Goal: Task Accomplishment & Management: Complete application form

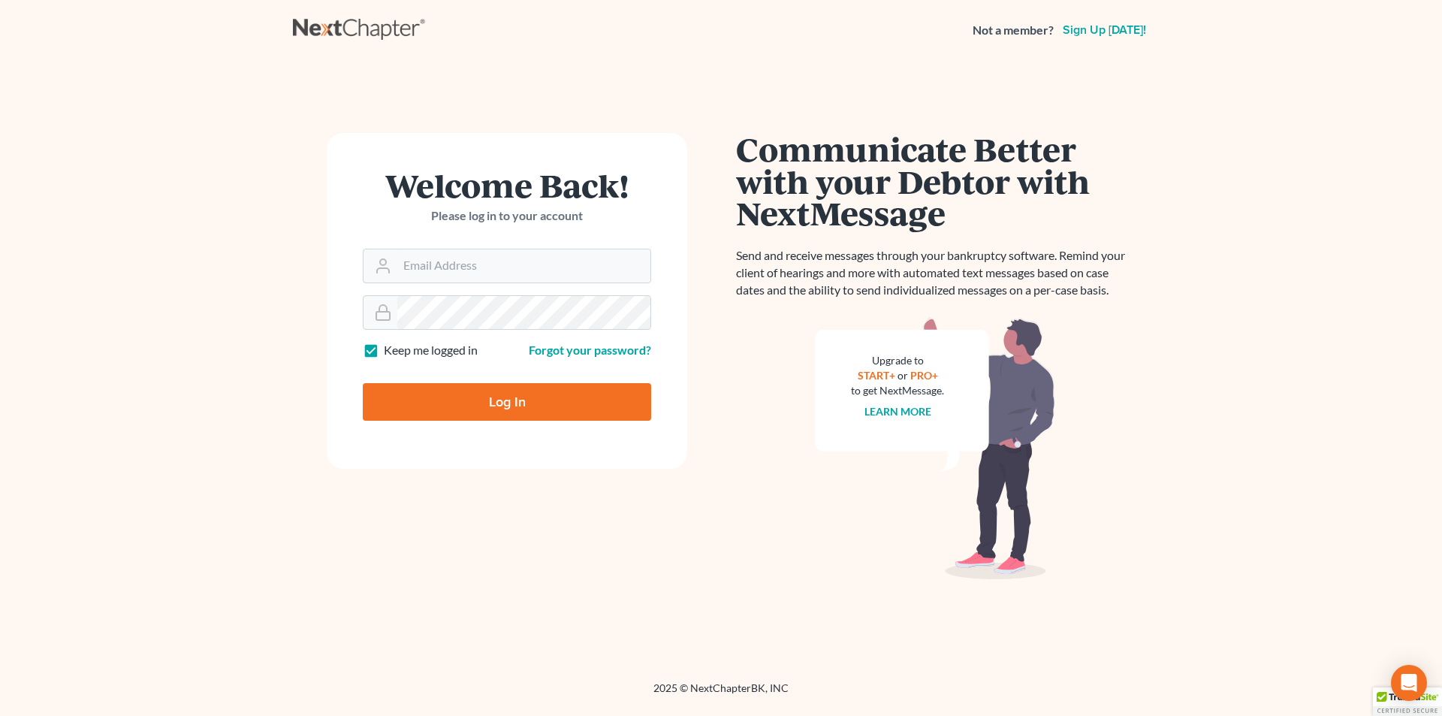
type input "[EMAIL_ADDRESS][DOMAIN_NAME]"
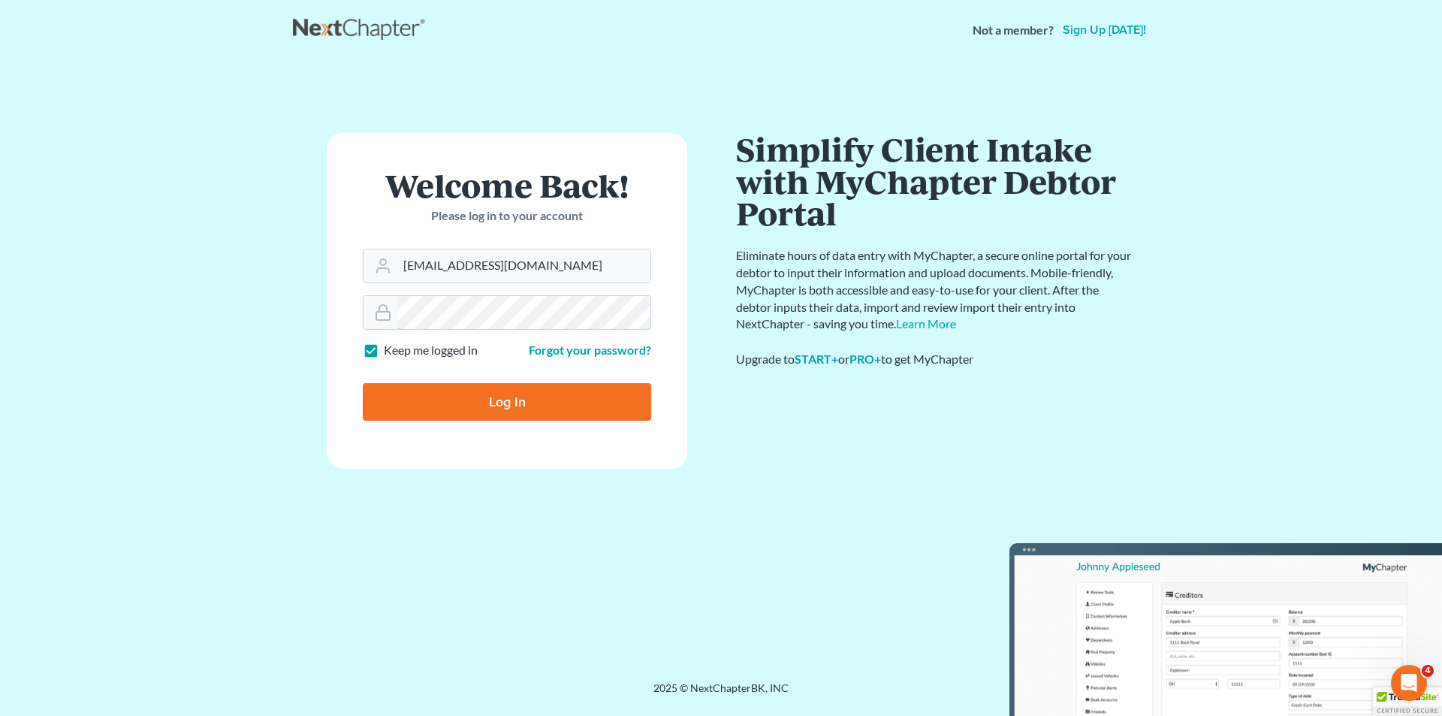
click at [363, 383] on input "Log In" at bounding box center [507, 402] width 288 height 38
type input "Thinking..."
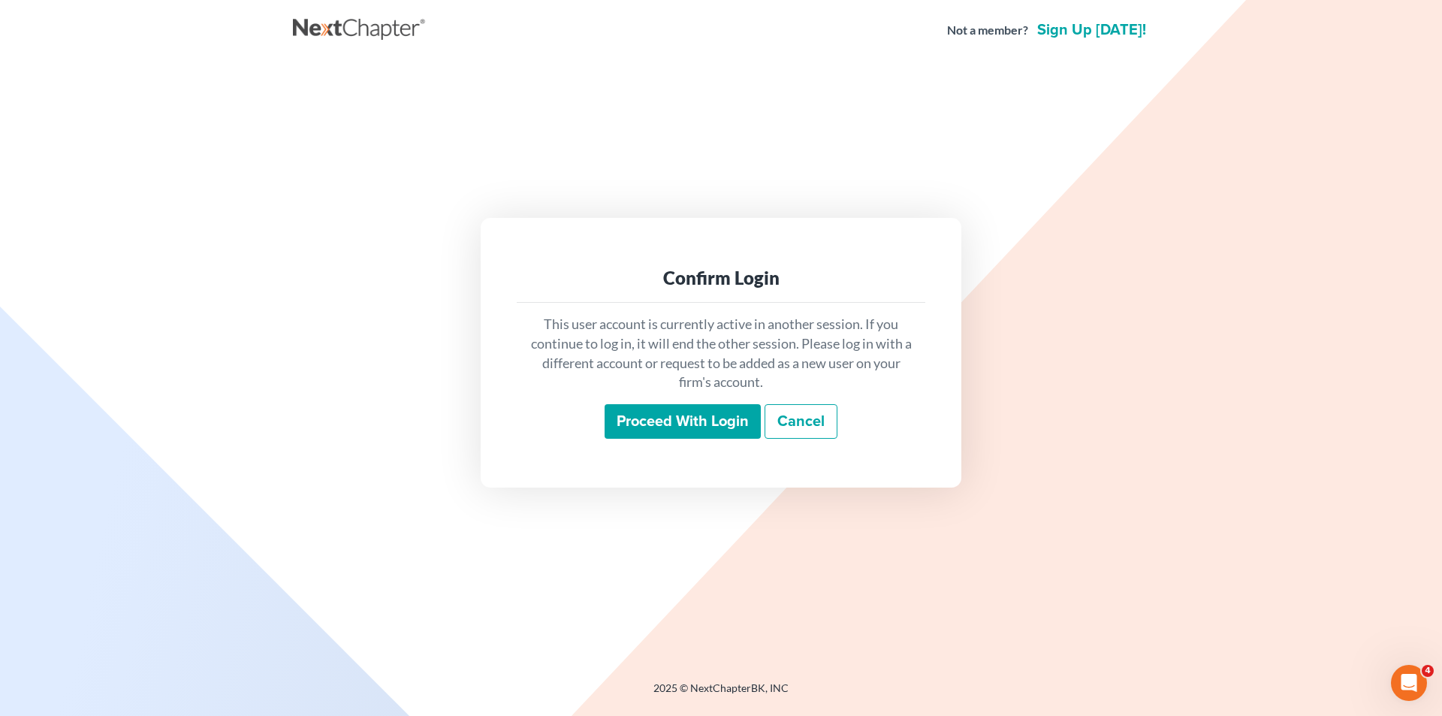
click at [684, 432] on input "Proceed with login" at bounding box center [682, 421] width 156 height 35
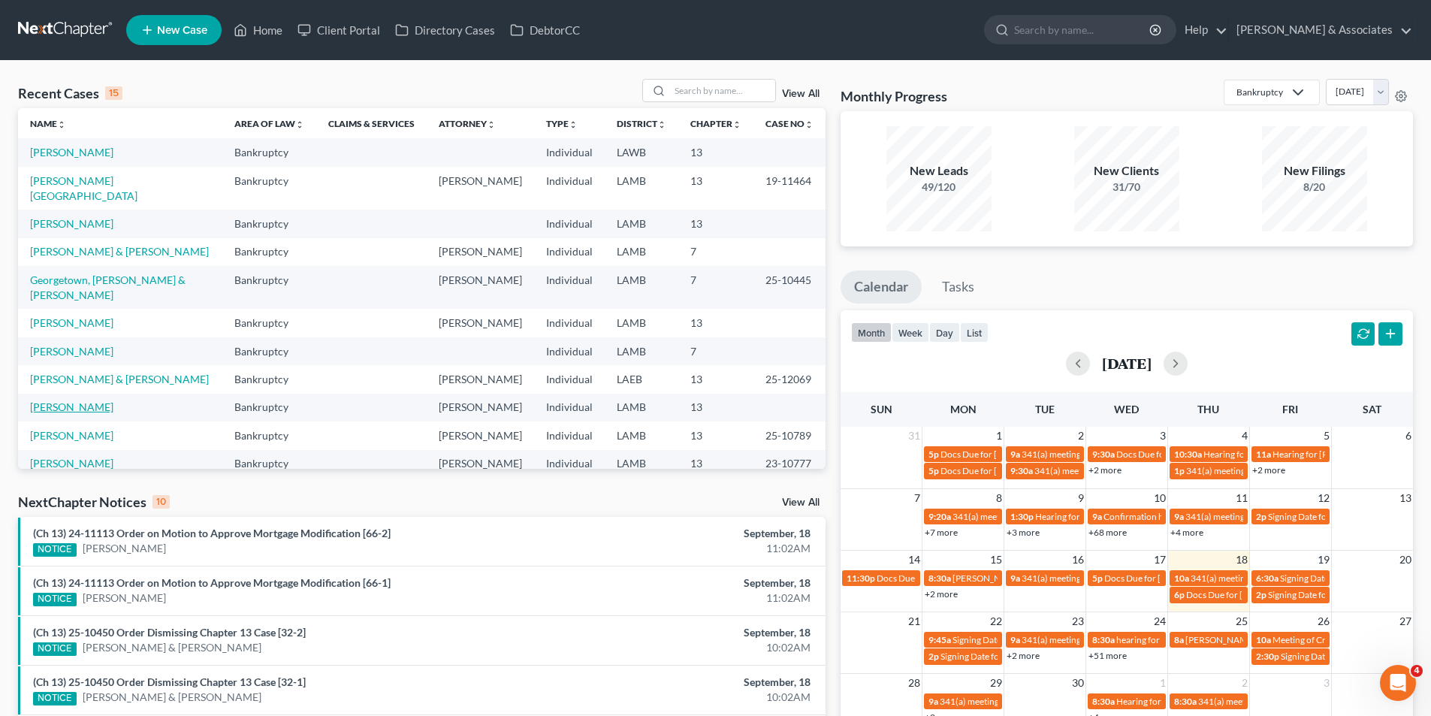
click at [40, 400] on link "[PERSON_NAME]" at bounding box center [71, 406] width 83 height 13
select select "6"
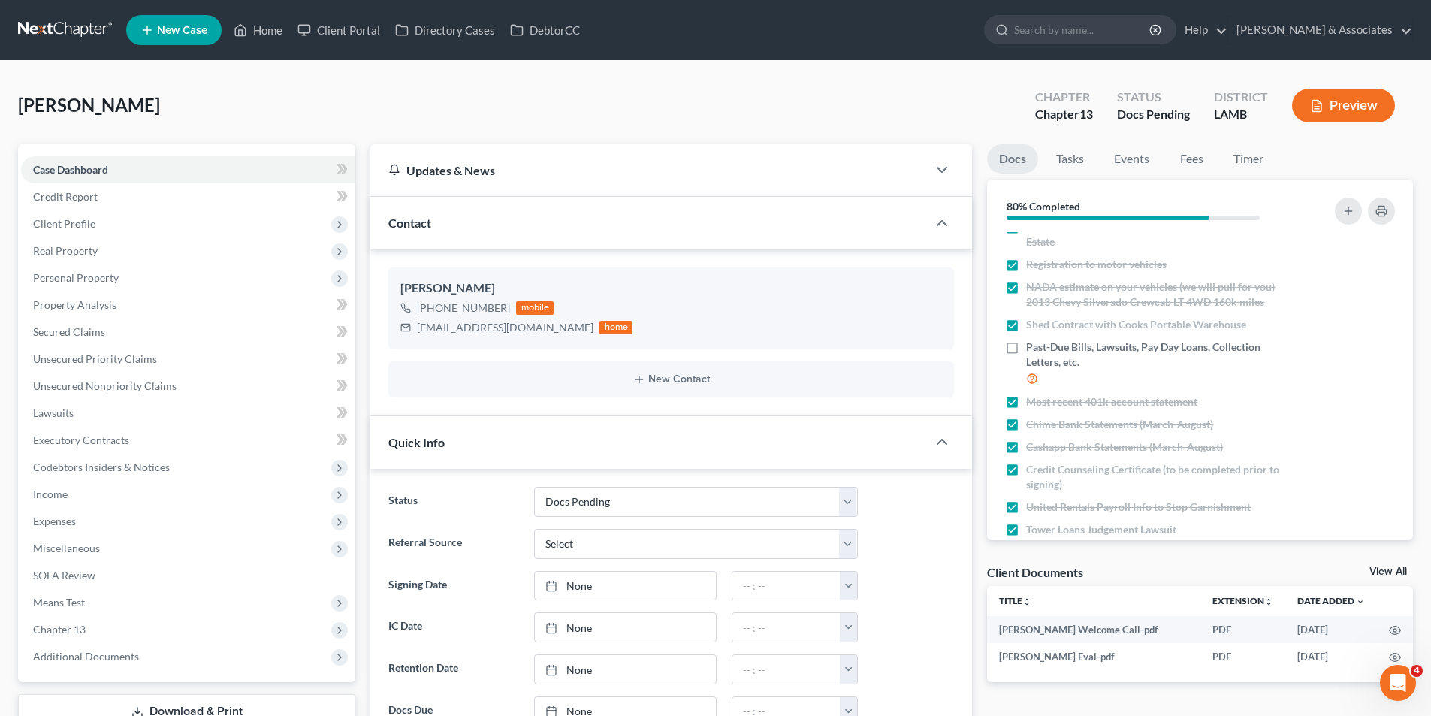
scroll to position [291, 0]
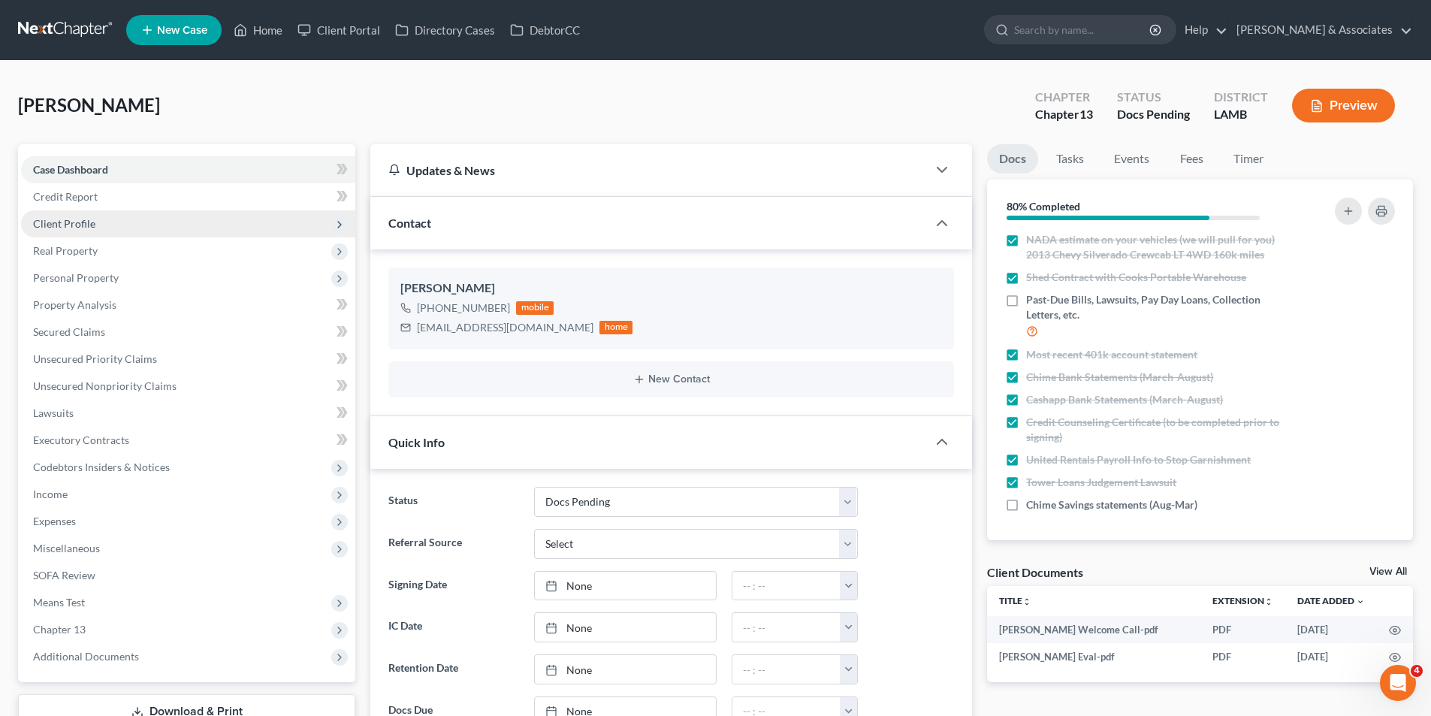
click at [60, 223] on span "Client Profile" at bounding box center [64, 223] width 62 height 13
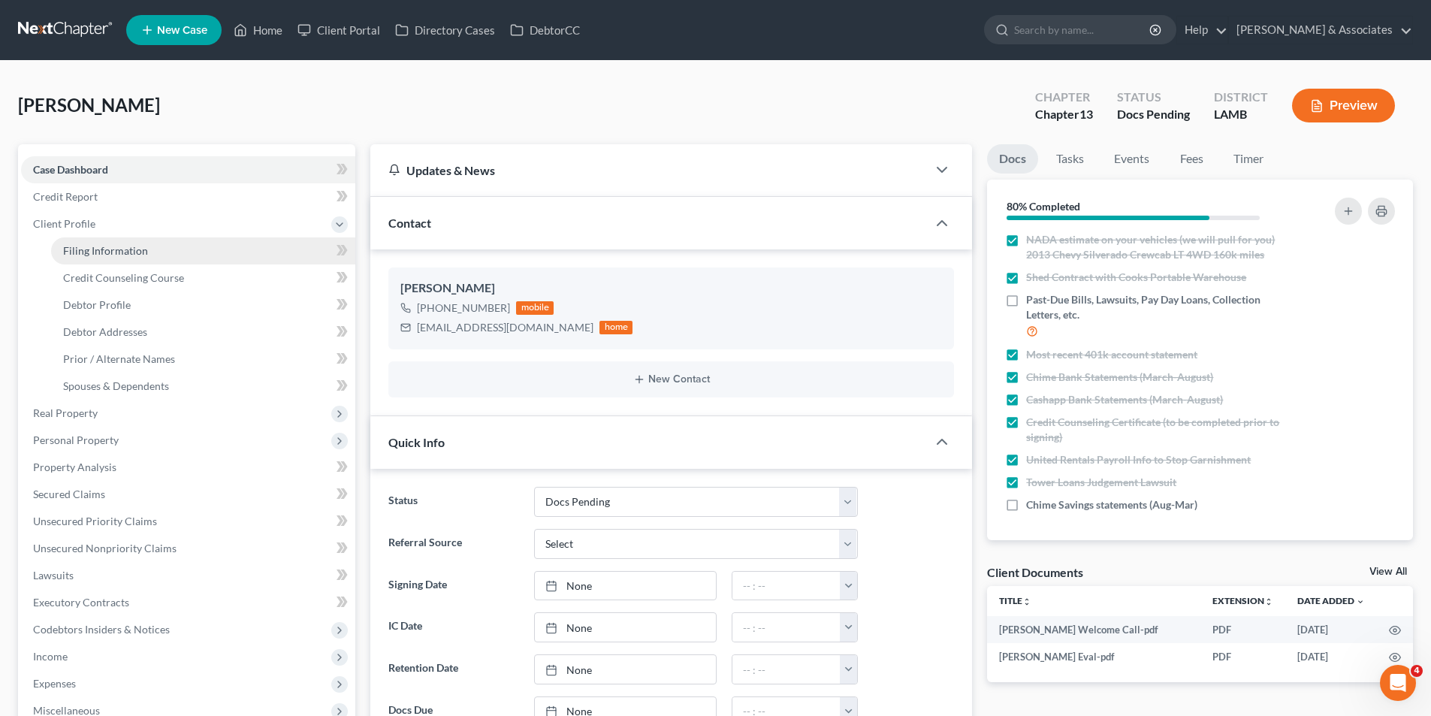
click at [107, 252] on span "Filing Information" at bounding box center [105, 250] width 85 height 13
select select "1"
select select "0"
select select "3"
select select "19"
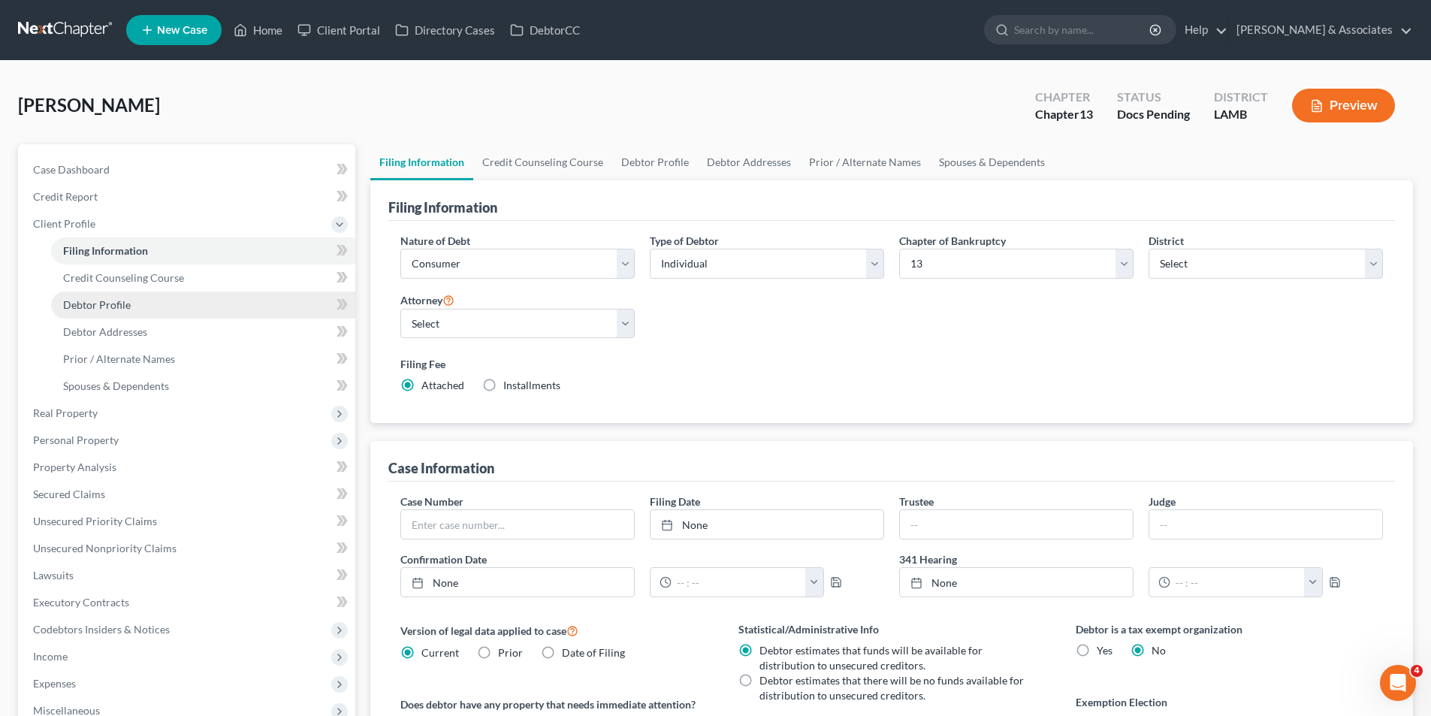
click at [167, 294] on link "Debtor Profile" at bounding box center [203, 304] width 304 height 27
select select "0"
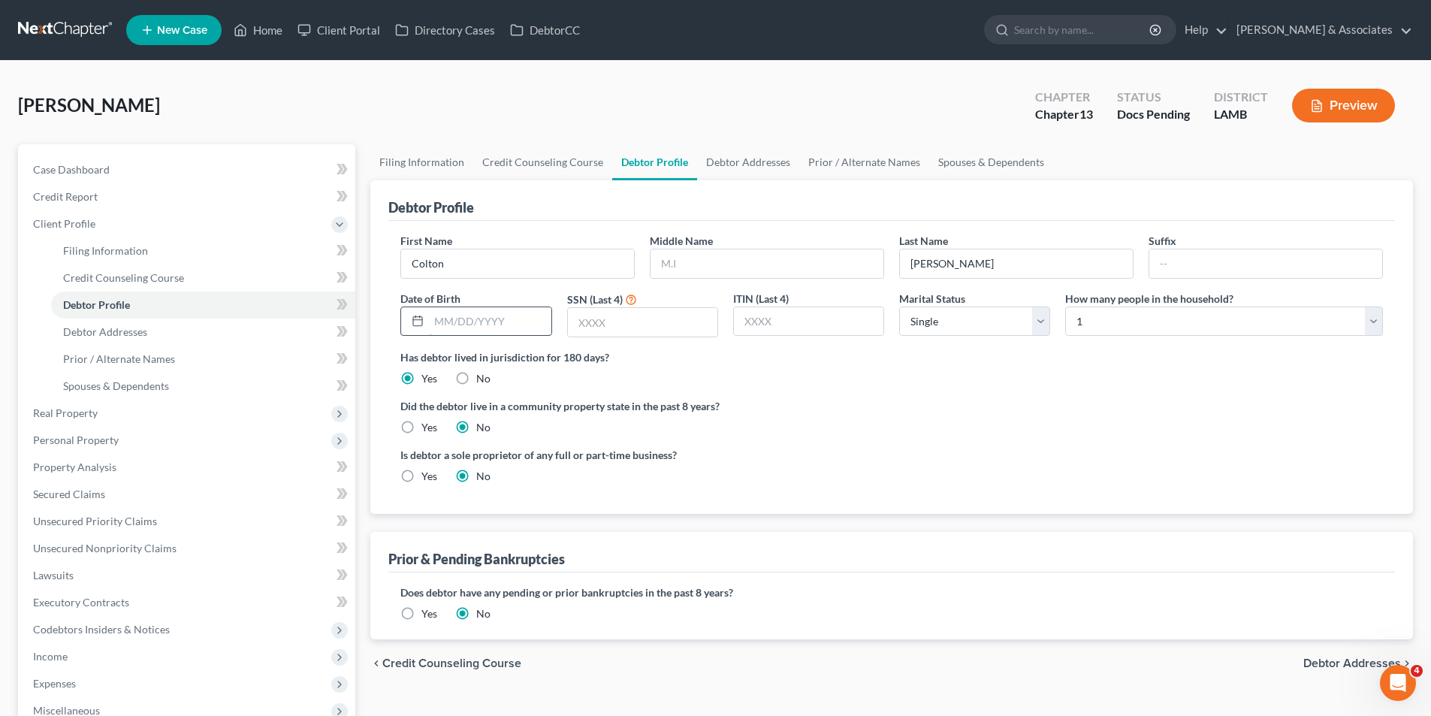
drag, startPoint x: 478, startPoint y: 329, endPoint x: 469, endPoint y: 322, distance: 10.7
click at [478, 329] on input "text" at bounding box center [490, 321] width 122 height 29
type input "05/12/1994"
type input "8421"
click at [938, 441] on ng-include "First Name Colton Middle Name Last Name Dutton Suffix Date of Birth 05/12/1994 …" at bounding box center [891, 364] width 982 height 263
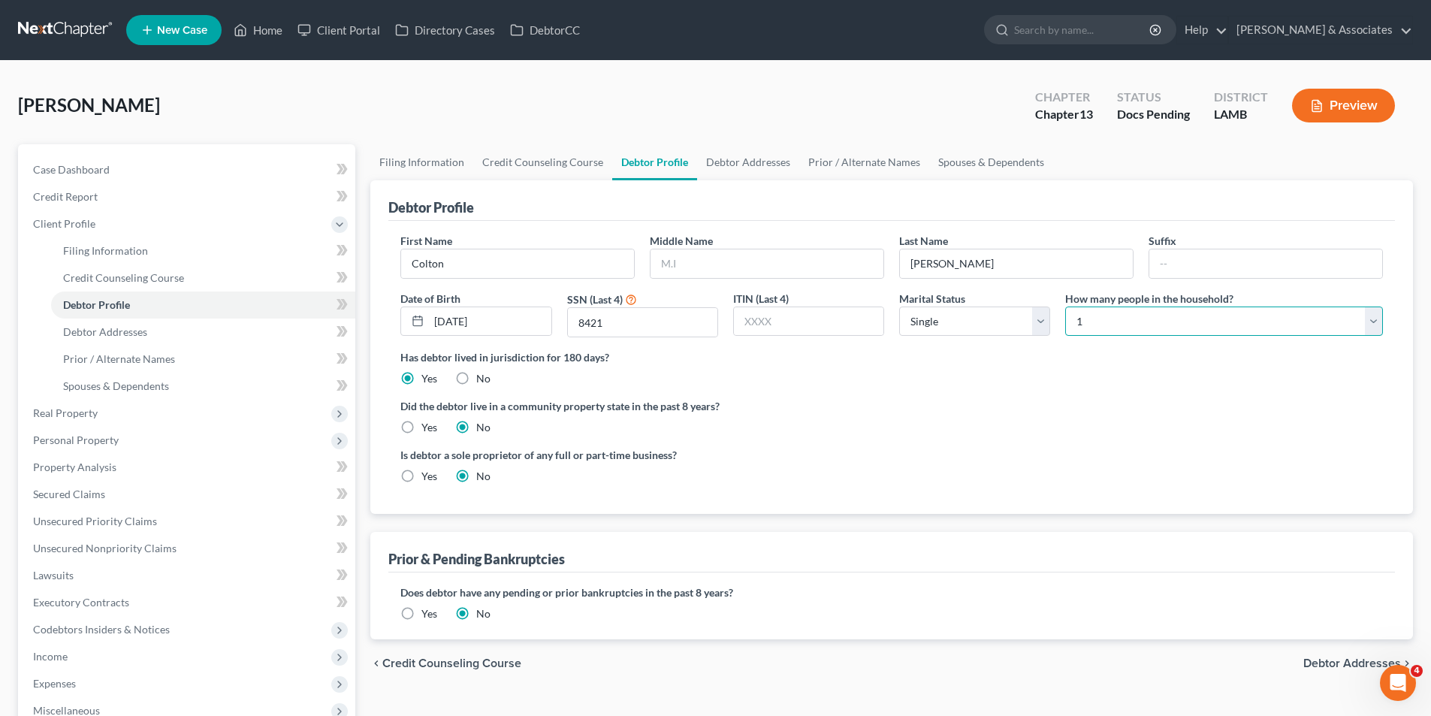
click at [1089, 327] on select "Select 1 2 3 4 5 6 7 8 9 10 11 12 13 14 15 16 17 18 19 20" at bounding box center [1224, 321] width 318 height 30
select select "1"
click at [1065, 306] on select "Select 1 2 3 4 5 6 7 8 9 10 11 12 13 14 15 16 17 18 19 20" at bounding box center [1224, 321] width 318 height 30
click at [1085, 364] on label "Has debtor lived in jurisdiction for 180 days?" at bounding box center [891, 357] width 982 height 16
click at [395, 426] on div "First Name Colton Middle Name Last Name Dutton Suffix Date of Birth 05/12/1994 …" at bounding box center [891, 367] width 1006 height 293
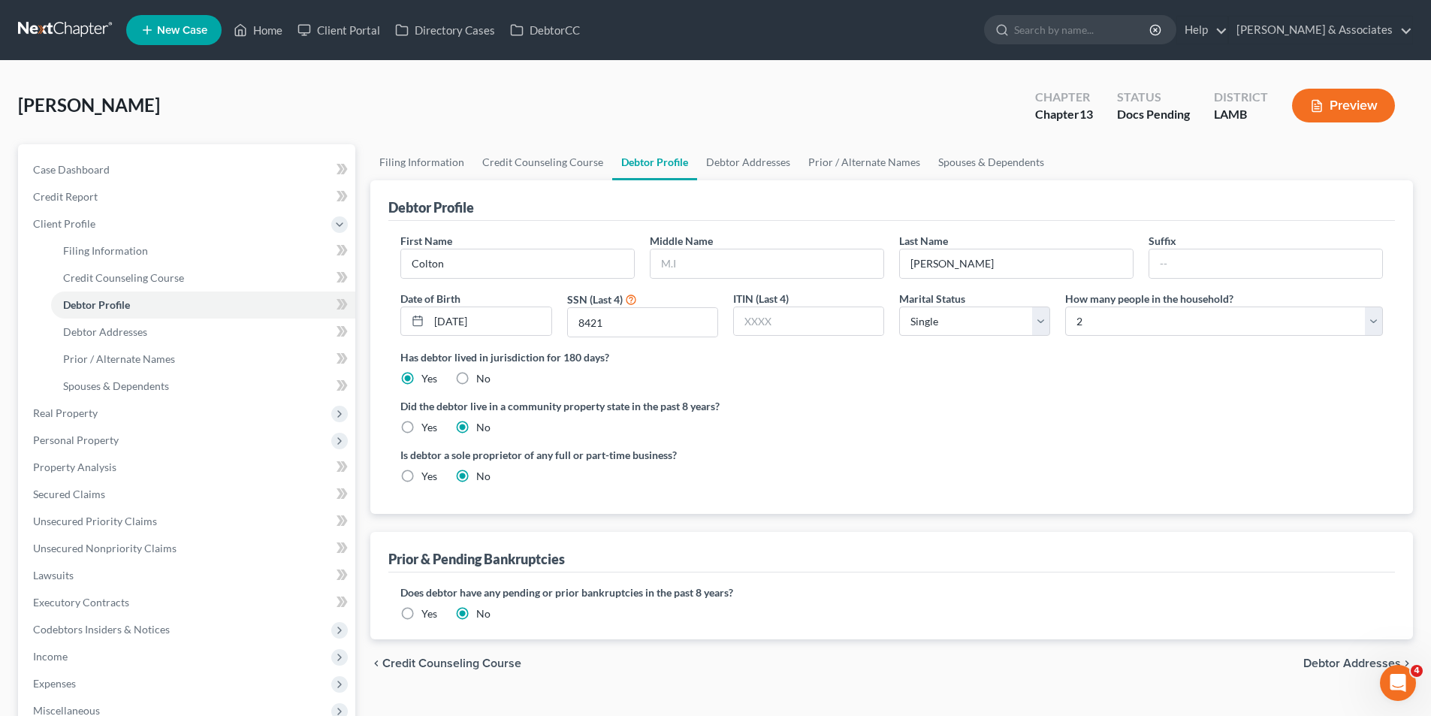
click at [421, 426] on label "Yes" at bounding box center [429, 427] width 16 height 15
click at [427, 426] on input "Yes" at bounding box center [432, 425] width 10 height 10
radio input "true"
radio input "false"
click at [137, 345] on link "Prior / Alternate Names" at bounding box center [203, 358] width 304 height 27
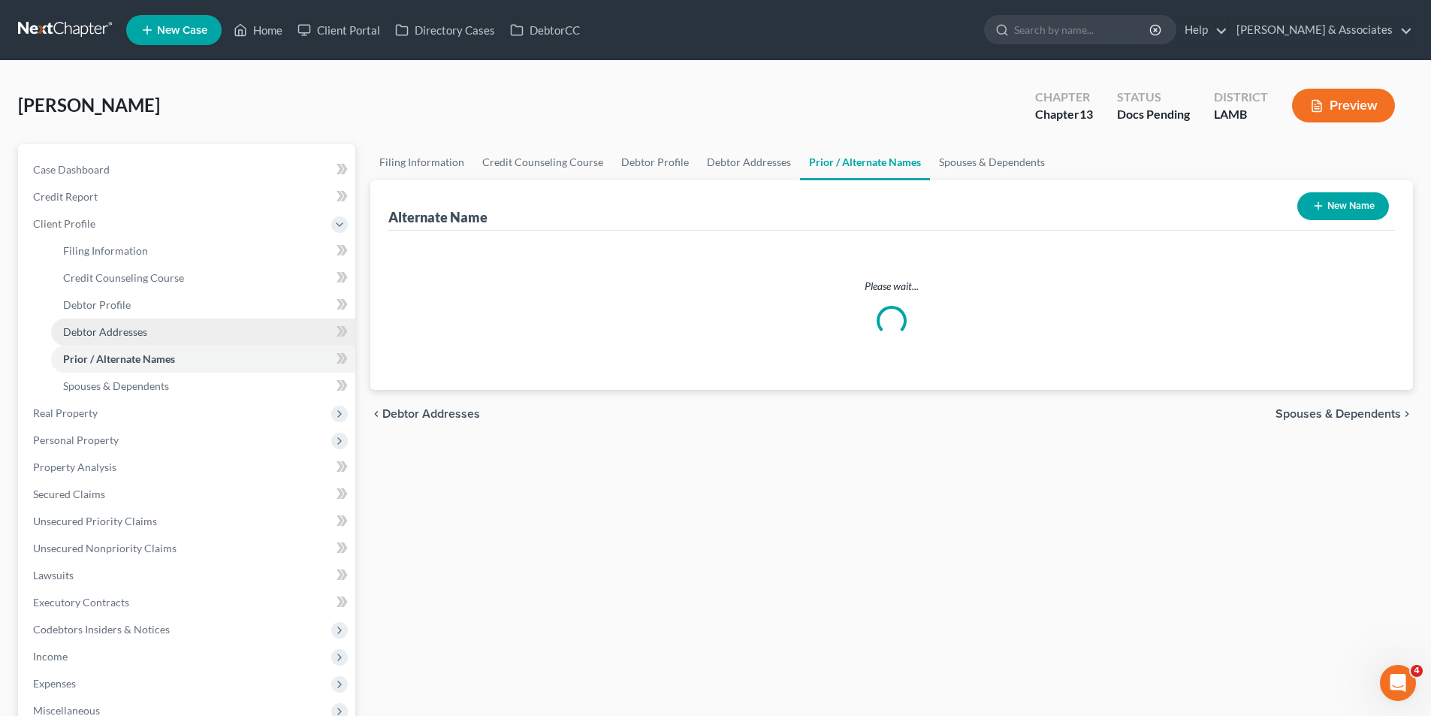
click at [140, 327] on span "Debtor Addresses" at bounding box center [105, 331] width 84 height 13
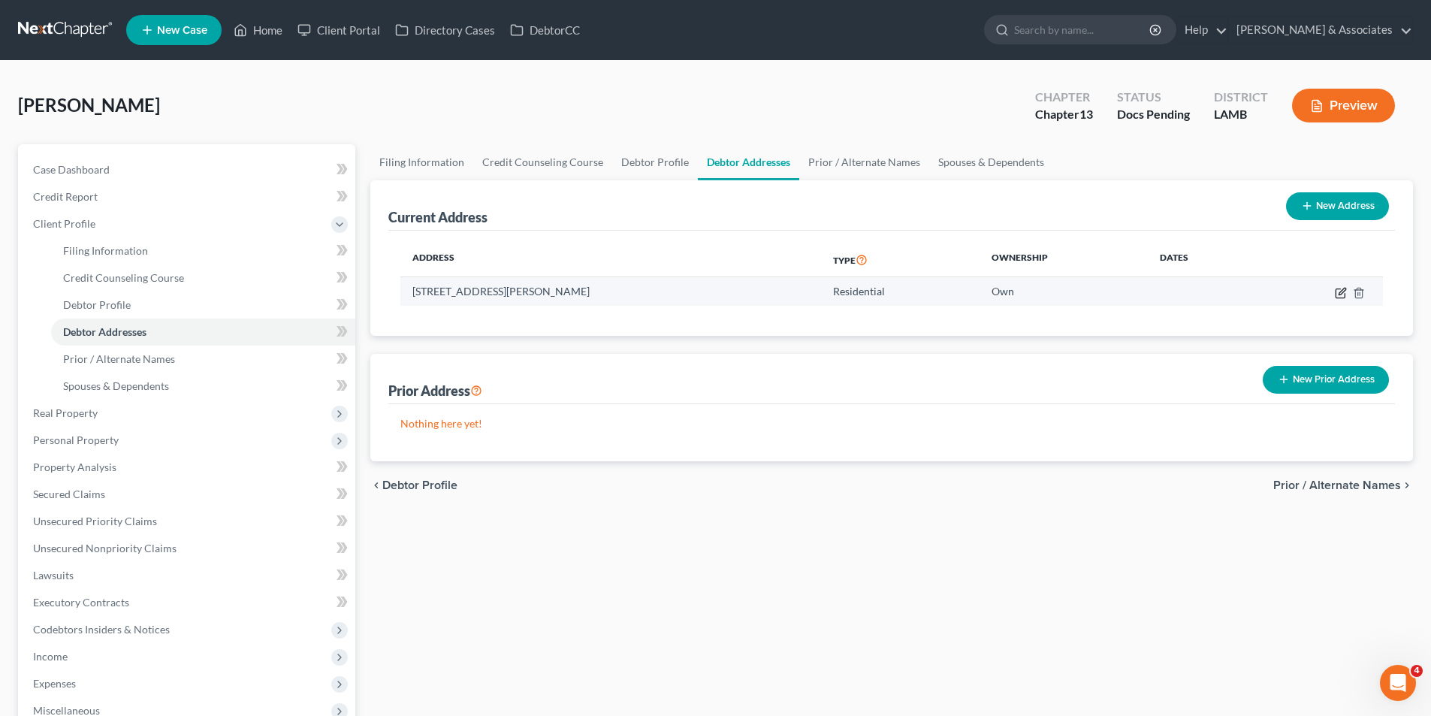
click at [1340, 295] on icon "button" at bounding box center [1340, 293] width 12 height 12
select select "19"
select select "0"
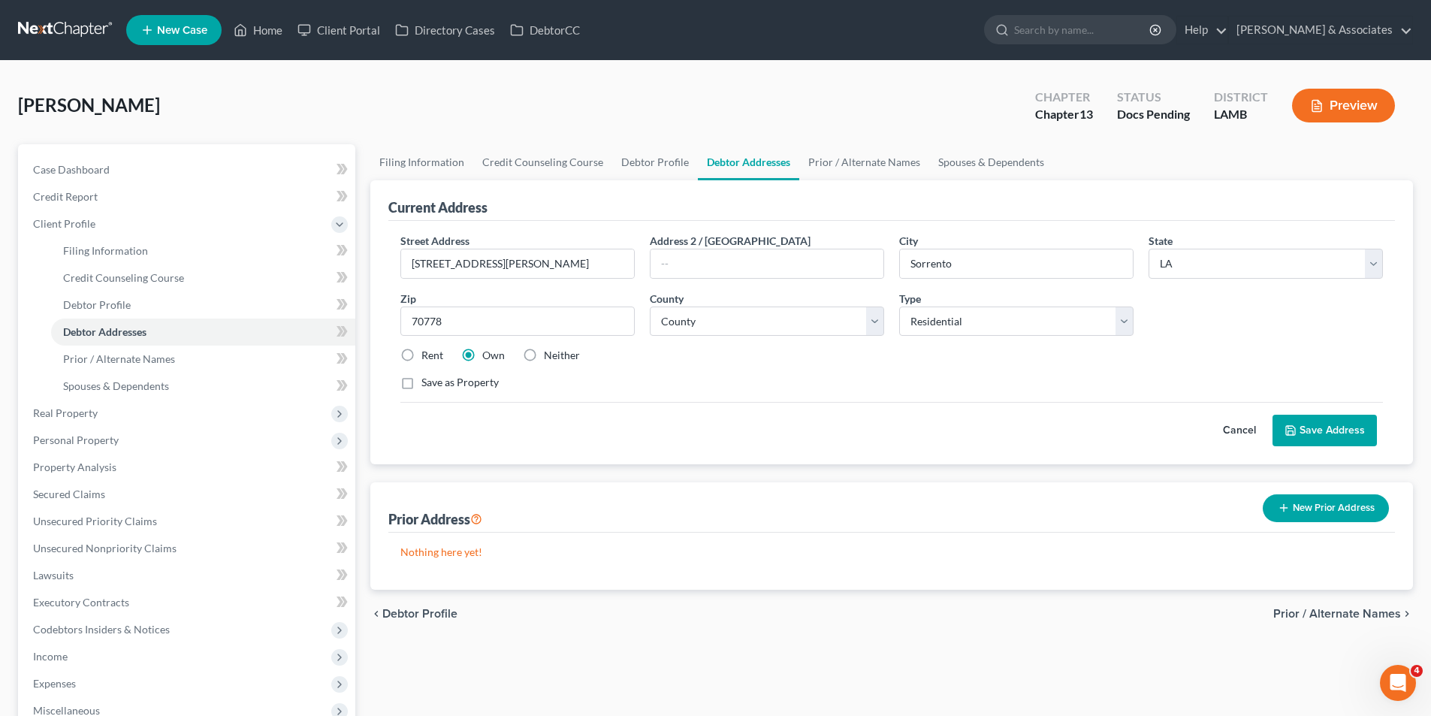
click at [1313, 428] on button "Save Address" at bounding box center [1324, 431] width 104 height 32
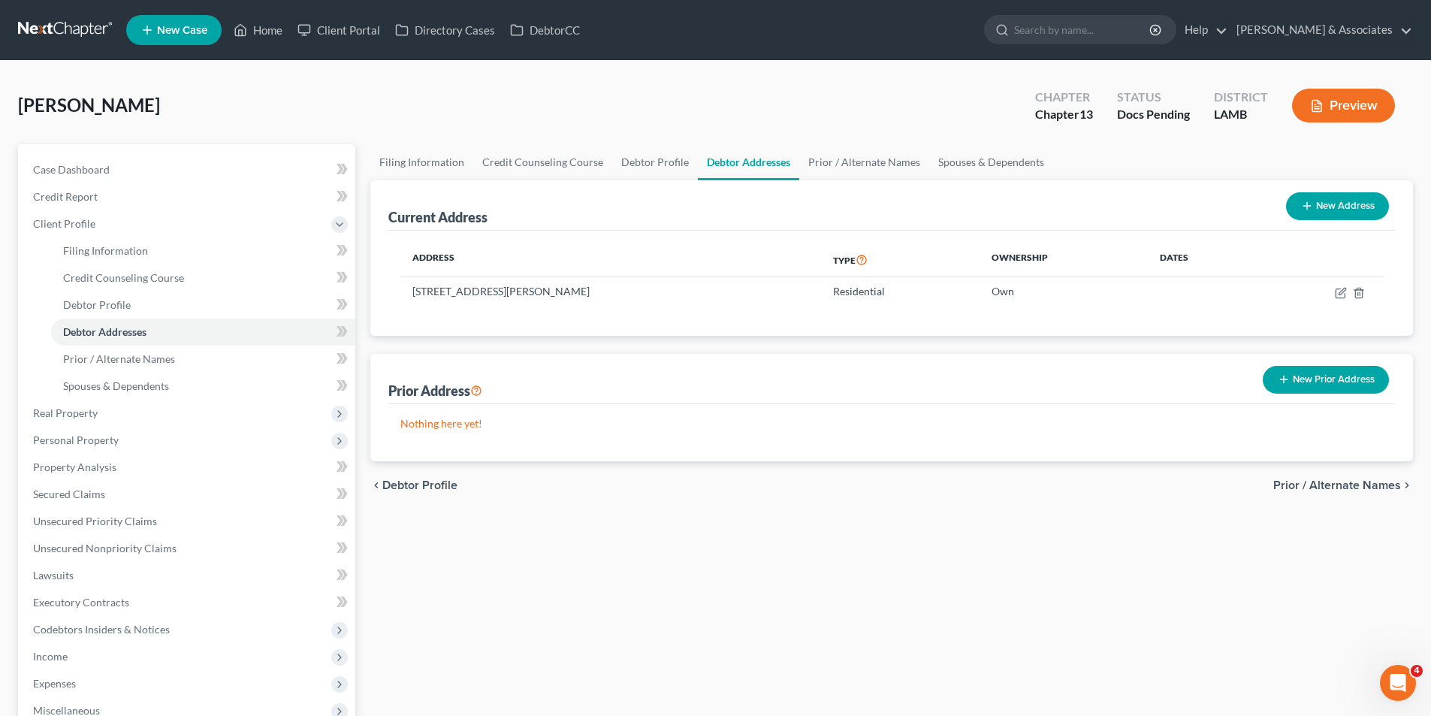
click at [793, 601] on div "Filing Information Credit Counseling Course Debtor Profile Debtor Addresses Pri…" at bounding box center [891, 517] width 1057 height 747
click at [122, 363] on span "Prior / Alternate Names" at bounding box center [119, 358] width 112 height 13
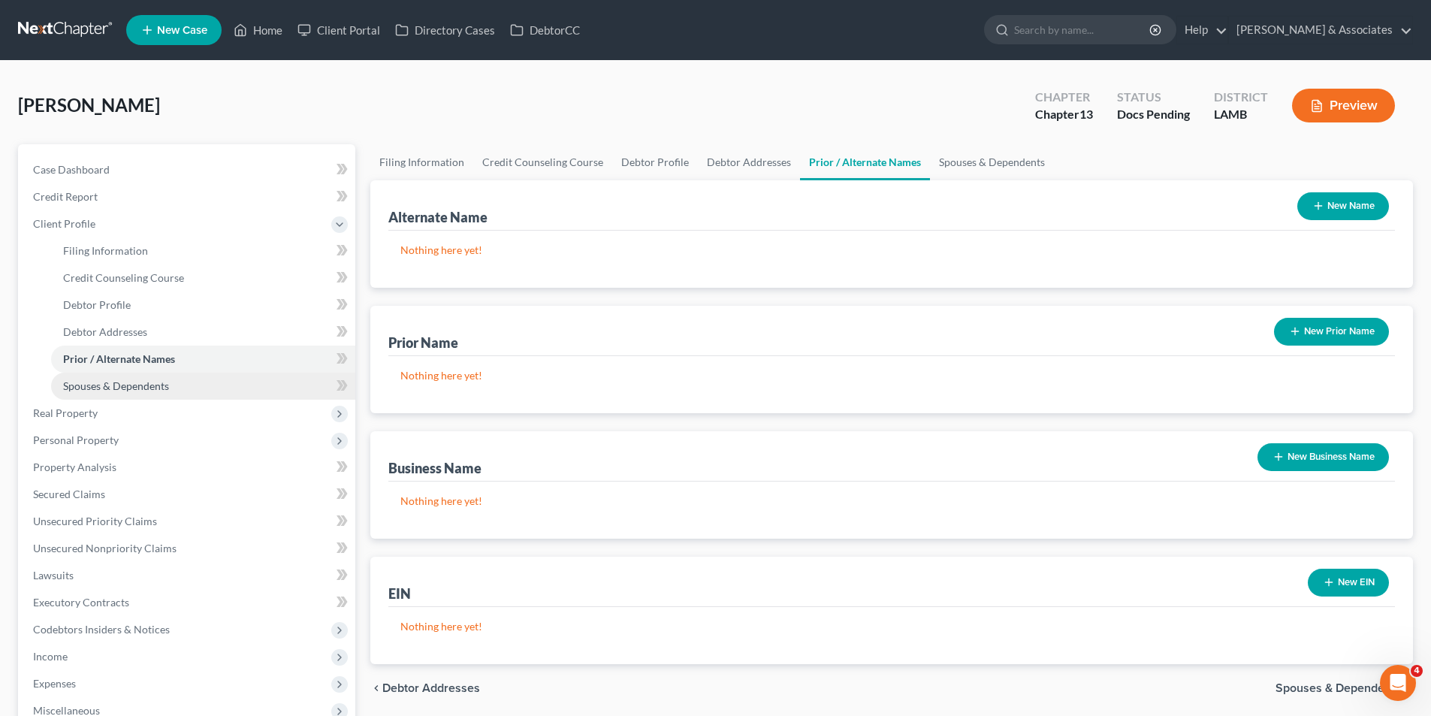
click at [172, 379] on link "Spouses & Dependents" at bounding box center [203, 385] width 304 height 27
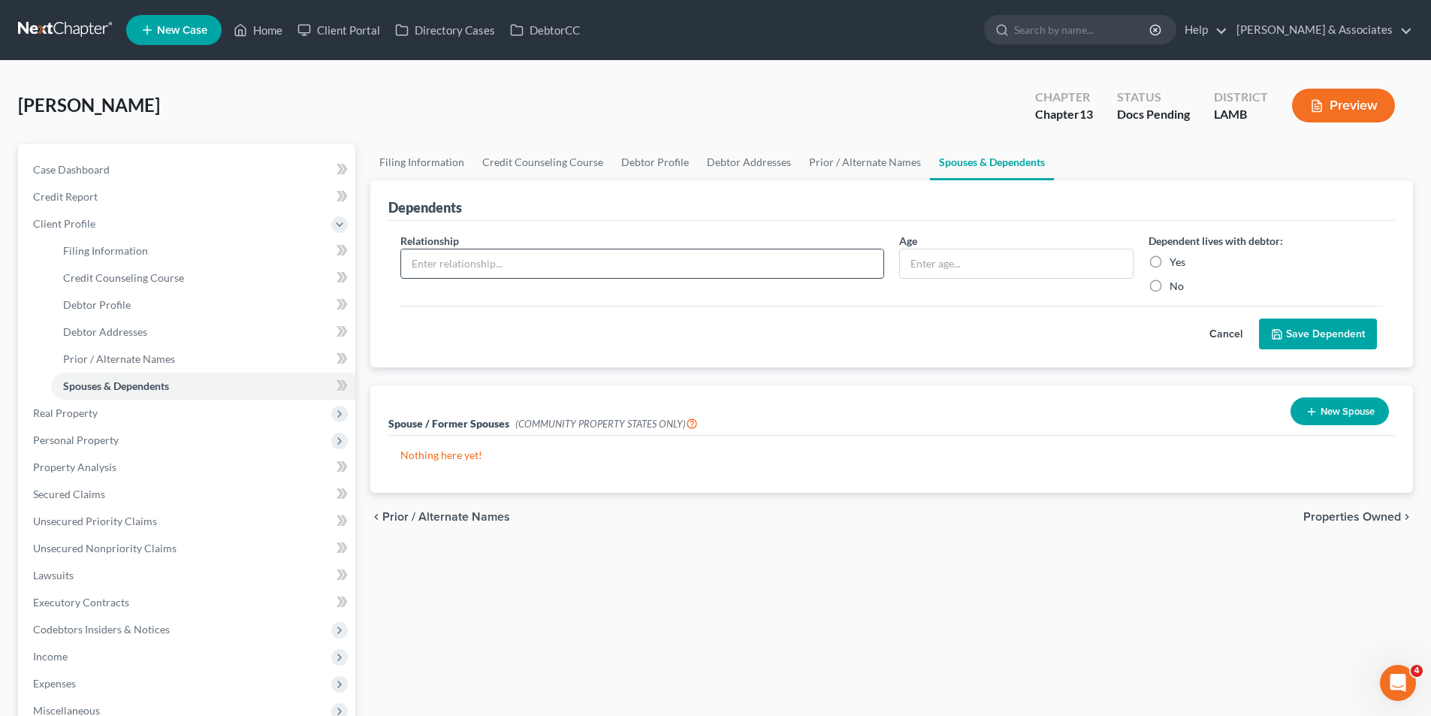
click at [586, 269] on input "text" at bounding box center [642, 263] width 482 height 29
type input "Daughter"
type input "3"
click at [1169, 258] on label "Yes" at bounding box center [1177, 262] width 16 height 15
click at [1175, 258] on input "Yes" at bounding box center [1180, 260] width 10 height 10
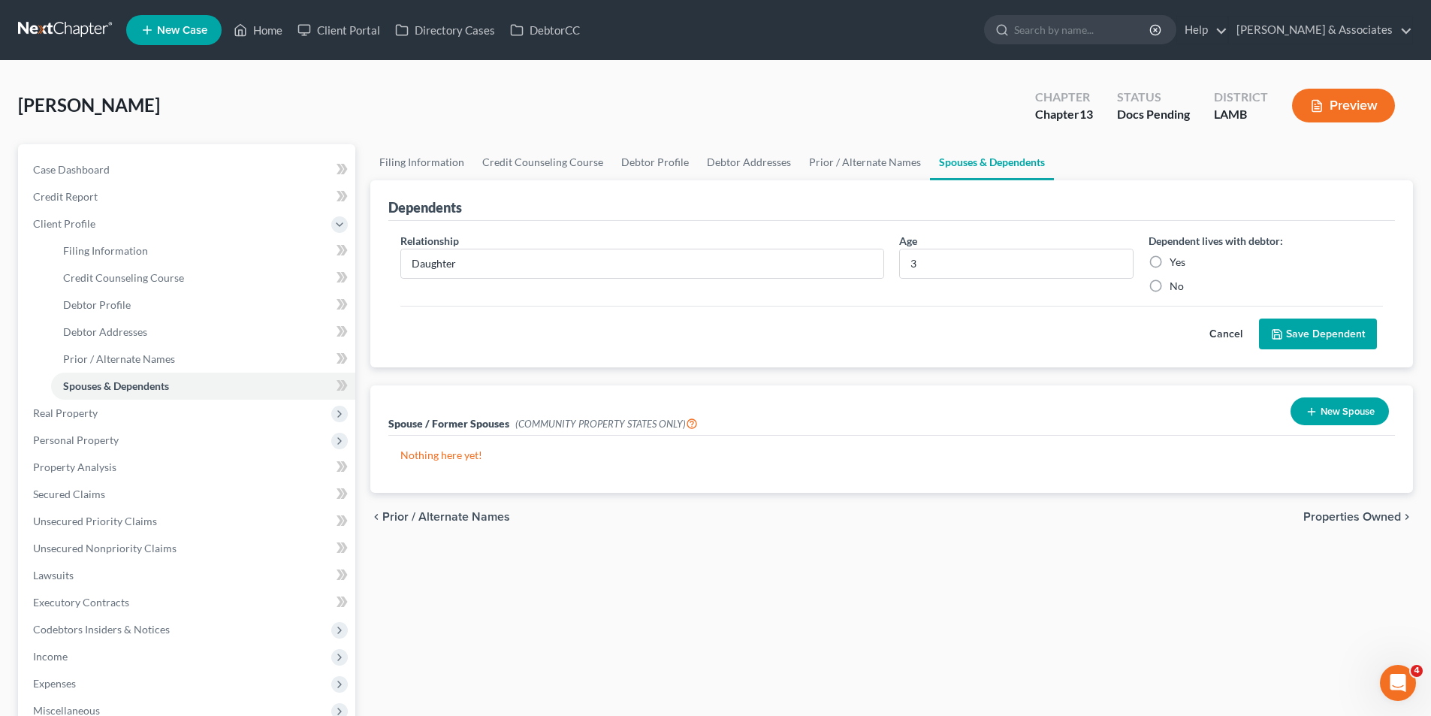
radio input "true"
click at [1275, 281] on div "No" at bounding box center [1265, 286] width 234 height 15
click at [1123, 339] on div "Cancel Save Dependent" at bounding box center [891, 328] width 982 height 44
click at [1365, 336] on button "Save Dependent" at bounding box center [1318, 334] width 118 height 32
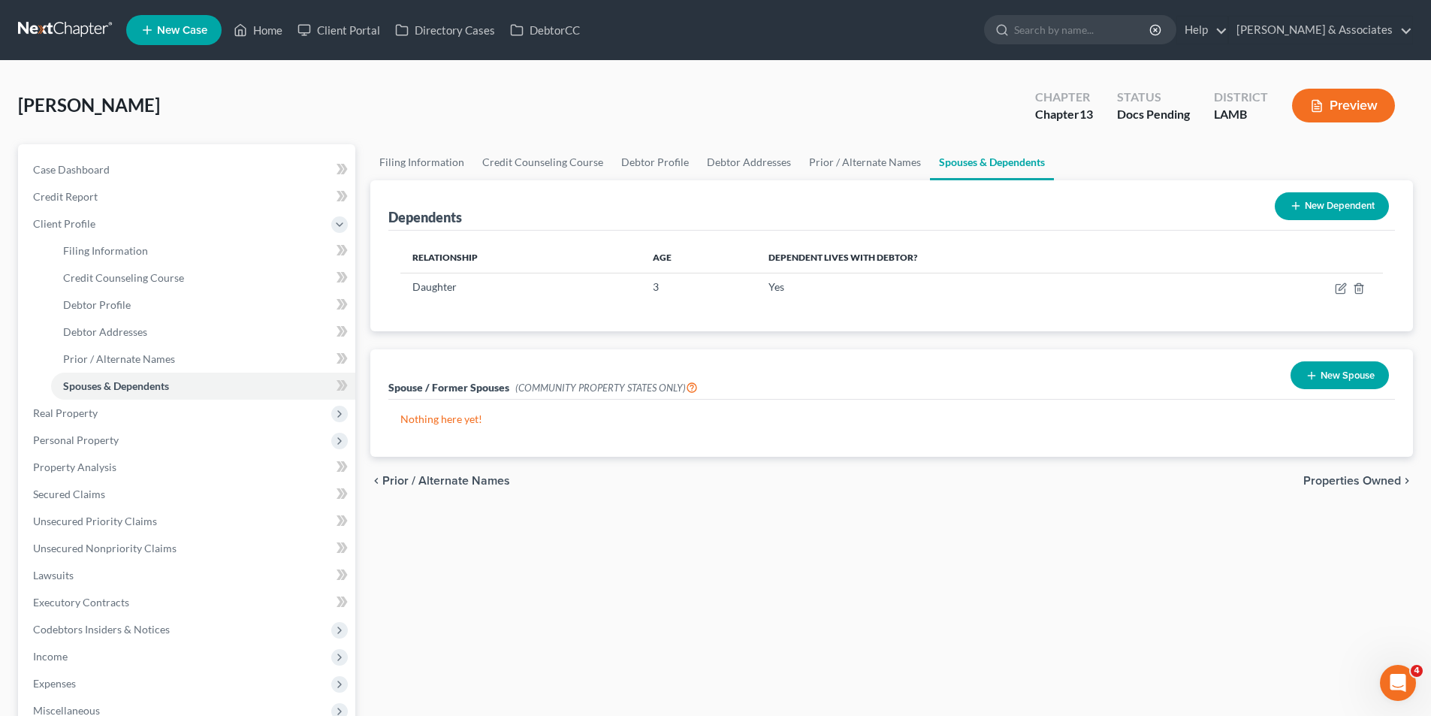
click at [942, 434] on div "Nothing here yet!" at bounding box center [891, 427] width 1006 height 57
click at [121, 417] on span "Real Property" at bounding box center [188, 412] width 334 height 27
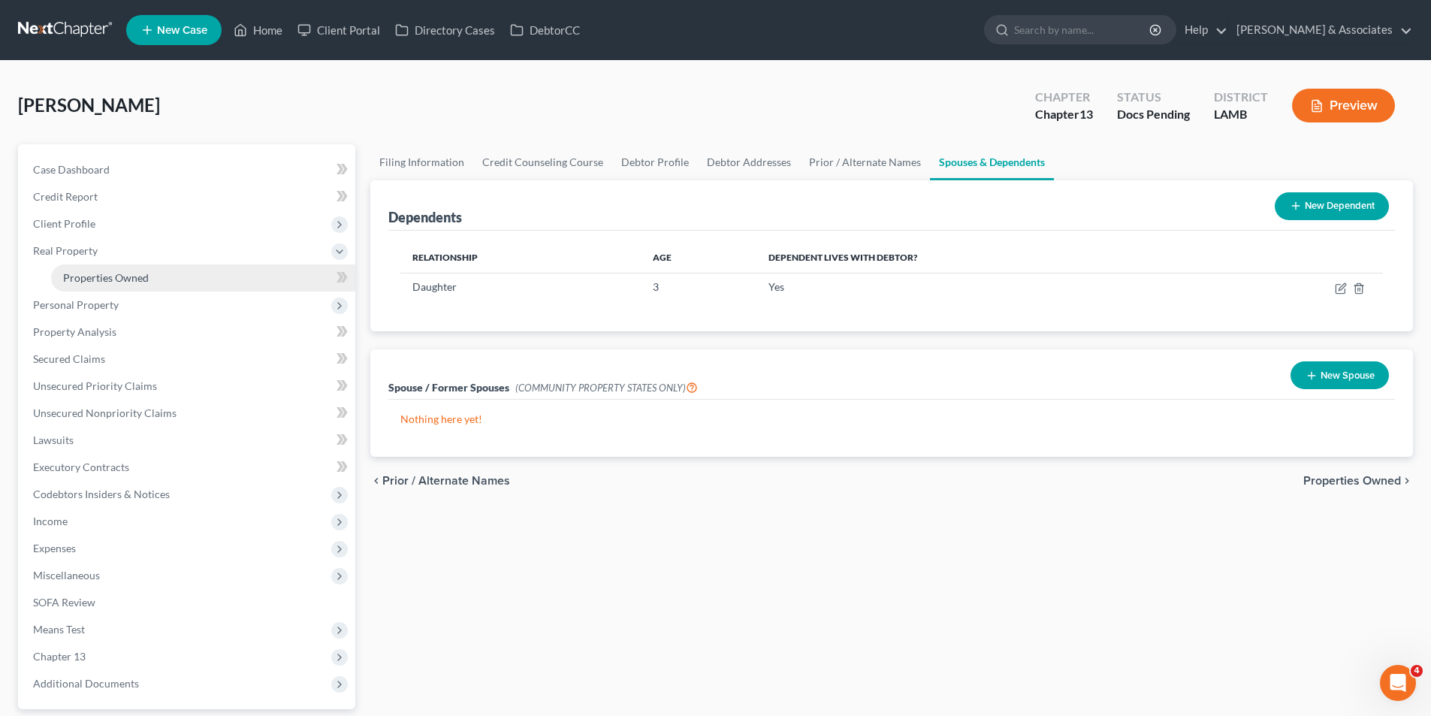
click at [142, 279] on span "Properties Owned" at bounding box center [106, 277] width 86 height 13
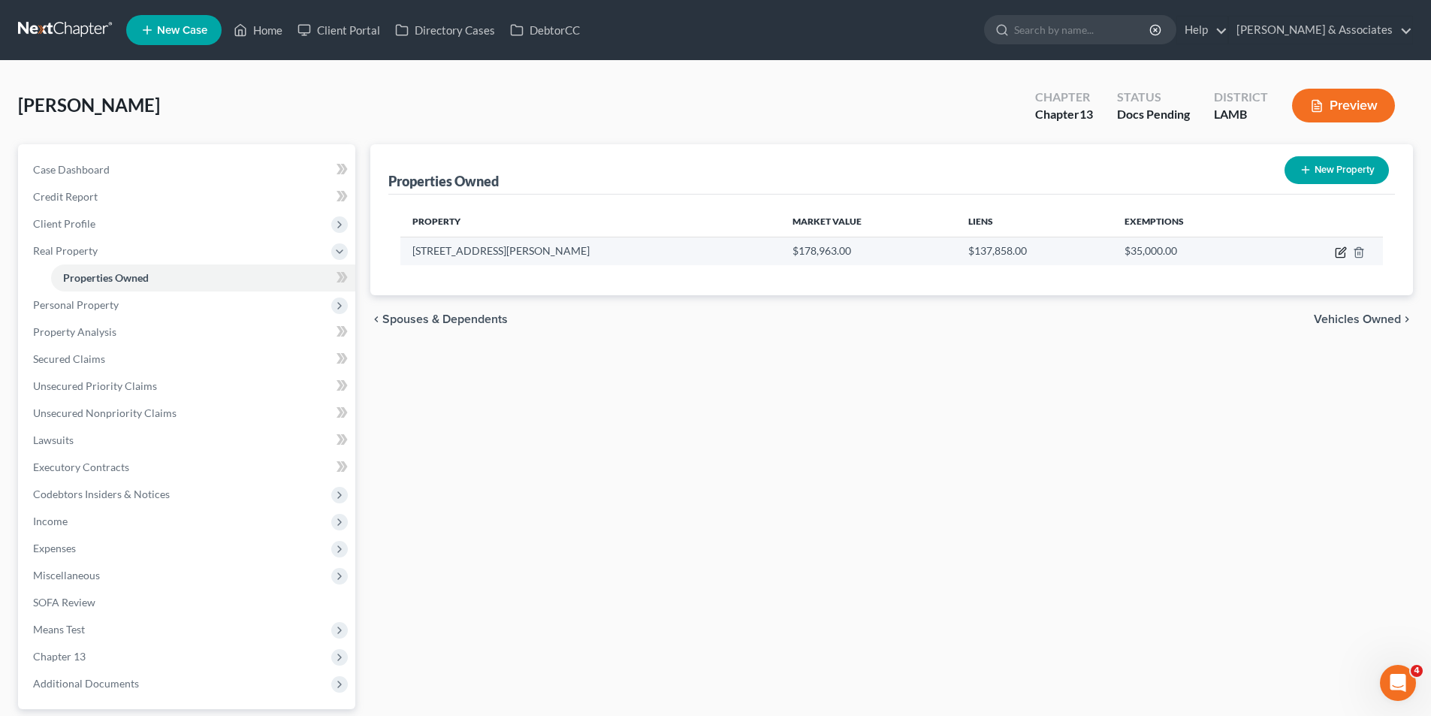
click at [1338, 247] on icon "button" at bounding box center [1340, 252] width 12 height 12
select select "19"
select select "2"
select select "0"
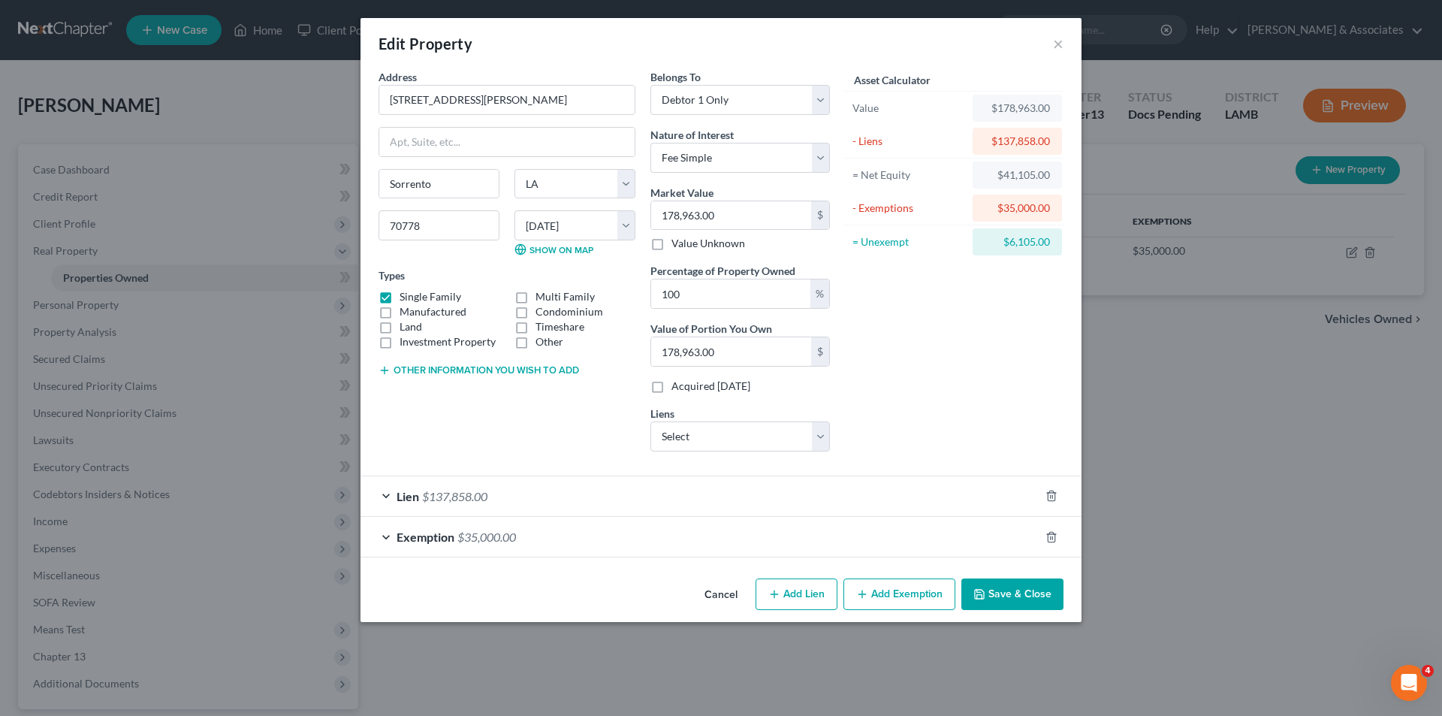
click at [984, 426] on div "Asset Calculator Value $178,963.00 - Liens $137,858.00 = Net Equity $41,105.00 …" at bounding box center [954, 266] width 234 height 394
click at [991, 588] on button "Save & Close" at bounding box center [1012, 594] width 102 height 32
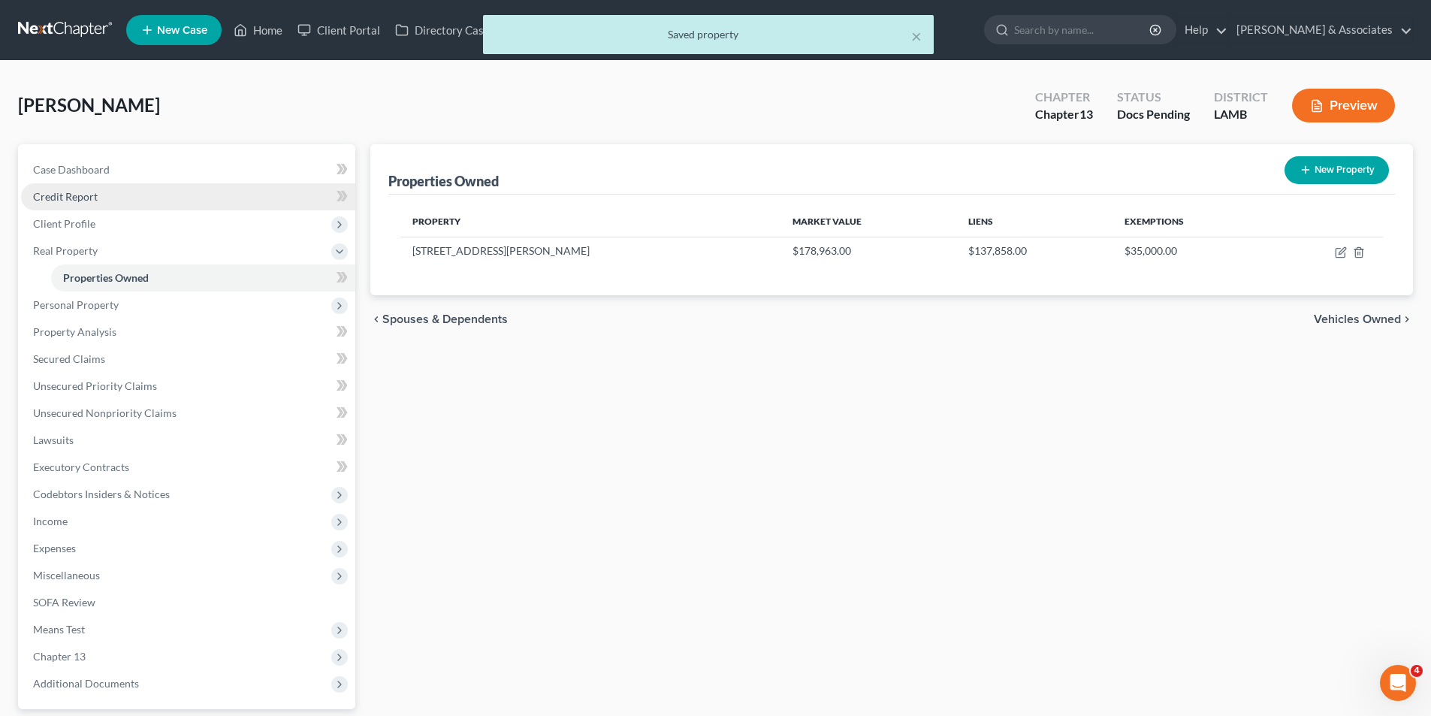
click at [122, 188] on link "Credit Report" at bounding box center [188, 196] width 334 height 27
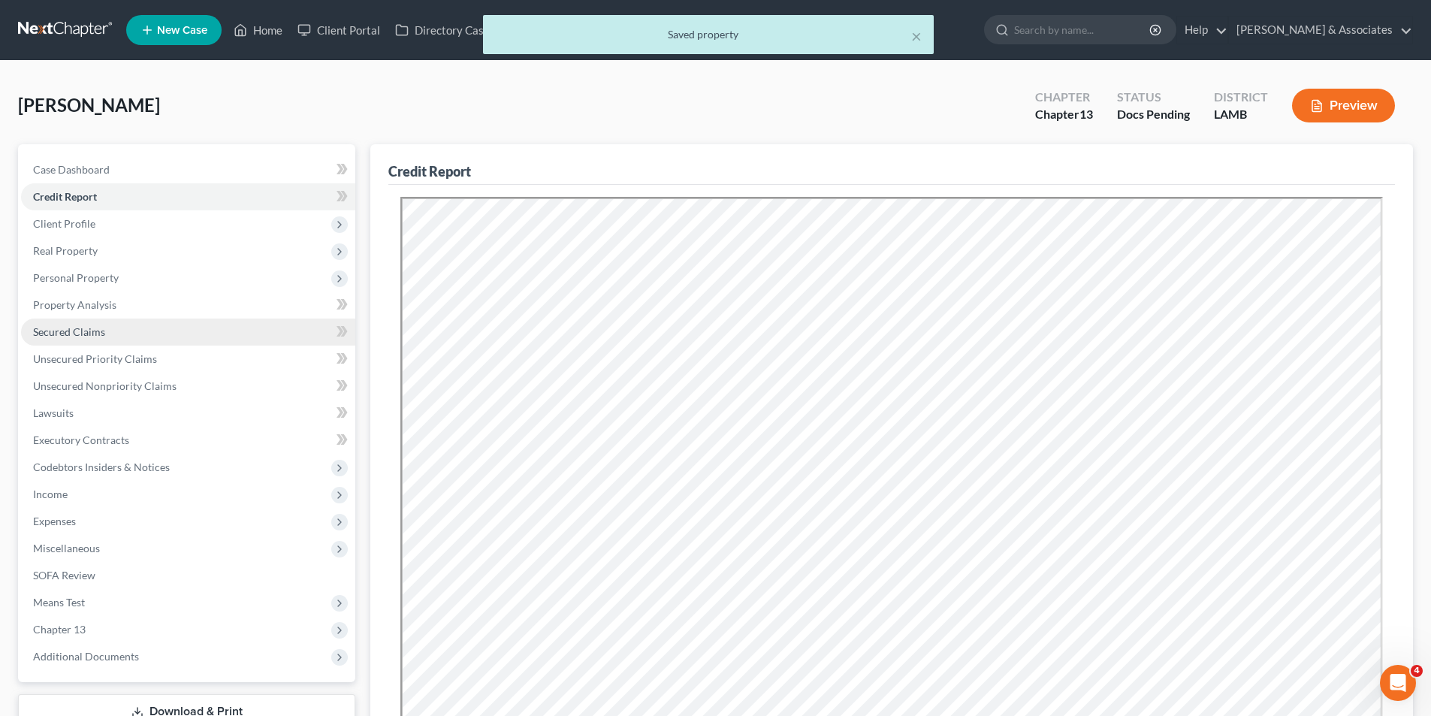
click at [92, 335] on span "Secured Claims" at bounding box center [69, 331] width 72 height 13
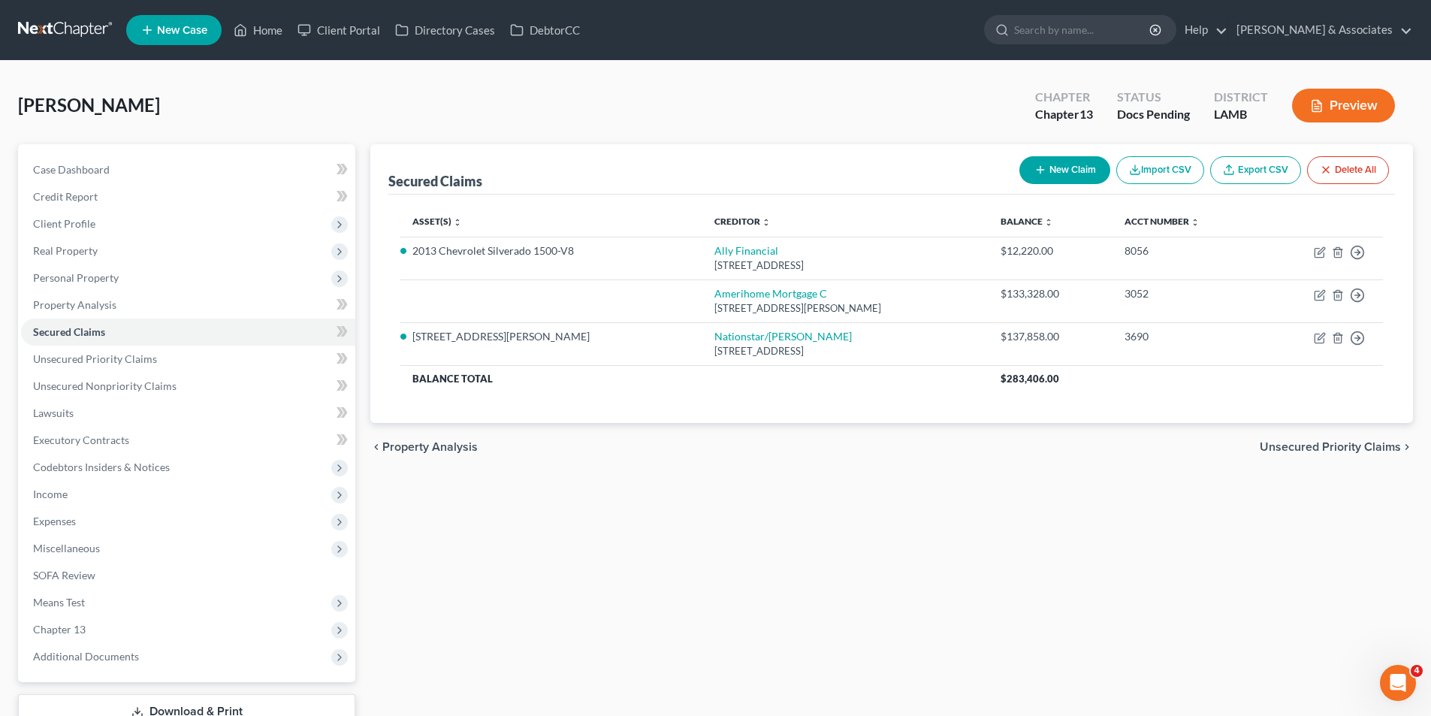
click at [886, 471] on div "Secured Claims New Claim Import CSV Export CSV Delete All Asset(s) expand_more …" at bounding box center [891, 436] width 1057 height 585
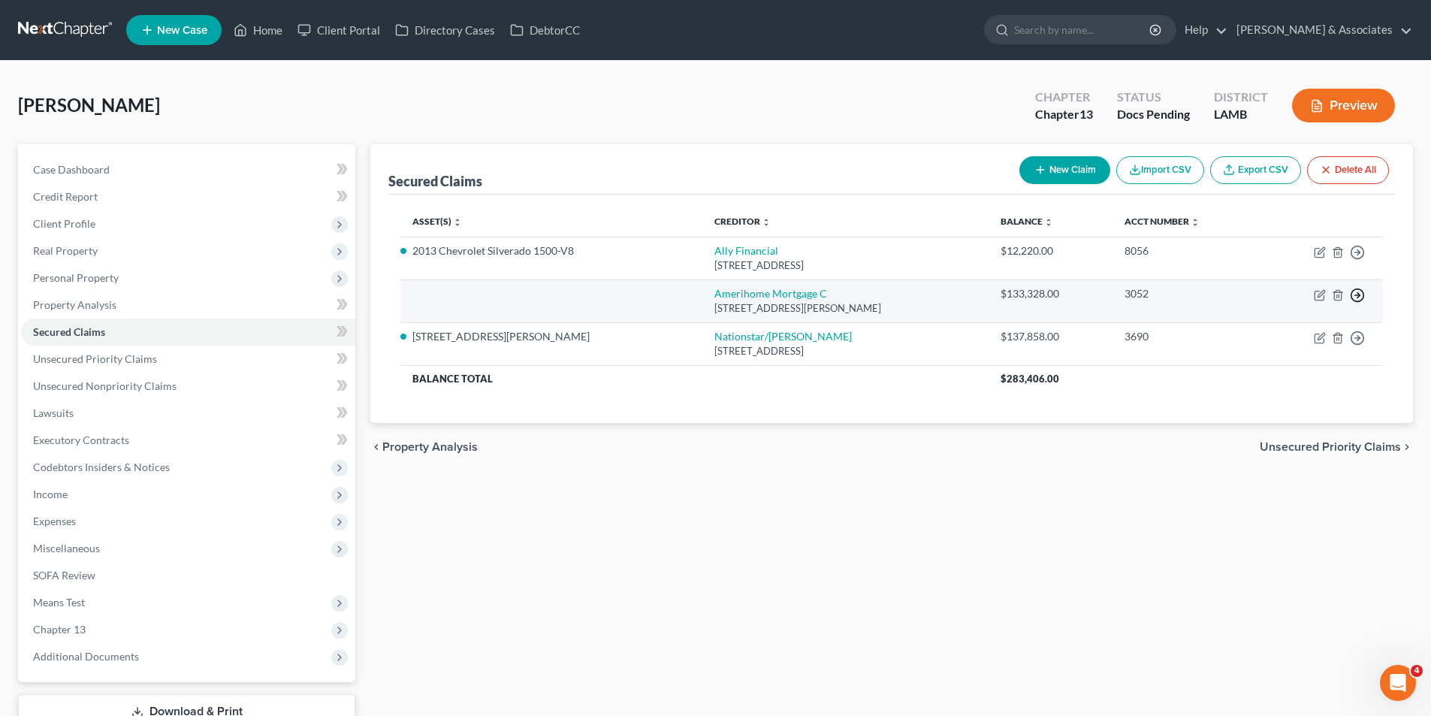
click at [1352, 291] on circle "button" at bounding box center [1357, 295] width 13 height 13
click at [1267, 333] on link "Move to F" at bounding box center [1288, 331] width 125 height 26
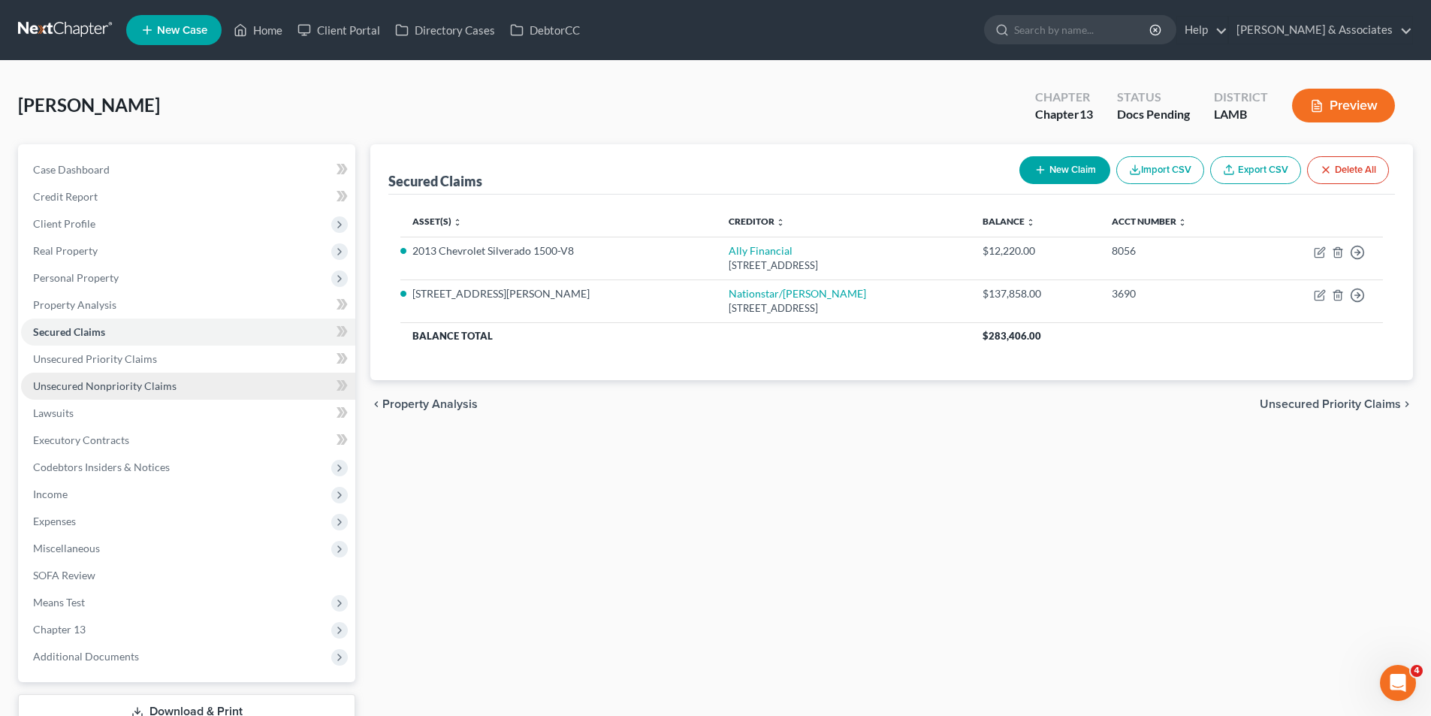
click at [67, 387] on span "Unsecured Nonpriority Claims" at bounding box center [104, 385] width 143 height 13
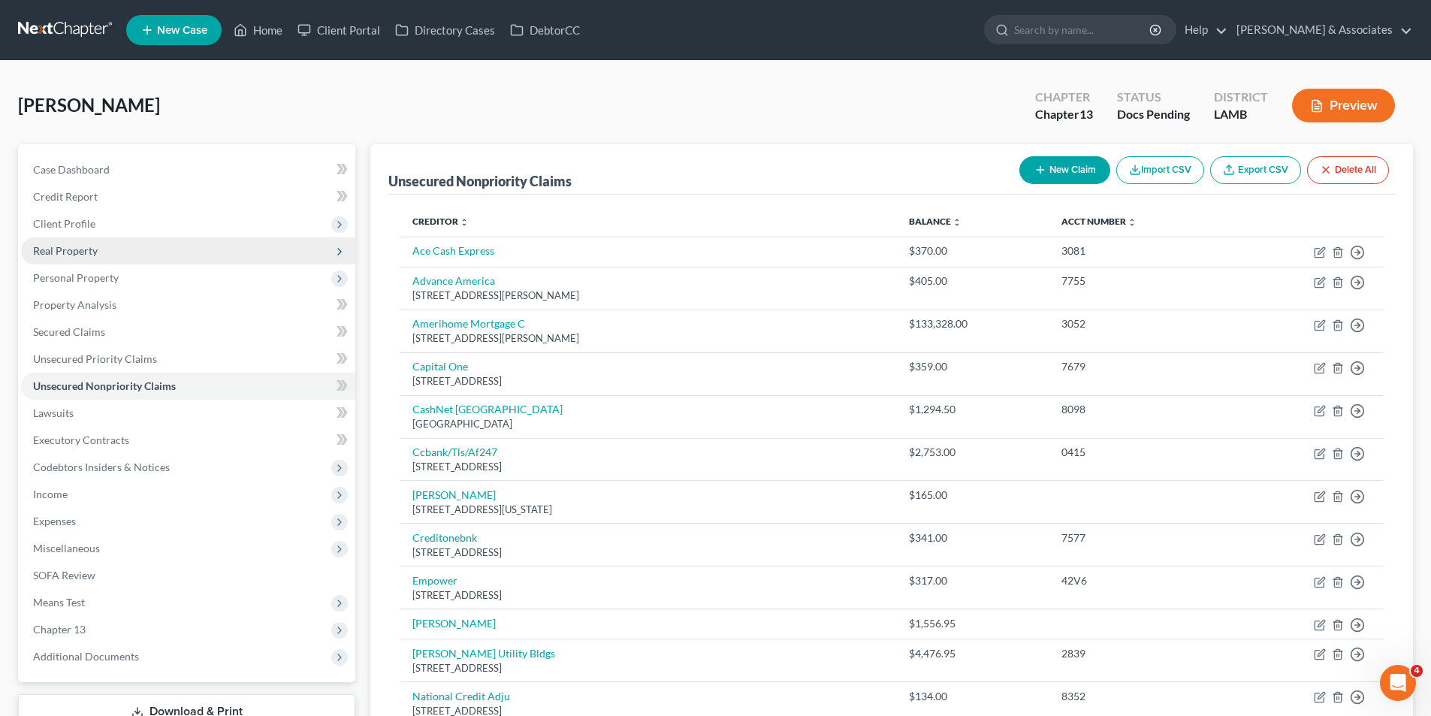
click at [105, 240] on span "Real Property" at bounding box center [188, 250] width 334 height 27
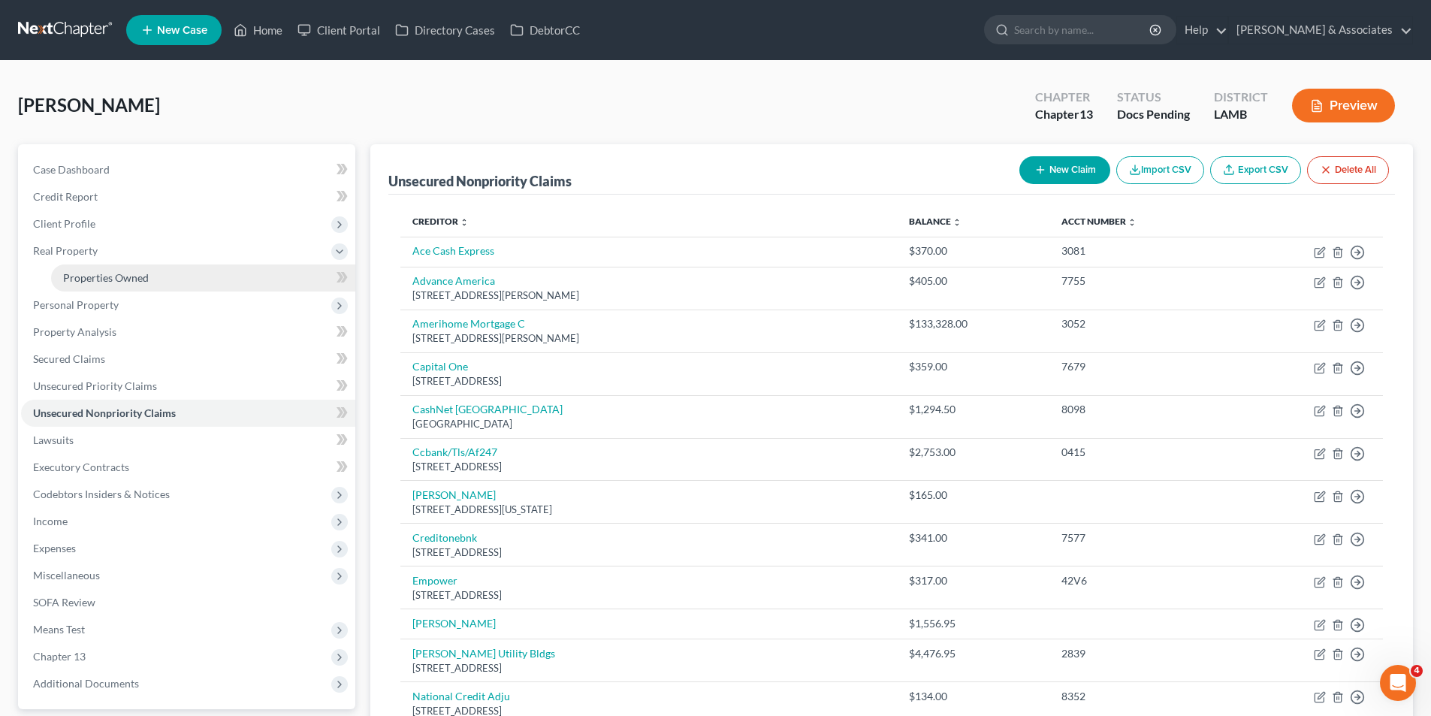
click at [134, 281] on span "Properties Owned" at bounding box center [106, 277] width 86 height 13
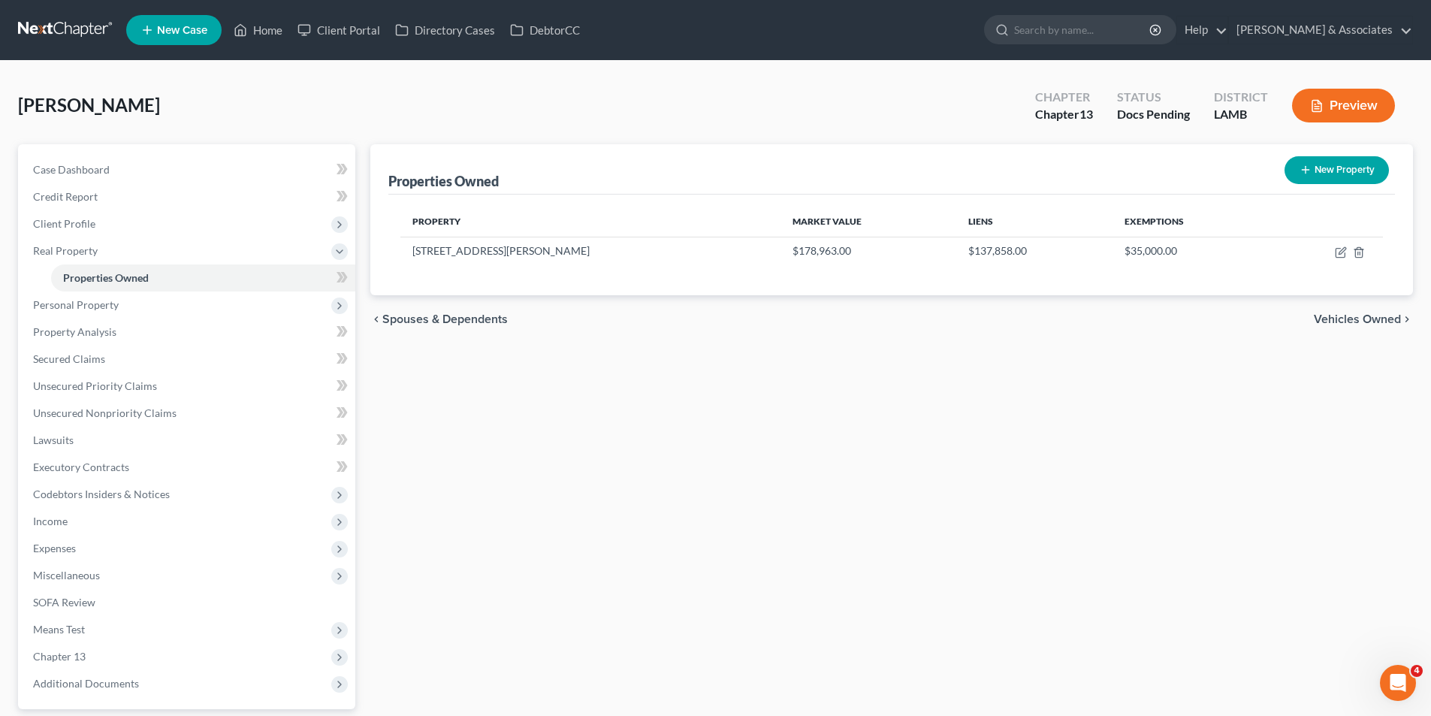
click at [1014, 387] on div "Properties Owned New Property Property Market Value Liens Exemptions 8134 Evere…" at bounding box center [891, 450] width 1057 height 612
click at [1338, 249] on icon "button" at bounding box center [1340, 252] width 12 height 12
select select "19"
select select "2"
select select "0"
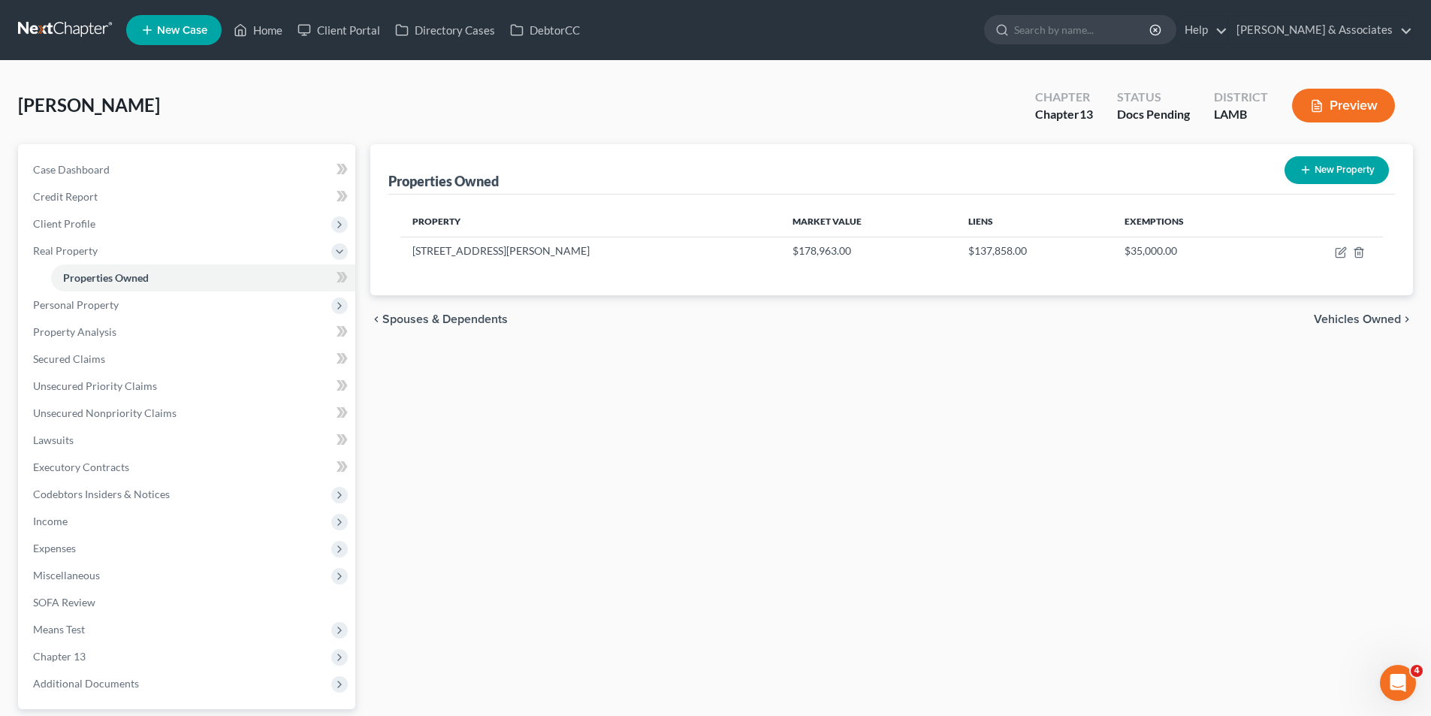
select select "0"
select select "45"
select select "0"
select select "2"
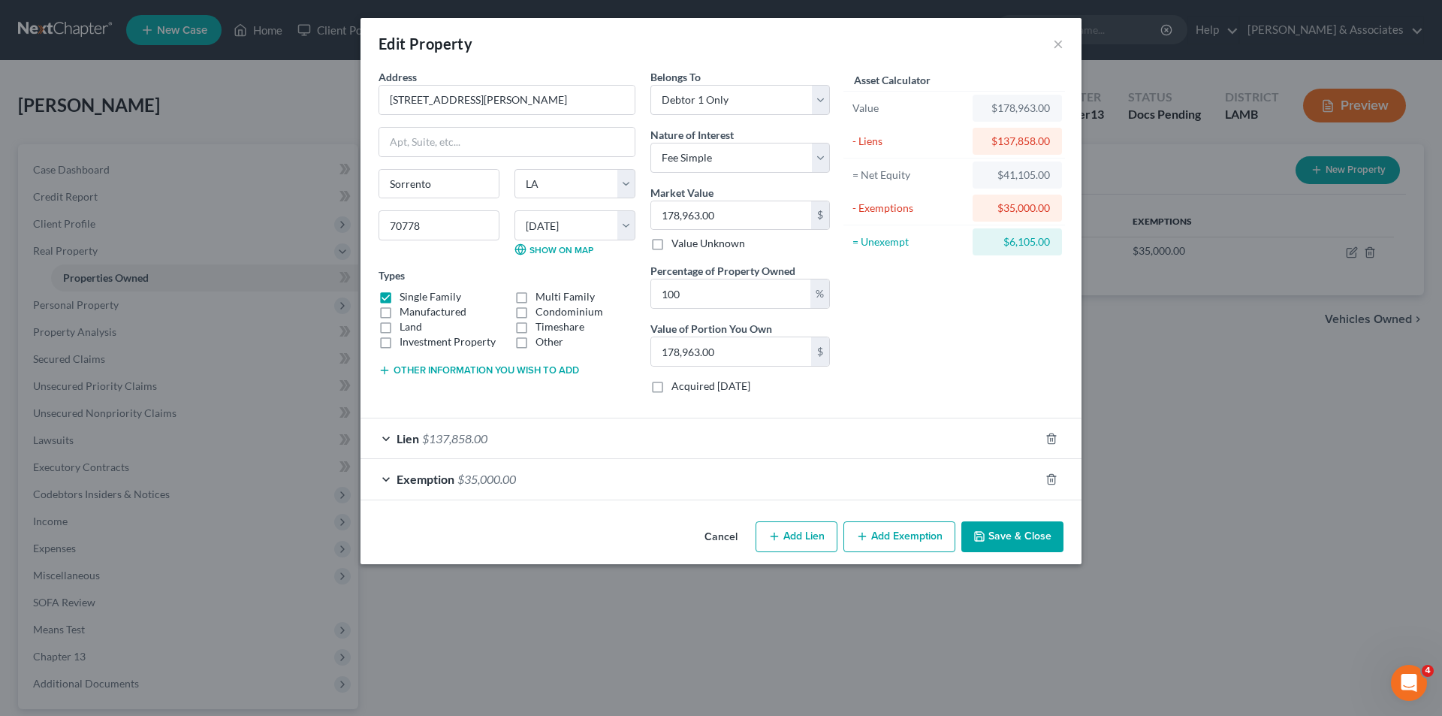
click at [900, 426] on div "Lien $137,858.00" at bounding box center [699, 438] width 679 height 40
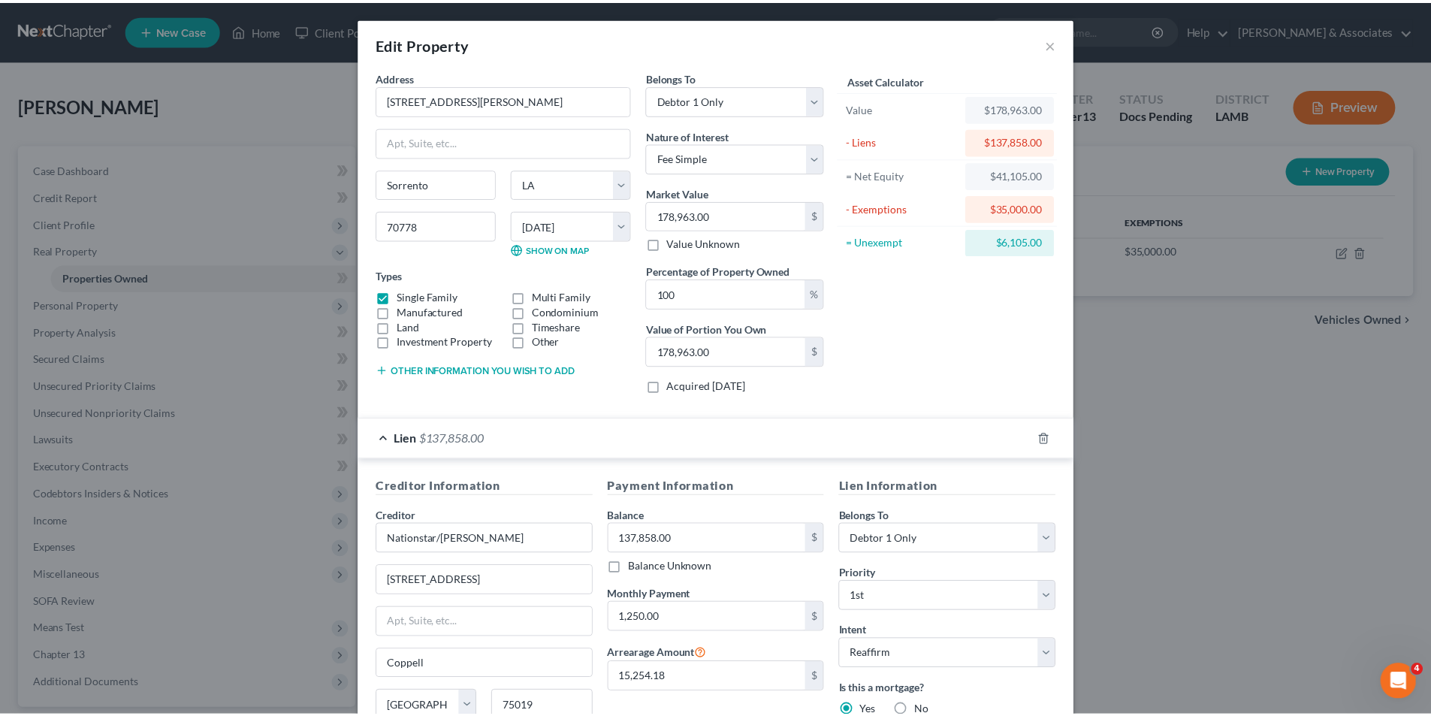
scroll to position [199, 0]
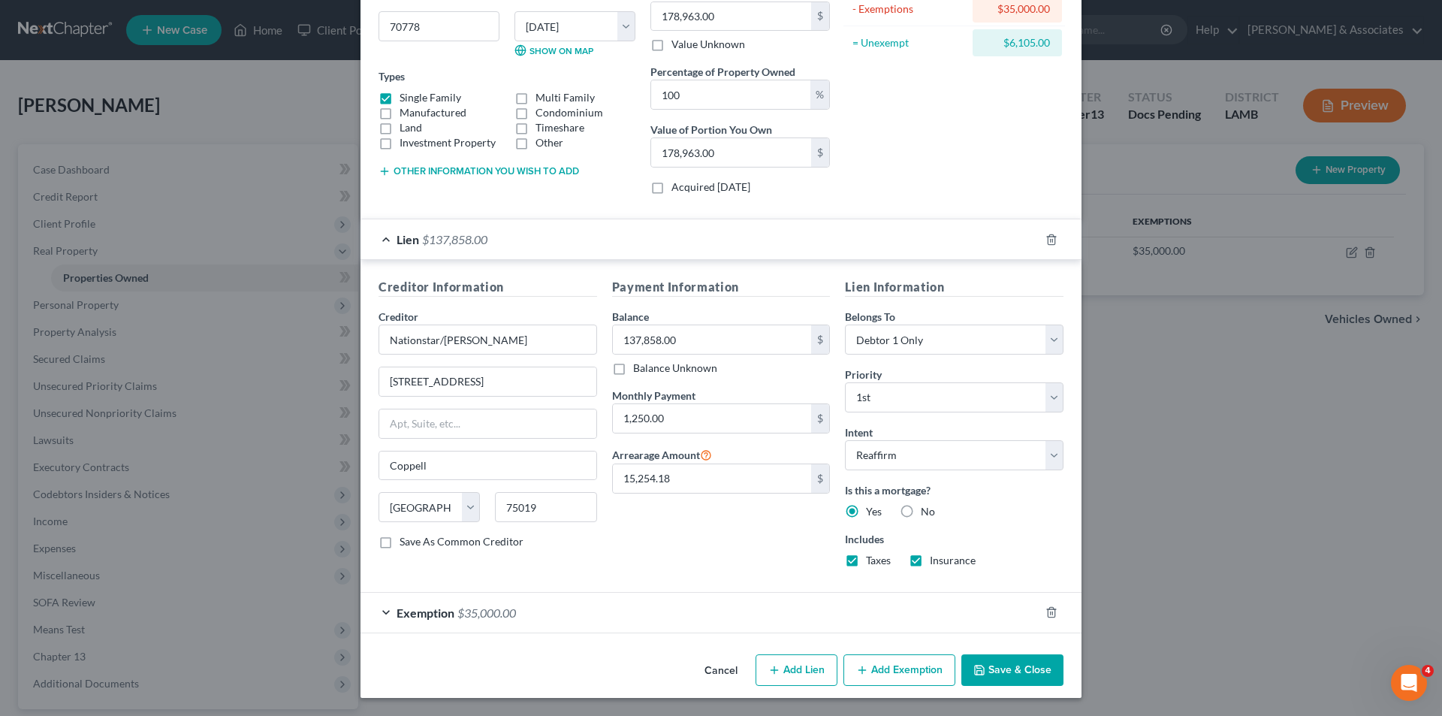
click at [1015, 674] on button "Save & Close" at bounding box center [1012, 670] width 102 height 32
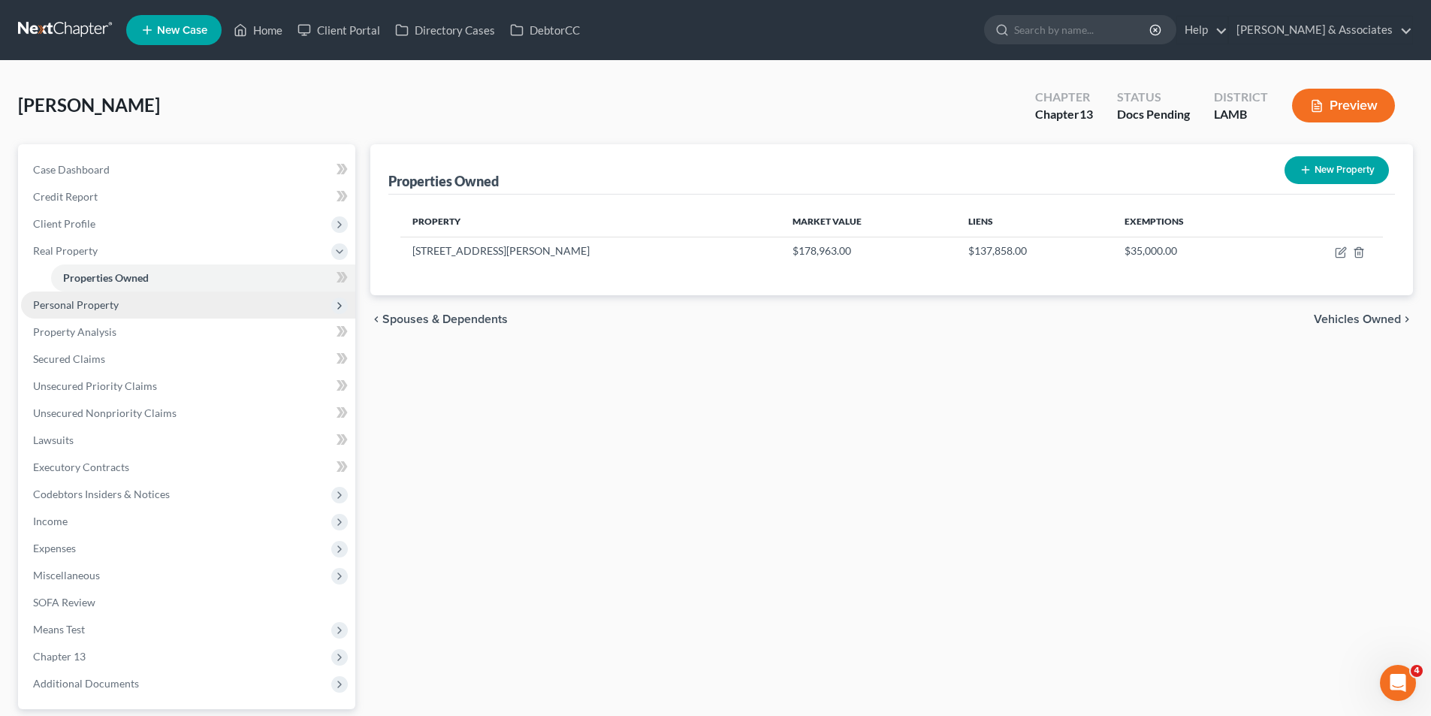
click at [63, 308] on span "Personal Property" at bounding box center [76, 304] width 86 height 13
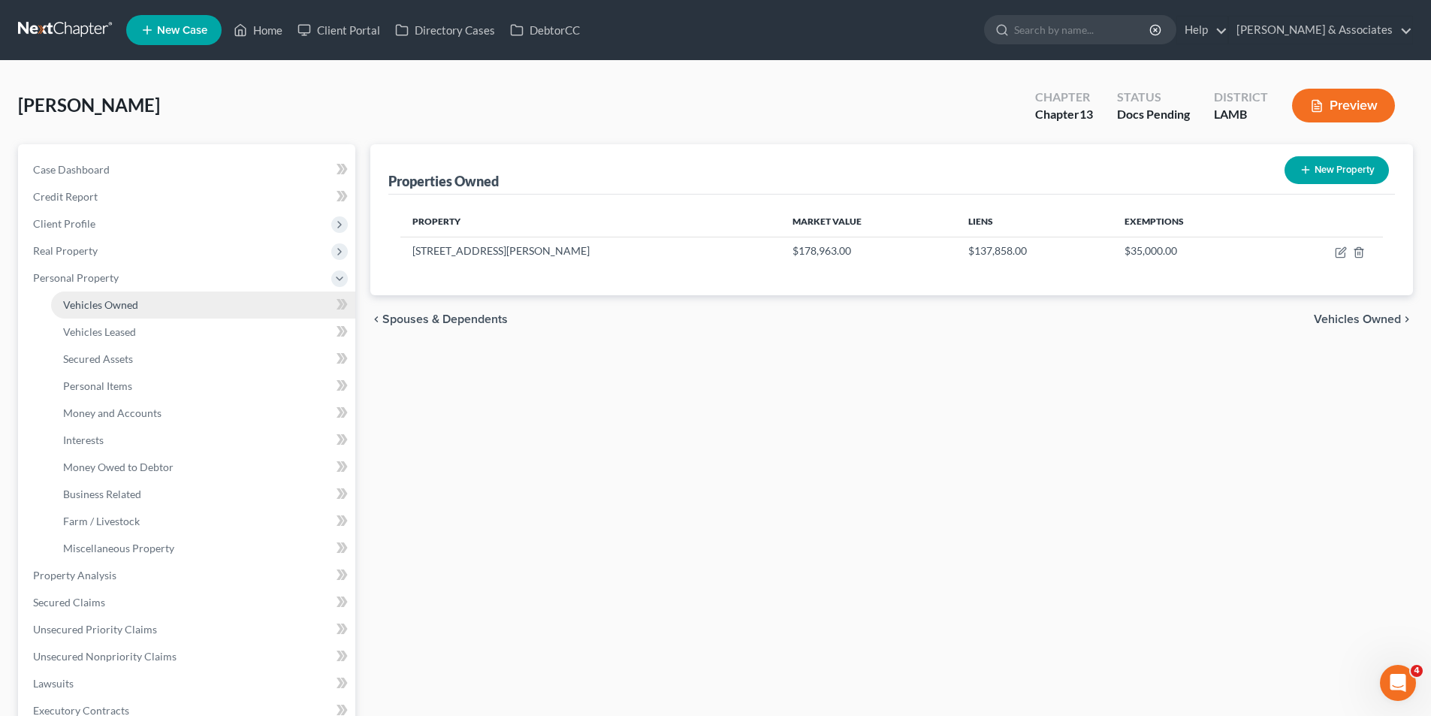
click at [157, 309] on link "Vehicles Owned" at bounding box center [203, 304] width 304 height 27
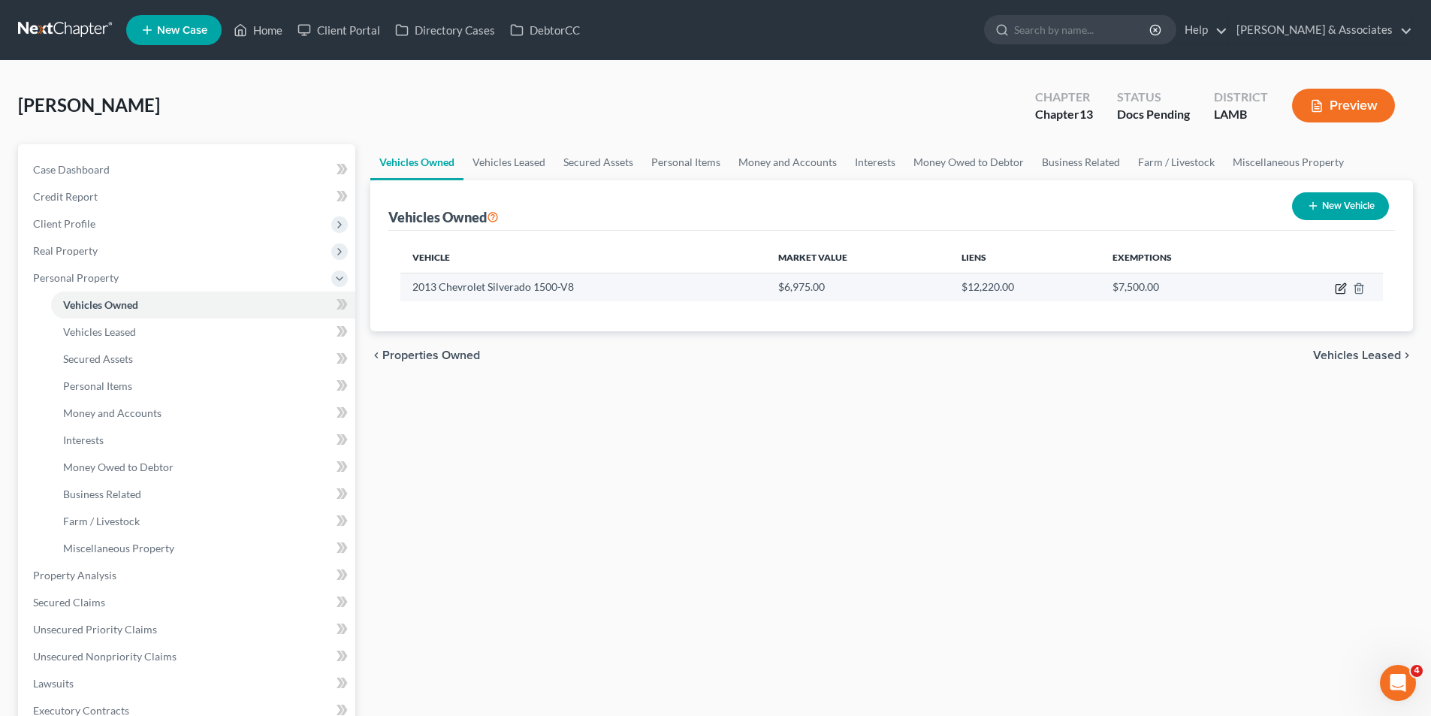
click at [1335, 286] on icon "button" at bounding box center [1339, 289] width 9 height 9
select select "0"
select select "13"
select select "3"
select select "0"
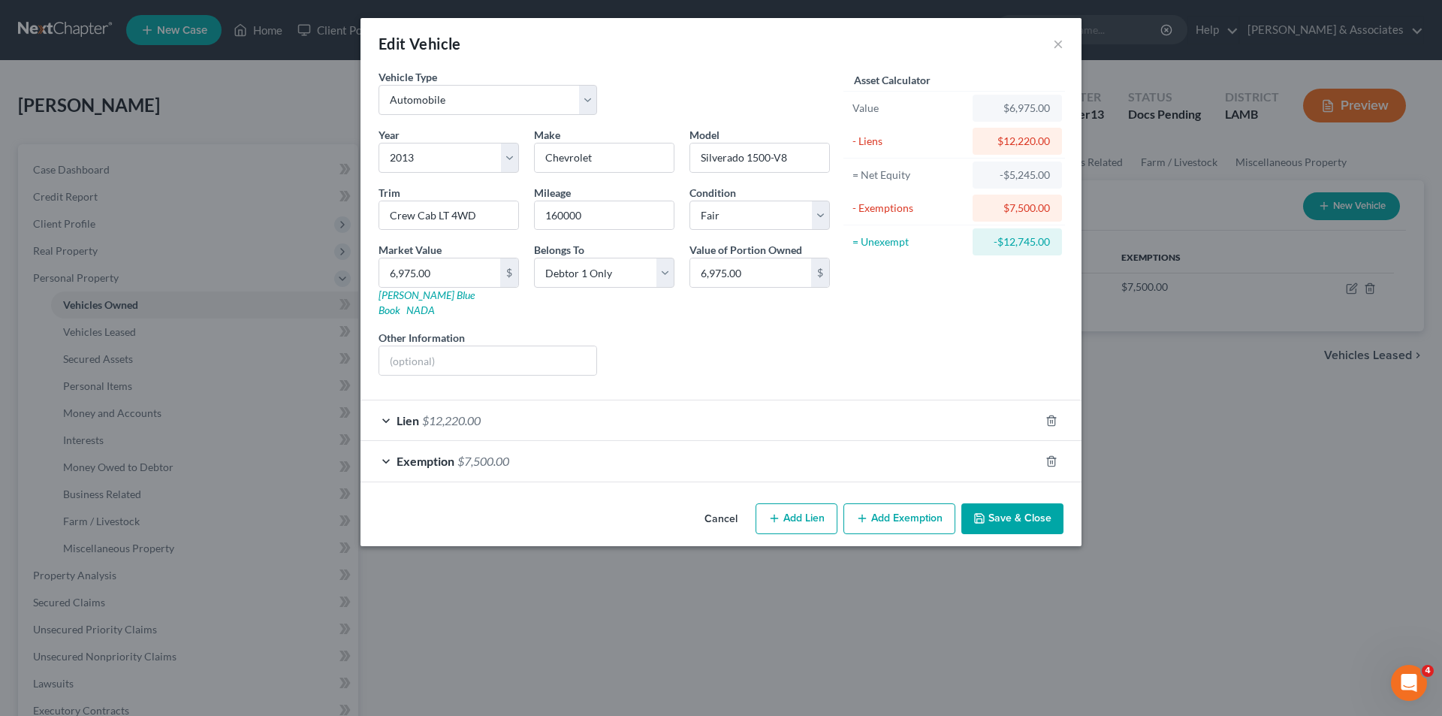
click at [1012, 503] on button "Save & Close" at bounding box center [1012, 519] width 102 height 32
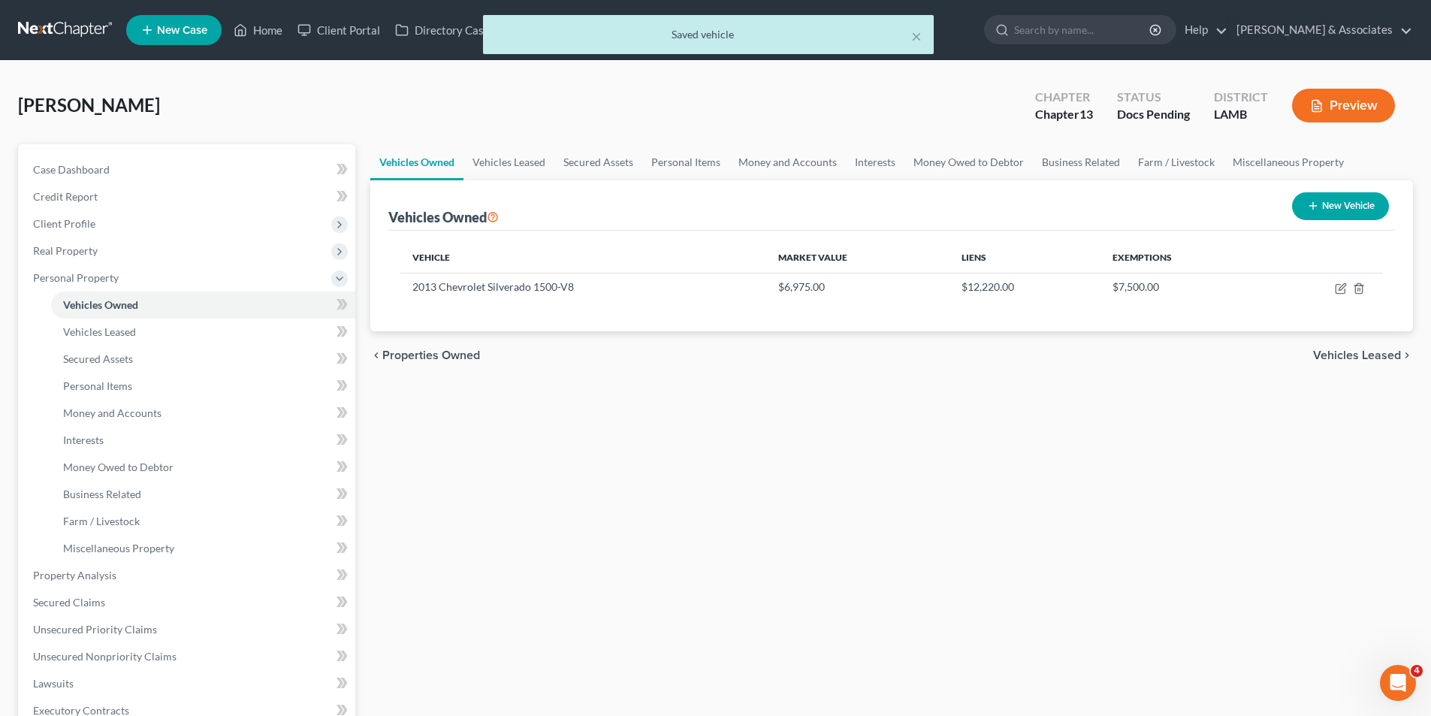
click at [634, 468] on div "Vehicles Owned Vehicles Leased Secured Assets Personal Items Money and Accounts…" at bounding box center [891, 571] width 1057 height 855
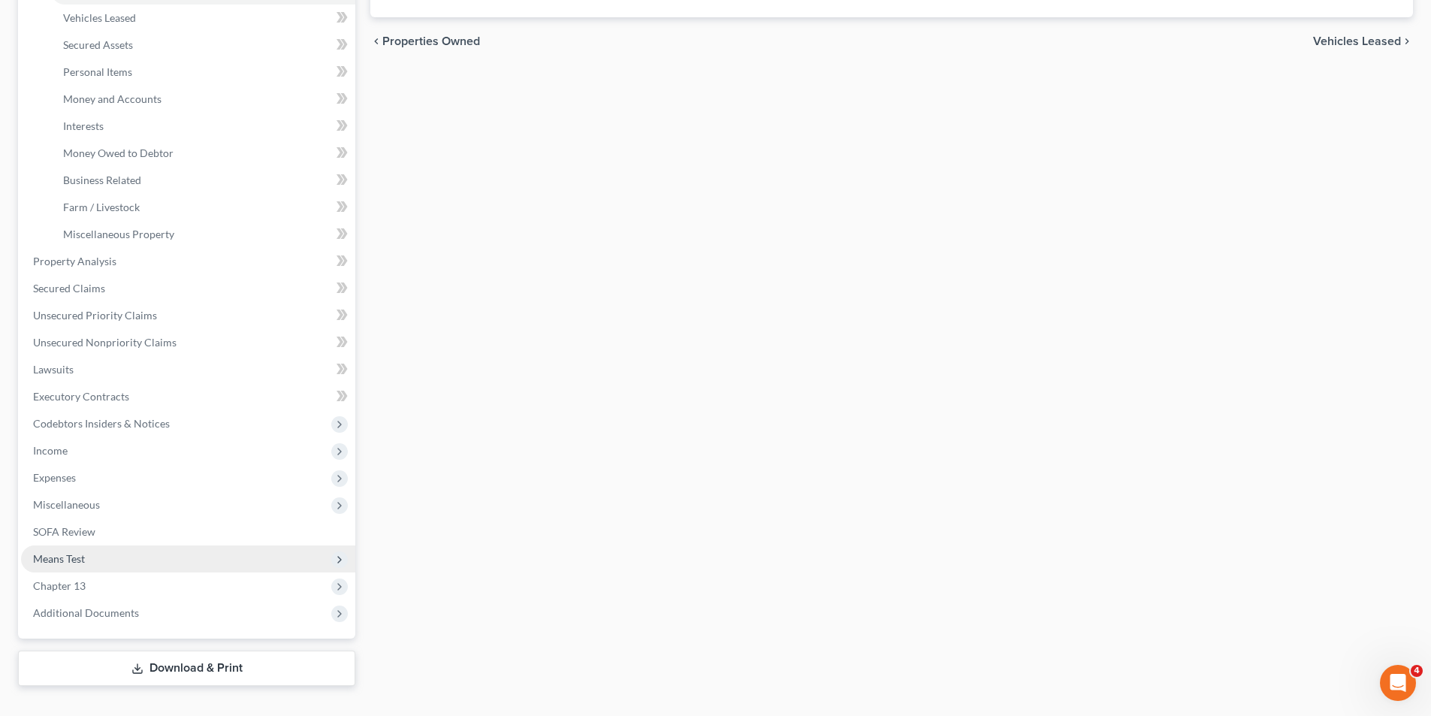
scroll to position [341, 0]
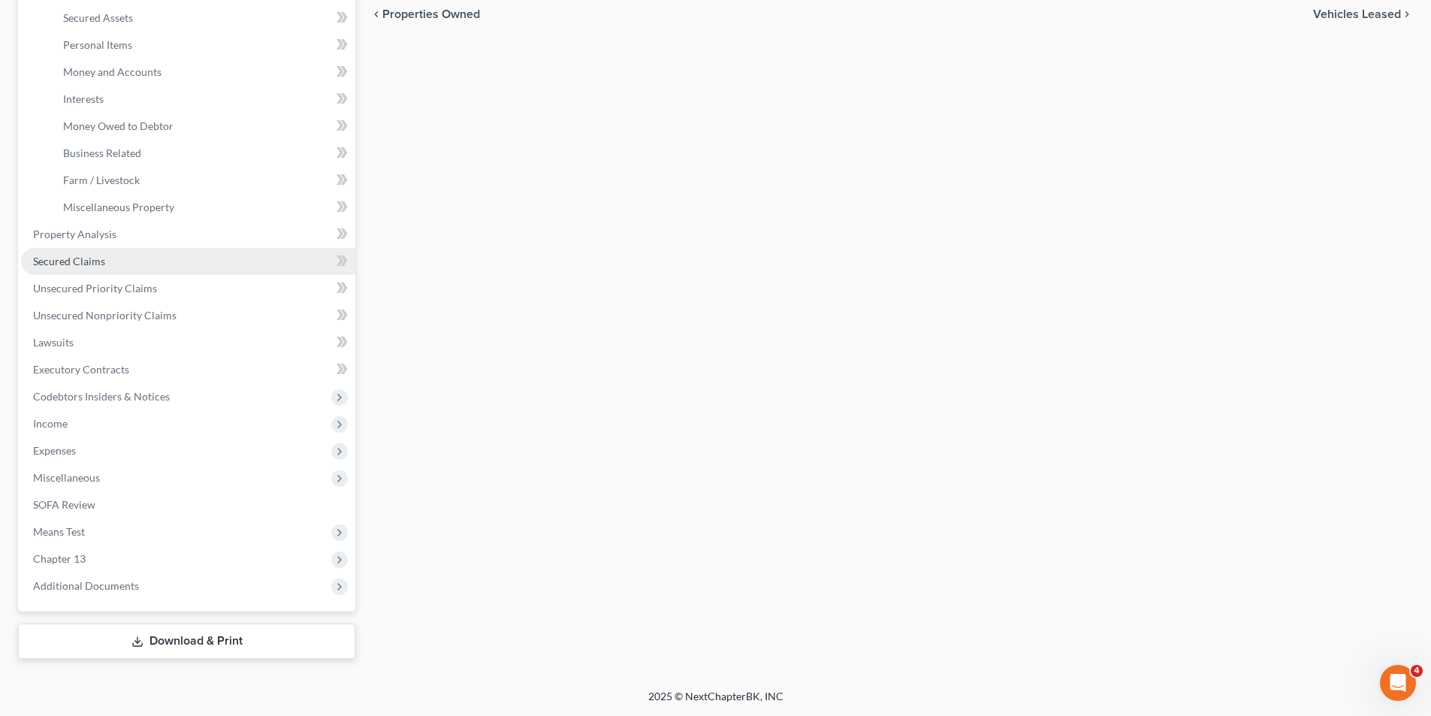
click at [86, 255] on span "Secured Claims" at bounding box center [69, 261] width 72 height 13
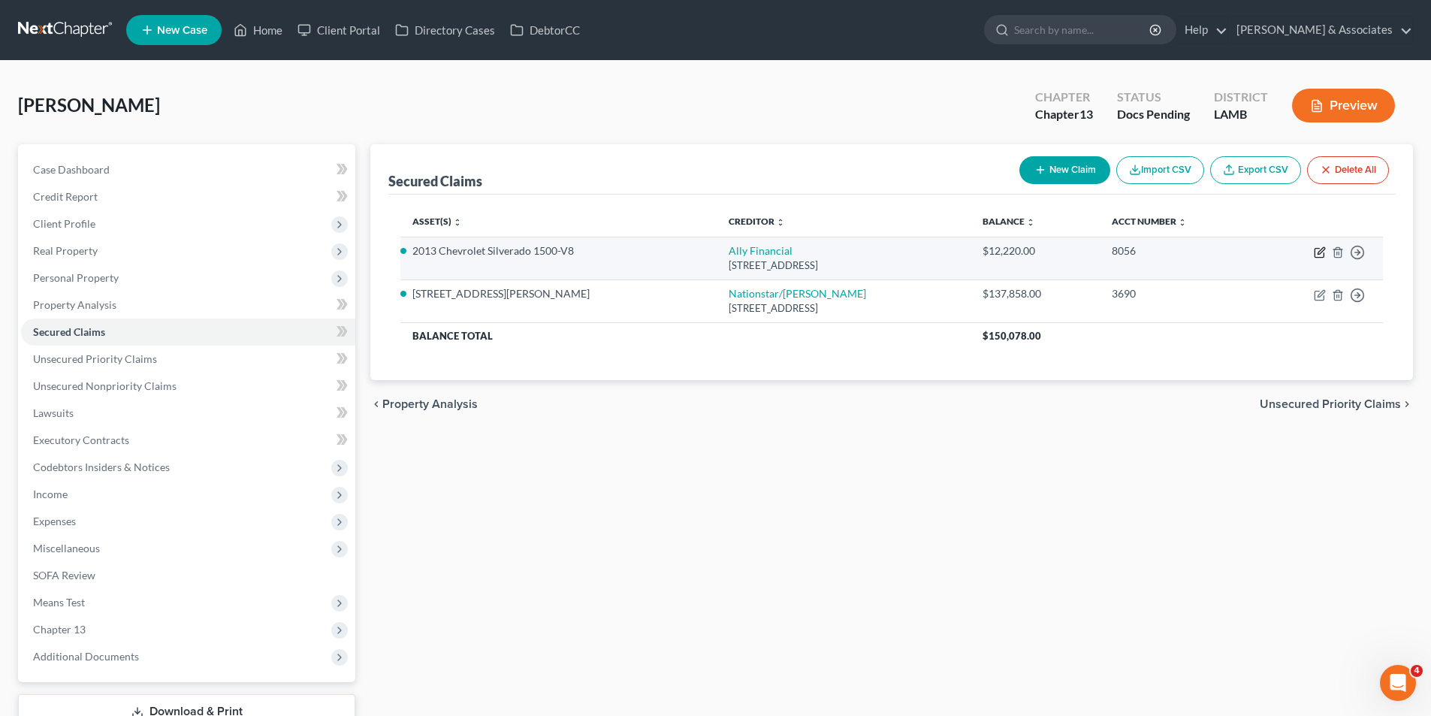
click at [1316, 255] on icon "button" at bounding box center [1319, 252] width 12 height 12
select select "23"
select select "9"
select select "2"
select select "0"
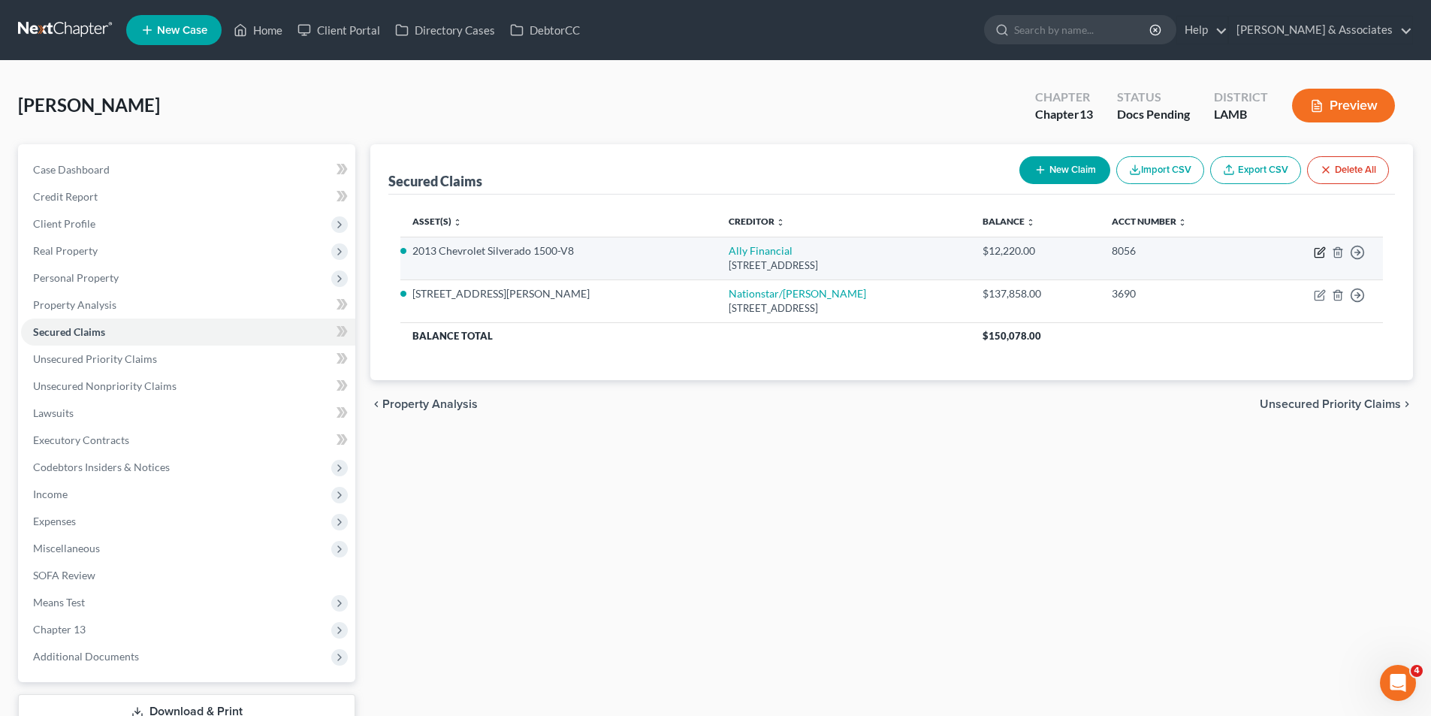
select select "0"
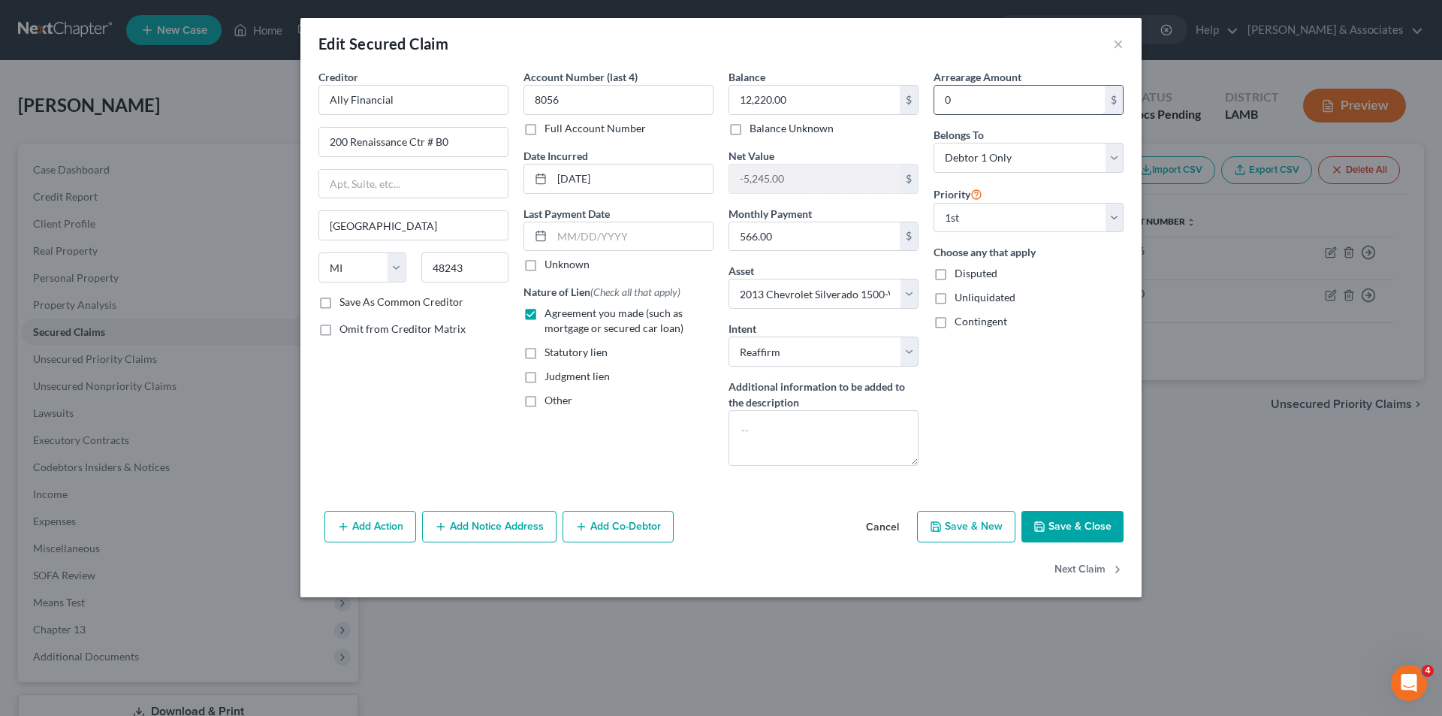
click at [1048, 90] on input "0" at bounding box center [1019, 100] width 170 height 29
click at [1039, 91] on input "0" at bounding box center [1019, 100] width 170 height 29
drag, startPoint x: 1039, startPoint y: 92, endPoint x: 846, endPoint y: 92, distance: 193.0
click at [846, 92] on div "Creditor * Ally Financial 200 Renaissance Ctr # B0 Detroit State AL AK AR AZ CA…" at bounding box center [721, 273] width 820 height 409
click at [1027, 418] on div "Arrearage Amount 2,264.00 $ Belongs To * Select Debtor 1 Only Debtor 2 Only Deb…" at bounding box center [1028, 273] width 205 height 409
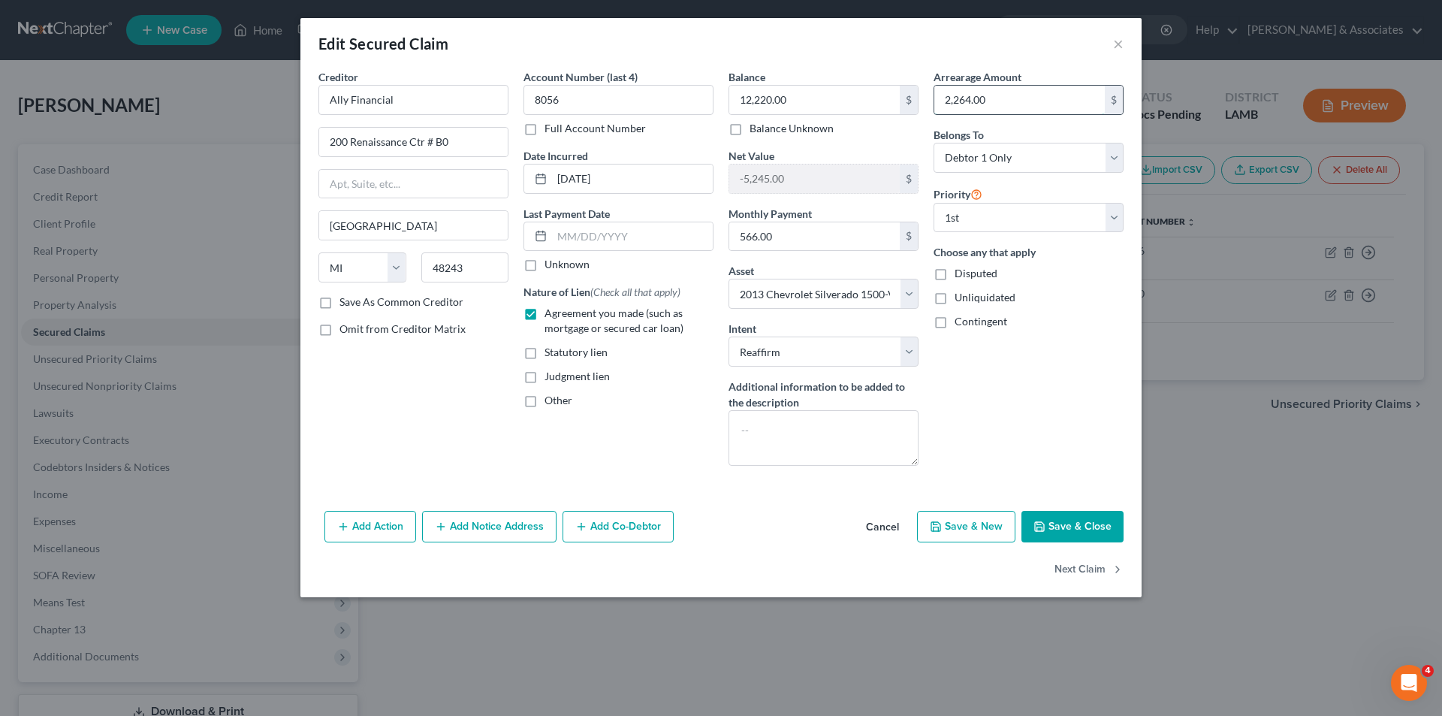
click at [1005, 101] on input "2,264.00" at bounding box center [1019, 100] width 170 height 29
type input "4,000"
click at [1019, 426] on div "Arrearage Amount 4,000 $ Belongs To * Select Debtor 1 Only Debtor 2 Only Debtor…" at bounding box center [1028, 273] width 205 height 409
click at [1084, 525] on button "Save & Close" at bounding box center [1072, 527] width 102 height 32
select select
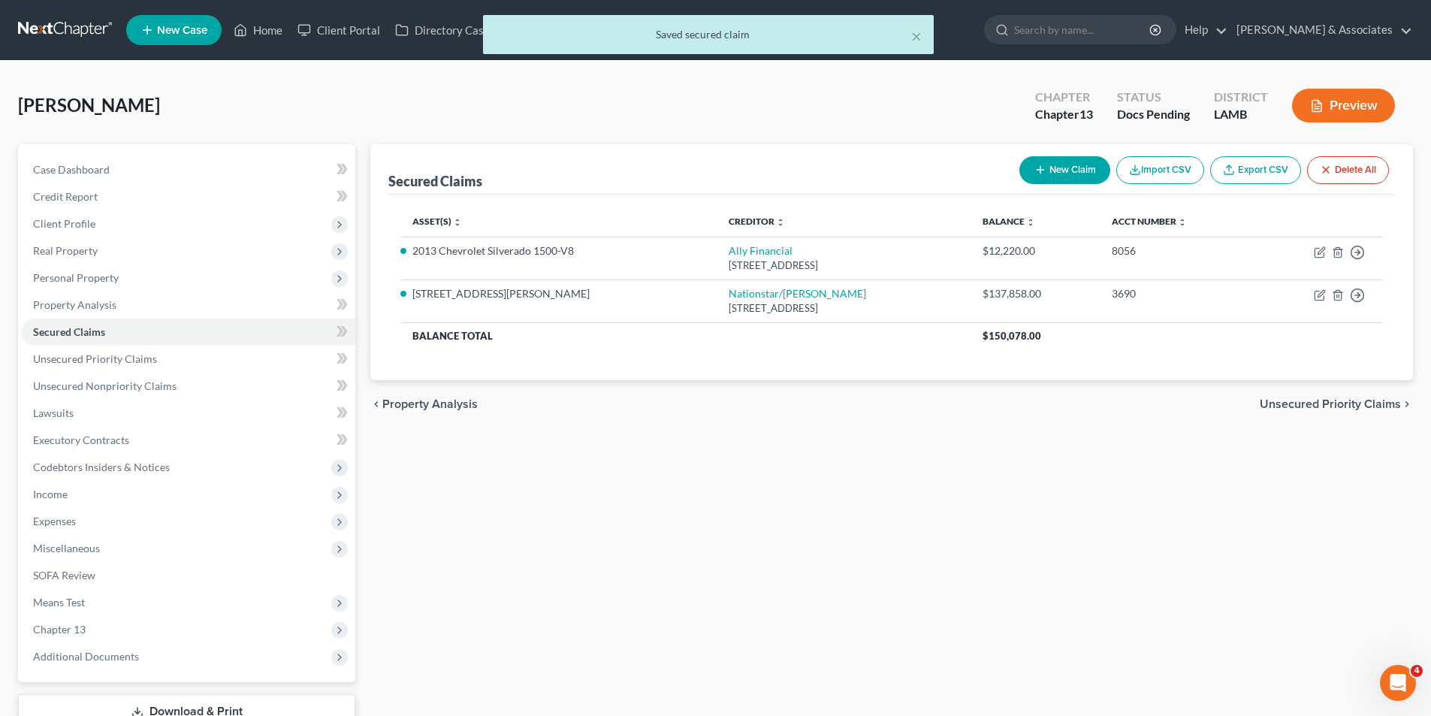
click at [816, 397] on div "chevron_left Property Analysis Unsecured Priority Claims chevron_right" at bounding box center [891, 404] width 1042 height 48
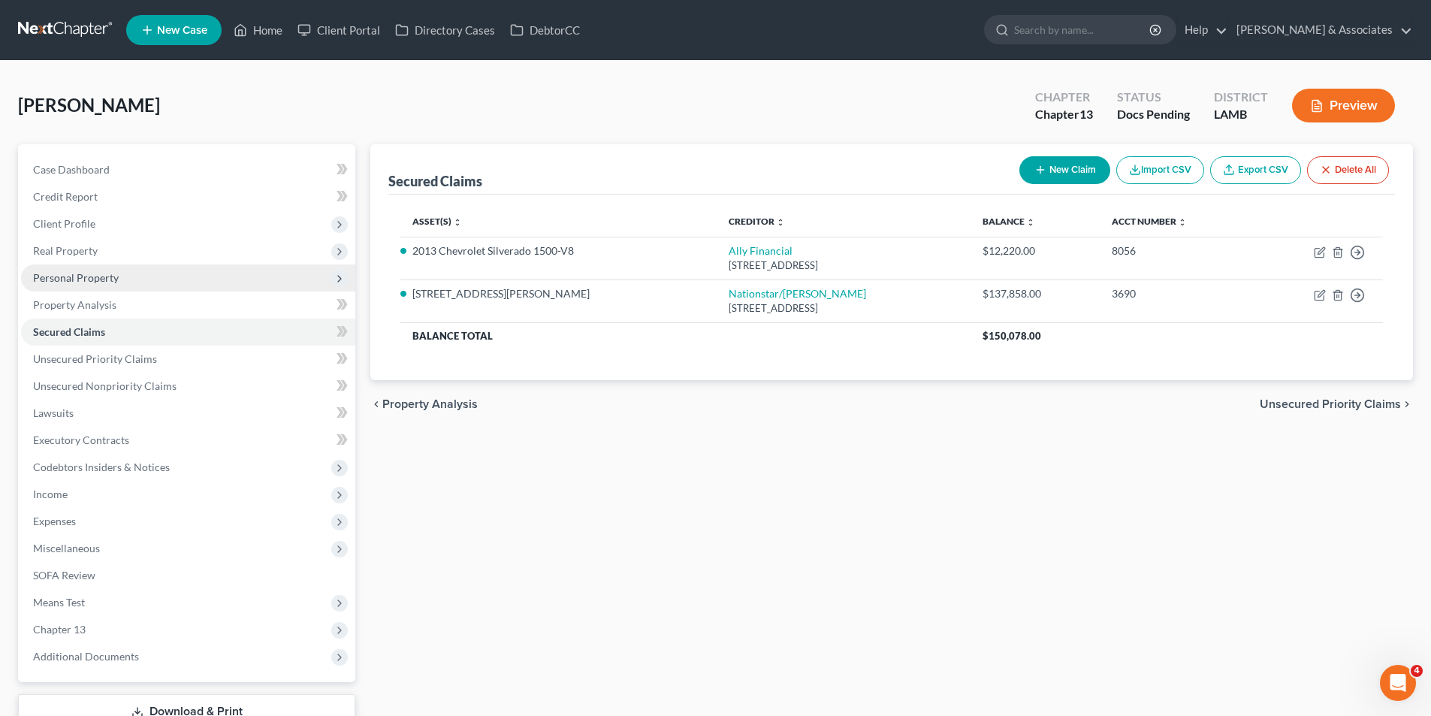
click at [68, 273] on span "Personal Property" at bounding box center [76, 277] width 86 height 13
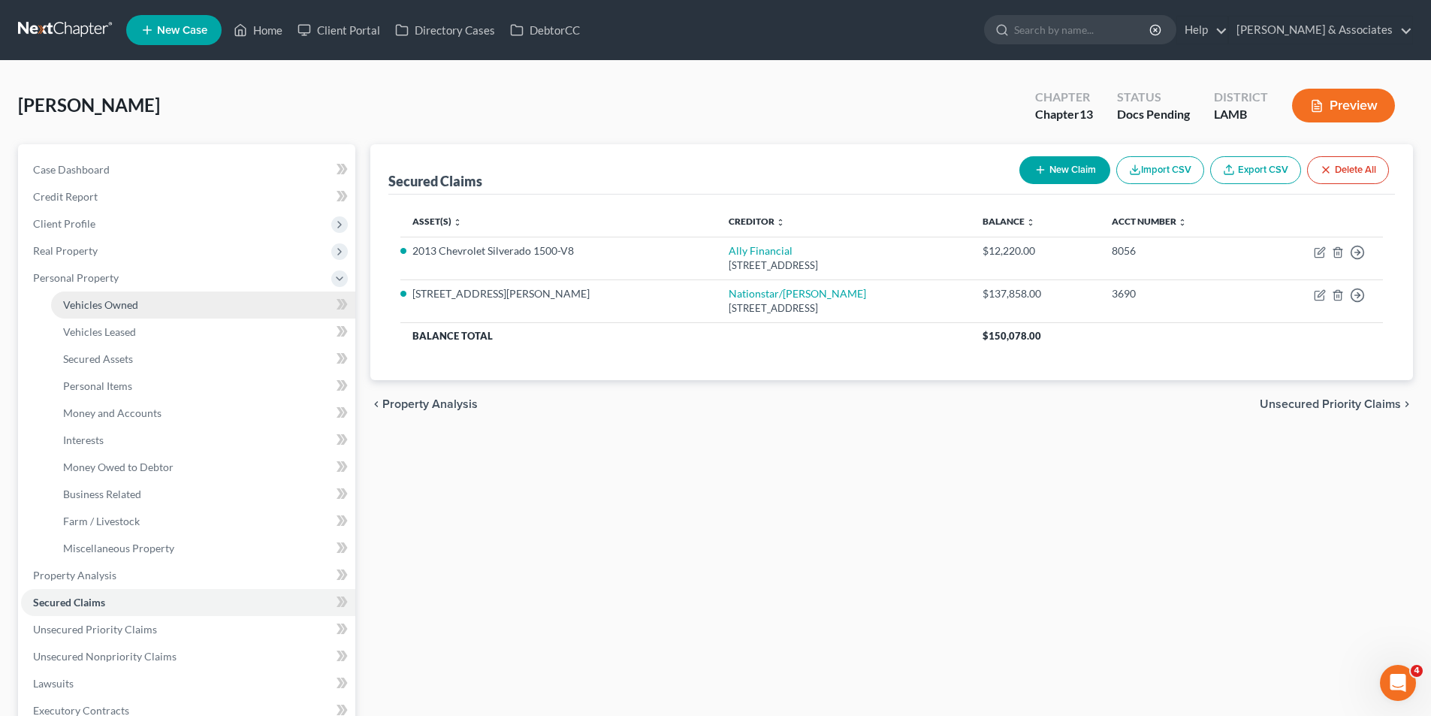
click at [128, 315] on link "Vehicles Owned" at bounding box center [203, 304] width 304 height 27
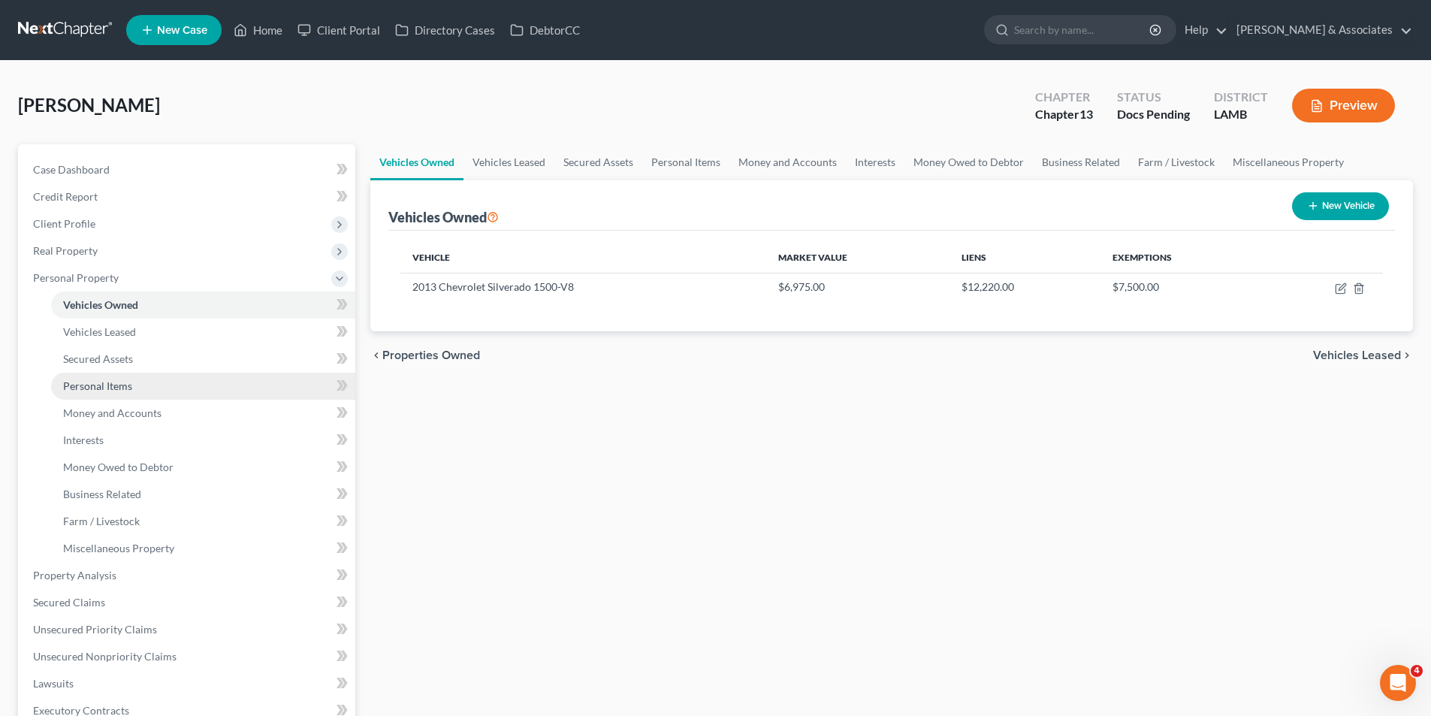
click at [77, 381] on span "Personal Items" at bounding box center [97, 385] width 69 height 13
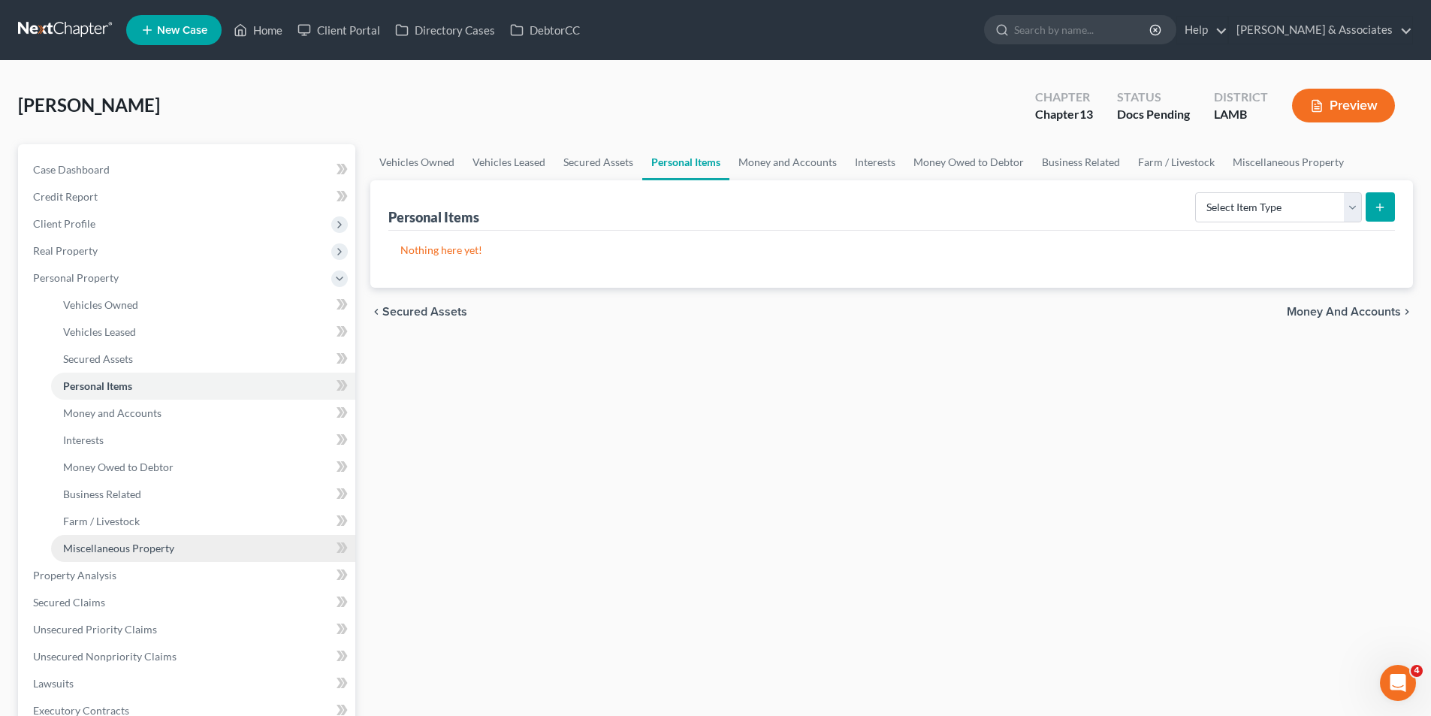
click at [160, 542] on span "Miscellaneous Property" at bounding box center [118, 547] width 111 height 13
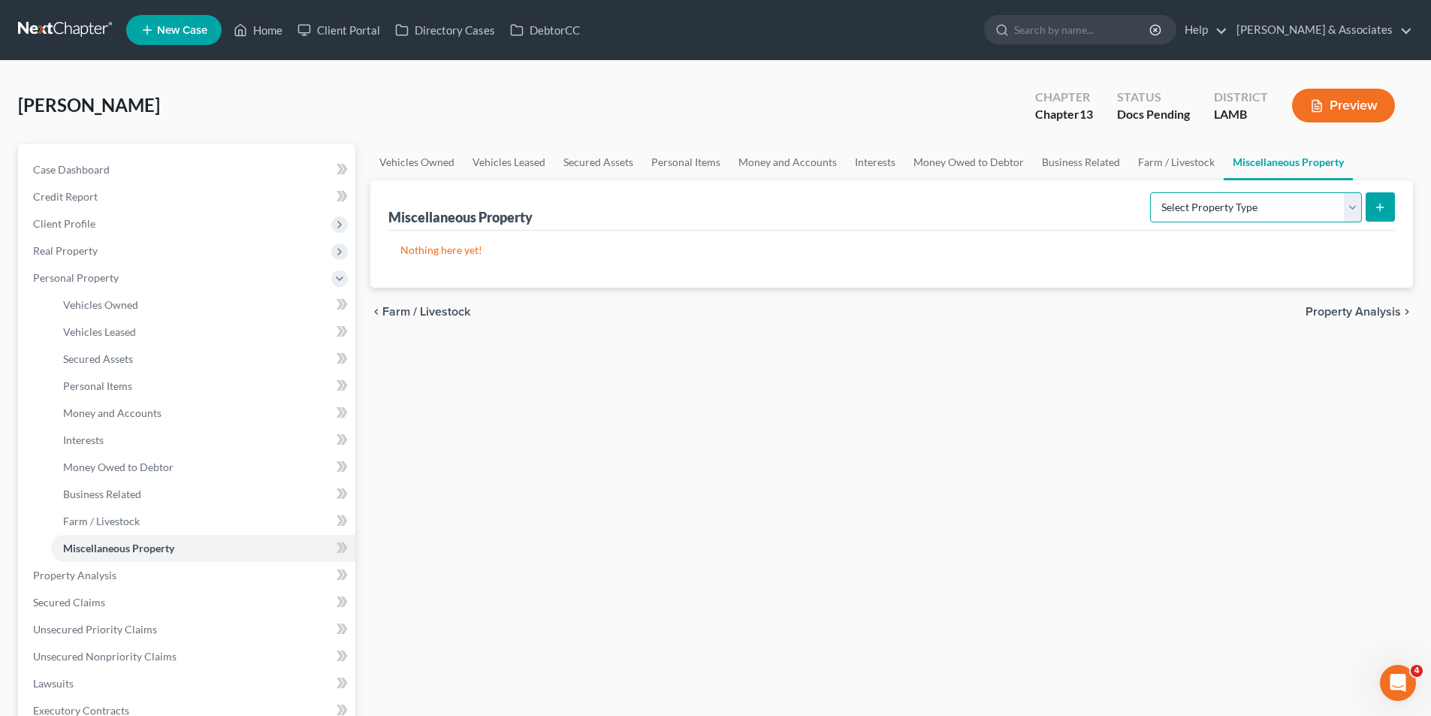
click at [1255, 217] on select "Select Property Type Assigned for Creditor Benefit Within 1 Year Holding for An…" at bounding box center [1256, 207] width 212 height 30
select select "holding_for_another"
click at [1150, 192] on select "Select Property Type Assigned for Creditor Benefit Within 1 Year Holding for An…" at bounding box center [1256, 207] width 212 height 30
click at [1385, 215] on button "submit" at bounding box center [1379, 206] width 29 height 29
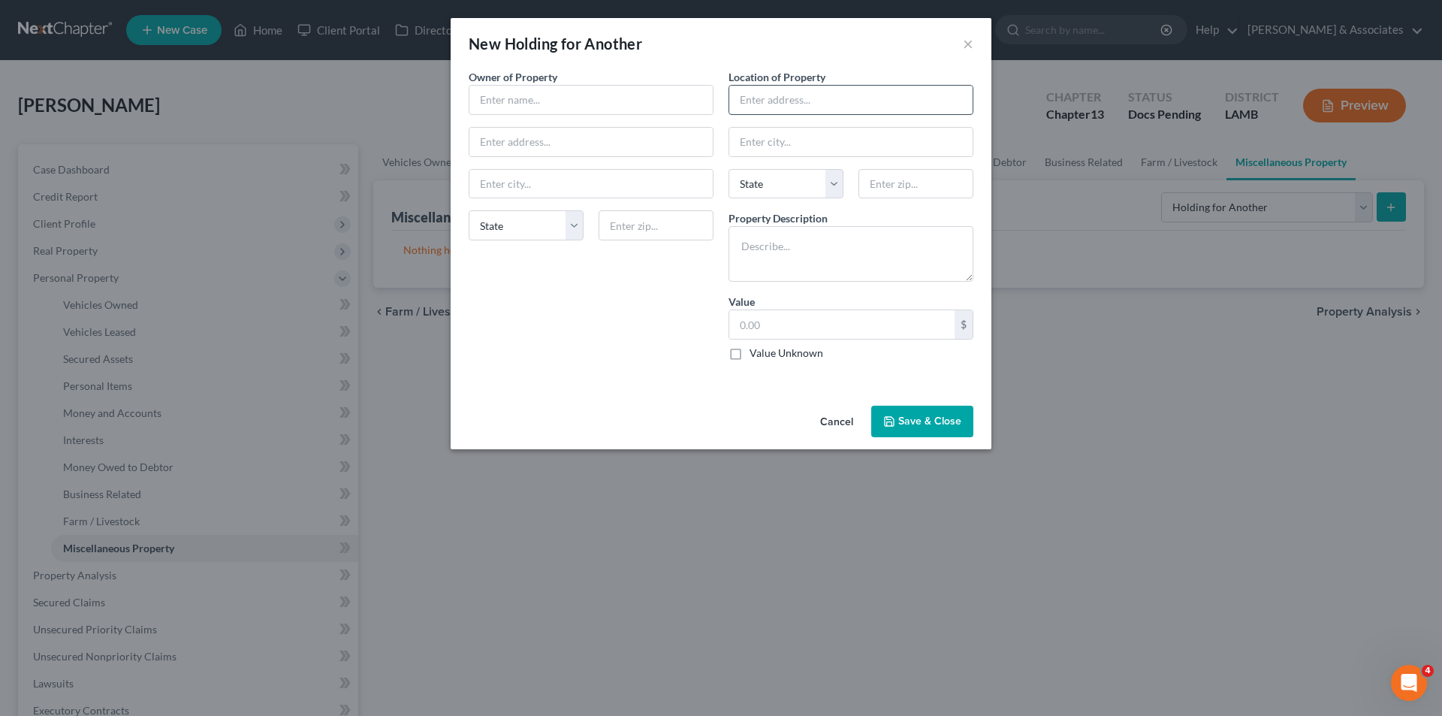
click at [864, 110] on input "text" at bounding box center [850, 100] width 243 height 29
click at [858, 253] on textarea at bounding box center [850, 254] width 245 height 56
type textarea "1988 Chevrolet S10 Picup 1/2 Ton Fleetside"
click at [828, 320] on input "text" at bounding box center [841, 324] width 225 height 29
type input "4,275"
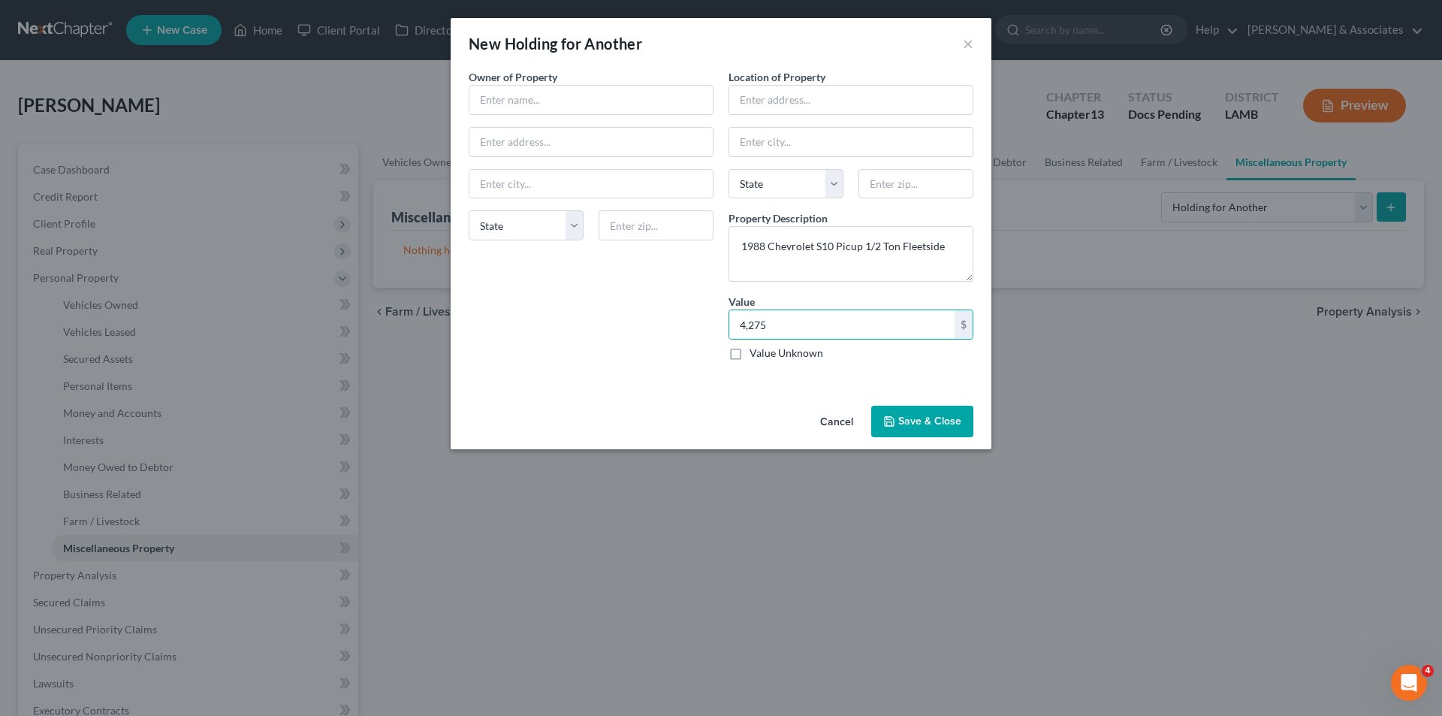
click at [656, 366] on div "Owner of Property * State AL AK AR AZ CA CO CT DE DC FL GA GU HI ID IL IN IA KS…" at bounding box center [591, 220] width 260 height 303
click at [779, 107] on input "text" at bounding box center [850, 100] width 243 height 29
type input "C"
type input "11352 Herman Guidry Rd"
type input "70737"
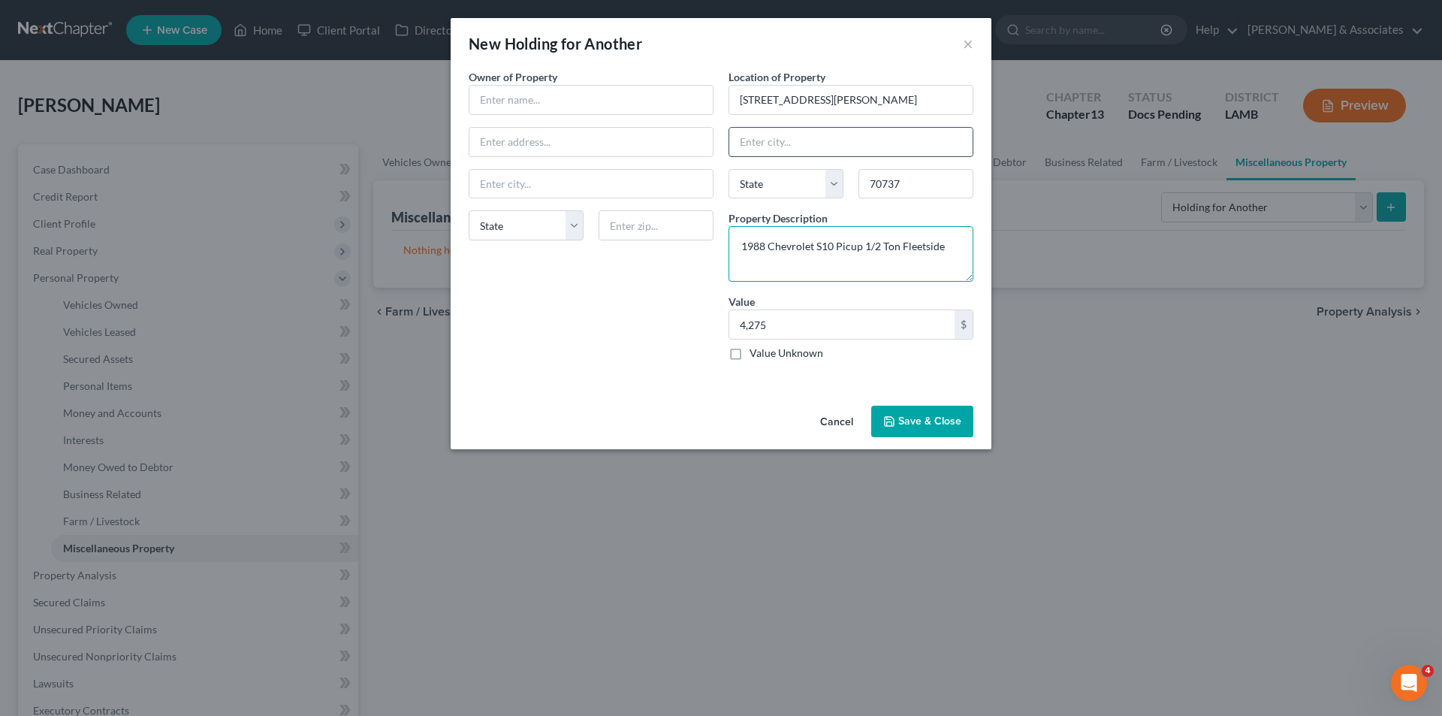
type input "Gonzales"
select select "19"
click at [701, 308] on div "Owner of Property * State AL AK AR AZ CA CO CT DE DC FL GA GU HI ID IL IN IA KS…" at bounding box center [591, 220] width 260 height 303
click at [644, 95] on input "text" at bounding box center [590, 100] width 243 height 29
type input "T"
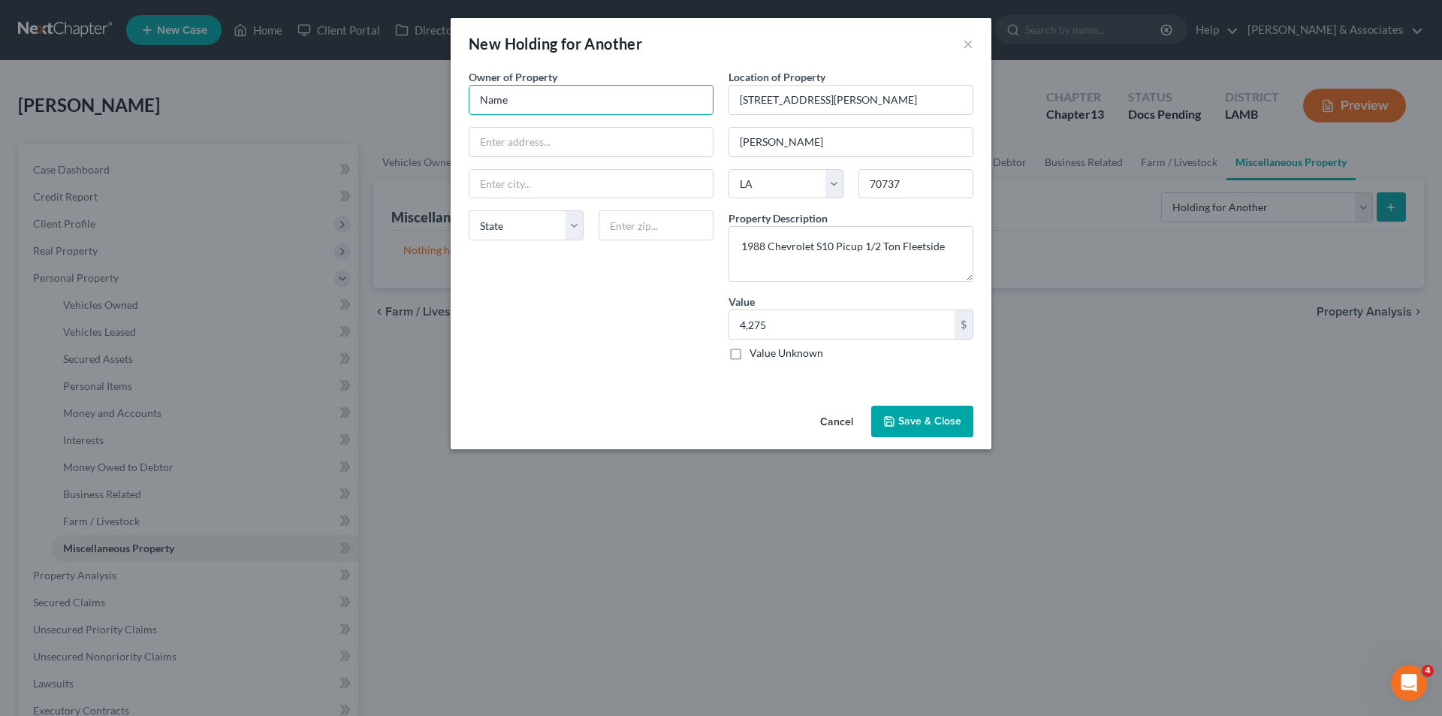
type input "Name"
click at [912, 426] on button "Save & Close" at bounding box center [922, 422] width 102 height 32
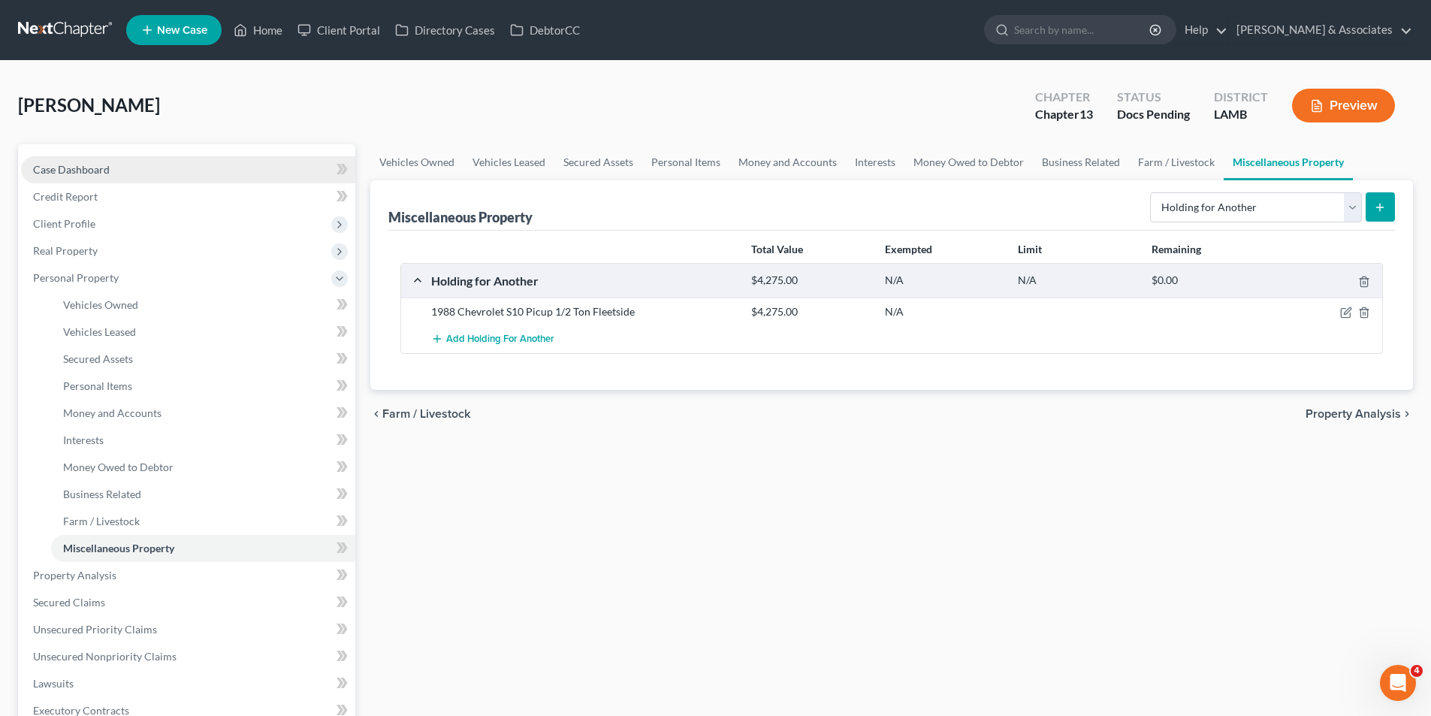
click at [90, 175] on span "Case Dashboard" at bounding box center [71, 169] width 77 height 13
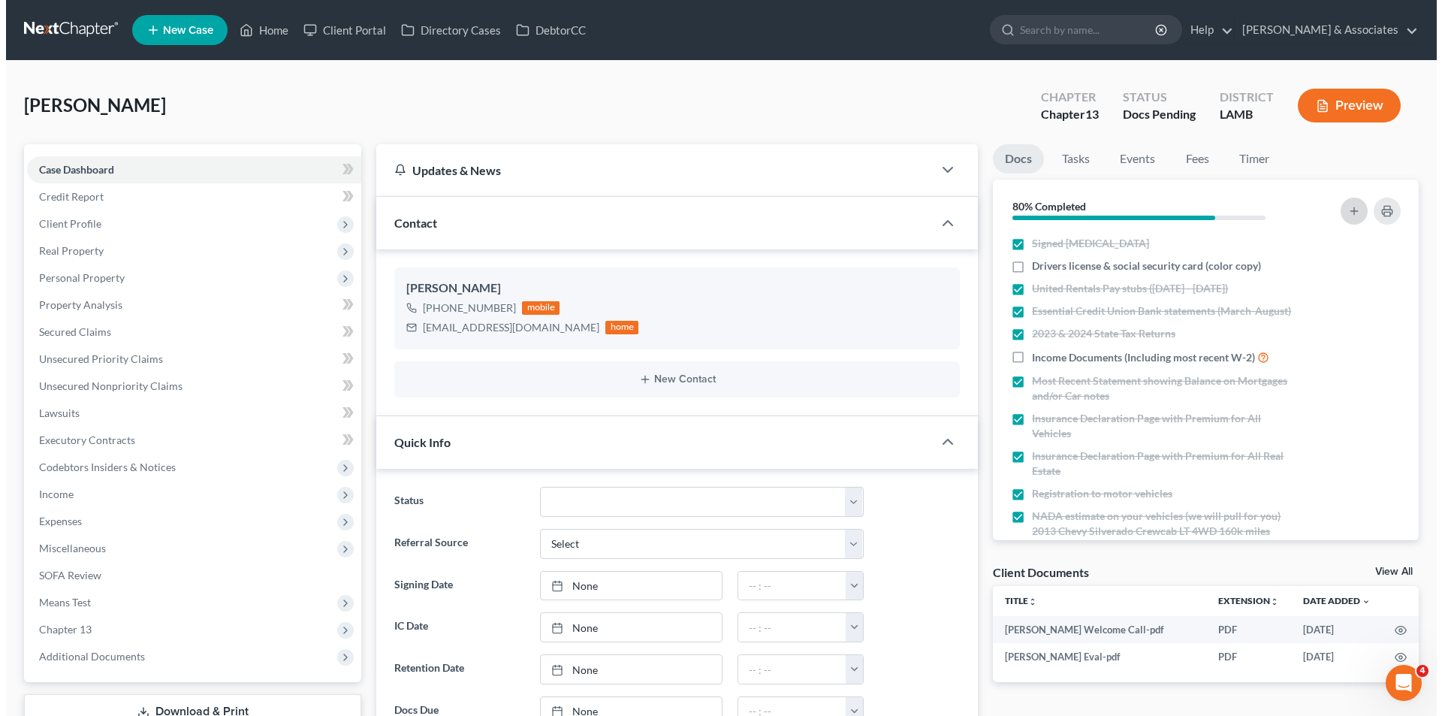
scroll to position [591, 0]
click at [1350, 209] on icon "button" at bounding box center [1348, 211] width 12 height 12
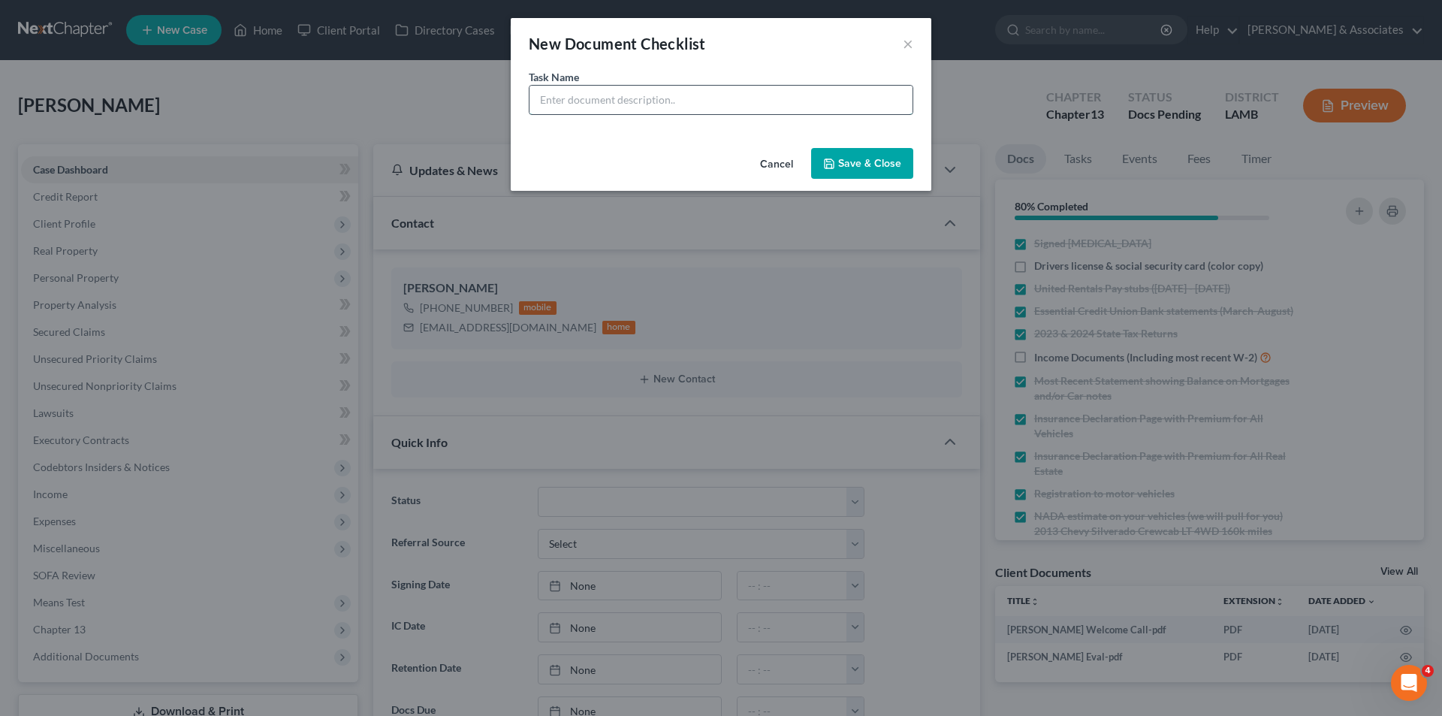
click at [614, 109] on input "text" at bounding box center [720, 100] width 383 height 29
type input "1988 S10 copy of title and bill of sale"
click at [850, 158] on button "Save & Close" at bounding box center [862, 164] width 102 height 32
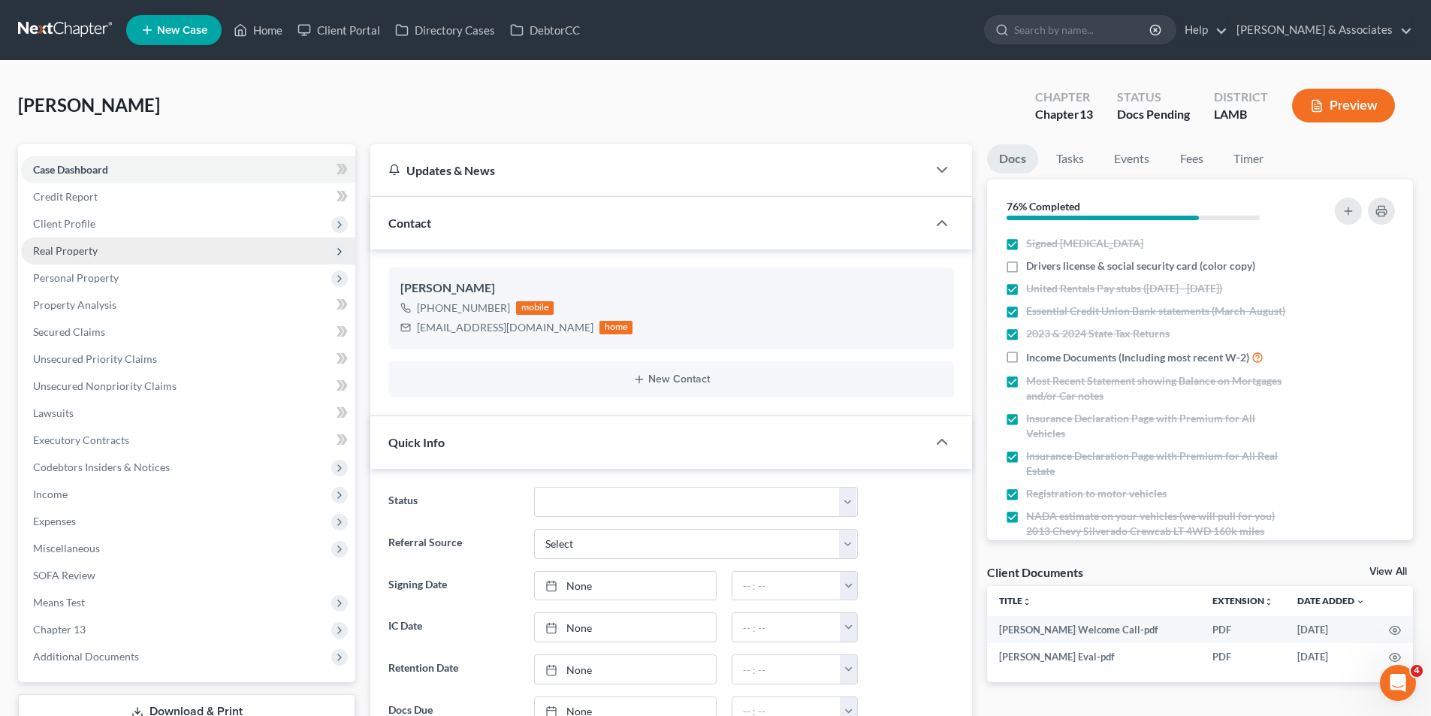
click at [75, 248] on span "Real Property" at bounding box center [65, 250] width 65 height 13
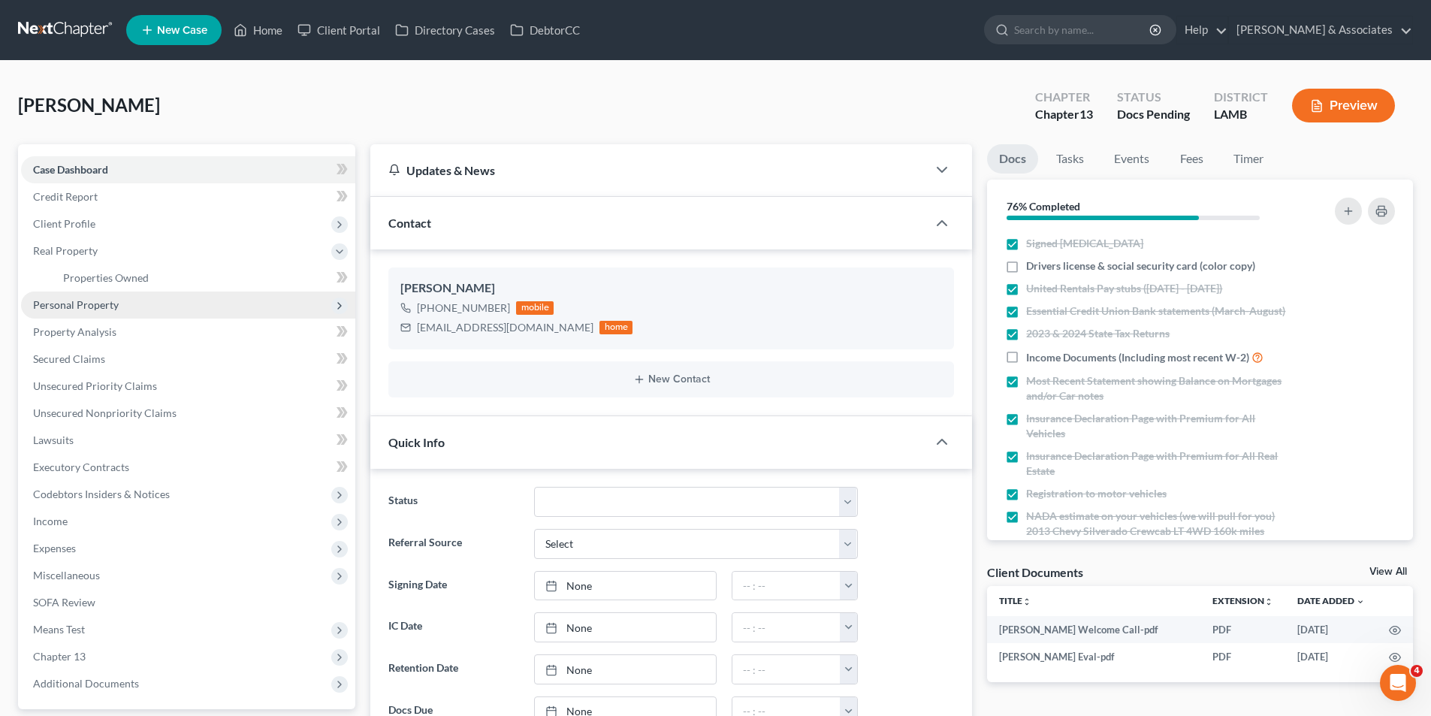
click at [86, 297] on span "Personal Property" at bounding box center [188, 304] width 334 height 27
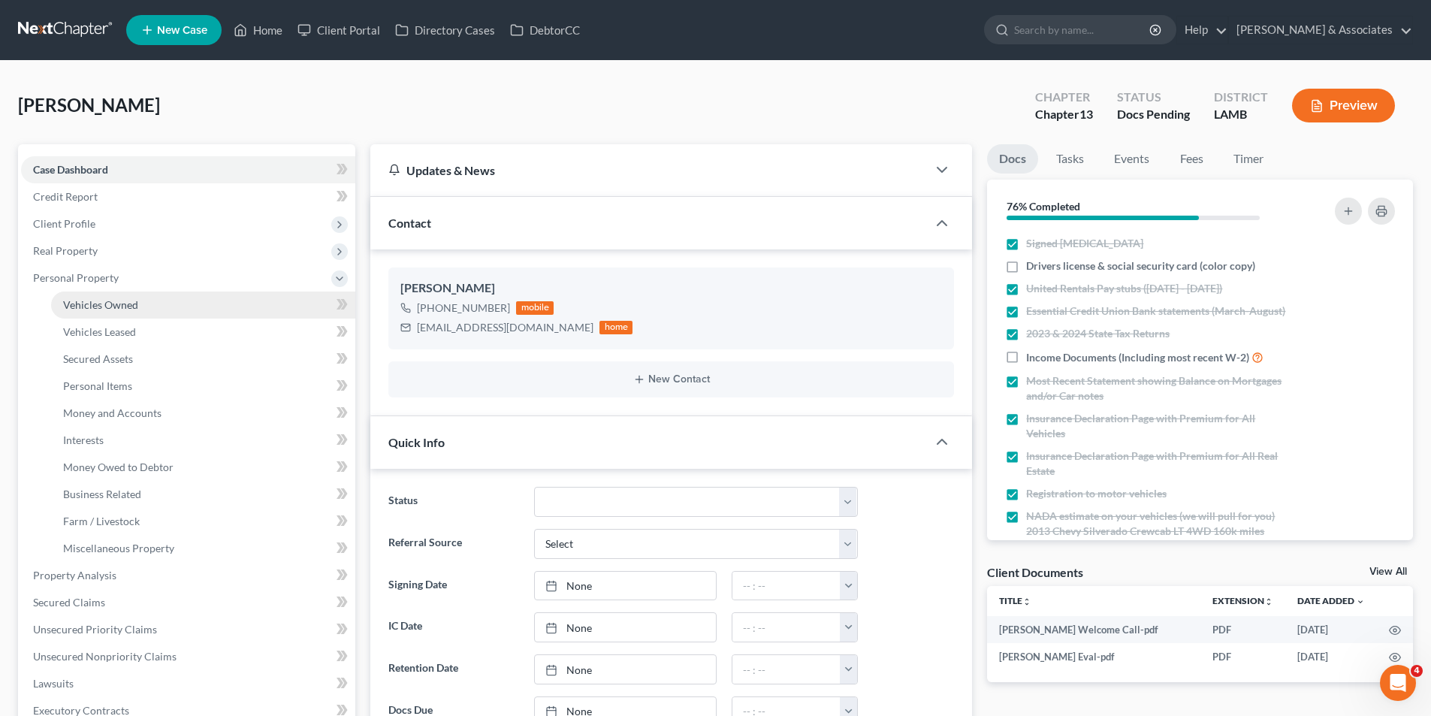
click at [81, 300] on span "Vehicles Owned" at bounding box center [100, 304] width 75 height 13
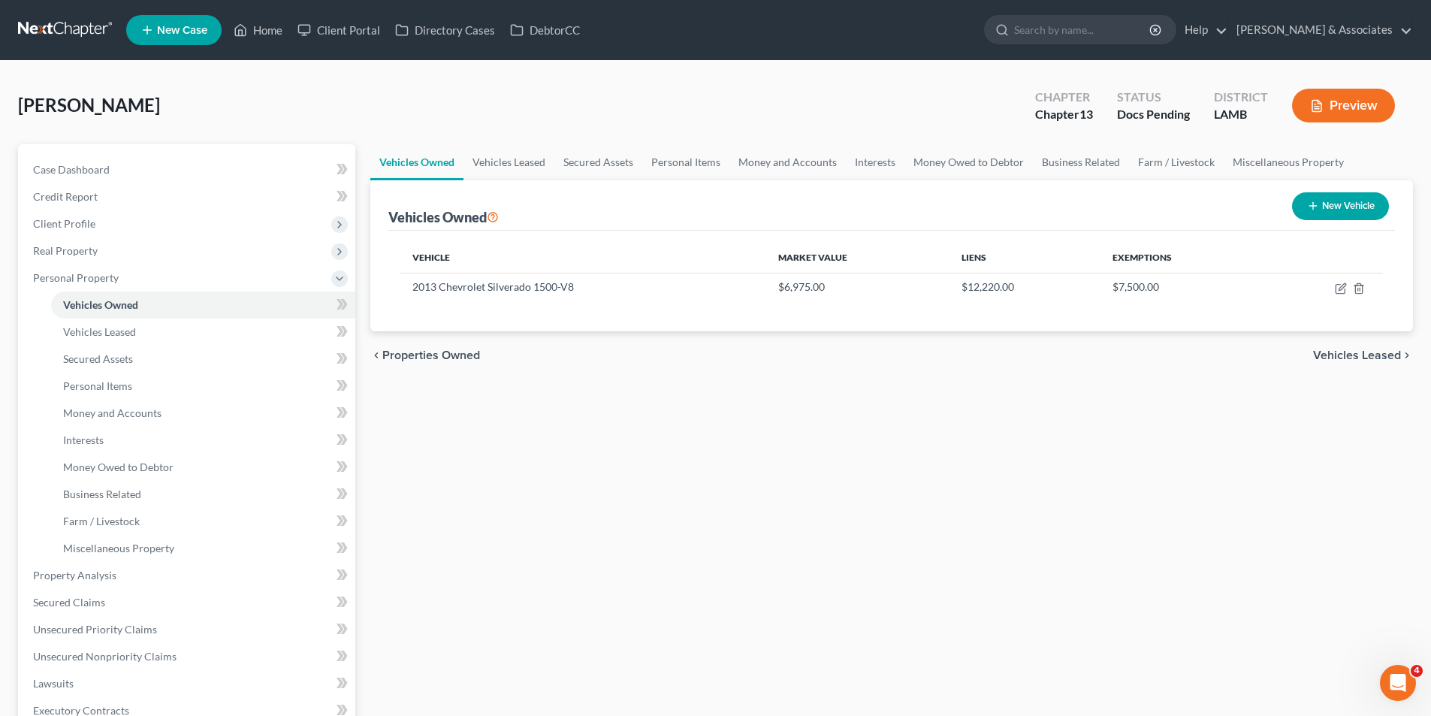
click at [1370, 214] on button "New Vehicle" at bounding box center [1340, 206] width 97 height 28
select select "0"
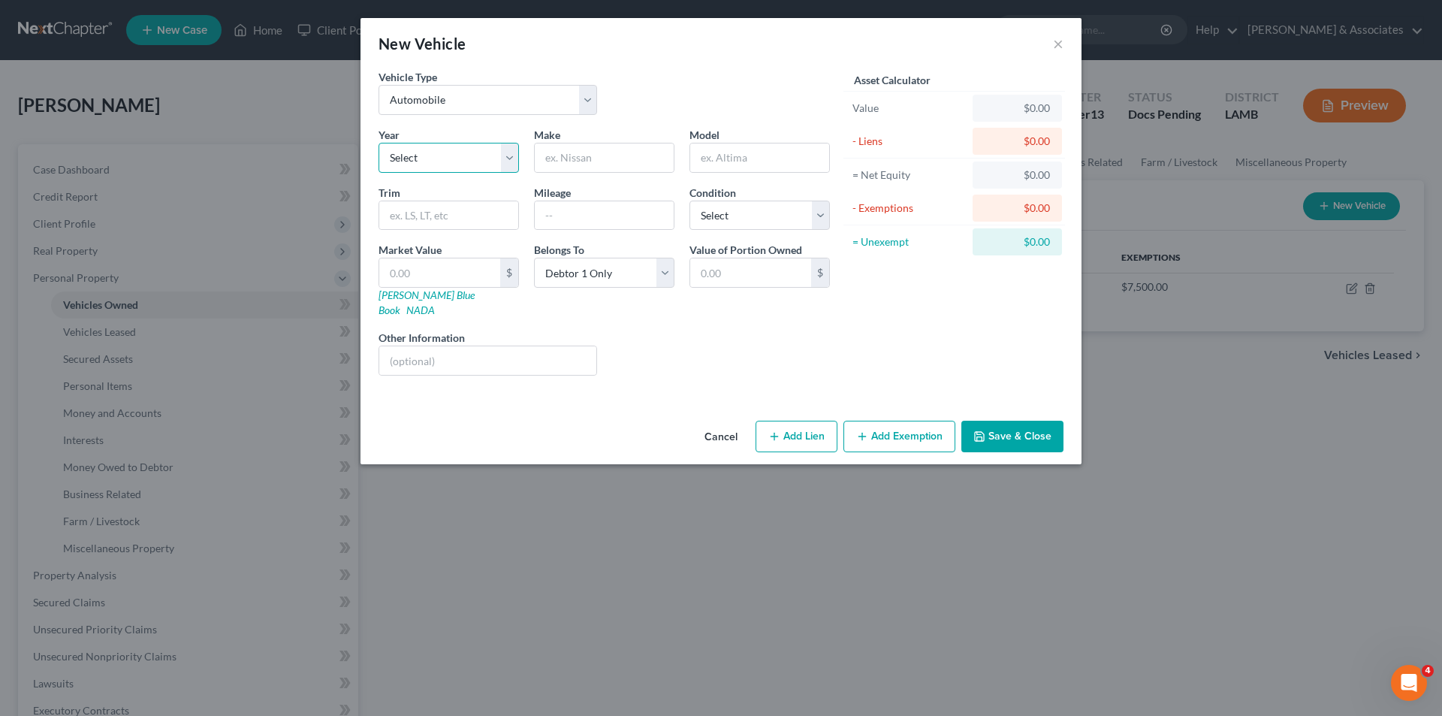
click at [505, 165] on select "Select 2026 2025 2024 2023 2022 2021 2020 2019 2018 2017 2016 2015 2014 2013 20…" at bounding box center [448, 158] width 140 height 30
click at [670, 347] on div "Liens Select" at bounding box center [721, 353] width 234 height 46
click at [478, 152] on select "Select 2026 2025 2024 2023 2022 2021 2020 2019 2018 2017 2016 2015 2014 2013 20…" at bounding box center [448, 158] width 140 height 30
drag, startPoint x: 450, startPoint y: 155, endPoint x: 444, endPoint y: 168, distance: 14.1
click at [450, 155] on select "Select 2026 2025 2024 2023 2022 2021 2020 2019 2018 2017 2016 2015 2014 2013 20…" at bounding box center [448, 158] width 140 height 30
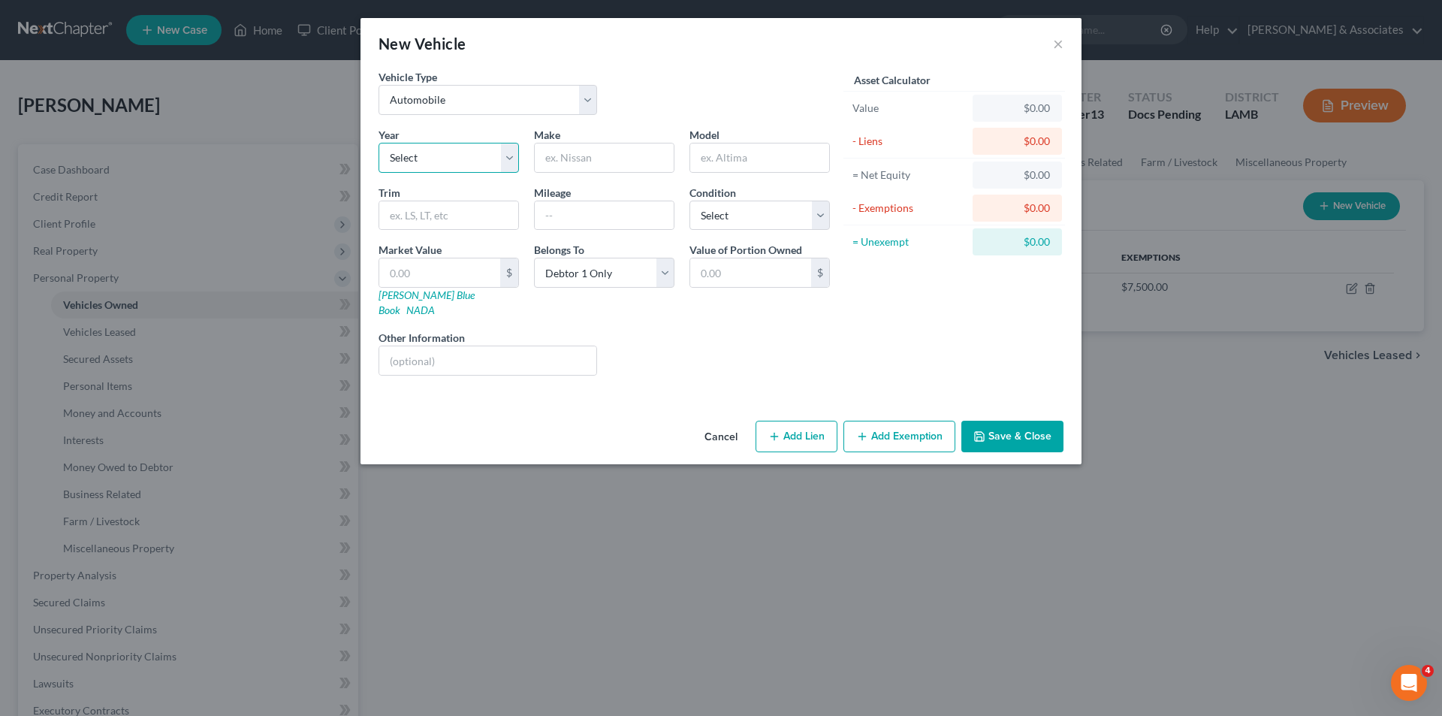
select select "38"
click at [378, 143] on select "Select 2026 2025 2024 2023 2022 2021 2020 2019 2018 2017 2016 2015 2014 2013 20…" at bounding box center [448, 158] width 140 height 30
click at [592, 170] on input "text" at bounding box center [604, 157] width 139 height 29
type input "Chevrolet"
type input "S10"
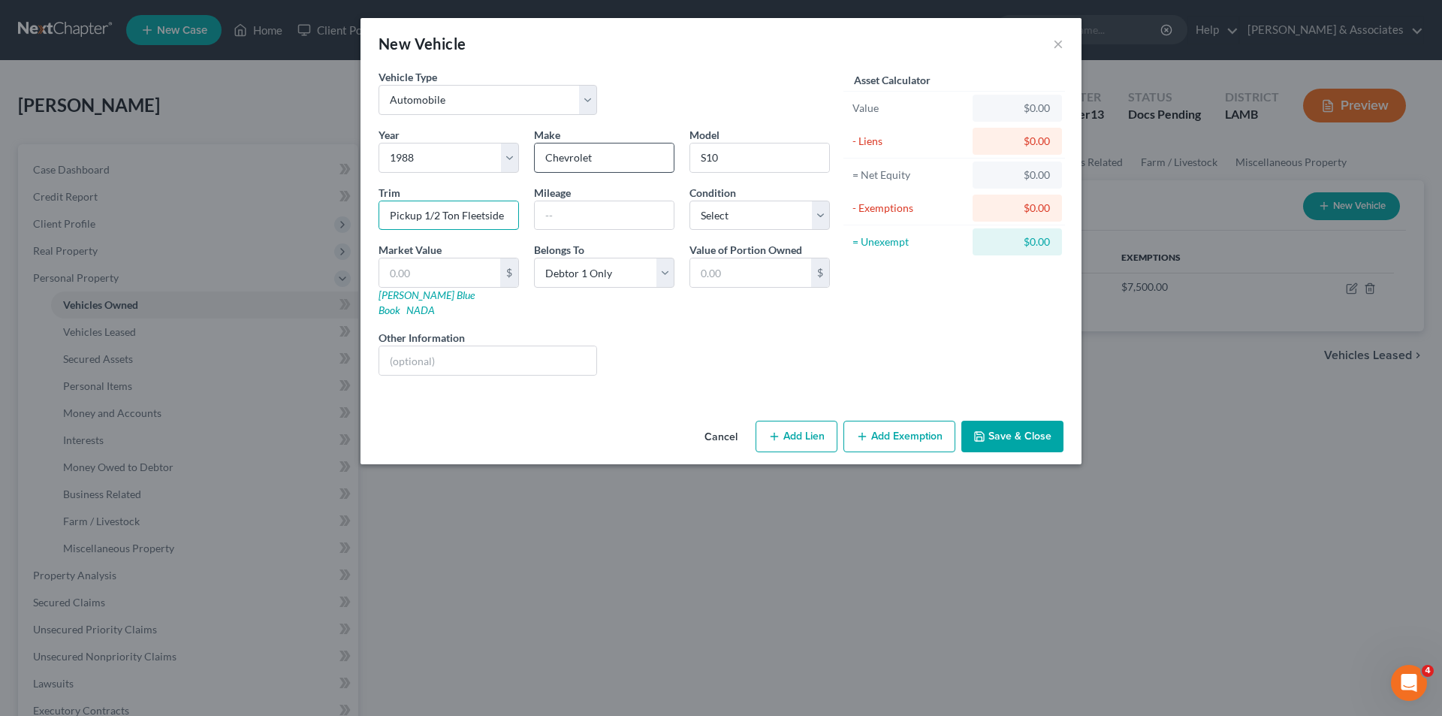
type input "Pickup 1/2 Ton Fleetside"
click at [748, 211] on select "Select Excellent Very Good Good Fair Poor" at bounding box center [759, 215] width 140 height 30
select select "4"
click at [689, 200] on select "Select Excellent Very Good Good Fair Poor" at bounding box center [759, 215] width 140 height 30
click at [464, 267] on input "text" at bounding box center [439, 272] width 121 height 29
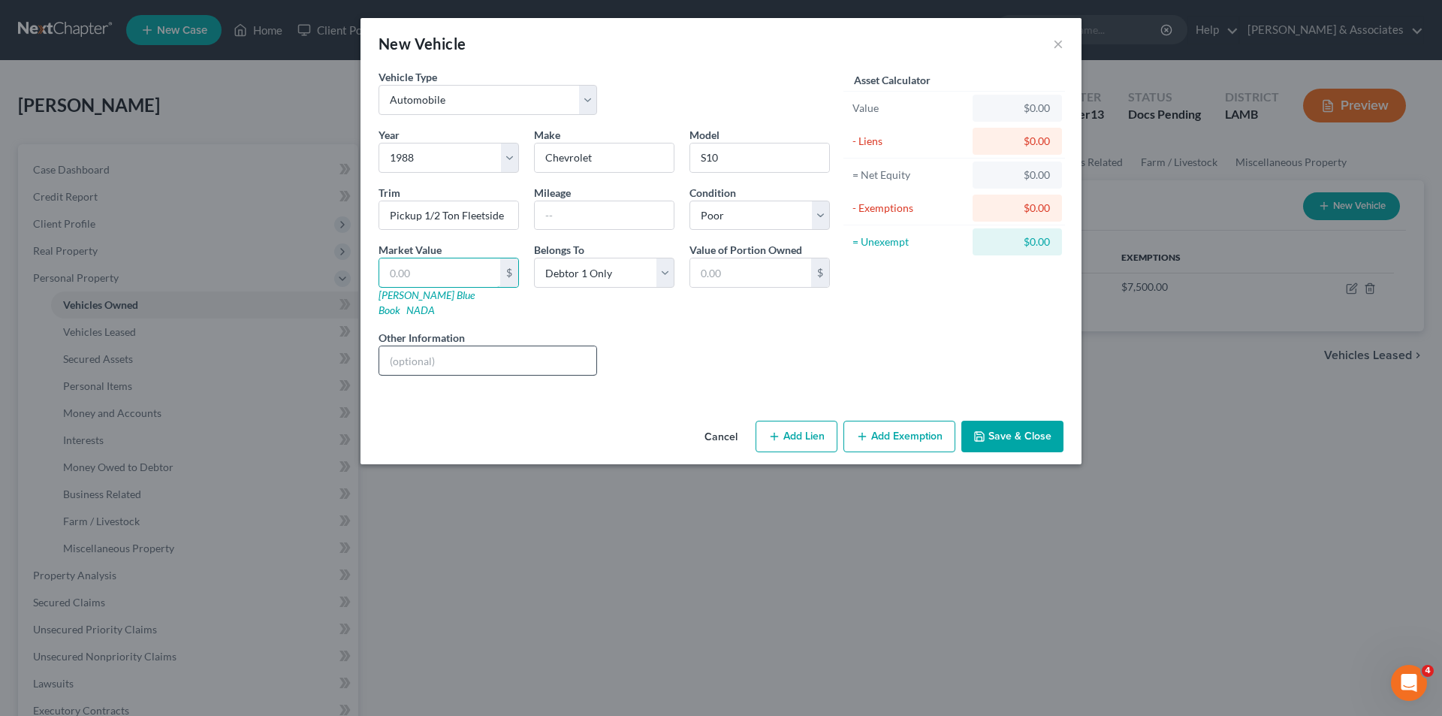
type input "4"
type input "4.00"
type input "42"
type input "42.00"
type input "427"
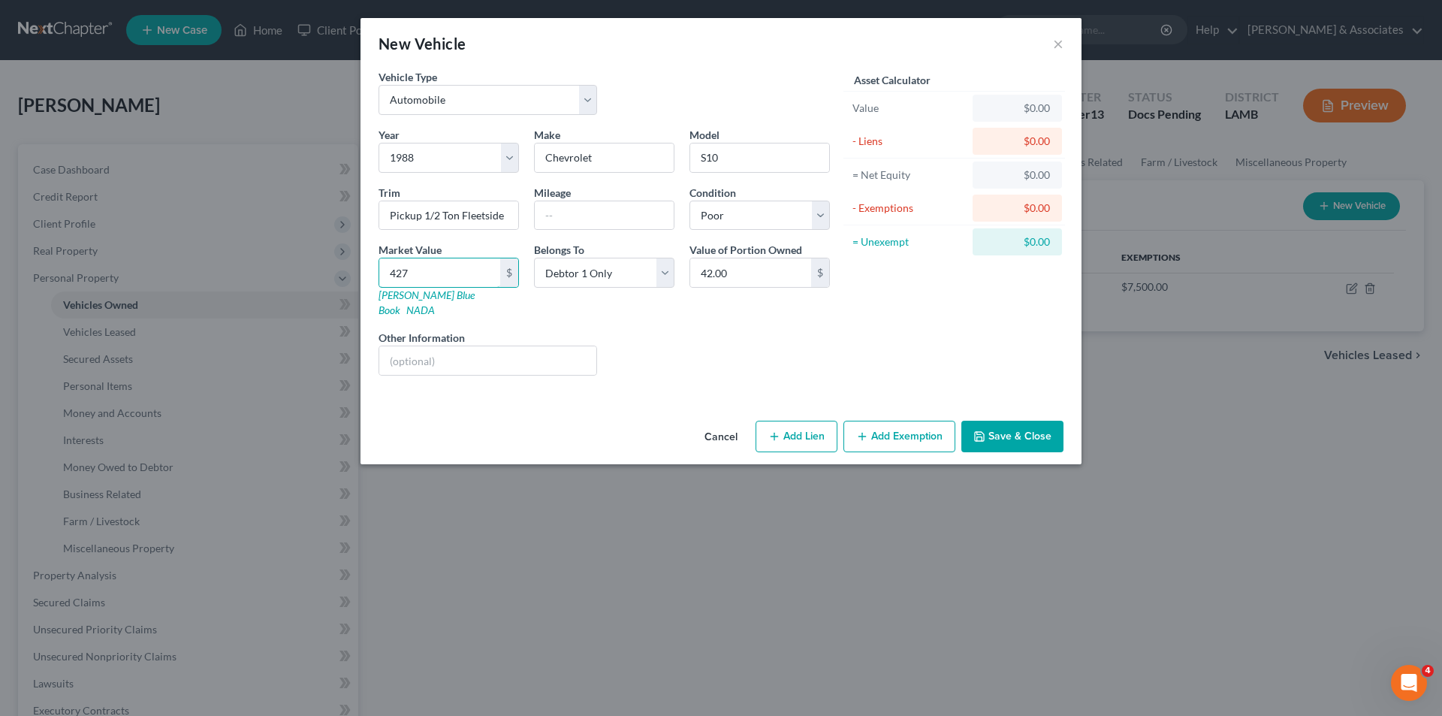
type input "427.00"
type input "4275"
type input "4,275.00"
type input "4,275"
click at [643, 309] on div "Year Select 2026 2025 2024 2023 2022 2021 2020 2019 2018 2017 2016 2015 2014 20…" at bounding box center [604, 257] width 466 height 261
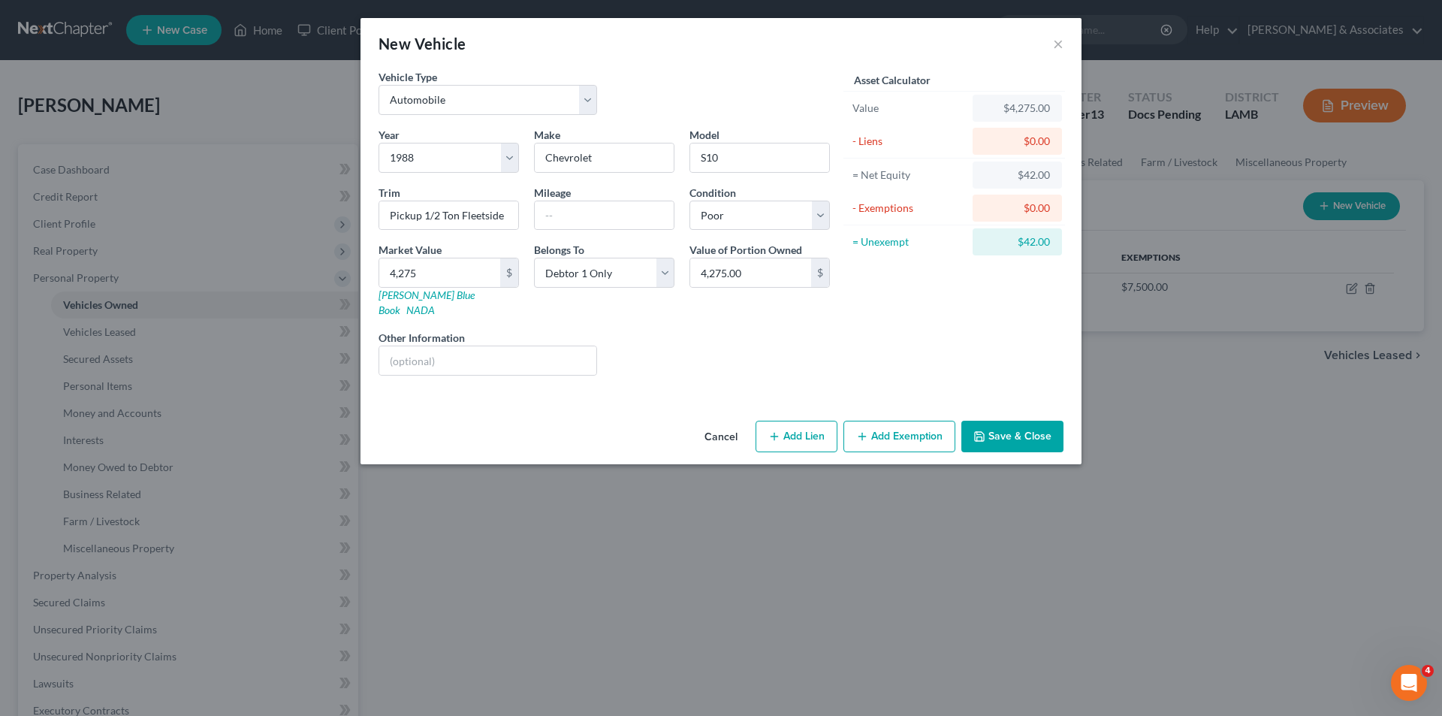
click at [1028, 421] on button "Save & Close" at bounding box center [1012, 437] width 102 height 32
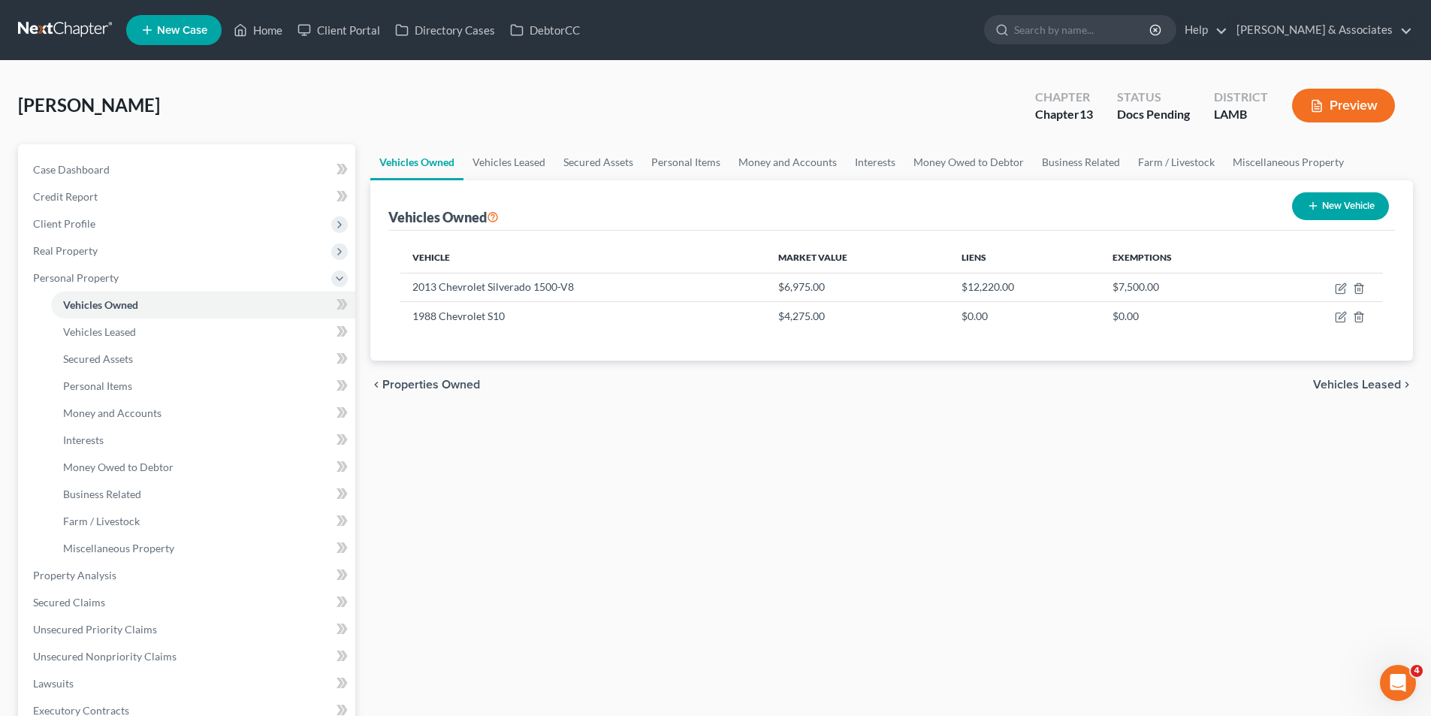
click at [972, 422] on div "Vehicles Owned Vehicles Leased Secured Assets Personal Items Money and Accounts…" at bounding box center [891, 571] width 1057 height 855
click at [1341, 314] on icon "button" at bounding box center [1340, 317] width 12 height 12
select select "0"
select select "38"
select select "4"
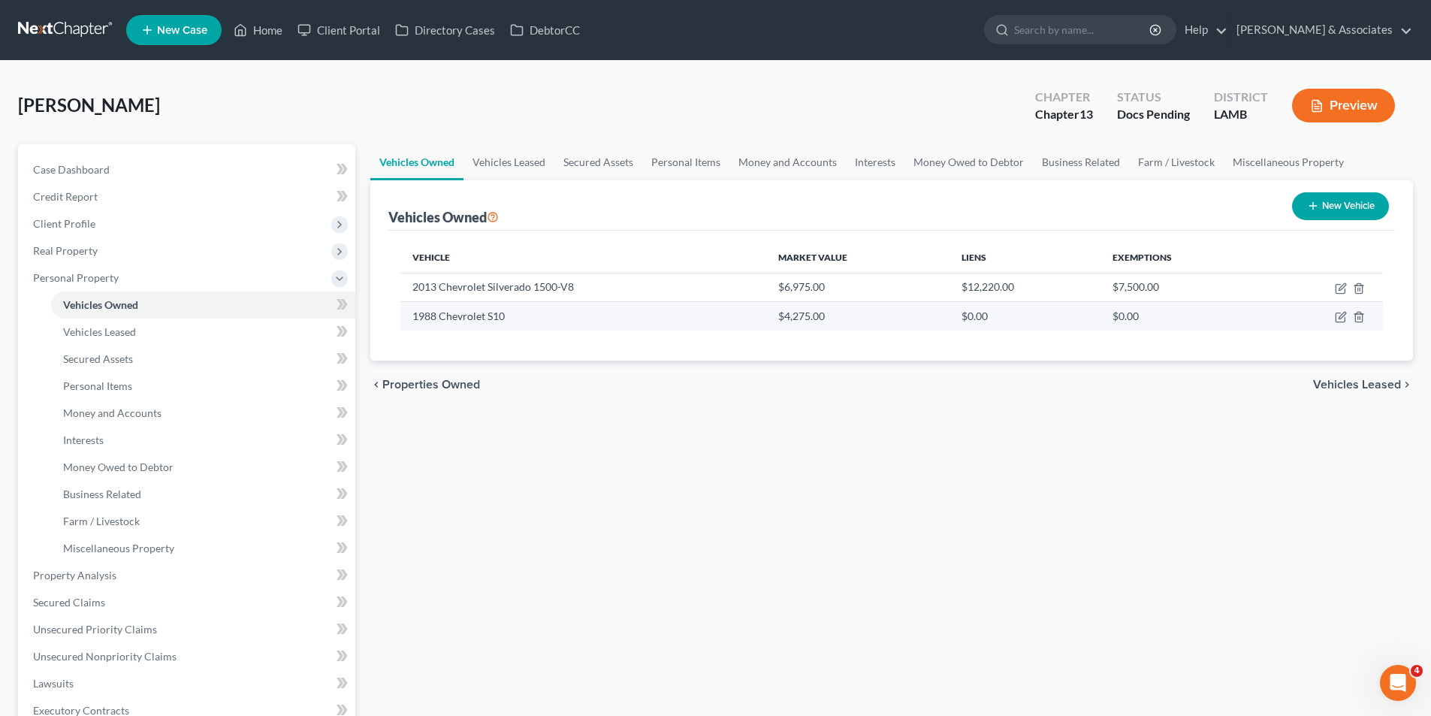
select select "0"
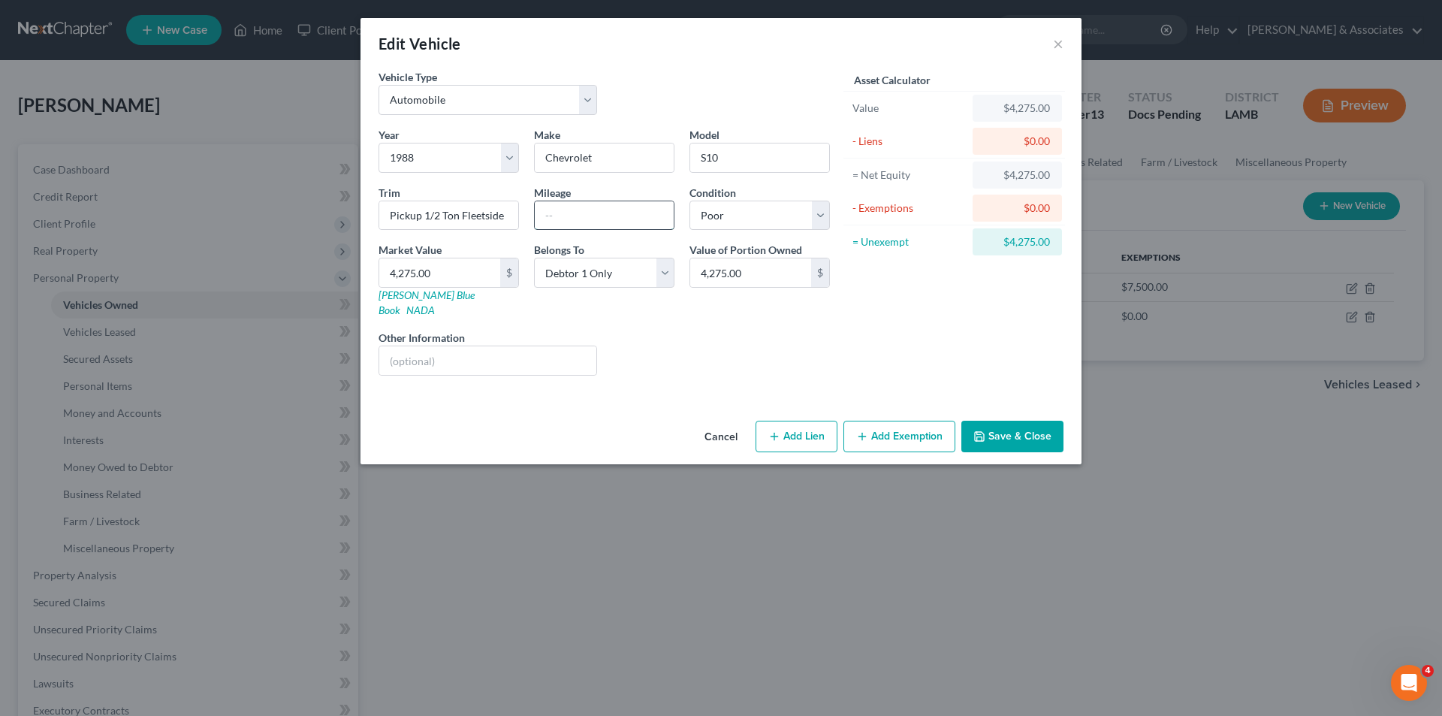
drag, startPoint x: 629, startPoint y: 205, endPoint x: 635, endPoint y: 211, distance: 8.5
click at [629, 205] on input "text" at bounding box center [604, 215] width 139 height 29
drag, startPoint x: 1010, startPoint y: 342, endPoint x: 1021, endPoint y: 347, distance: 12.4
click at [1010, 342] on div "Asset Calculator Value $4,275.00 - Liens $0.00 = Net Equity $4,275.00 - Exempti…" at bounding box center [954, 228] width 234 height 318
click at [1028, 421] on button "Save & Close" at bounding box center [1012, 437] width 102 height 32
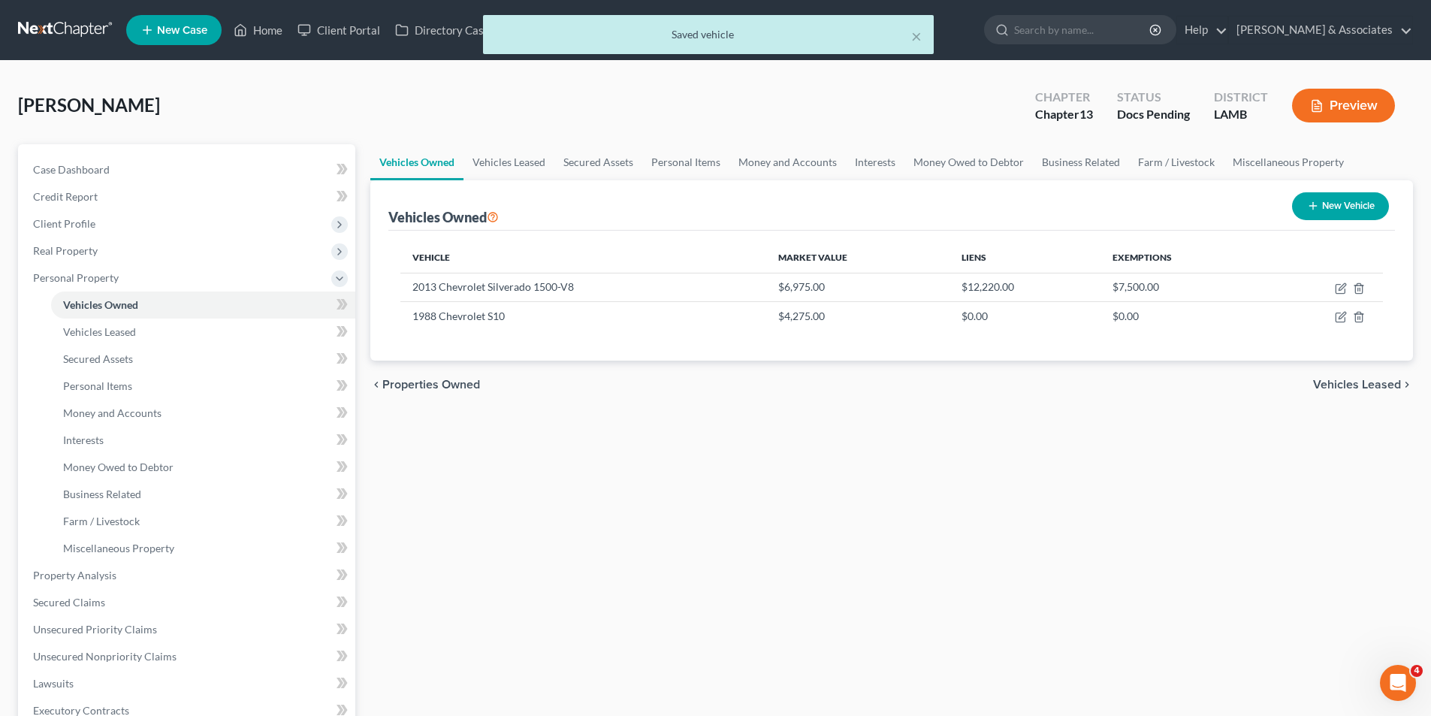
click at [646, 563] on div "Vehicles Owned Vehicles Leased Secured Assets Personal Items Money and Accounts…" at bounding box center [891, 571] width 1057 height 855
click at [190, 392] on link "Personal Items" at bounding box center [203, 385] width 304 height 27
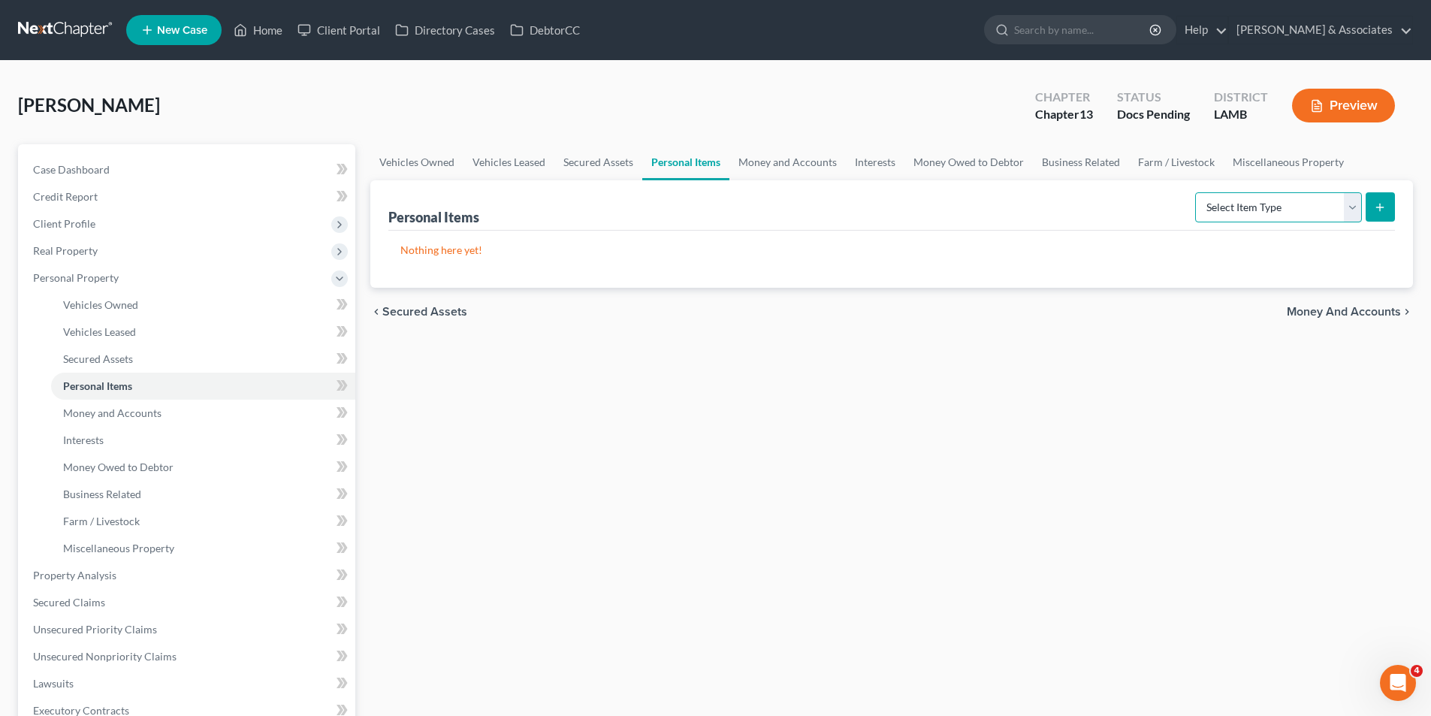
click at [1235, 209] on select "Select Item Type Clothing Collectibles Of Value Electronics Firearms Household …" at bounding box center [1278, 207] width 167 height 30
select select "clothing"
click at [1196, 192] on select "Select Item Type Clothing Collectibles Of Value Electronics Firearms Household …" at bounding box center [1278, 207] width 167 height 30
click at [1388, 212] on button "submit" at bounding box center [1379, 206] width 29 height 29
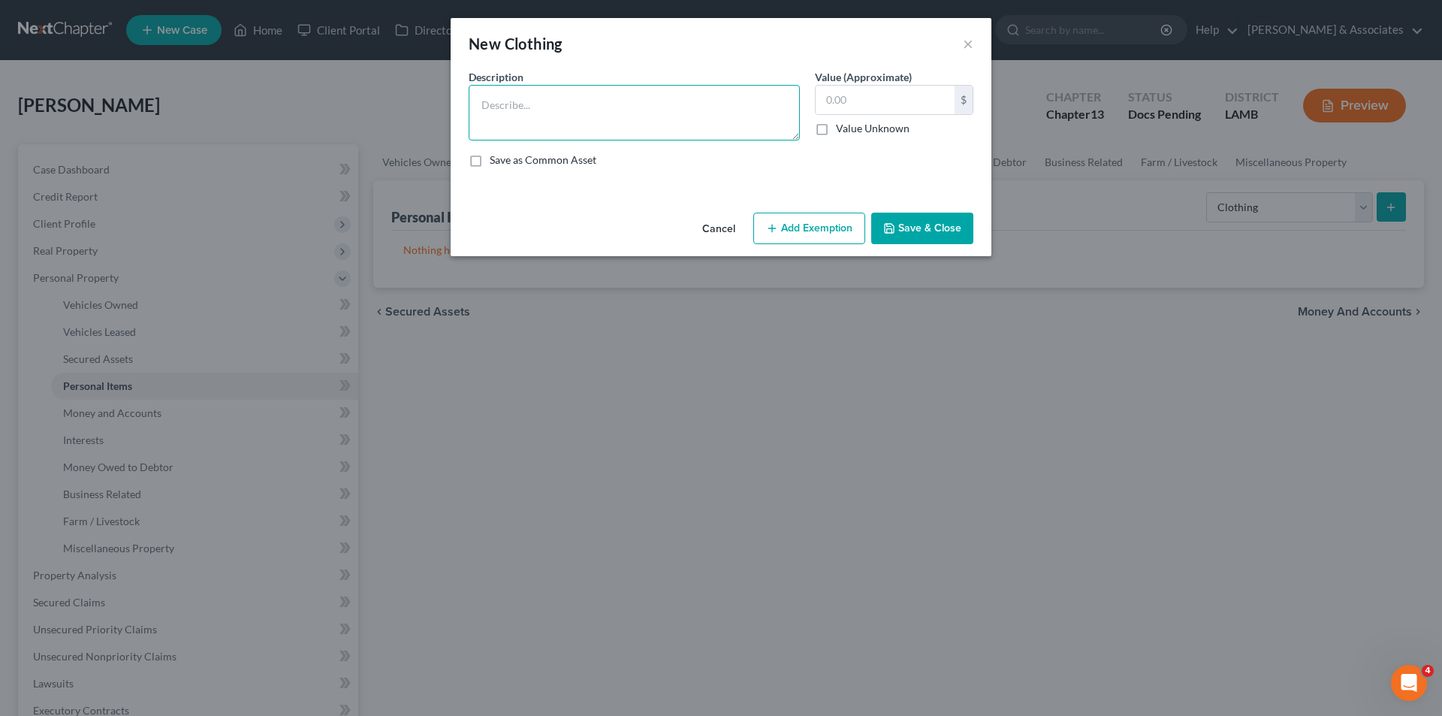
click at [475, 88] on textarea at bounding box center [634, 113] width 331 height 56
type textarea "Used clothing"
click at [903, 105] on input "text" at bounding box center [885, 100] width 139 height 29
type input "100.00"
click at [834, 221] on button "Add Exemption" at bounding box center [809, 229] width 112 height 32
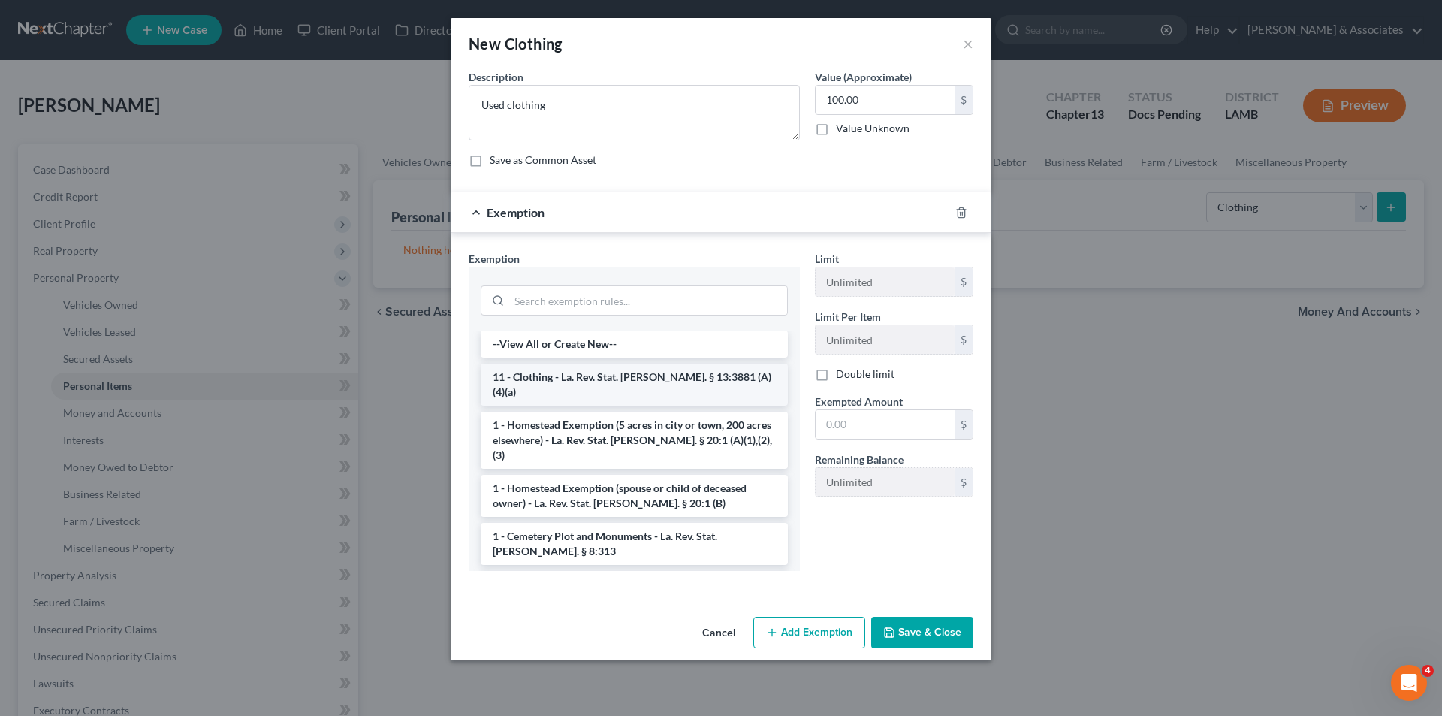
click at [550, 384] on li "11 - Clothing - La. Rev. Stat. Ann. § 13:3881 (A)(4)(a)" at bounding box center [634, 384] width 307 height 42
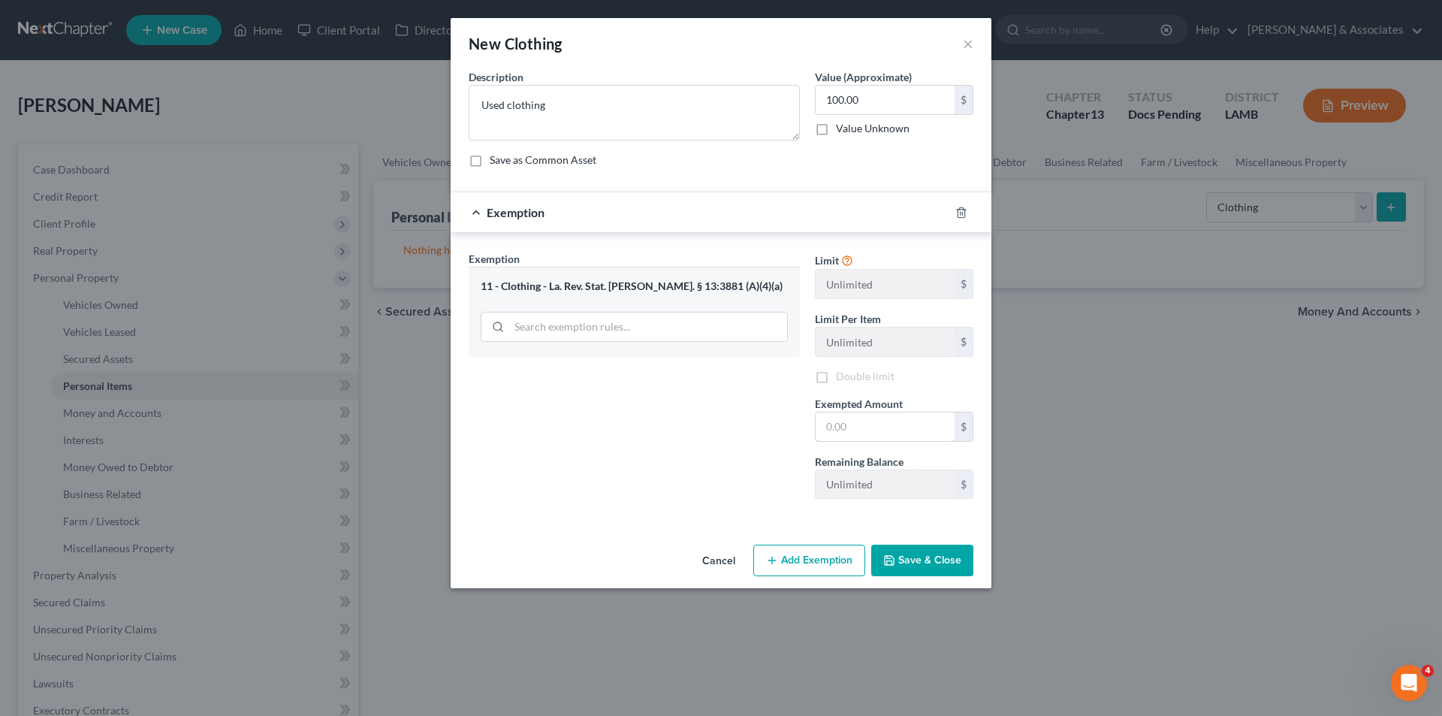
click at [869, 414] on input "text" at bounding box center [885, 426] width 139 height 29
type input "100.00"
click at [716, 402] on div "Exemption Set must be selected for CA. Exemption * 11 - Clothing - La. Rev. Sta…" at bounding box center [634, 381] width 346 height 260
click at [900, 561] on button "Save & Close" at bounding box center [922, 560] width 102 height 32
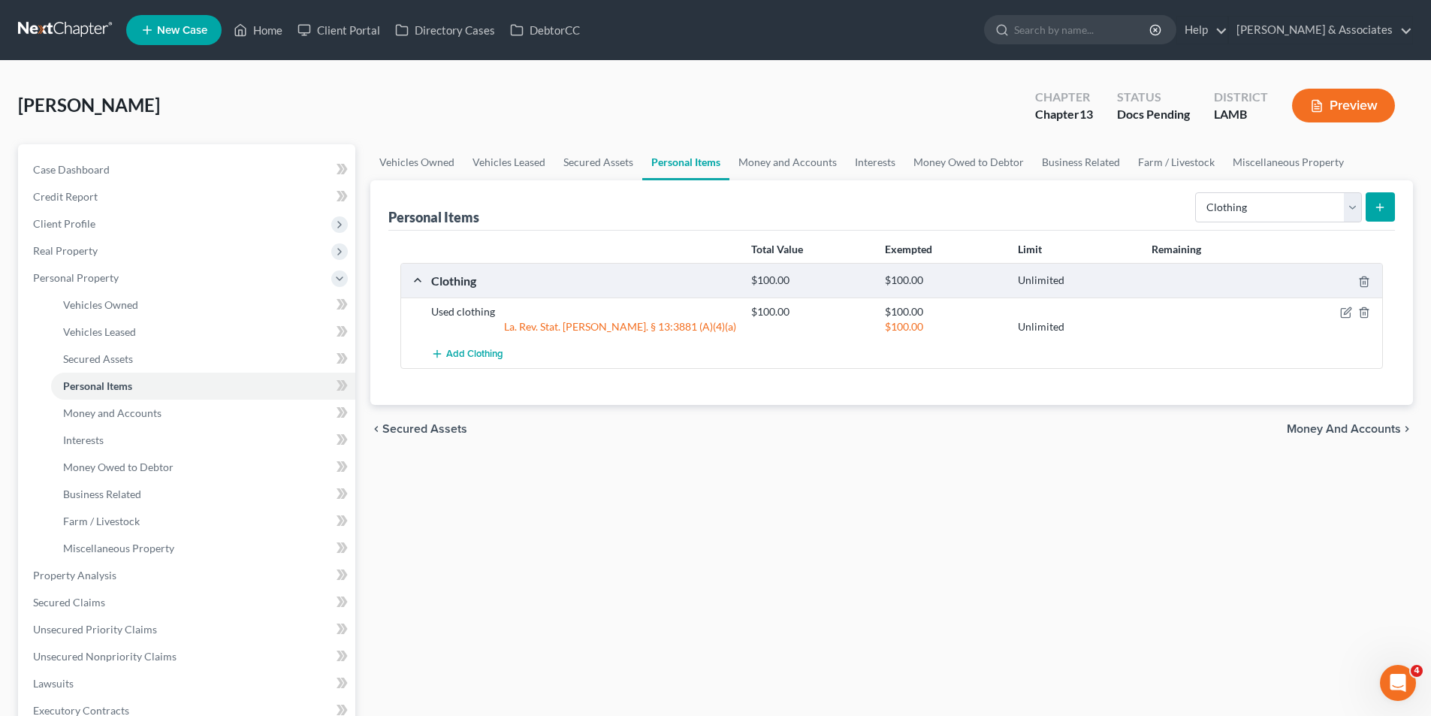
click at [1054, 487] on div "Vehicles Owned Vehicles Leased Secured Assets Personal Items Money and Accounts…" at bounding box center [891, 571] width 1057 height 855
drag, startPoint x: 1229, startPoint y: 211, endPoint x: 1229, endPoint y: 219, distance: 8.3
click at [1229, 211] on select "Select Item Type Clothing Collectibles Of Value Electronics Firearms Household …" at bounding box center [1278, 207] width 167 height 30
select select "firearms"
click at [1196, 192] on select "Select Item Type Clothing Collectibles Of Value Electronics Firearms Household …" at bounding box center [1278, 207] width 167 height 30
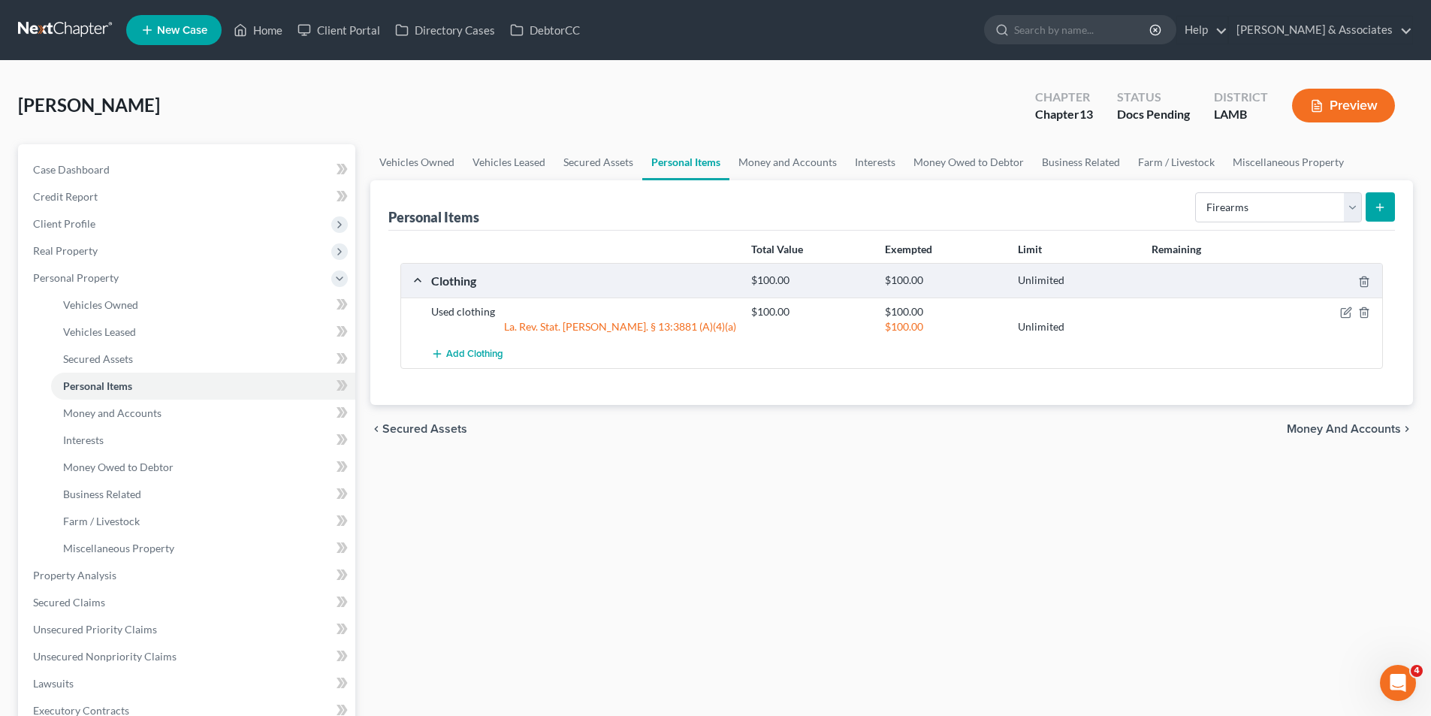
click at [1370, 205] on button "submit" at bounding box center [1379, 206] width 29 height 29
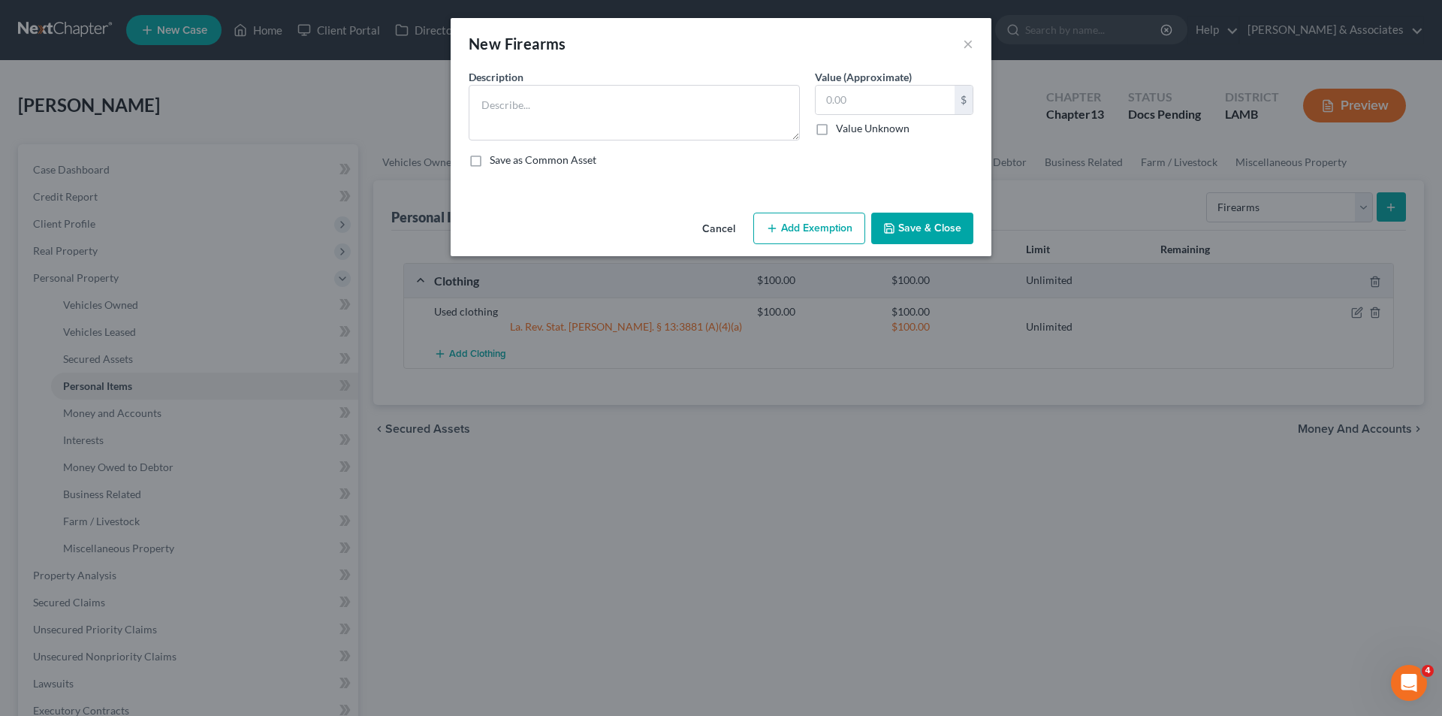
click at [529, 158] on label "Save as Common Asset" at bounding box center [543, 159] width 107 height 15
click at [505, 158] on input "Save as Common Asset" at bounding box center [501, 157] width 10 height 10
click at [566, 122] on textarea at bounding box center [634, 113] width 331 height 56
click at [574, 167] on div "Description * Value (Approximate) $ Value Unknown Balance Undetermined $ Value …" at bounding box center [721, 124] width 520 height 110
click at [574, 158] on label "Save as Common Asset" at bounding box center [543, 159] width 107 height 15
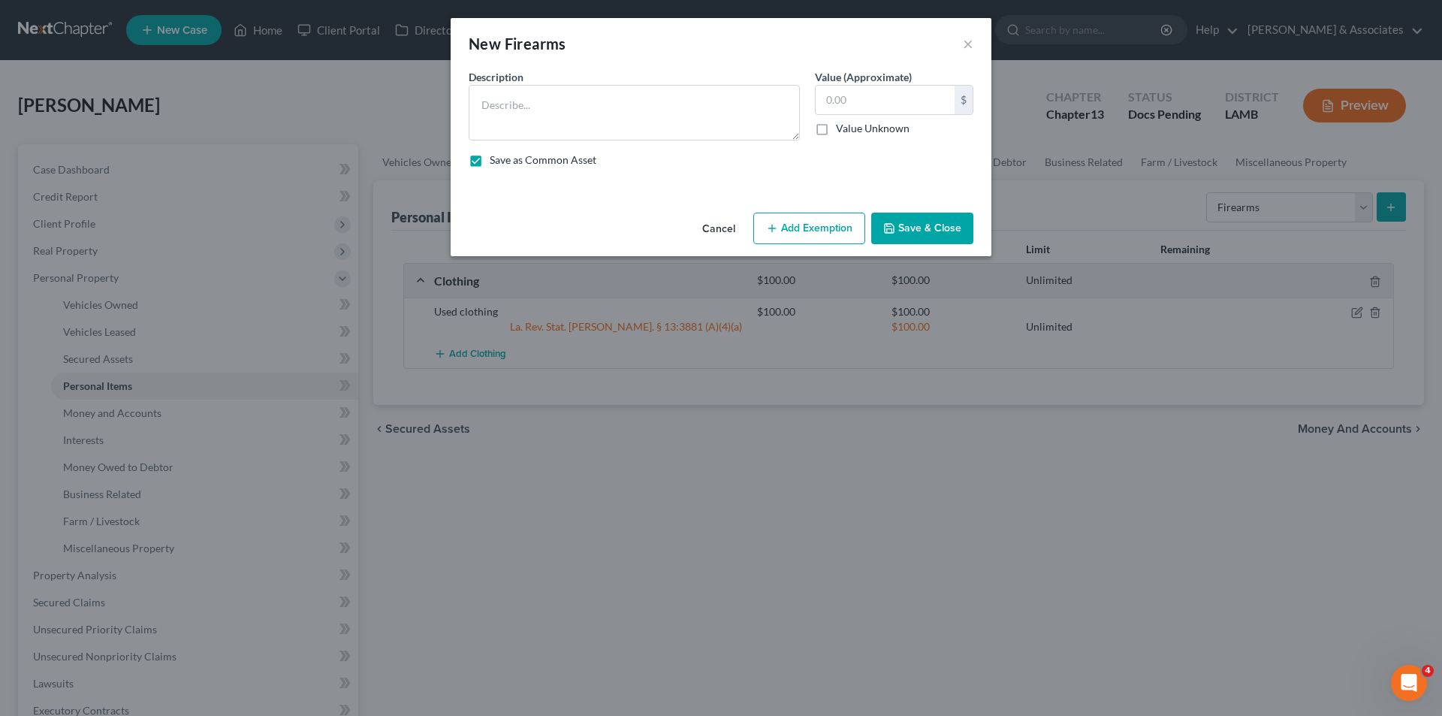
click at [505, 158] on input "Save as Common Asset" at bounding box center [501, 157] width 10 height 10
checkbox input "false"
click at [595, 115] on textarea at bounding box center [634, 113] width 331 height 56
type textarea "9mm pistol; compound bow"
click at [903, 99] on input "text" at bounding box center [885, 100] width 139 height 29
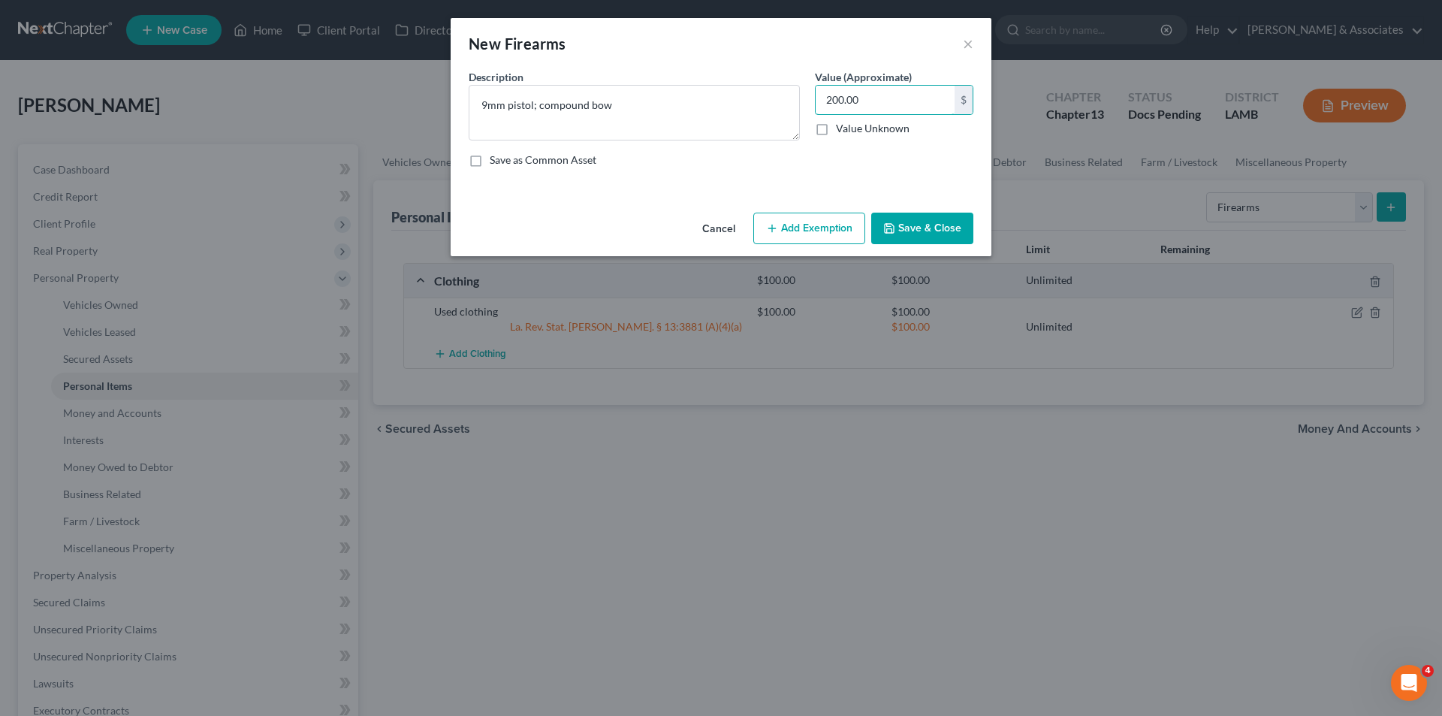
type input "200.00"
click at [807, 219] on button "Add Exemption" at bounding box center [809, 229] width 112 height 32
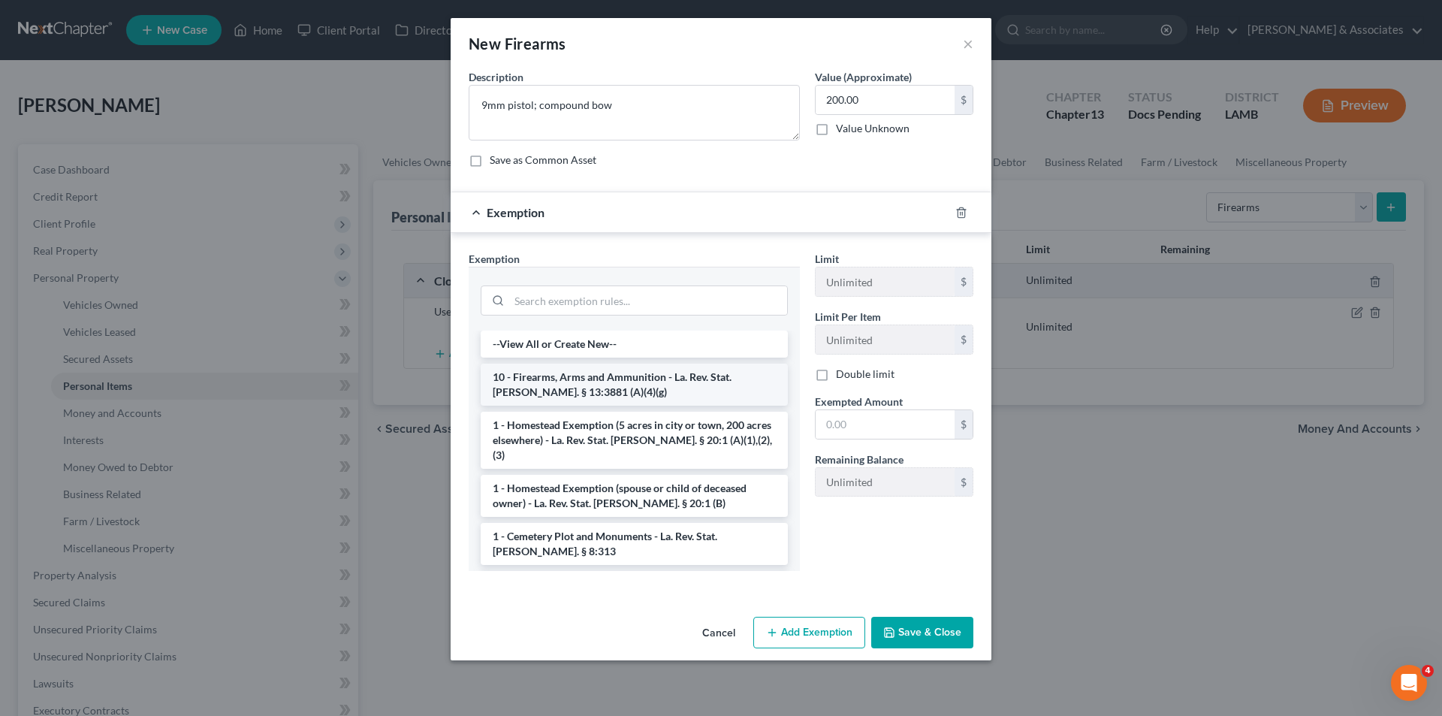
click at [603, 372] on li "10 - Firearms, Arms and Ammunition - La. Rev. Stat. Ann. § 13:3881 (A)(4)(g)" at bounding box center [634, 384] width 307 height 42
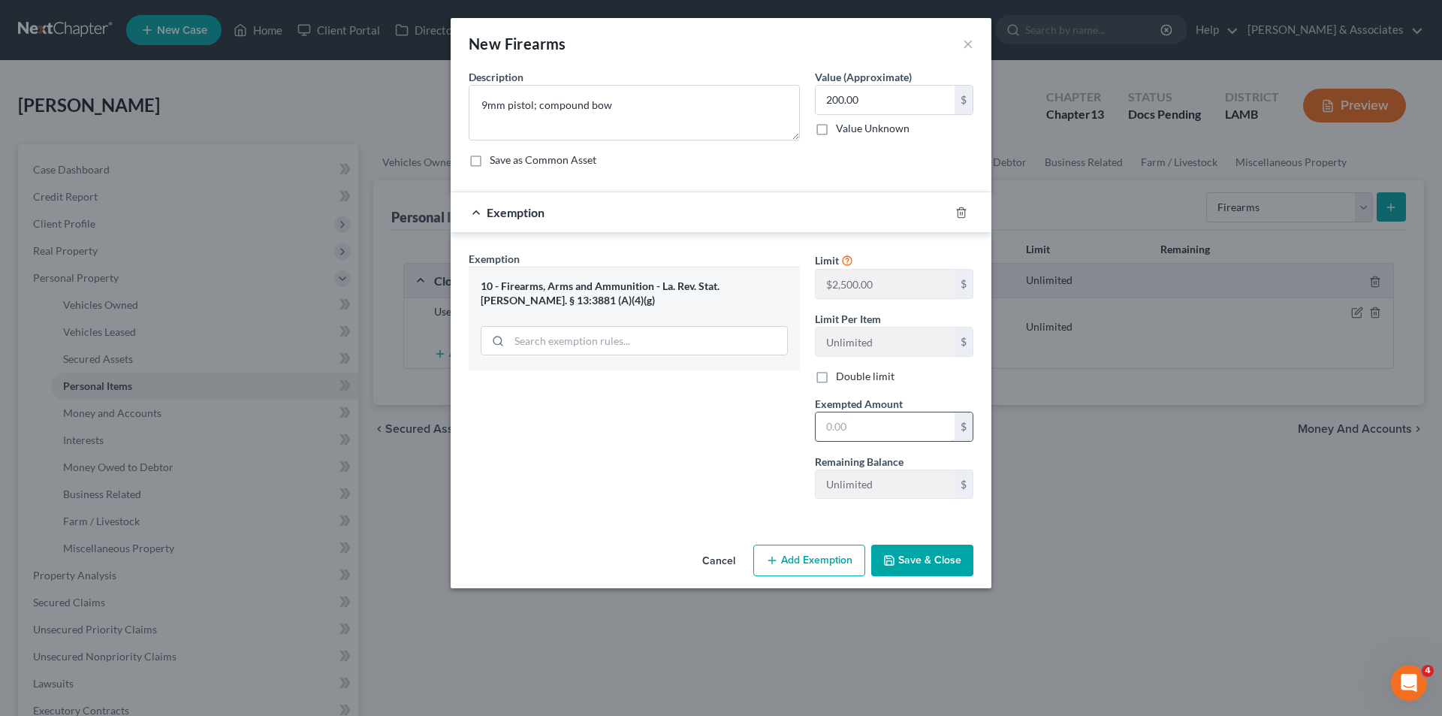
click at [940, 433] on input "text" at bounding box center [885, 426] width 139 height 29
type input "200.00"
drag, startPoint x: 925, startPoint y: 546, endPoint x: 960, endPoint y: 540, distance: 35.1
click at [925, 545] on button "Save & Close" at bounding box center [922, 560] width 102 height 32
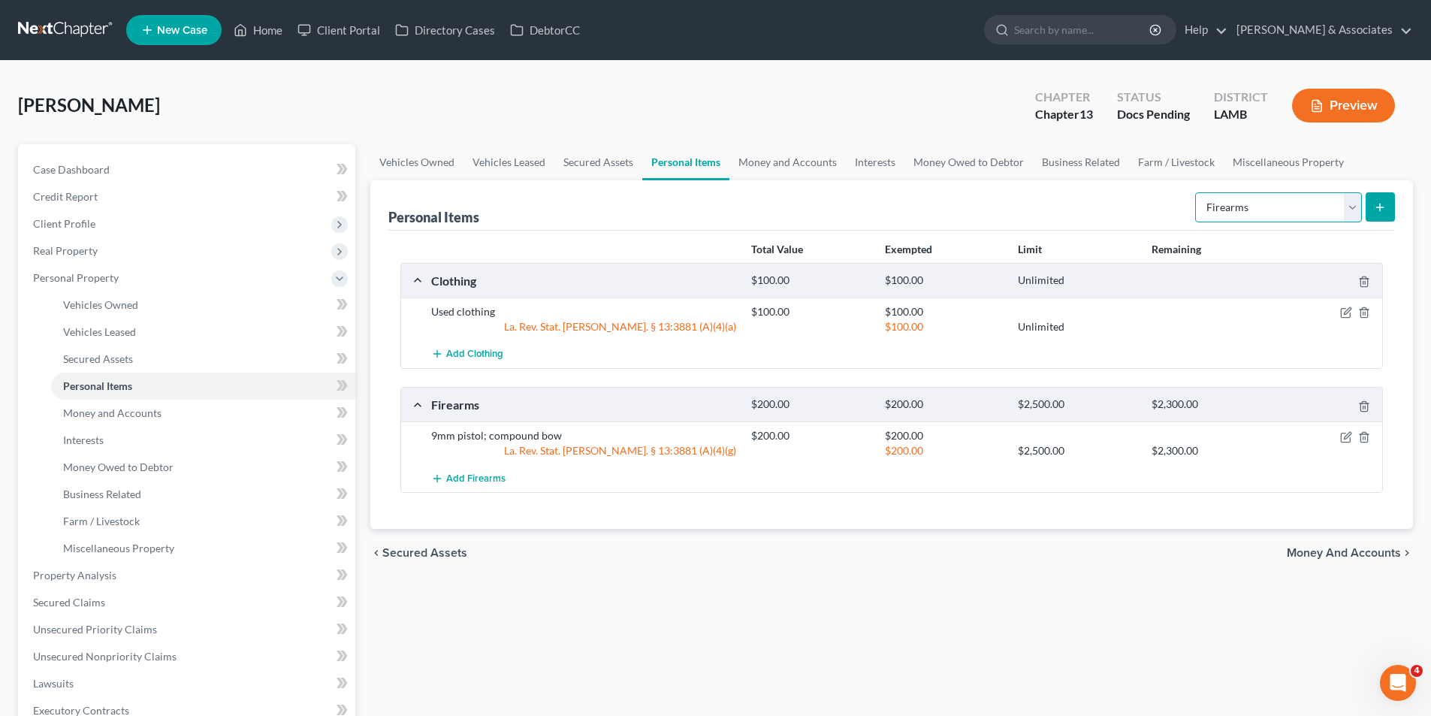
click at [1244, 203] on select "Select Item Type Clothing Collectibles Of Value Electronics Firearms Household …" at bounding box center [1278, 207] width 167 height 30
select select "jewelry"
click at [1196, 192] on select "Select Item Type Clothing Collectibles Of Value Electronics Firearms Household …" at bounding box center [1278, 207] width 167 height 30
click at [1383, 204] on icon "submit" at bounding box center [1379, 207] width 12 height 12
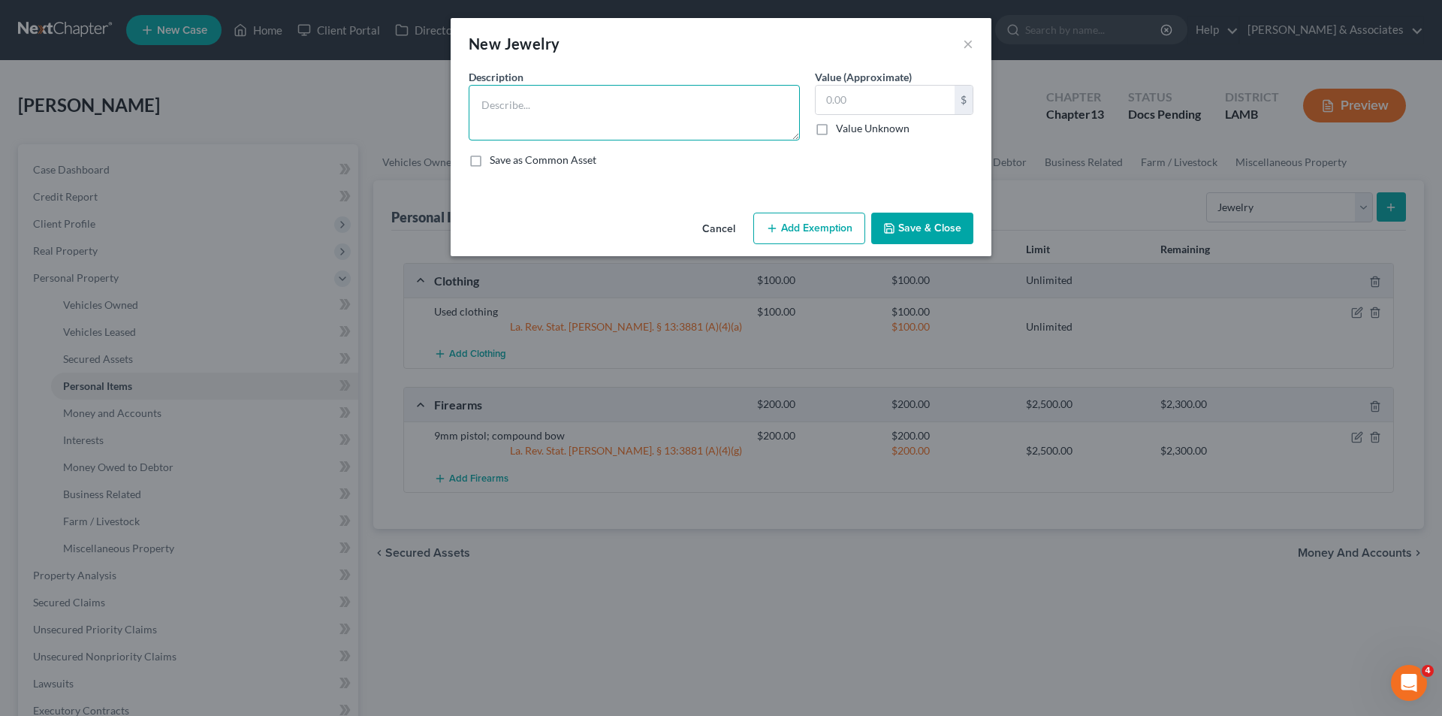
click at [642, 97] on textarea at bounding box center [634, 113] width 331 height 56
type textarea "2x watches"
type input "100.00"
click at [913, 237] on button "Save & Close" at bounding box center [922, 229] width 102 height 32
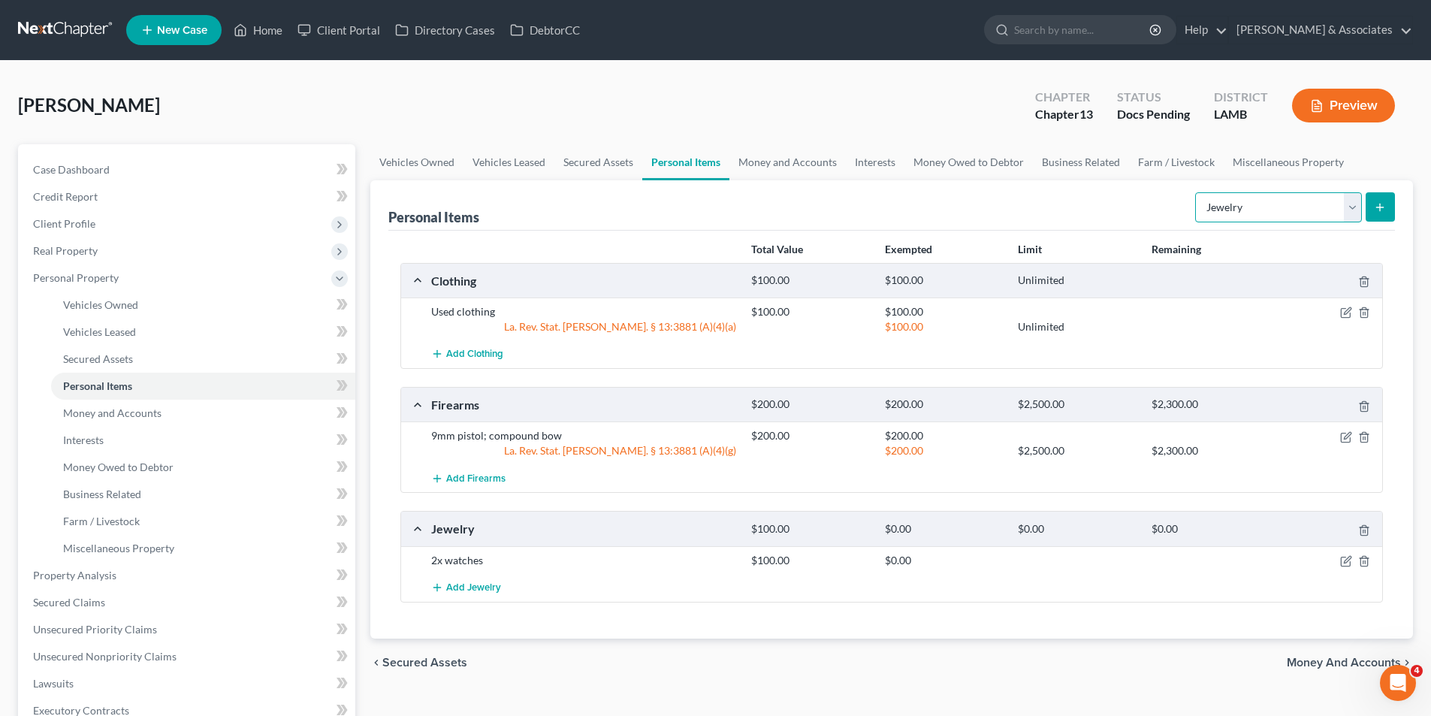
click at [1312, 216] on select "Select Item Type Clothing Collectibles Of Value Electronics Firearms Household …" at bounding box center [1278, 207] width 167 height 30
select select "pets"
click at [1196, 192] on select "Select Item Type Clothing Collectibles Of Value Electronics Firearms Household …" at bounding box center [1278, 207] width 167 height 30
click at [1386, 207] on button "submit" at bounding box center [1379, 206] width 29 height 29
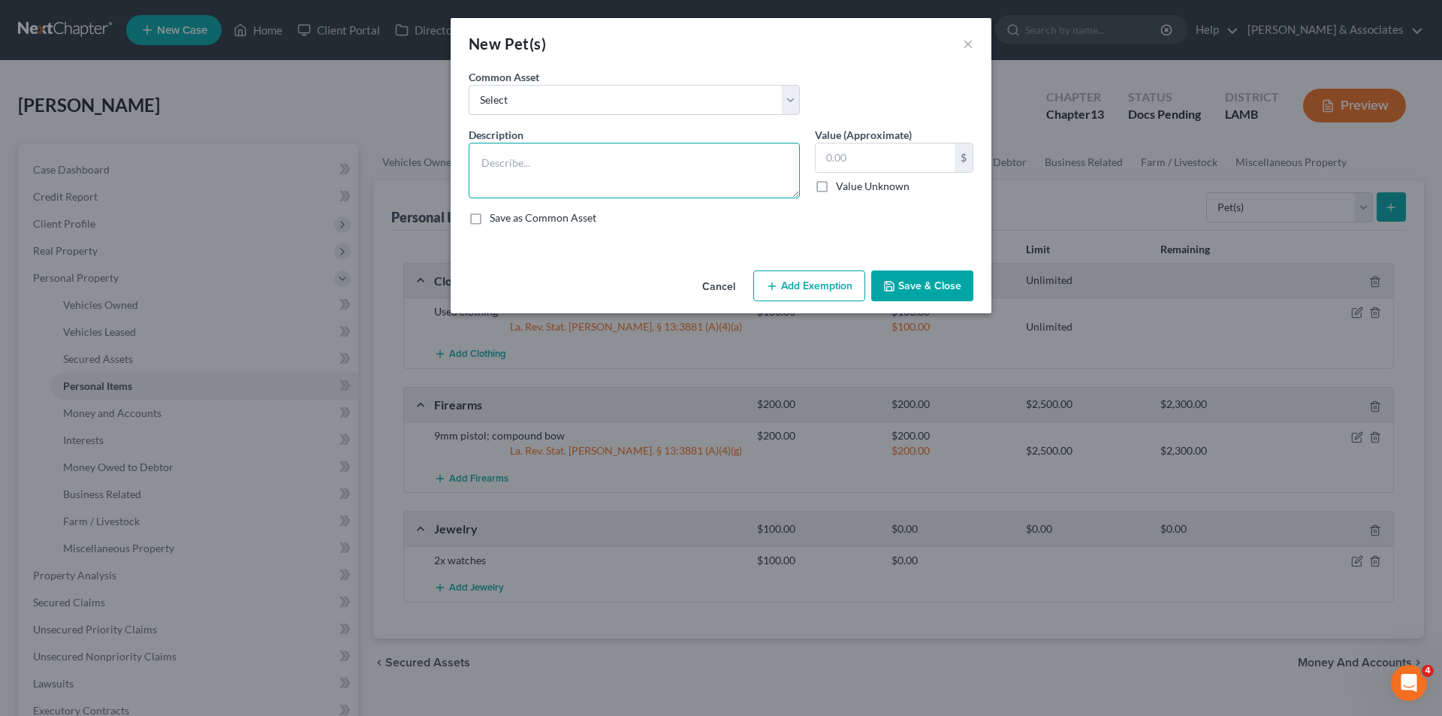
click at [712, 158] on textarea at bounding box center [634, 171] width 331 height 56
type textarea "2x dogs; snake"
click at [912, 156] on input "text" at bounding box center [885, 157] width 139 height 29
type input "75.00"
click at [948, 289] on button "Save & Close" at bounding box center [922, 286] width 102 height 32
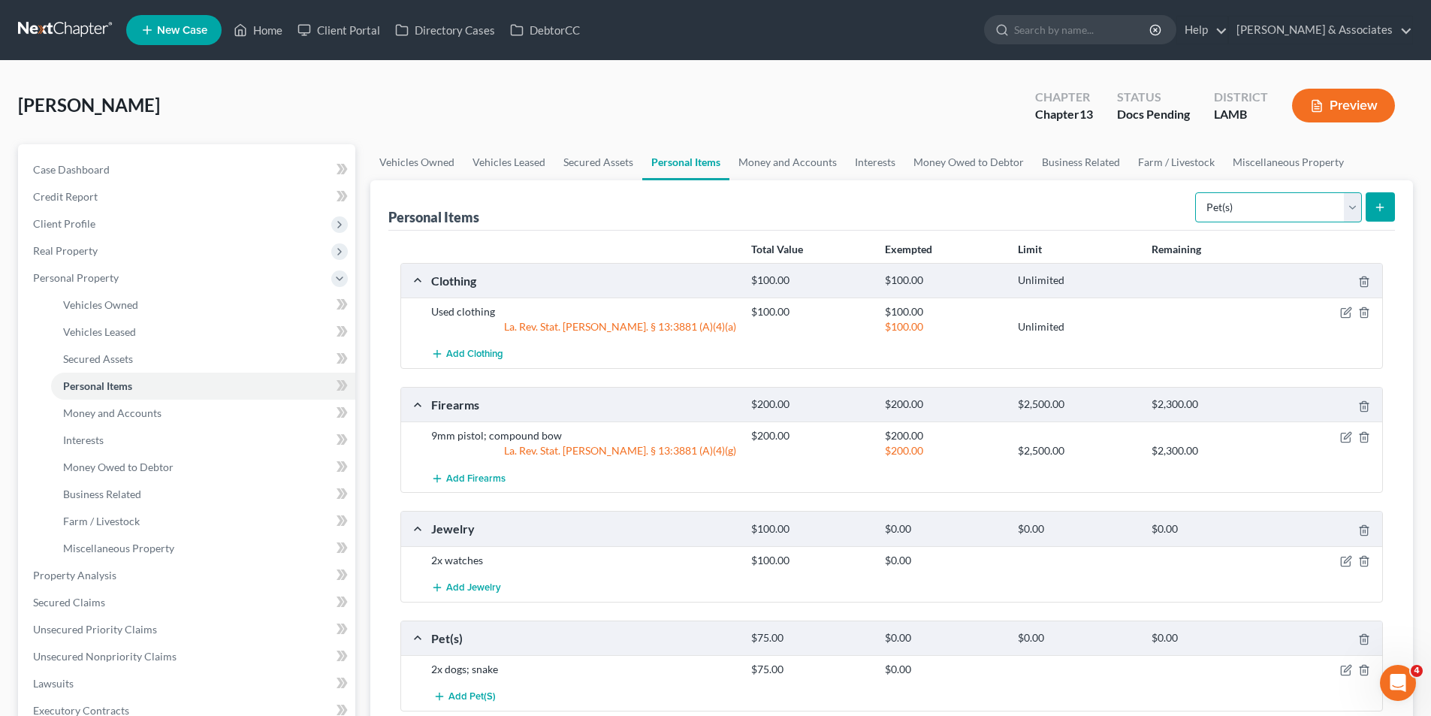
click at [1258, 210] on select "Select Item Type Clothing Collectibles Of Value Electronics Firearms Household …" at bounding box center [1278, 207] width 167 height 30
click at [1196, 192] on select "Select Item Type Clothing Collectibles Of Value Electronics Firearms Household …" at bounding box center [1278, 207] width 167 height 30
drag, startPoint x: 1306, startPoint y: 205, endPoint x: 1284, endPoint y: 222, distance: 27.3
click at [1306, 205] on select "Select Item Type Clothing Collectibles Of Value Electronics Firearms Household …" at bounding box center [1278, 207] width 167 height 30
select select "electronics"
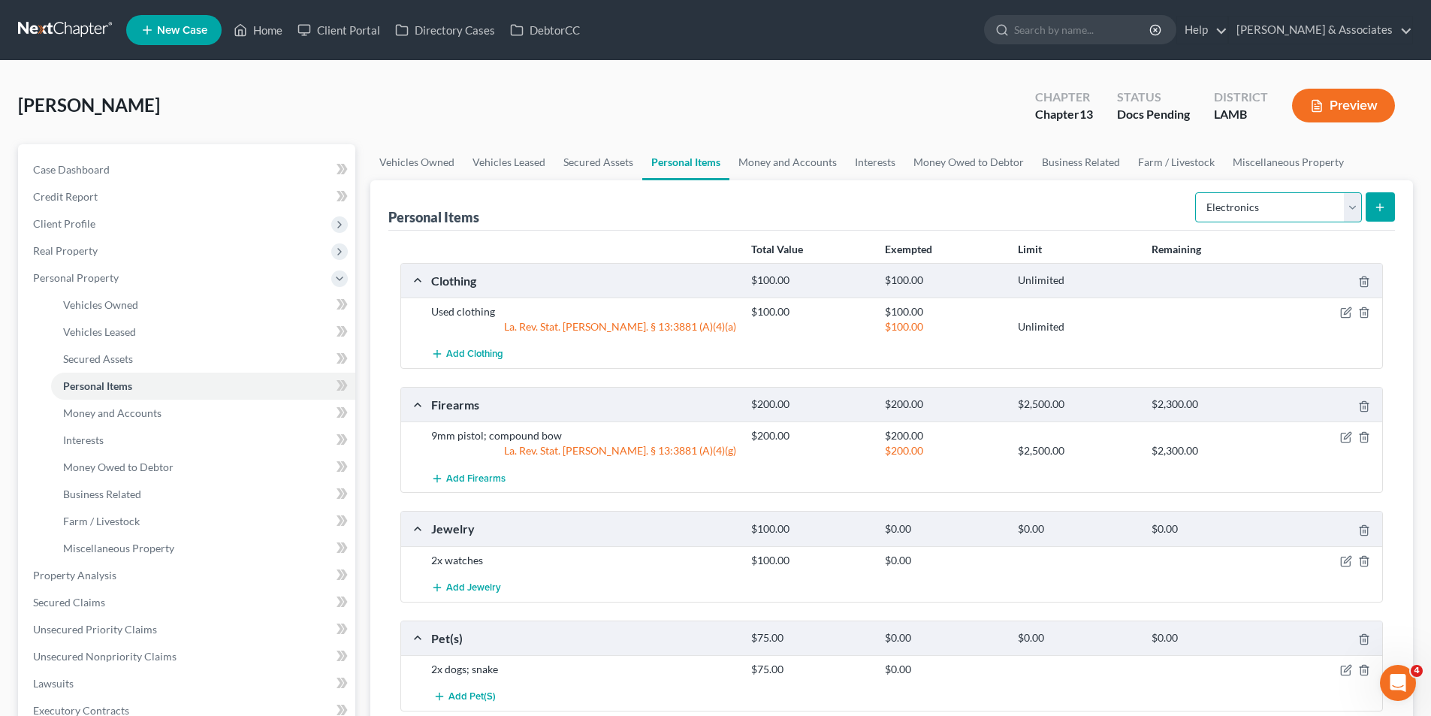
click at [1196, 192] on select "Select Item Type Clothing Collectibles Of Value Electronics Firearms Household …" at bounding box center [1278, 207] width 167 height 30
click at [1396, 201] on div "Personal Items Select Item Type Clothing Collectibles Of Value Electronics Fire…" at bounding box center [891, 463] width 1042 height 567
click at [1384, 209] on icon "submit" at bounding box center [1379, 207] width 12 height 12
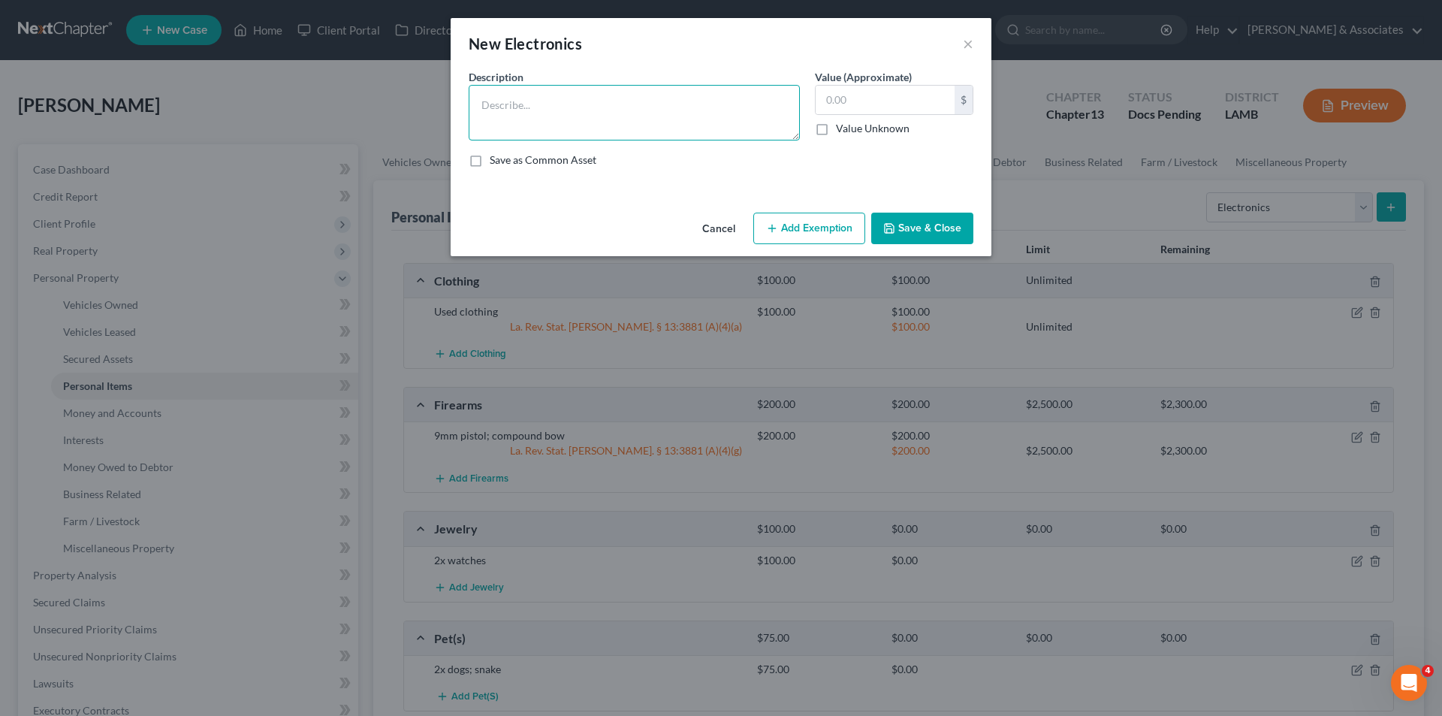
click at [592, 100] on textarea at bounding box center [634, 113] width 331 height 56
click at [603, 110] on textarea at bounding box center [634, 113] width 331 height 56
paste textarea "Roku 40in 2yrs; Samsung 55in 4yrs; Samsung 80in 4yrs; Samsung 55in 3yrs; ipad 4…"
click at [528, 118] on textarea "Roku 40in 2yrs; Samsung 55in 4yrs; Samsung 80in 4yrs; Samsung 55in 3yrs; ipad 4…" at bounding box center [634, 113] width 331 height 56
drag, startPoint x: 694, startPoint y: 119, endPoint x: 649, endPoint y: 116, distance: 45.1
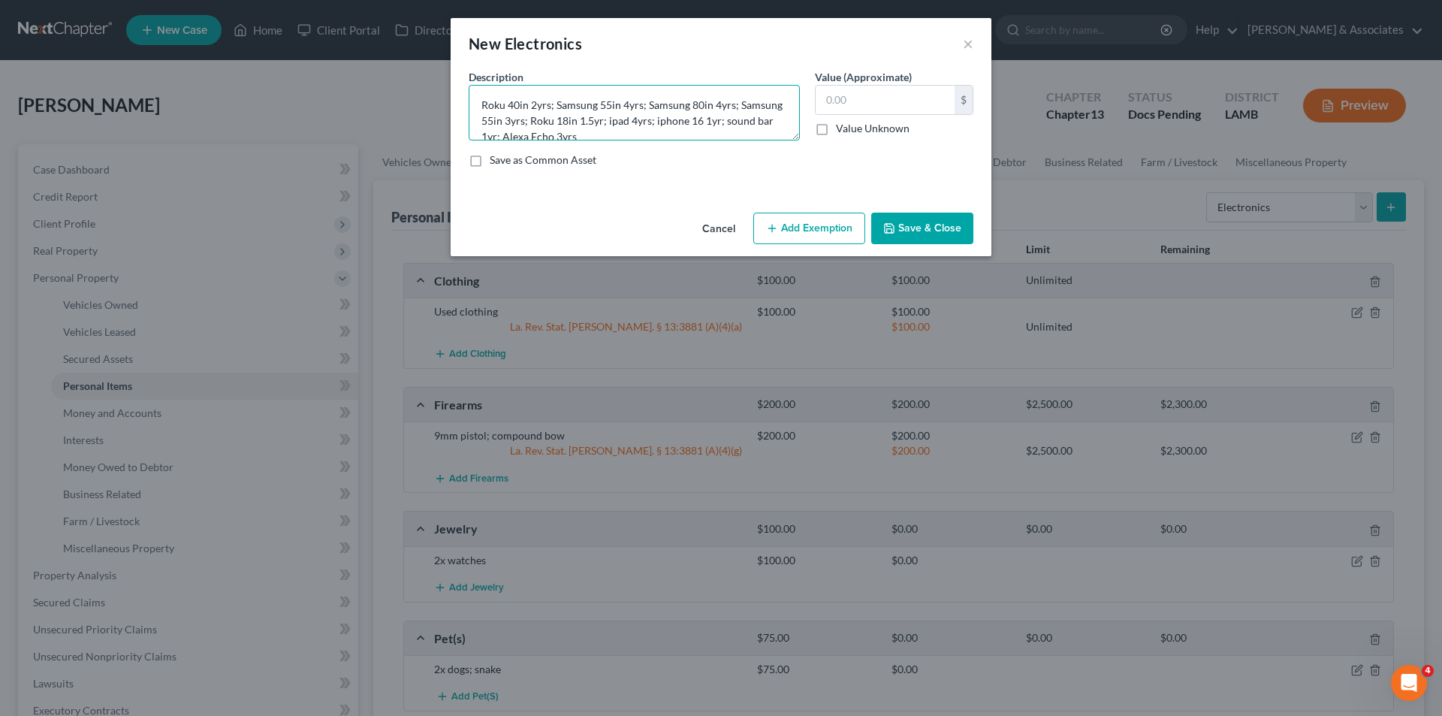
click at [649, 116] on textarea "Roku 40in 2yrs; Samsung 55in 4yrs; Samsung 80in 4yrs; Samsung 55in 3yrs; Roku 1…" at bounding box center [634, 113] width 331 height 56
click at [668, 119] on textarea "Roku 40in 2yrs; Samsung 55in 4yrs; Samsung 80in 4yrs; Samsung 55in 3yrs; Roku 1…" at bounding box center [634, 113] width 331 height 56
drag, startPoint x: 631, startPoint y: 105, endPoint x: 695, endPoint y: 105, distance: 63.8
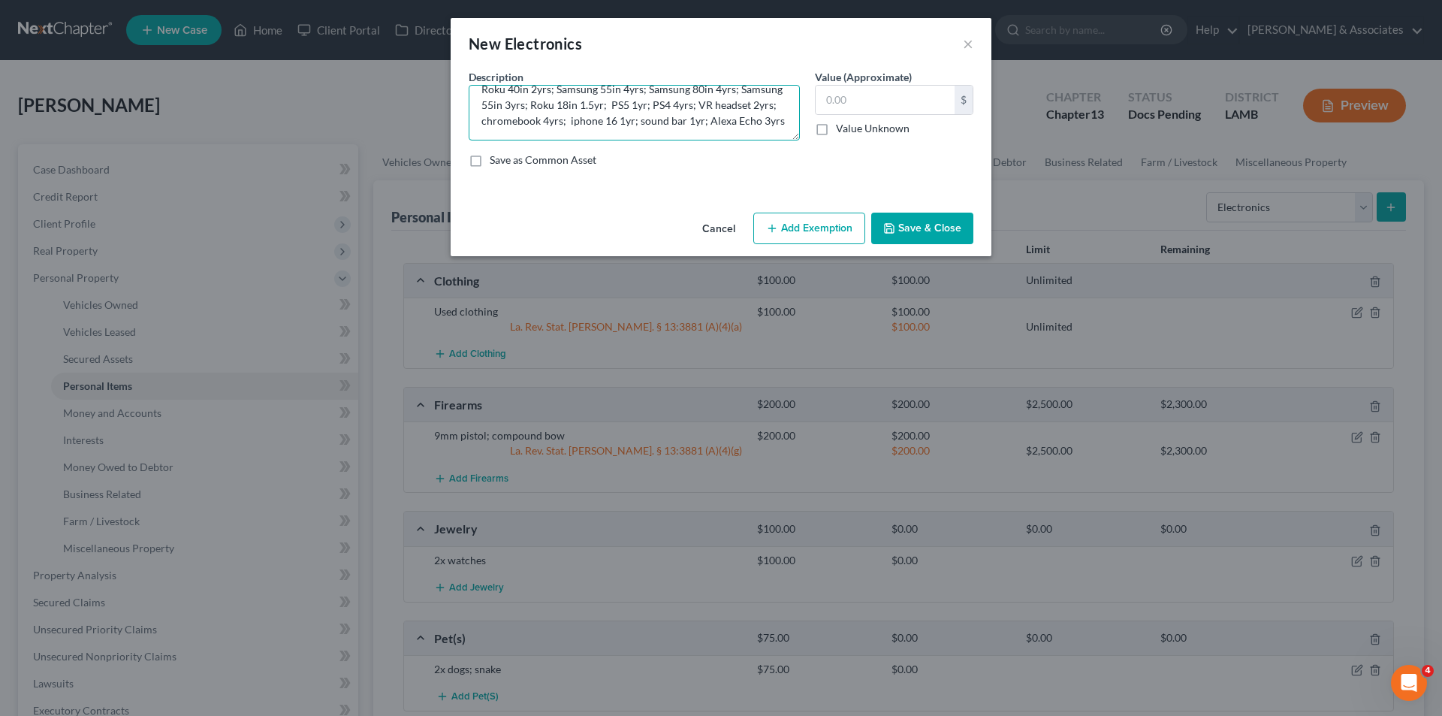
click at [695, 105] on textarea "Roku 40in 2yrs; Samsung 55in 4yrs; Samsung 80in 4yrs; Samsung 55in 3yrs; Roku 1…" at bounding box center [634, 113] width 331 height 56
click at [721, 106] on textarea "Roku 40in 2yrs; Samsung 55in 4yrs; Samsung 80in 4yrs; Samsung 55in 3yrs; Roku 1…" at bounding box center [634, 113] width 331 height 56
click at [718, 108] on textarea "Roku 40in 2yrs; Samsung 55in 4yrs; Samsung 80in 4yrs; Samsung 55in 3yrs; Roku 1…" at bounding box center [634, 113] width 331 height 56
drag, startPoint x: 718, startPoint y: 108, endPoint x: 499, endPoint y: 121, distance: 218.9
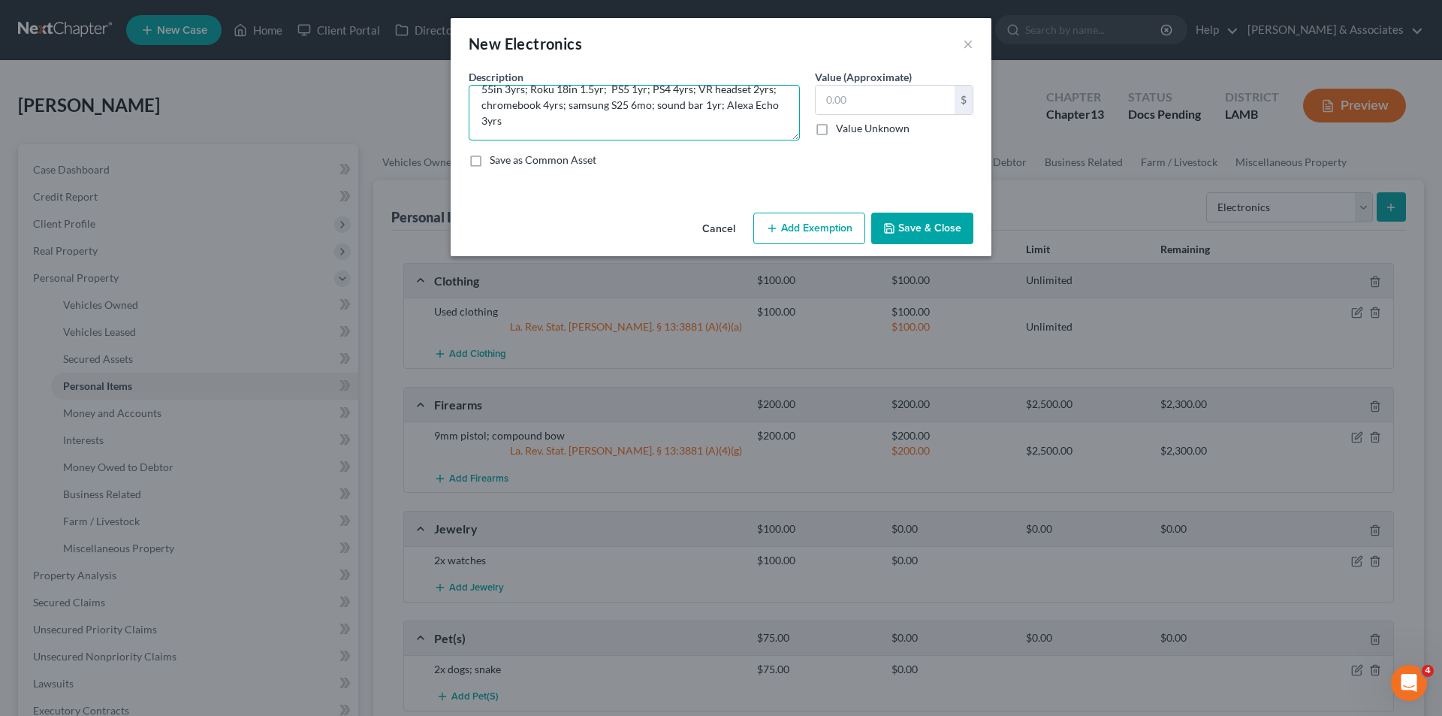
click at [499, 121] on textarea "Roku 40in 2yrs; Samsung 55in 4yrs; Samsung 80in 4yrs; Samsung 55in 3yrs; Roku 1…" at bounding box center [634, 113] width 331 height 56
click at [499, 127] on textarea "Roku 40in 2yrs; Samsung 55in 4yrs; Samsung 80in 4yrs; Samsung 55in 3yrs; Roku 1…" at bounding box center [634, 113] width 331 height 56
drag, startPoint x: 698, startPoint y: 116, endPoint x: 586, endPoint y: 113, distance: 111.9
click at [586, 113] on textarea "Roku 40in 2yrs; Samsung 55in 4yrs; Samsung 80in 4yrs; Samsung 55in 3yrs; Roku 1…" at bounding box center [634, 113] width 331 height 56
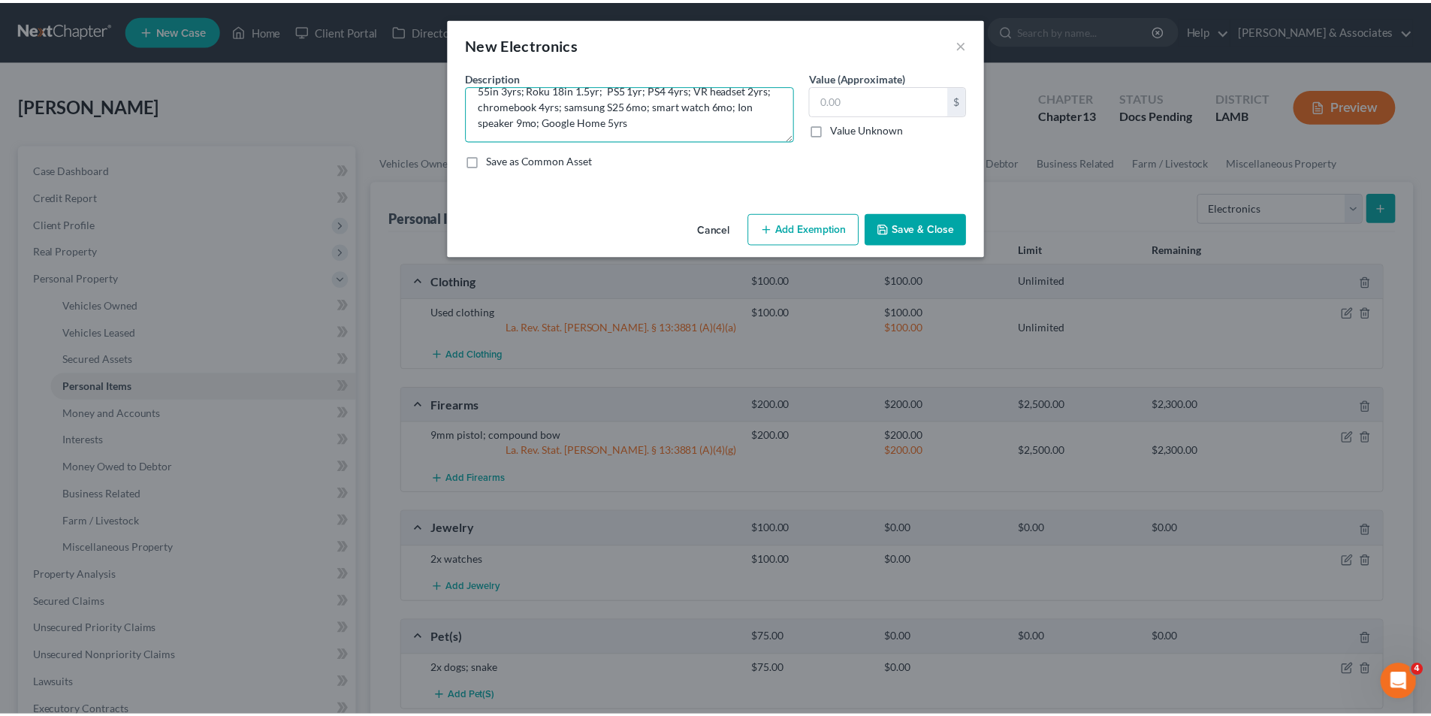
scroll to position [0, 0]
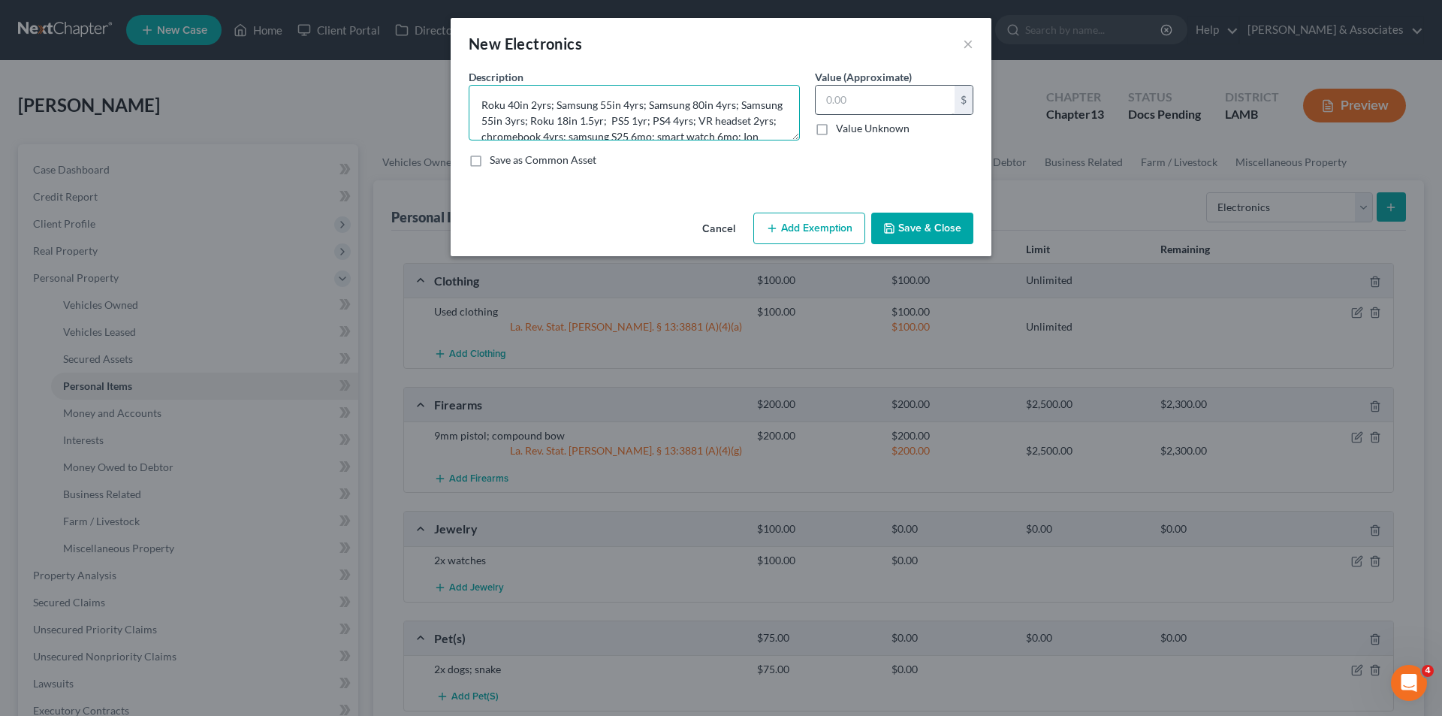
type textarea "Roku 40in 2yrs; Samsung 55in 4yrs; Samsung 80in 4yrs; Samsung 55in 3yrs; Roku 1…"
click at [896, 107] on input "text" at bounding box center [885, 100] width 139 height 29
type input "350.00"
click at [948, 229] on button "Save & Close" at bounding box center [922, 229] width 102 height 32
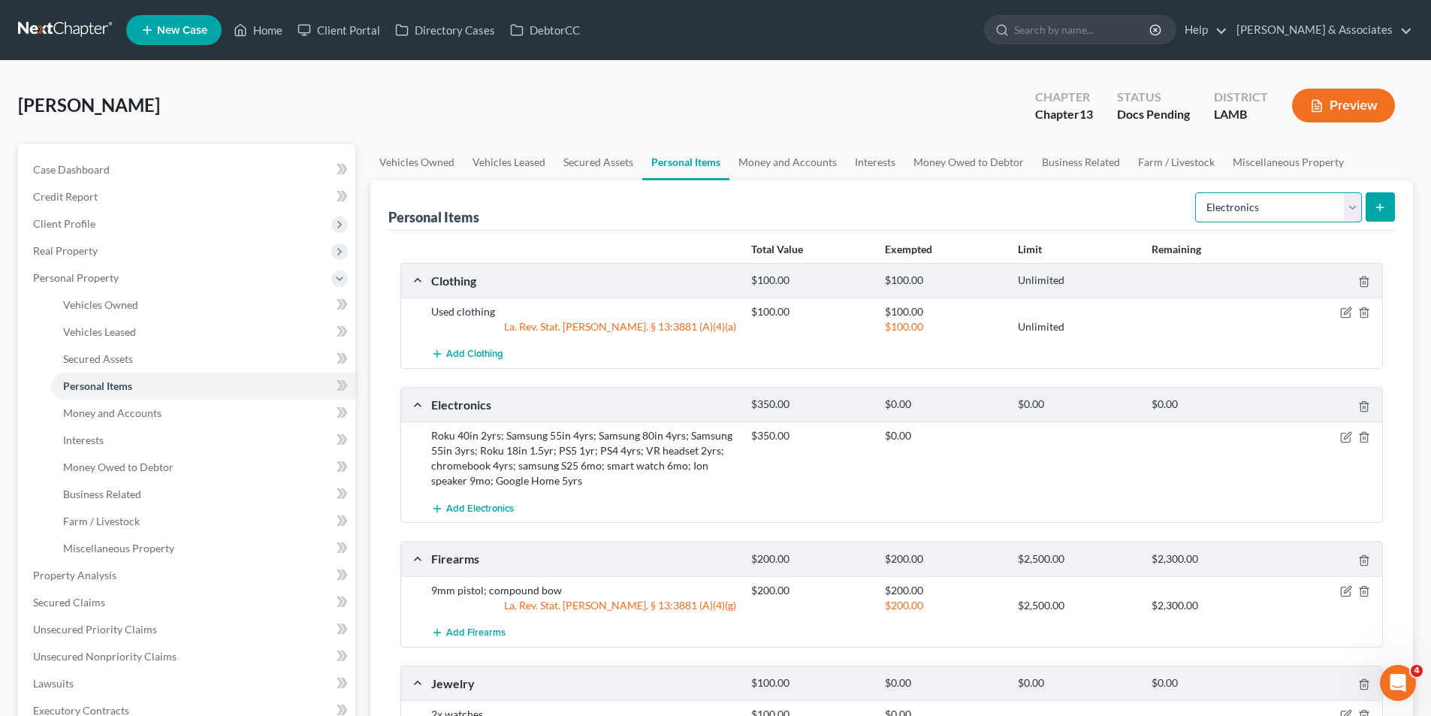
drag, startPoint x: 1207, startPoint y: 207, endPoint x: 1229, endPoint y: 216, distance: 23.6
click at [1207, 207] on select "Select Item Type Clothing Collectibles Of Value Electronics Firearms Household …" at bounding box center [1278, 207] width 167 height 30
select select "household_goods"
click at [1196, 192] on select "Select Item Type Clothing Collectibles Of Value Electronics Firearms Household …" at bounding box center [1278, 207] width 167 height 30
click at [1372, 214] on button "submit" at bounding box center [1379, 206] width 29 height 29
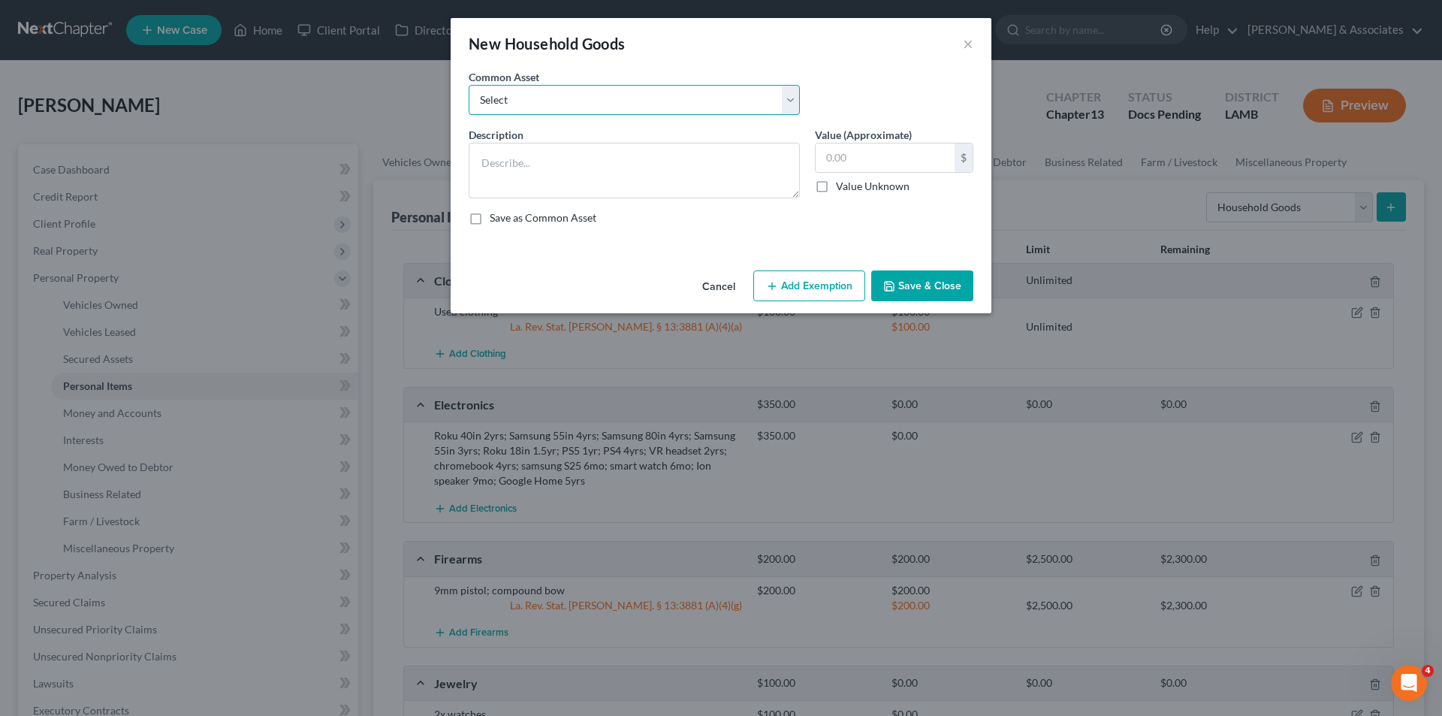
click at [586, 98] on select "Select Appliances and furniture" at bounding box center [634, 100] width 331 height 30
select select "0"
click at [469, 85] on select "Select Appliances and furniture" at bounding box center [634, 100] width 331 height 30
type textarea "Appliances and furniture"
type input "1,000.00"
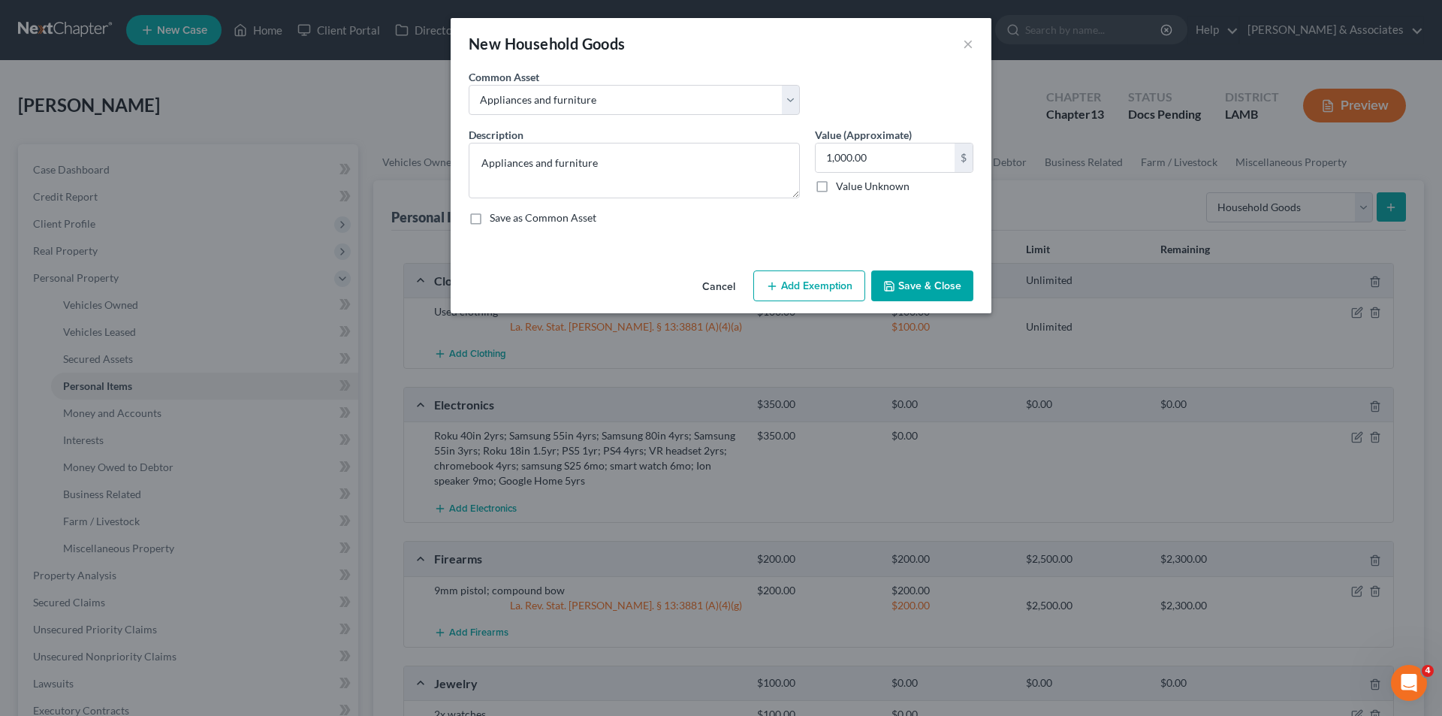
click at [934, 277] on button "Save & Close" at bounding box center [922, 286] width 102 height 32
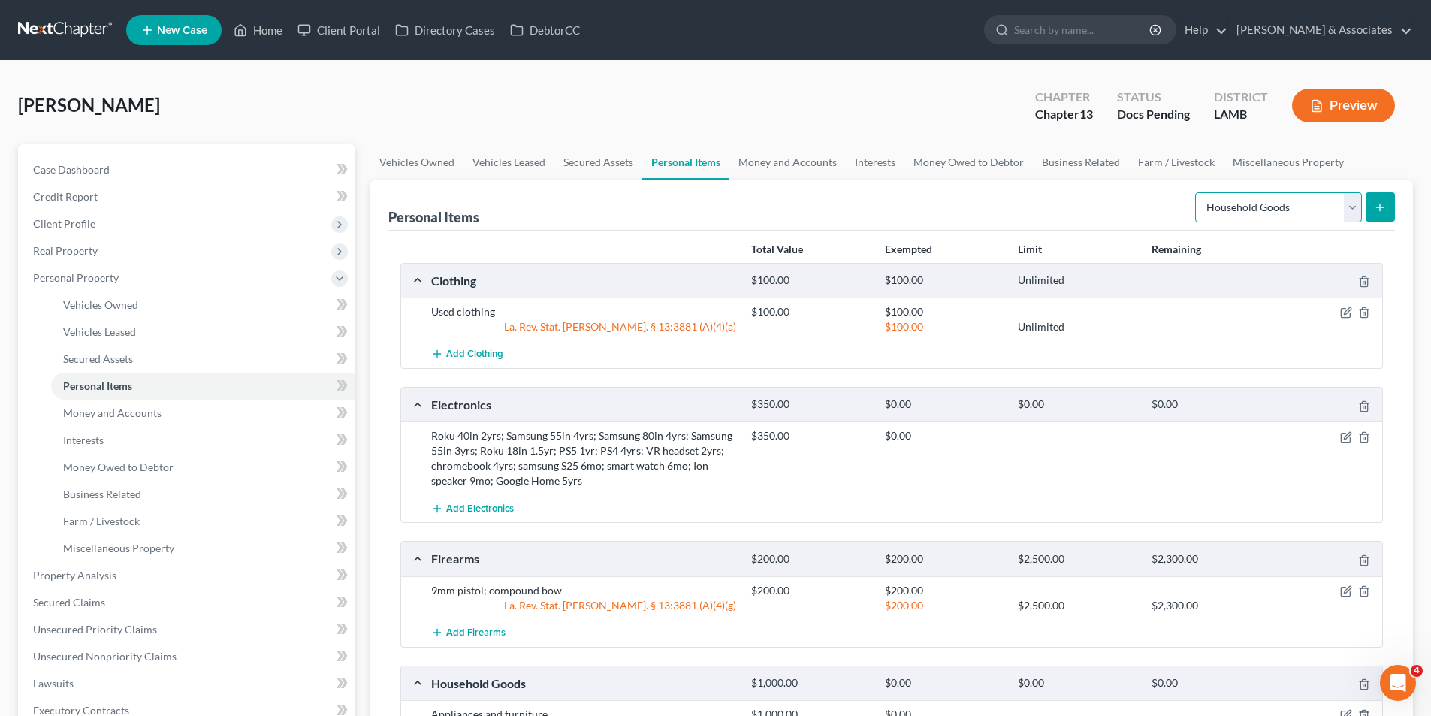
click at [1292, 219] on select "Select Item Type Clothing Collectibles Of Value Electronics Firearms Household …" at bounding box center [1278, 207] width 167 height 30
select select "sports_and_hobby_equipment"
click at [1196, 192] on select "Select Item Type Clothing Collectibles Of Value Electronics Firearms Household …" at bounding box center [1278, 207] width 167 height 30
click at [1370, 214] on button "submit" at bounding box center [1379, 206] width 29 height 29
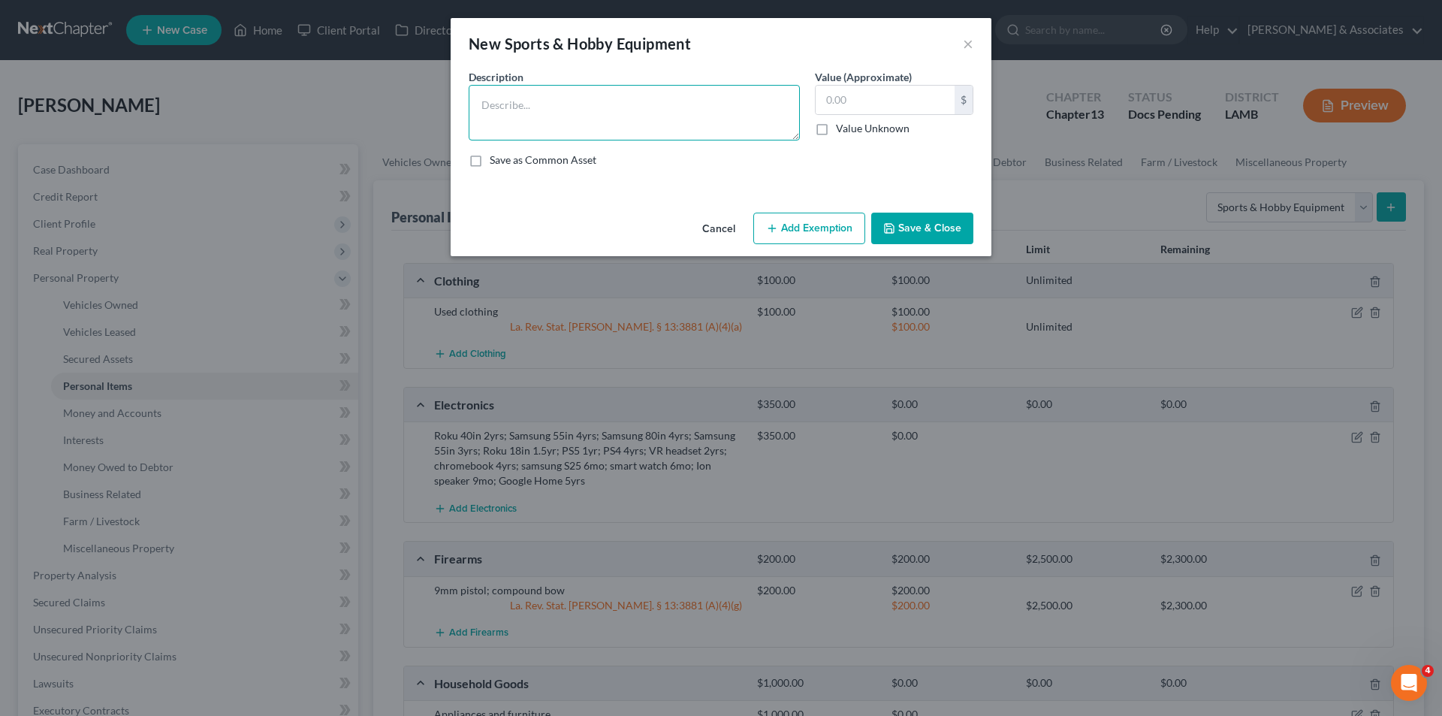
click at [622, 116] on textarea at bounding box center [634, 113] width 331 height 56
type textarea "compound bow"
click at [894, 92] on input "text" at bounding box center [885, 100] width 139 height 29
type input "100.00"
click at [703, 108] on textarea "compound bow" at bounding box center [634, 113] width 331 height 56
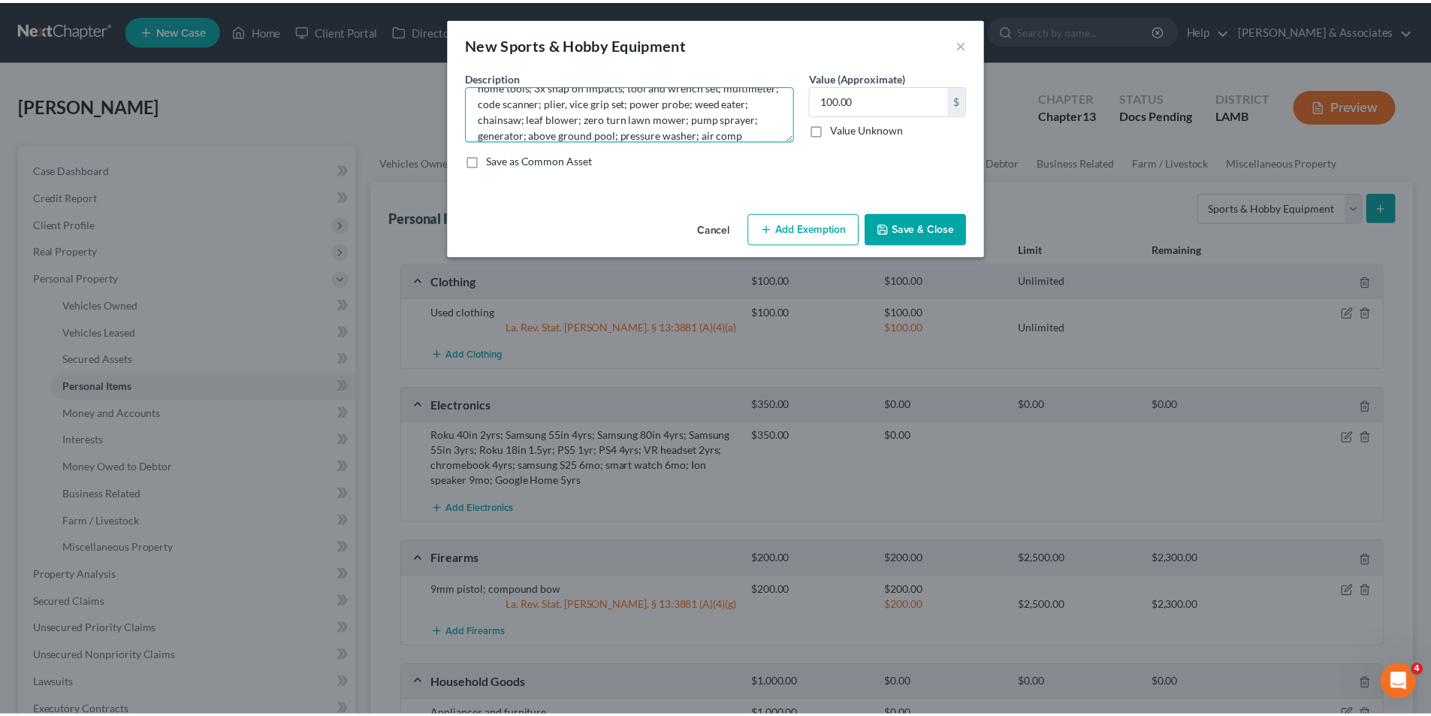
scroll to position [50, 0]
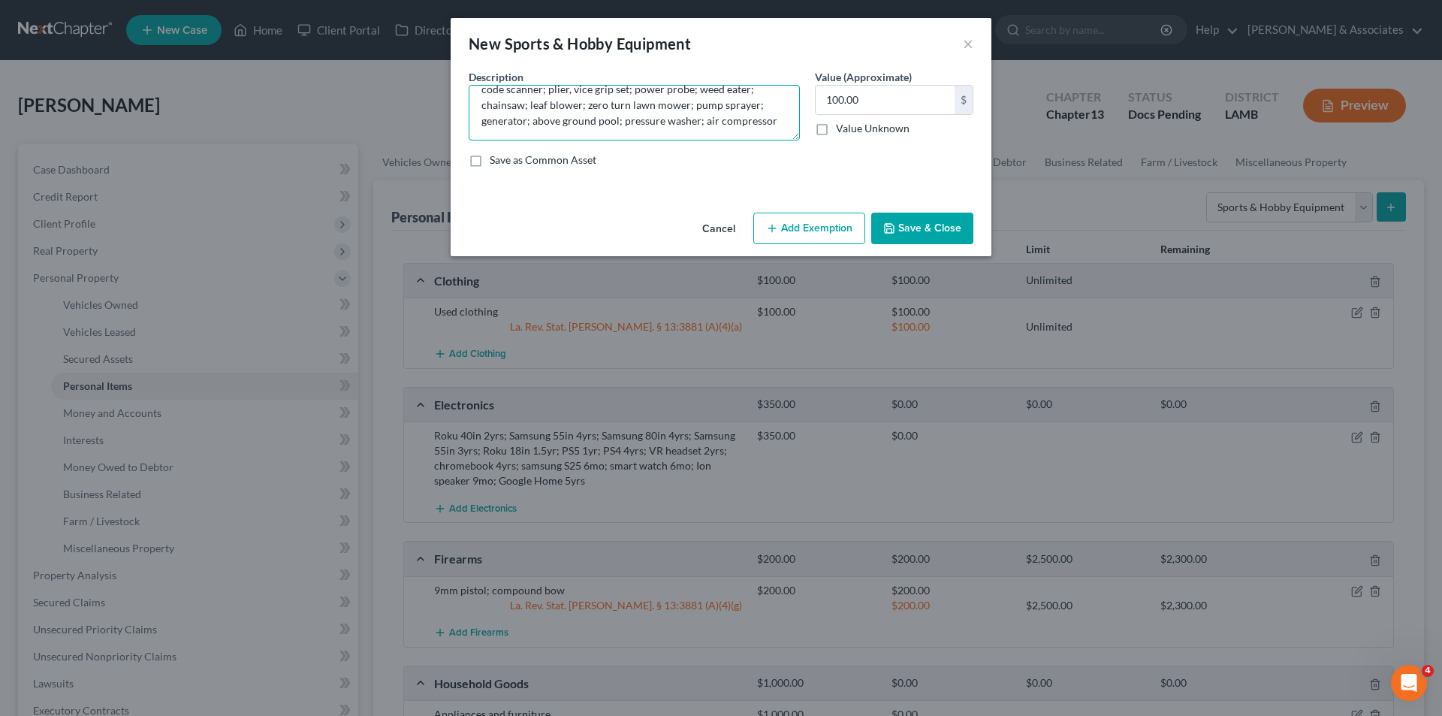
click at [523, 119] on textarea "compound bow; hunting blind; fishing poles; fishing nets; basic home tools; 3x …" at bounding box center [634, 113] width 331 height 56
type textarea "compound bow; hunting blind; fishing poles; fishing nets; basic home tools; 3x …"
click at [942, 88] on input "100.00" at bounding box center [885, 100] width 139 height 29
type input "400.00"
click at [920, 225] on button "Save & Close" at bounding box center [922, 229] width 102 height 32
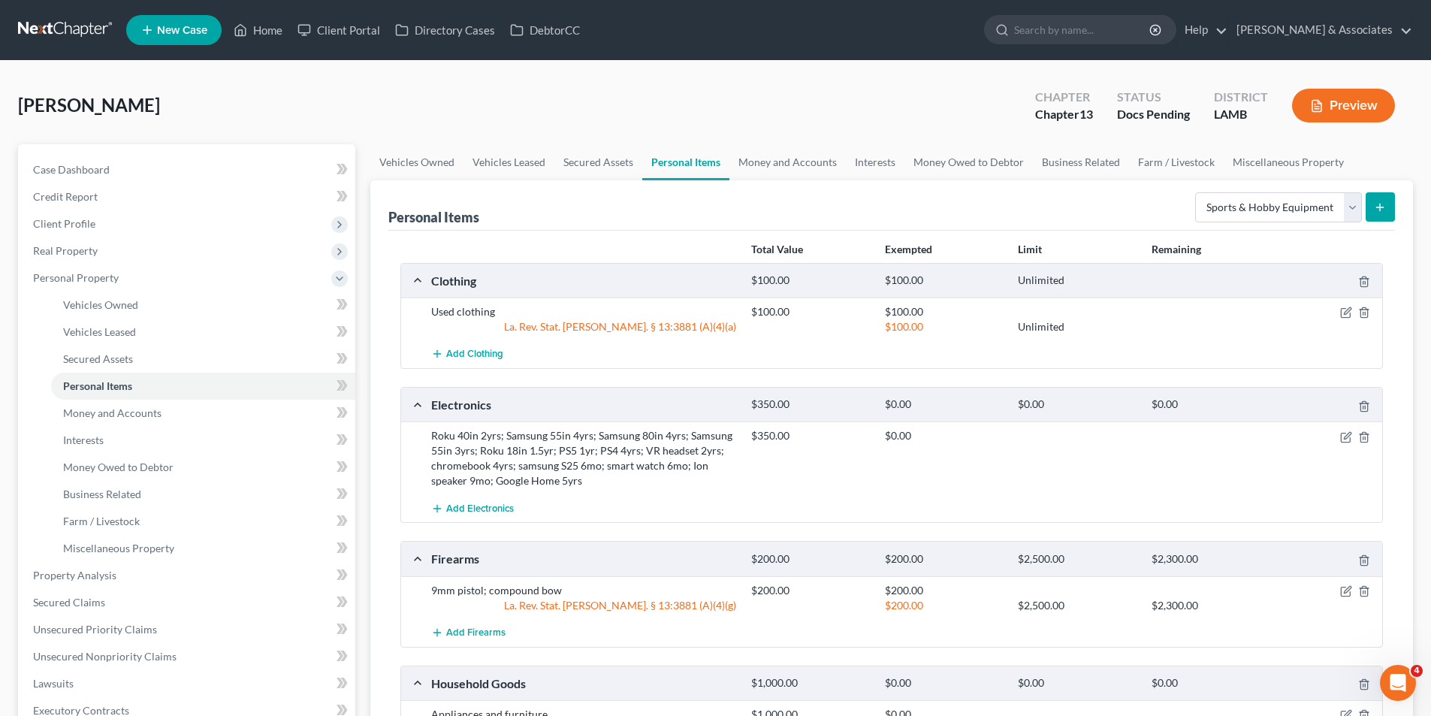
scroll to position [584, 0]
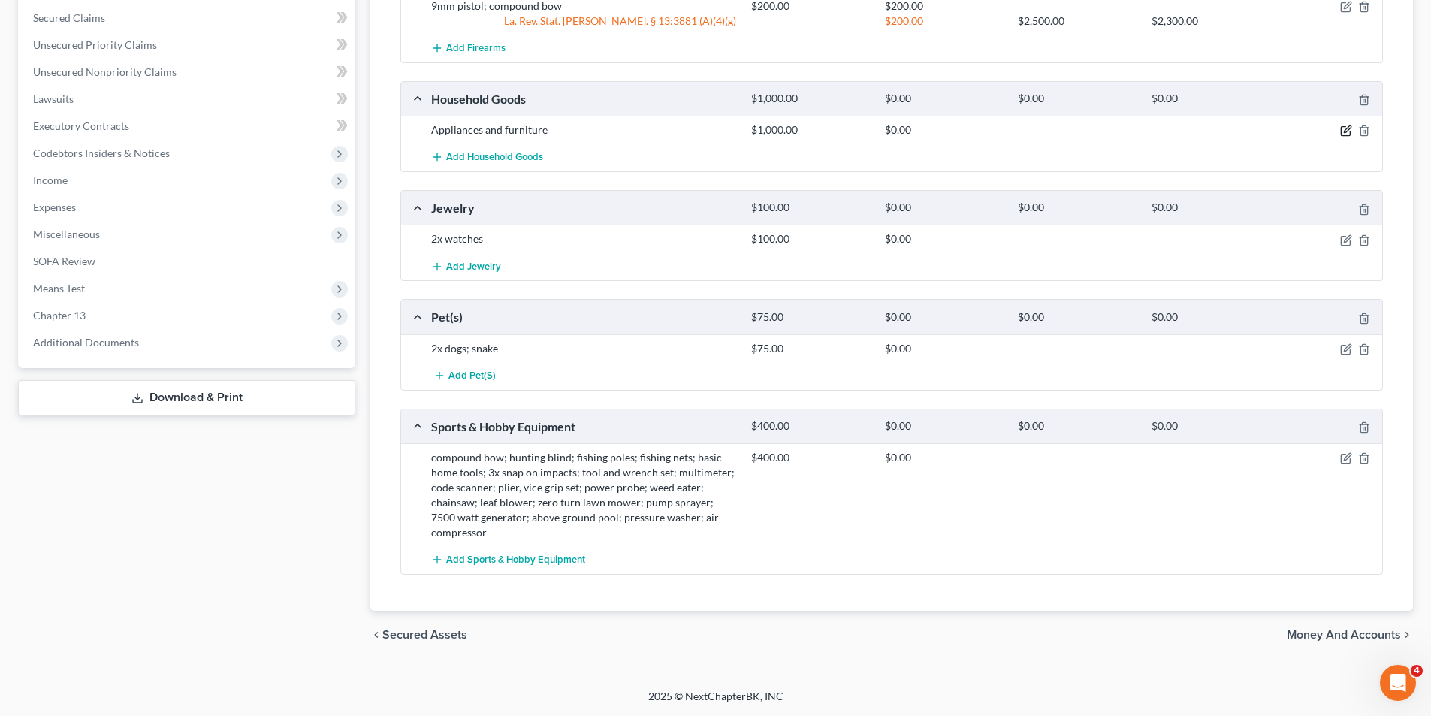
click at [1347, 130] on icon "button" at bounding box center [1346, 131] width 12 height 12
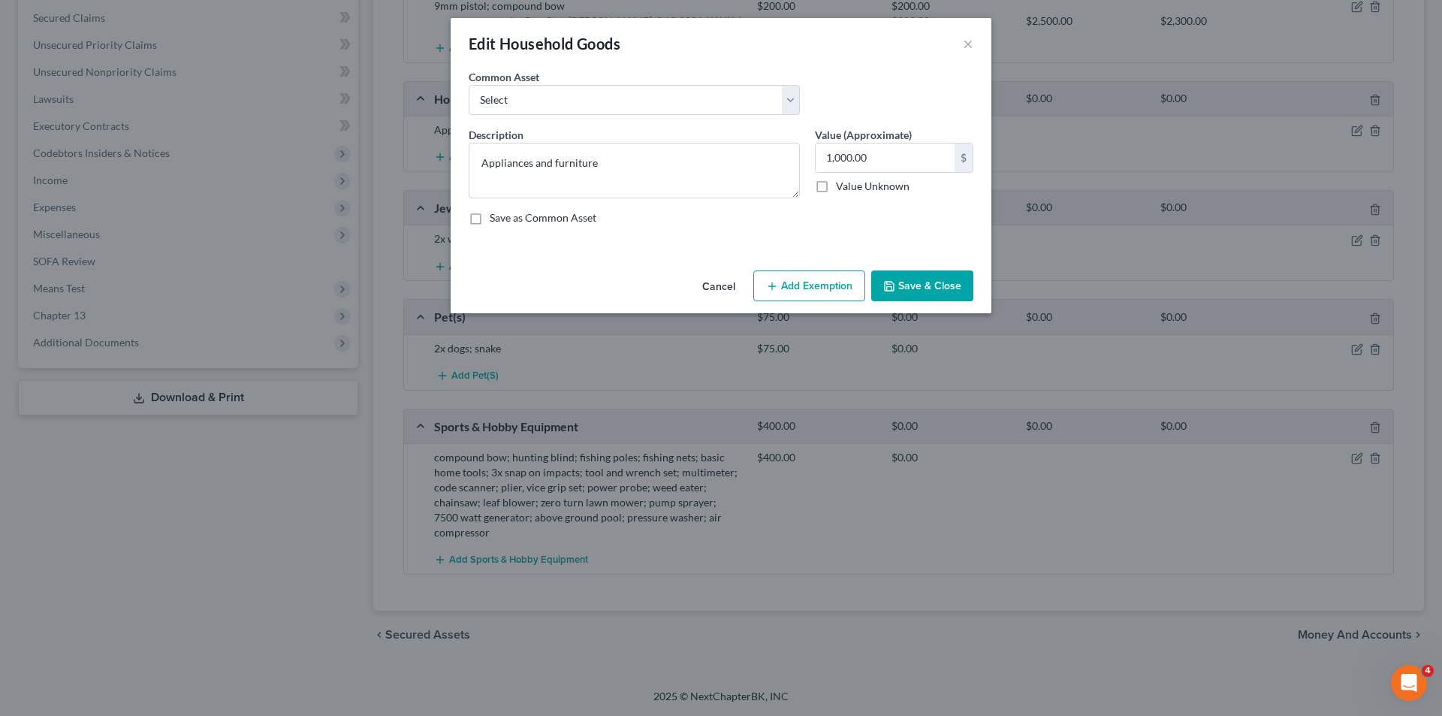
click at [799, 288] on button "Add Exemption" at bounding box center [809, 286] width 112 height 32
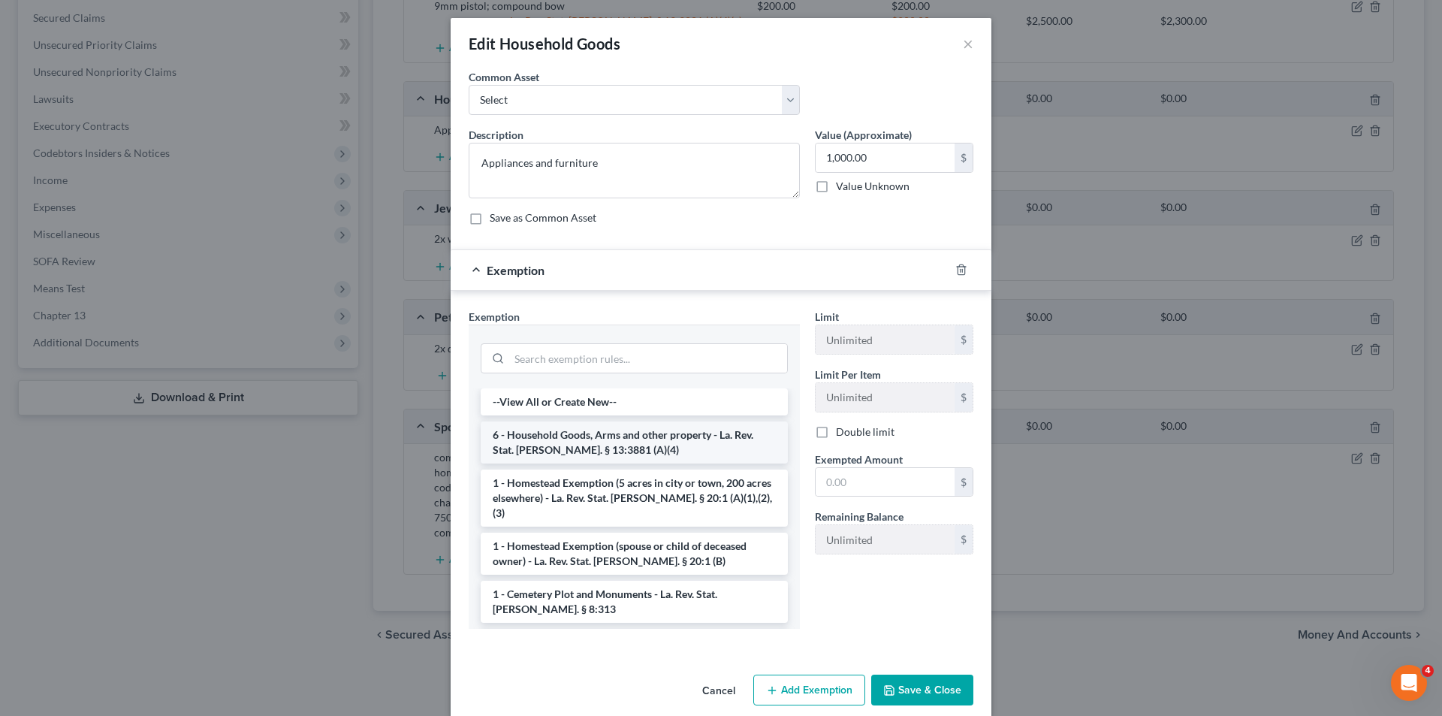
click at [546, 448] on li "6 - Household Goods, Arms and other property - La. Rev. Stat. Ann. § 13:3881 (A…" at bounding box center [634, 442] width 307 height 42
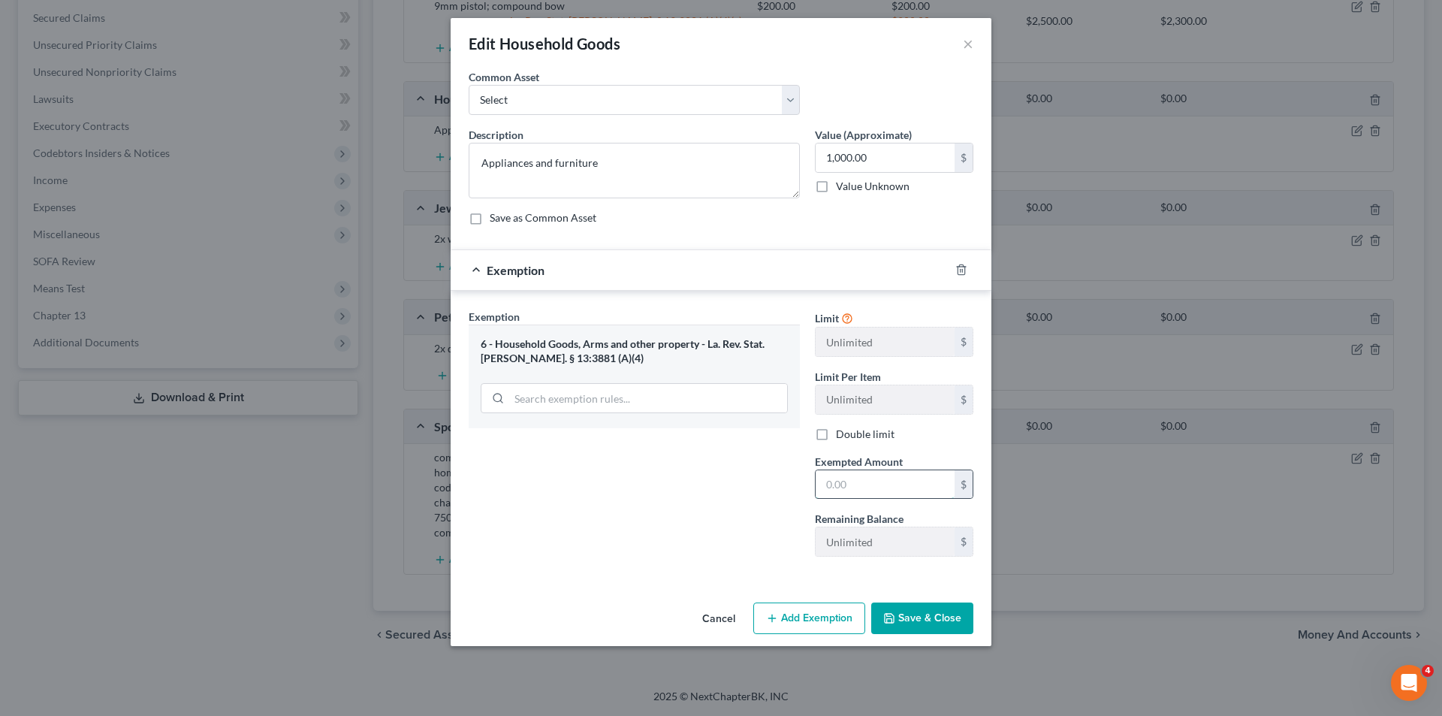
drag, startPoint x: 888, startPoint y: 487, endPoint x: 897, endPoint y: 490, distance: 10.0
click at [888, 487] on input "text" at bounding box center [885, 484] width 139 height 29
type input "1,000.00"
click at [905, 634] on div "Cancel Add Exemption Save & Close" at bounding box center [721, 621] width 541 height 50
click at [926, 618] on button "Save & Close" at bounding box center [922, 618] width 102 height 32
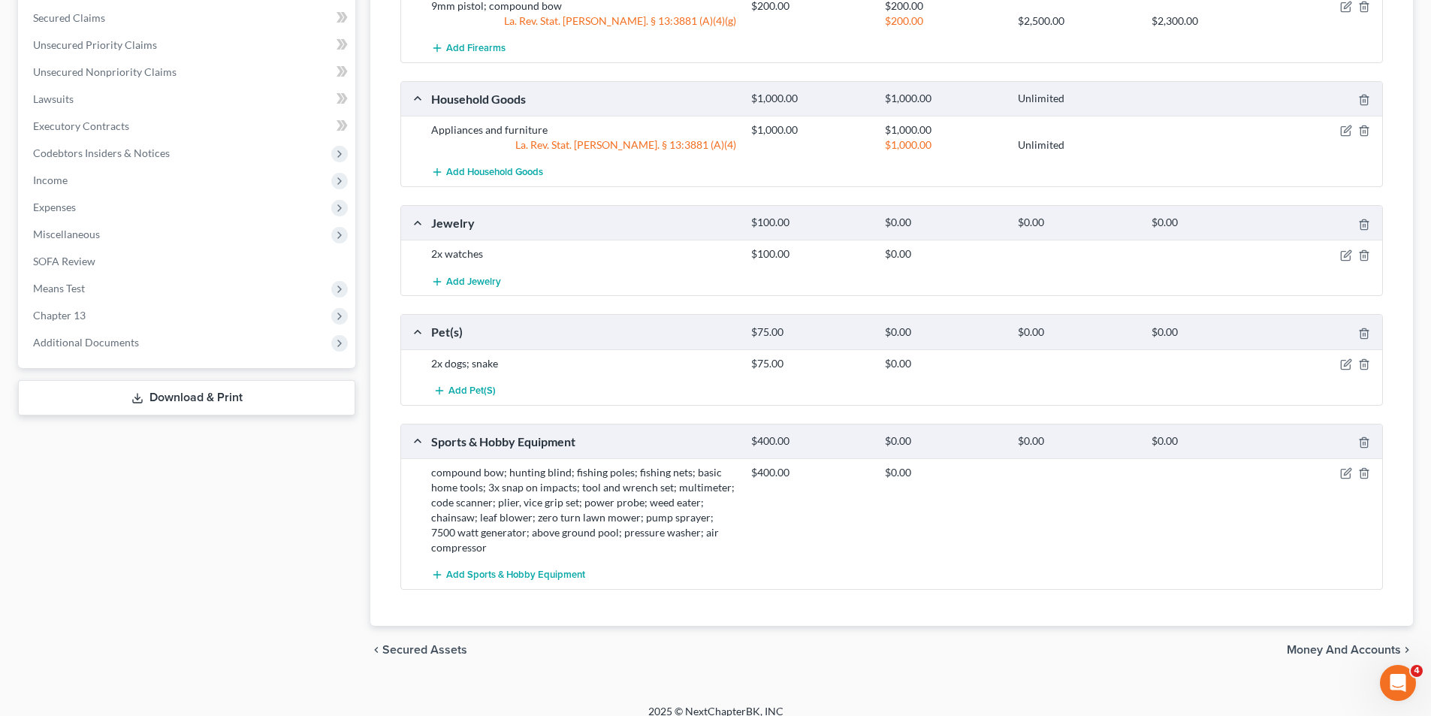
click at [1350, 370] on div at bounding box center [1330, 363] width 107 height 15
click at [1343, 363] on icon "button" at bounding box center [1346, 364] width 12 height 12
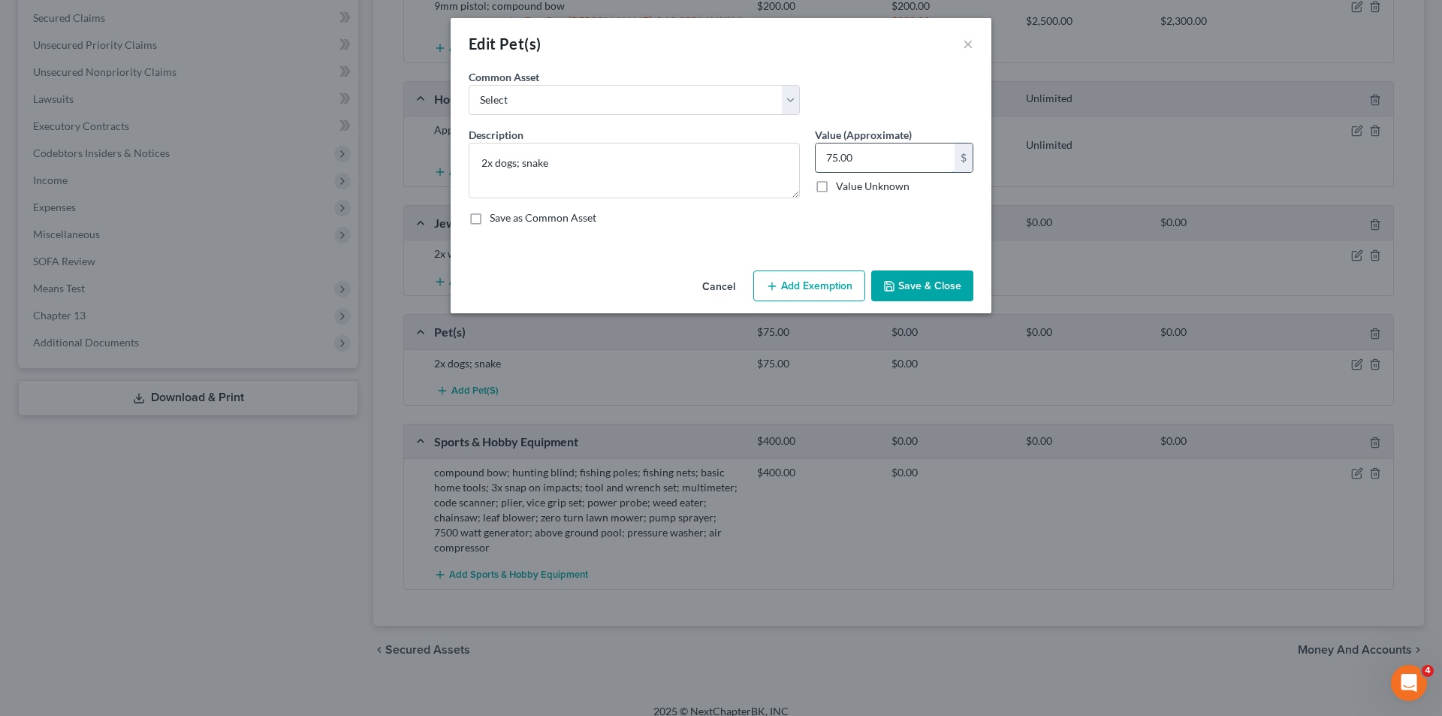
click at [894, 164] on input "75.00" at bounding box center [885, 157] width 139 height 29
type input "100.00"
click at [830, 291] on button "Add Exemption" at bounding box center [809, 286] width 112 height 32
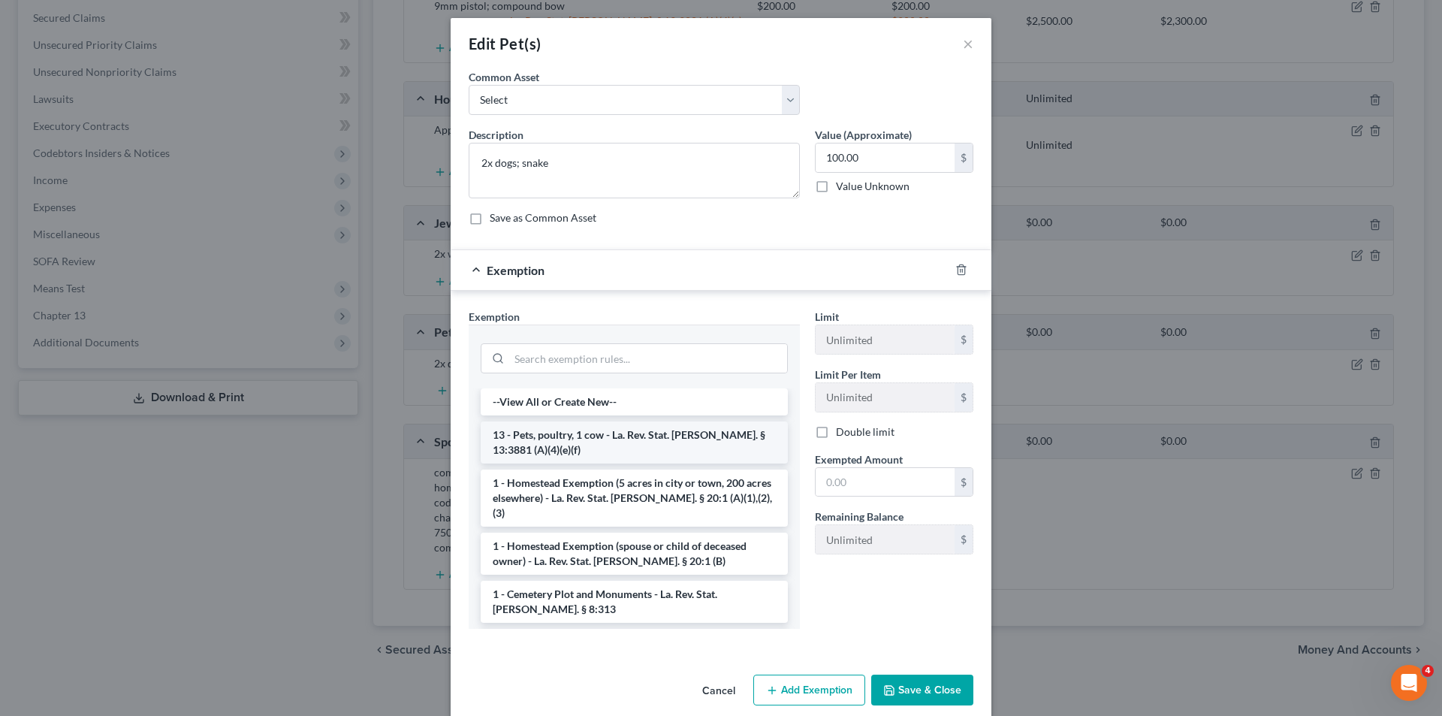
click at [615, 457] on li "13 - Pets, poultry, 1 cow - La. Rev. Stat. Ann. § 13:3881 (A)(4)(e)(f)" at bounding box center [634, 442] width 307 height 42
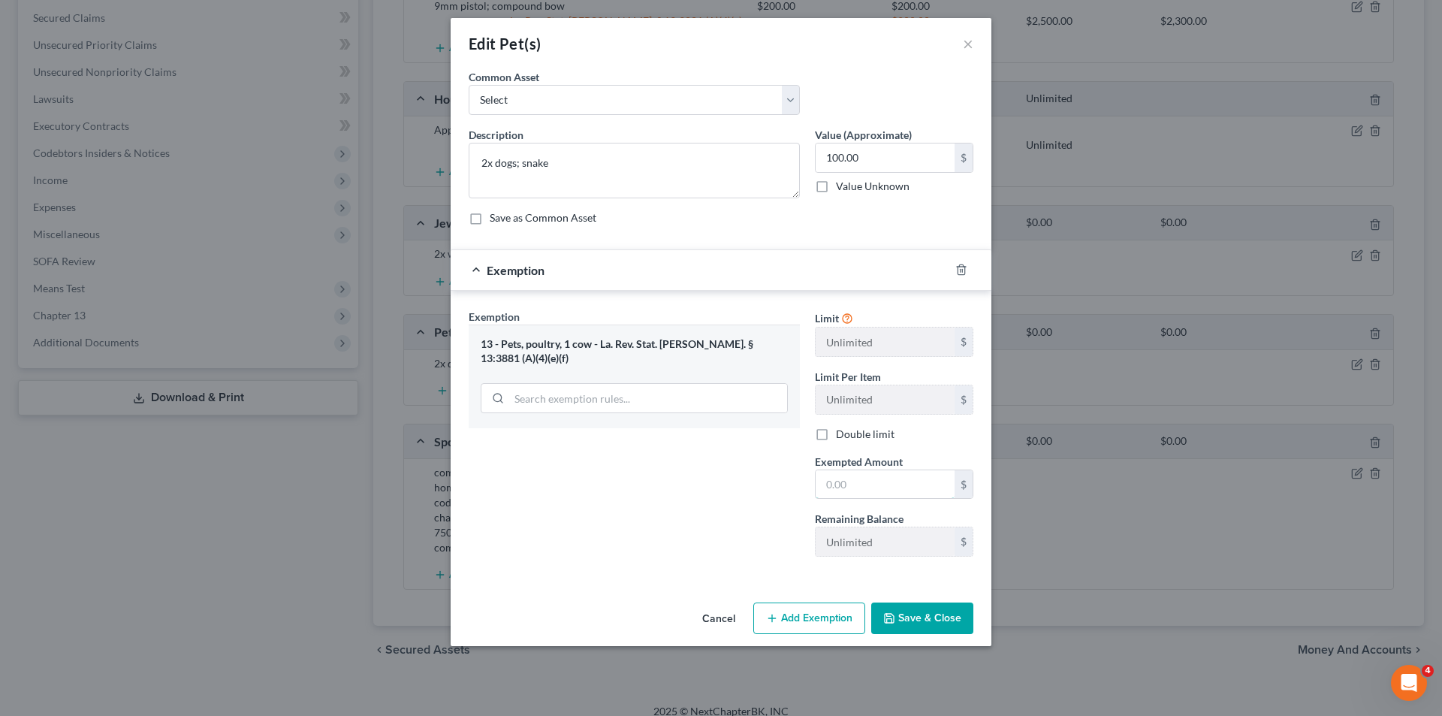
drag, startPoint x: 881, startPoint y: 491, endPoint x: 864, endPoint y: 439, distance: 54.6
click at [881, 484] on input "text" at bounding box center [885, 484] width 139 height 29
type input "100.00"
click at [907, 628] on button "Save & Close" at bounding box center [922, 618] width 102 height 32
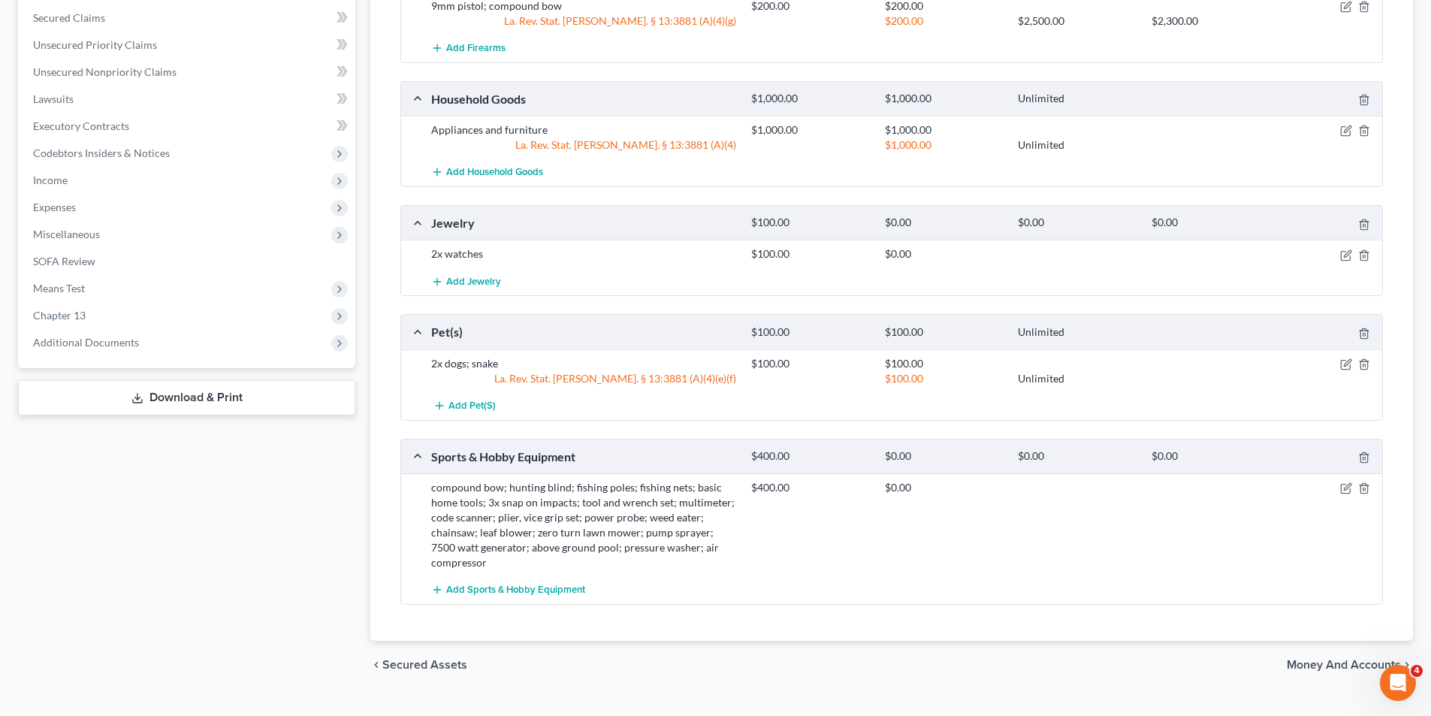
click at [197, 565] on div "Case Dashboard Payments Invoices Payments Payments Credit Report Client Profile" at bounding box center [187, 124] width 352 height 1129
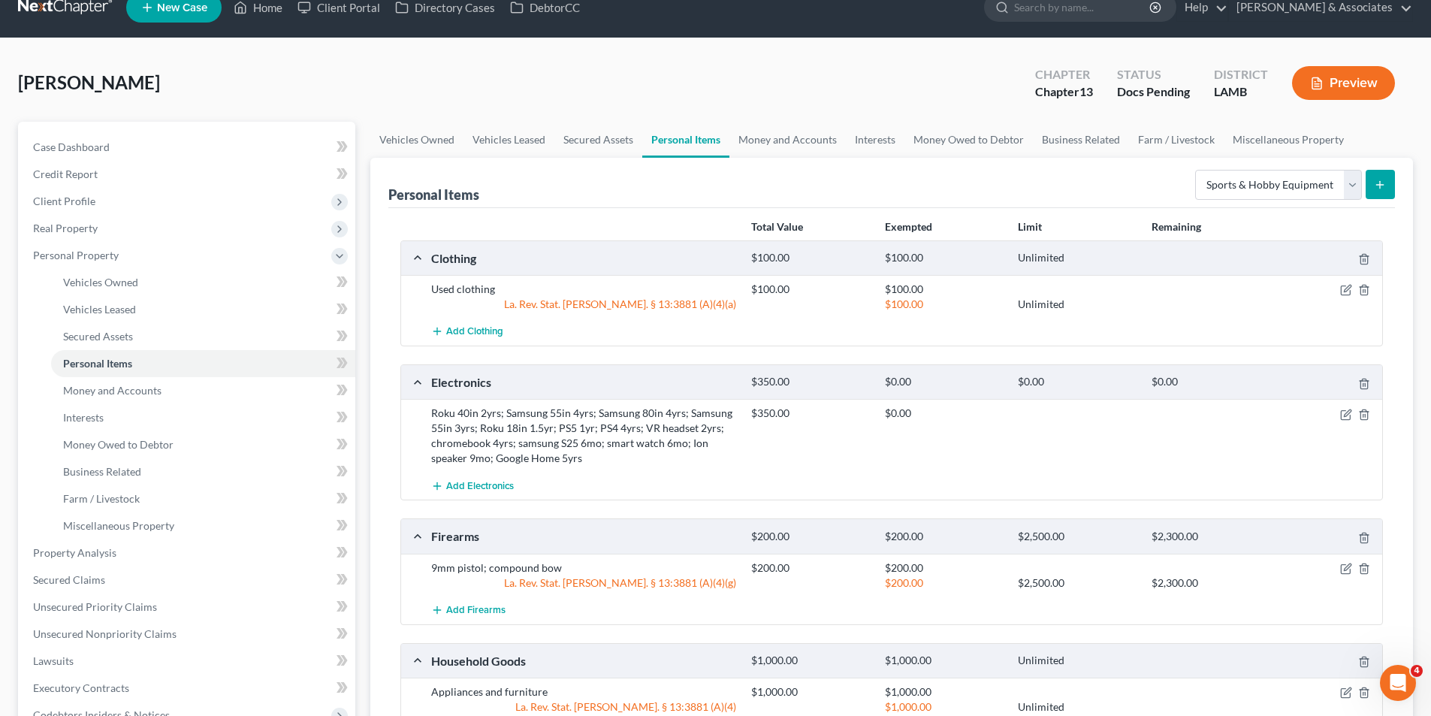
scroll to position [0, 0]
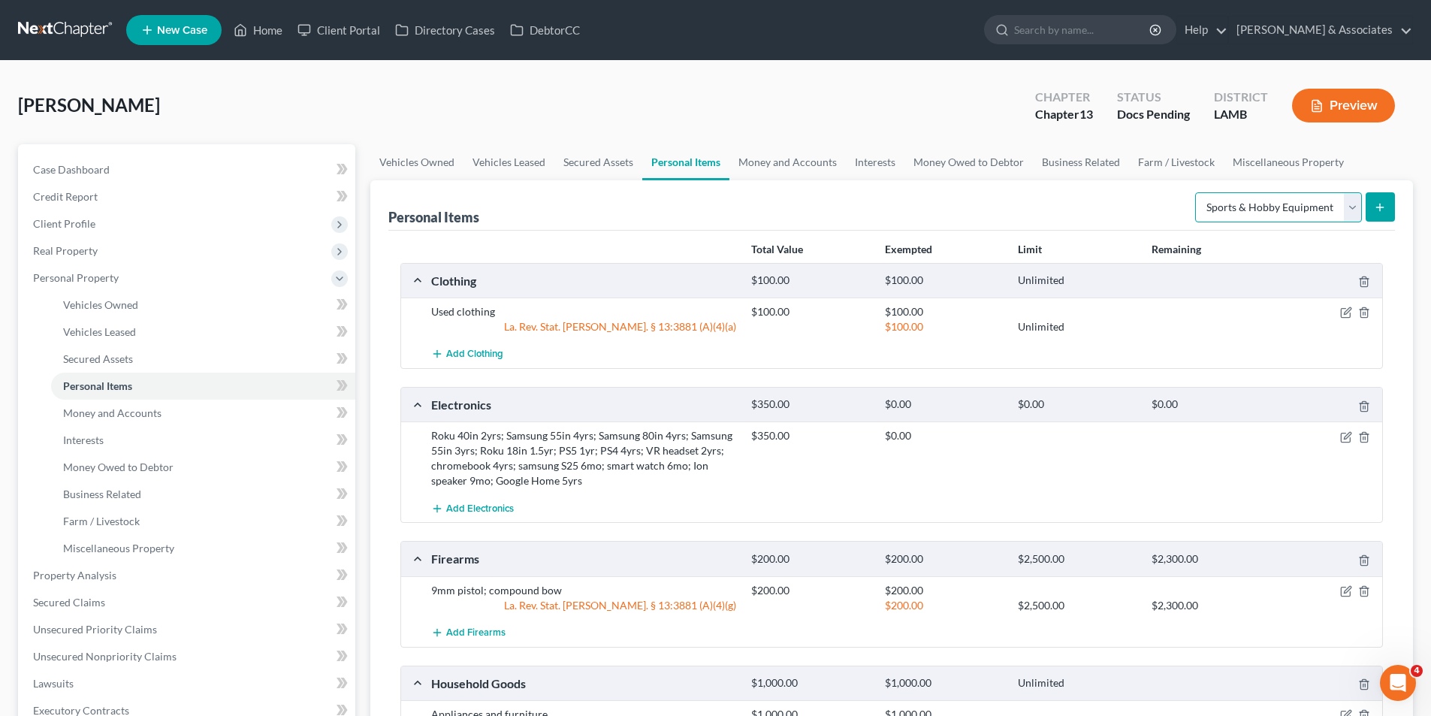
click at [1328, 221] on select "Select Item Type Clothing Collectibles Of Value Electronics Firearms Household …" at bounding box center [1278, 207] width 167 height 30
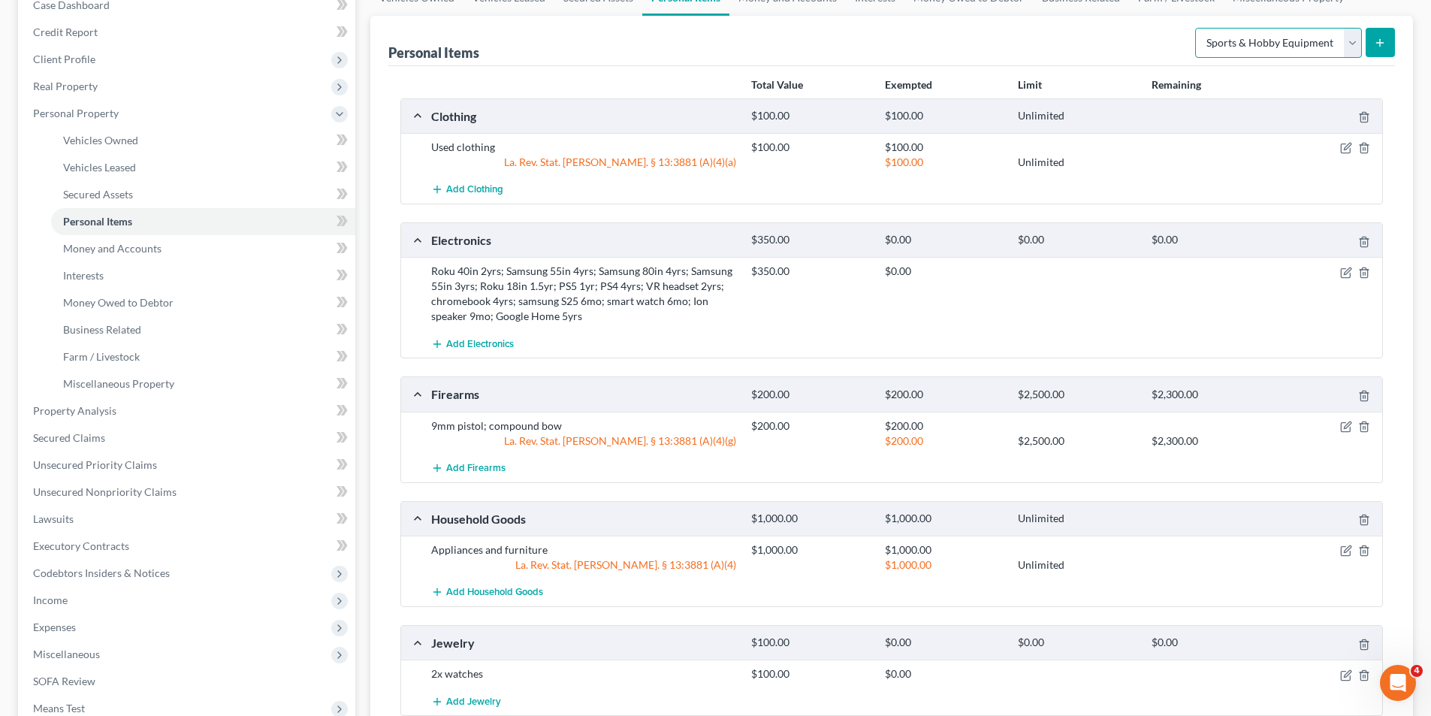
scroll to position [614, 0]
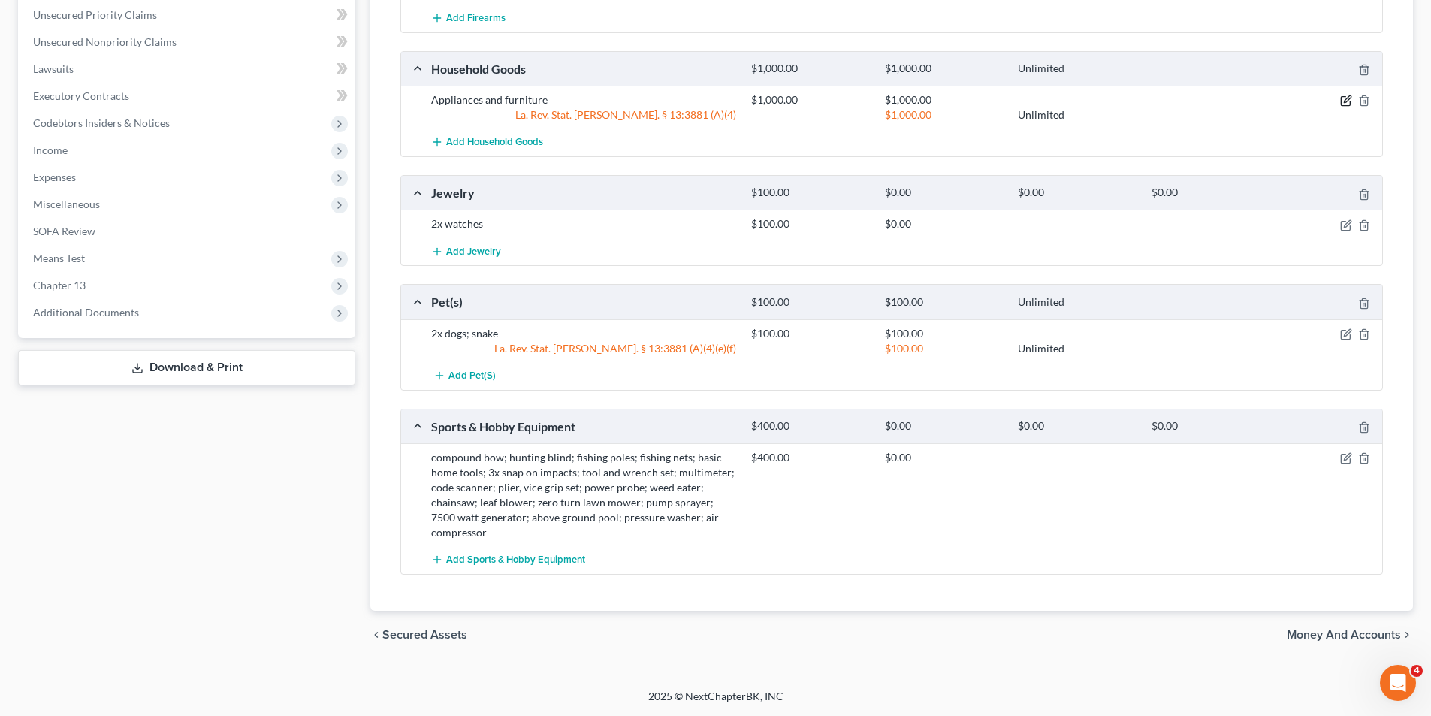
click at [1340, 105] on icon "button" at bounding box center [1344, 101] width 9 height 9
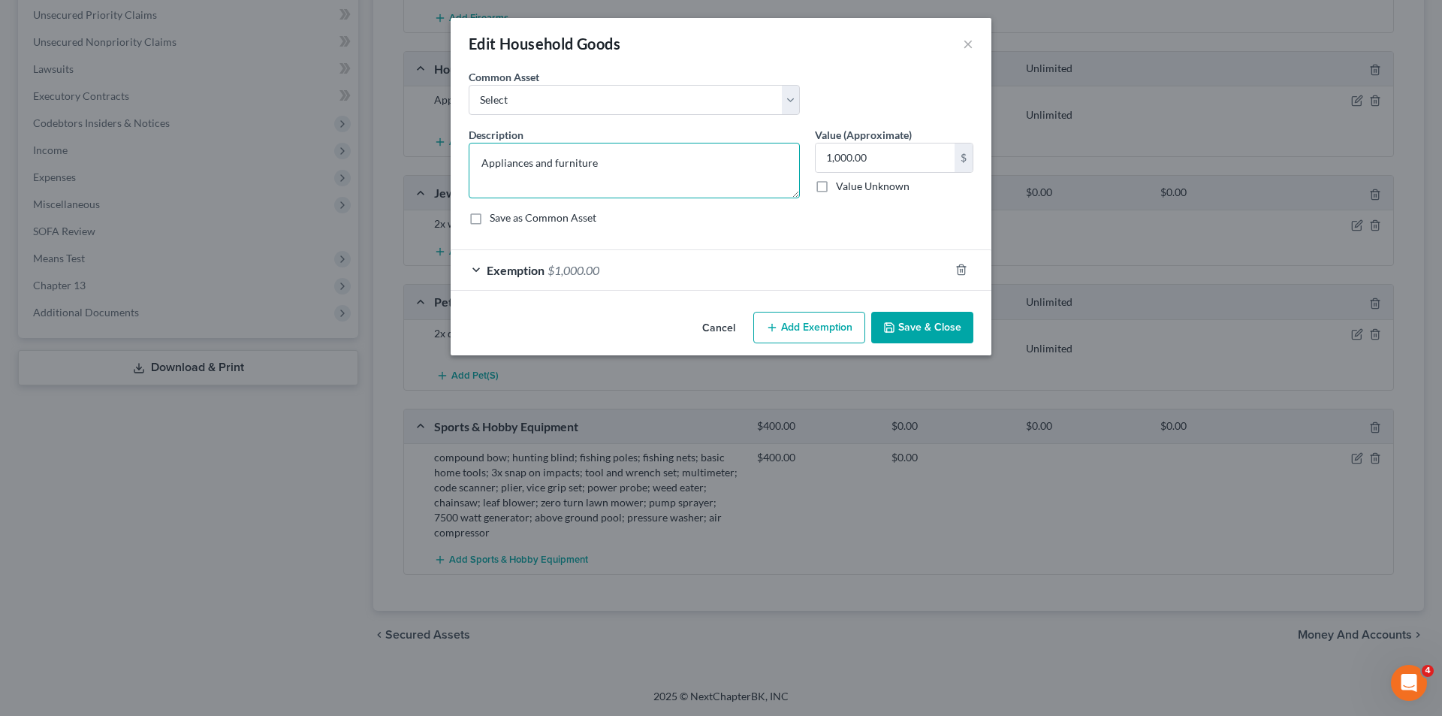
drag, startPoint x: 607, startPoint y: 142, endPoint x: 608, endPoint y: 152, distance: 9.8
click at [607, 143] on textarea "Appliances and furniture" at bounding box center [634, 171] width 331 height 56
type textarea "Appliances and furniture; CPAP machine;"
click at [966, 321] on button "Save & Close" at bounding box center [922, 328] width 102 height 32
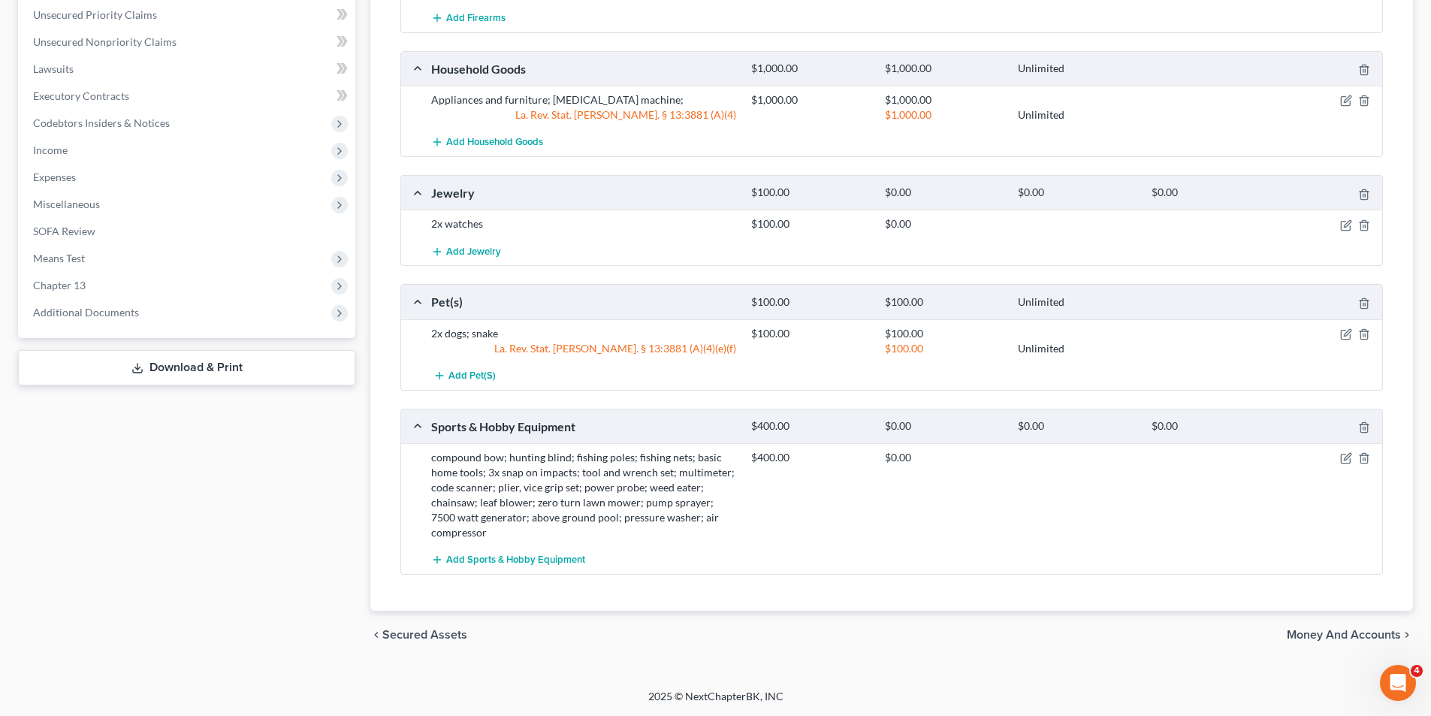
drag, startPoint x: 169, startPoint y: 469, endPoint x: 369, endPoint y: 529, distance: 209.3
click at [169, 467] on div "Case Dashboard Payments Invoices Payments Payments Credit Report Client Profile" at bounding box center [187, 94] width 352 height 1129
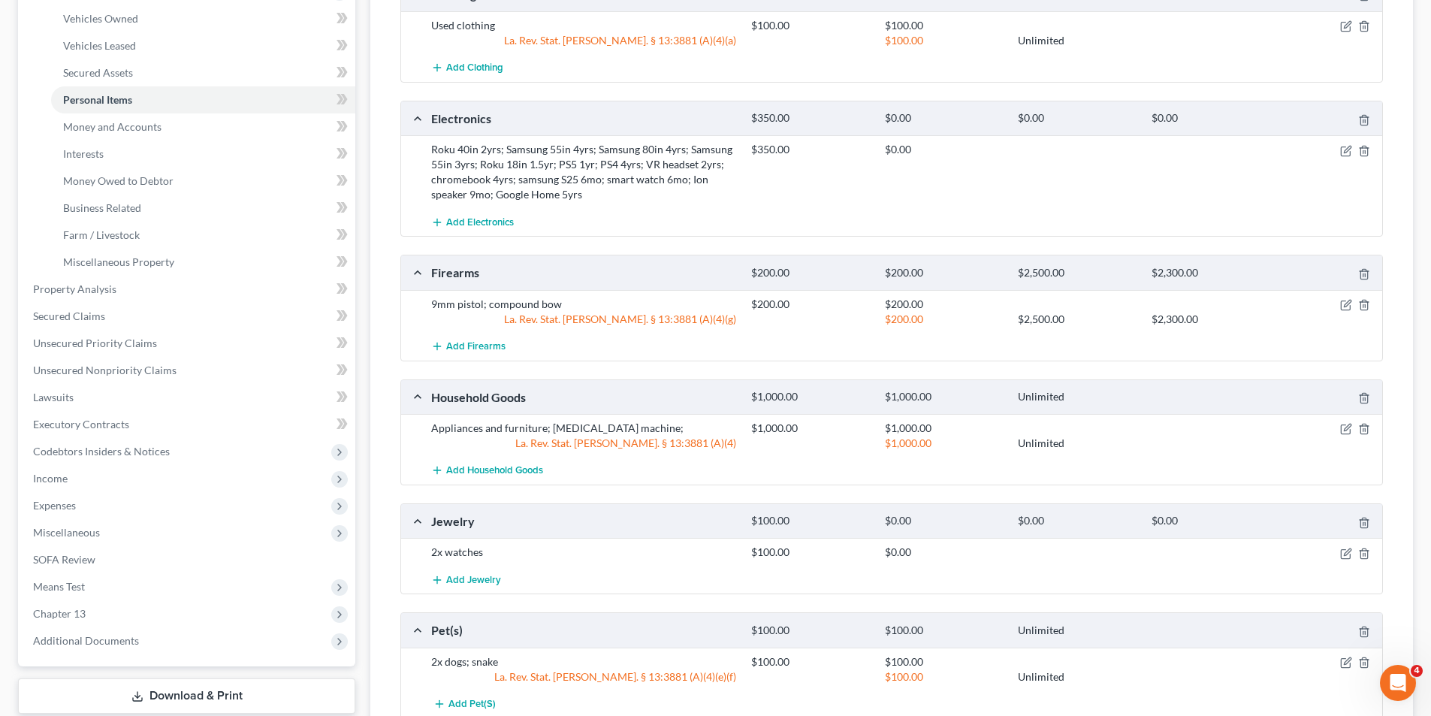
scroll to position [0, 0]
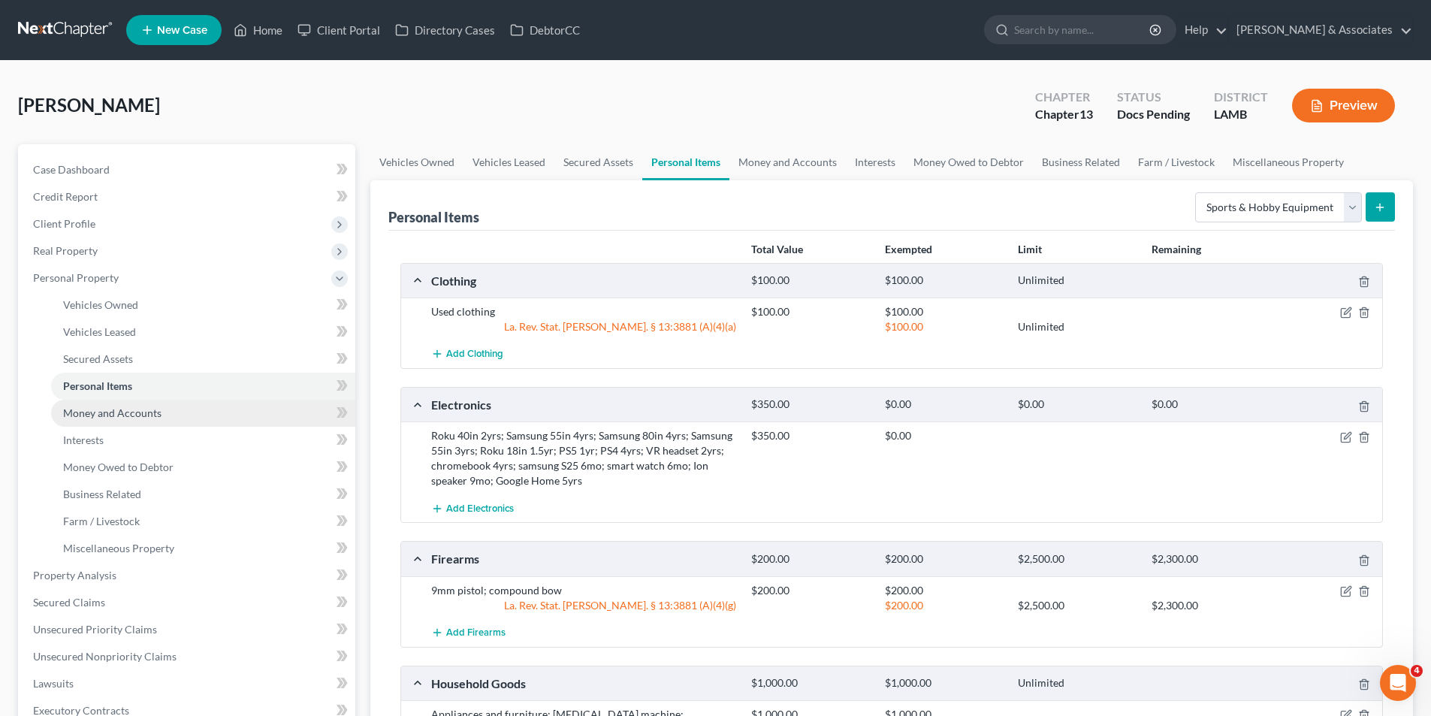
click at [152, 418] on span "Money and Accounts" at bounding box center [112, 412] width 98 height 13
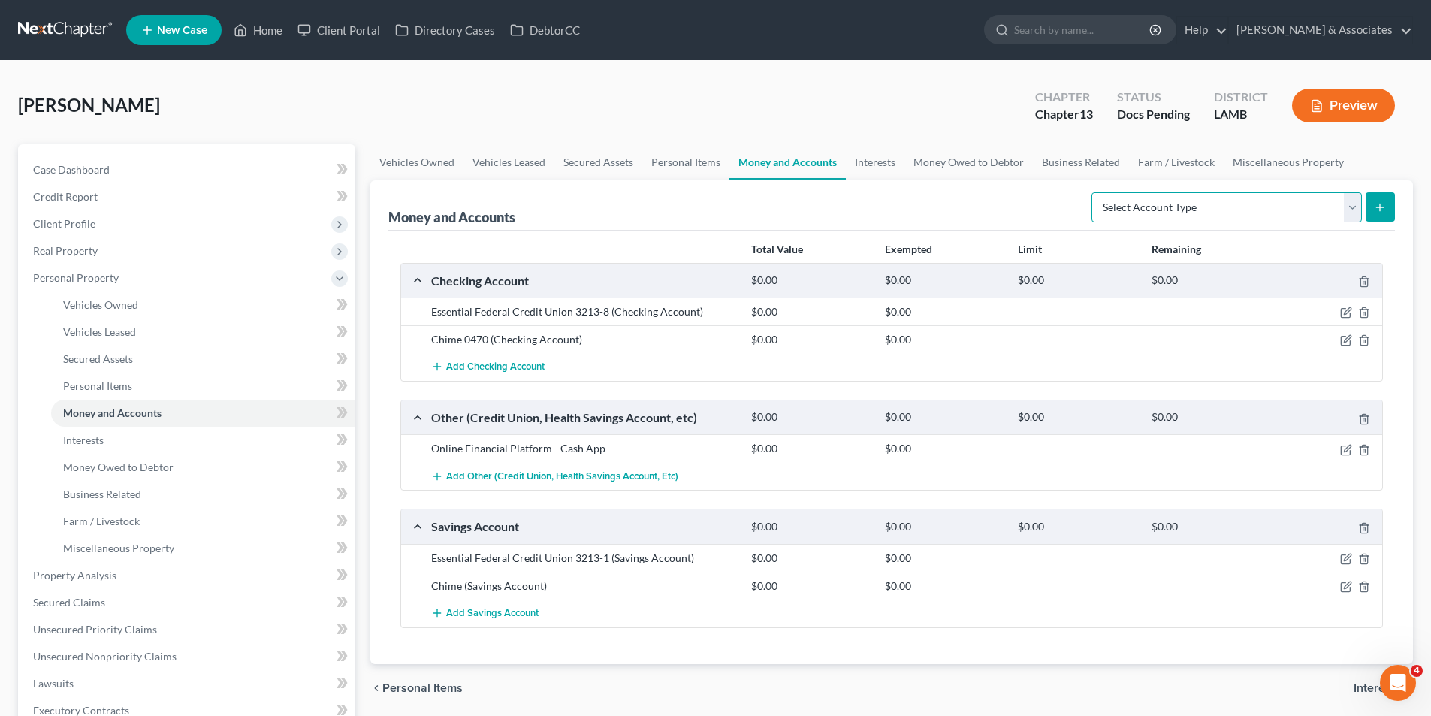
click at [1322, 220] on select "Select Account Type Brokerage Cash on Hand Certificates of Deposit Checking Acc…" at bounding box center [1226, 207] width 270 height 30
click at [167, 650] on span "Unsecured Nonpriority Claims" at bounding box center [104, 656] width 143 height 13
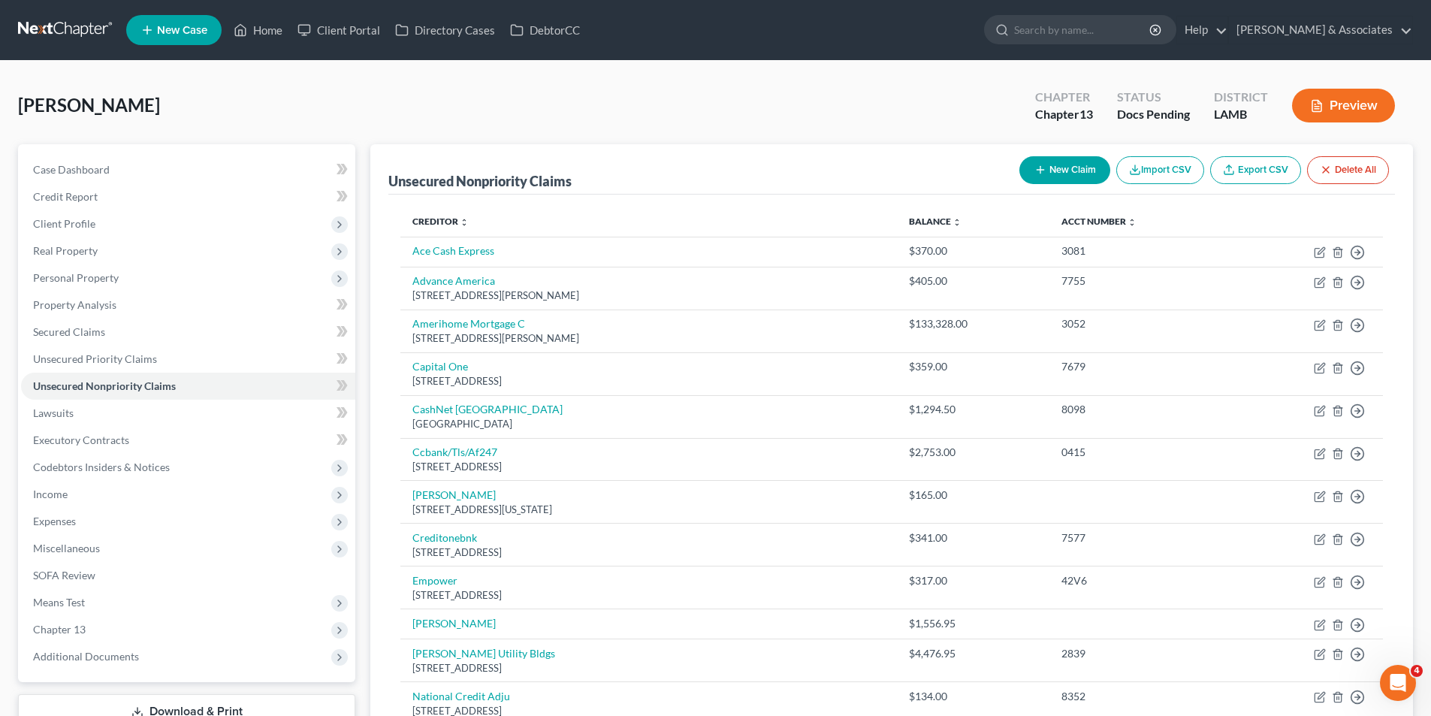
scroll to position [544, 0]
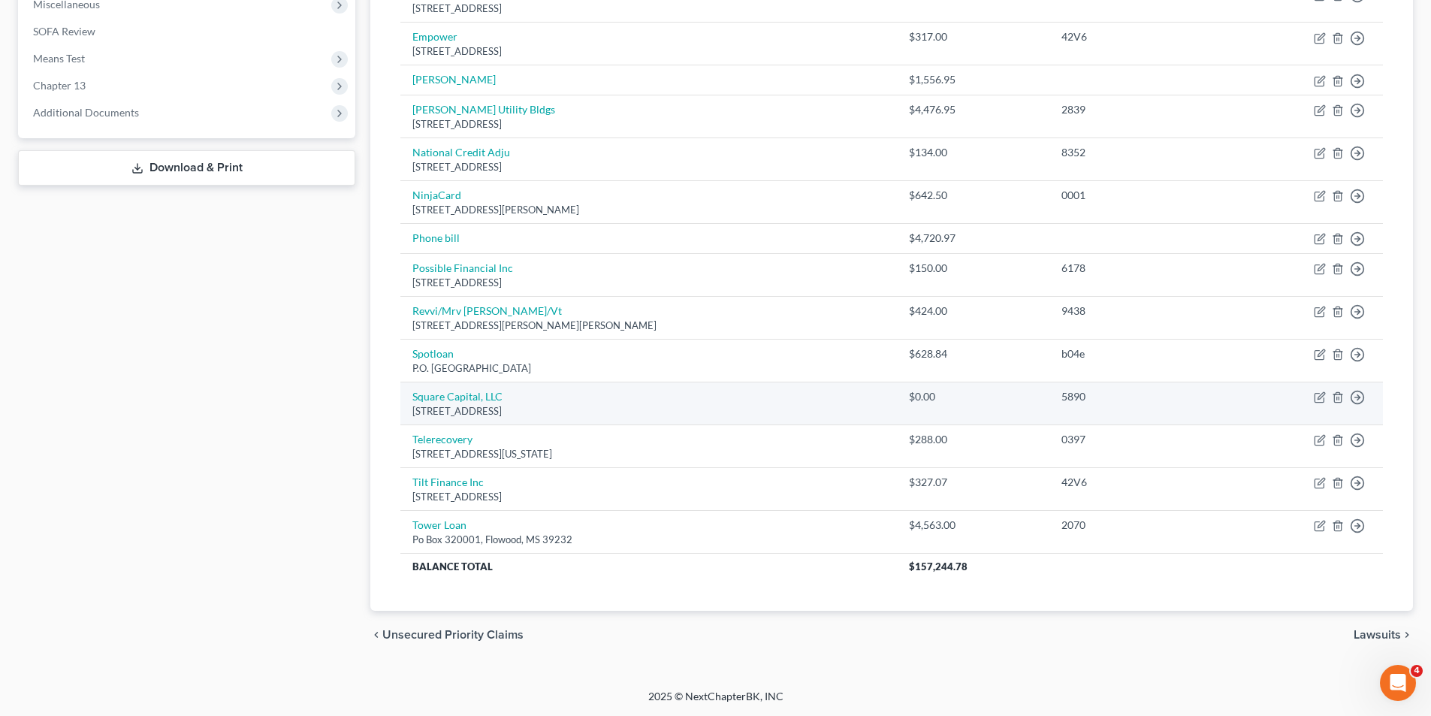
click at [1329, 397] on td "Move to D Move to E Move to G Move to Notice Only" at bounding box center [1307, 402] width 150 height 43
click at [1319, 397] on icon "button" at bounding box center [1320, 395] width 7 height 7
select select "4"
select select "10"
select select "0"
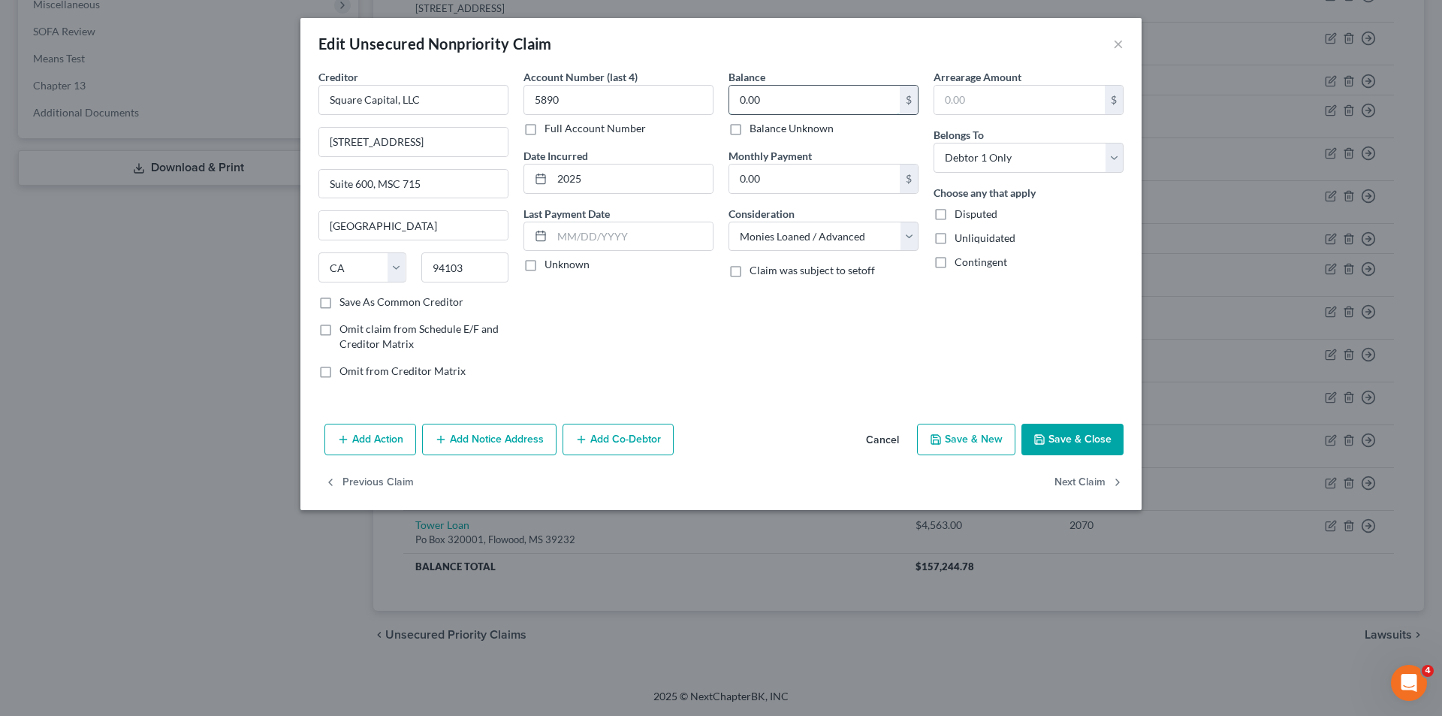
click at [792, 109] on input "0.00" at bounding box center [814, 100] width 170 height 29
type input "184.22"
click at [1068, 445] on button "Save & Close" at bounding box center [1072, 440] width 102 height 32
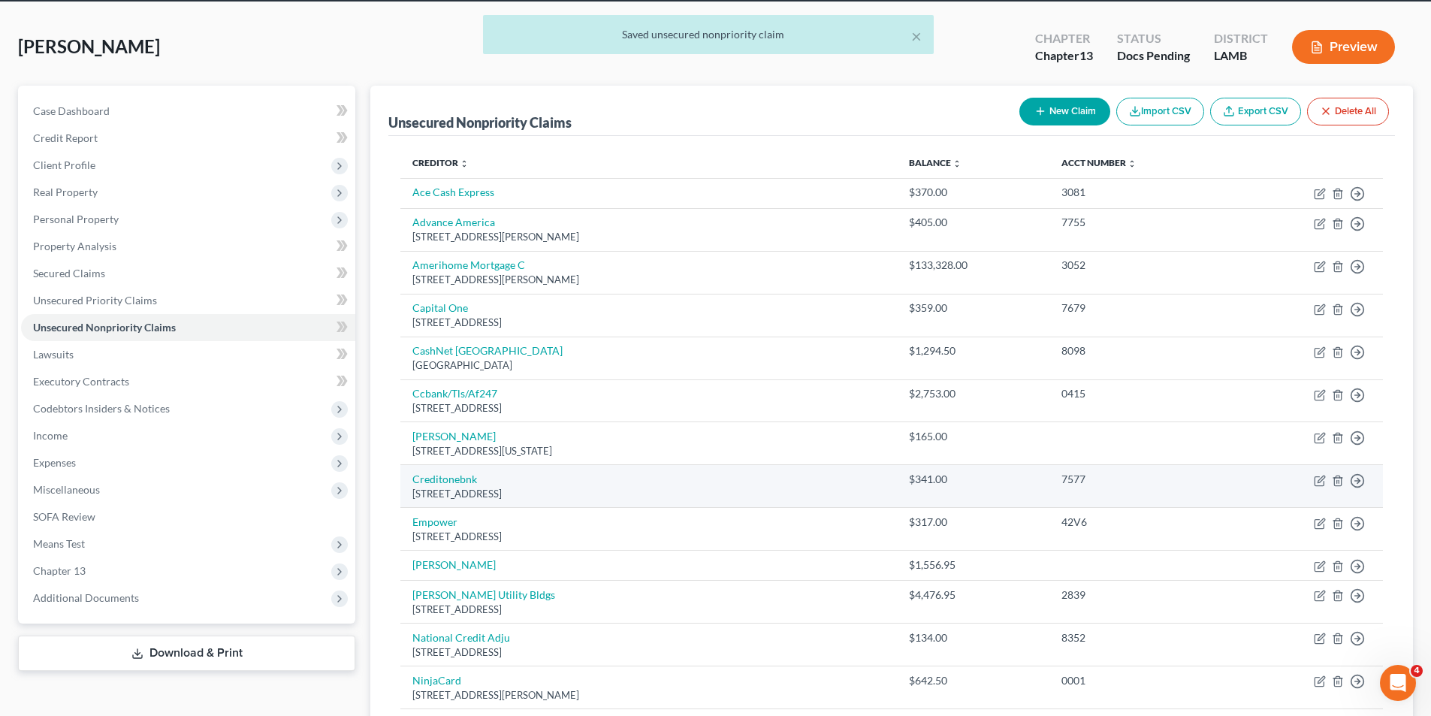
scroll to position [0, 0]
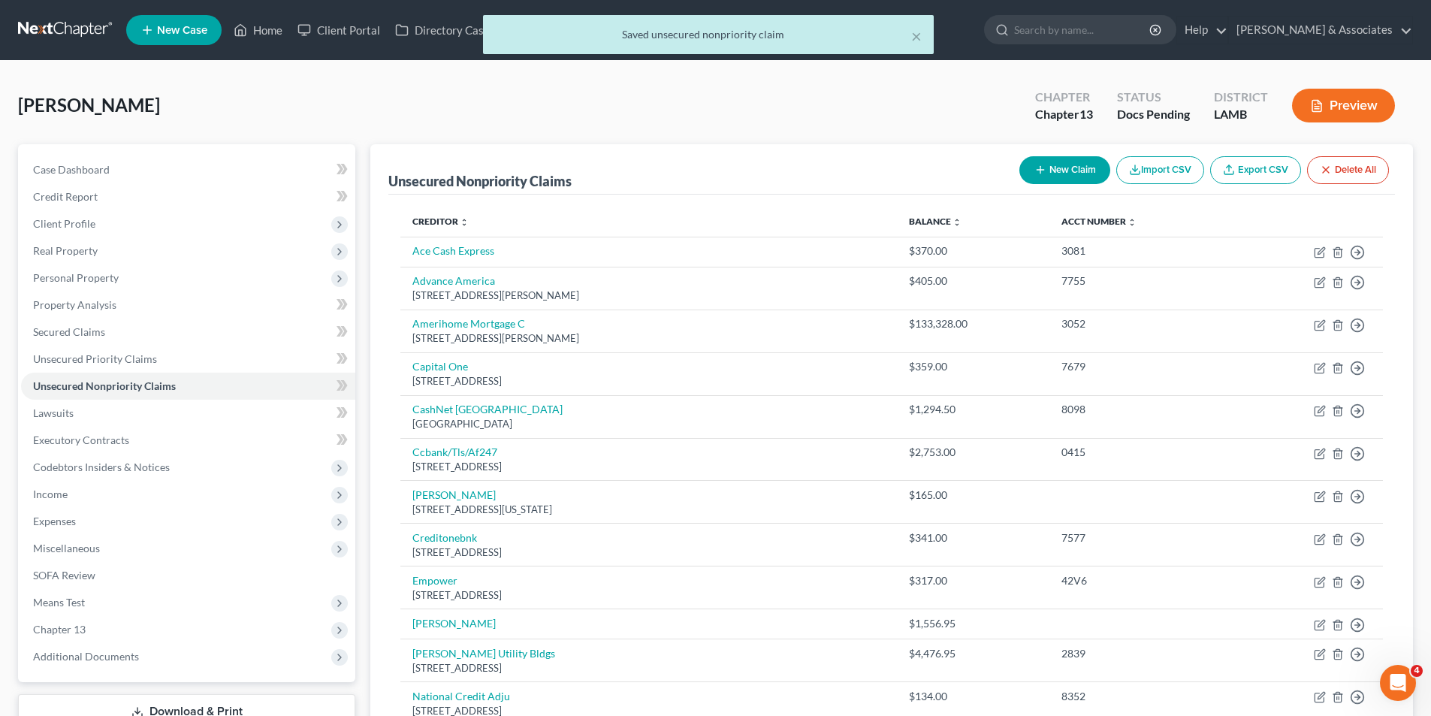
click at [1057, 159] on button "New Claim" at bounding box center [1064, 170] width 91 height 28
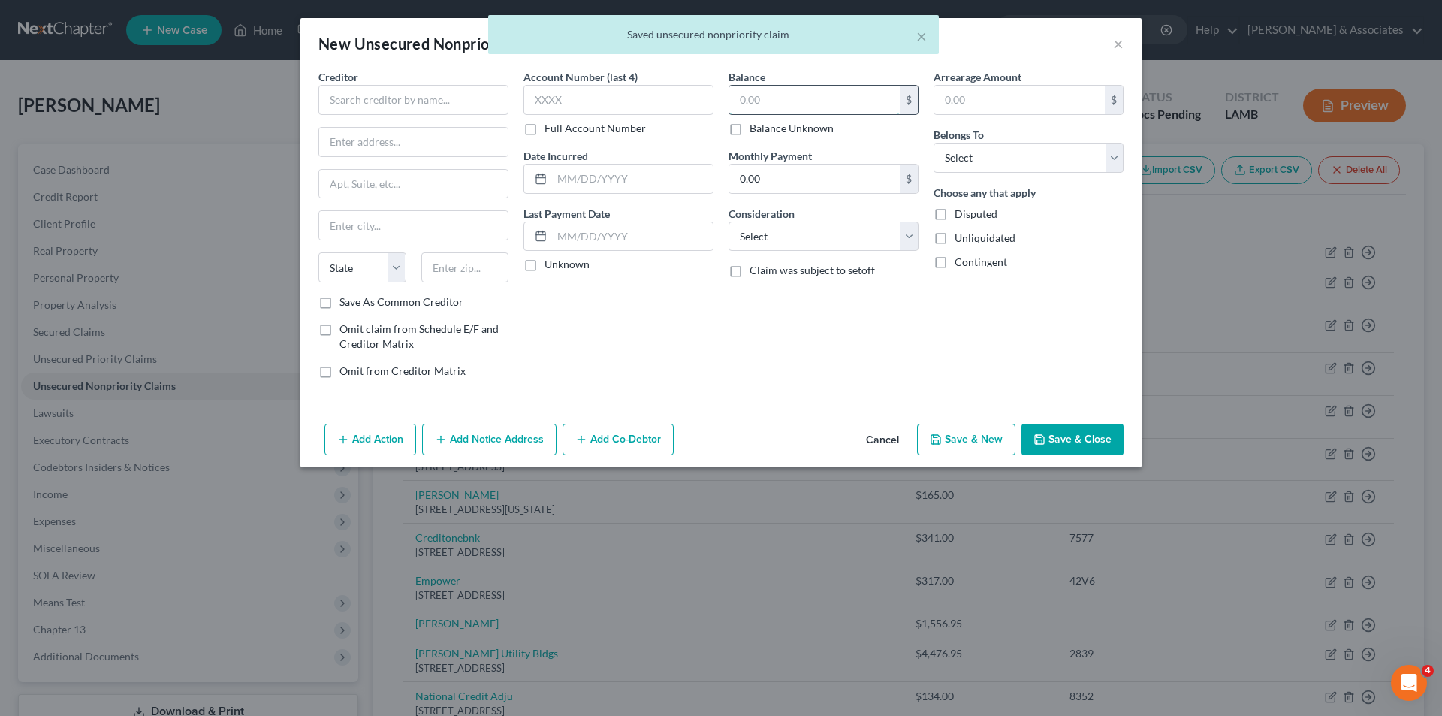
click at [760, 105] on input "text" at bounding box center [814, 100] width 170 height 29
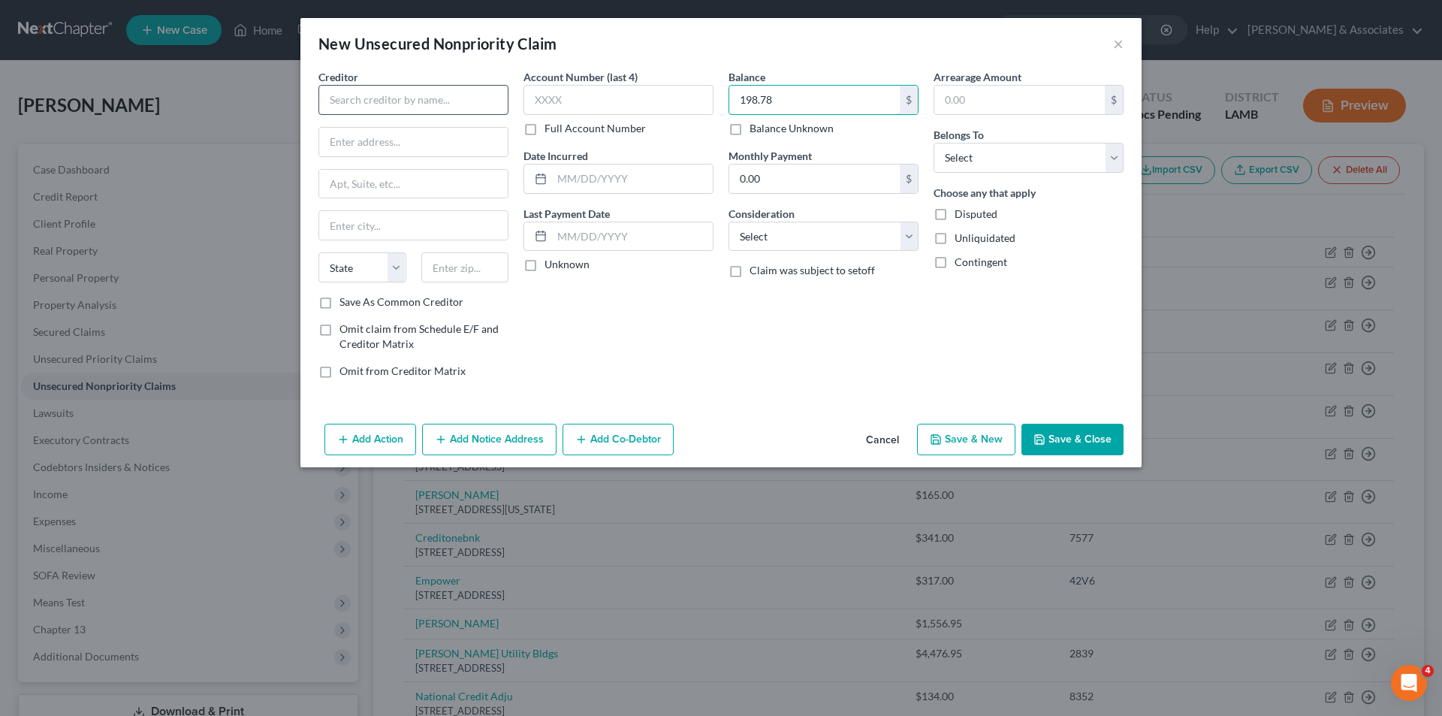
type input "198.78"
click at [418, 112] on input "text" at bounding box center [413, 100] width 190 height 30
click at [417, 137] on div "760 Market Street Floor 2 Unit 2.03, San Francisco, CA 94102" at bounding box center [408, 140] width 156 height 13
type input "Afterpay"
type input "760 Market Street"
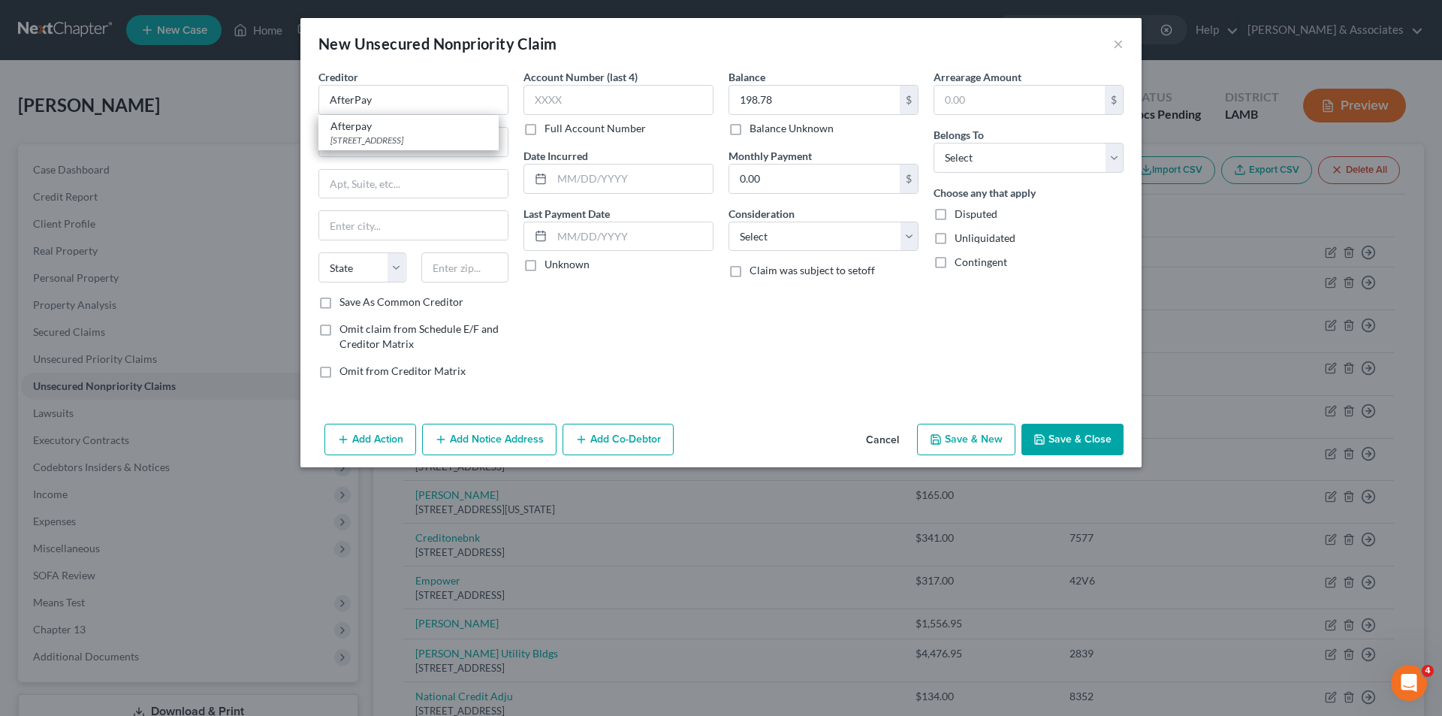
type input "Floor 2 Unit 2.03"
type input "San Francisco"
select select "4"
type input "94102"
click at [642, 179] on input "text" at bounding box center [632, 178] width 161 height 29
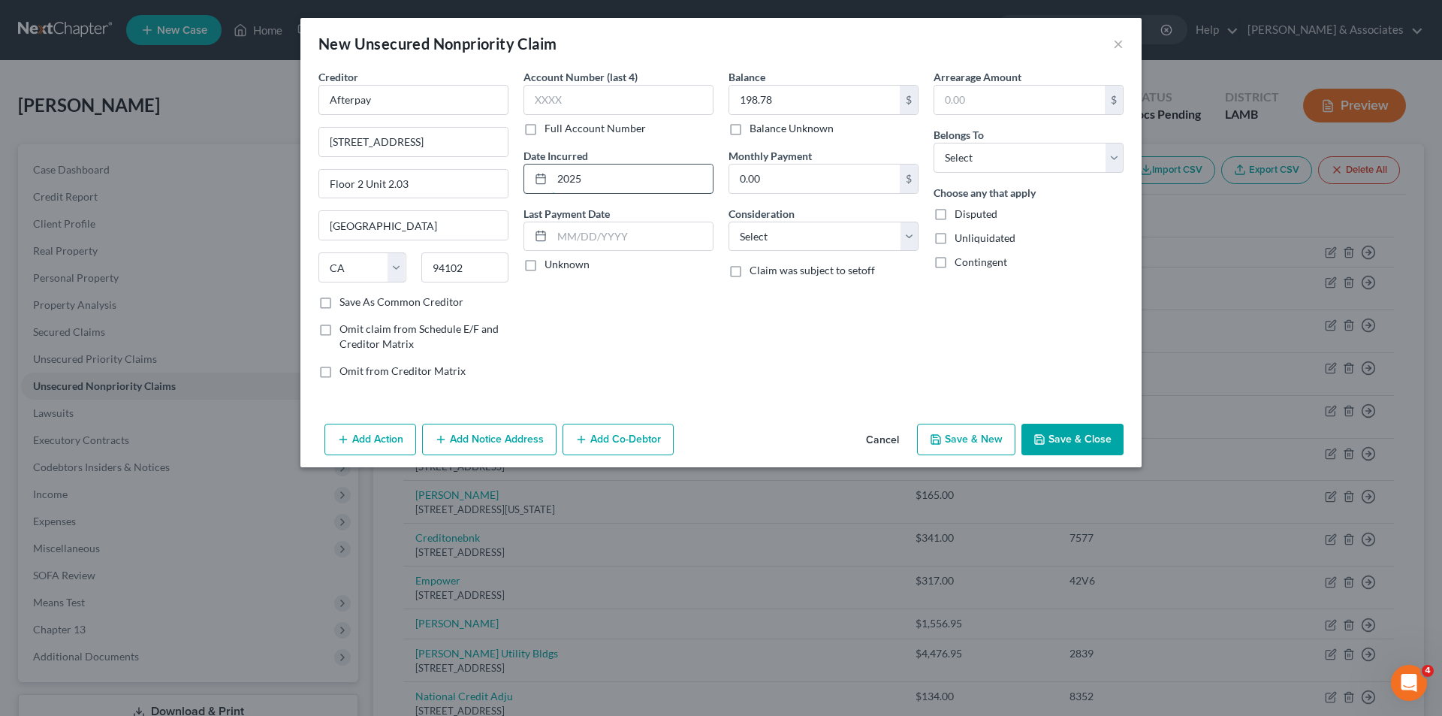
type input "2025"
select select "10"
select select "0"
click at [1096, 435] on button "Save & Close" at bounding box center [1072, 440] width 102 height 32
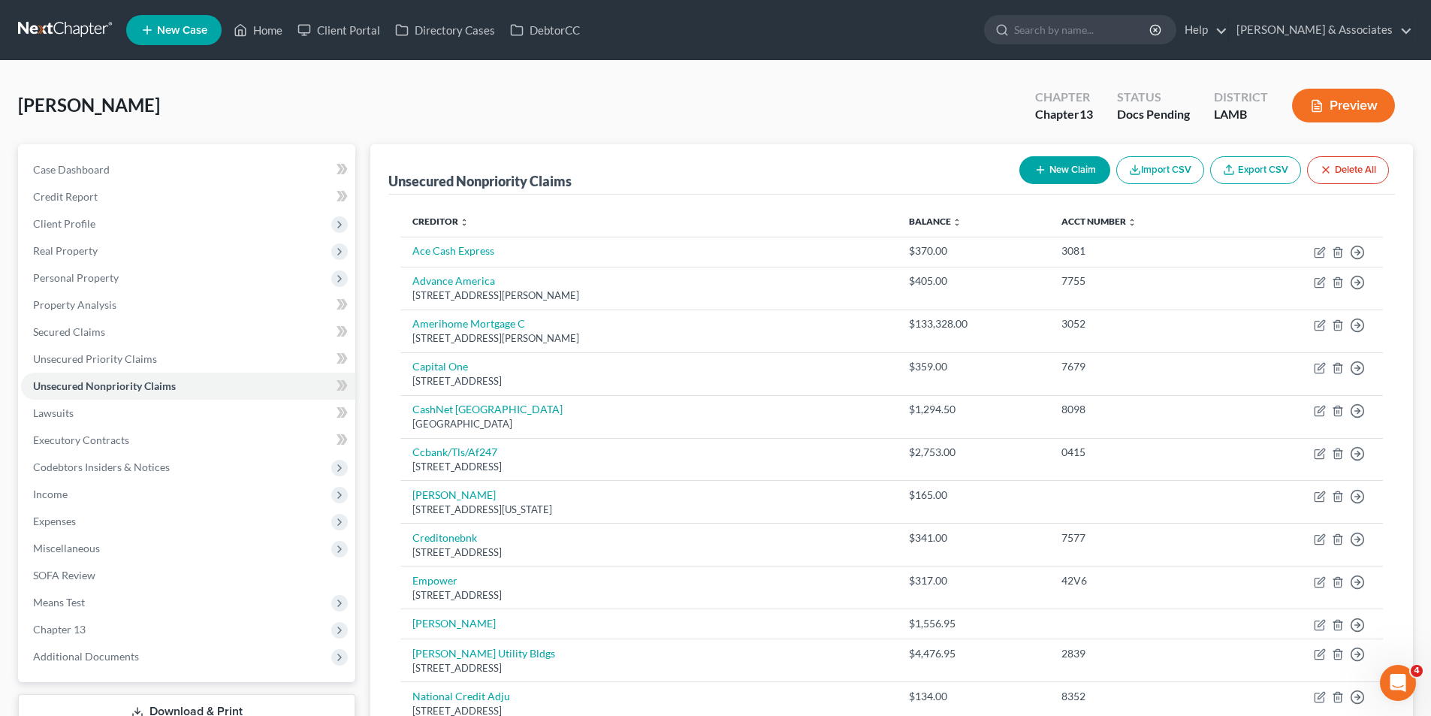
click at [1078, 170] on button "New Claim" at bounding box center [1064, 170] width 91 height 28
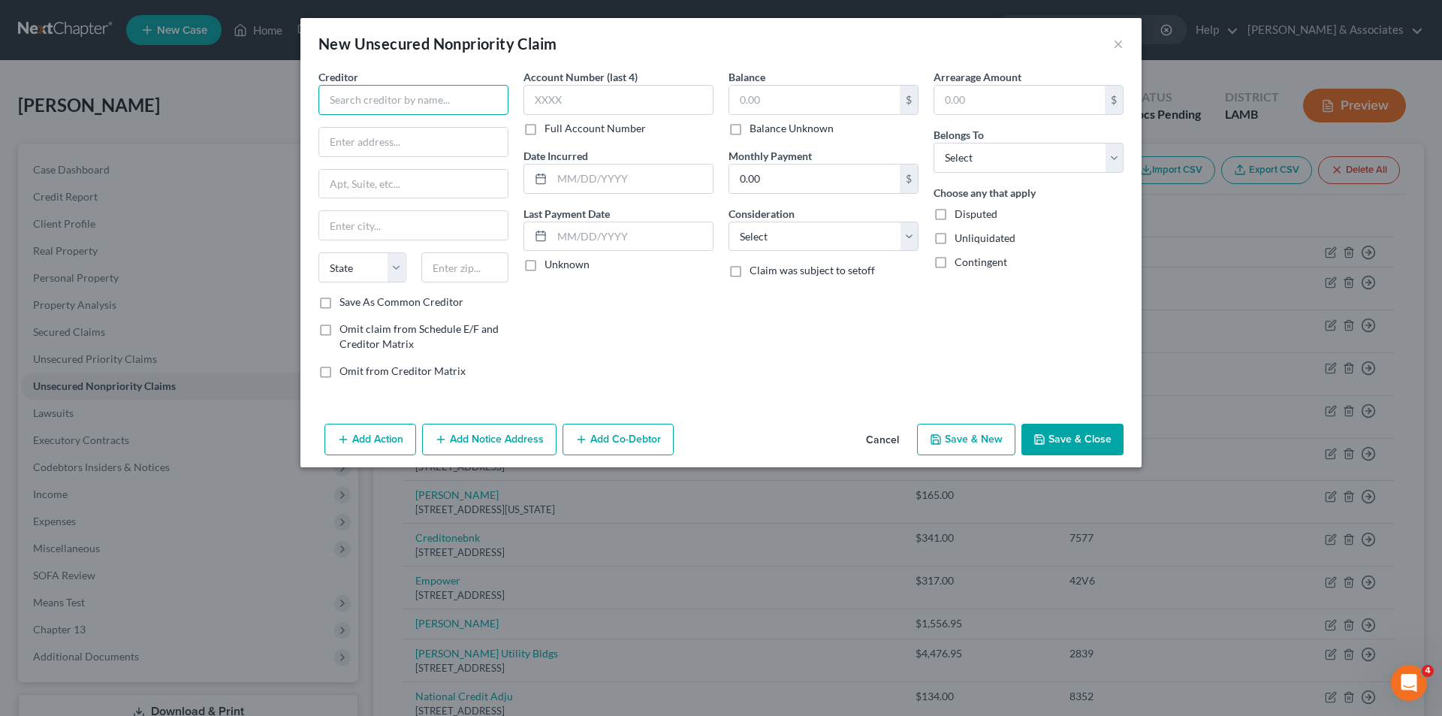
click at [395, 106] on input "text" at bounding box center [413, 100] width 190 height 30
type input "Brigit"
click at [864, 89] on input "text" at bounding box center [814, 100] width 170 height 29
type input "52.99"
drag, startPoint x: 647, startPoint y: 185, endPoint x: 1363, endPoint y: 234, distance: 718.0
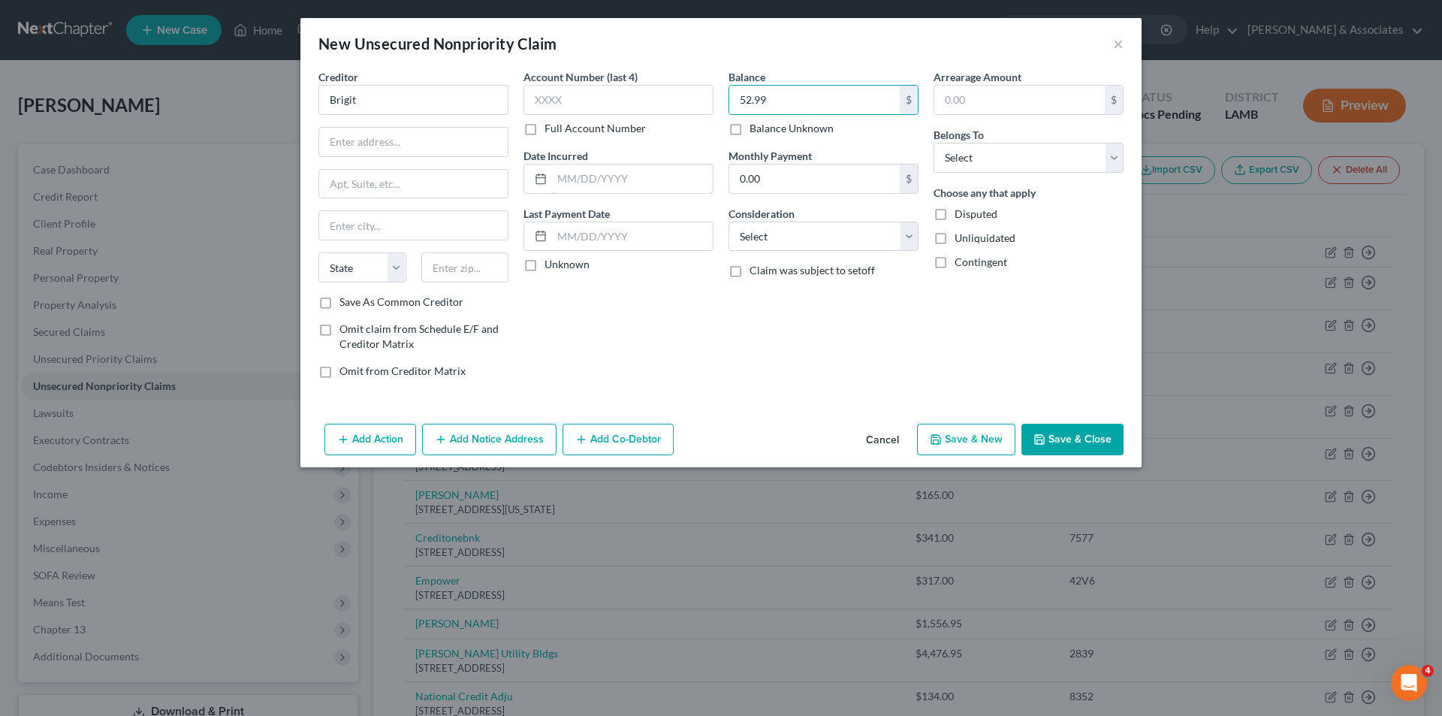
click at [647, 185] on input "text" at bounding box center [632, 178] width 161 height 29
type input "5"
type input "2025"
select select "10"
select select "0"
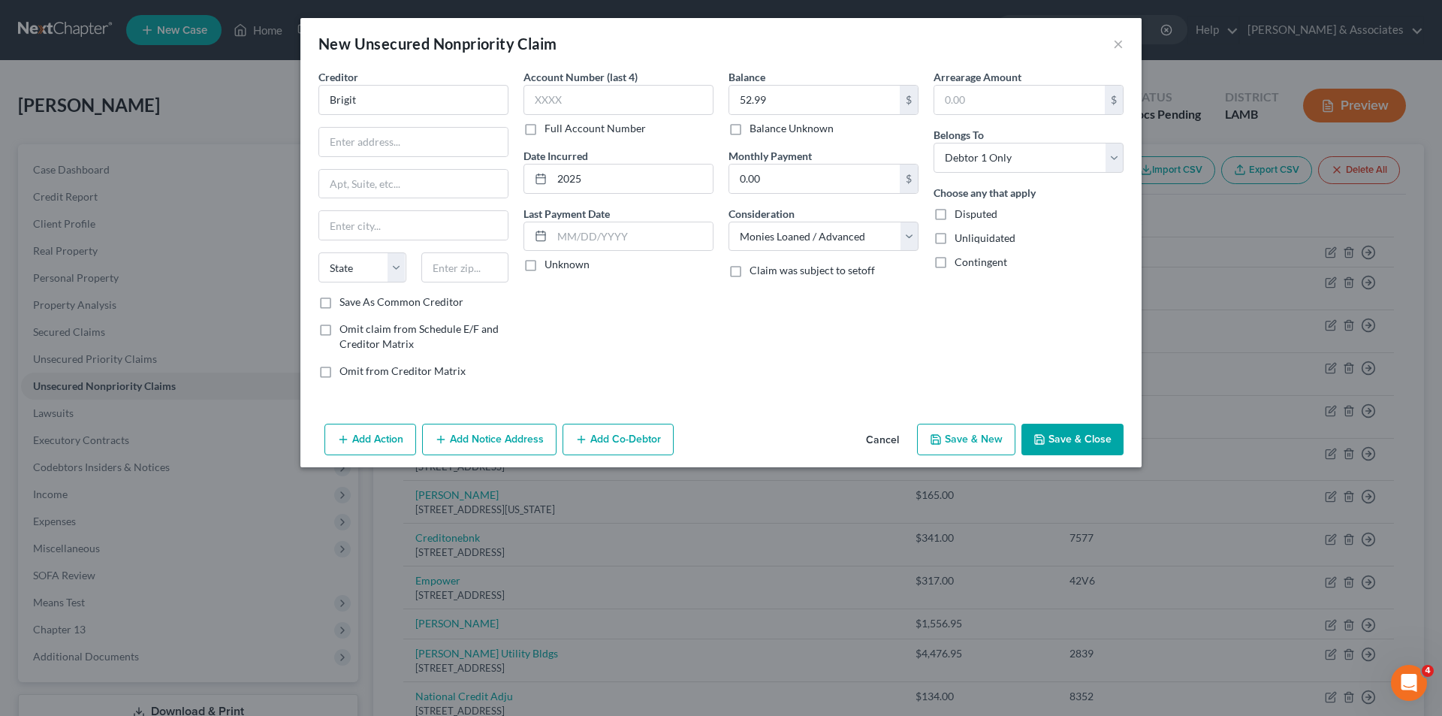
click at [1069, 445] on button "Save & Close" at bounding box center [1072, 440] width 102 height 32
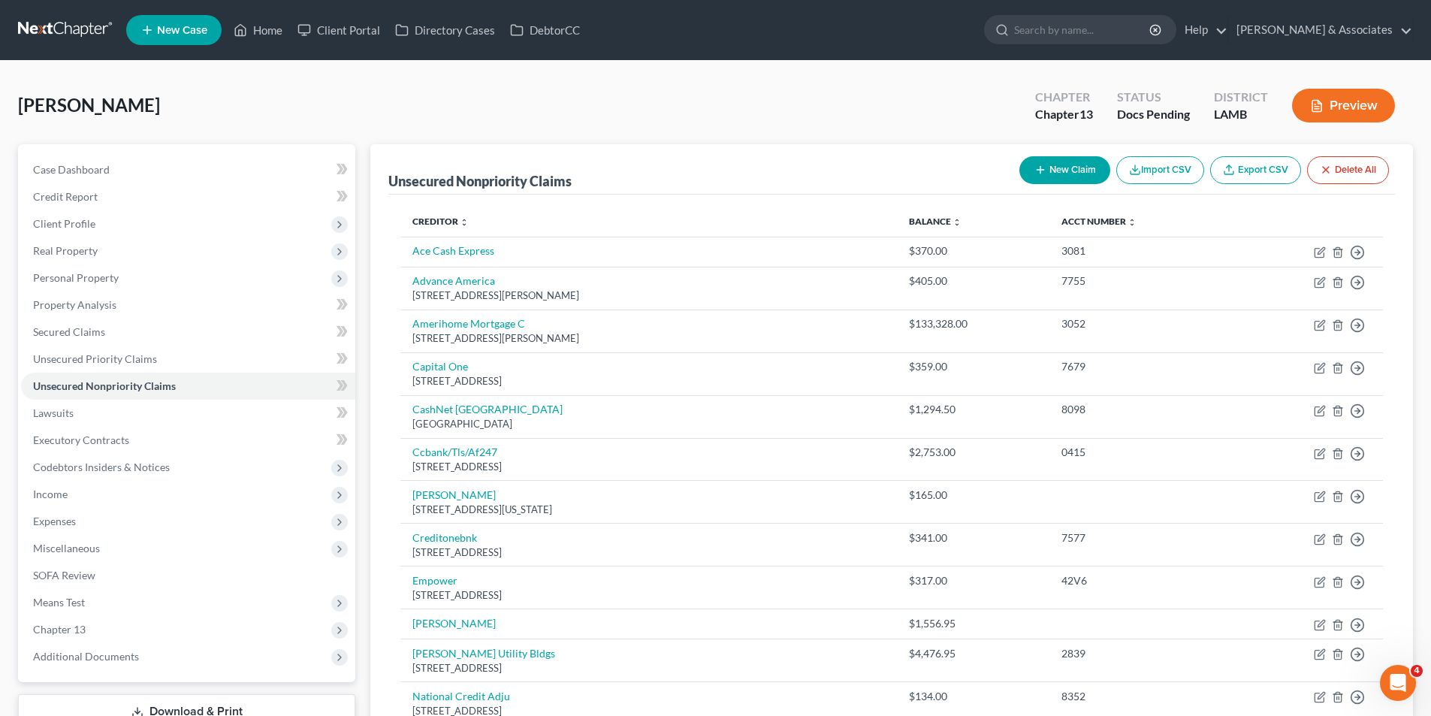
click at [1038, 172] on icon "button" at bounding box center [1040, 170] width 12 height 12
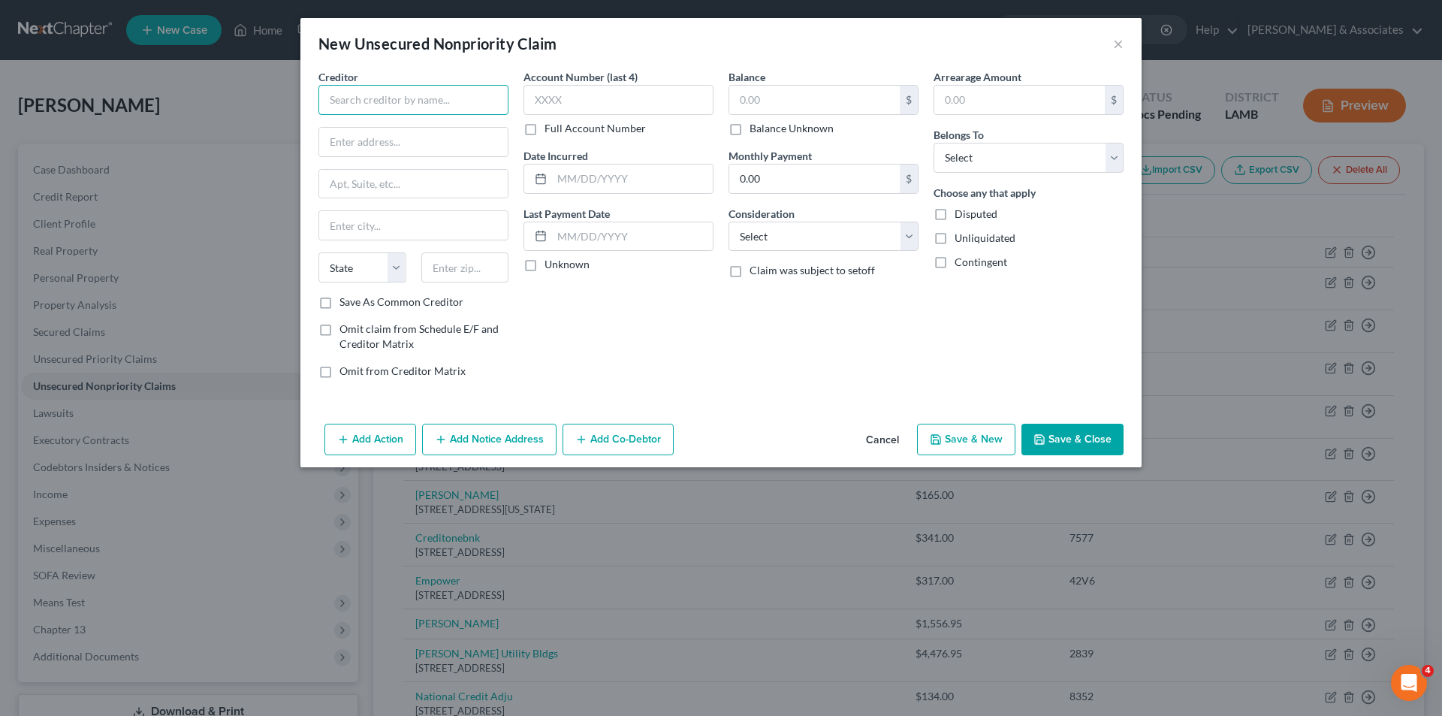
click at [378, 107] on input "text" at bounding box center [413, 100] width 190 height 30
click at [388, 129] on div "Dave.com" at bounding box center [415, 126] width 170 height 15
type input "Dave.com"
type input "1265 S Cochran Ave"
type input "Los Angeles"
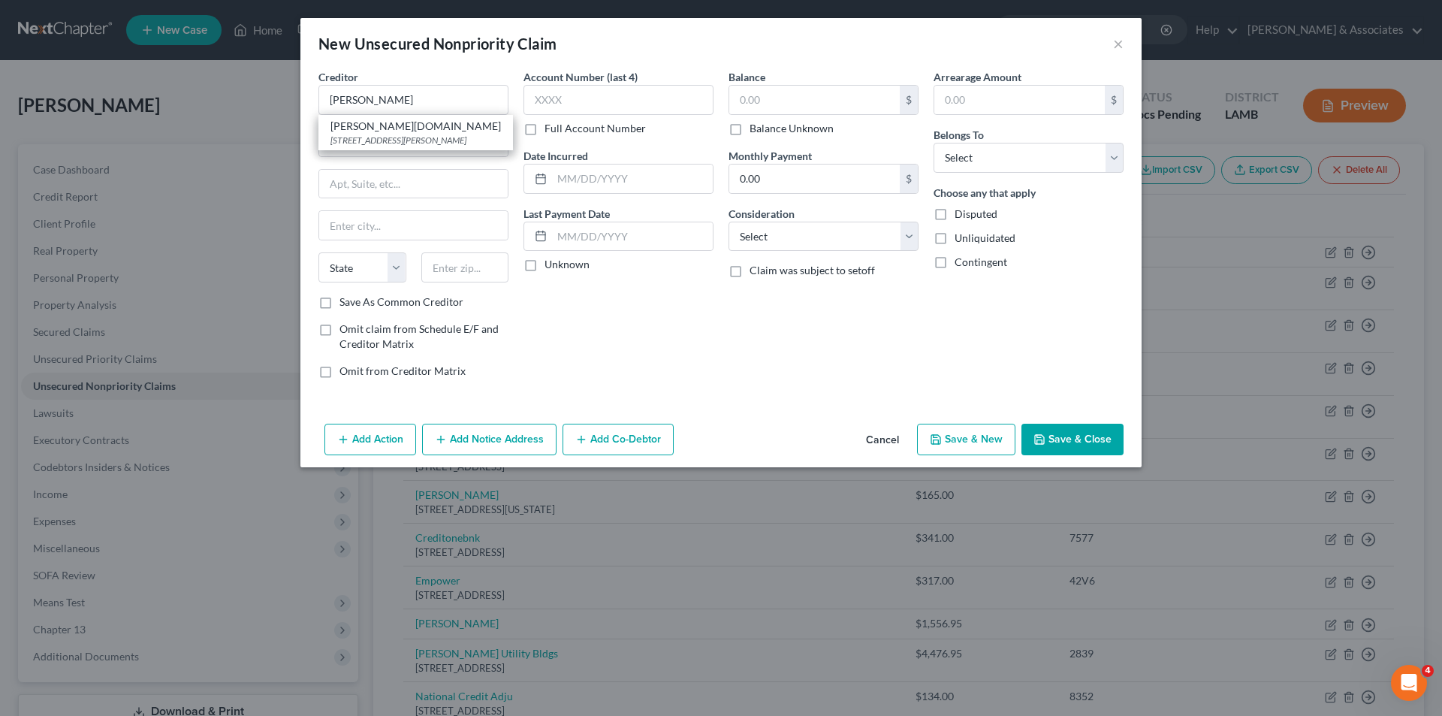
select select "4"
type input "90019"
drag, startPoint x: 623, startPoint y: 178, endPoint x: 1419, endPoint y: 239, distance: 797.6
click at [623, 178] on input "text" at bounding box center [632, 178] width 161 height 29
type input "2025"
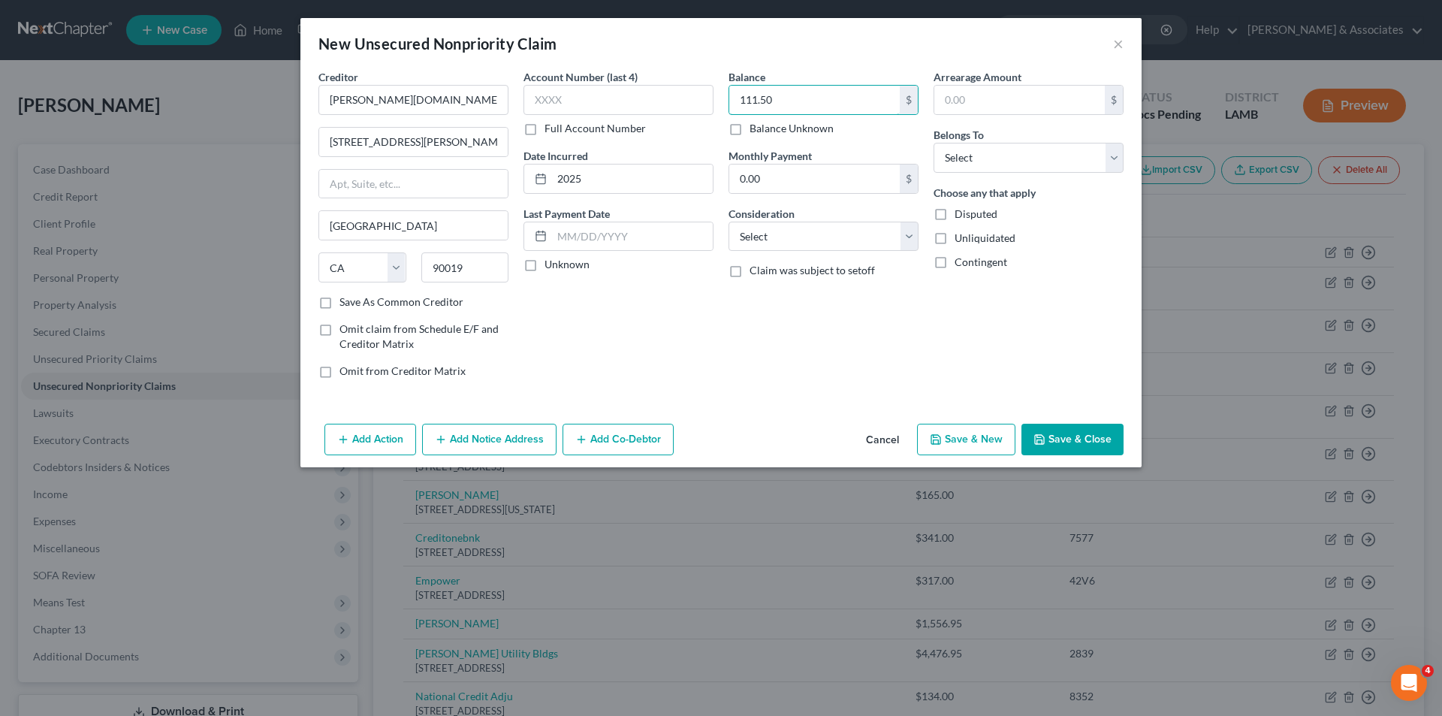
type input "111.50"
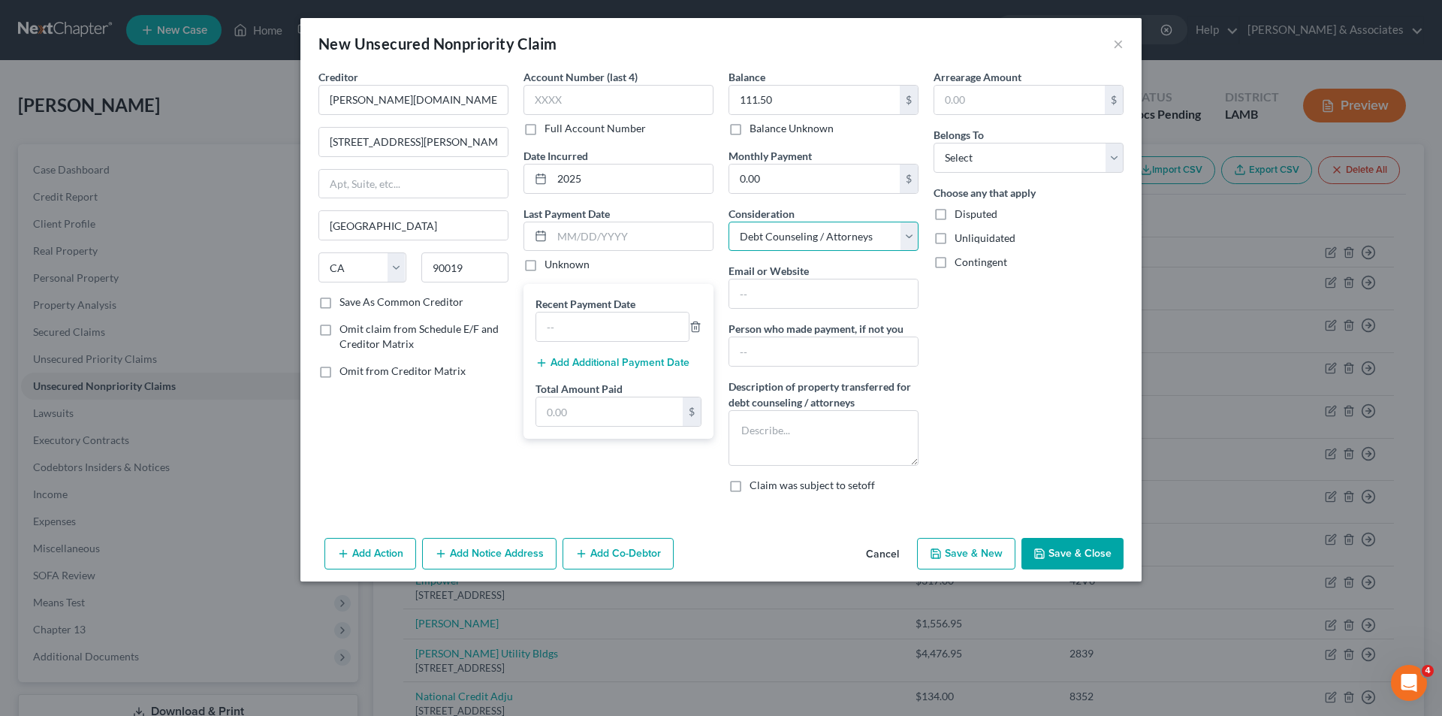
click at [789, 242] on select "Select Cable / Satellite Services Collection Agency Credit Card Debt Debt Couns…" at bounding box center [823, 237] width 190 height 30
click at [728, 222] on select "Select Cable / Satellite Services Collection Agency Credit Card Debt Debt Couns…" at bounding box center [823, 237] width 190 height 30
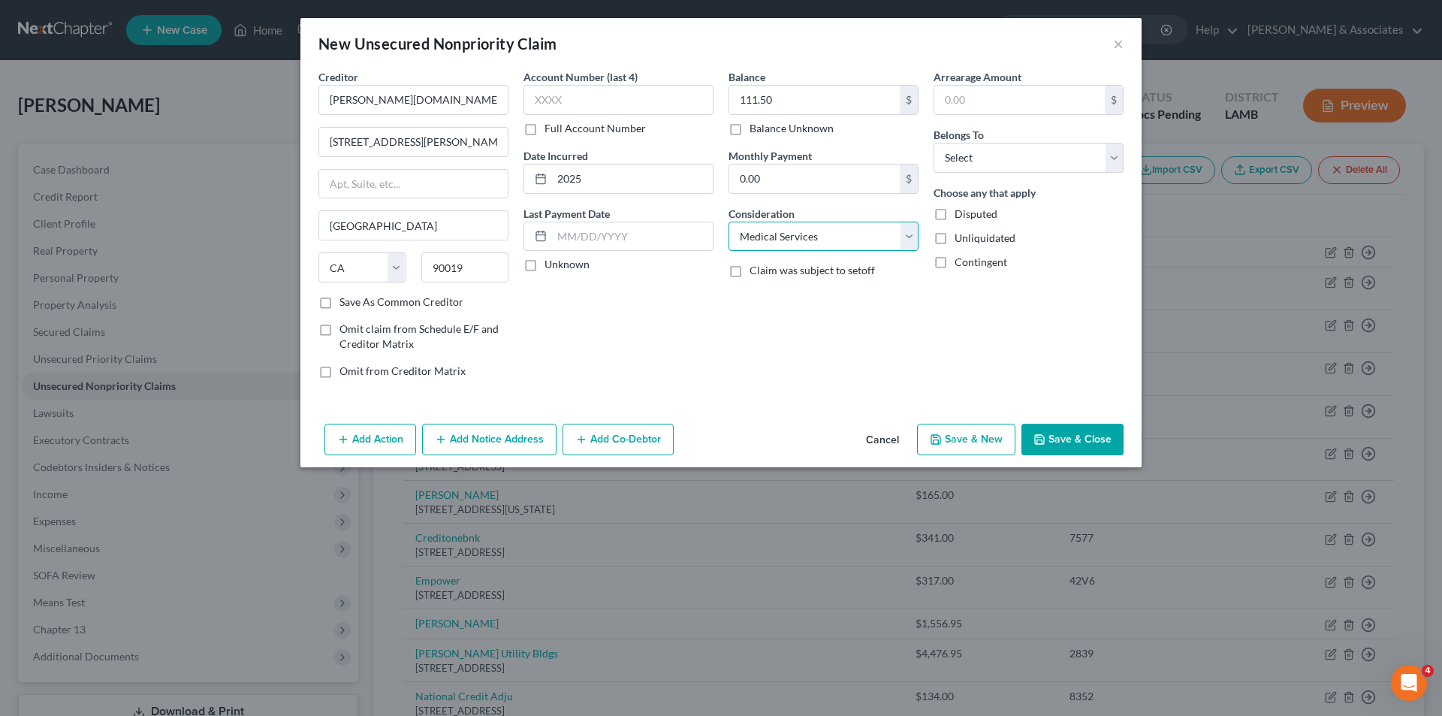
select select "10"
select select "0"
click at [1044, 439] on icon "button" at bounding box center [1039, 439] width 12 height 12
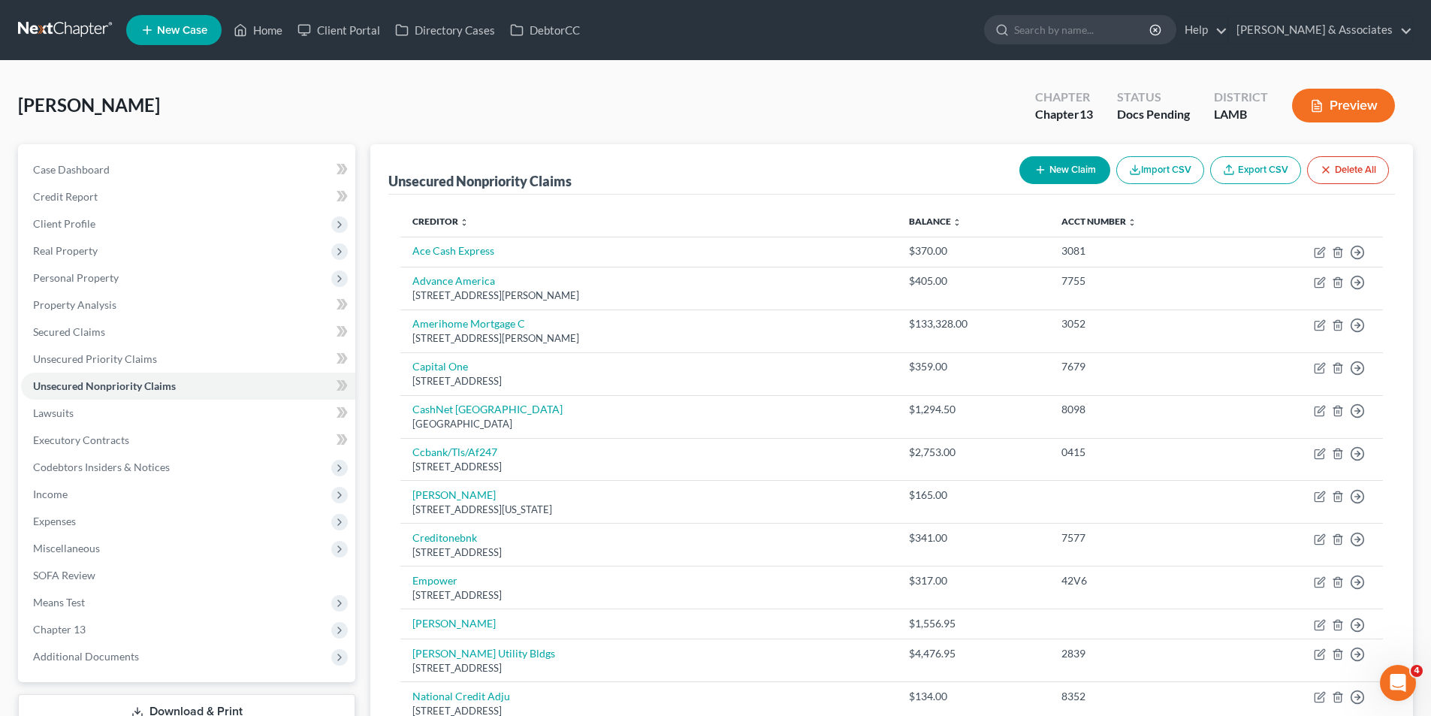
click at [1049, 164] on button "New Claim" at bounding box center [1064, 170] width 91 height 28
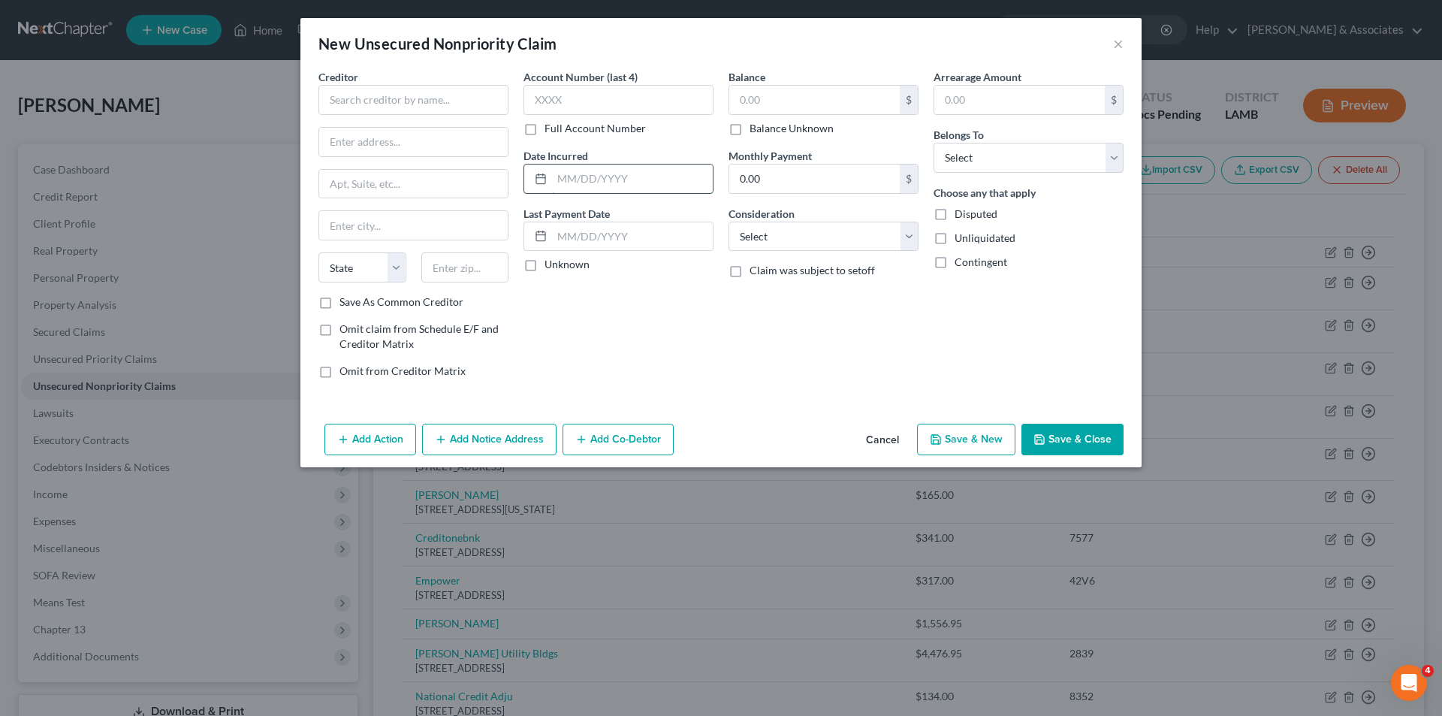
click at [582, 187] on input "text" at bounding box center [632, 178] width 161 height 29
type input "2025"
drag, startPoint x: 797, startPoint y: 99, endPoint x: 831, endPoint y: 62, distance: 50.0
click at [798, 97] on input "text" at bounding box center [814, 100] width 170 height 29
type input "25.00"
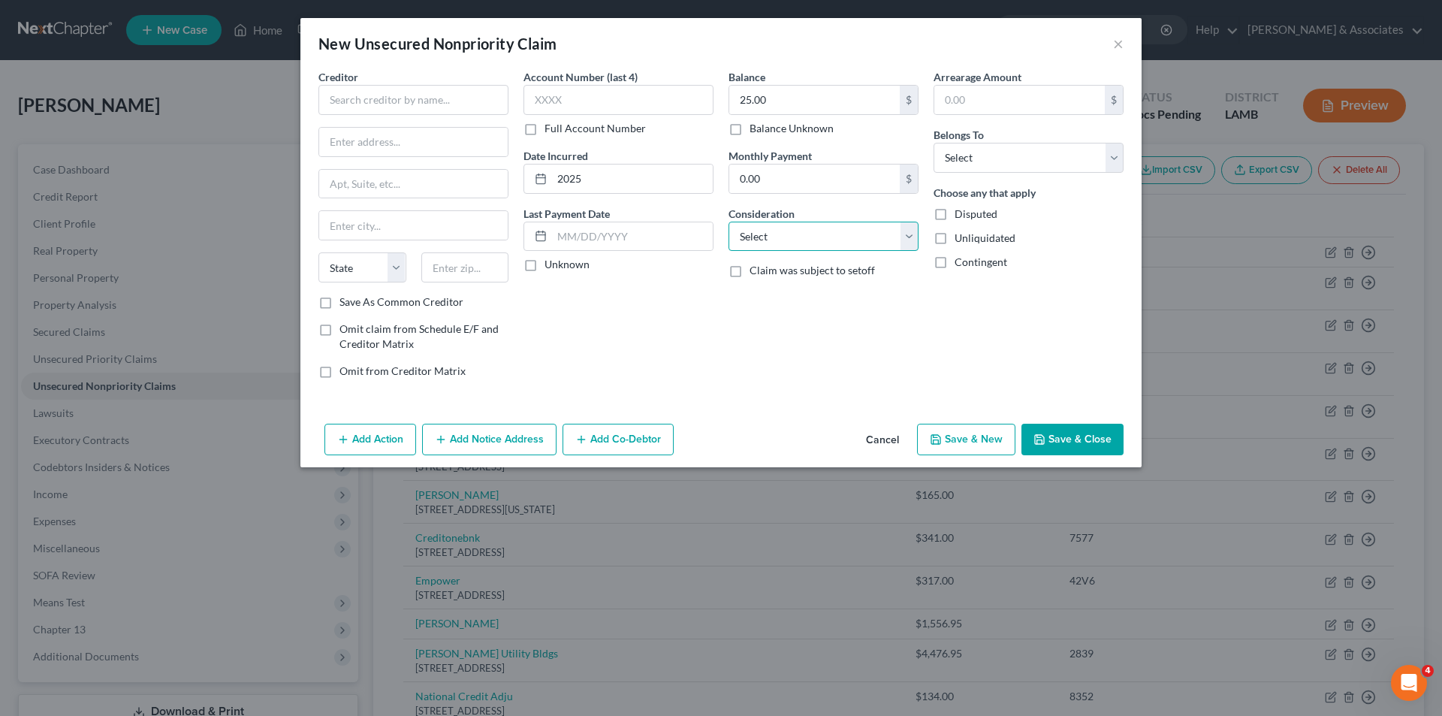
click at [761, 249] on select "Select Cable / Satellite Services Collection Agency Credit Card Debt Debt Couns…" at bounding box center [823, 237] width 190 height 30
select select "10"
click at [728, 222] on select "Select Cable / Satellite Services Collection Agency Credit Card Debt Debt Couns…" at bounding box center [823, 237] width 190 height 30
drag, startPoint x: 1036, startPoint y: 153, endPoint x: 1027, endPoint y: 170, distance: 18.8
click at [1036, 153] on select "Select Debtor 1 Only Debtor 2 Only Debtor 1 And Debtor 2 Only At Least One Of T…" at bounding box center [1028, 158] width 190 height 30
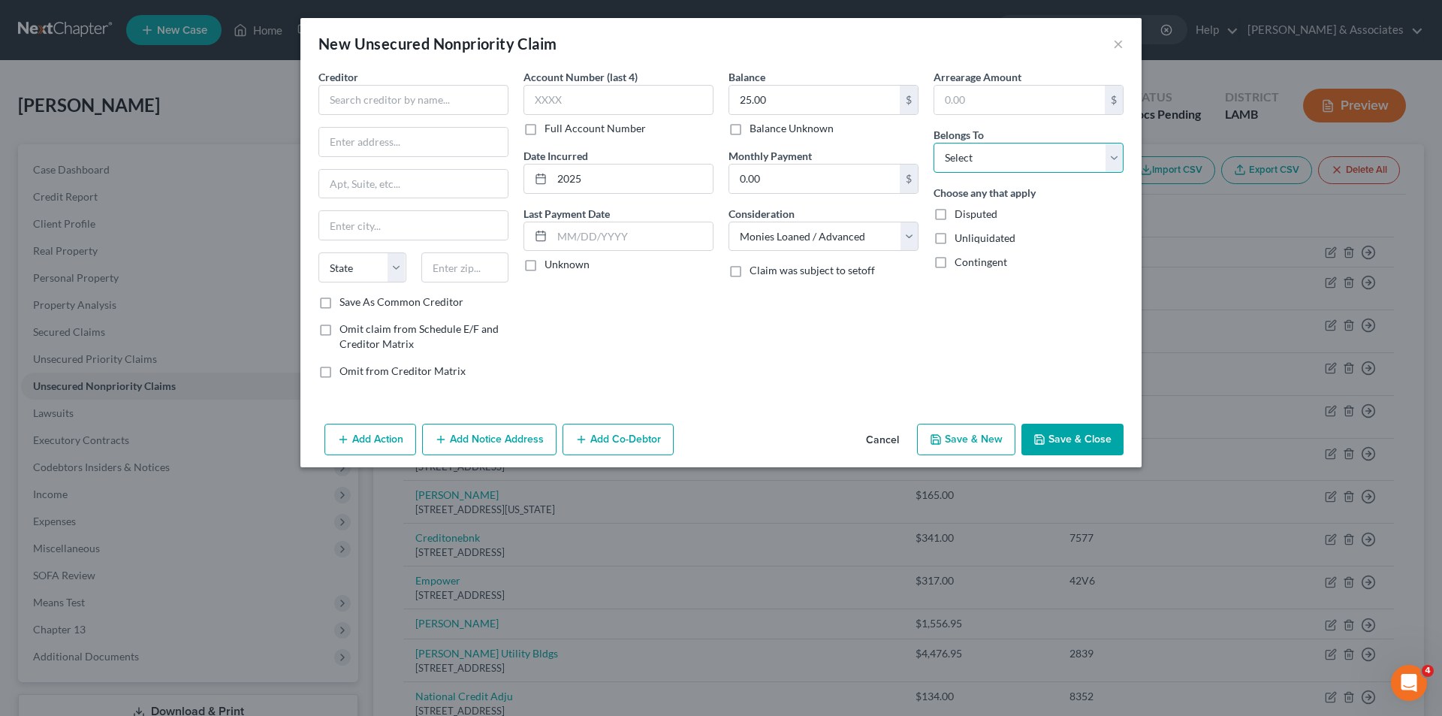
select select "0"
click at [933, 143] on select "Select Debtor 1 Only Debtor 2 Only Debtor 1 And Debtor 2 Only At Least One Of T…" at bounding box center [1028, 158] width 190 height 30
click at [369, 111] on input "text" at bounding box center [413, 100] width 190 height 30
type input "Grant Cash Advance"
click at [1083, 450] on button "Save & Close" at bounding box center [1072, 440] width 102 height 32
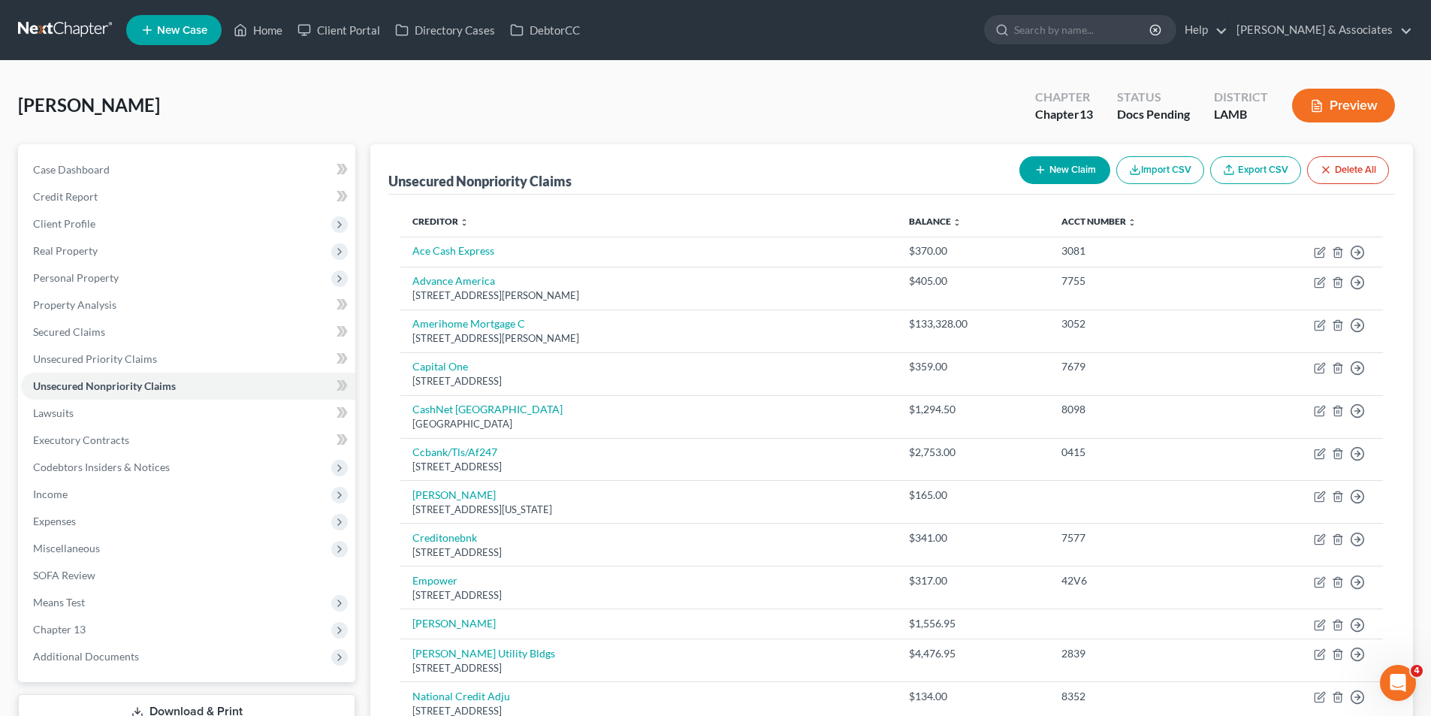
click at [1093, 161] on button "New Claim" at bounding box center [1064, 170] width 91 height 28
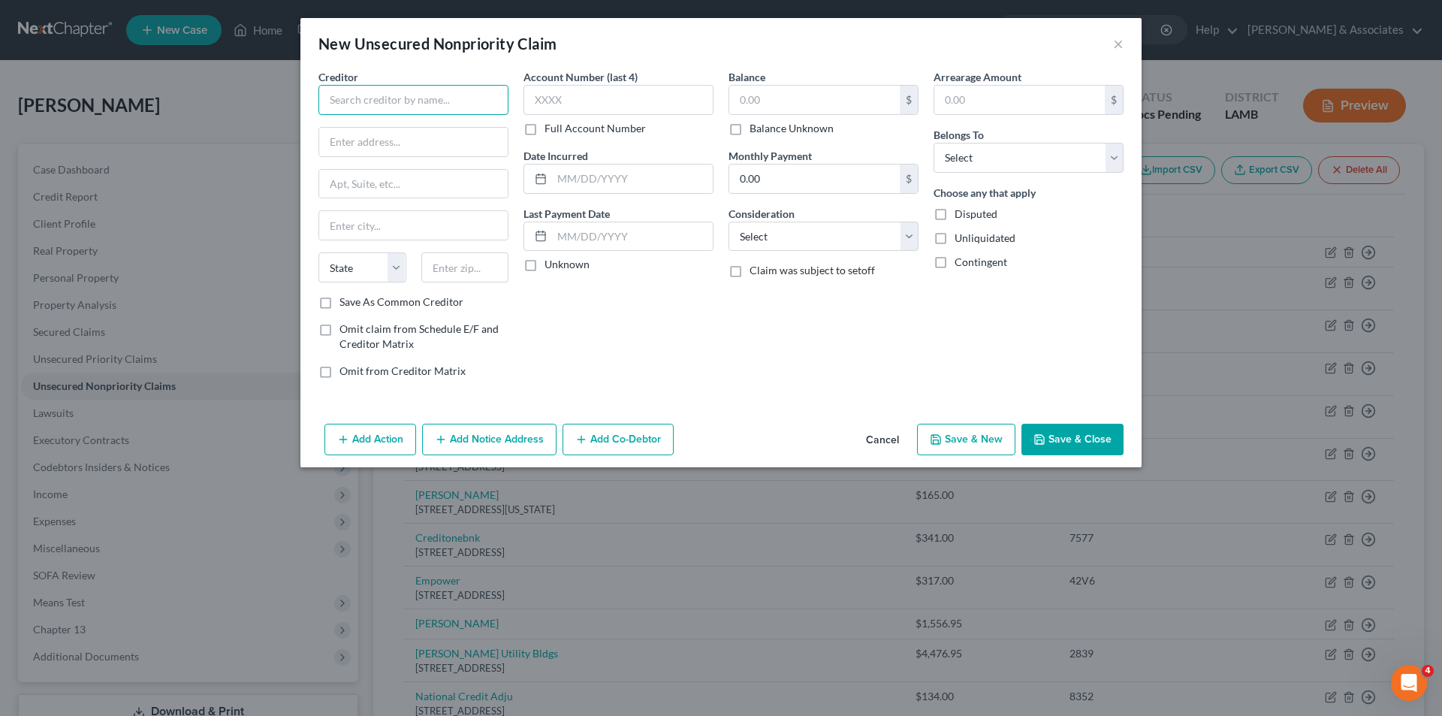
click at [469, 101] on input "text" at bounding box center [413, 100] width 190 height 30
type input "Klover"
click at [381, 130] on div "Klover" at bounding box center [408, 126] width 156 height 15
type input "222 West Hubbard St"
type input "Suite 210"
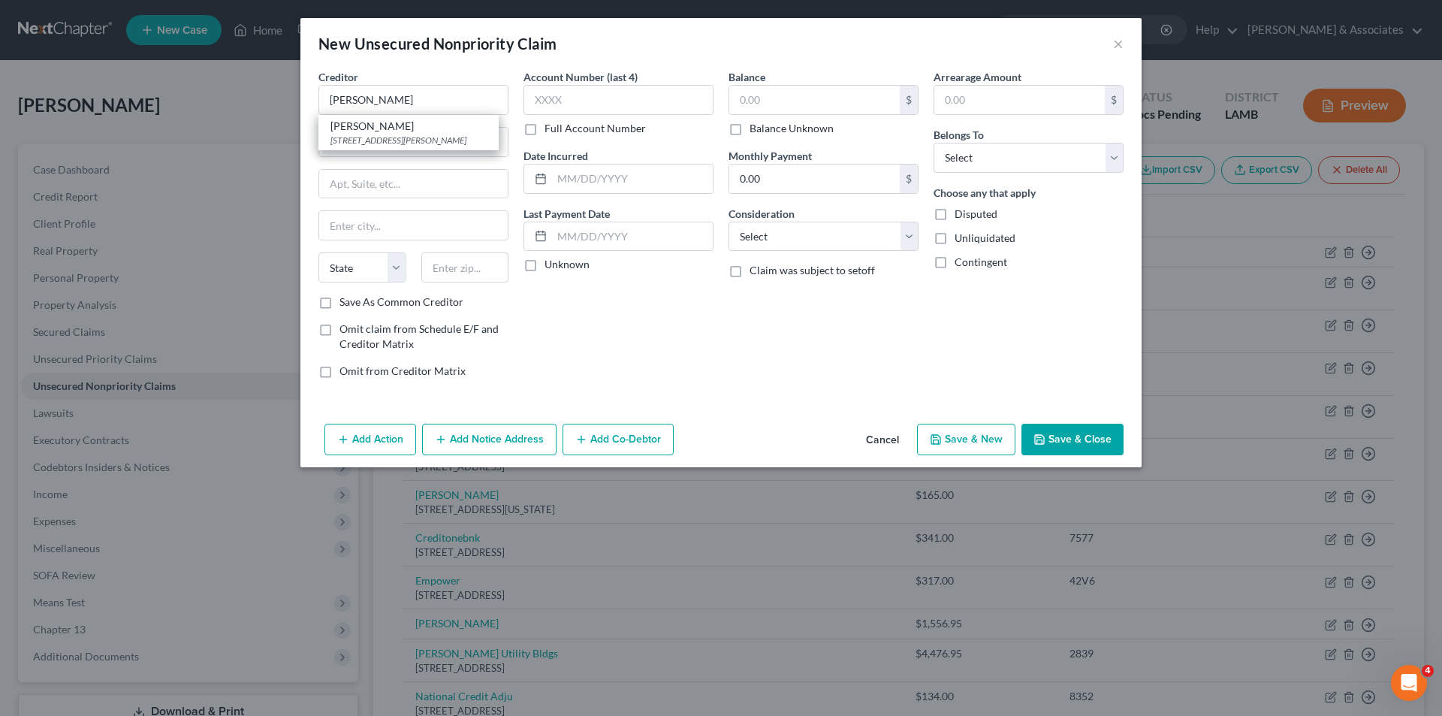
type input "Chicago"
select select "14"
type input "60654"
drag, startPoint x: 609, startPoint y: 184, endPoint x: 1418, endPoint y: 225, distance: 809.8
click at [609, 184] on input "text" at bounding box center [632, 178] width 161 height 29
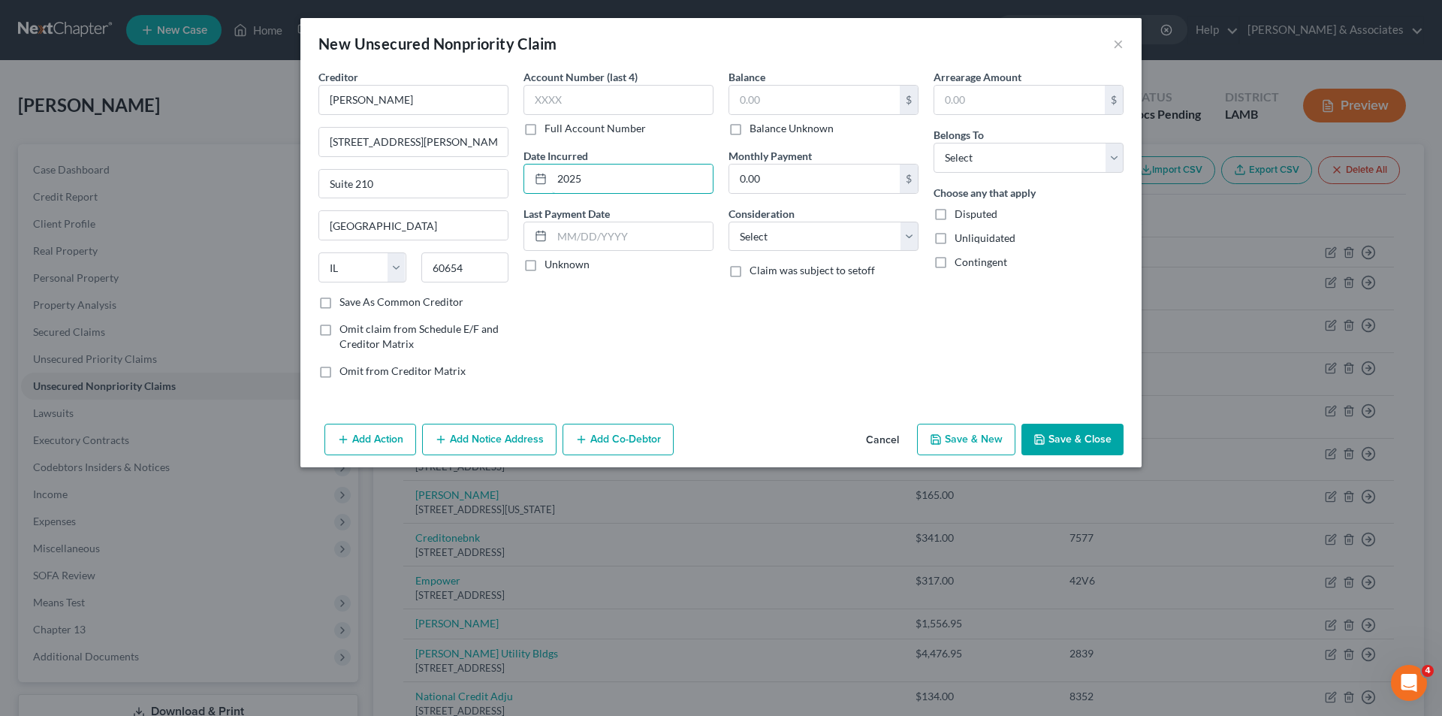
type input "2025"
click at [1112, 38] on div "New Unsecured Nonpriority Claim ×" at bounding box center [720, 43] width 841 height 51
click at [1114, 43] on button "×" at bounding box center [1118, 44] width 11 height 18
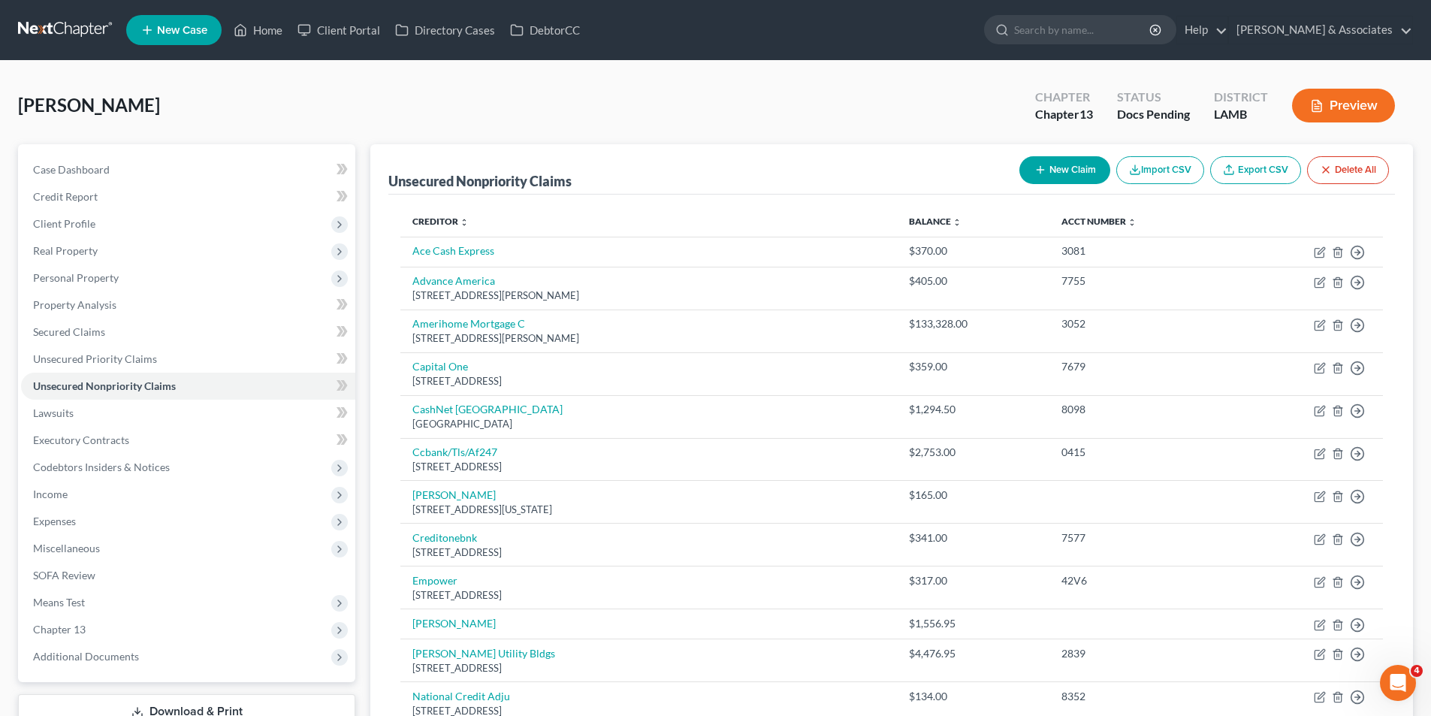
click at [1046, 160] on button "New Claim" at bounding box center [1064, 170] width 91 height 28
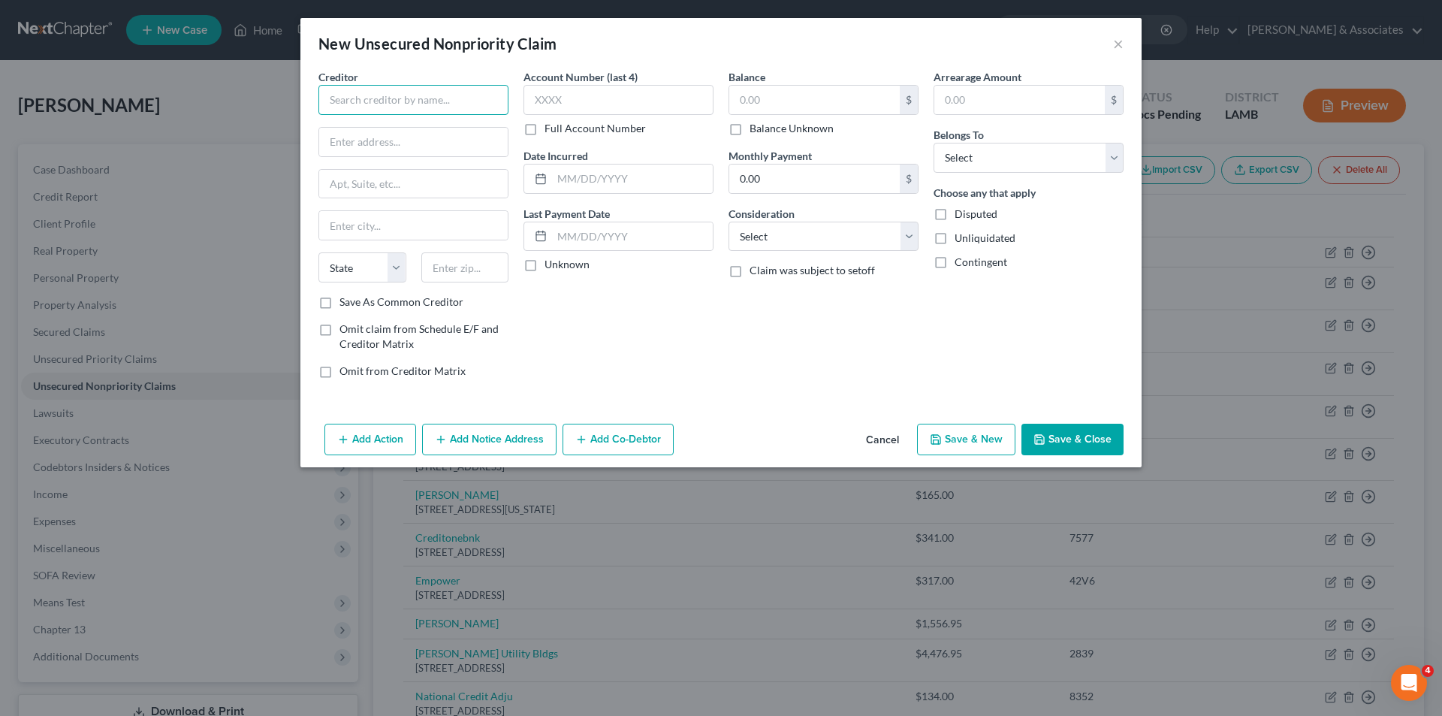
click at [344, 93] on input "text" at bounding box center [413, 100] width 190 height 30
type input "Earnin"
click at [367, 119] on div "Earnin" at bounding box center [408, 126] width 156 height 15
type input "200 Portage Ave"
type input "Palo Alto"
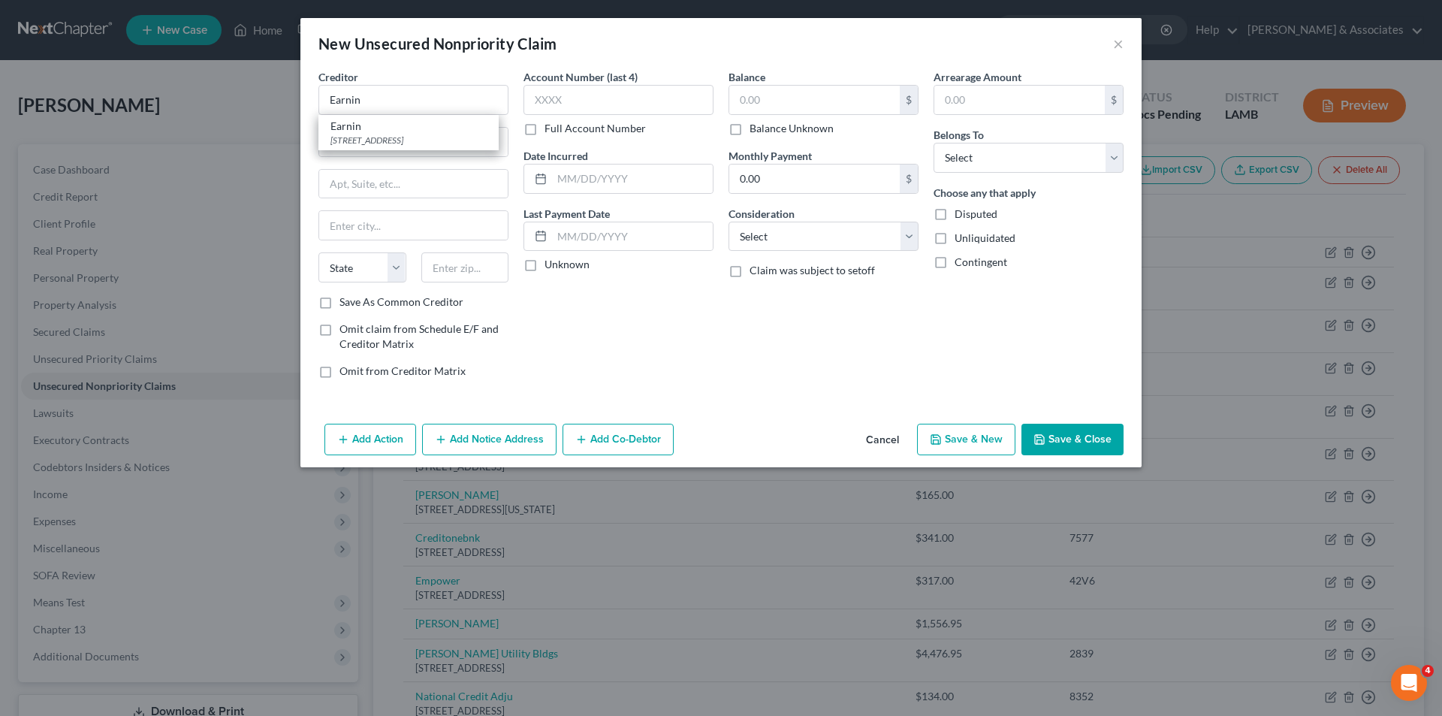
select select "4"
type input "94306"
click at [600, 173] on input "text" at bounding box center [632, 178] width 161 height 29
type input "2025"
type input "53.99"
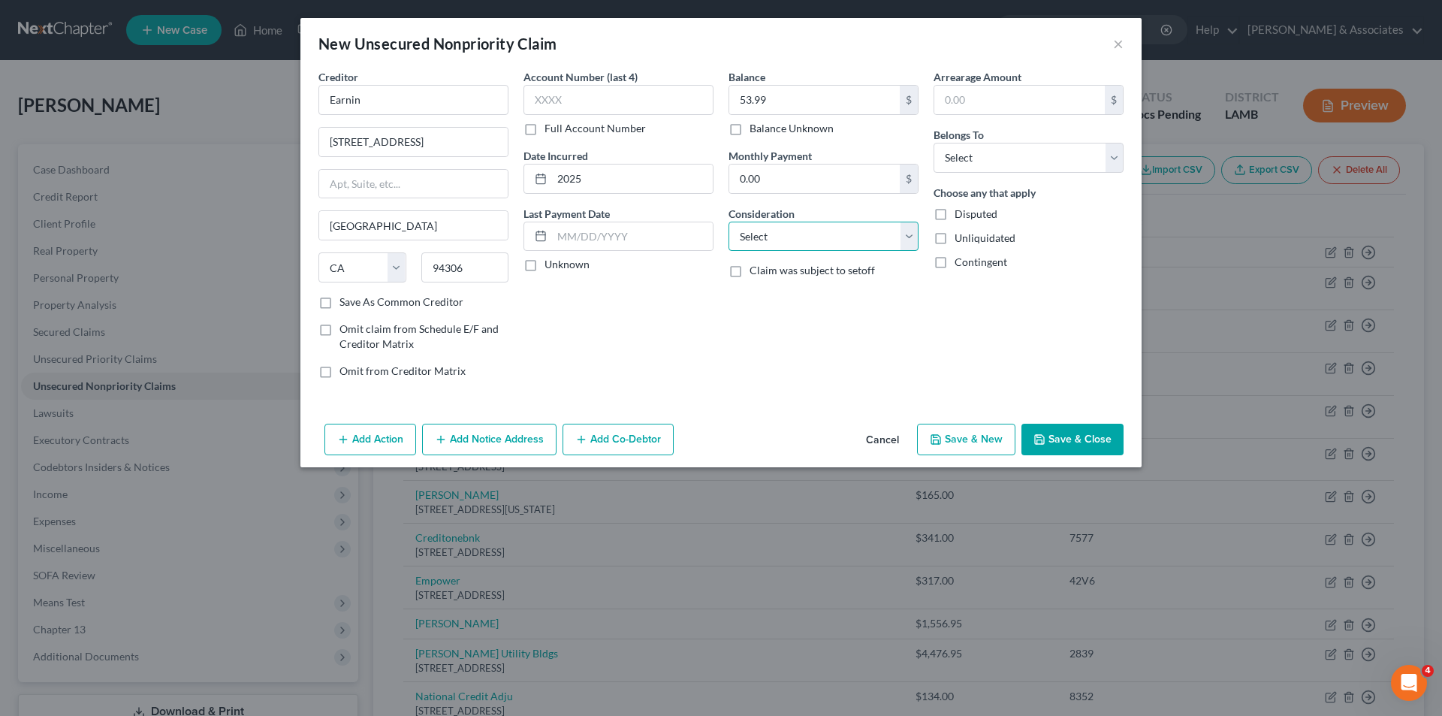
drag, startPoint x: 785, startPoint y: 243, endPoint x: 777, endPoint y: 246, distance: 8.8
click at [785, 243] on select "Select Cable / Satellite Services Collection Agency Credit Card Debt Debt Couns…" at bounding box center [823, 237] width 190 height 30
select select "10"
click at [728, 222] on select "Select Cable / Satellite Services Collection Agency Credit Card Debt Debt Couns…" at bounding box center [823, 237] width 190 height 30
click at [986, 149] on select "Select Debtor 1 Only Debtor 2 Only Debtor 1 And Debtor 2 Only At Least One Of T…" at bounding box center [1028, 158] width 190 height 30
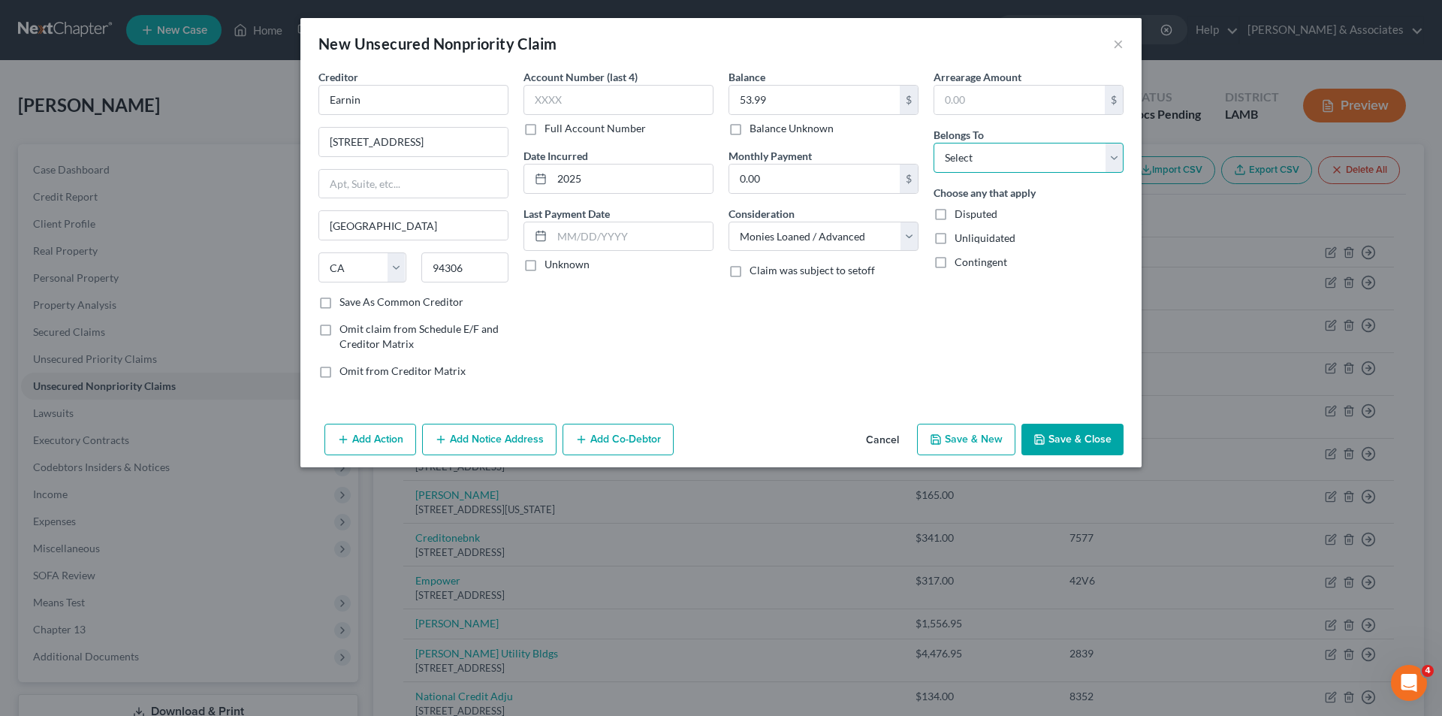
select select "0"
click at [933, 143] on select "Select Debtor 1 Only Debtor 2 Only Debtor 1 And Debtor 2 Only At Least One Of T…" at bounding box center [1028, 158] width 190 height 30
click at [1081, 447] on button "Save & Close" at bounding box center [1072, 440] width 102 height 32
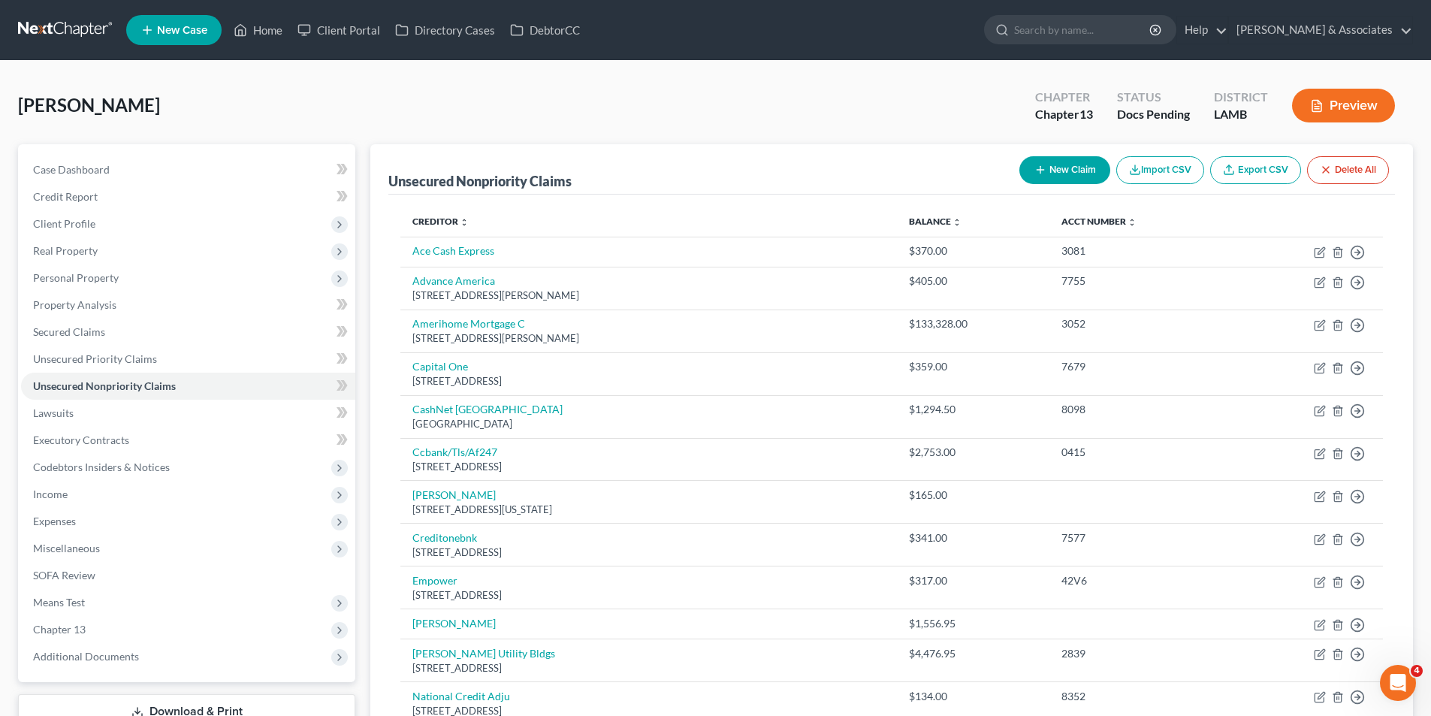
click at [1074, 171] on button "New Claim" at bounding box center [1064, 170] width 91 height 28
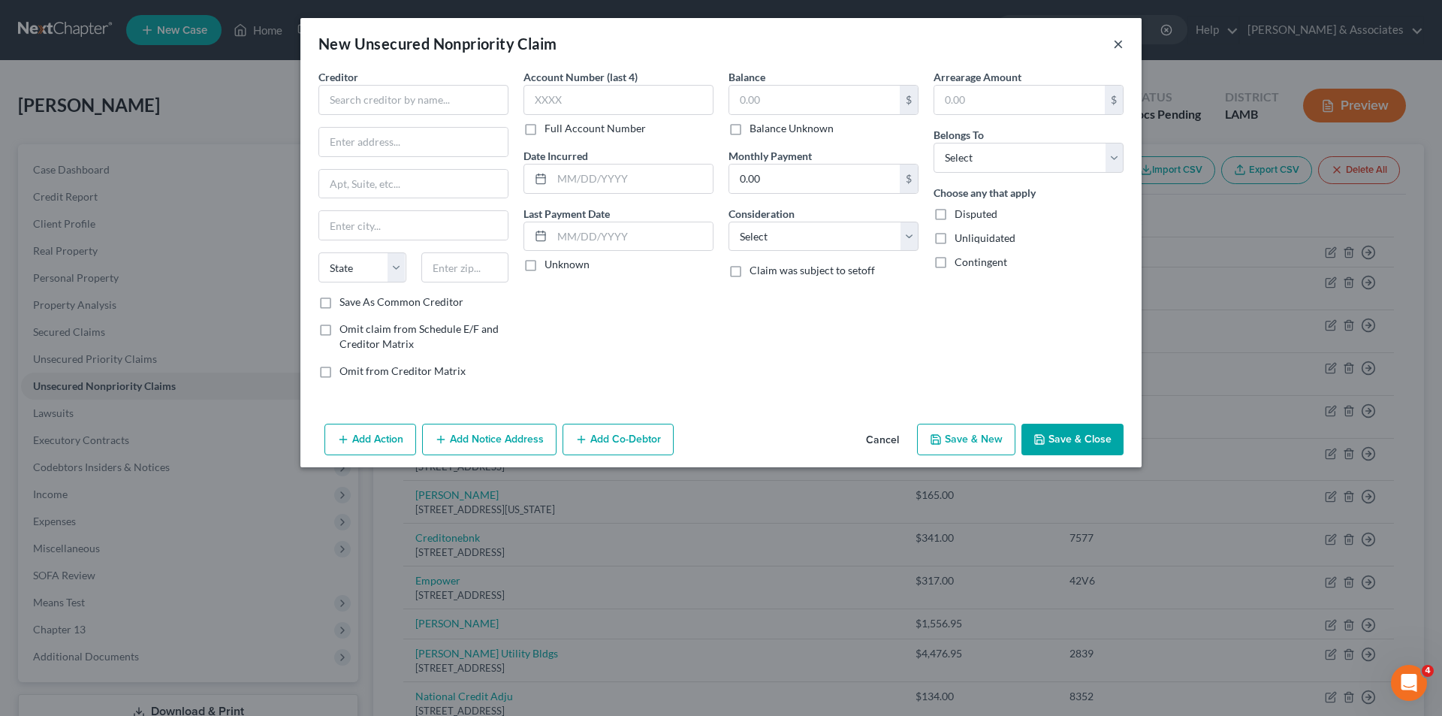
click at [1114, 44] on button "×" at bounding box center [1118, 44] width 11 height 18
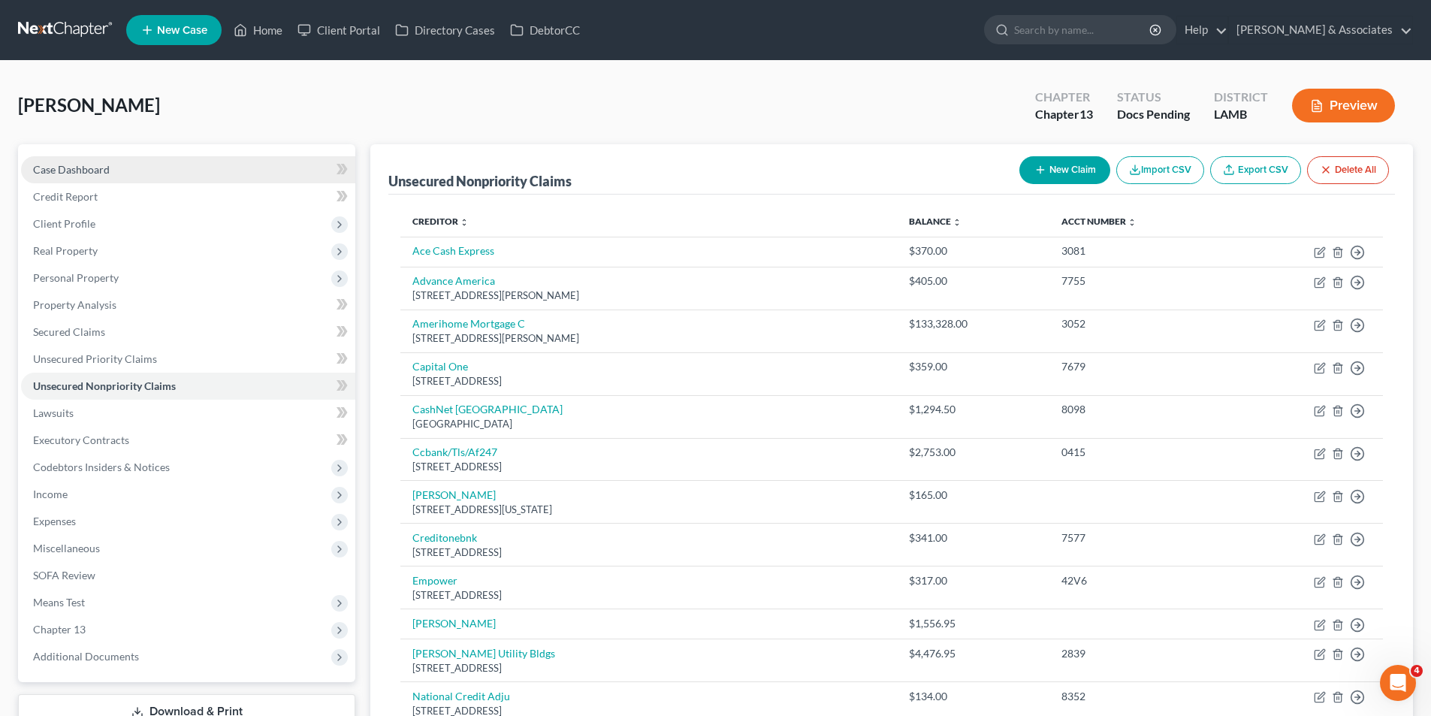
click at [82, 159] on link "Case Dashboard" at bounding box center [188, 169] width 334 height 27
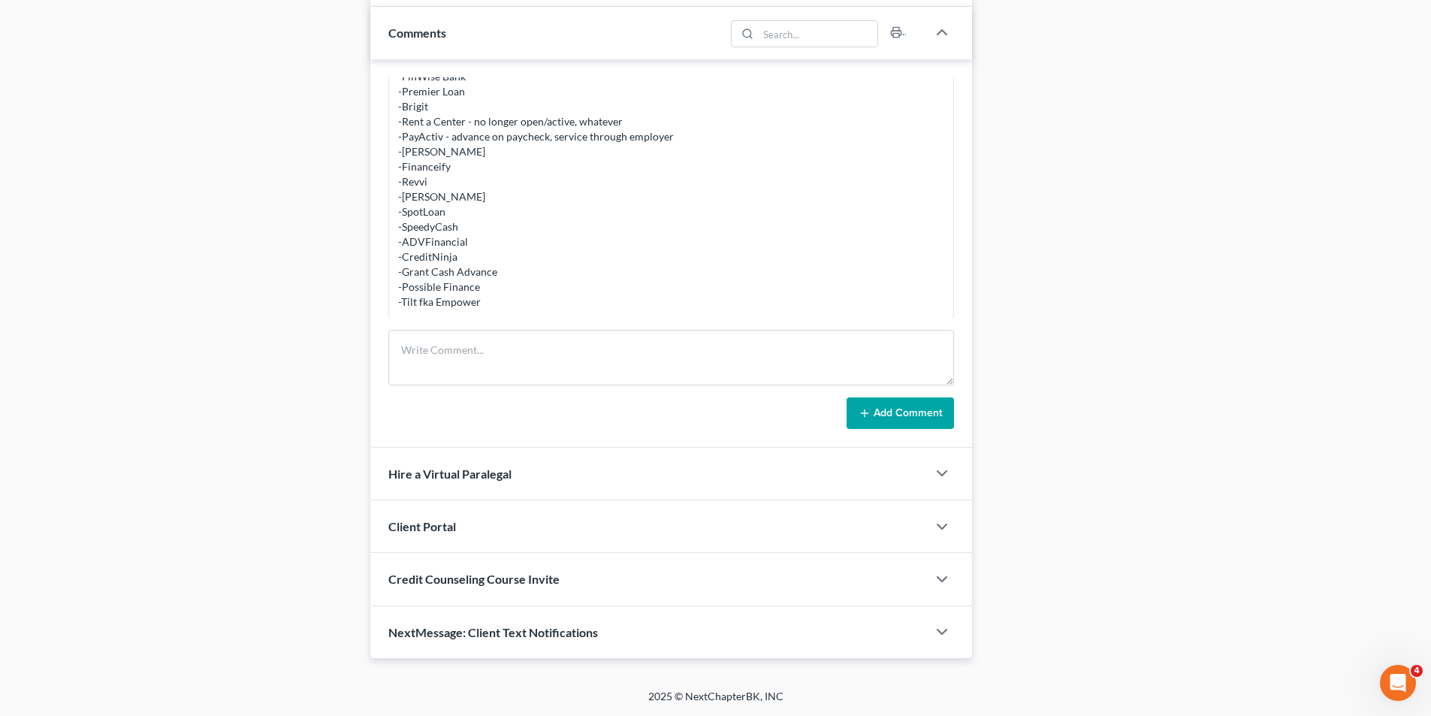
scroll to position [414, 0]
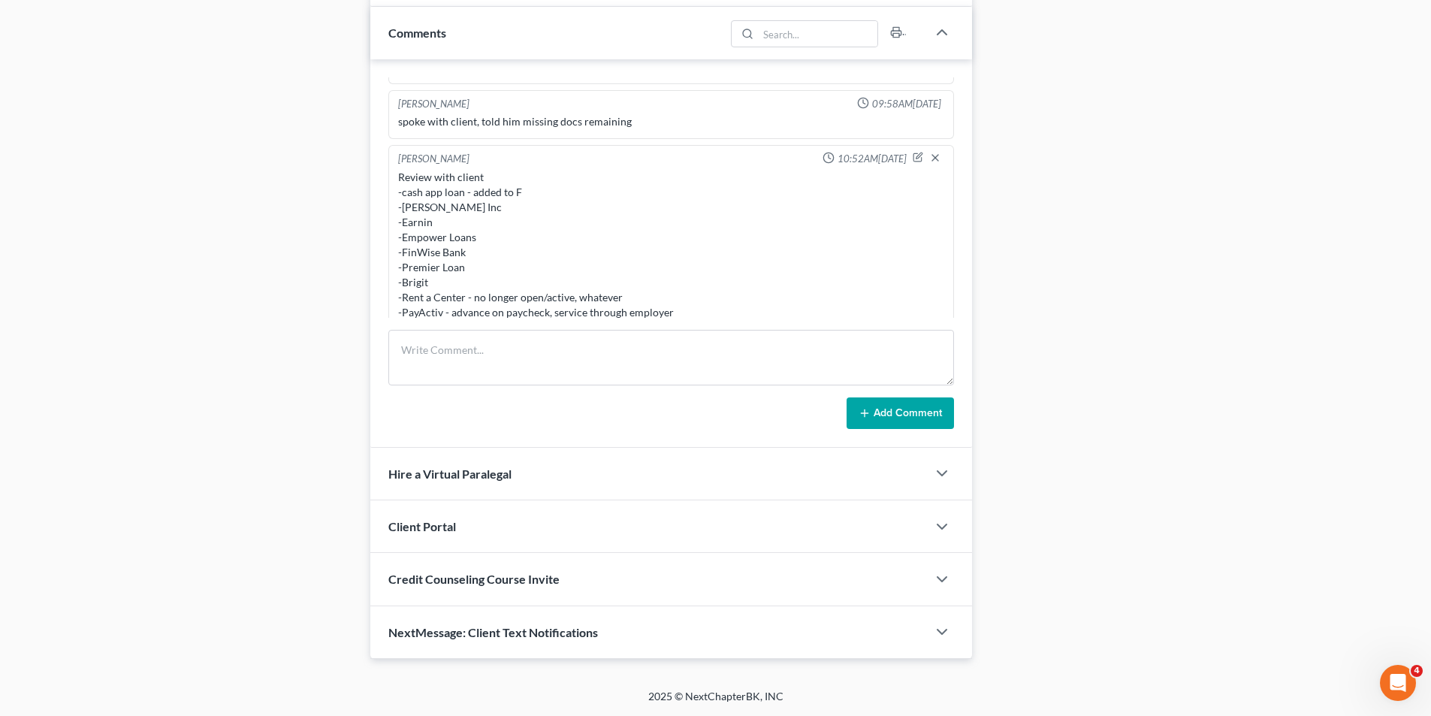
click at [449, 207] on div "Review with client -cash app loan - added to F -Dave Inc -Earnin -Empower Loans…" at bounding box center [671, 327] width 546 height 315
drag, startPoint x: 401, startPoint y: 251, endPoint x: 471, endPoint y: 252, distance: 69.8
click at [471, 252] on div "Review with client -cash app loan - added to F -Dave Inc -Earnin -Empower Loans…" at bounding box center [671, 327] width 546 height 315
click at [487, 255] on div "Review with client -cash app loan - added to F -Dave Inc -Earnin -Empower Loans…" at bounding box center [671, 327] width 546 height 315
drag, startPoint x: 470, startPoint y: 251, endPoint x: 399, endPoint y: 248, distance: 71.4
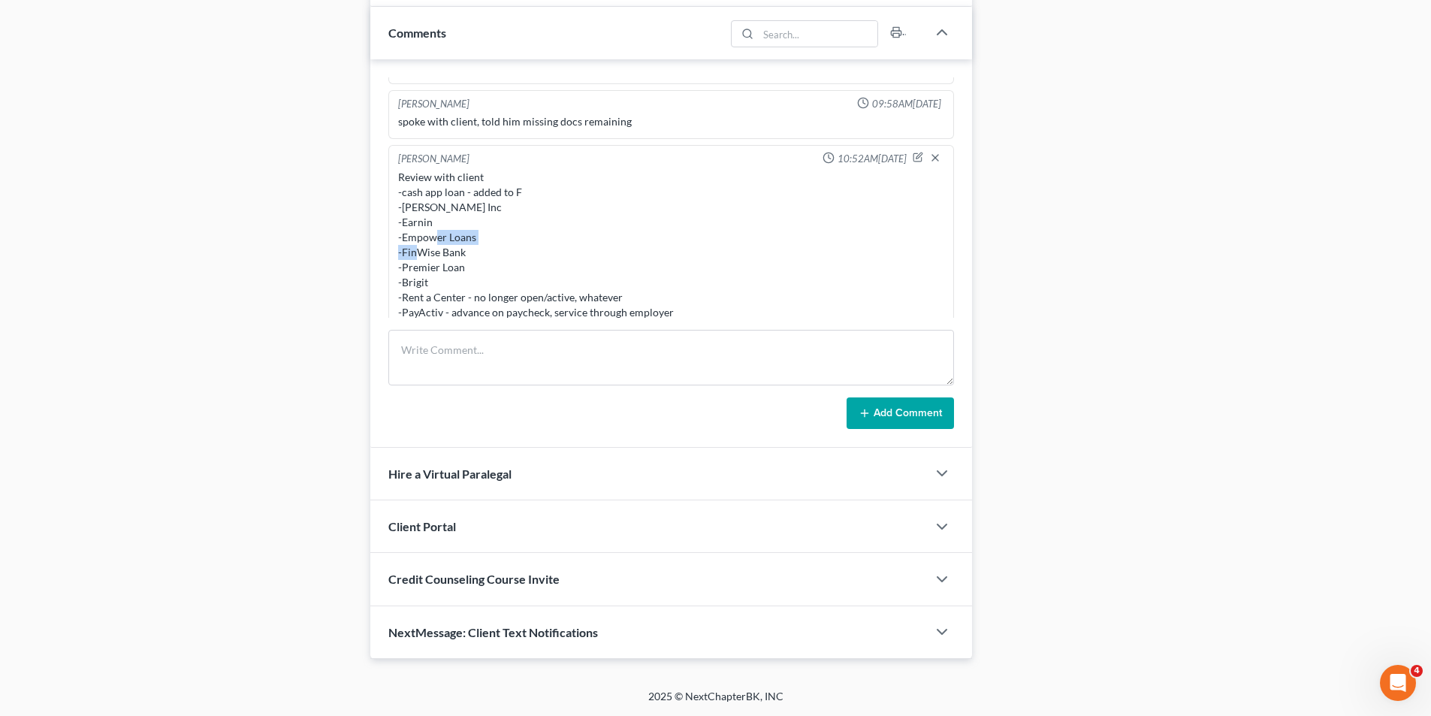
click at [399, 248] on div "Review with client -cash app loan - added to F -Dave Inc -Earnin -Empower Loans…" at bounding box center [671, 327] width 546 height 315
click at [404, 248] on div "Review with client -cash app loan - added to F -Dave Inc -Earnin -Empower Loans…" at bounding box center [671, 327] width 546 height 315
click at [432, 267] on div "Review with client -cash app loan - added to F -Dave Inc -Earnin -Empower Loans…" at bounding box center [671, 327] width 546 height 315
click at [430, 268] on div "Review with client -cash app loan - added to F -Dave Inc -Earnin -Empower Loans…" at bounding box center [671, 327] width 546 height 315
click at [424, 269] on div "Review with client -cash app loan - added to F -Dave Inc -Earnin -Empower Loans…" at bounding box center [671, 327] width 546 height 315
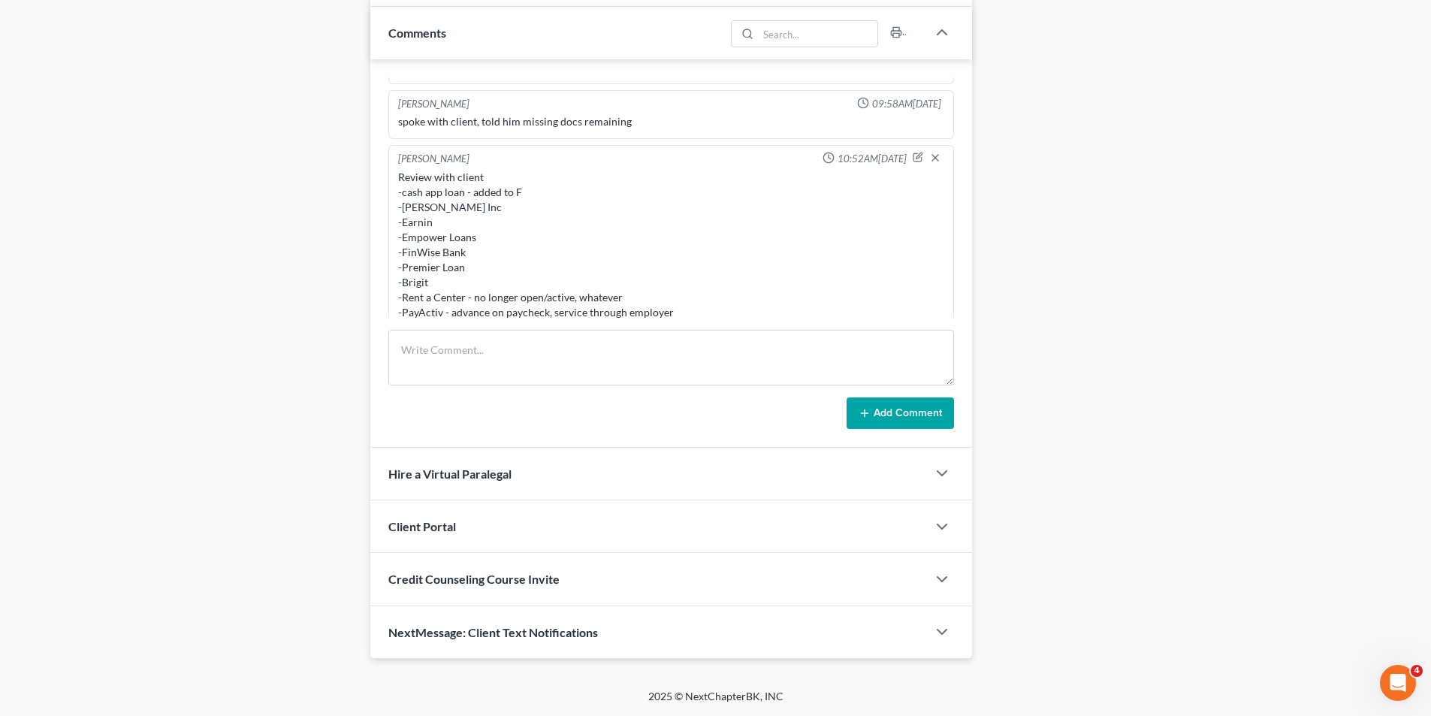
click at [428, 269] on div "Review with client -cash app loan - added to F -Dave Inc -Earnin -Empower Loans…" at bounding box center [671, 327] width 546 height 315
click at [493, 266] on div "Review with client -cash app loan - added to F -Dave Inc -Earnin -Empower Loans…" at bounding box center [671, 327] width 546 height 315
click at [445, 264] on div "Review with client -cash app loan - added to F -Dave Inc -Earnin -Empower Loans…" at bounding box center [671, 327] width 546 height 315
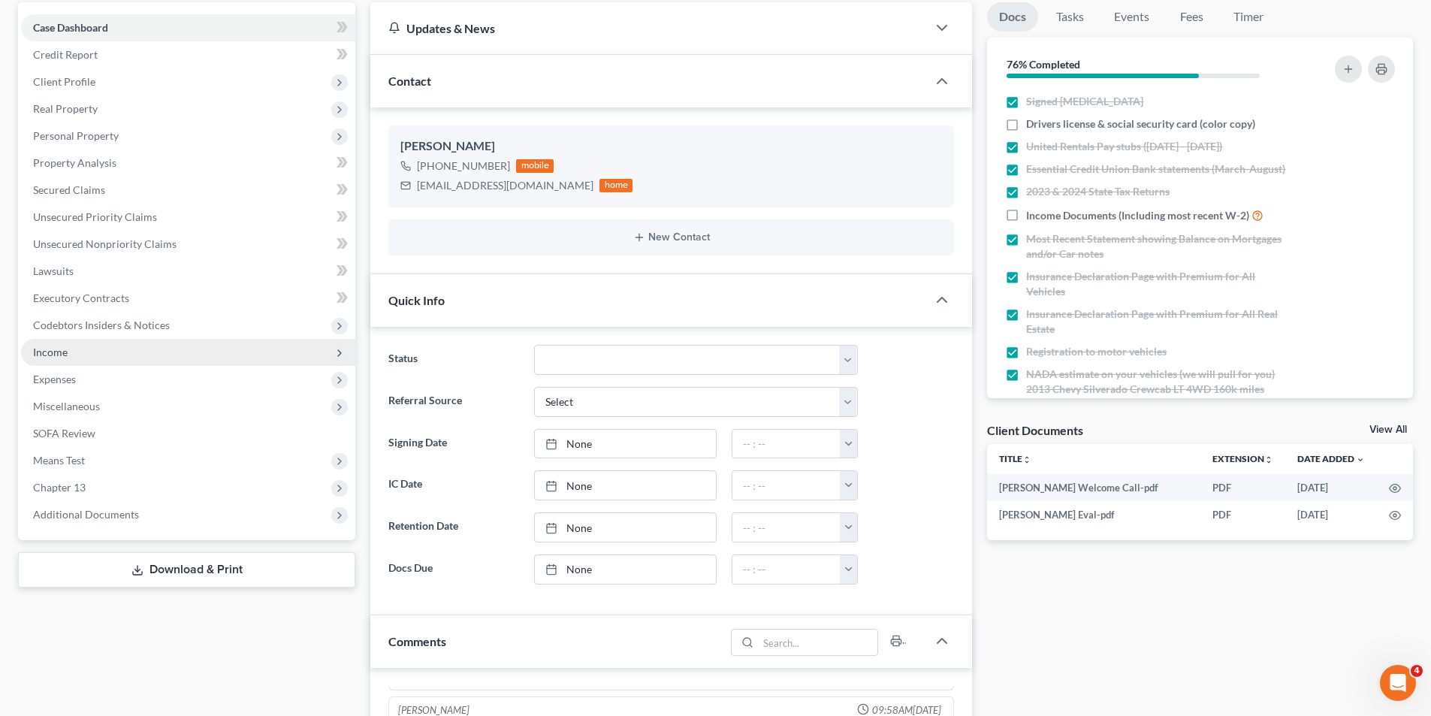
scroll to position [175, 0]
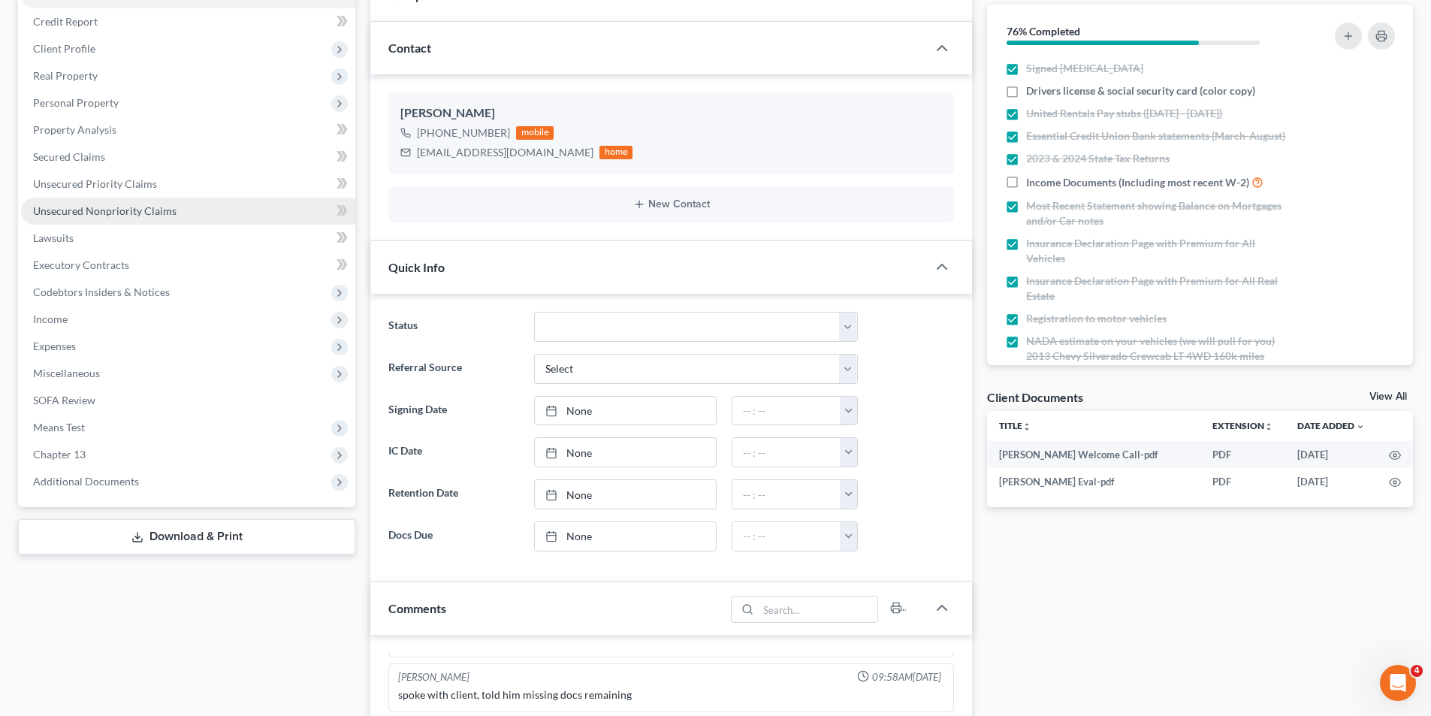
click at [134, 207] on span "Unsecured Nonpriority Claims" at bounding box center [104, 210] width 143 height 13
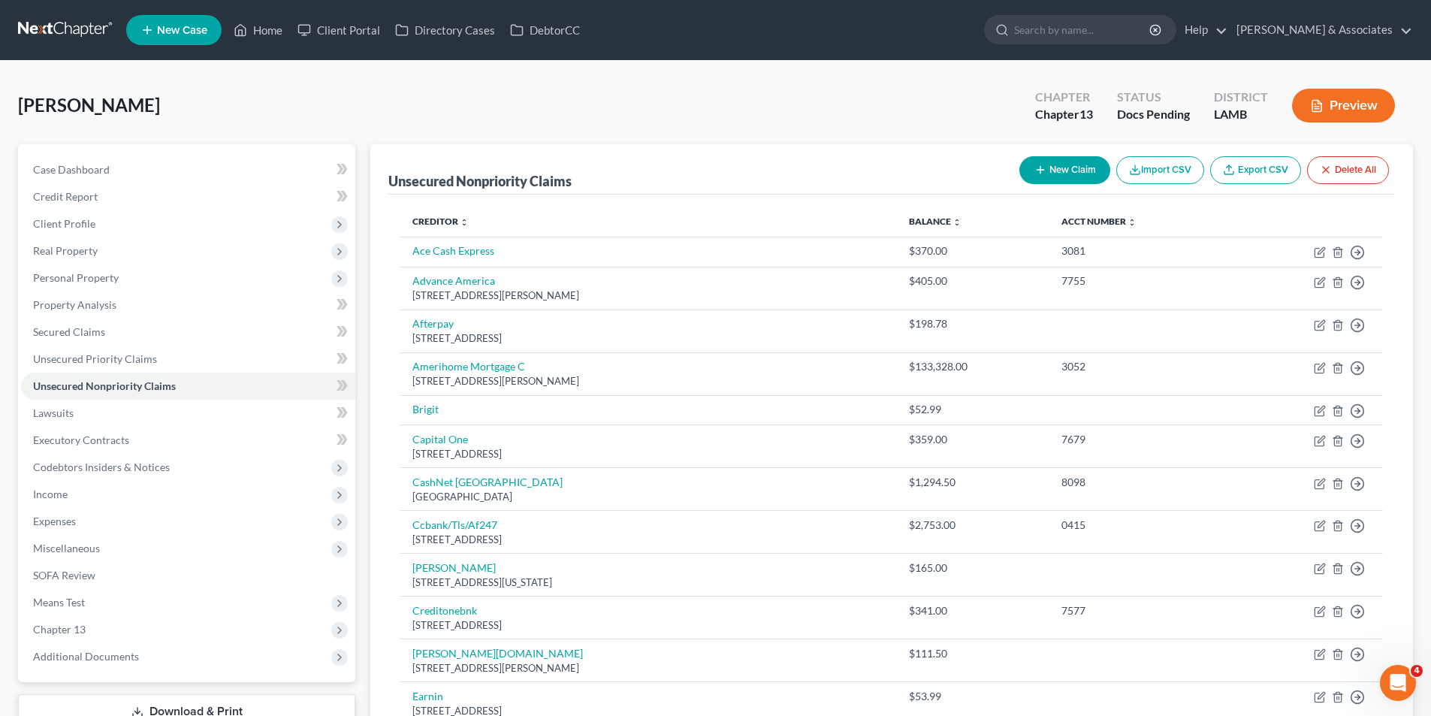
click at [1069, 180] on button "New Claim" at bounding box center [1064, 170] width 91 height 28
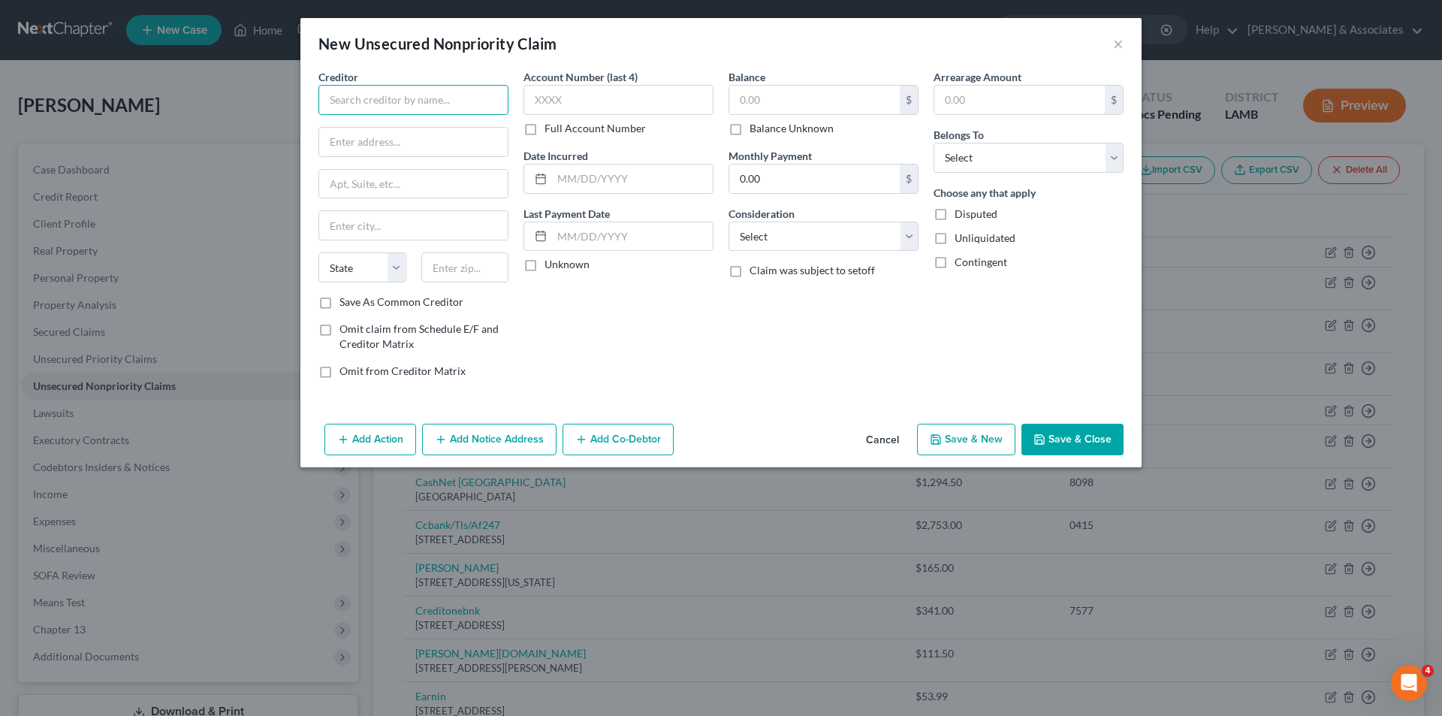
click at [363, 107] on input "text" at bounding box center [413, 100] width 190 height 30
type input "Premier Loan"
click at [813, 98] on input "text" at bounding box center [814, 100] width 170 height 29
type input "320.00"
click at [607, 172] on input "text" at bounding box center [632, 178] width 161 height 29
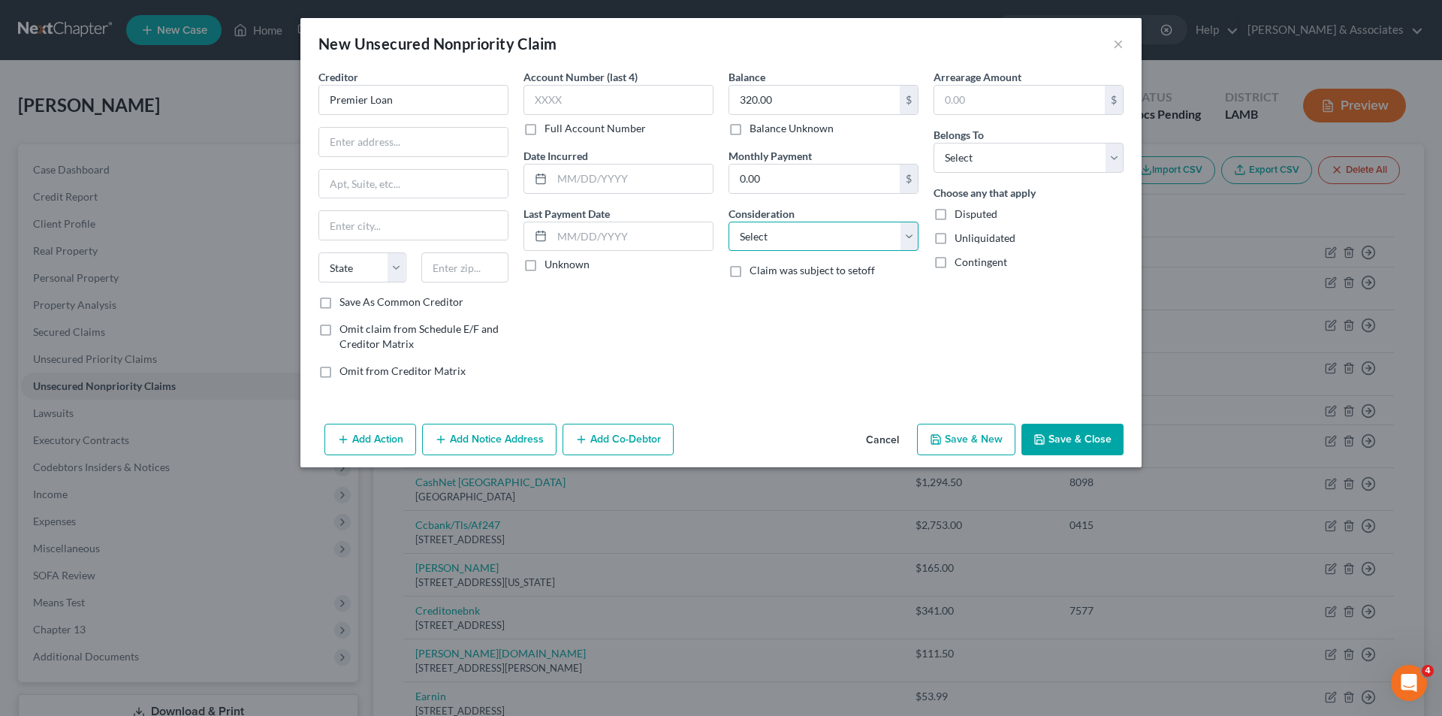
click at [807, 225] on select "Select Cable / Satellite Services Collection Agency Credit Card Debt Debt Couns…" at bounding box center [823, 237] width 190 height 30
select select "10"
click at [728, 222] on select "Select Cable / Satellite Services Collection Agency Credit Card Debt Debt Couns…" at bounding box center [823, 237] width 190 height 30
drag, startPoint x: 978, startPoint y: 152, endPoint x: 978, endPoint y: 169, distance: 16.5
click at [978, 152] on select "Select Debtor 1 Only Debtor 2 Only Debtor 1 And Debtor 2 Only At Least One Of T…" at bounding box center [1028, 158] width 190 height 30
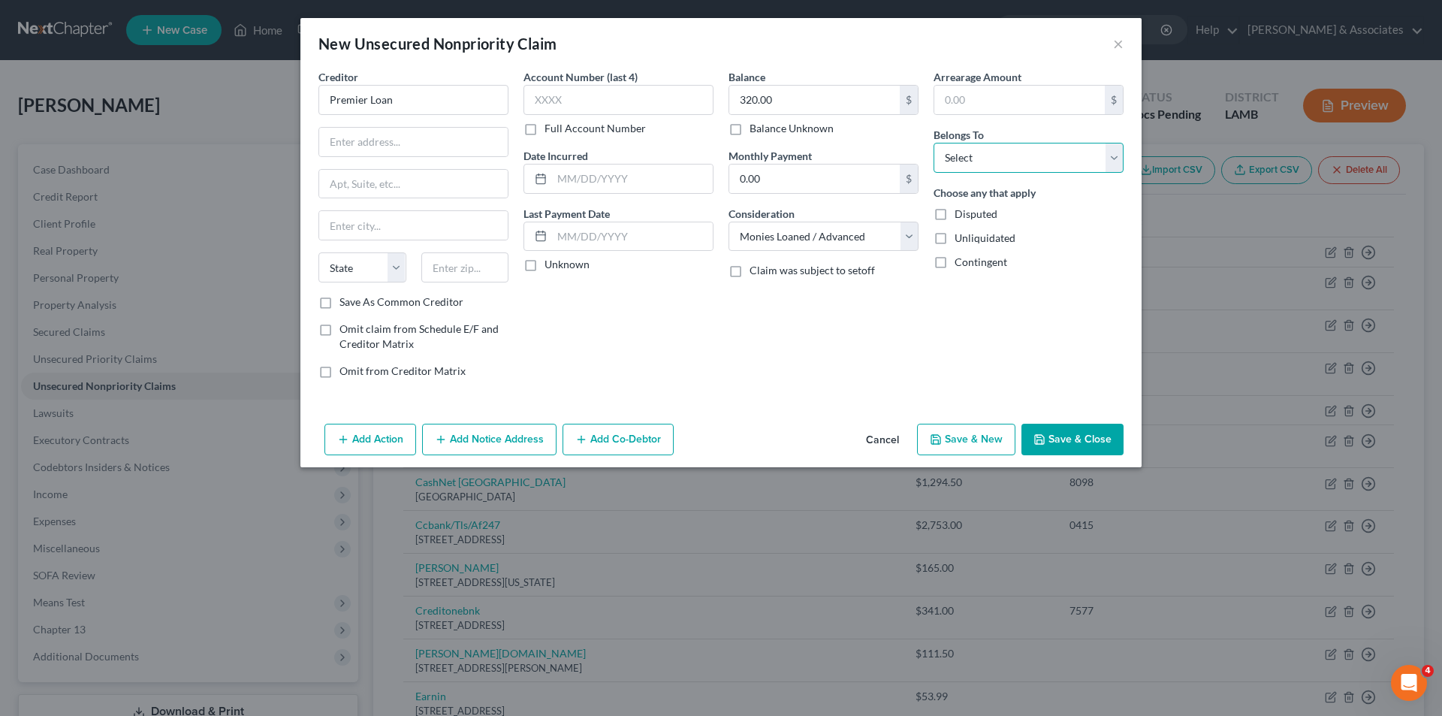
select select "0"
click at [933, 143] on select "Select Debtor 1 Only Debtor 2 Only Debtor 1 And Debtor 2 Only At Least One Of T…" at bounding box center [1028, 158] width 190 height 30
drag, startPoint x: 589, startPoint y: 179, endPoint x: 566, endPoint y: 179, distance: 22.5
click at [589, 179] on input "text" at bounding box center [632, 178] width 161 height 29
type input "2024"
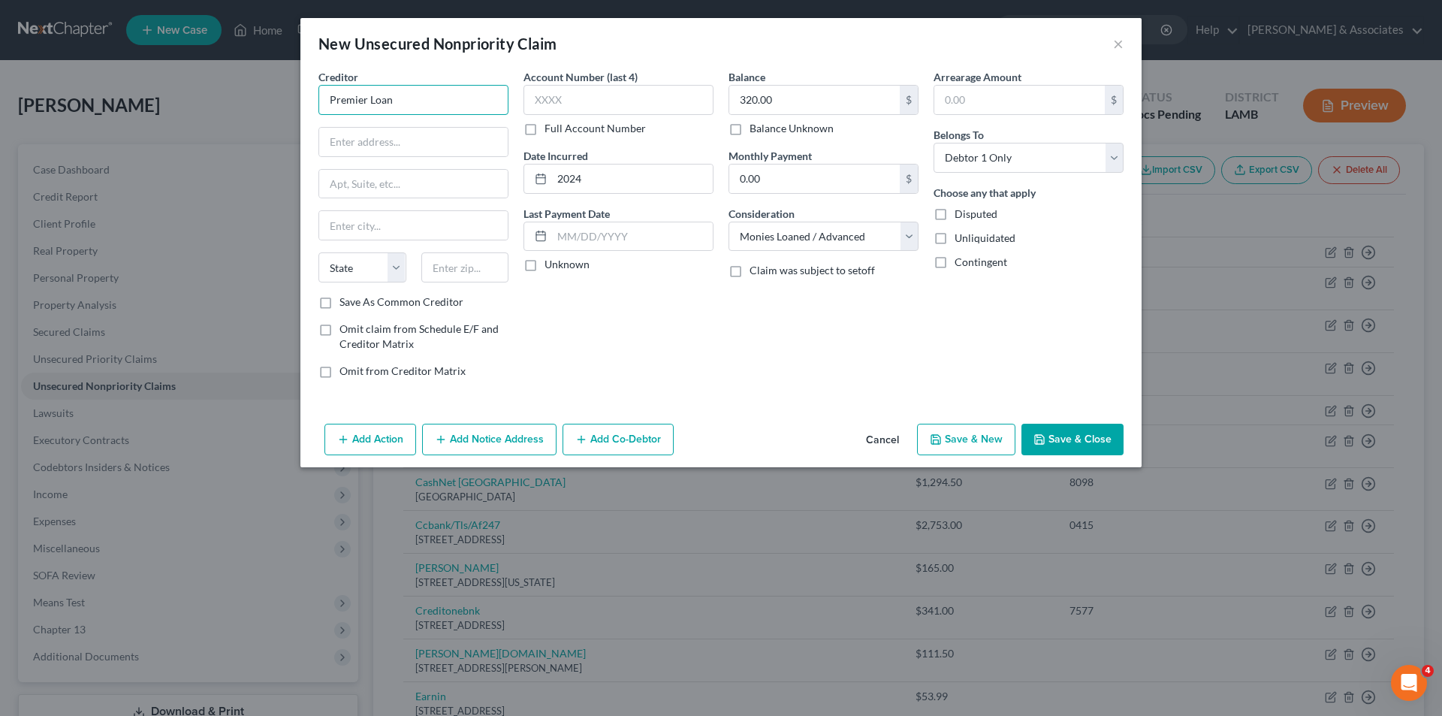
click at [448, 101] on input "Premier Loan" at bounding box center [413, 100] width 190 height 30
click at [430, 140] on div "PO Box 447, Keshena, WI 54135" at bounding box center [408, 140] width 156 height 13
type input "Premier Loan Solutions"
type input "PO Box 447"
type input "Keshena"
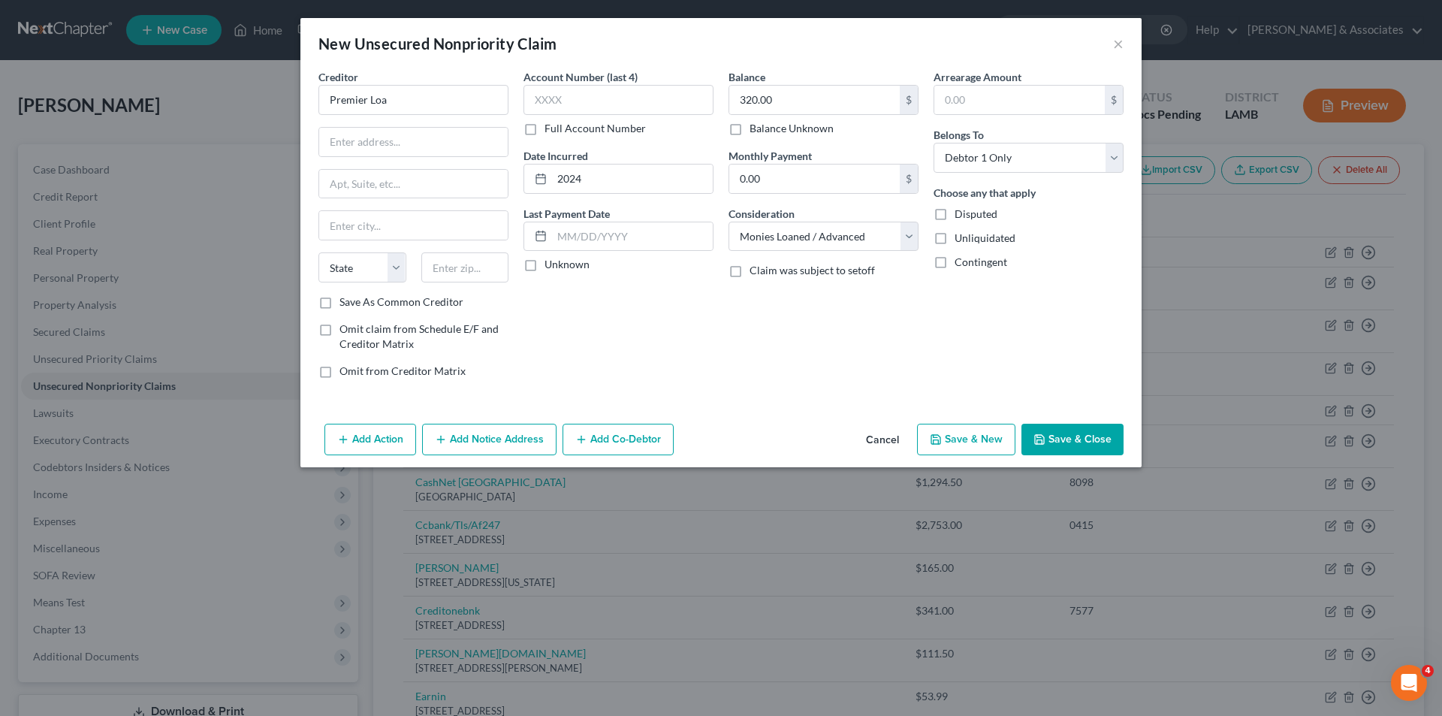
select select "52"
type input "54135"
click at [581, 295] on div "Account Number (last 4) Full Account Number Date Incurred 2024 Last Payment Dat…" at bounding box center [618, 229] width 205 height 321
click at [1062, 437] on button "Save & Close" at bounding box center [1072, 440] width 102 height 32
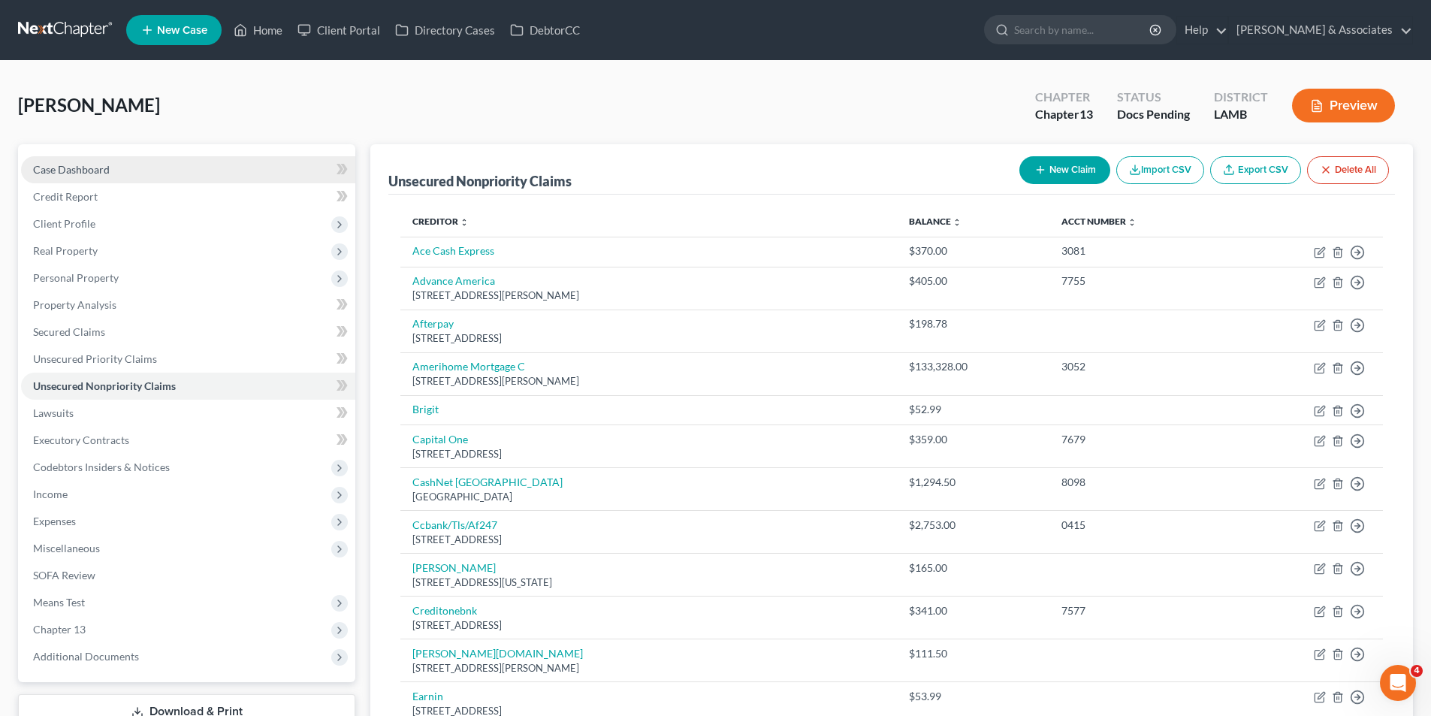
click at [135, 165] on link "Case Dashboard" at bounding box center [188, 169] width 334 height 27
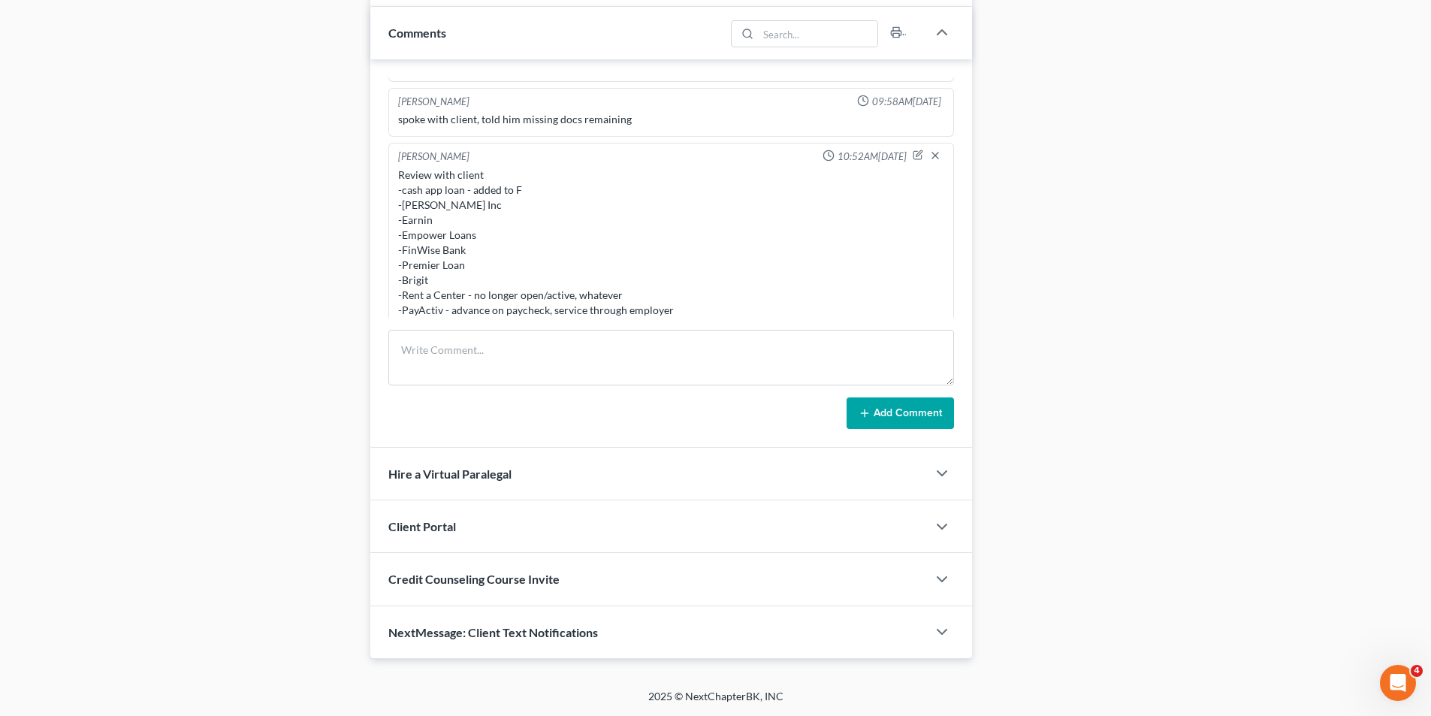
scroll to position [591, 0]
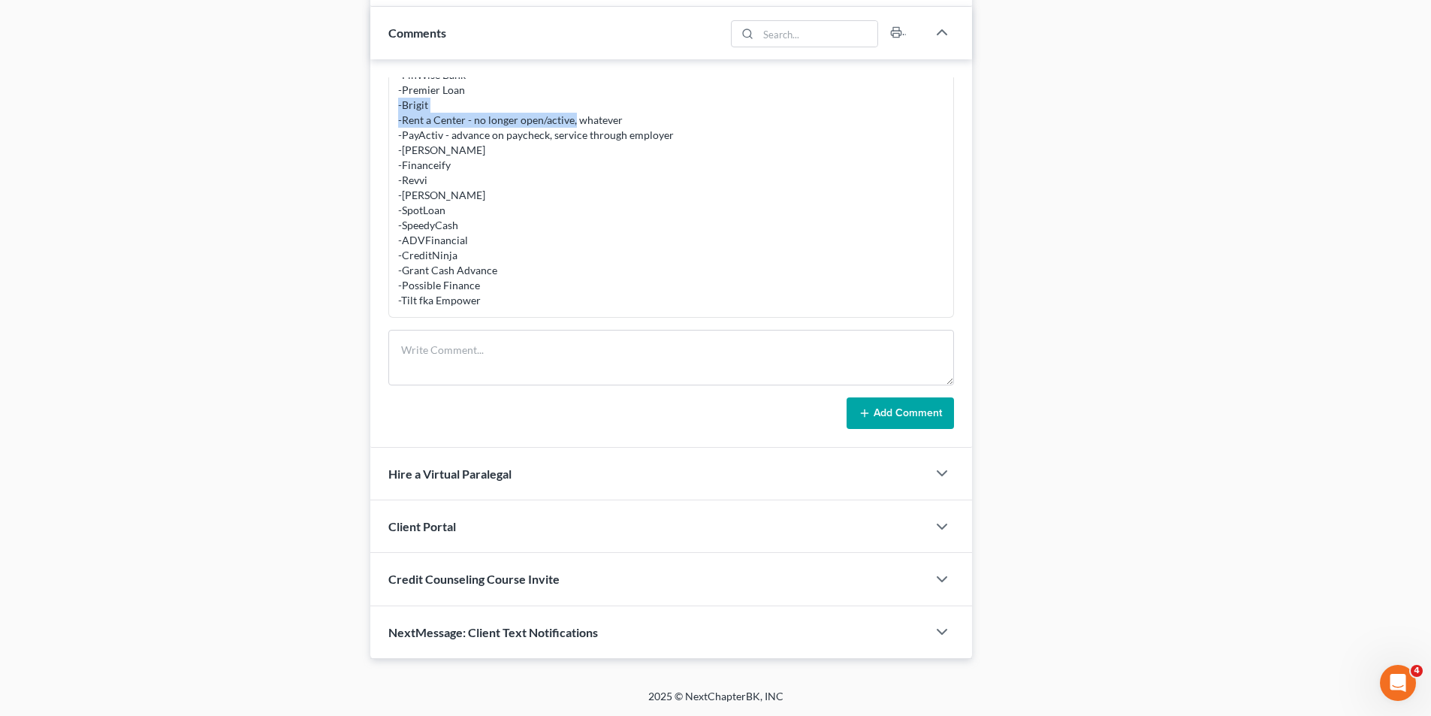
drag, startPoint x: 401, startPoint y: 119, endPoint x: 654, endPoint y: 113, distance: 253.1
click at [654, 113] on div "Review with client -cash app loan - added to F -Dave Inc -Earnin -Empower Loans…" at bounding box center [671, 149] width 546 height 315
click at [643, 119] on div "Review with client -cash app loan - added to F -Dave Inc -Earnin -Empower Loans…" at bounding box center [671, 149] width 546 height 315
click at [610, 119] on div "Review with client -cash app loan - added to F -Dave Inc -Earnin -Empower Loans…" at bounding box center [671, 149] width 546 height 315
click at [404, 165] on div "Review with client -cash app loan - added to F -Dave Inc -Earnin -Empower Loans…" at bounding box center [671, 149] width 546 height 315
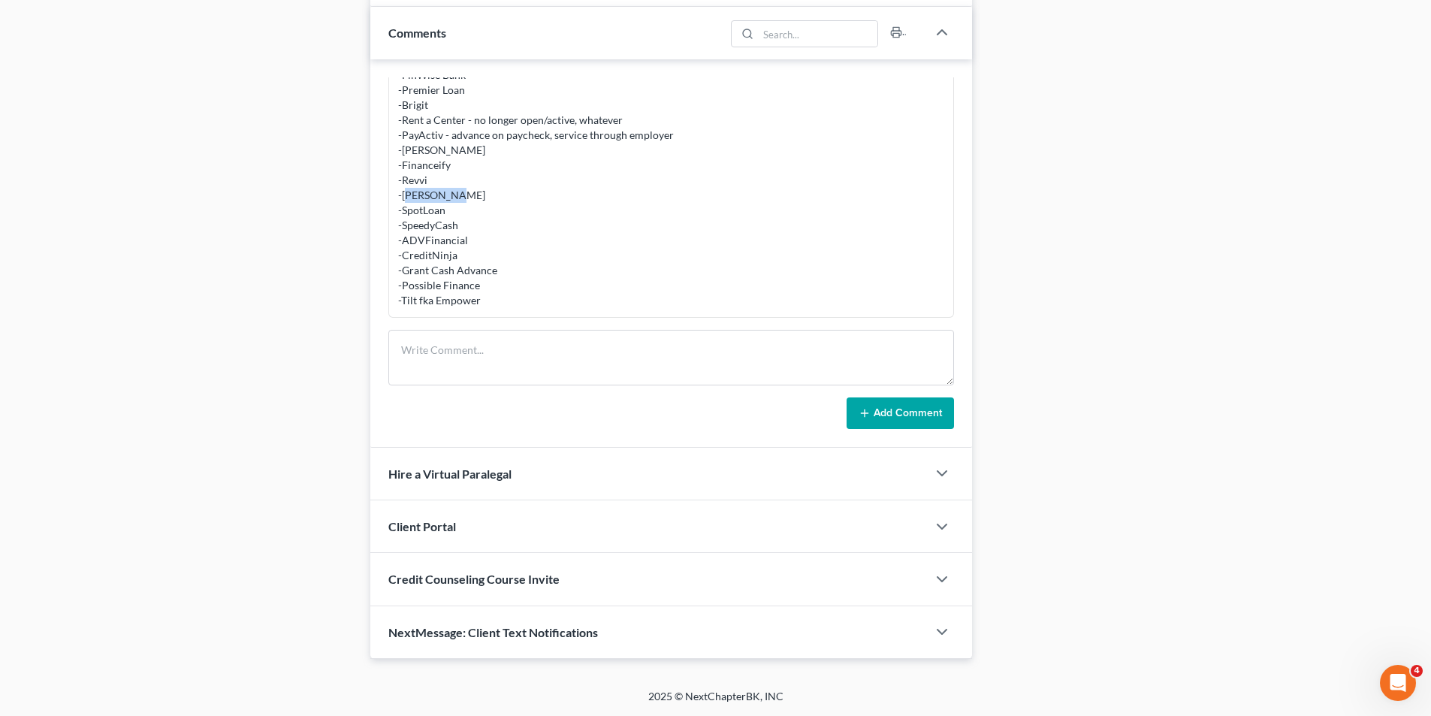
drag, startPoint x: 459, startPoint y: 225, endPoint x: 408, endPoint y: 228, distance: 51.2
click at [408, 228] on div "Review with client -cash app loan - added to F -Dave Inc -Earnin -Empower Loans…" at bounding box center [671, 149] width 546 height 315
click at [514, 211] on div "Review with client -cash app loan - added to F -Dave Inc -Earnin -Empower Loans…" at bounding box center [671, 149] width 546 height 315
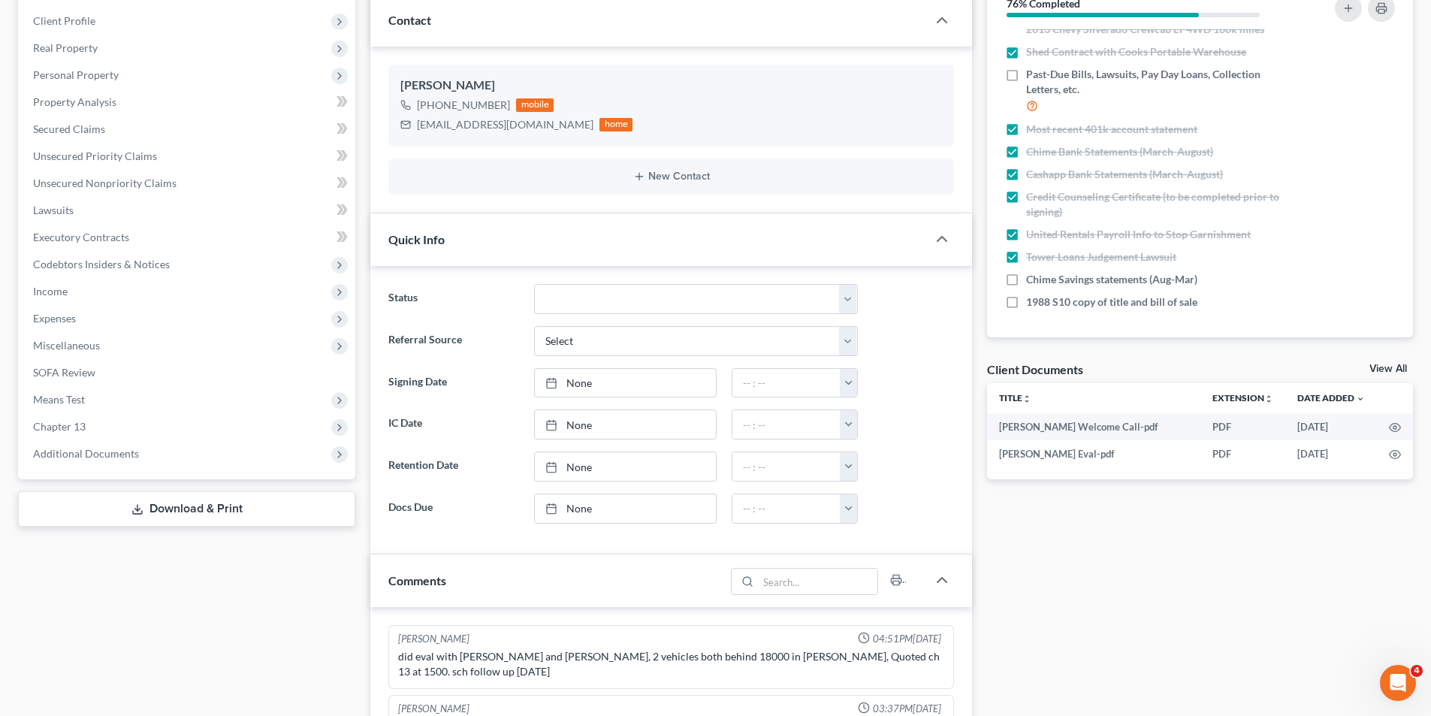
scroll to position [0, 0]
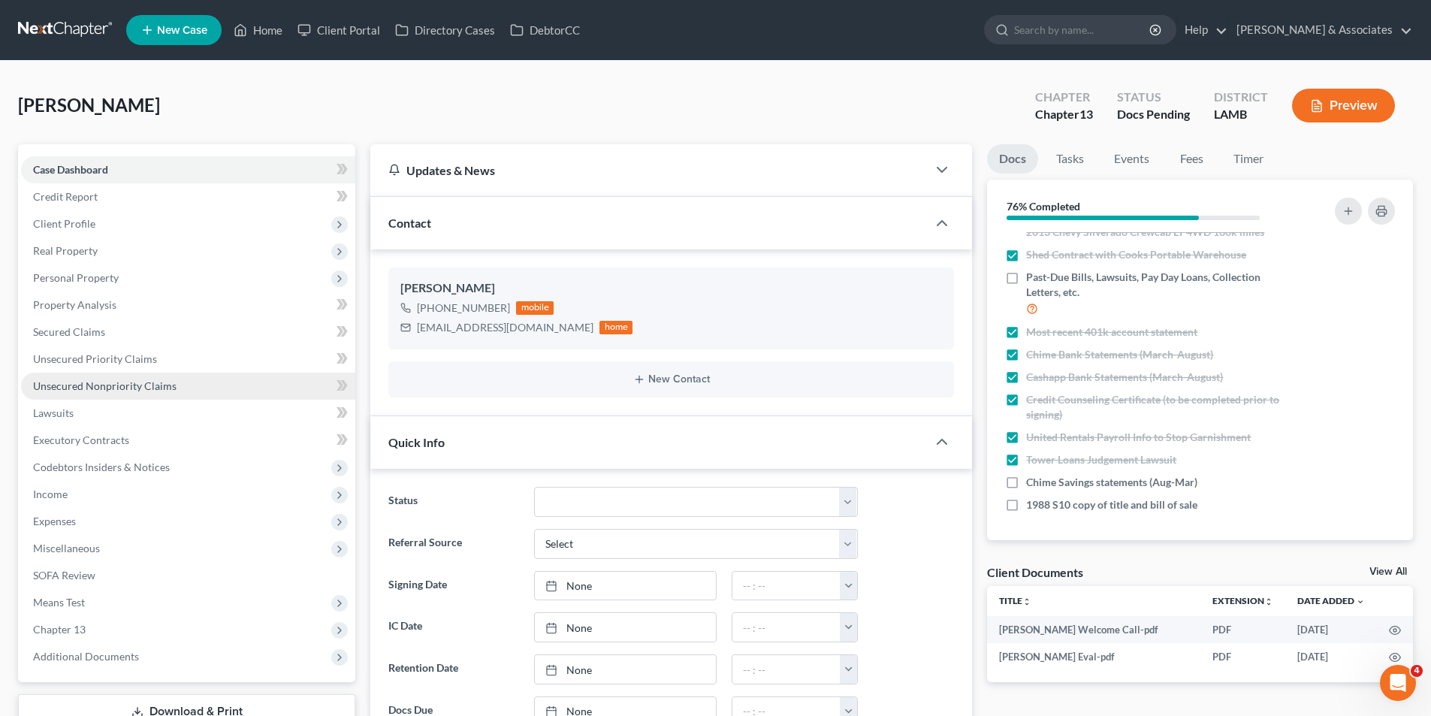
click at [78, 375] on link "Unsecured Nonpriority Claims" at bounding box center [188, 385] width 334 height 27
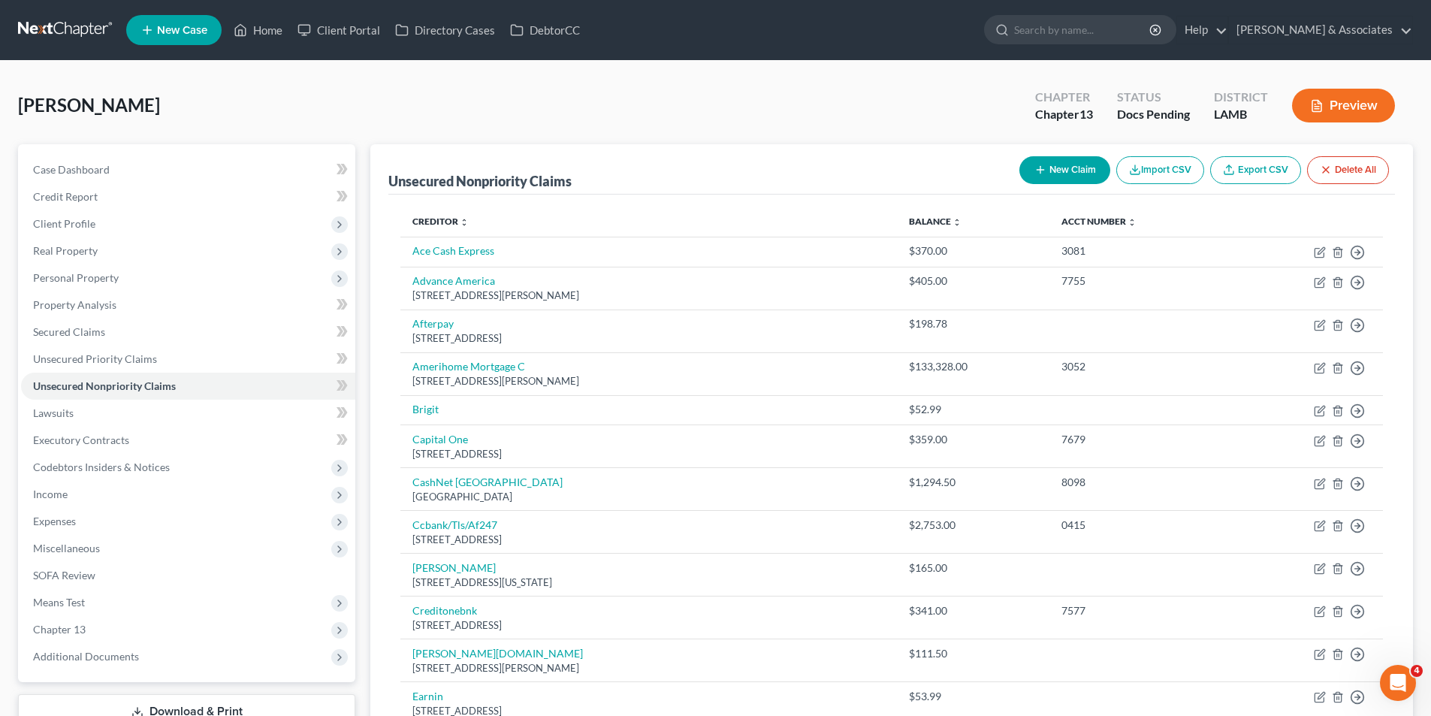
click at [1057, 174] on button "New Claim" at bounding box center [1064, 170] width 91 height 28
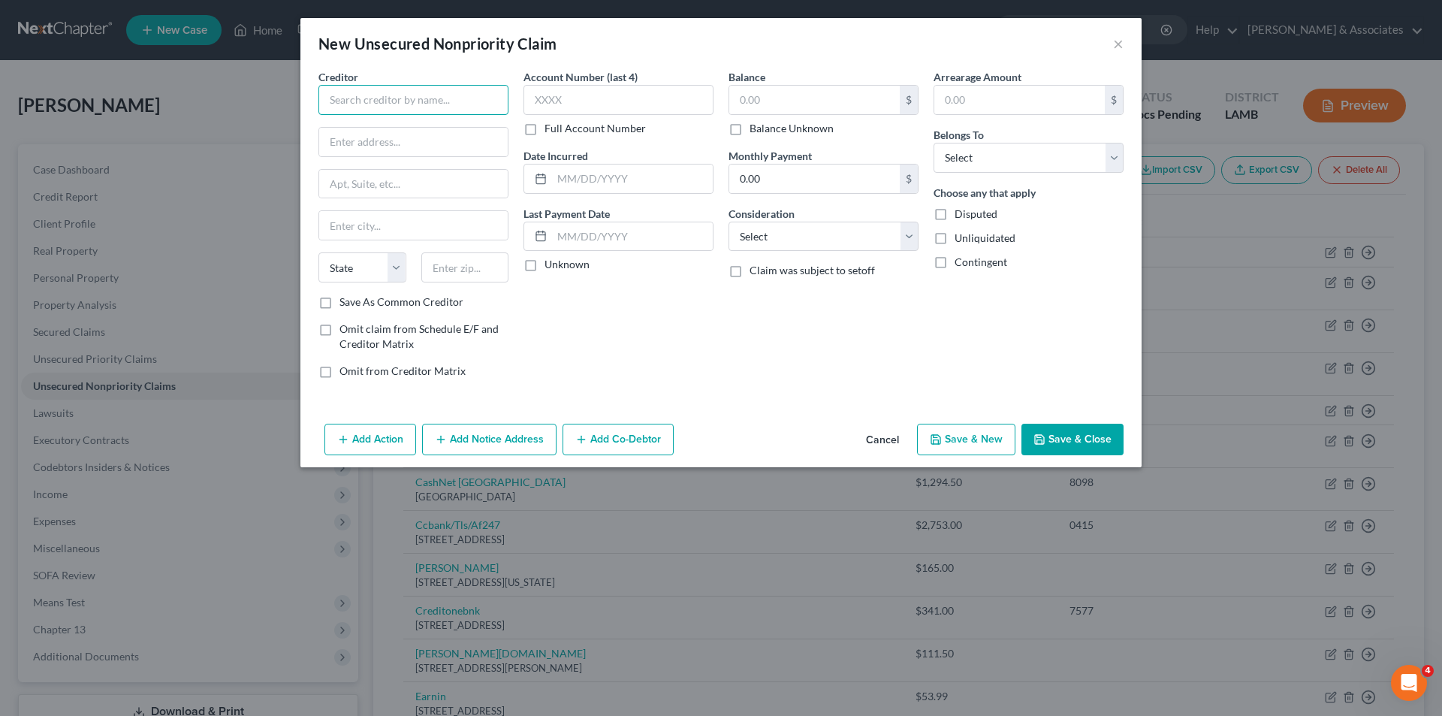
click at [403, 106] on input "text" at bounding box center [413, 100] width 190 height 30
type input "Speedy Cash"
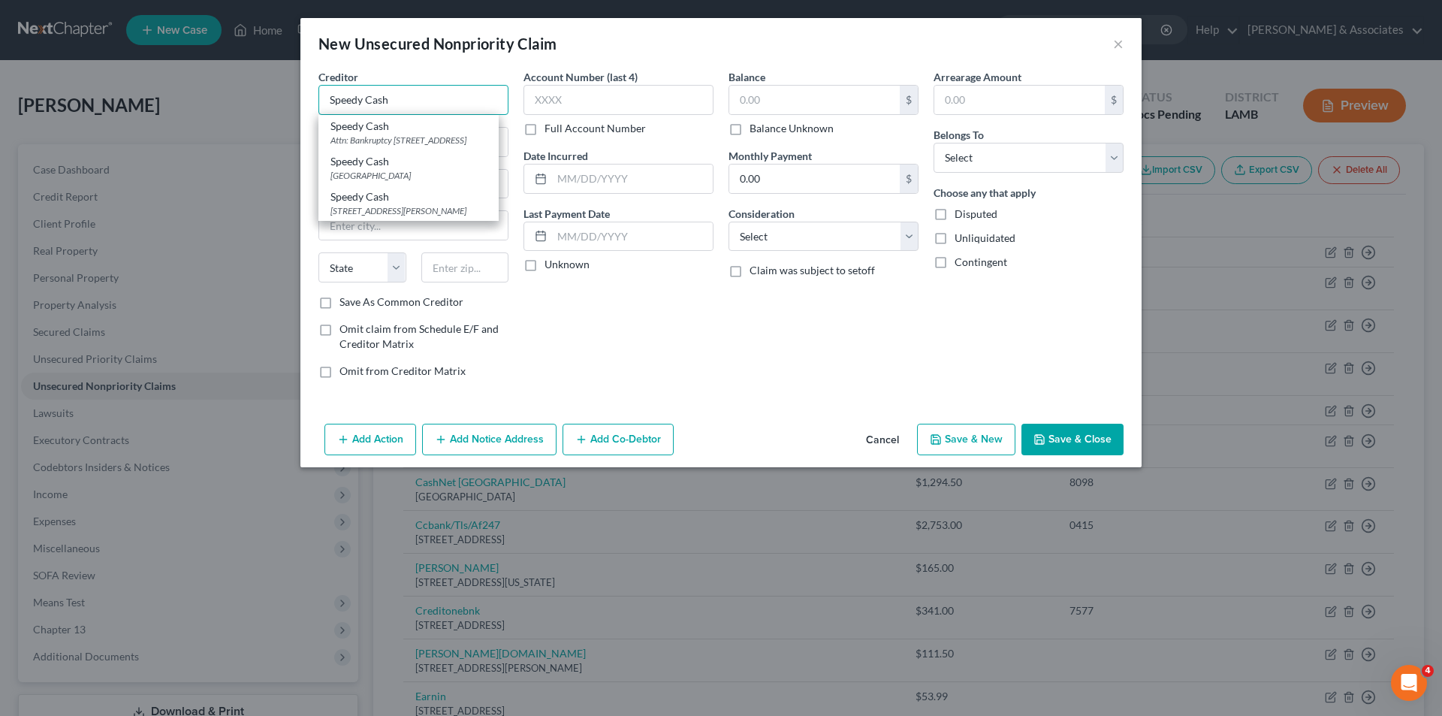
type input "Attn: Bankruptcy"
type input "PO Box 550"
type input "Cleveland"
select select "44"
type input "37364"
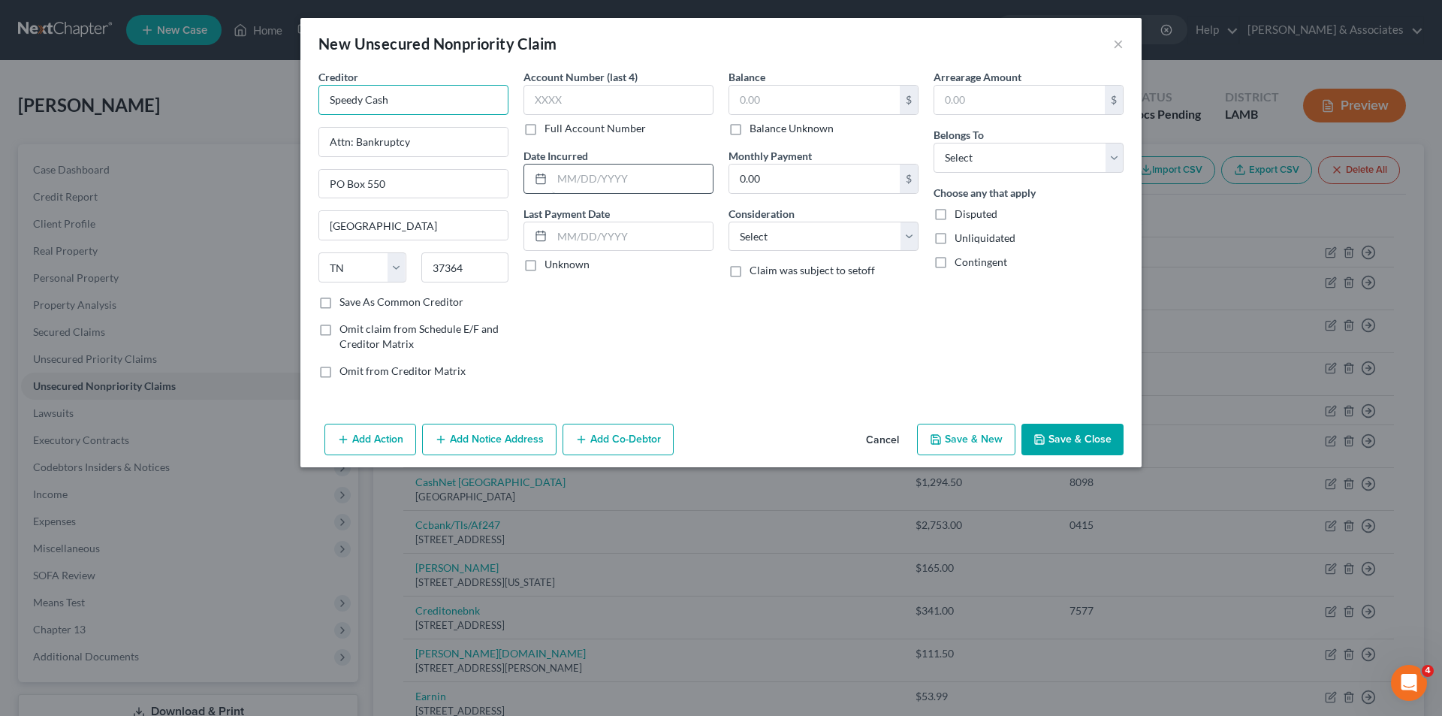
type input "Speedy Cash"
click at [605, 185] on input "text" at bounding box center [632, 178] width 161 height 29
drag, startPoint x: 838, startPoint y: 237, endPoint x: 838, endPoint y: 246, distance: 9.0
click at [838, 237] on select "Select Cable / Satellite Services Collection Agency Credit Card Debt Debt Couns…" at bounding box center [823, 237] width 190 height 30
select select "10"
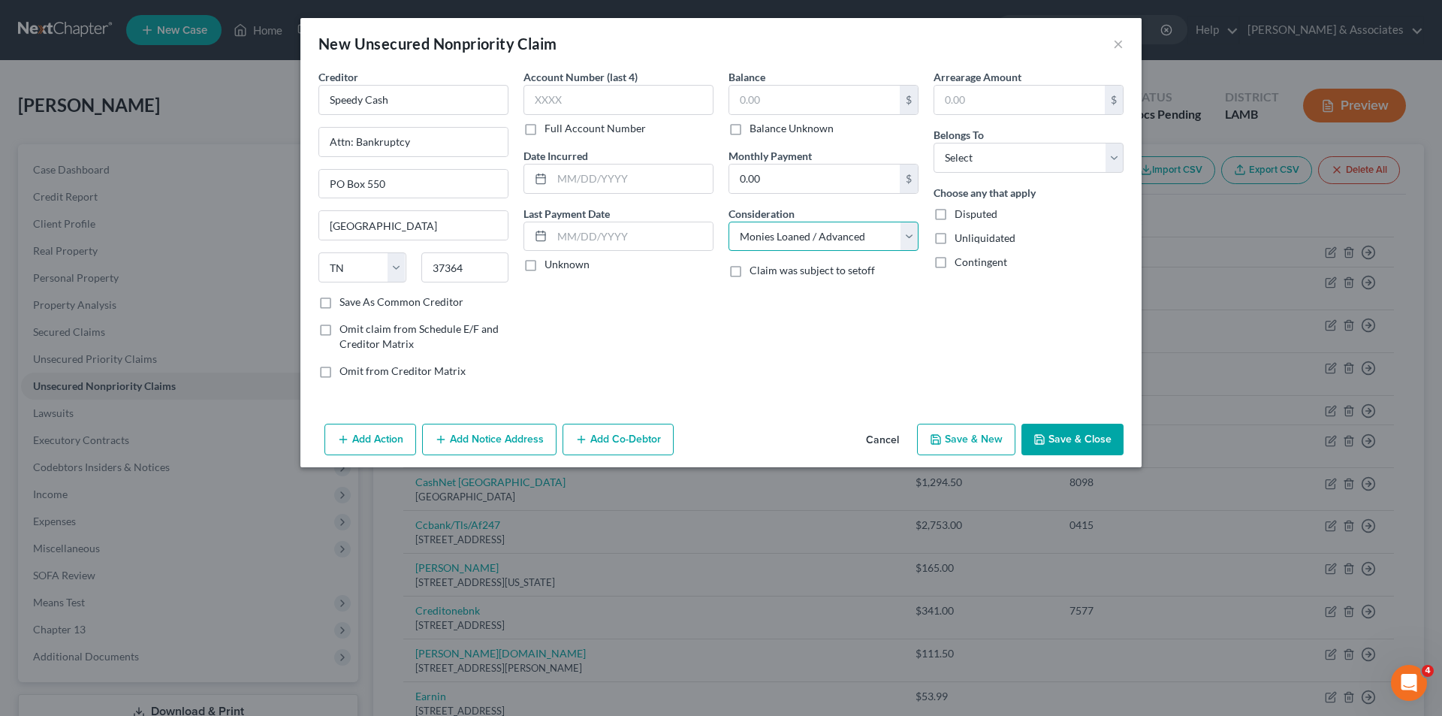
click at [728, 222] on select "Select Cable / Satellite Services Collection Agency Credit Card Debt Debt Couns…" at bounding box center [823, 237] width 190 height 30
drag, startPoint x: 969, startPoint y: 152, endPoint x: 972, endPoint y: 171, distance: 19.0
click at [969, 152] on select "Select Debtor 1 Only Debtor 2 Only Debtor 1 And Debtor 2 Only At Least One Of T…" at bounding box center [1028, 158] width 190 height 30
select select "0"
click at [933, 143] on select "Select Debtor 1 Only Debtor 2 Only Debtor 1 And Debtor 2 Only At Least One Of T…" at bounding box center [1028, 158] width 190 height 30
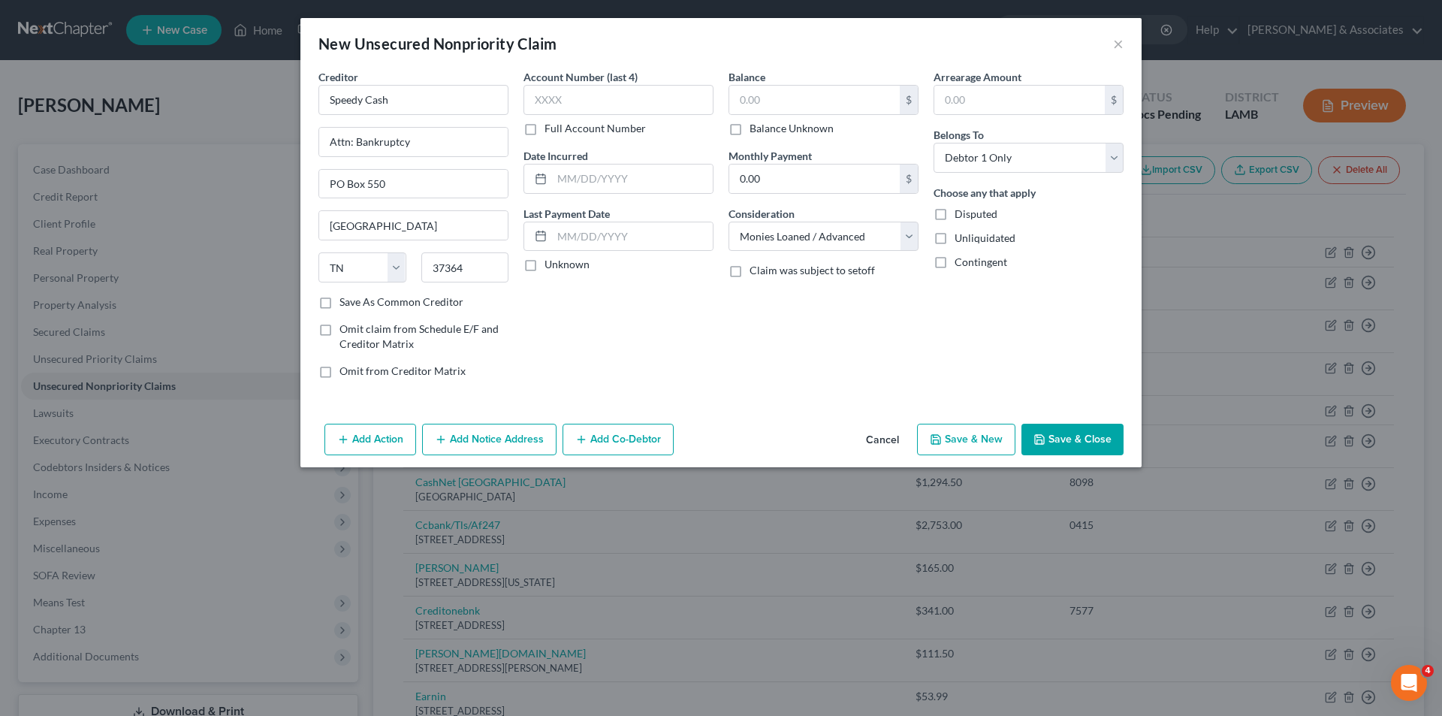
click at [876, 281] on div "Balance $ Balance Unknown Balance Undetermined $ Balance Unknown Monthly Paymen…" at bounding box center [823, 229] width 205 height 321
click at [827, 92] on input "text" at bounding box center [814, 100] width 170 height 29
type input "610.00"
drag, startPoint x: 602, startPoint y: 182, endPoint x: 1240, endPoint y: 302, distance: 648.8
click at [602, 182] on input "text" at bounding box center [632, 178] width 161 height 29
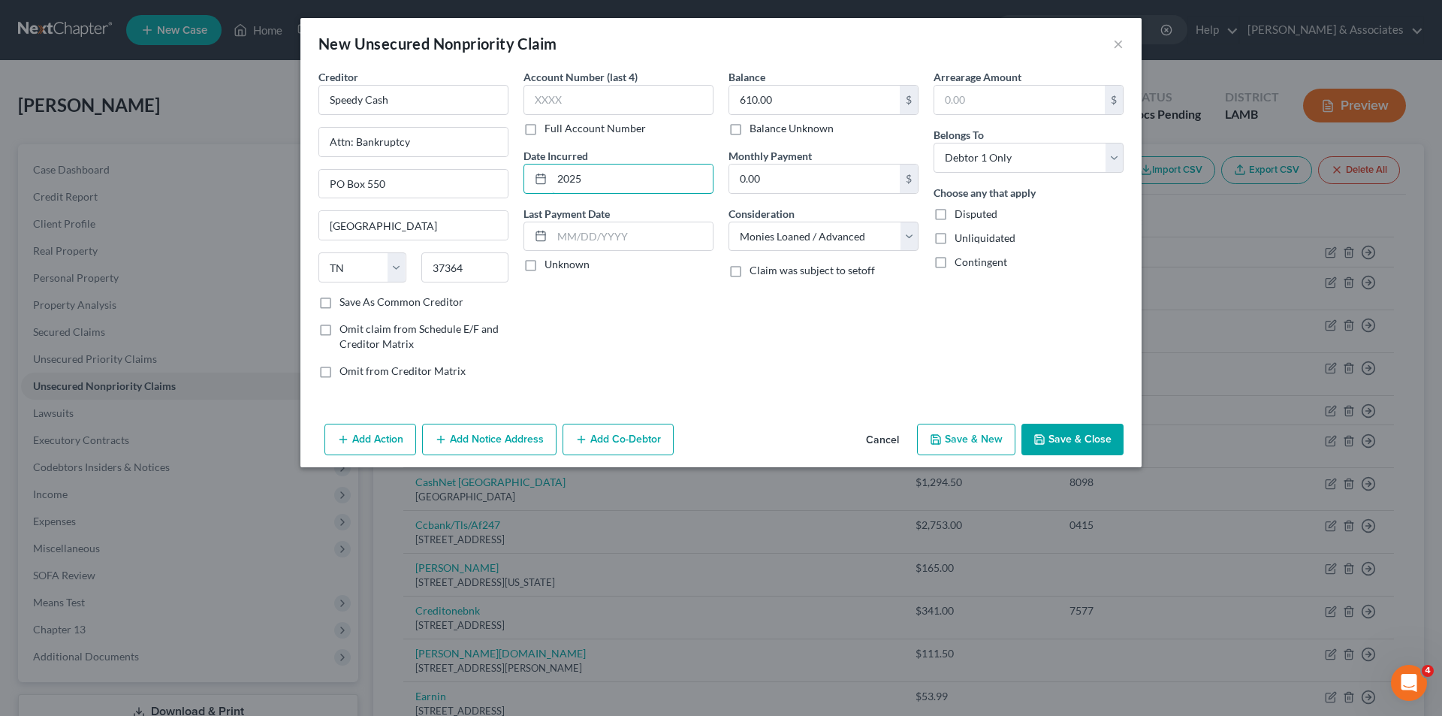
type input "2025"
click at [1077, 433] on button "Save & Close" at bounding box center [1072, 440] width 102 height 32
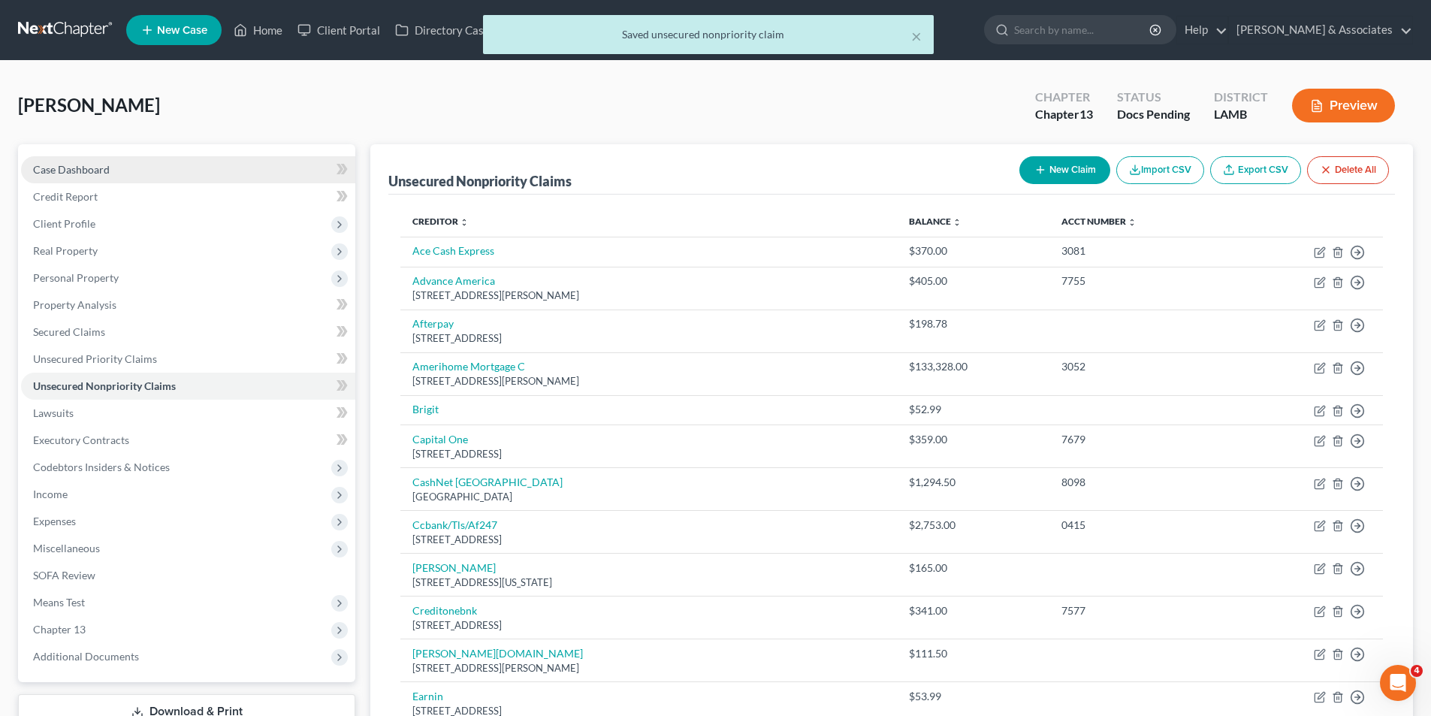
click at [196, 171] on link "Case Dashboard" at bounding box center [188, 169] width 334 height 27
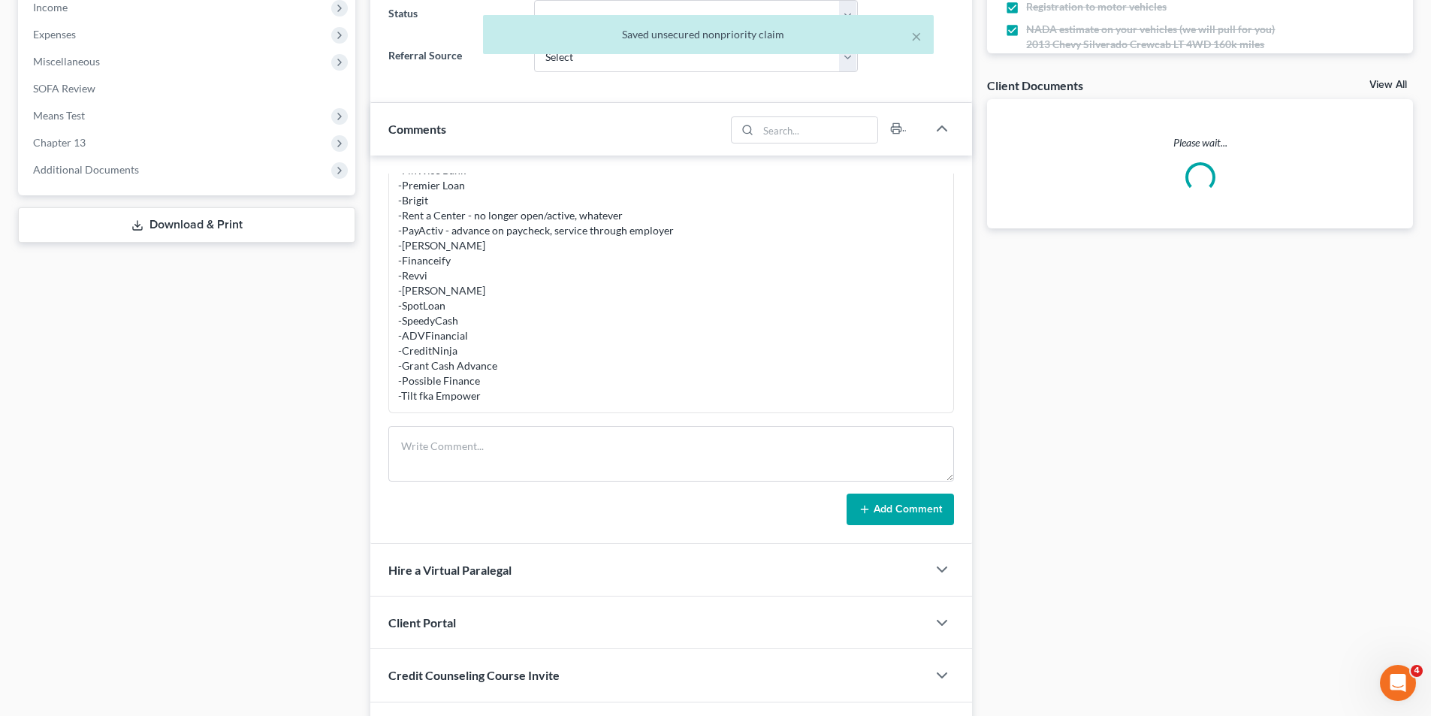
scroll to position [583, 0]
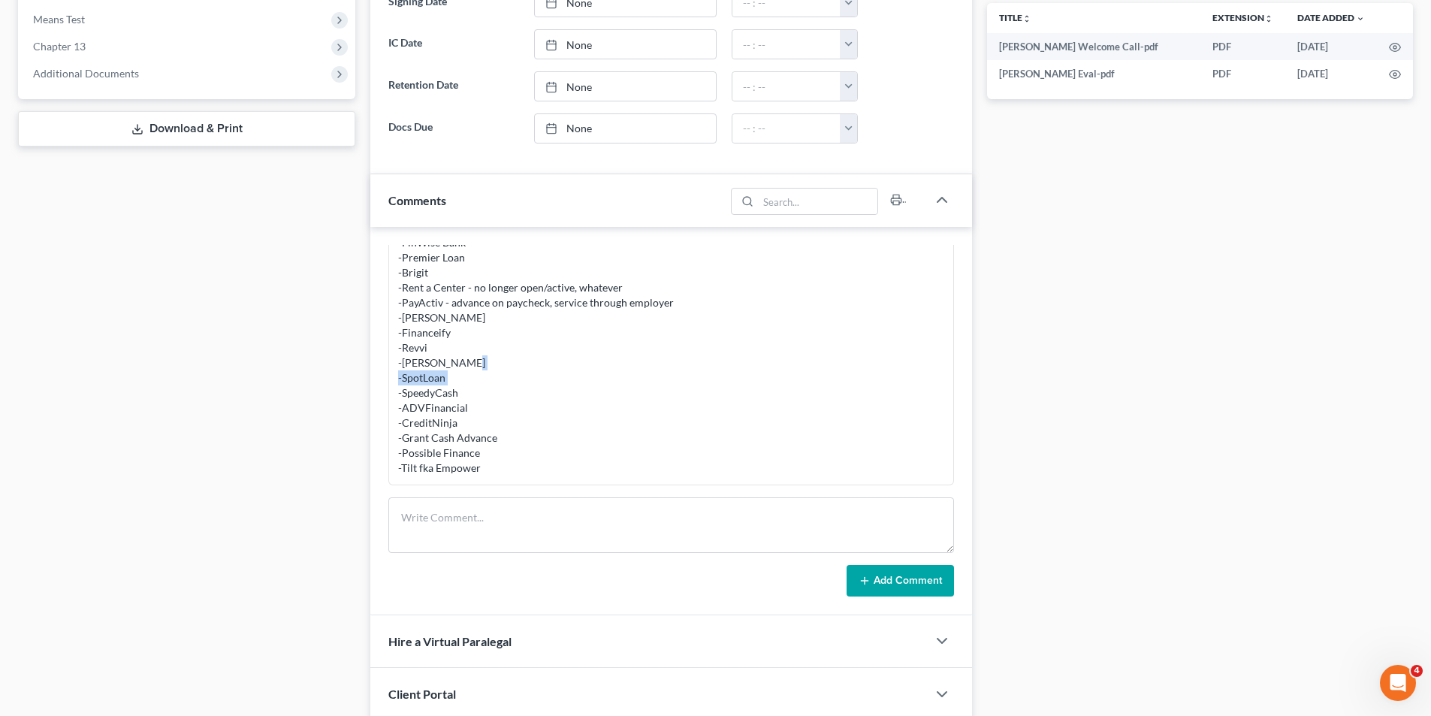
drag, startPoint x: 403, startPoint y: 409, endPoint x: 471, endPoint y: 409, distance: 67.6
click at [471, 409] on div "Review with client -cash app loan - added to F -Dave Inc -Earnin -Empower Loans…" at bounding box center [671, 317] width 546 height 315
copy div "ADVFinancial"
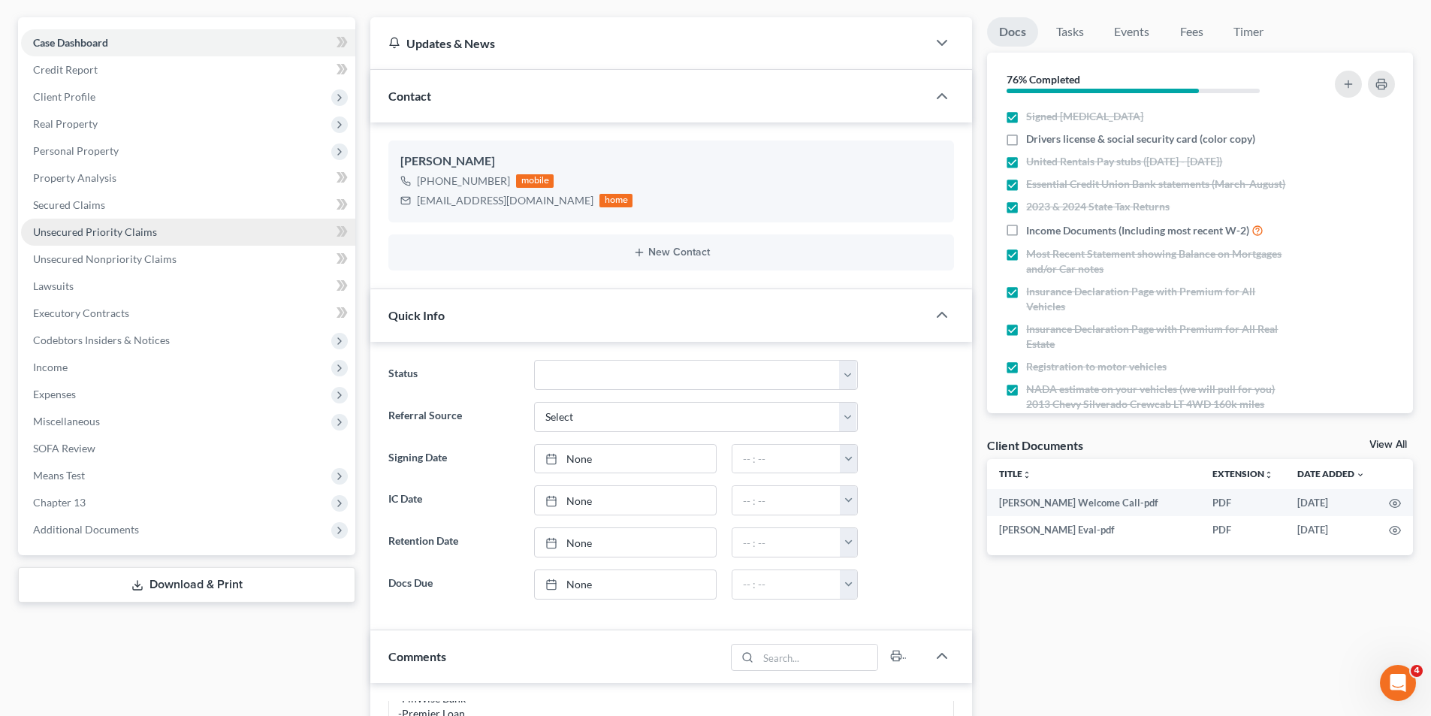
scroll to position [0, 0]
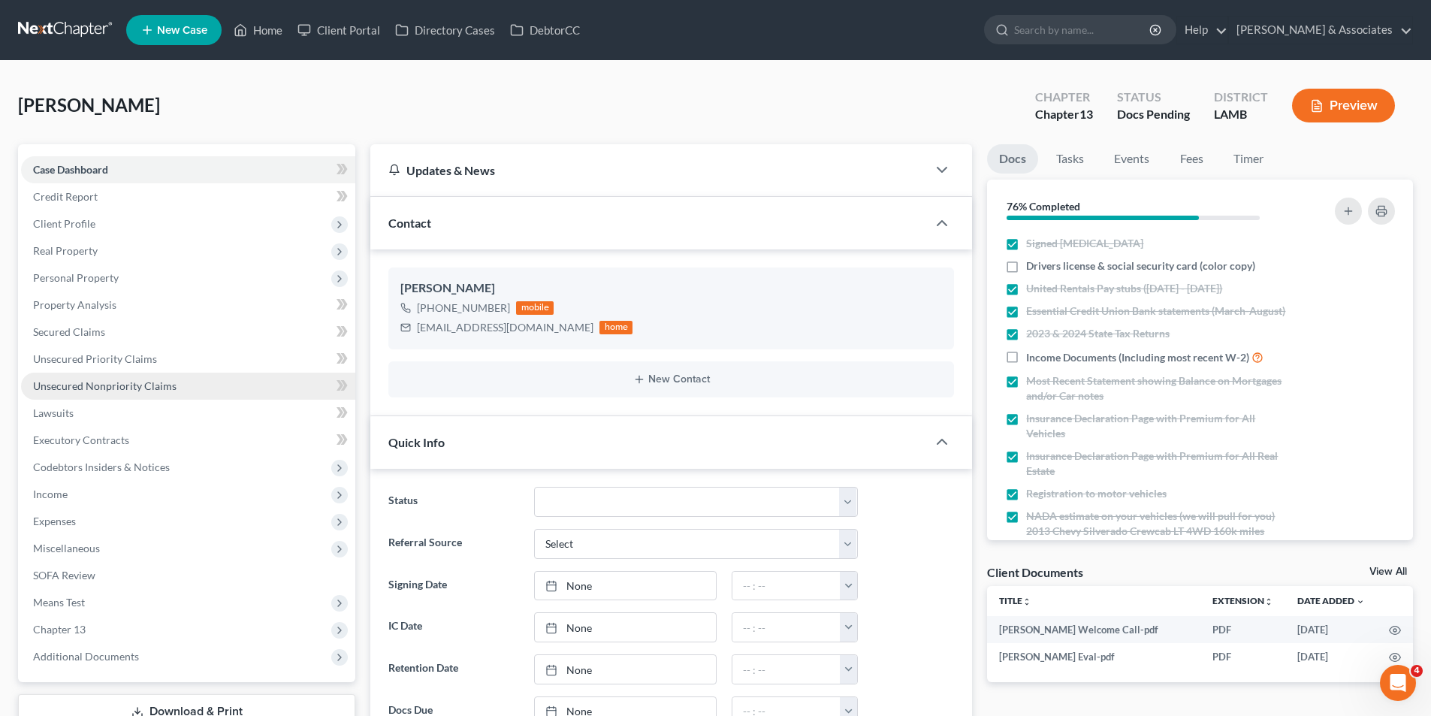
click at [106, 379] on span "Unsecured Nonpriority Claims" at bounding box center [104, 385] width 143 height 13
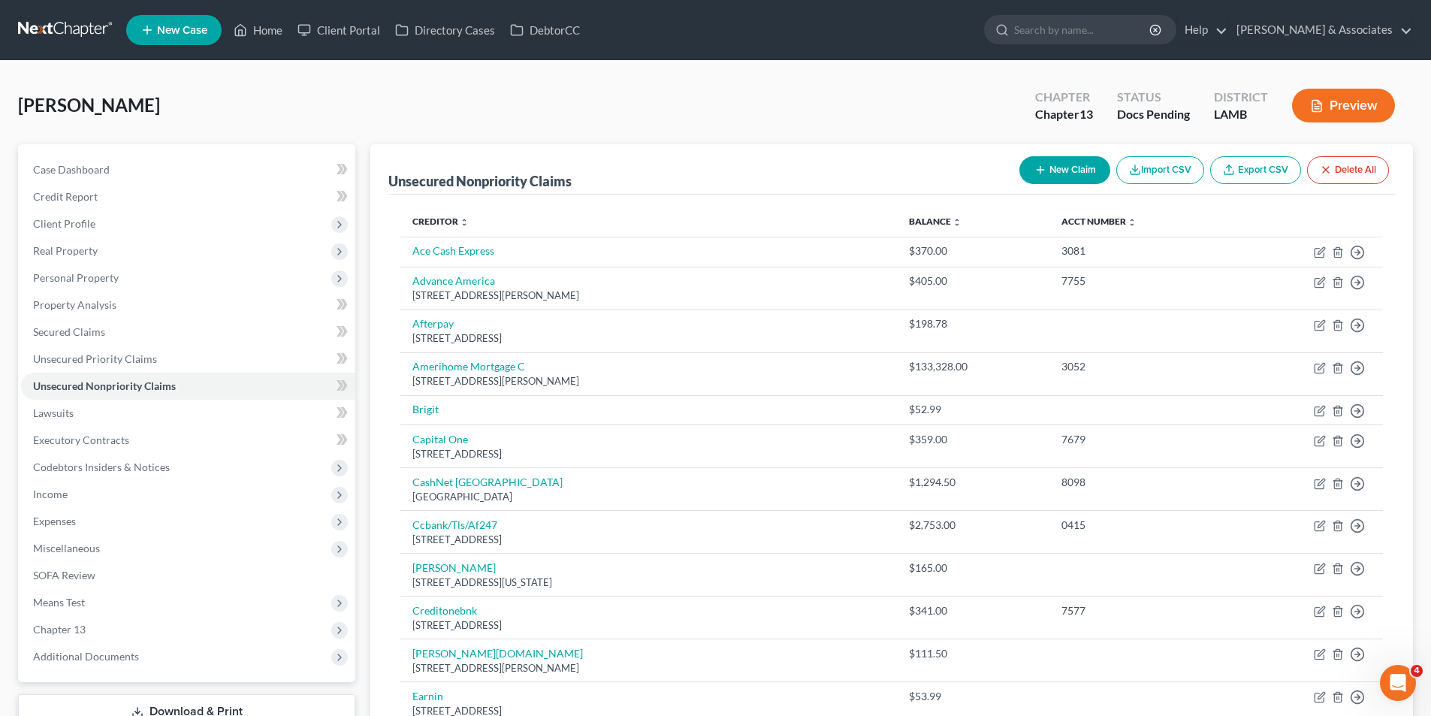
click at [1055, 170] on button "New Claim" at bounding box center [1064, 170] width 91 height 28
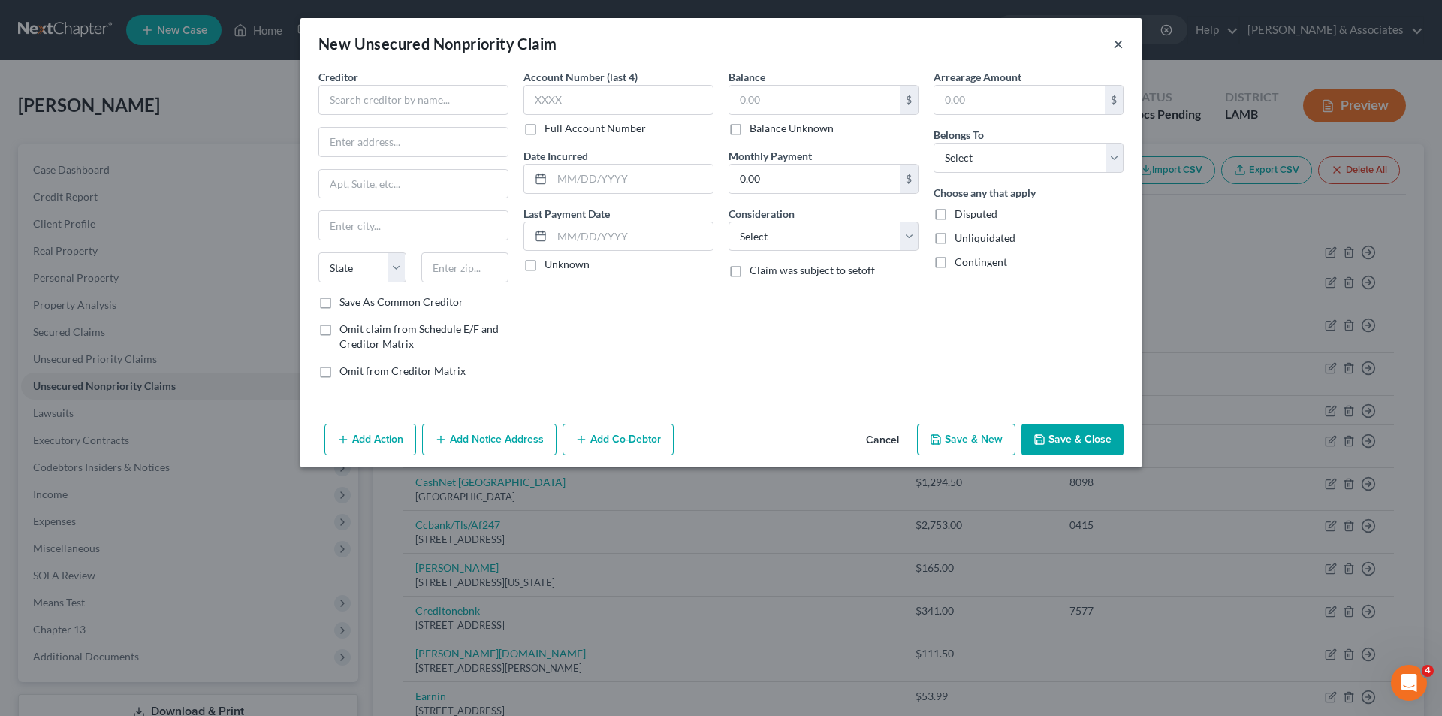
click at [1122, 47] on button "×" at bounding box center [1118, 44] width 11 height 18
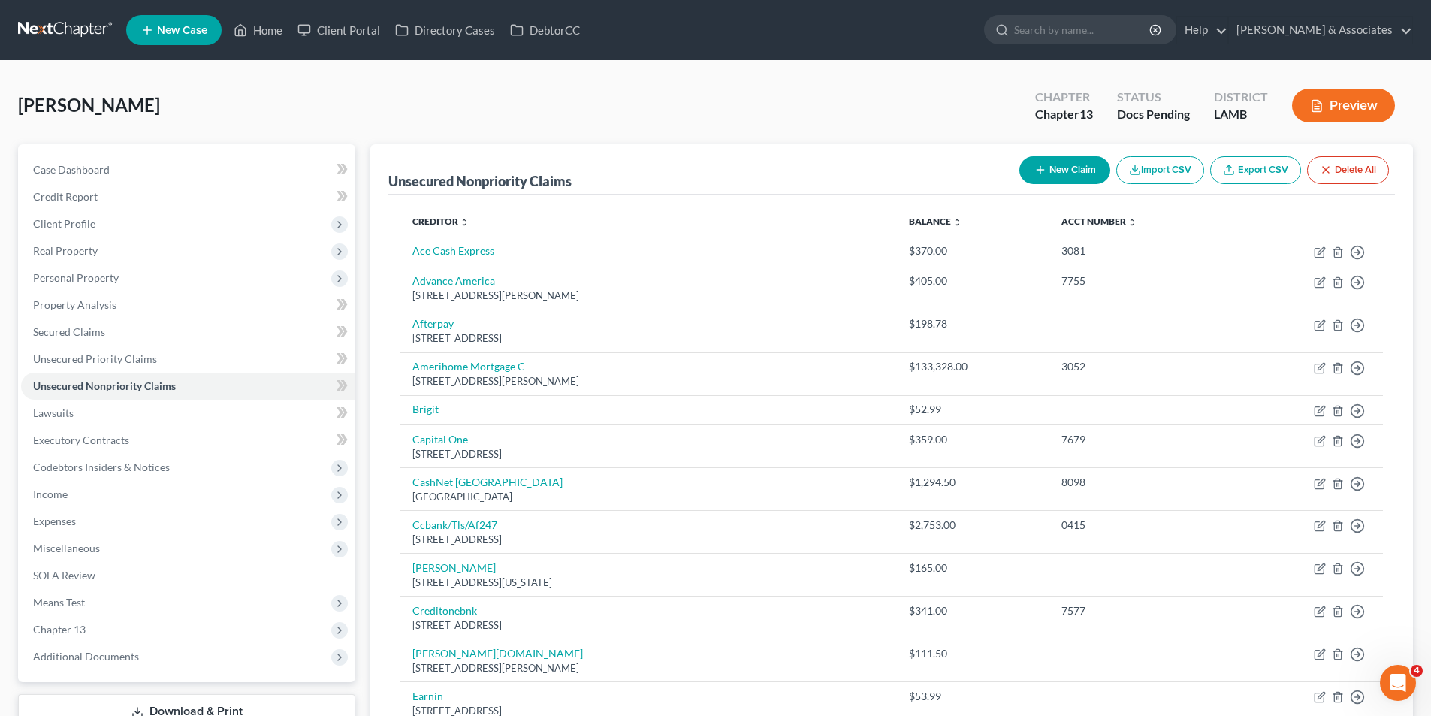
click at [1042, 167] on icon "button" at bounding box center [1040, 170] width 12 height 12
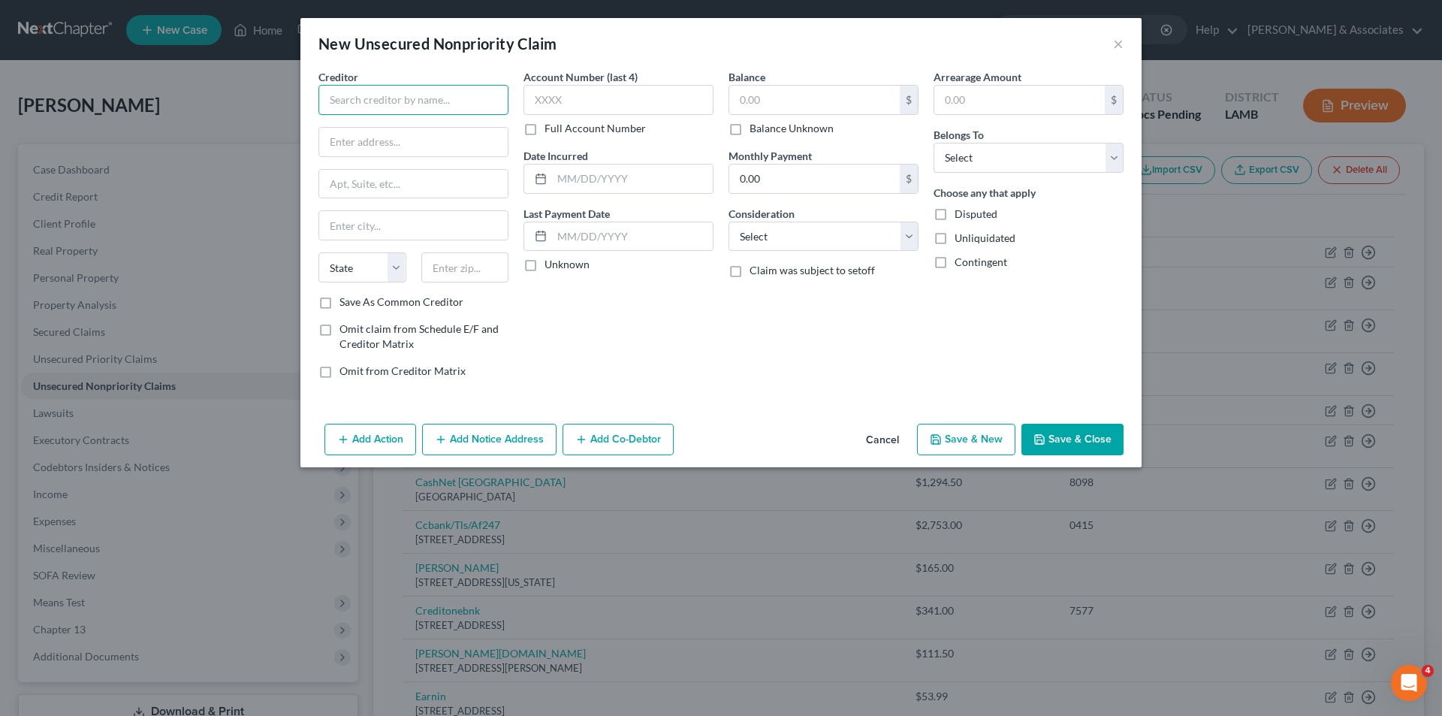
click at [411, 107] on input "text" at bounding box center [413, 100] width 190 height 30
paste input "ADVFinancial"
type input "ADVFinancial"
click at [413, 134] on input "text" at bounding box center [413, 142] width 188 height 29
drag, startPoint x: 819, startPoint y: 223, endPoint x: 792, endPoint y: 215, distance: 27.5
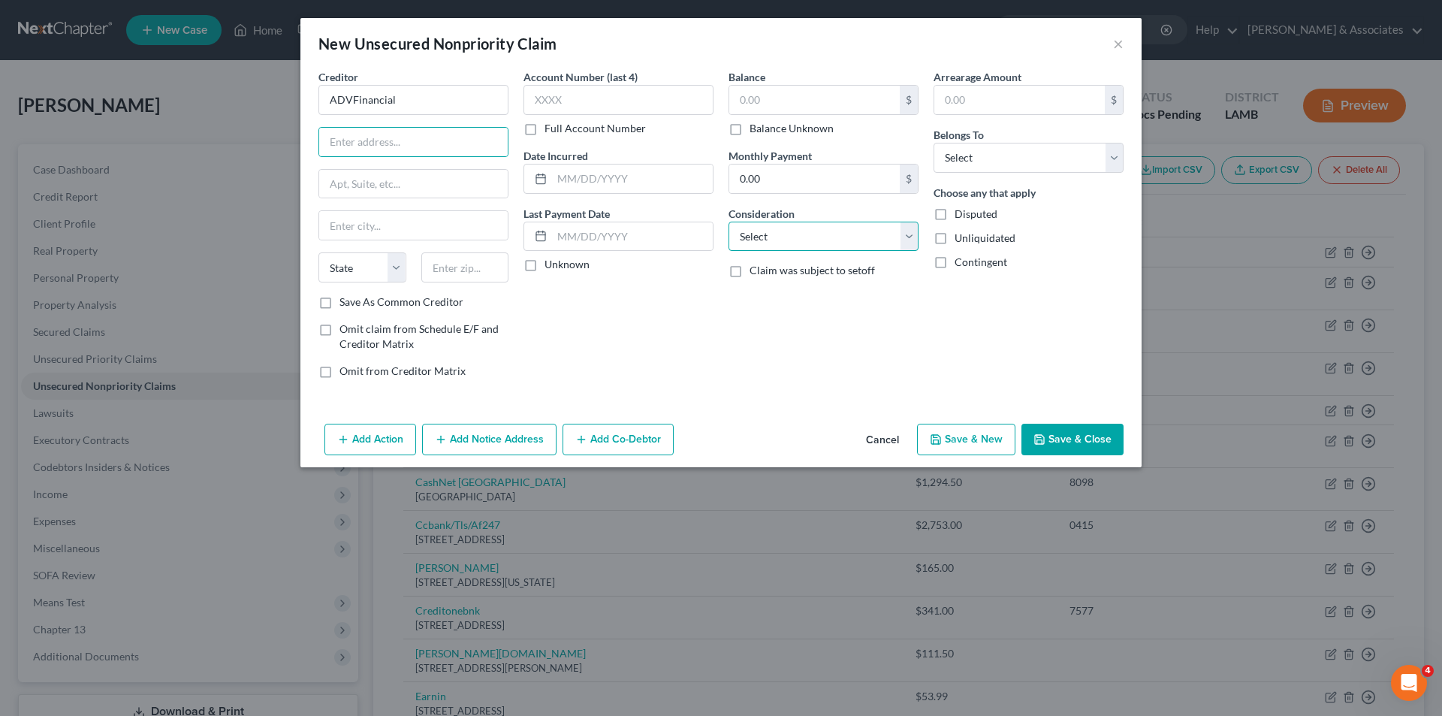
click at [819, 223] on select "Select Cable / Satellite Services Collection Agency Credit Card Debt Debt Couns…" at bounding box center [823, 237] width 190 height 30
select select "10"
click at [728, 222] on select "Select Cable / Satellite Services Collection Agency Credit Card Debt Debt Couns…" at bounding box center [823, 237] width 190 height 30
click at [990, 161] on select "Select Debtor 1 Only Debtor 2 Only Debtor 1 And Debtor 2 Only At Least One Of T…" at bounding box center [1028, 158] width 190 height 30
select select "0"
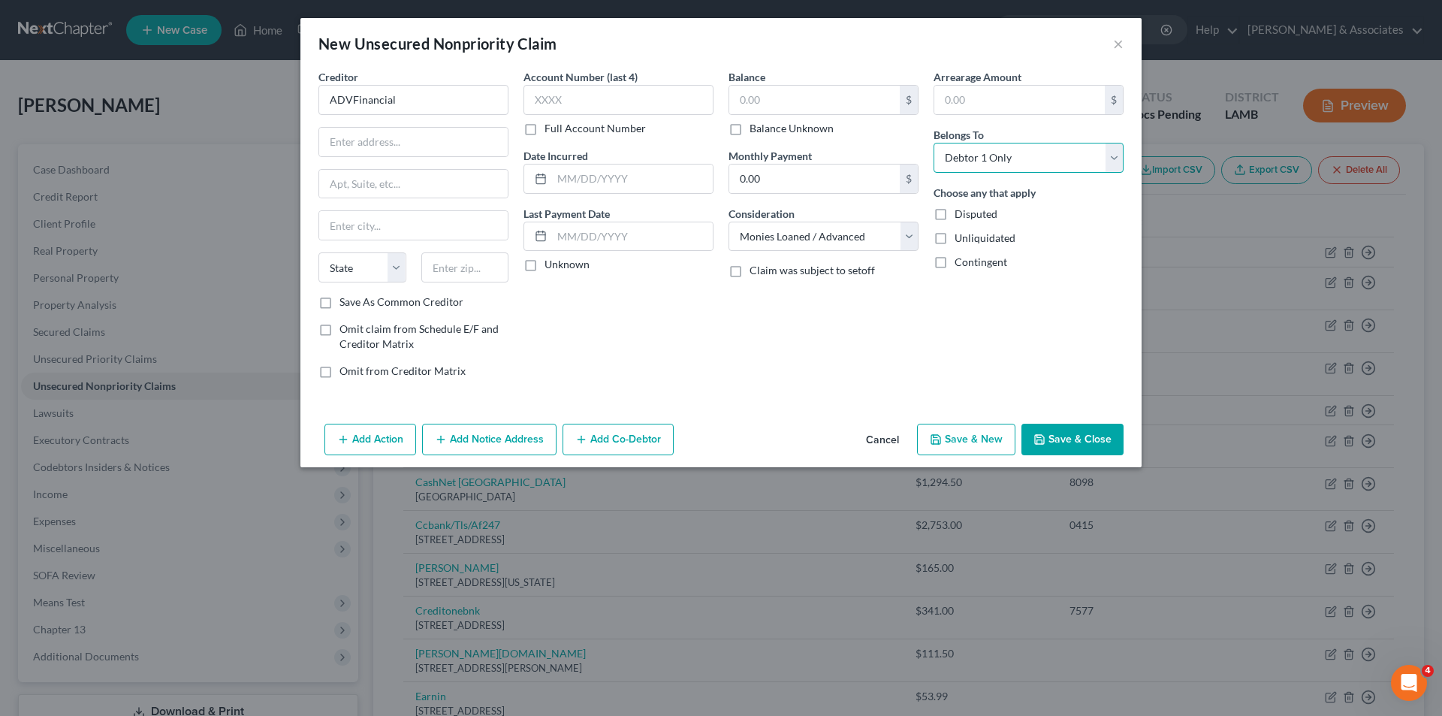
click at [933, 143] on select "Select Debtor 1 Only Debtor 2 Only Debtor 1 And Debtor 2 Only At Least One Of T…" at bounding box center [1028, 158] width 190 height 30
click at [839, 100] on input "text" at bounding box center [814, 100] width 170 height 29
type input "2,753.07"
click at [601, 184] on input "text" at bounding box center [632, 178] width 161 height 29
type input "2025"
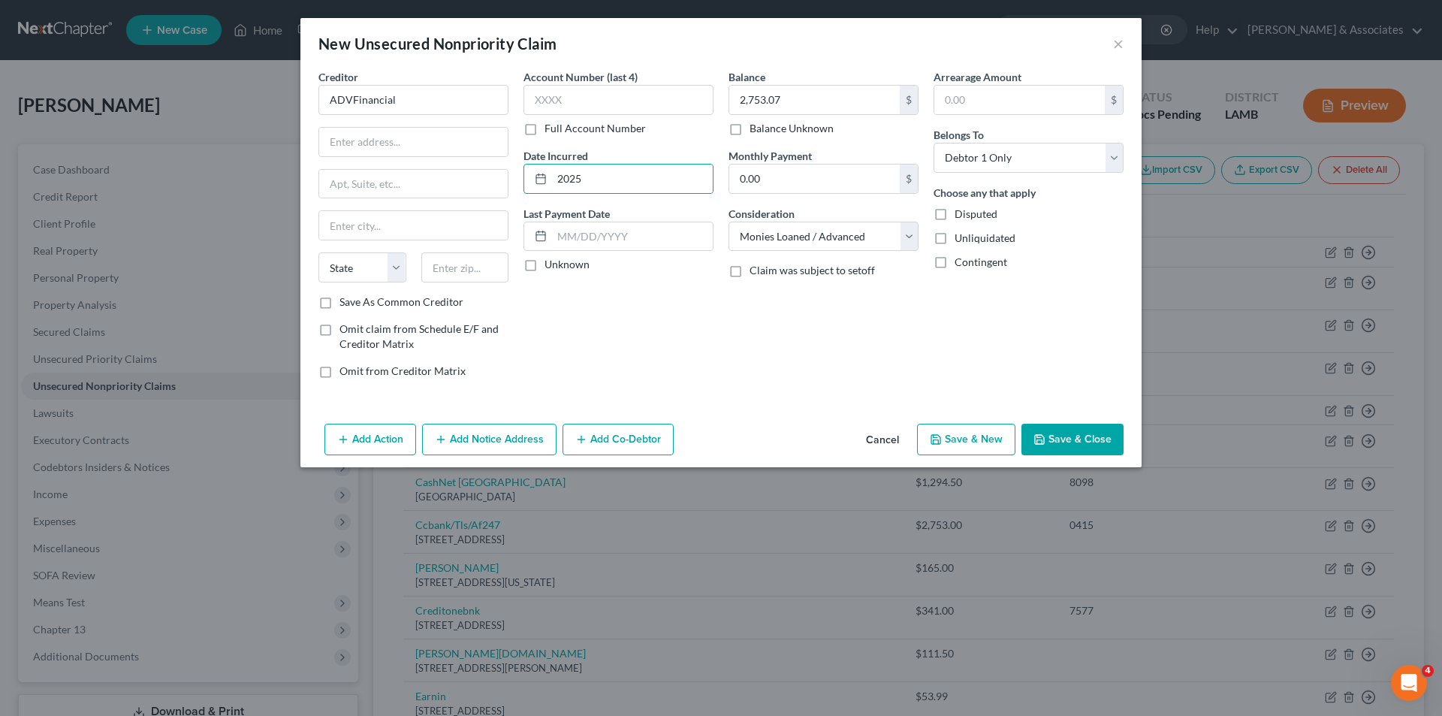
click at [720, 372] on div "Account Number (last 4) Full Account Number Date Incurred 2025 Last Payment Dat…" at bounding box center [618, 229] width 205 height 321
click at [1093, 437] on button "Save & Close" at bounding box center [1072, 440] width 102 height 32
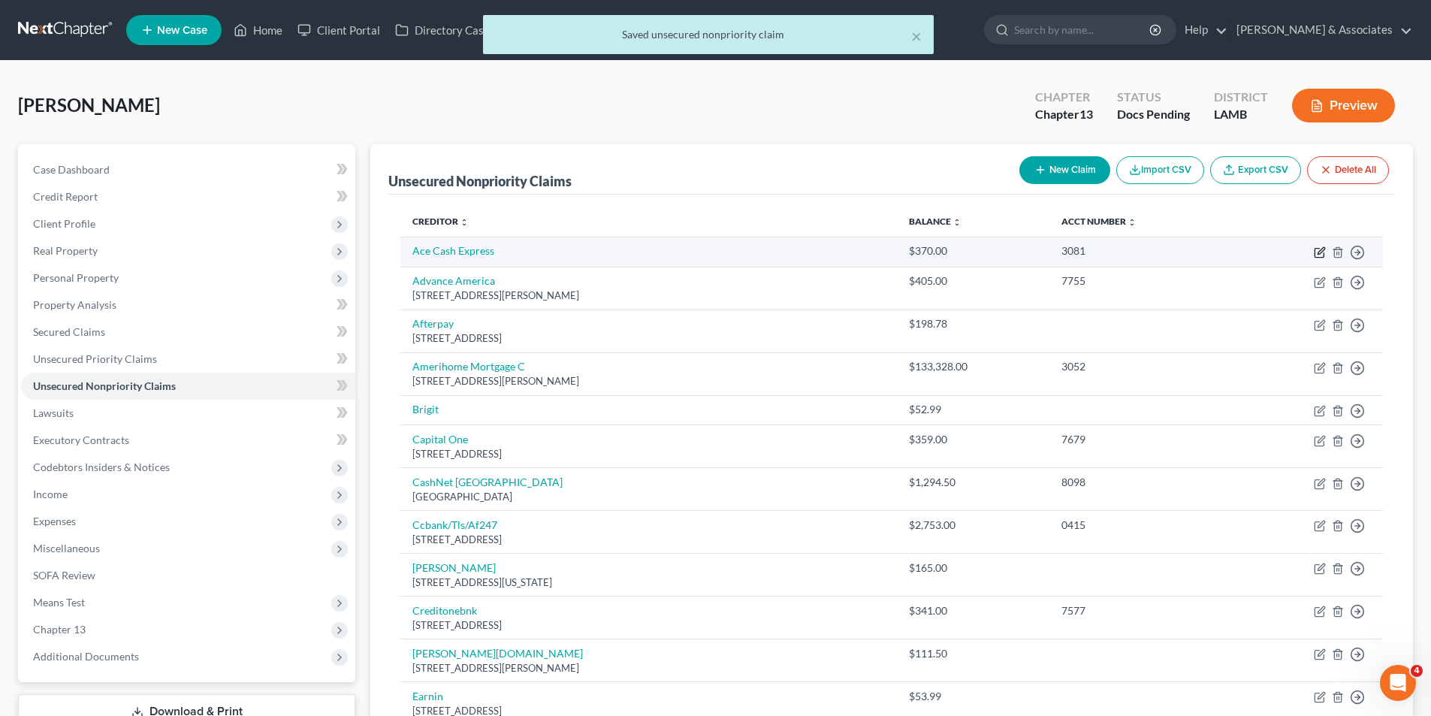
click at [1318, 254] on icon "button" at bounding box center [1320, 250] width 7 height 7
select select "10"
select select "0"
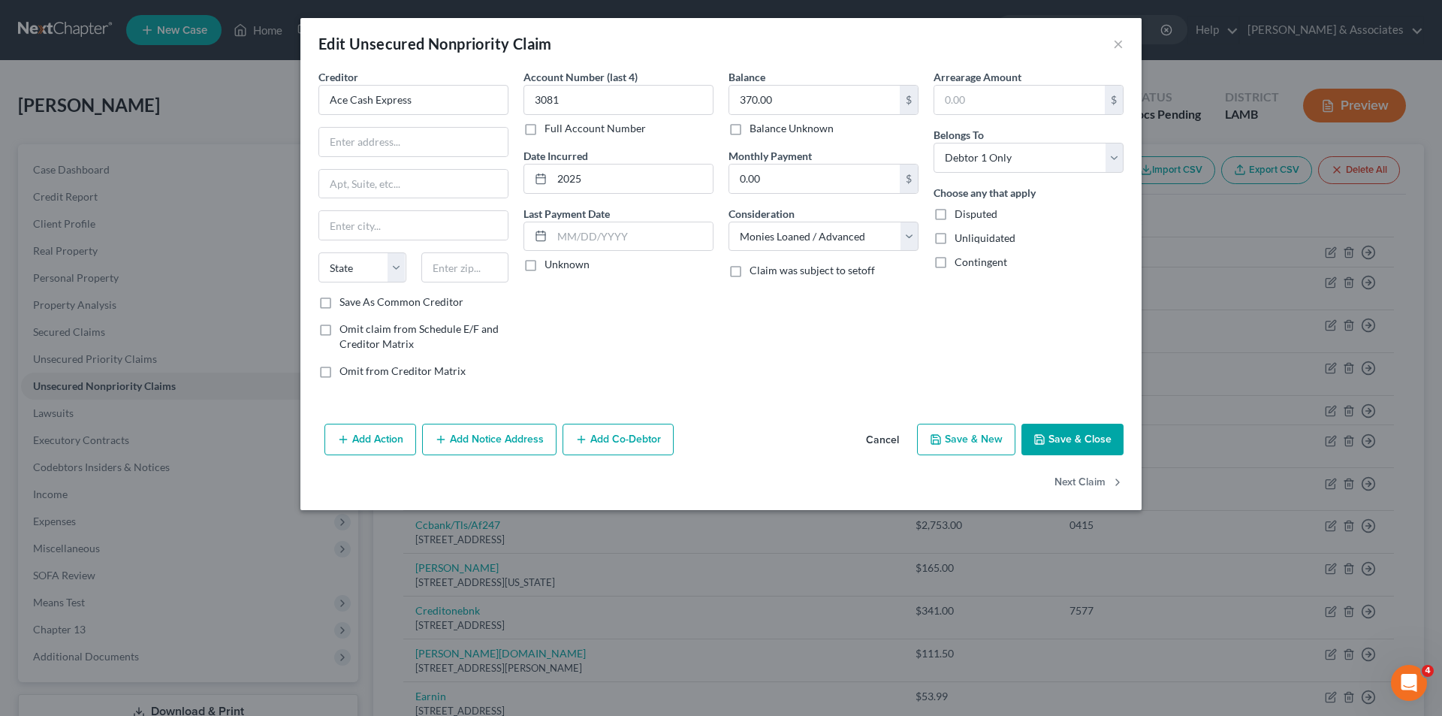
click at [704, 339] on div "Account Number (last 4) 3081 Full Account Number Date Incurred 2025 Last Paymen…" at bounding box center [618, 229] width 205 height 321
click at [1112, 44] on div "Edit Unsecured Nonpriority Claim ×" at bounding box center [720, 43] width 841 height 51
click at [1123, 45] on button "×" at bounding box center [1118, 44] width 11 height 18
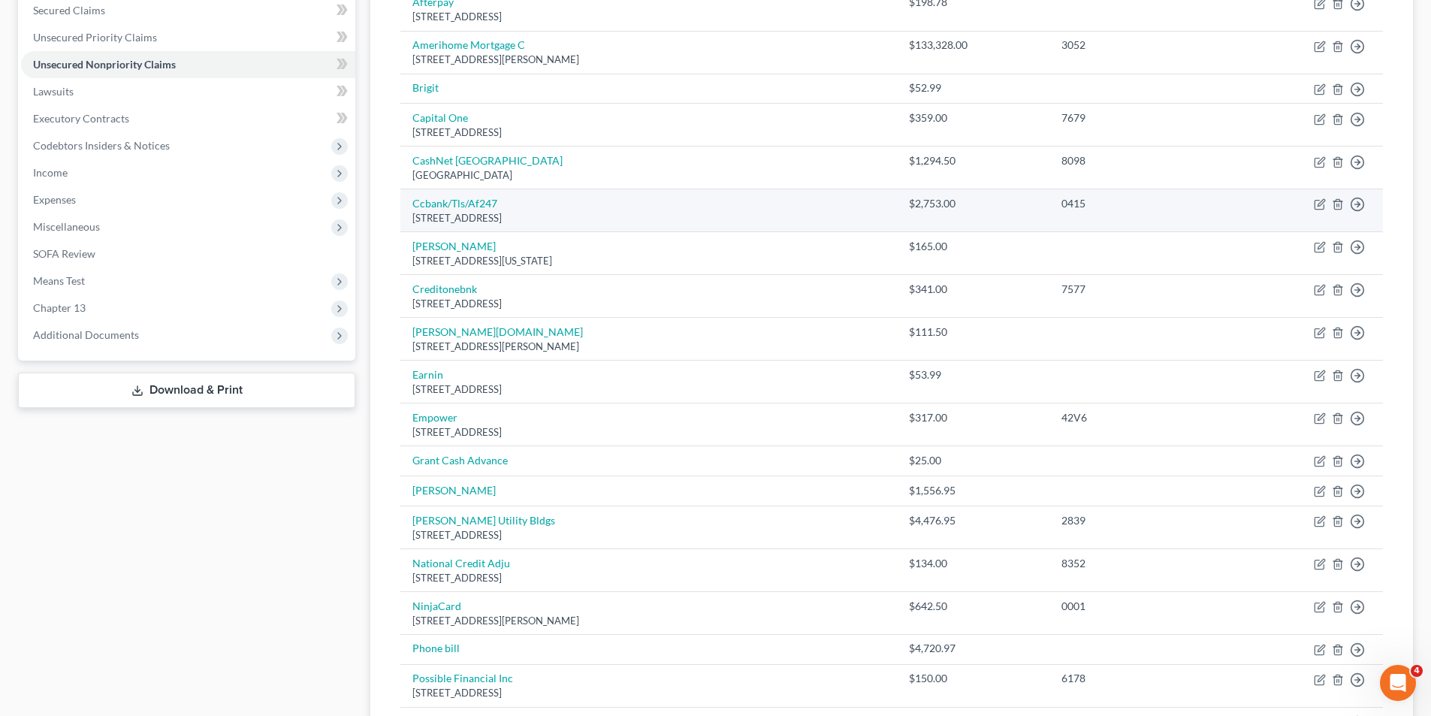
scroll to position [847, 0]
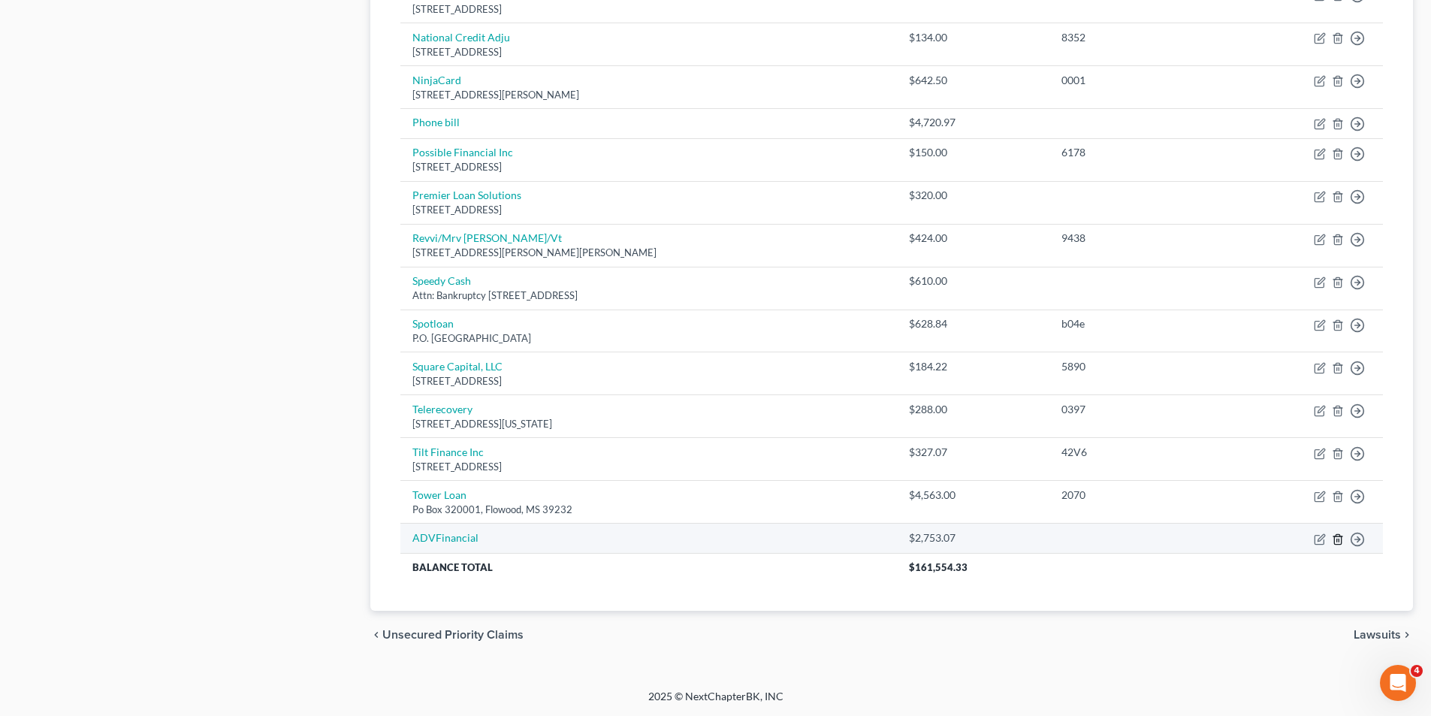
click at [1331, 538] on icon "button" at bounding box center [1337, 539] width 12 height 12
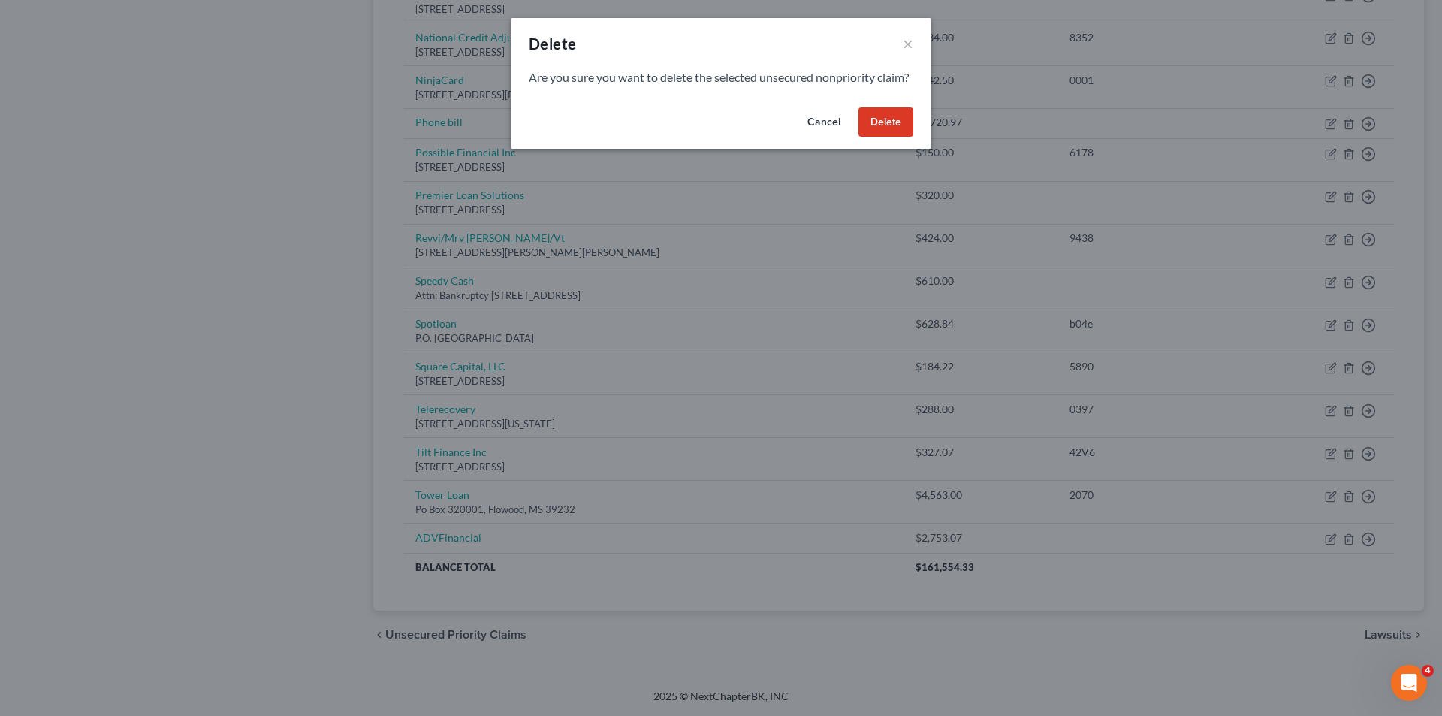
click at [881, 131] on button "Delete" at bounding box center [885, 122] width 55 height 30
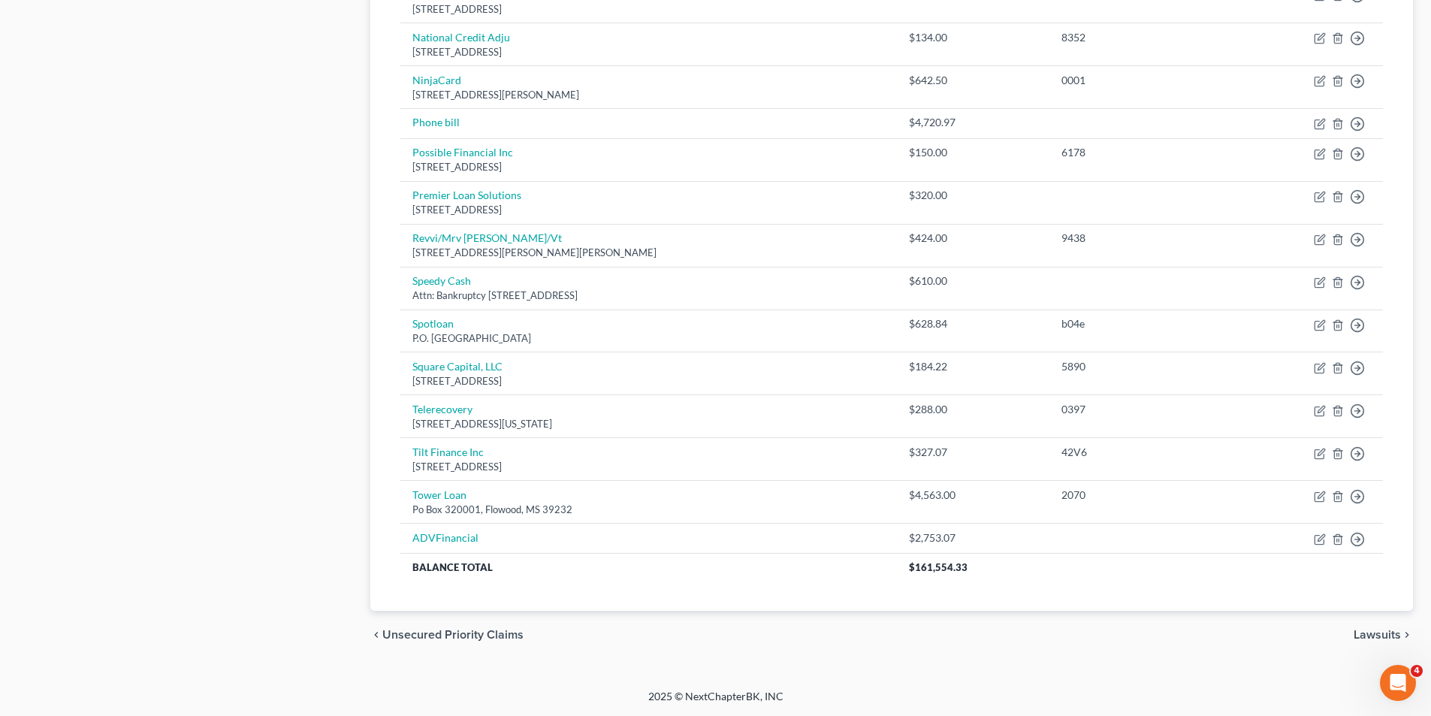
scroll to position [817, 0]
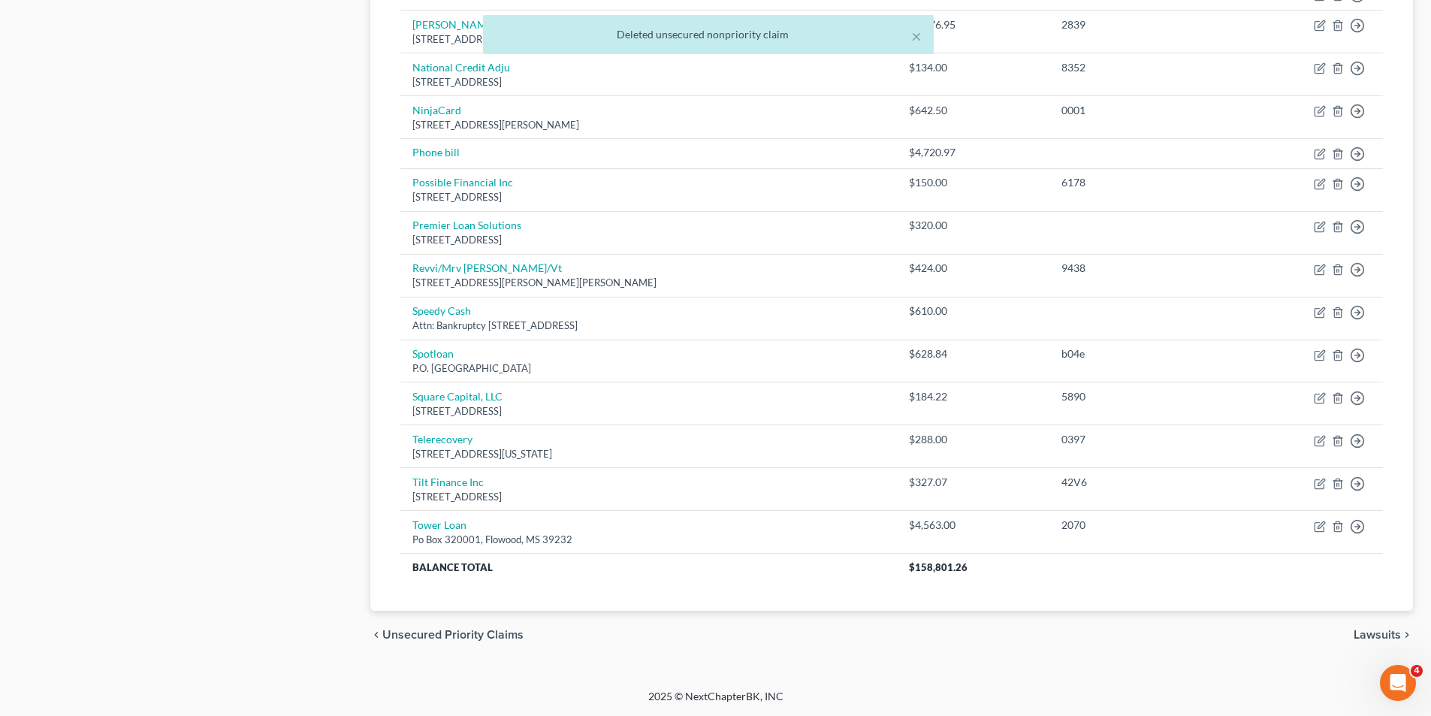
drag, startPoint x: 317, startPoint y: 586, endPoint x: 311, endPoint y: 591, distance: 8.0
click at [1317, 158] on icon "button" at bounding box center [1319, 154] width 12 height 12
select select "19"
select select "0"
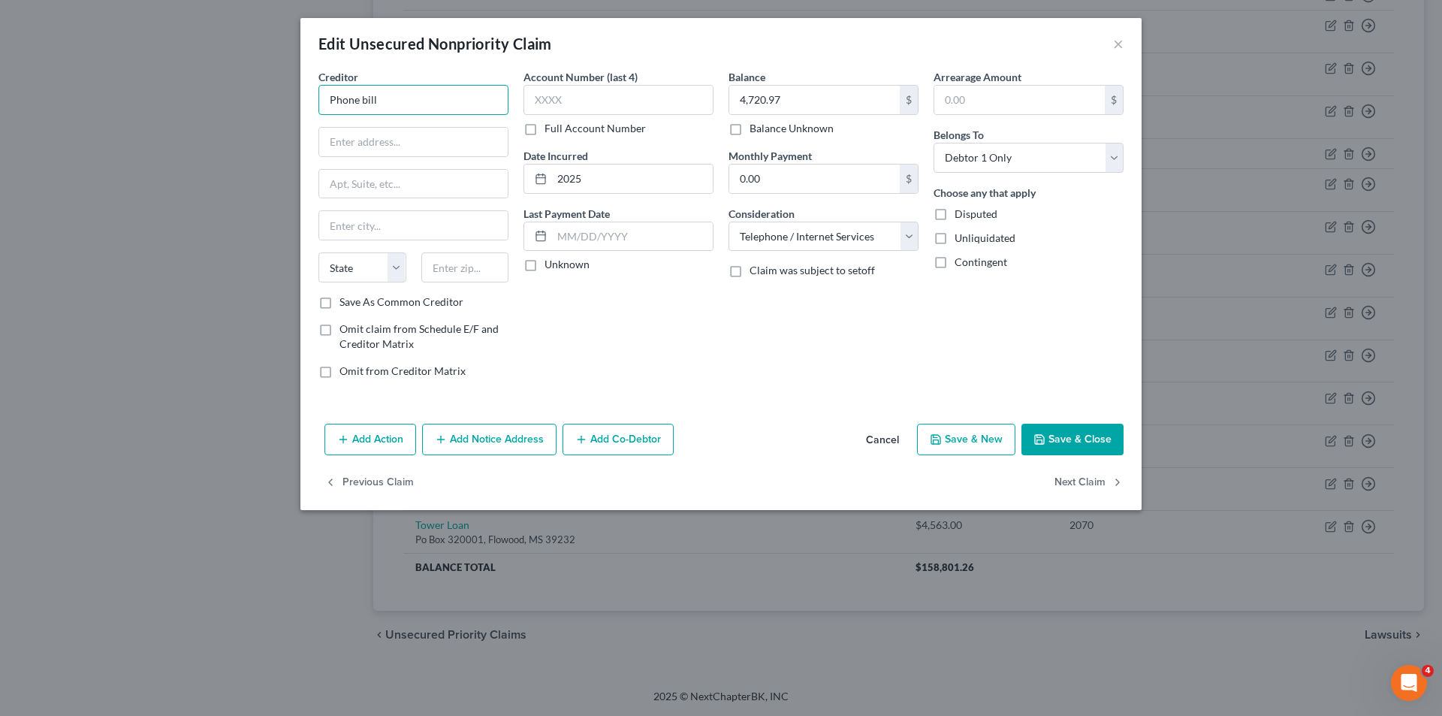
drag, startPoint x: 477, startPoint y: 110, endPoint x: 273, endPoint y: 100, distance: 203.7
click at [273, 100] on div "Edit Unsecured Nonpriority Claim × Creditor * Phone bill State AL AK AR AZ CA C…" at bounding box center [721, 358] width 1442 height 716
type input "AT&T"
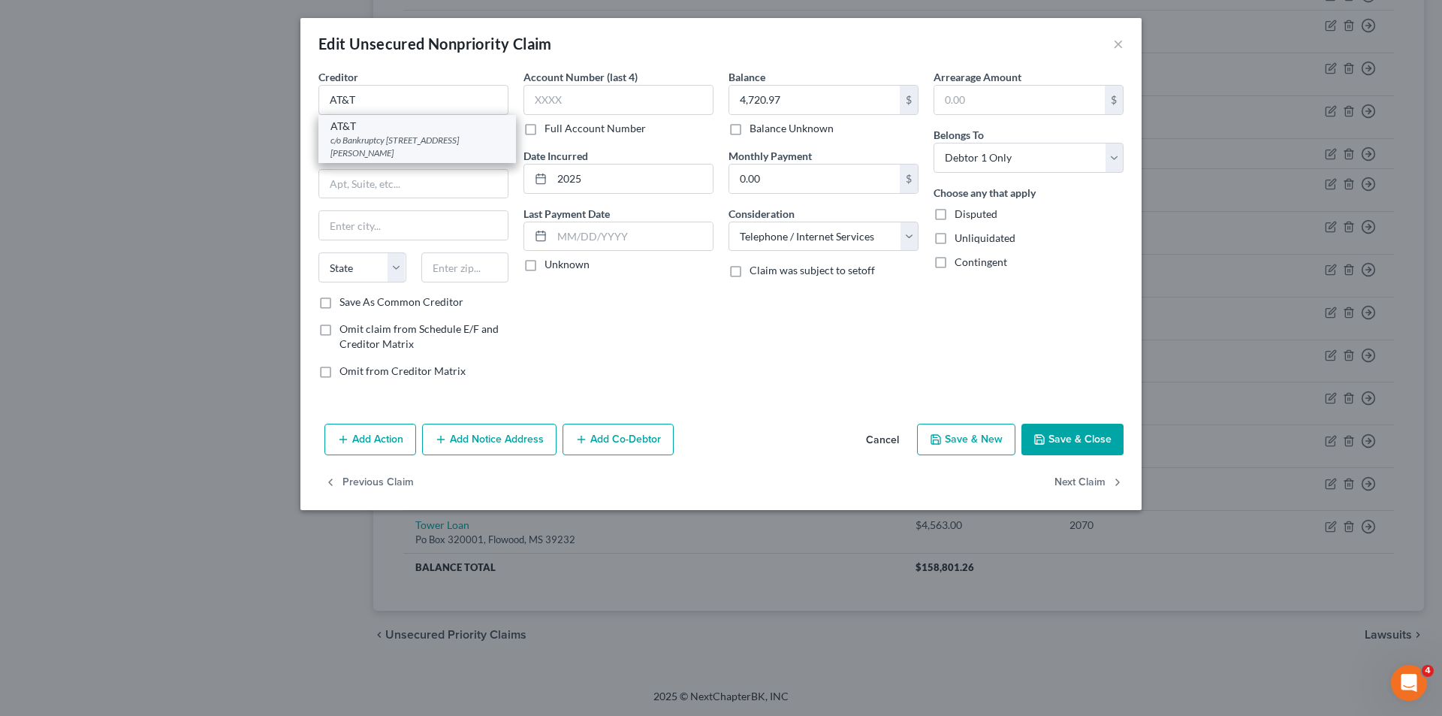
click at [396, 149] on div "c/o Bankruptcy 4331 Communications Dr Flr 4W, Dallas, TX 75211" at bounding box center [416, 147] width 173 height 26
type input "c/o Bankruptcy"
type input "4331 Communications Dr Flr 4W"
type input "Dallas"
select select "45"
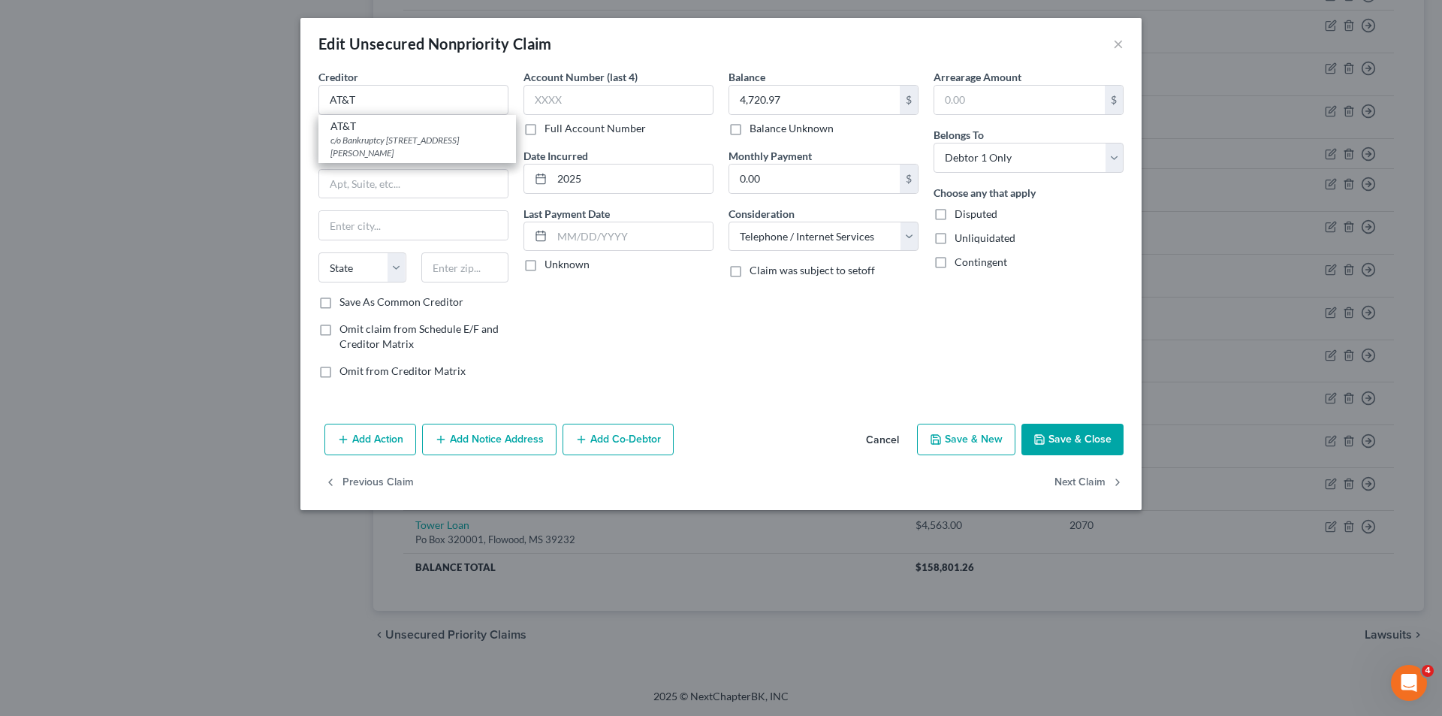
type input "75211"
click at [781, 355] on div "Balance 4,720.97 $ Balance Unknown Balance Undetermined 4,720.97 $ Balance Unkn…" at bounding box center [823, 229] width 205 height 321
click at [1054, 439] on button "Save & Close" at bounding box center [1072, 440] width 102 height 32
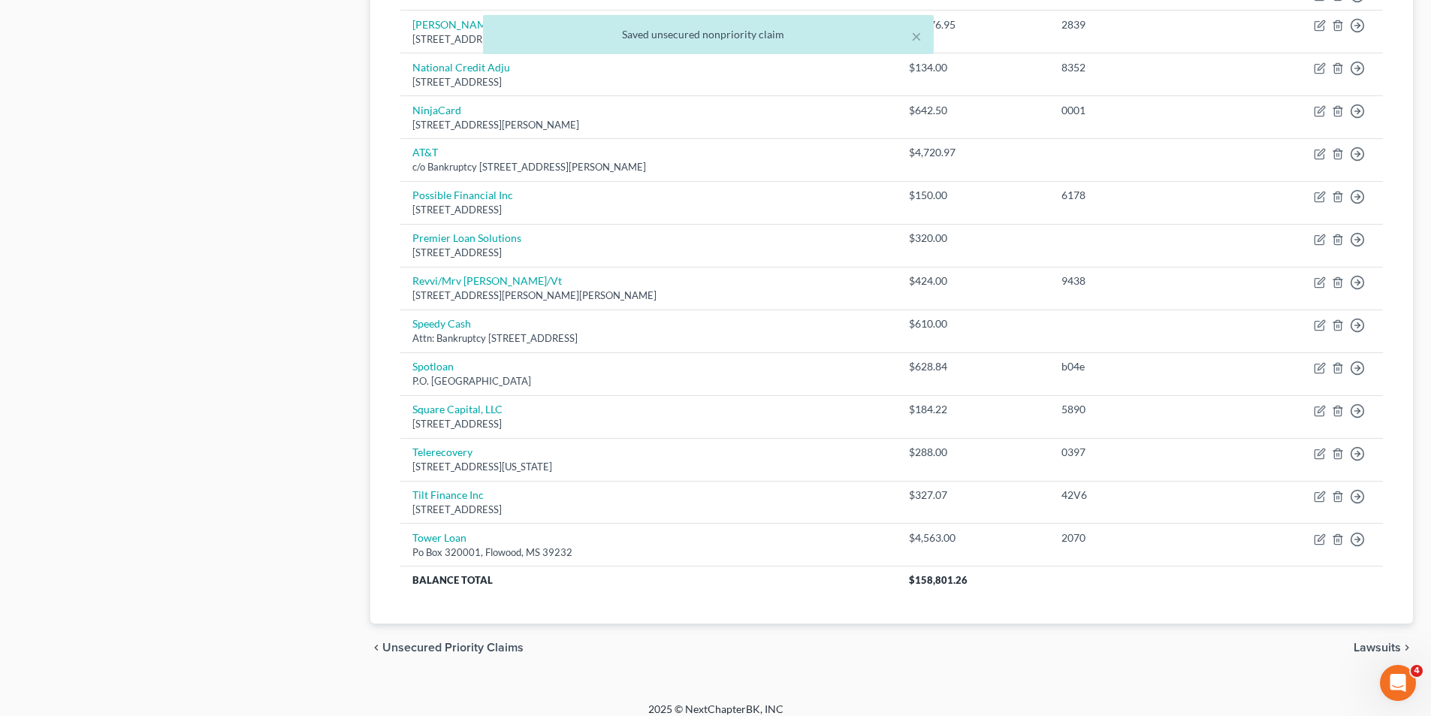
click at [138, 387] on div "Case Dashboard Payments Invoices Payments Payments Credit Report Client Profile" at bounding box center [187, -1] width 352 height 1345
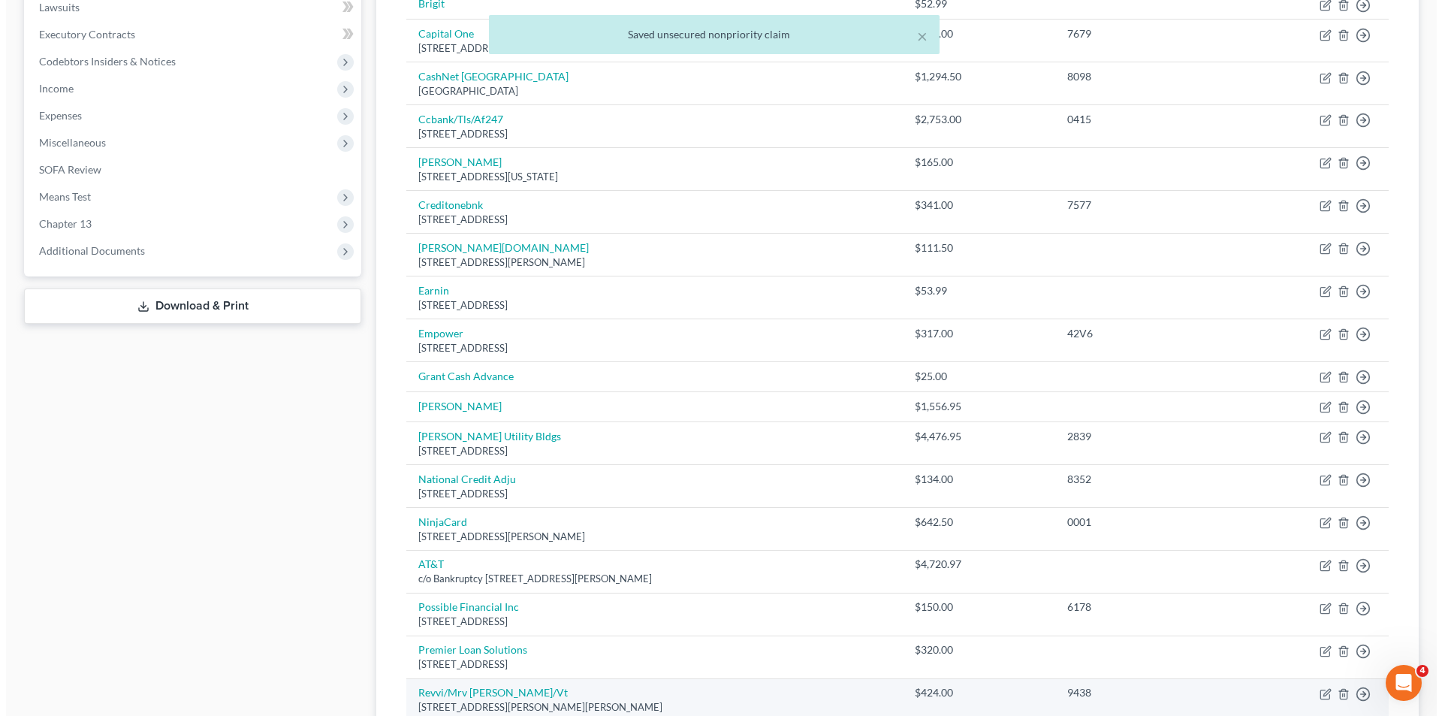
scroll to position [291, 0]
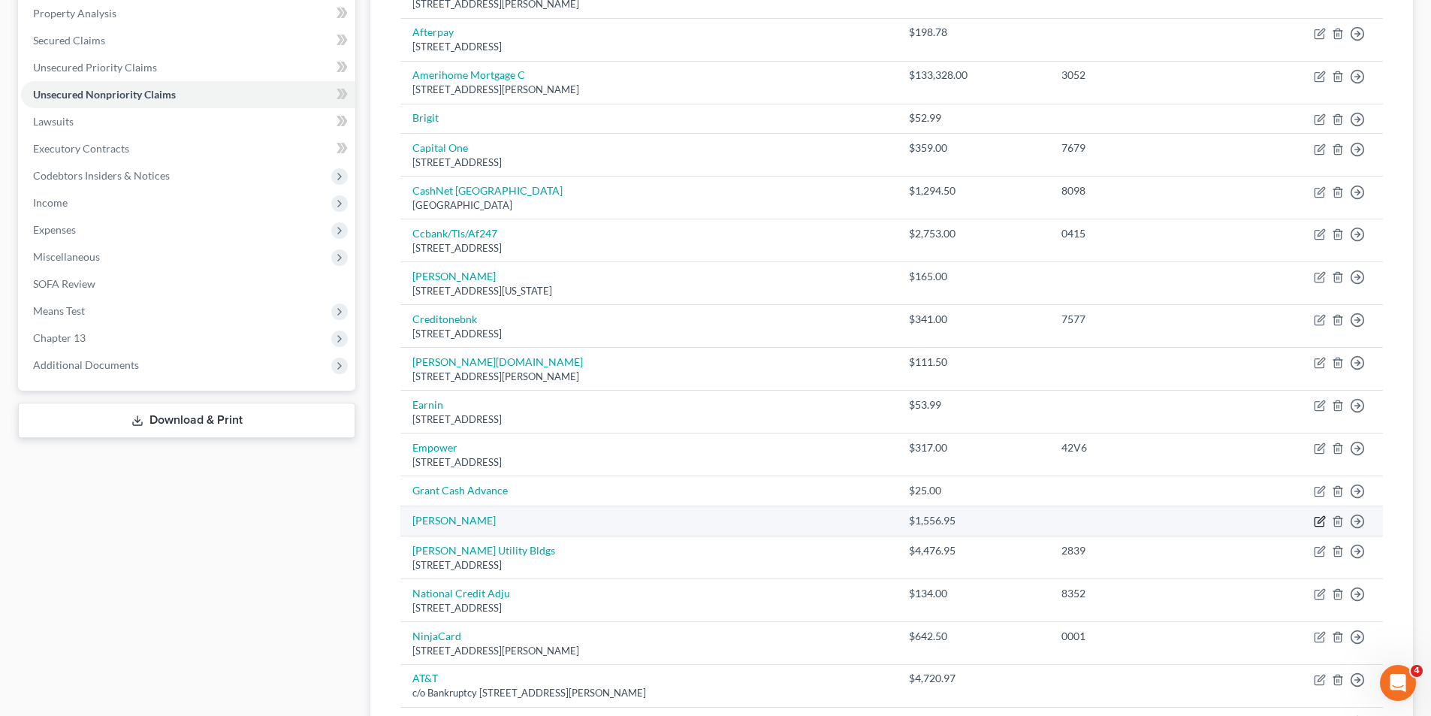
click at [1319, 522] on icon "button" at bounding box center [1319, 521] width 12 height 12
select select "10"
select select "0"
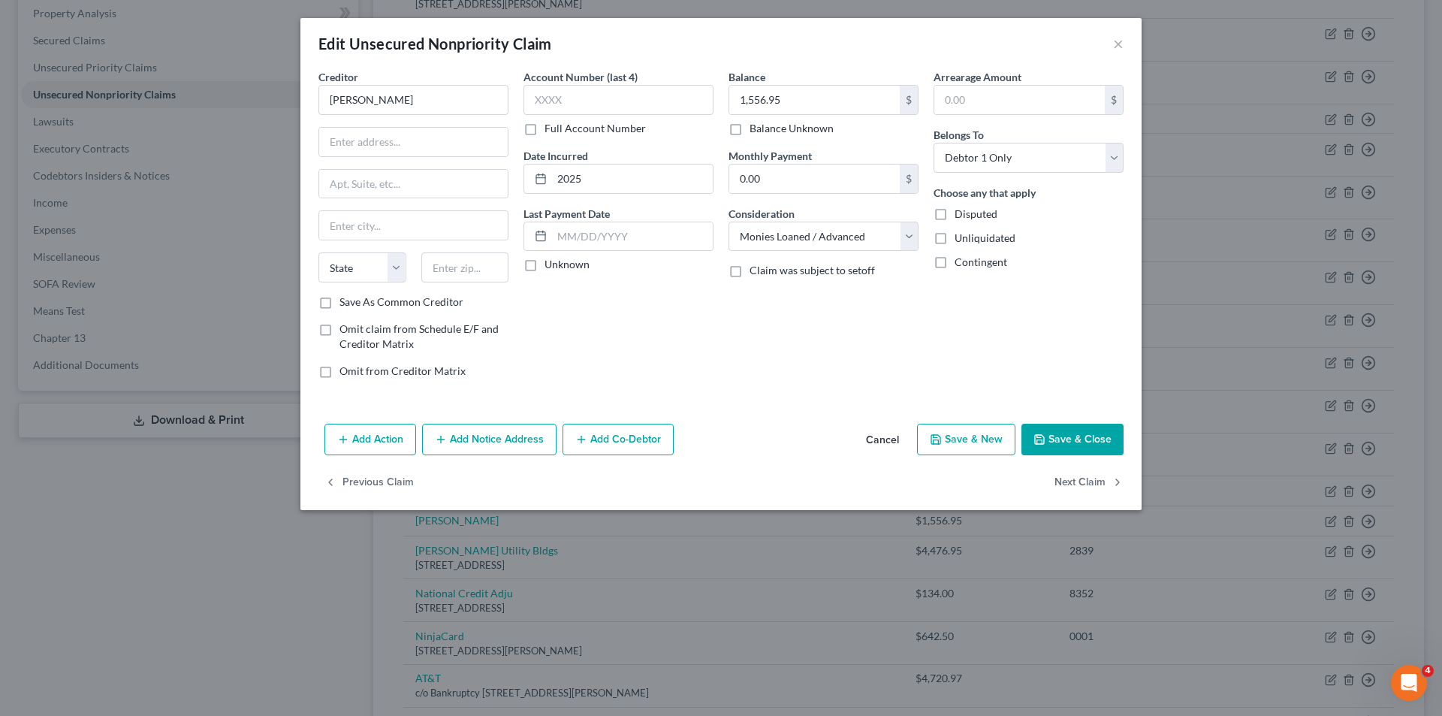
click at [769, 345] on div "Balance 1,556.95 $ Balance Unknown Balance Undetermined 1,556.95 $ Balance Unkn…" at bounding box center [823, 229] width 205 height 321
click at [369, 93] on input "Kay" at bounding box center [413, 100] width 190 height 30
type input "K"
type input "p"
type input "P"
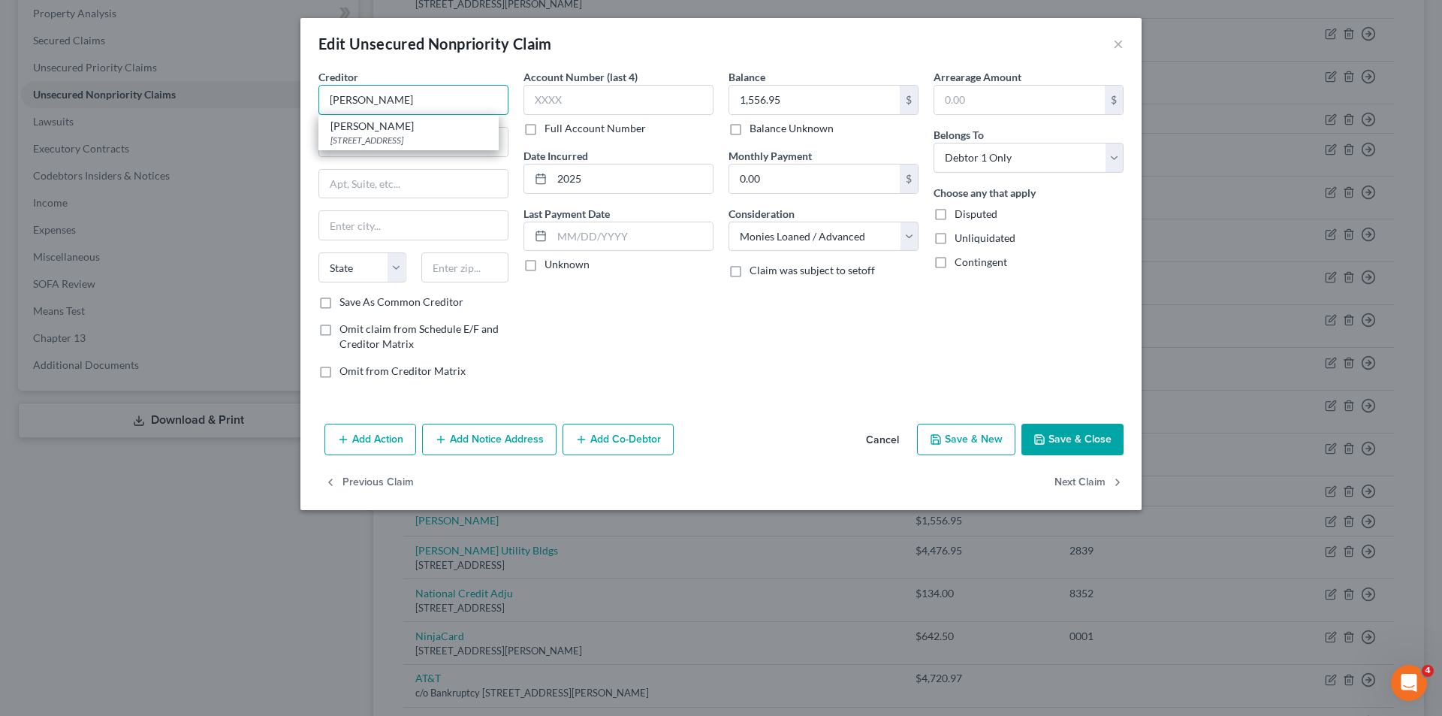
type input "Kay Jewelers"
type input "PO BOX 4485"
type input "Beaverton"
select select "38"
type input "97076"
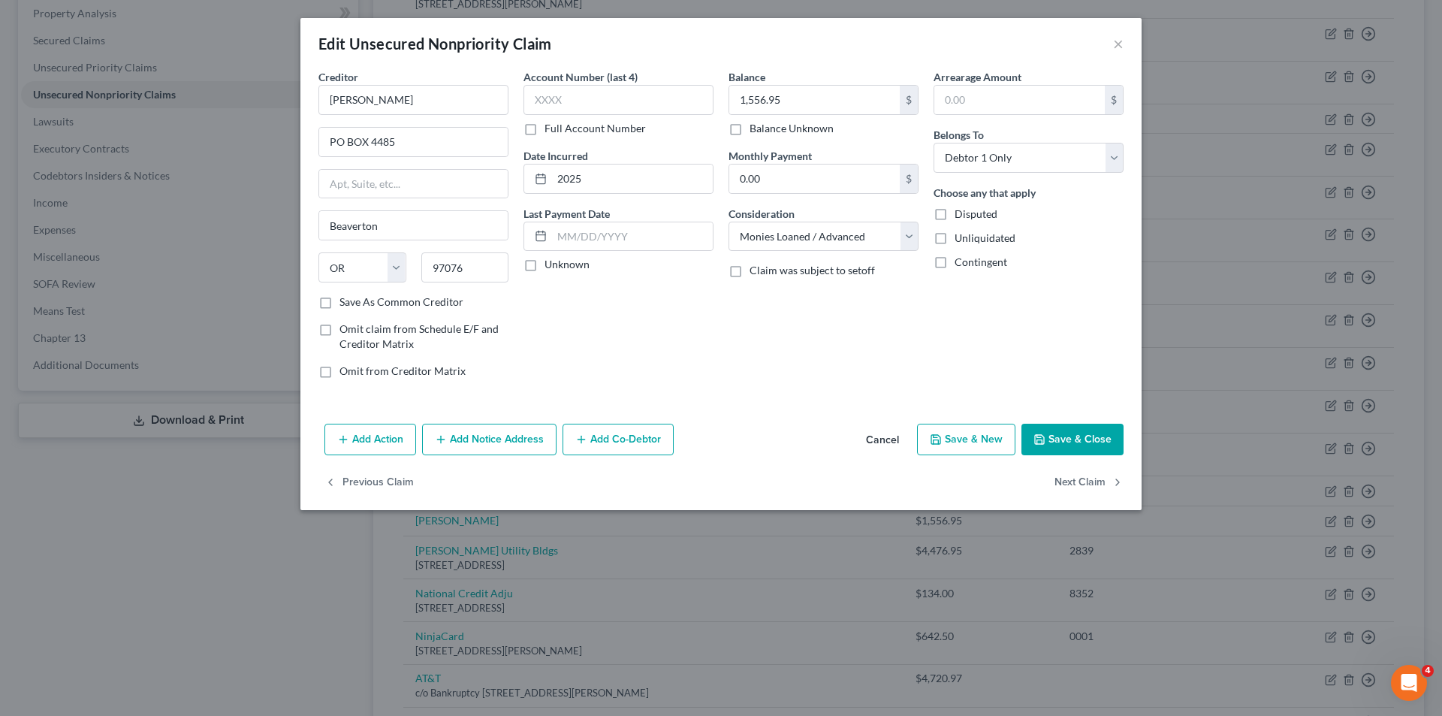
click at [506, 436] on button "Add Notice Address" at bounding box center [489, 440] width 134 height 32
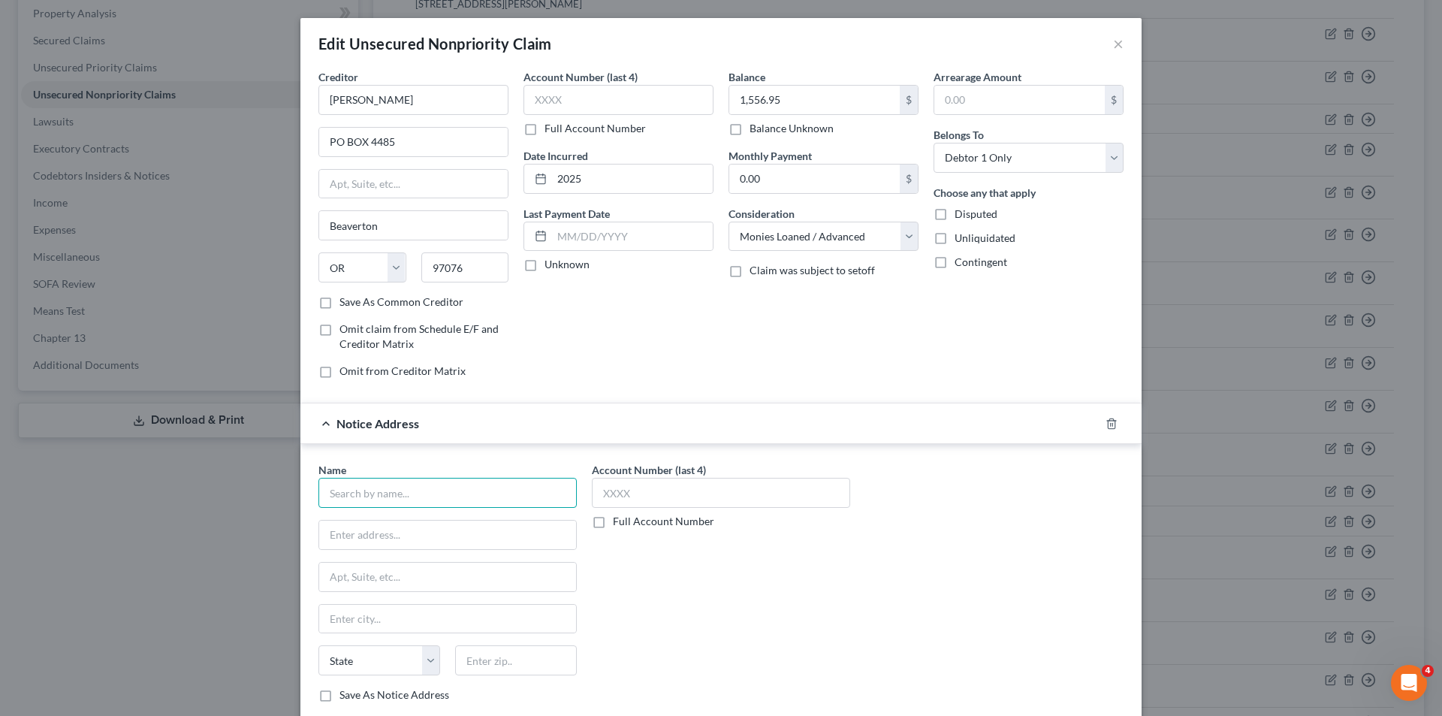
click at [415, 494] on input "text" at bounding box center [447, 493] width 258 height 30
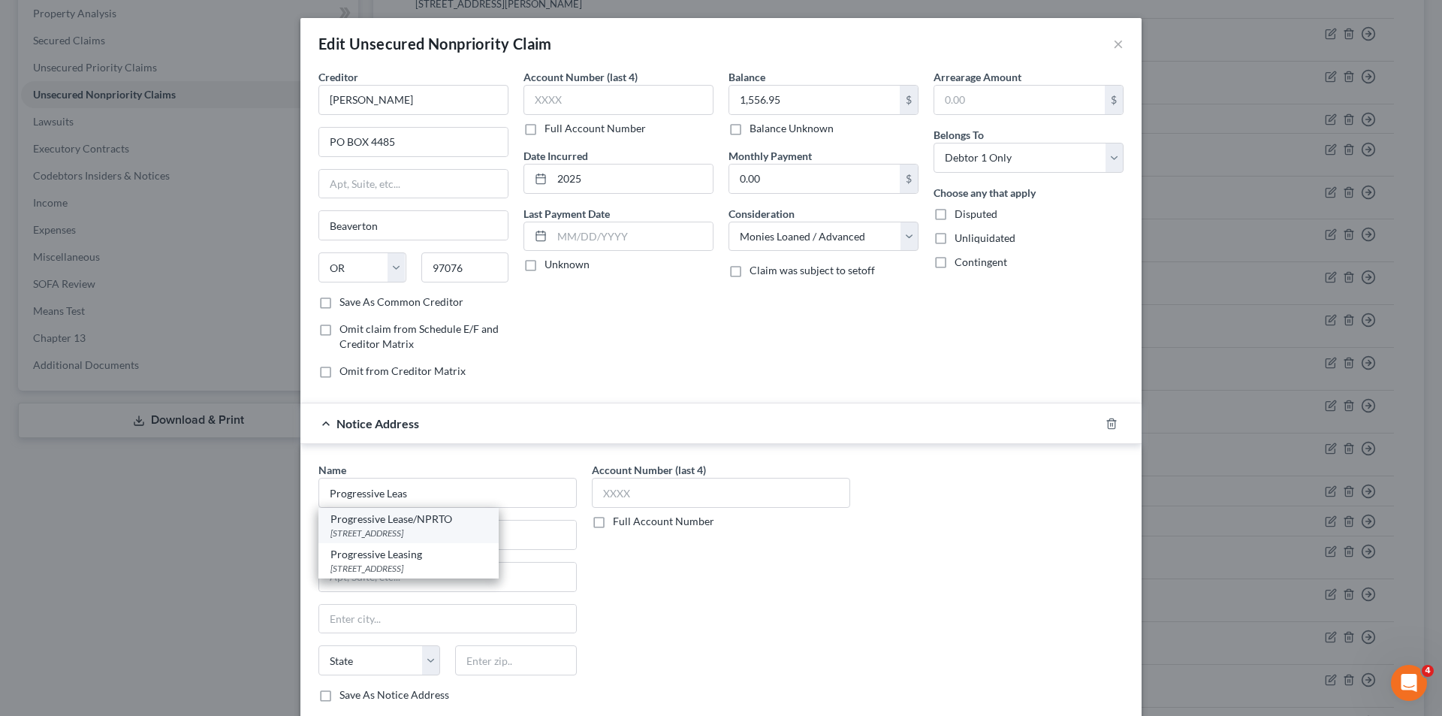
click at [452, 528] on div "256 W. Data Drive, Draper, UT 84020" at bounding box center [408, 532] width 156 height 13
type input "Progressive Lease/NPRTO"
type input "256 W. Data Drive"
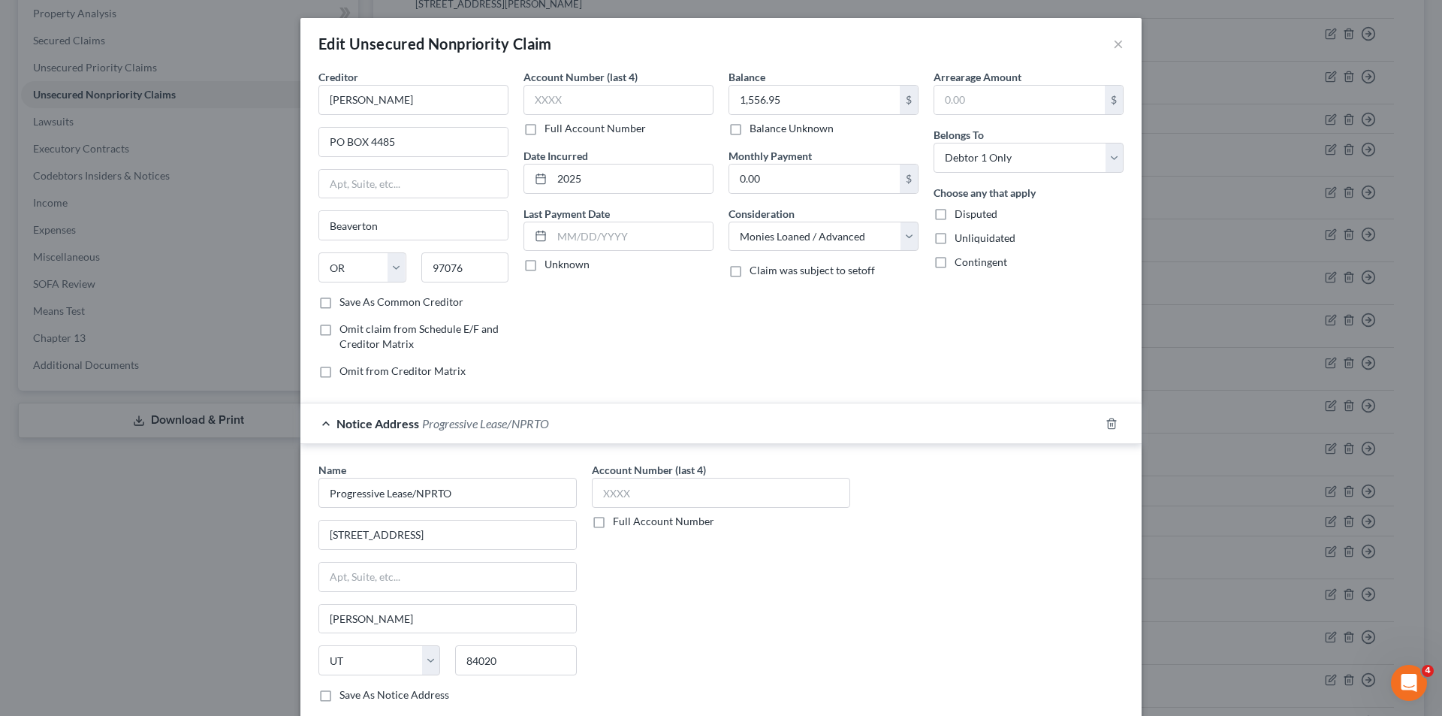
click at [867, 592] on div "Name * Progressive Lease/NPRTO 256 W. Data Drive Draper State AL AK AR AZ CA CO…" at bounding box center [721, 588] width 820 height 252
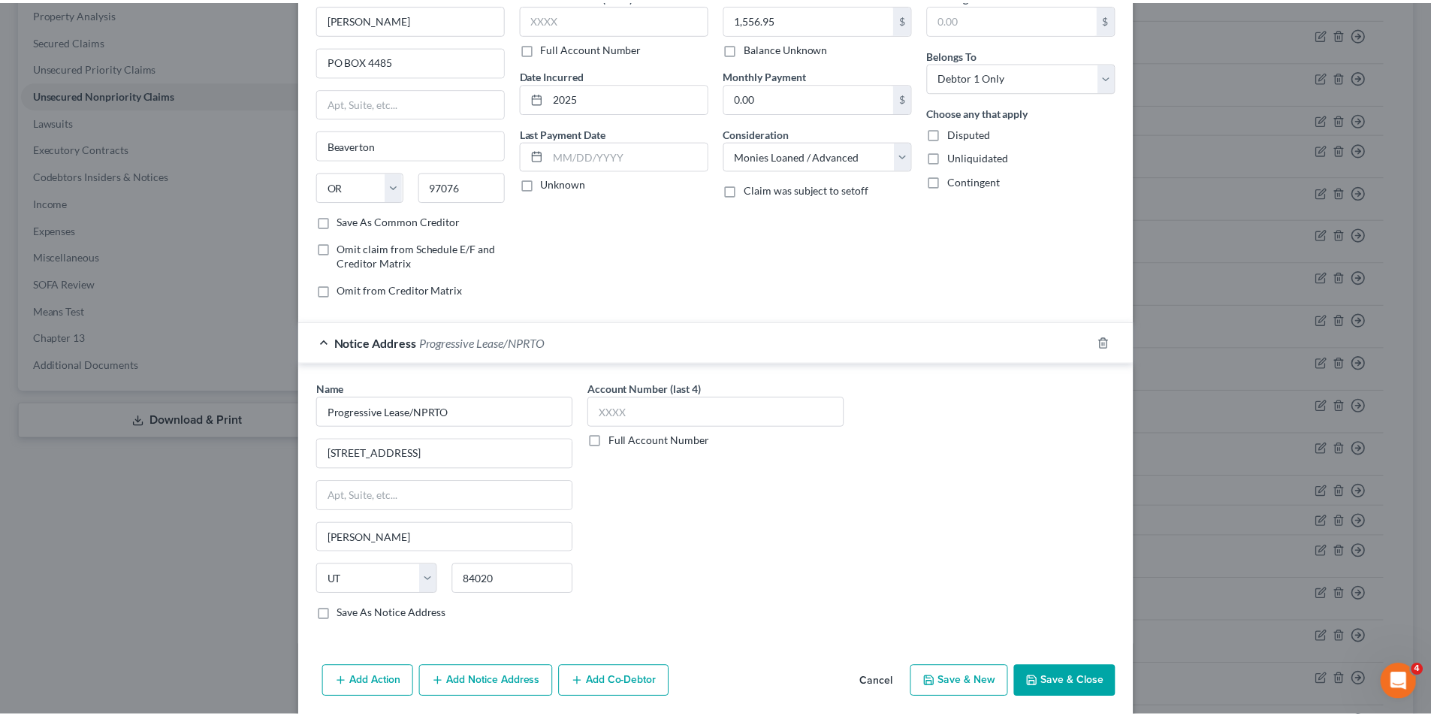
scroll to position [136, 0]
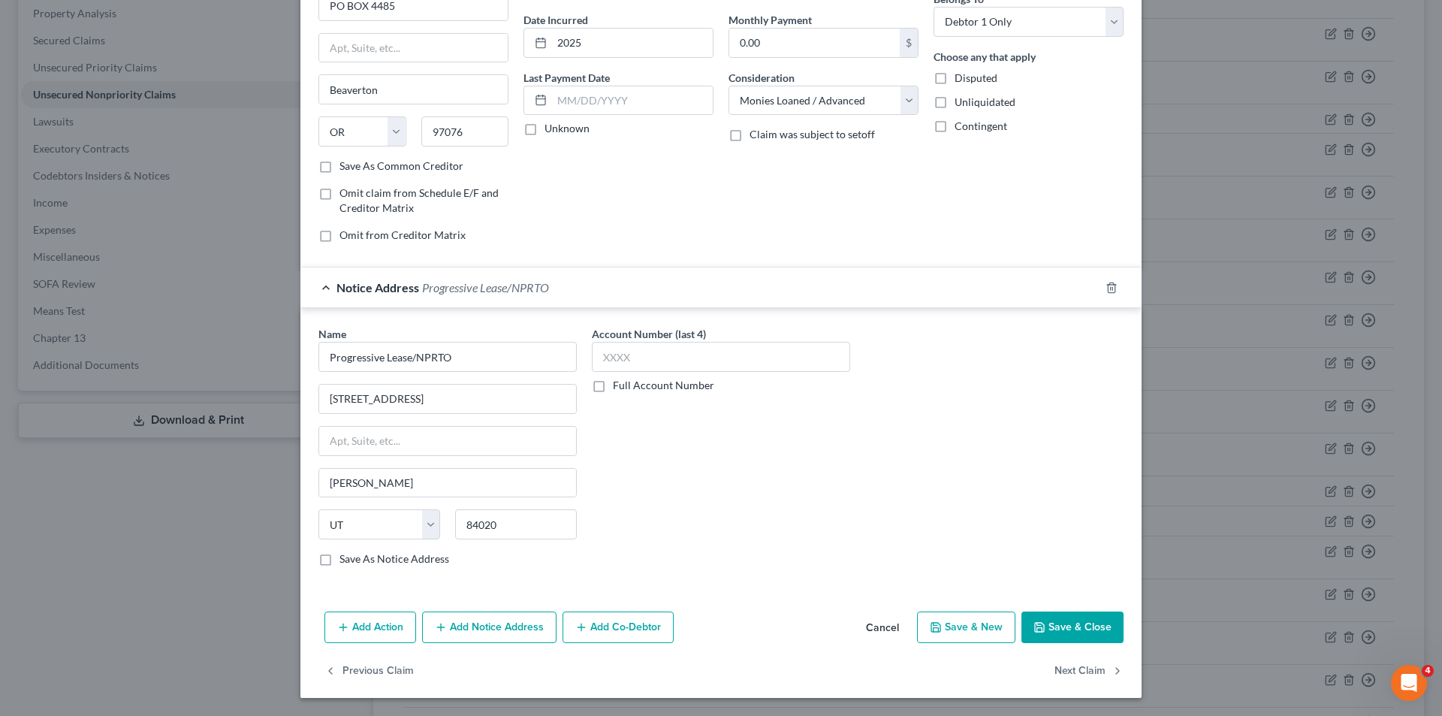
click at [1078, 624] on button "Save & Close" at bounding box center [1072, 627] width 102 height 32
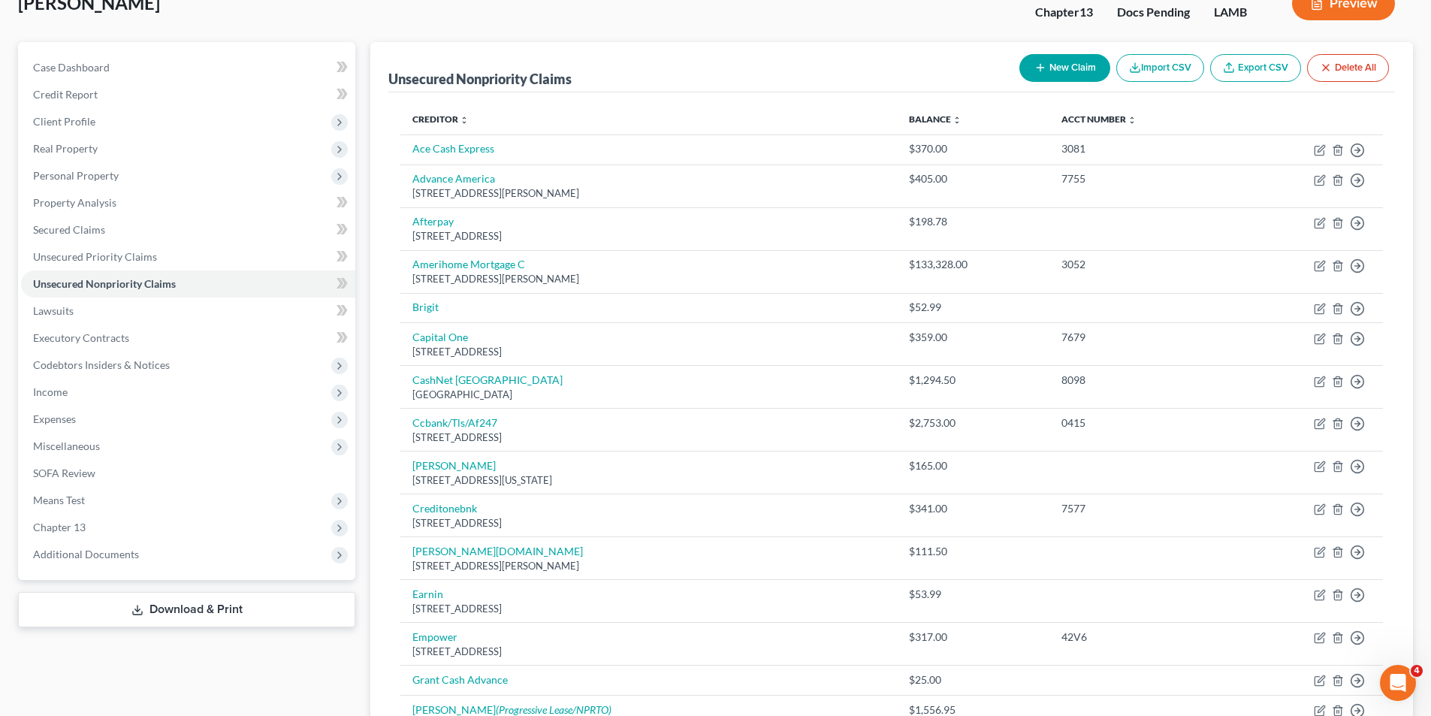
scroll to position [0, 0]
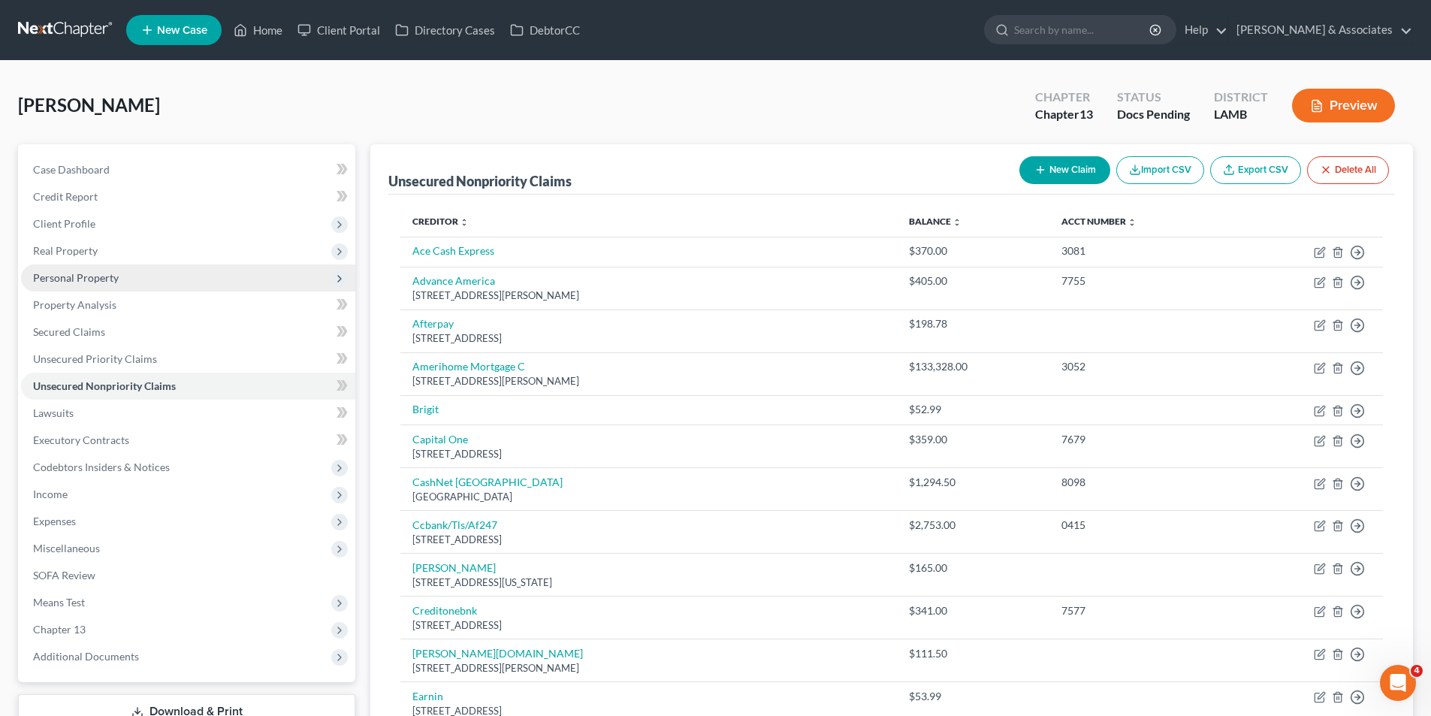
click at [87, 264] on span "Personal Property" at bounding box center [188, 277] width 334 height 27
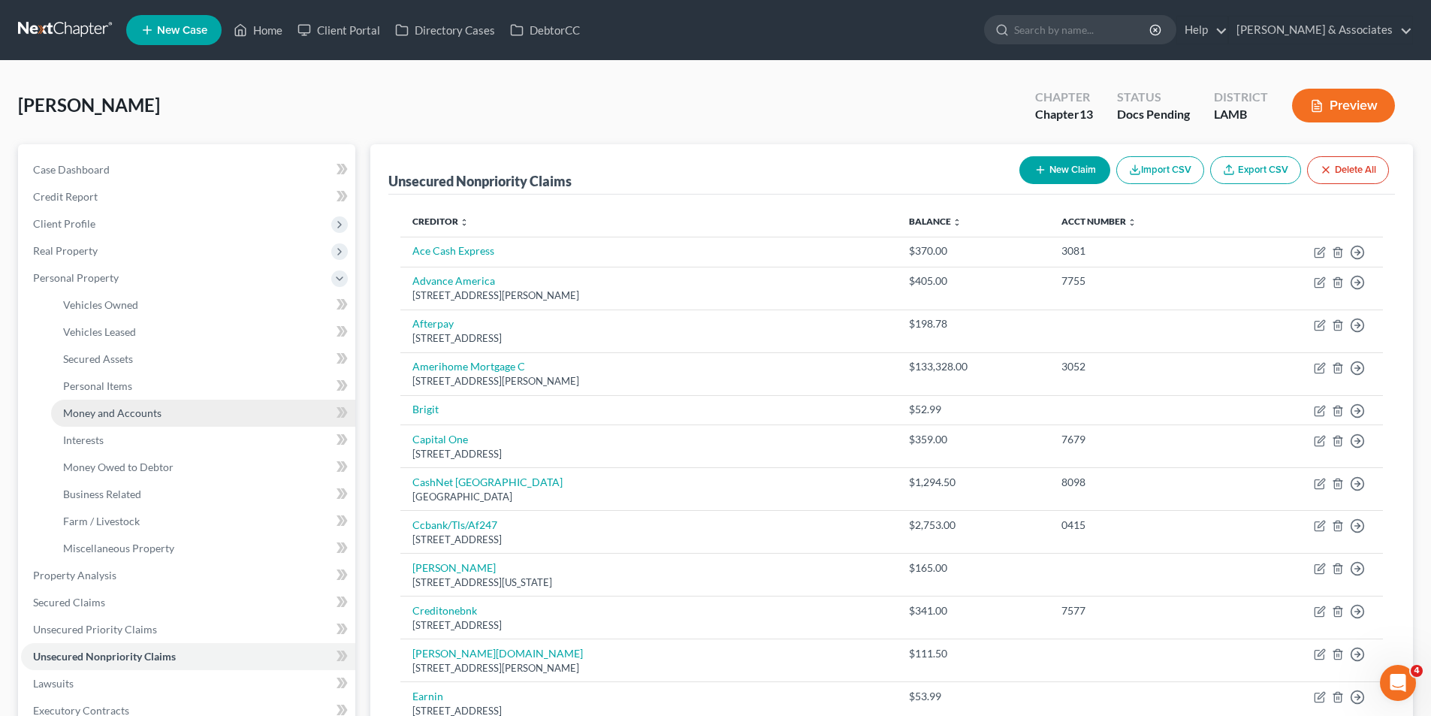
click at [95, 411] on span "Money and Accounts" at bounding box center [112, 412] width 98 height 13
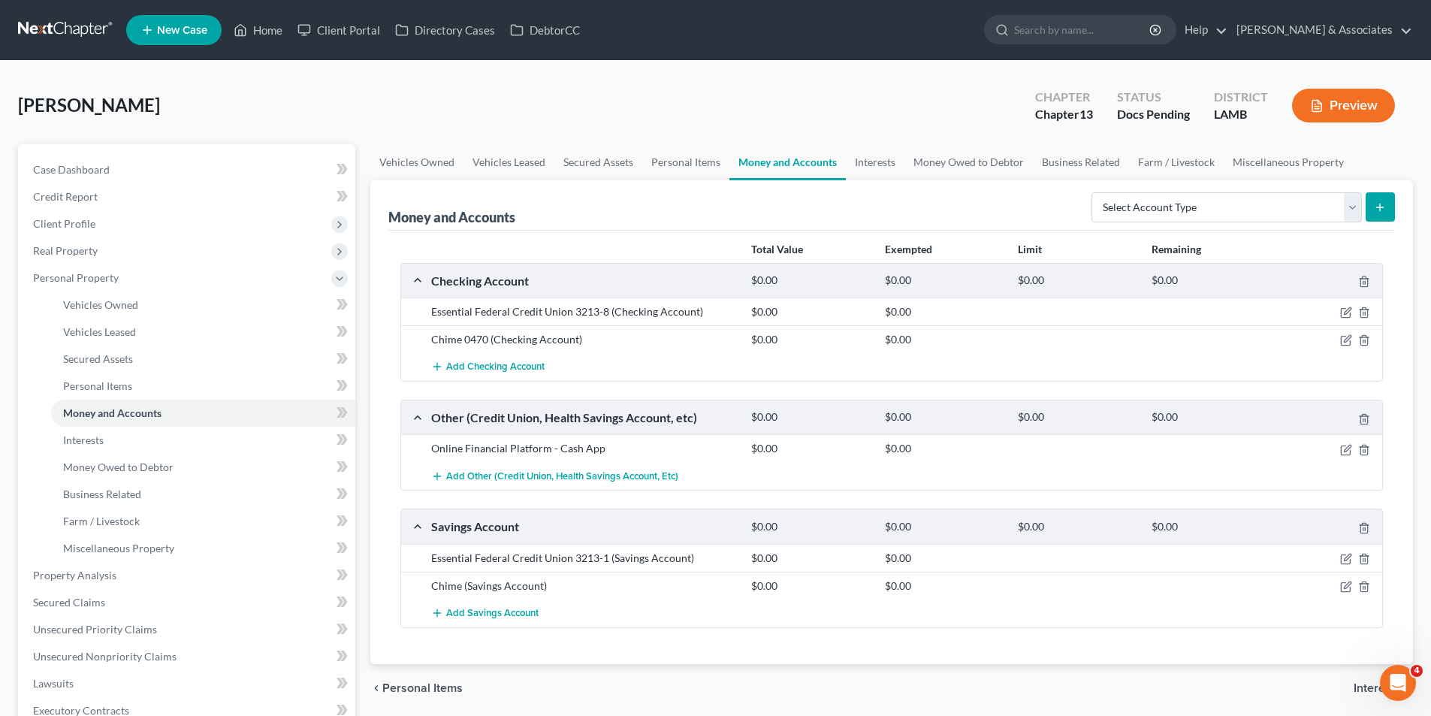
click at [630, 667] on div "chevron_left Personal Items Interests chevron_right" at bounding box center [891, 688] width 1042 height 48
click at [156, 438] on link "Interests" at bounding box center [203, 440] width 304 height 27
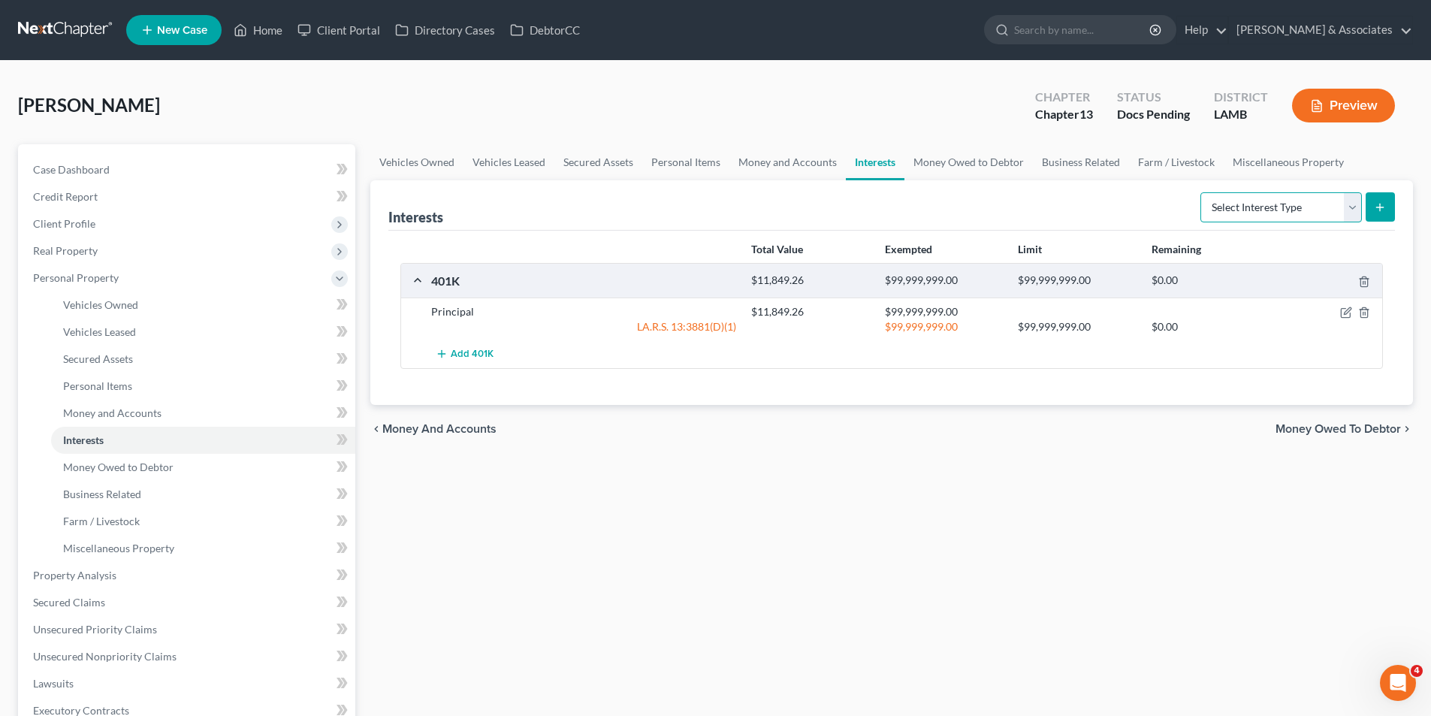
click at [1259, 204] on select "Select Interest Type 401K Annuity Bond Education IRA Government Bond Government…" at bounding box center [1280, 207] width 161 height 30
click at [1201, 192] on select "Select Interest Type 401K Annuity Bond Education IRA Government Bond Government…" at bounding box center [1280, 207] width 161 height 30
click at [1385, 222] on button "submit" at bounding box center [1379, 206] width 29 height 29
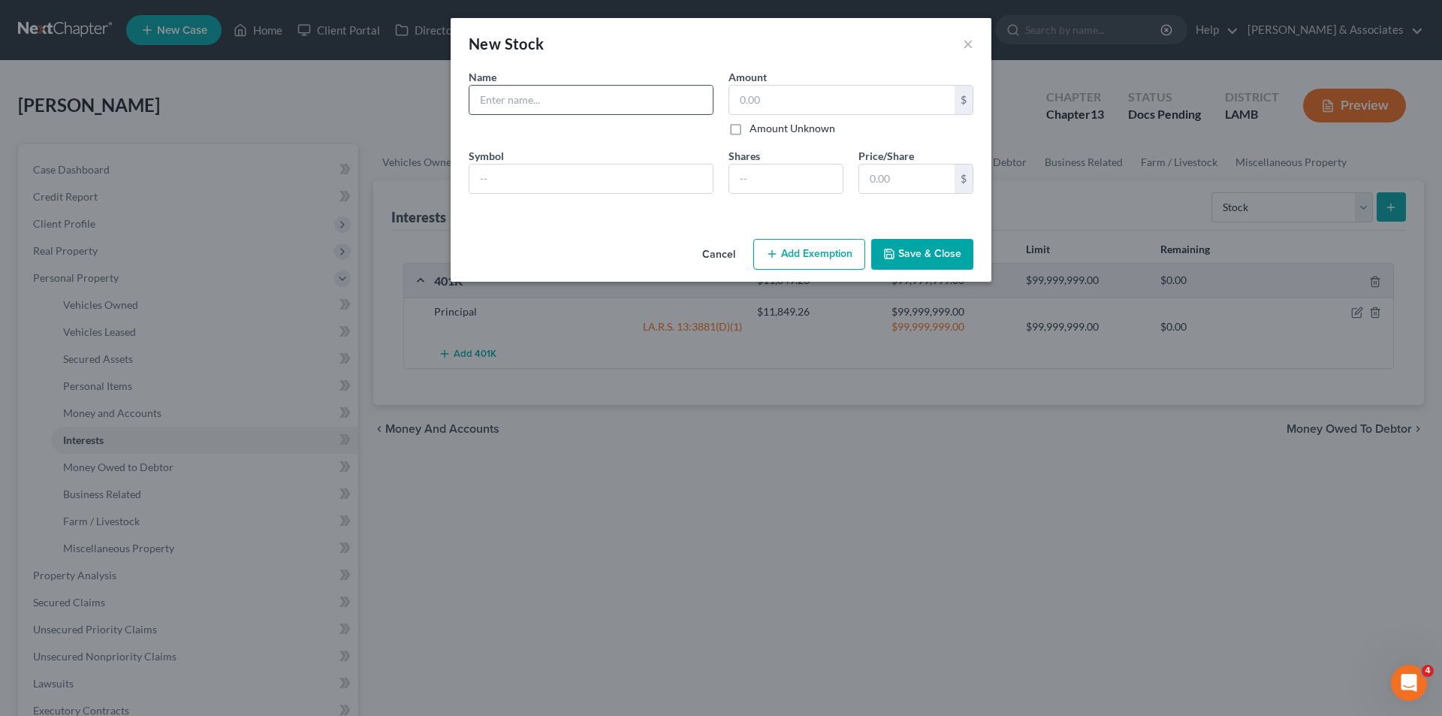
drag, startPoint x: 490, startPoint y: 98, endPoint x: 529, endPoint y: 112, distance: 41.3
click at [490, 98] on input "text" at bounding box center [590, 100] width 243 height 29
click at [831, 125] on label "Amount Unknown" at bounding box center [792, 128] width 86 height 15
click at [765, 125] on input "Amount Unknown" at bounding box center [760, 126] width 10 height 10
click at [914, 252] on button "Save & Close" at bounding box center [922, 255] width 102 height 32
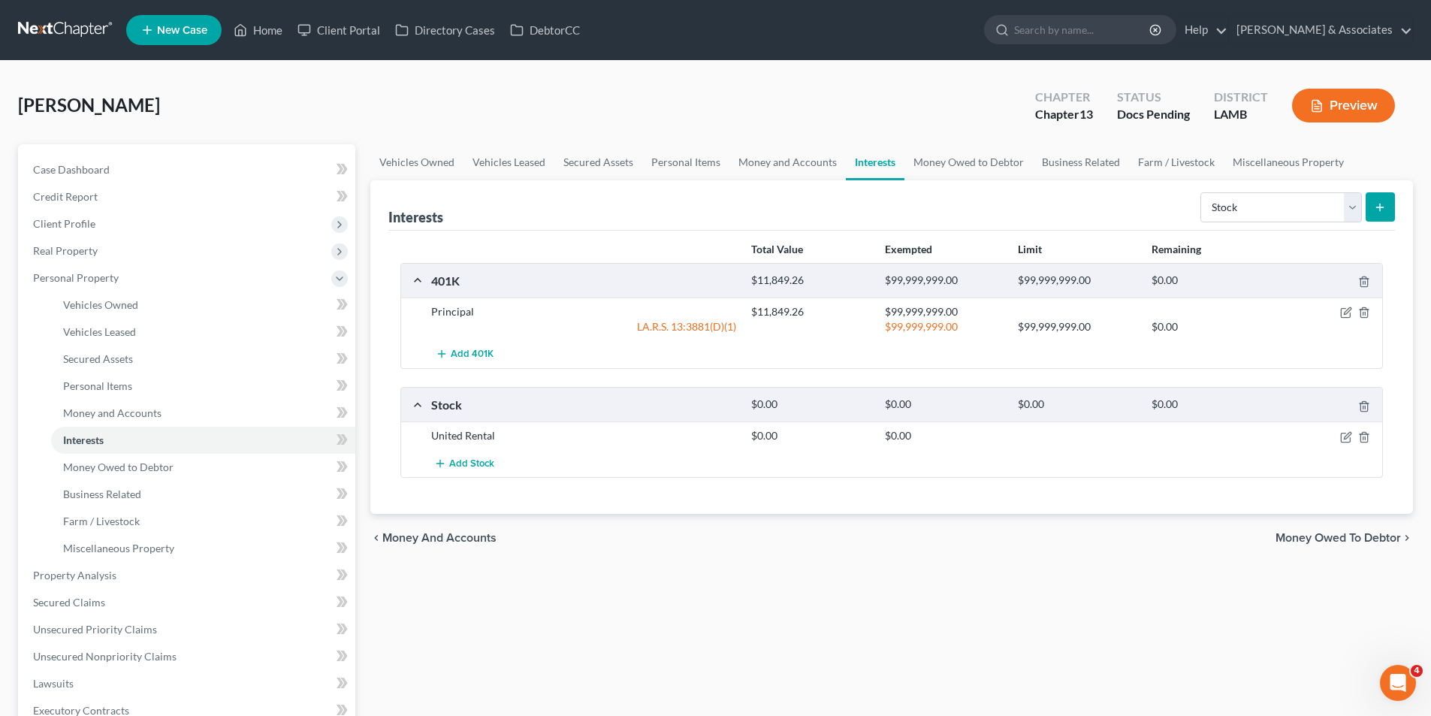
click at [996, 559] on div "chevron_left Money and Accounts Money Owed to Debtor chevron_right" at bounding box center [891, 538] width 1042 height 48
click at [1241, 207] on select "Select Interest Type 401K Annuity Bond Education IRA Government Bond Government…" at bounding box center [1280, 207] width 161 height 30
click at [912, 568] on div "Vehicles Owned Vehicles Leased Secured Assets Personal Items Money and Accounts…" at bounding box center [891, 571] width 1057 height 855
click at [1088, 198] on div "Interests Select Interest Type 401K Annuity Bond Education IRA Government Bond …" at bounding box center [891, 205] width 1006 height 50
click at [1253, 204] on select "Select Interest Type 401K Annuity Bond Education IRA Government Bond Government…" at bounding box center [1280, 207] width 161 height 30
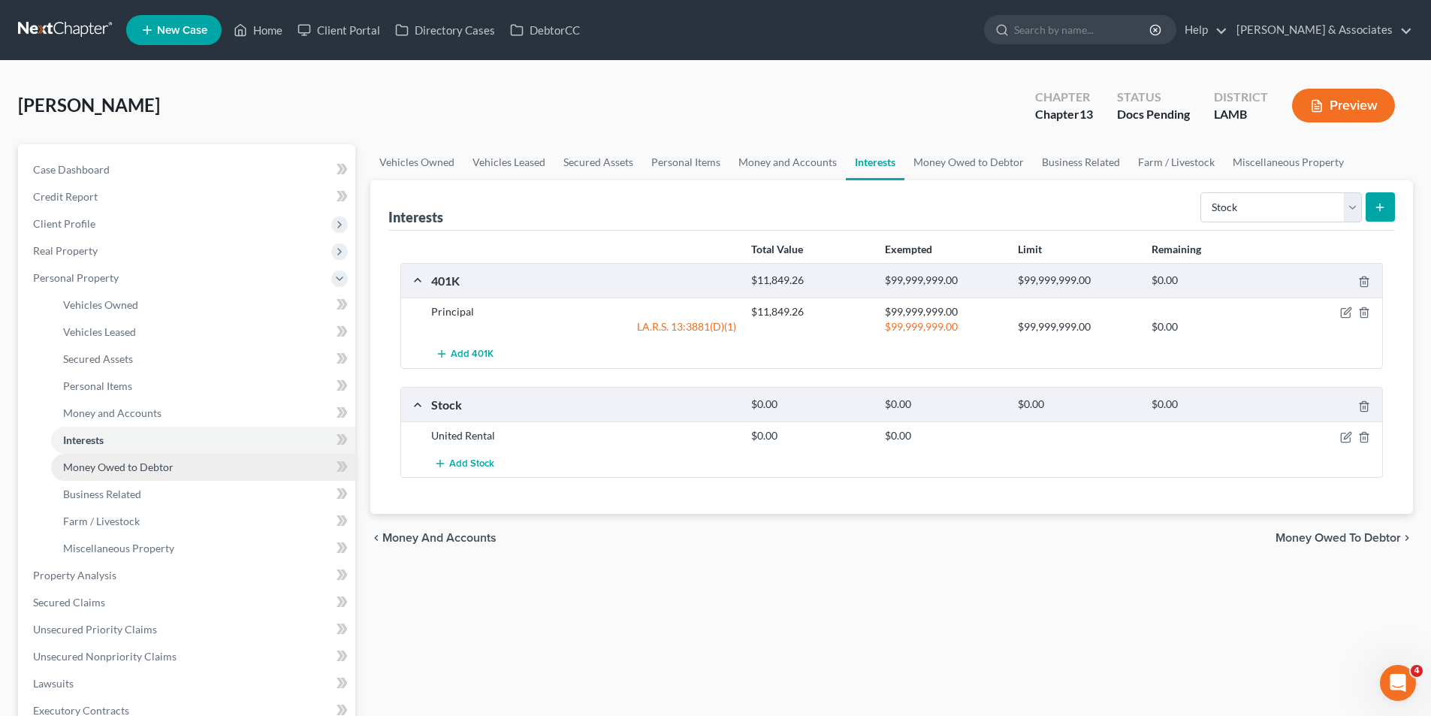
click at [90, 472] on span "Money Owed to Debtor" at bounding box center [118, 466] width 110 height 13
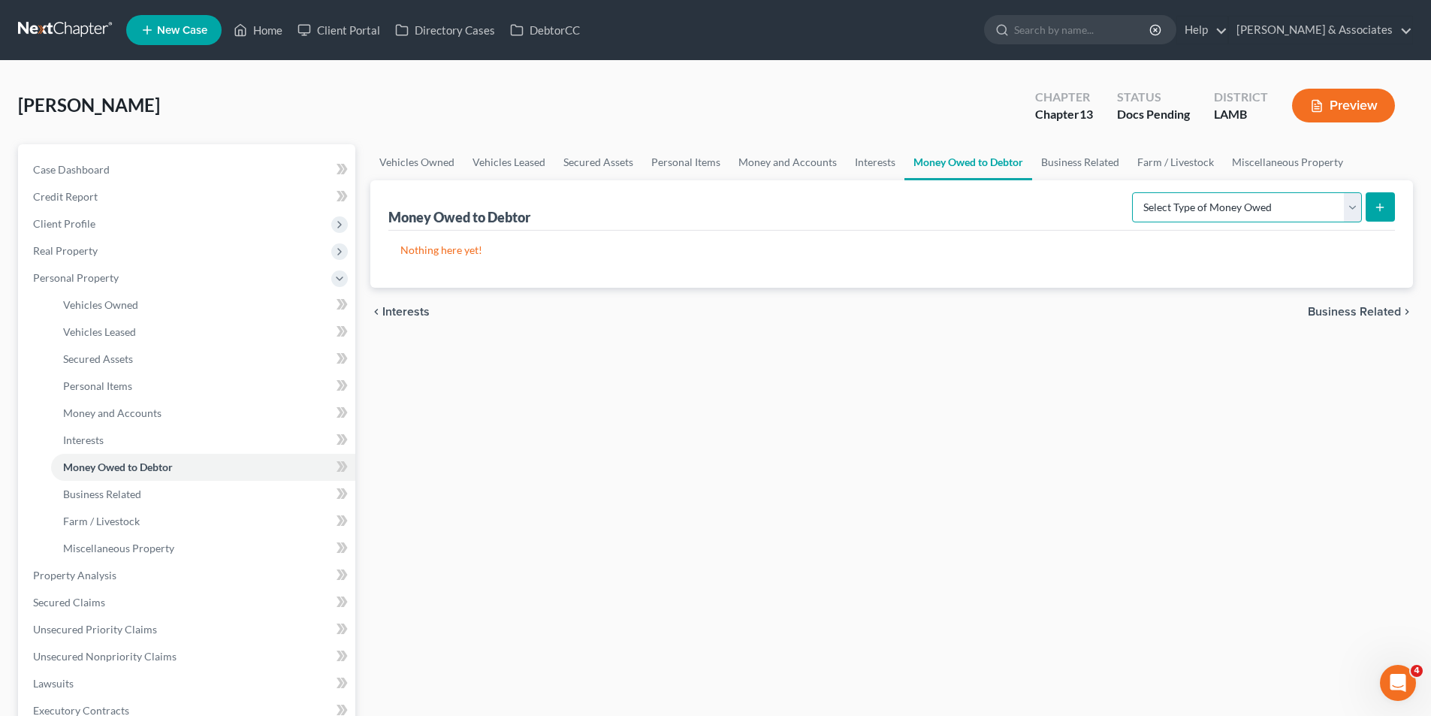
drag, startPoint x: 1273, startPoint y: 199, endPoint x: 1274, endPoint y: 220, distance: 21.1
click at [1273, 200] on select "Select Type of Money Owed Accounts Receivable Alimony Child Support Claims Agai…" at bounding box center [1247, 207] width 230 height 30
click at [143, 499] on link "Business Related" at bounding box center [203, 494] width 304 height 27
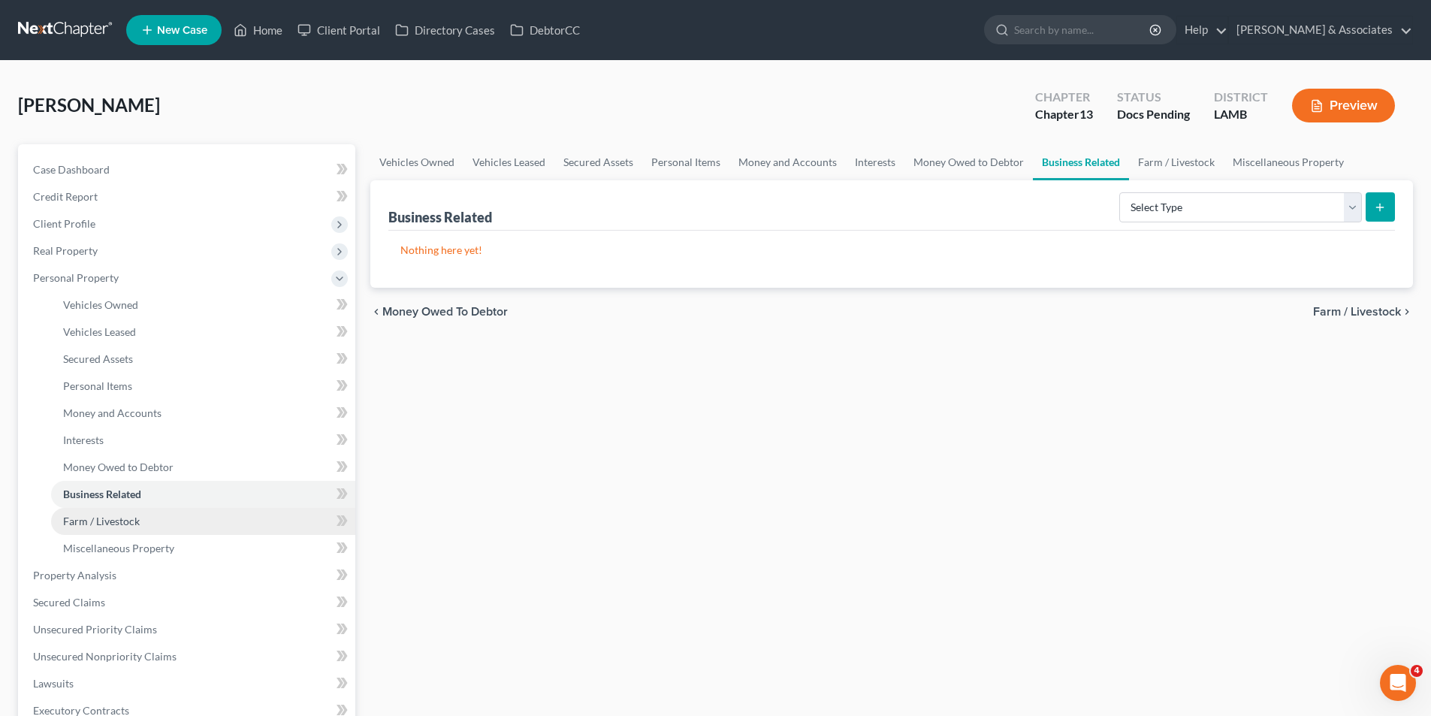
click at [143, 513] on link "Farm / Livestock" at bounding box center [203, 521] width 304 height 27
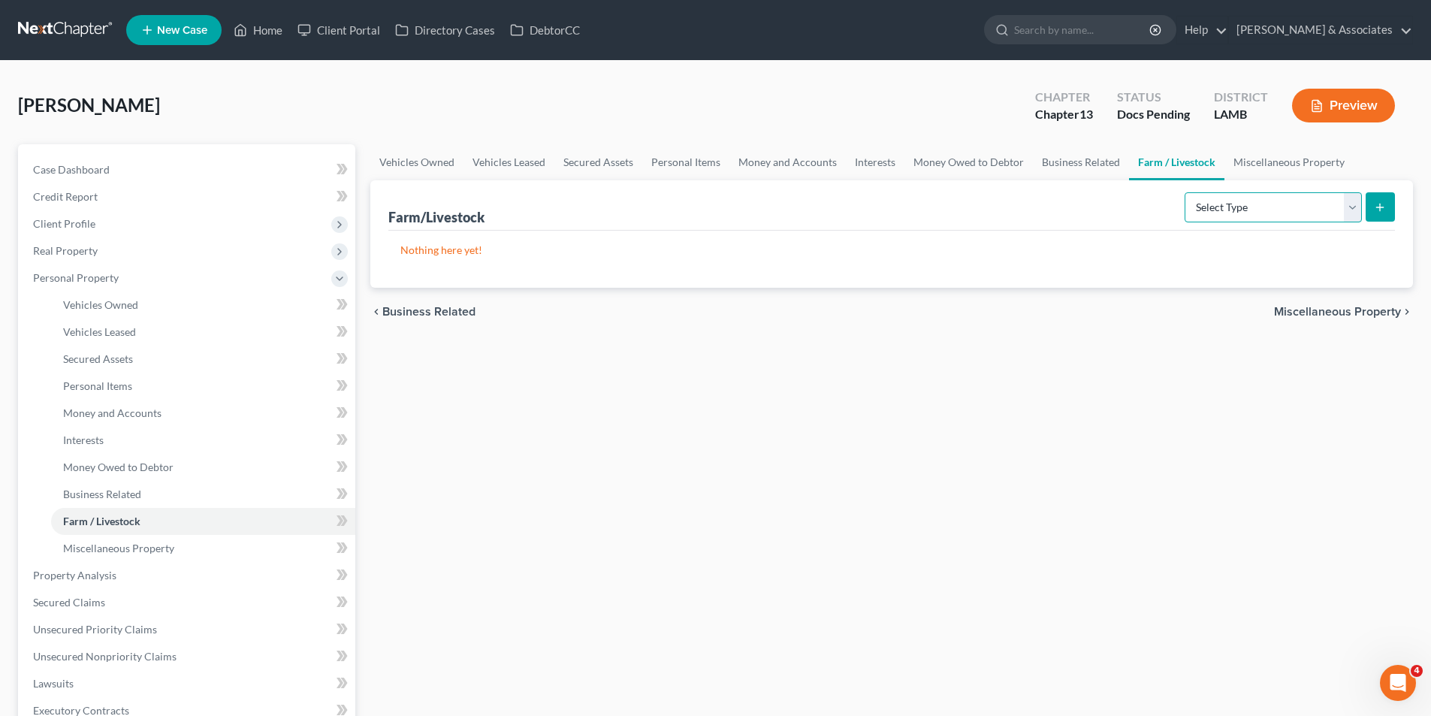
click at [1211, 217] on select "Select Type Animals & Livestock Crops: Growing or Harvested Farming Equipment F…" at bounding box center [1272, 207] width 177 height 30
click at [71, 559] on link "Miscellaneous Property" at bounding box center [203, 548] width 304 height 27
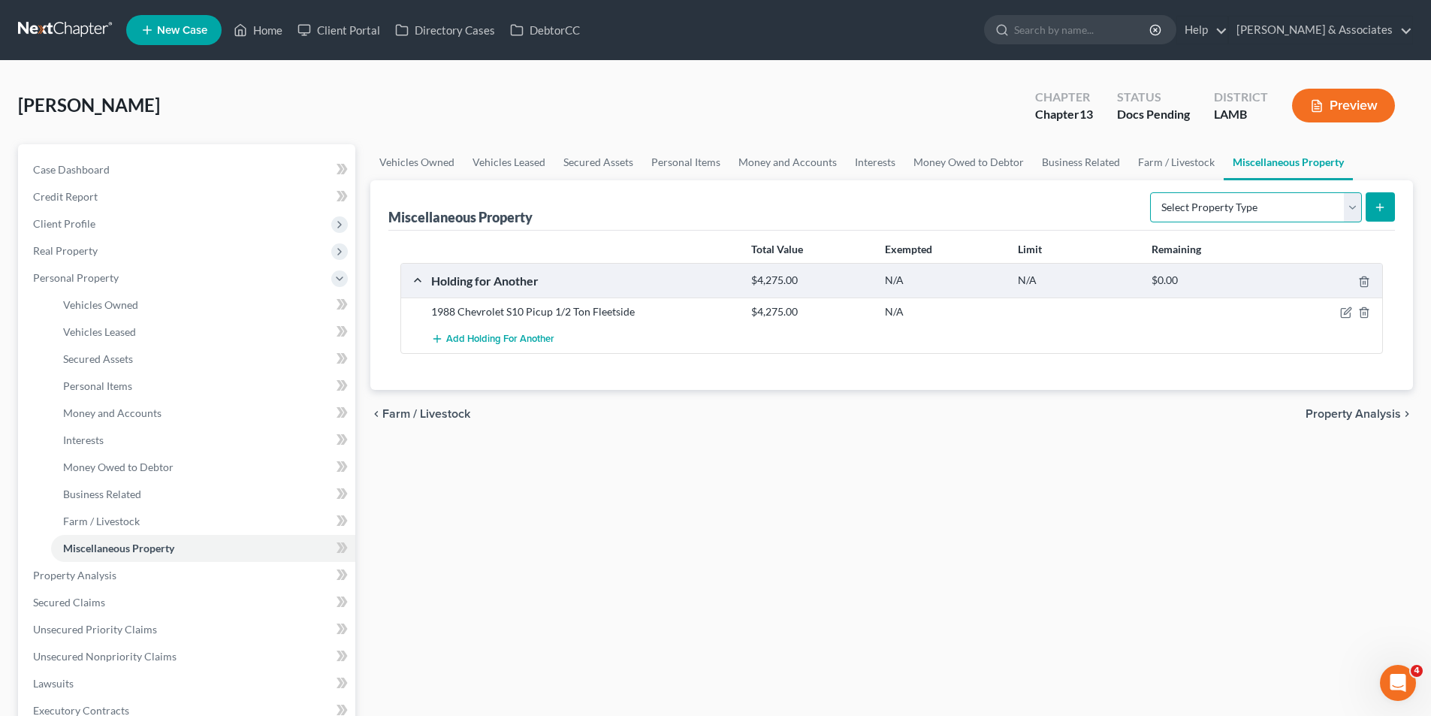
click at [1194, 219] on select "Select Property Type Assigned for Creditor Benefit Within 1 Year Holding for An…" at bounding box center [1256, 207] width 212 height 30
click at [999, 482] on div "Vehicles Owned Vehicles Leased Secured Assets Personal Items Money and Accounts…" at bounding box center [891, 571] width 1057 height 855
click at [67, 415] on span "Money and Accounts" at bounding box center [112, 412] width 98 height 13
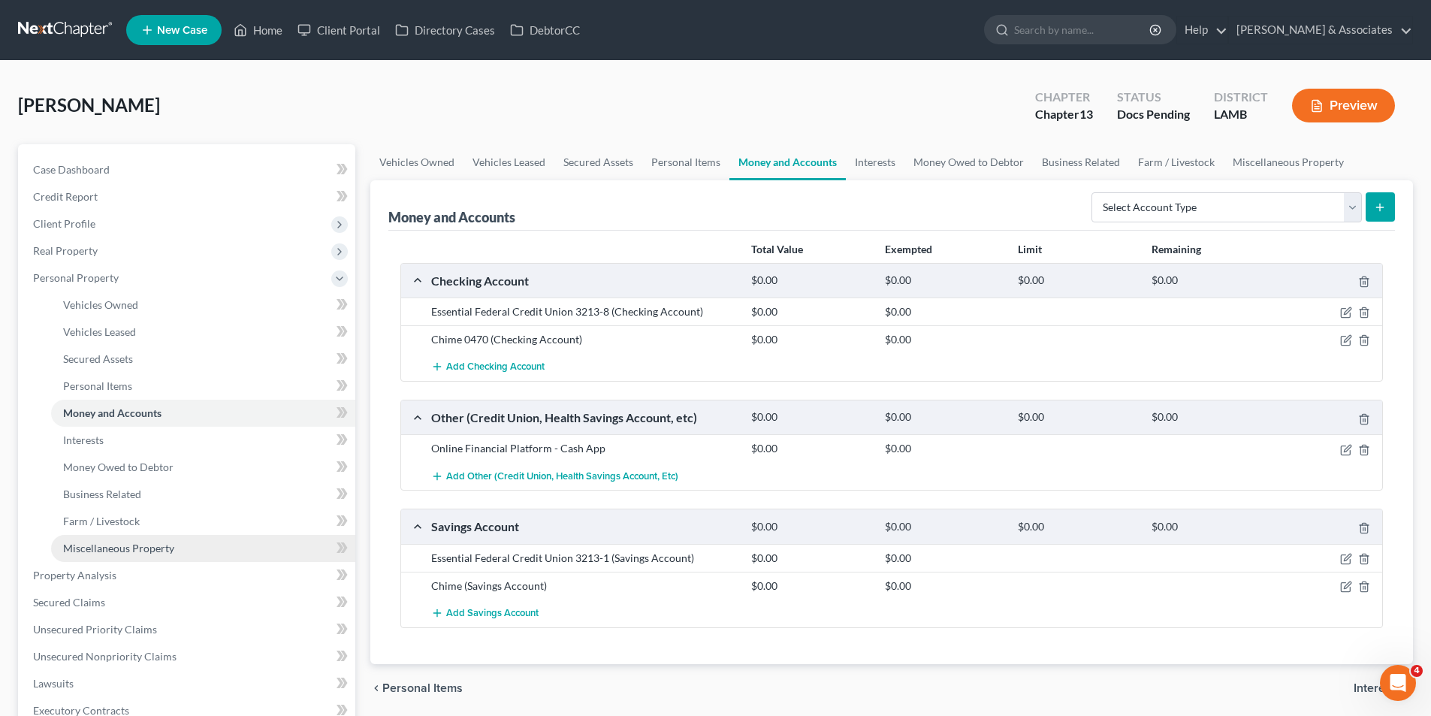
scroll to position [175, 0]
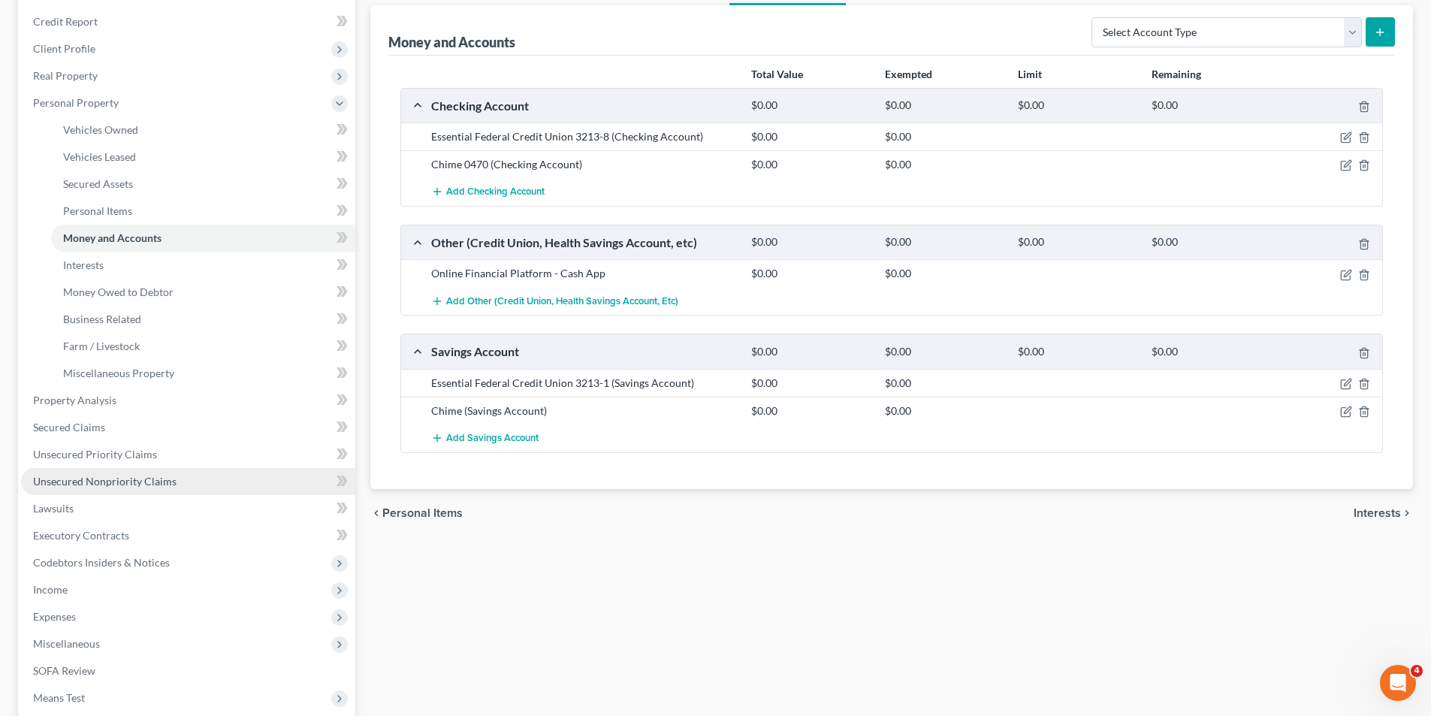
click at [122, 484] on span "Unsecured Nonpriority Claims" at bounding box center [104, 481] width 143 height 13
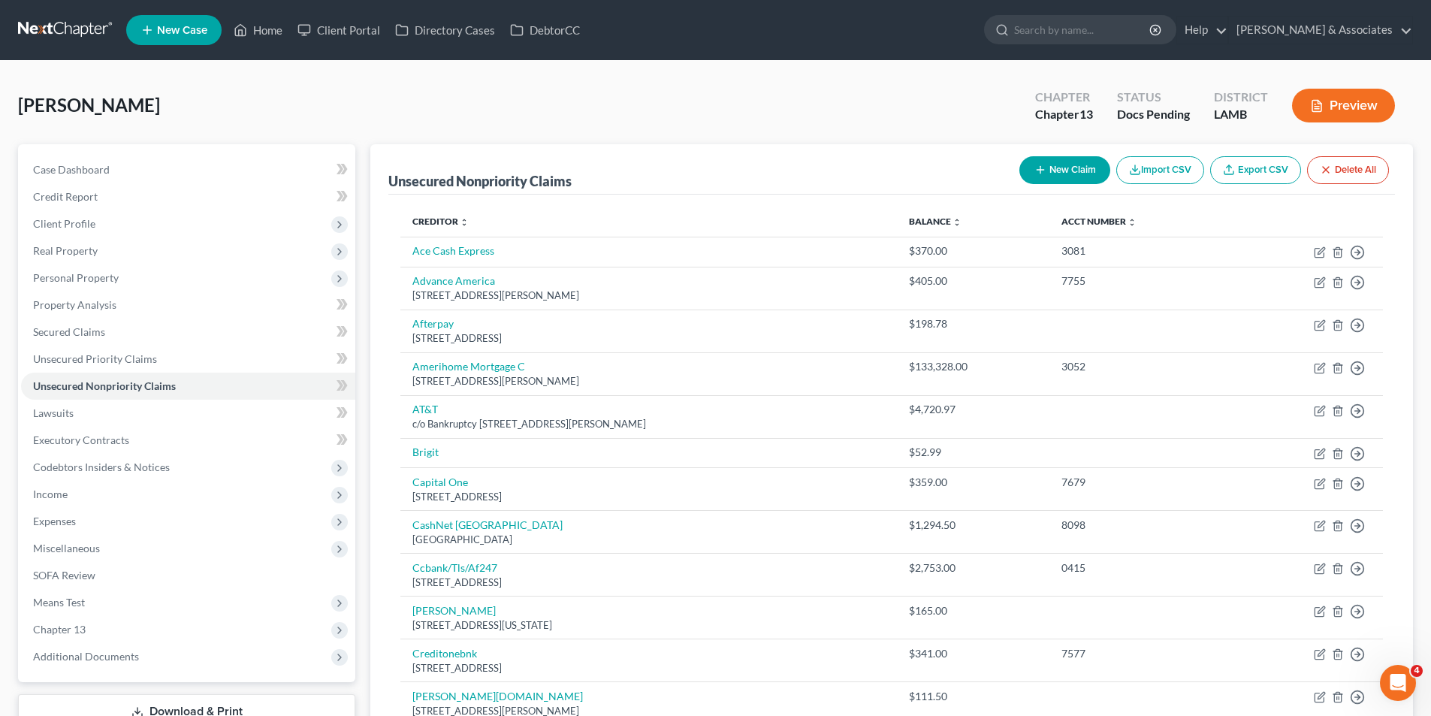
click at [1059, 162] on button "New Claim" at bounding box center [1064, 170] width 91 height 28
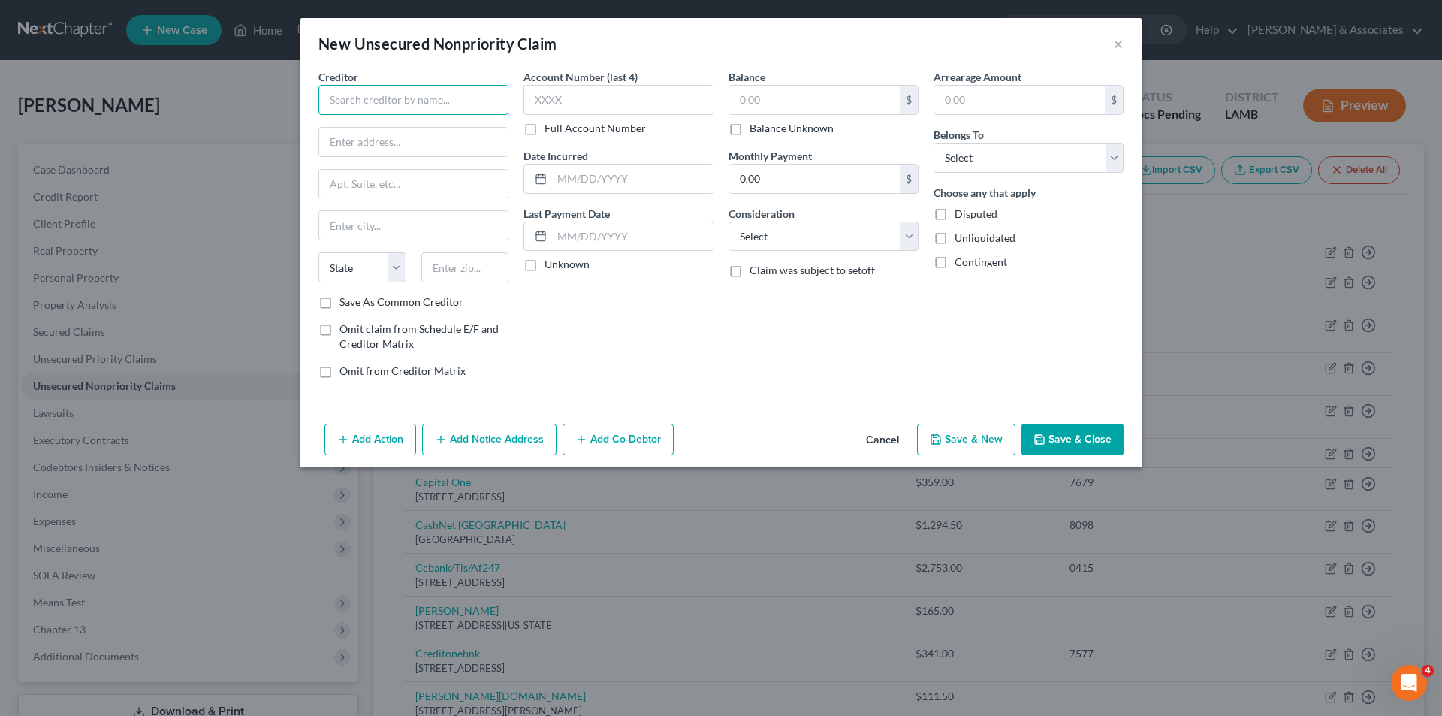
click at [431, 105] on input "text" at bounding box center [413, 100] width 190 height 30
click at [661, 185] on input "text" at bounding box center [632, 178] width 161 height 29
click at [719, 81] on div "Account Number (last 4) Full Account Number Date Incurred 2024 Last Payment Dat…" at bounding box center [618, 229] width 205 height 321
click at [767, 105] on input "text" at bounding box center [814, 100] width 170 height 29
click at [806, 110] on input "text" at bounding box center [814, 100] width 170 height 29
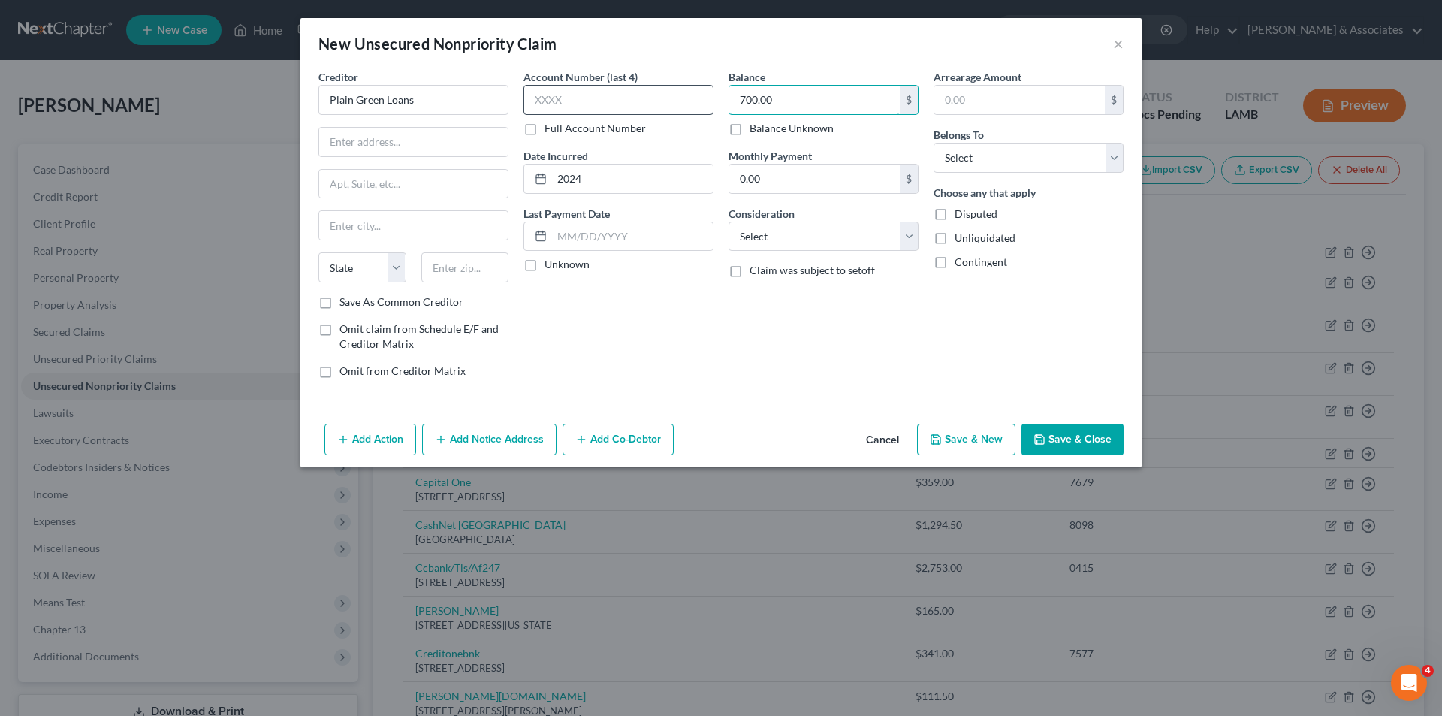
drag, startPoint x: 812, startPoint y: 98, endPoint x: 631, endPoint y: 92, distance: 181.0
click at [635, 95] on div "Creditor * Plain Green Loans State AL AK AR AZ CA CO CT DE DC FL GA GU HI ID IL…" at bounding box center [721, 229] width 820 height 321
click at [863, 242] on select "Select Cable / Satellite Services Collection Agency Credit Card Debt Debt Couns…" at bounding box center [823, 237] width 190 height 30
click at [728, 222] on select "Select Cable / Satellite Services Collection Agency Credit Card Debt Debt Couns…" at bounding box center [823, 237] width 190 height 30
drag, startPoint x: 1021, startPoint y: 142, endPoint x: 1024, endPoint y: 162, distance: 20.6
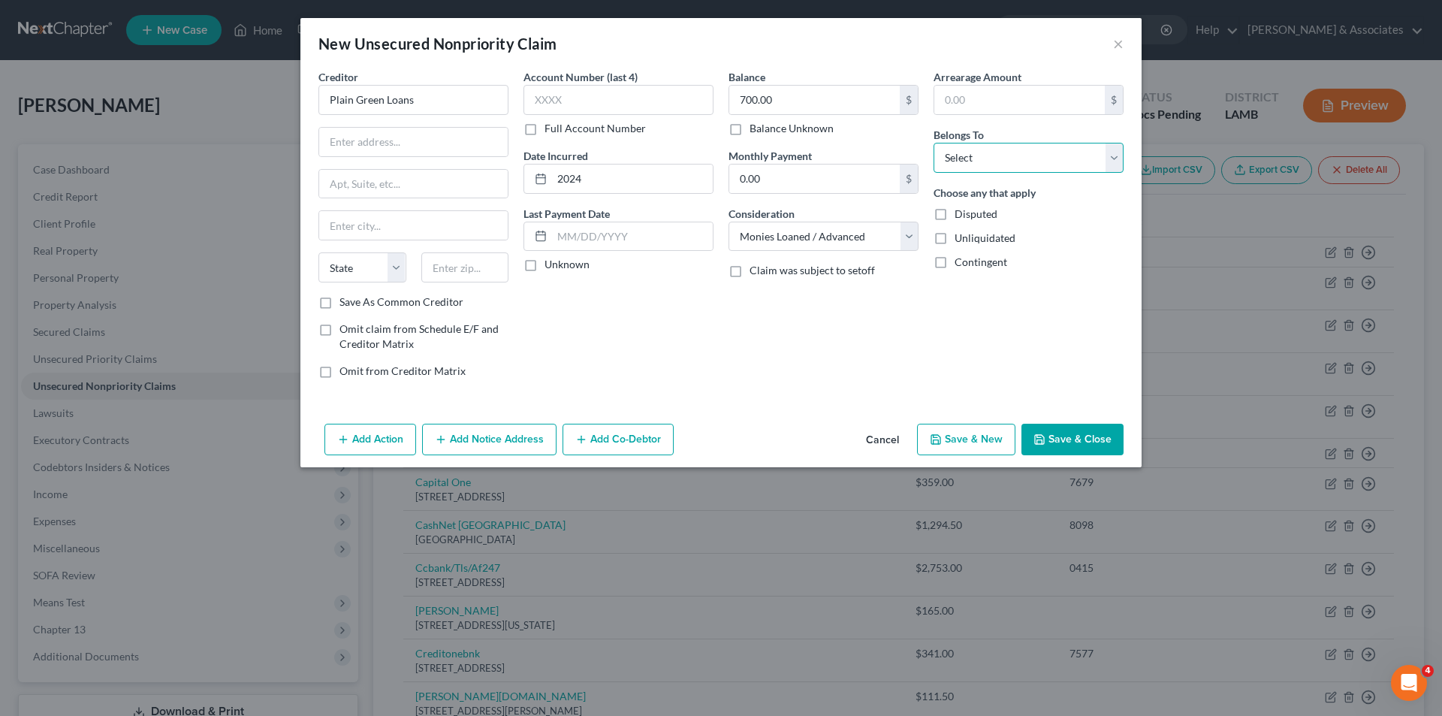
click at [1021, 143] on select "Select Debtor 1 Only Debtor 2 Only Debtor 1 And Debtor 2 Only At Least One Of T…" at bounding box center [1028, 158] width 190 height 30
click at [1024, 162] on select "Select Debtor 1 Only Debtor 2 Only Debtor 1 And Debtor 2 Only At Least One Of T…" at bounding box center [1028, 158] width 190 height 30
click at [1035, 164] on select "Select Debtor 1 Only Debtor 2 Only Debtor 1 And Debtor 2 Only At Least One Of T…" at bounding box center [1028, 158] width 190 height 30
click at [933, 143] on select "Select Debtor 1 Only Debtor 2 Only Debtor 1 And Debtor 2 Only At Least One Of T…" at bounding box center [1028, 158] width 190 height 30
click at [701, 320] on div "Account Number (last 4) Full Account Number Date Incurred 2024 Last Payment Dat…" at bounding box center [618, 229] width 205 height 321
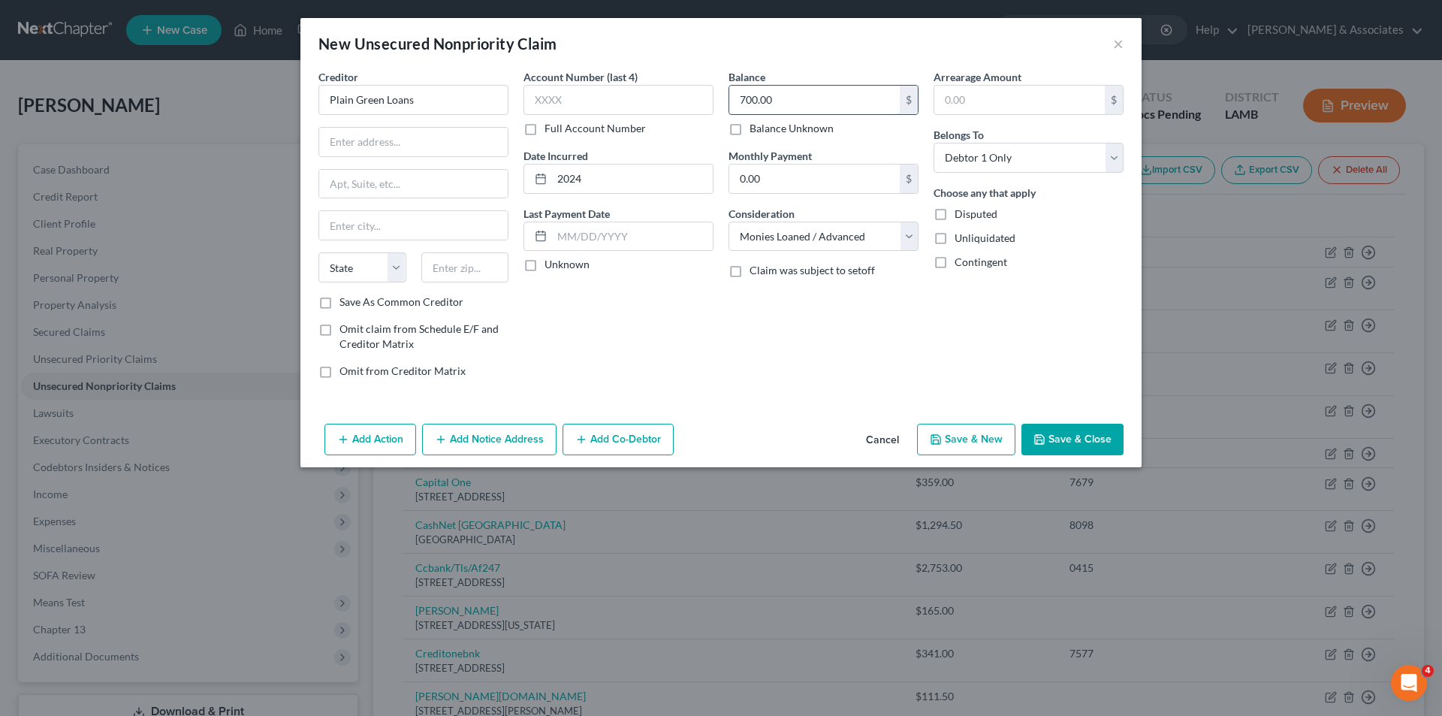
click at [840, 98] on input "700.00" at bounding box center [814, 100] width 170 height 29
click at [840, 98] on input "635.08" at bounding box center [814, 100] width 170 height 29
click at [720, 354] on div "Account Number (last 4) Full Account Number Date Incurred 2024 Last Payment Dat…" at bounding box center [618, 229] width 205 height 321
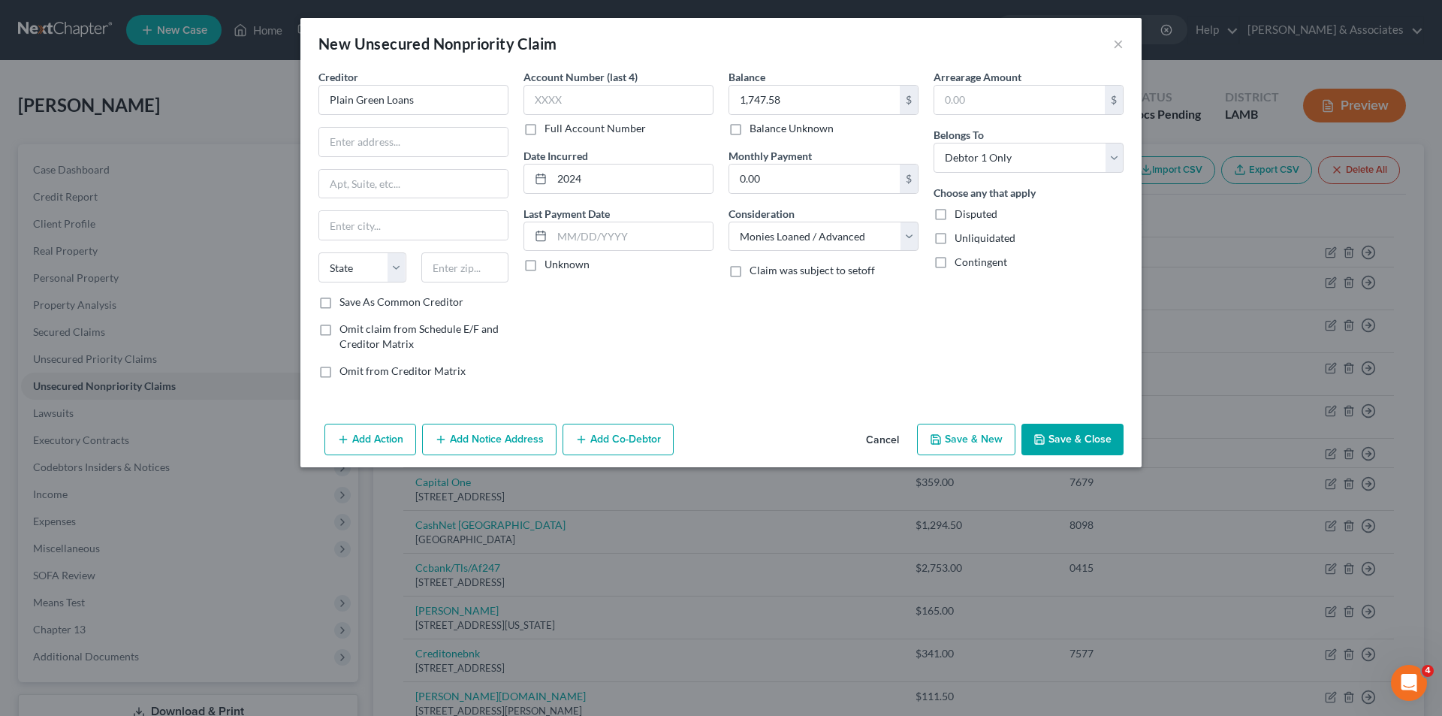
click at [1067, 450] on button "Save & Close" at bounding box center [1072, 440] width 102 height 32
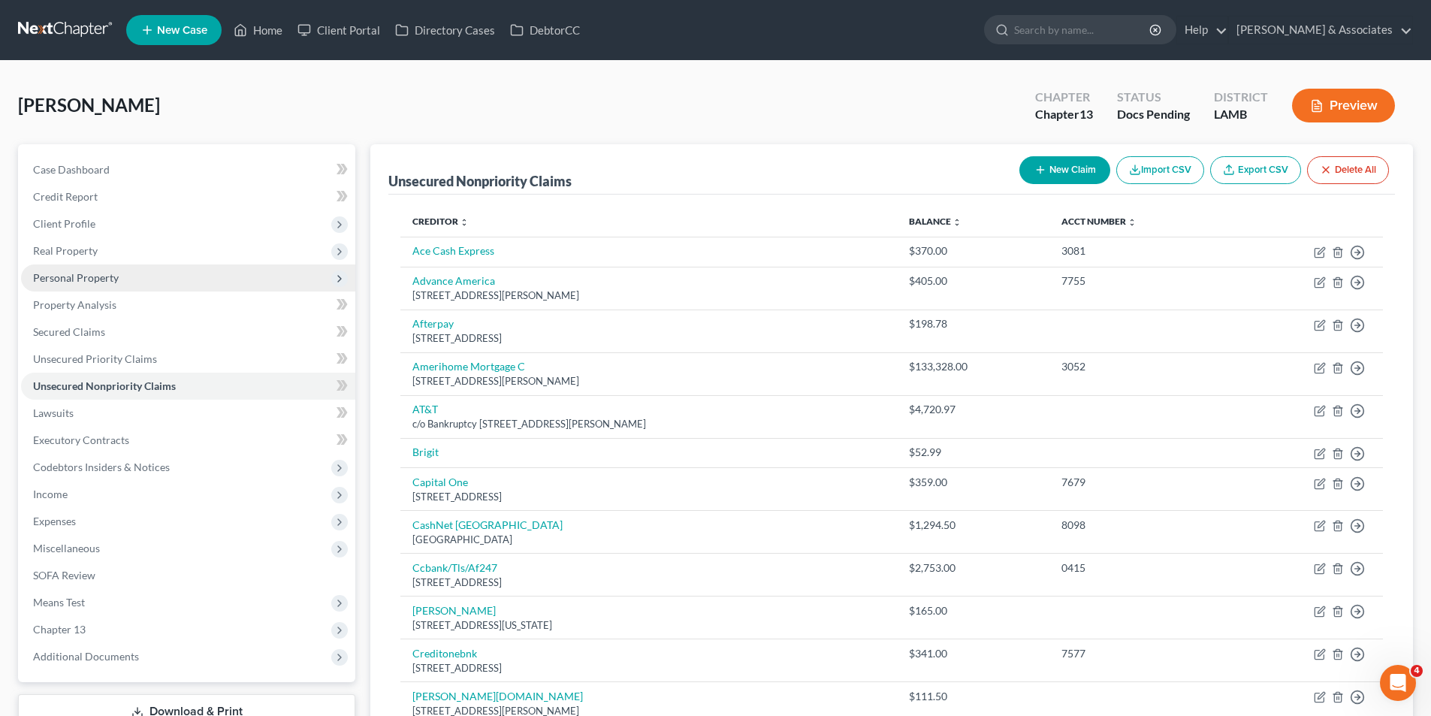
click at [74, 276] on span "Personal Property" at bounding box center [76, 277] width 86 height 13
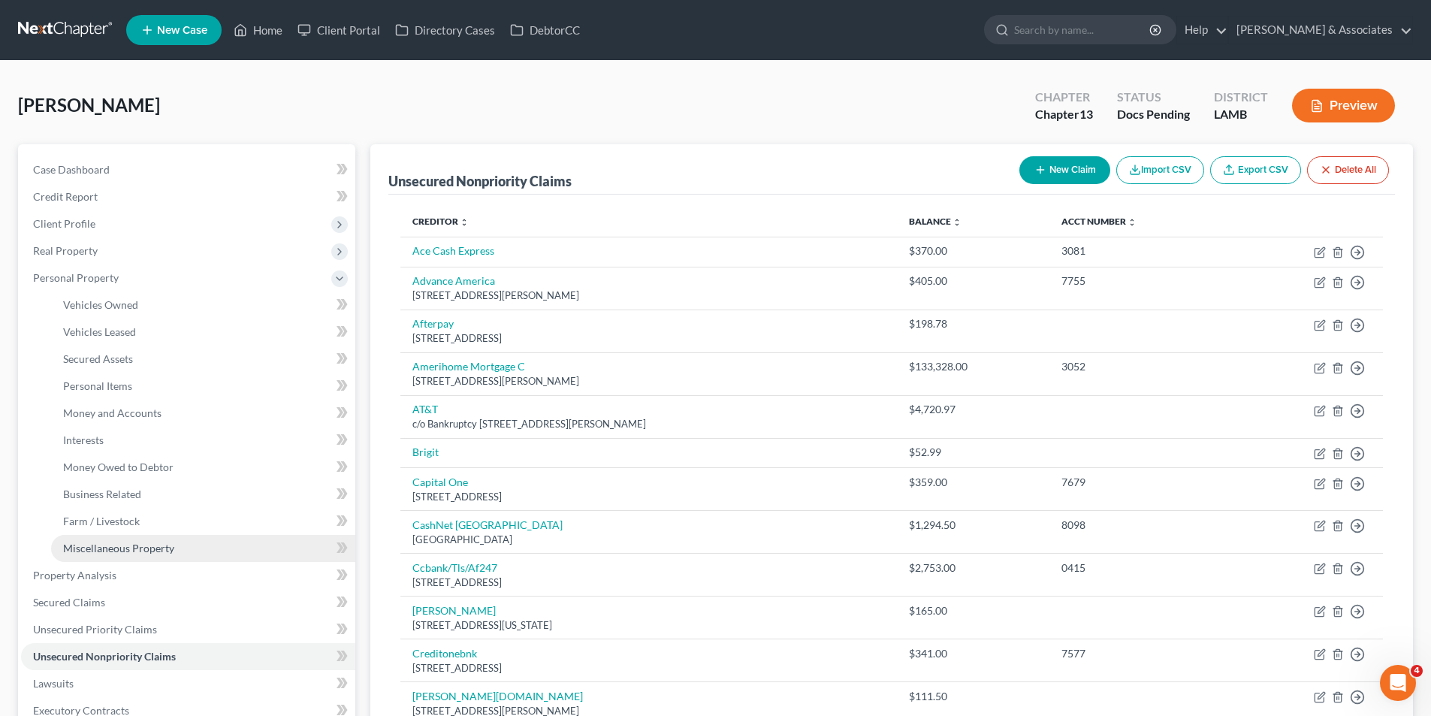
click at [146, 541] on span "Miscellaneous Property" at bounding box center [118, 547] width 111 height 13
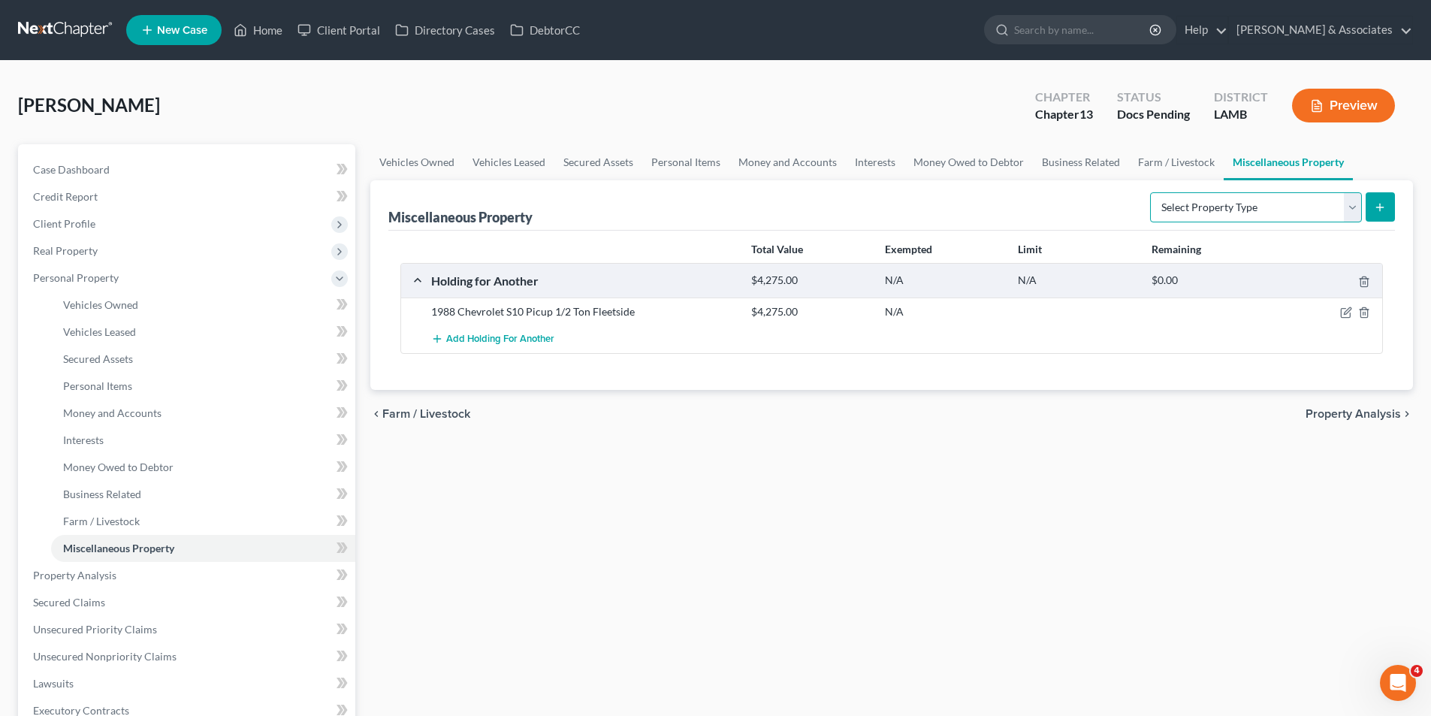
drag, startPoint x: 1214, startPoint y: 194, endPoint x: 1217, endPoint y: 209, distance: 15.2
click at [1214, 194] on select "Select Property Type Assigned for Creditor Benefit Within 1 Year Holding for An…" at bounding box center [1256, 207] width 212 height 30
click at [1150, 192] on select "Select Property Type Assigned for Creditor Benefit Within 1 Year Holding for An…" at bounding box center [1256, 207] width 212 height 30
click at [1376, 206] on icon "submit" at bounding box center [1379, 207] width 12 height 12
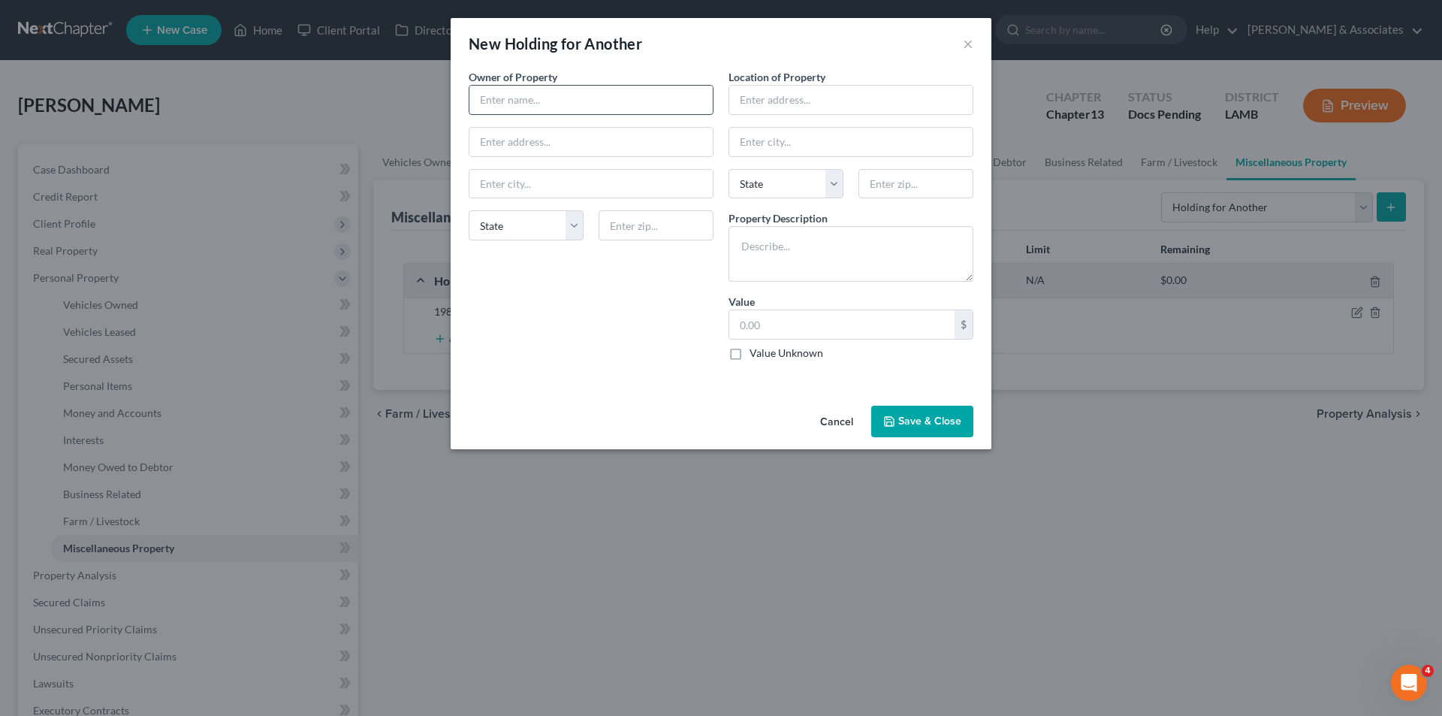
click at [511, 108] on input "text" at bounding box center [590, 100] width 243 height 29
click at [878, 95] on input "text" at bounding box center [850, 100] width 243 height 29
click at [804, 231] on textarea at bounding box center [850, 254] width 245 height 56
click at [796, 352] on label "Value Unknown" at bounding box center [786, 352] width 74 height 15
click at [765, 352] on input "Value Unknown" at bounding box center [760, 350] width 10 height 10
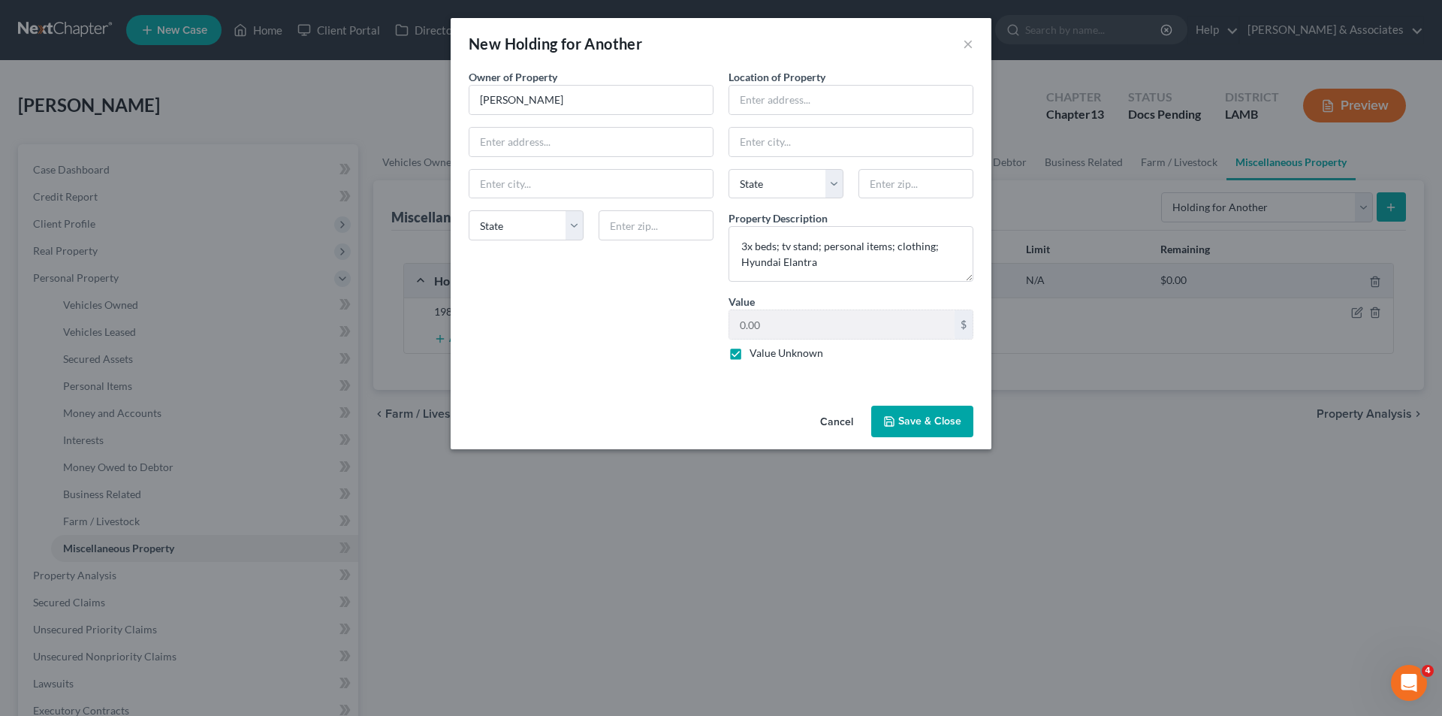
click at [656, 378] on div "An exemption set must first be selected from the Filing Information section. Ow…" at bounding box center [721, 234] width 541 height 330
click at [793, 98] on input "text" at bounding box center [850, 100] width 243 height 29
click at [920, 186] on input "70778" at bounding box center [915, 184] width 115 height 30
drag, startPoint x: 785, startPoint y: 179, endPoint x: 795, endPoint y: 194, distance: 18.3
click at [785, 179] on select "State AL AK AR AZ CA CO CT DE DC FL GA GU HI ID IL IN IA KS KY LA ME MD MA MI M…" at bounding box center [785, 184] width 115 height 30
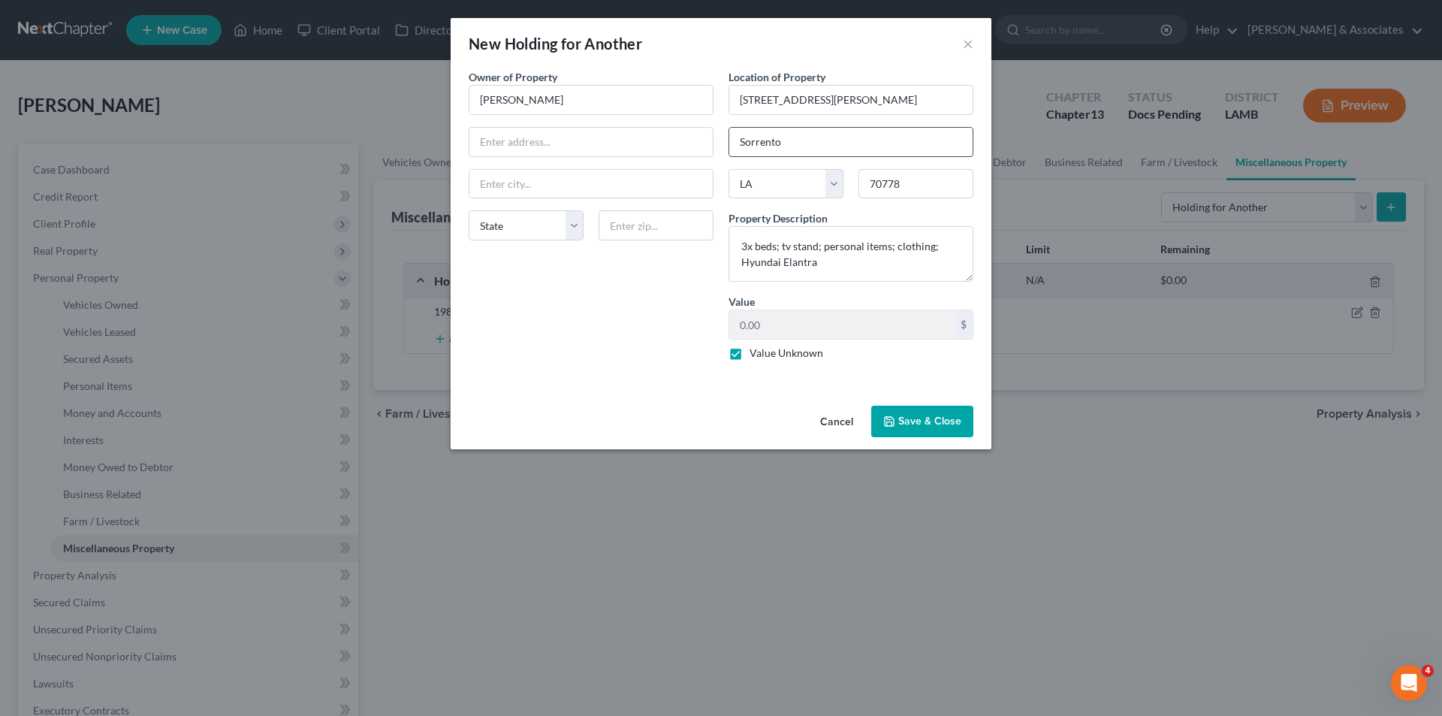
click at [840, 130] on input "Sorrento" at bounding box center [850, 142] width 243 height 29
drag, startPoint x: 840, startPoint y: 114, endPoint x: 884, endPoint y: 122, distance: 44.2
click at [711, 93] on div "Owner of Property * Shelbey Dennis State AL AK AR AZ CA CO CT DE DC FL GA GU HI…" at bounding box center [721, 220] width 520 height 303
click at [874, 101] on input "8134 Everett St" at bounding box center [850, 100] width 243 height 29
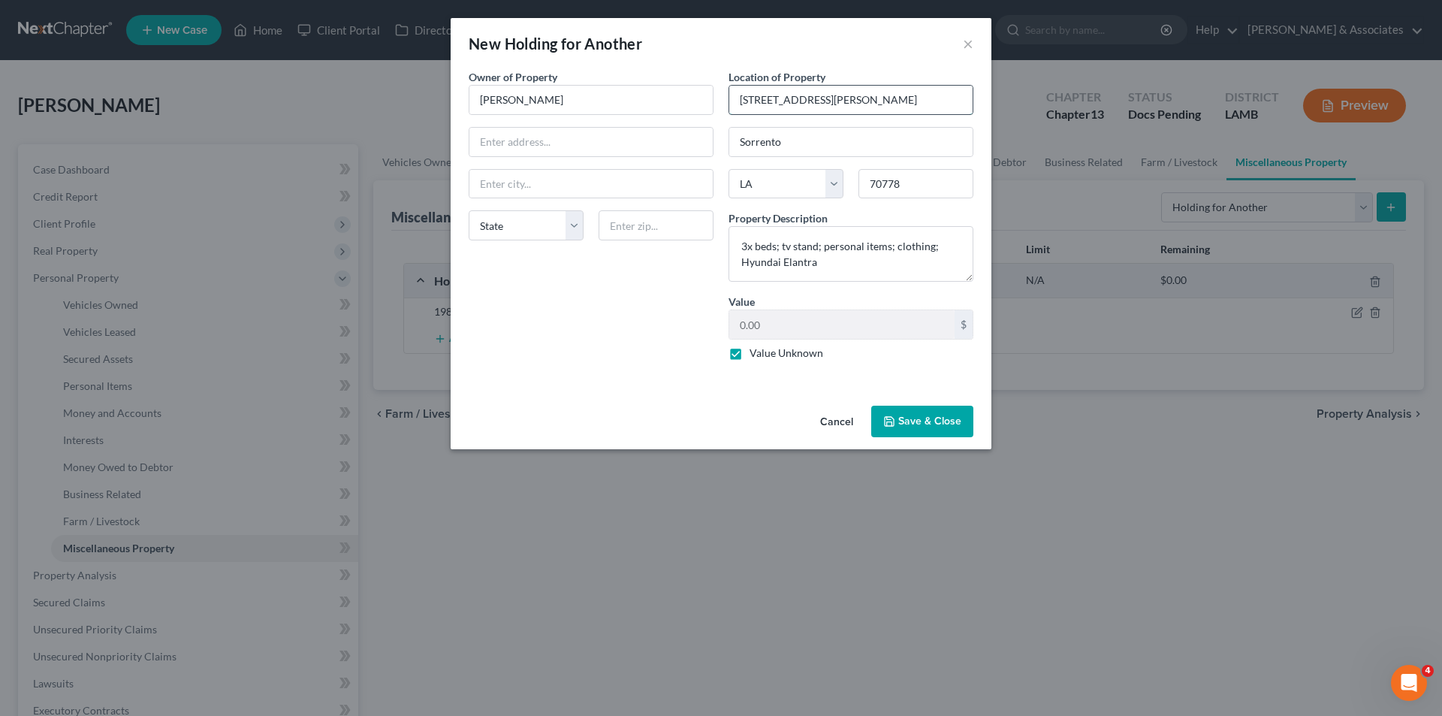
click at [874, 101] on input "8134 Everett St" at bounding box center [850, 100] width 243 height 29
click at [569, 134] on input "text" at bounding box center [590, 142] width 243 height 29
paste input "8134 Everett St"
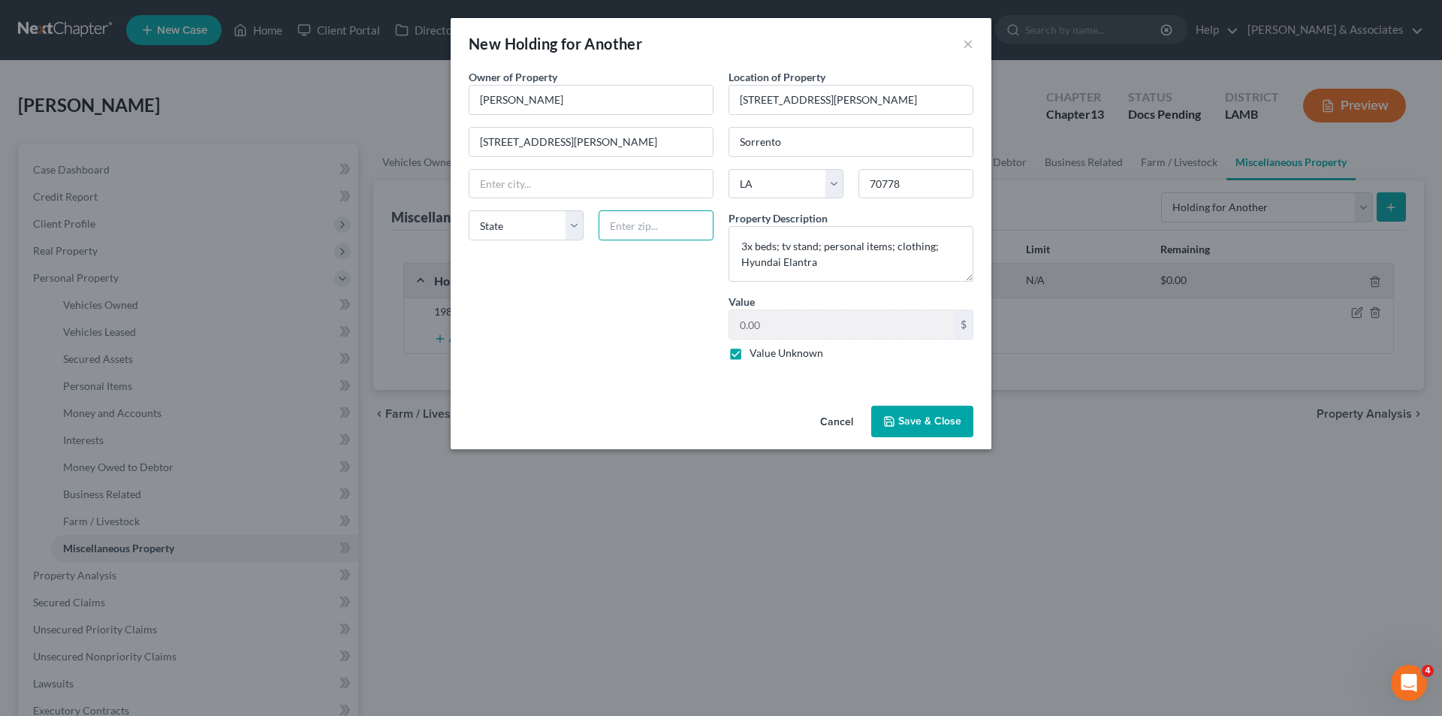
drag, startPoint x: 692, startPoint y: 224, endPoint x: 1408, endPoint y: 244, distance: 715.9
click at [697, 224] on input "text" at bounding box center [655, 225] width 115 height 30
click at [583, 313] on div "Owner of Property * Shelbey Dennis 8134 Everett St Sorrento State AL AK AR AZ C…" at bounding box center [591, 220] width 260 height 303
click at [888, 398] on div "An exemption set must first be selected from the Filing Information section. Ow…" at bounding box center [721, 234] width 541 height 330
click at [898, 418] on button "Save & Close" at bounding box center [922, 422] width 102 height 32
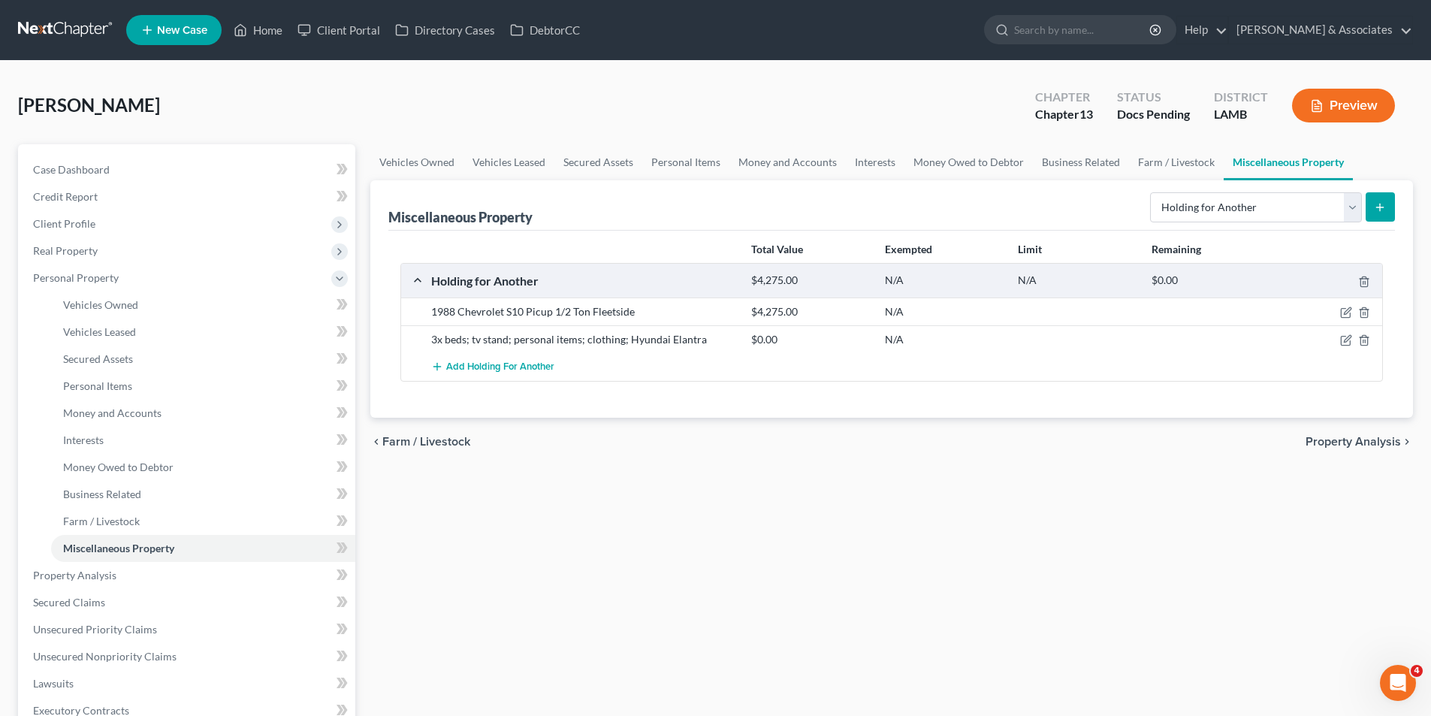
click at [906, 415] on div "Total Value Exempted Limit Remaining Holding for Another $4,275.00 N/A N/A $0.0…" at bounding box center [891, 324] width 1006 height 187
click at [1343, 314] on icon "button" at bounding box center [1346, 312] width 12 height 12
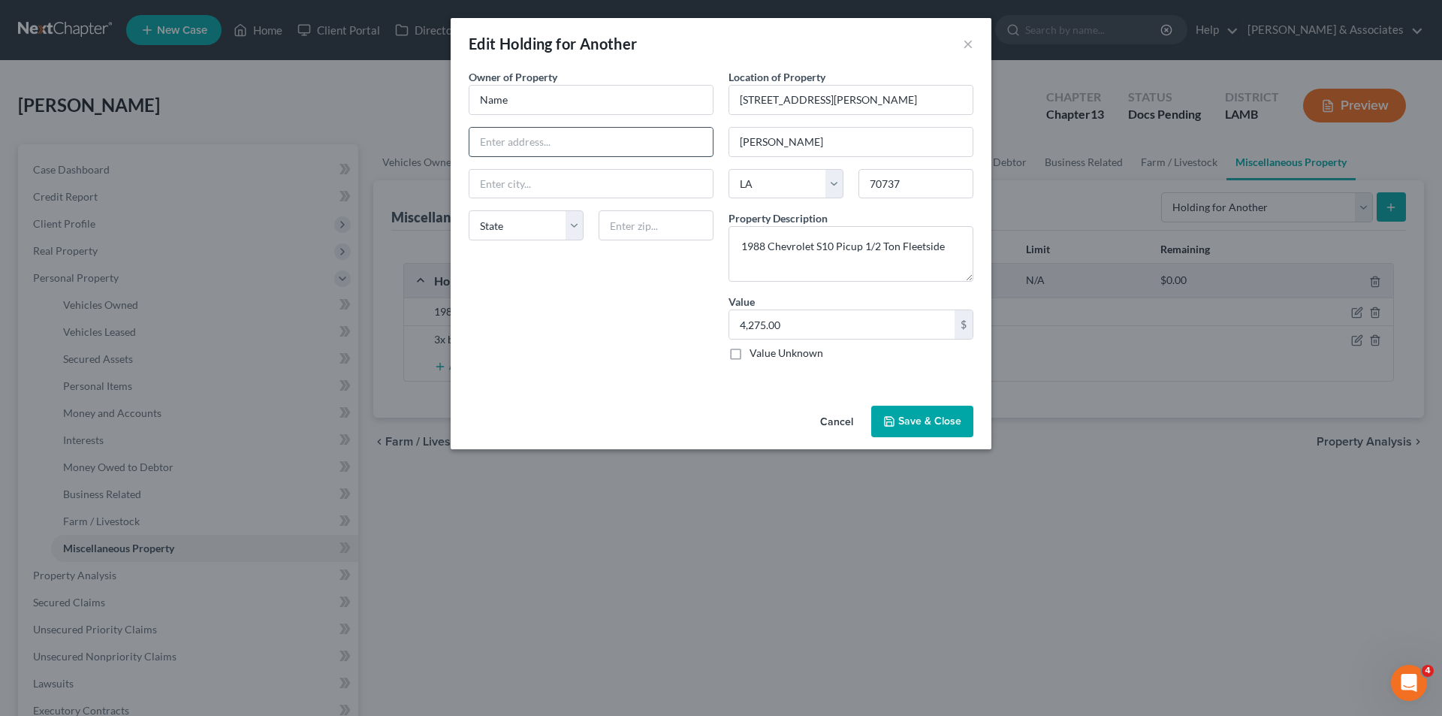
click at [642, 152] on input "text" at bounding box center [590, 142] width 243 height 29
paste input "8134 Everett St"
click at [674, 242] on div "State AL AK AR AZ CA CO CT DE DC FL GA GU HI ID IL IN IA KS KY LA ME MD MA MI M…" at bounding box center [591, 231] width 260 height 42
click at [678, 229] on input "text" at bounding box center [655, 225] width 115 height 30
drag, startPoint x: 701, startPoint y: 344, endPoint x: 578, endPoint y: 143, distance: 235.5
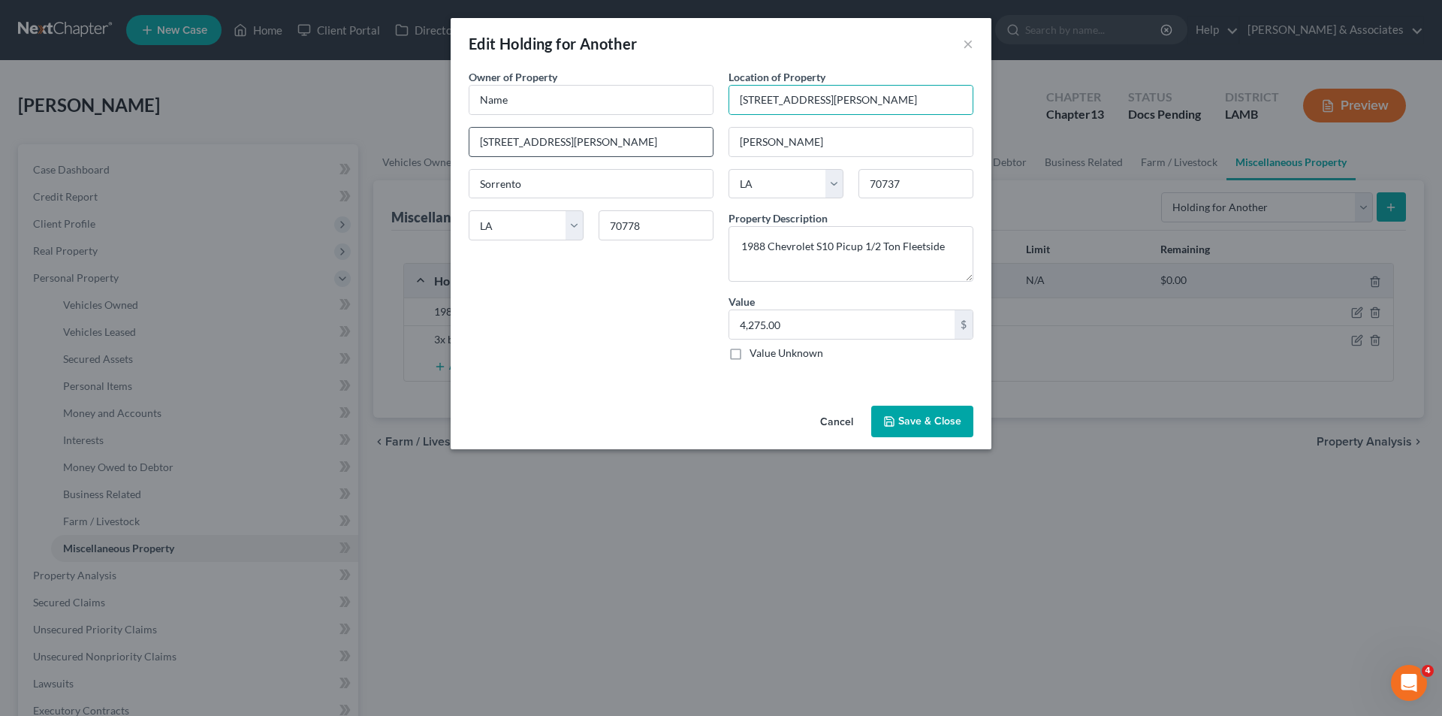
click at [700, 344] on div "Owner of Property * Name 8134 Everett St Sorrento State AL AK AR AZ CA CO CT DE…" at bounding box center [591, 220] width 260 height 303
click at [579, 104] on input "Name" at bounding box center [590, 100] width 243 height 29
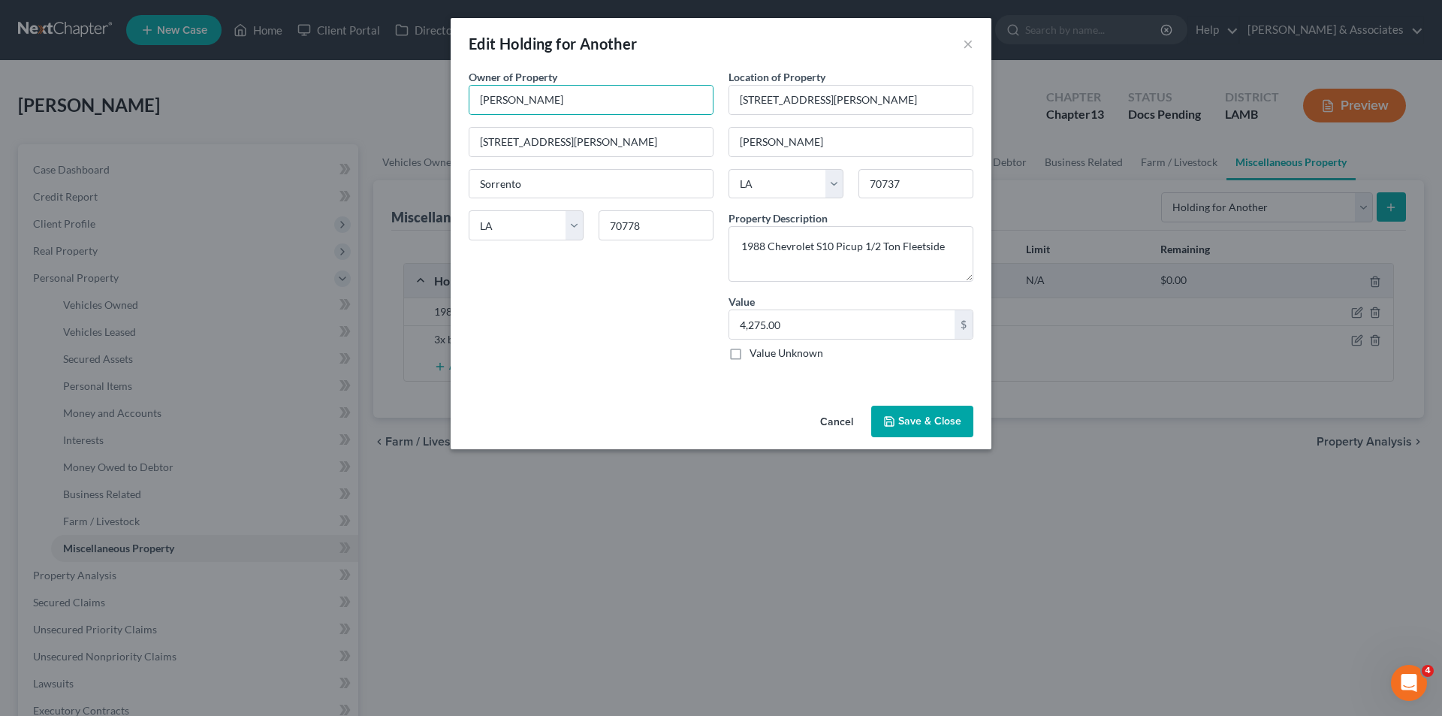
click at [626, 348] on div "Owner of Property * Colton Dutton 8134 Everett St Sorrento State AL AK AR AZ CA…" at bounding box center [591, 220] width 260 height 303
click at [929, 416] on button "Save & Close" at bounding box center [922, 422] width 102 height 32
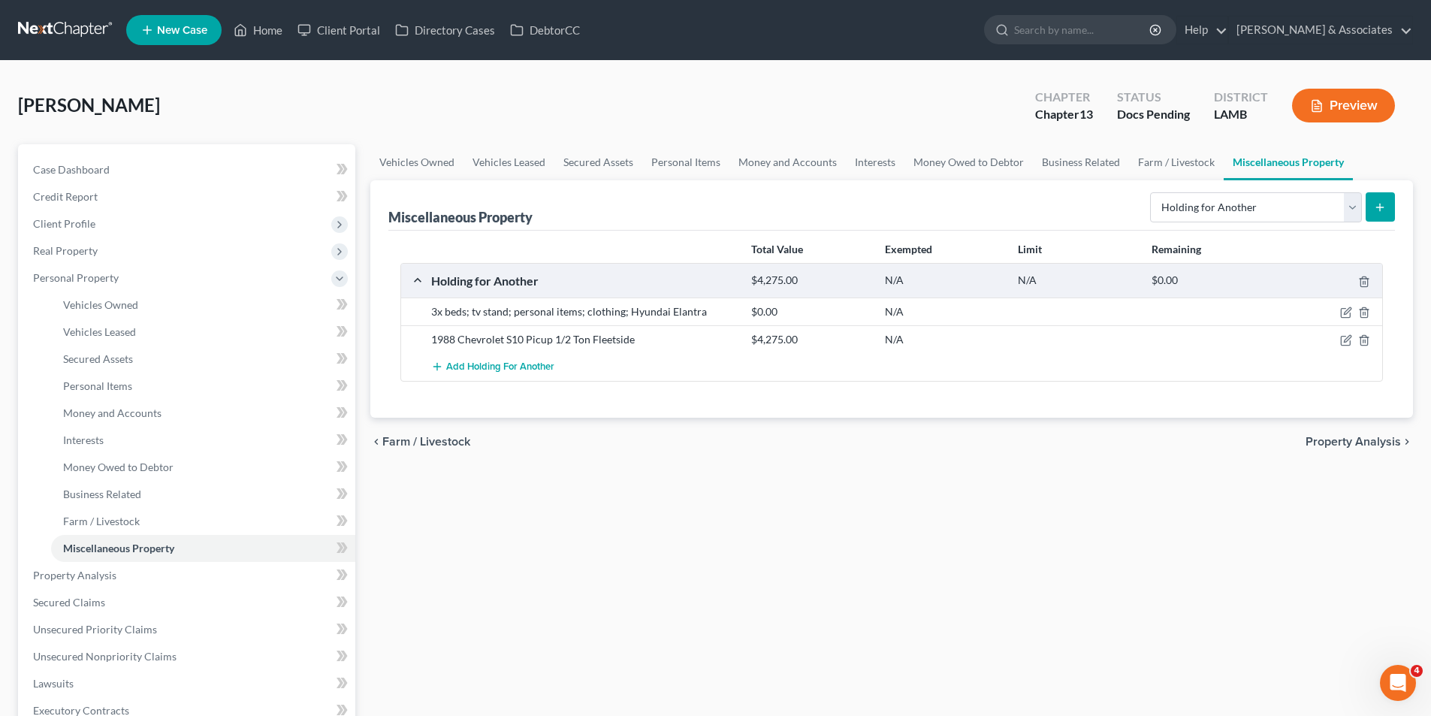
click at [892, 474] on div "Vehicles Owned Vehicles Leased Secured Assets Personal Items Money and Accounts…" at bounding box center [891, 571] width 1057 height 855
click at [878, 526] on div "Vehicles Owned Vehicles Leased Secured Assets Personal Items Money and Accounts…" at bounding box center [891, 571] width 1057 height 855
click at [1262, 229] on div "Miscellaneous Property Select Property Type Assigned for Creditor Benefit Withi…" at bounding box center [891, 205] width 1006 height 50
click at [1262, 215] on select "Select Property Type Assigned for Creditor Benefit Within 1 Year Holding for An…" at bounding box center [1256, 207] width 212 height 30
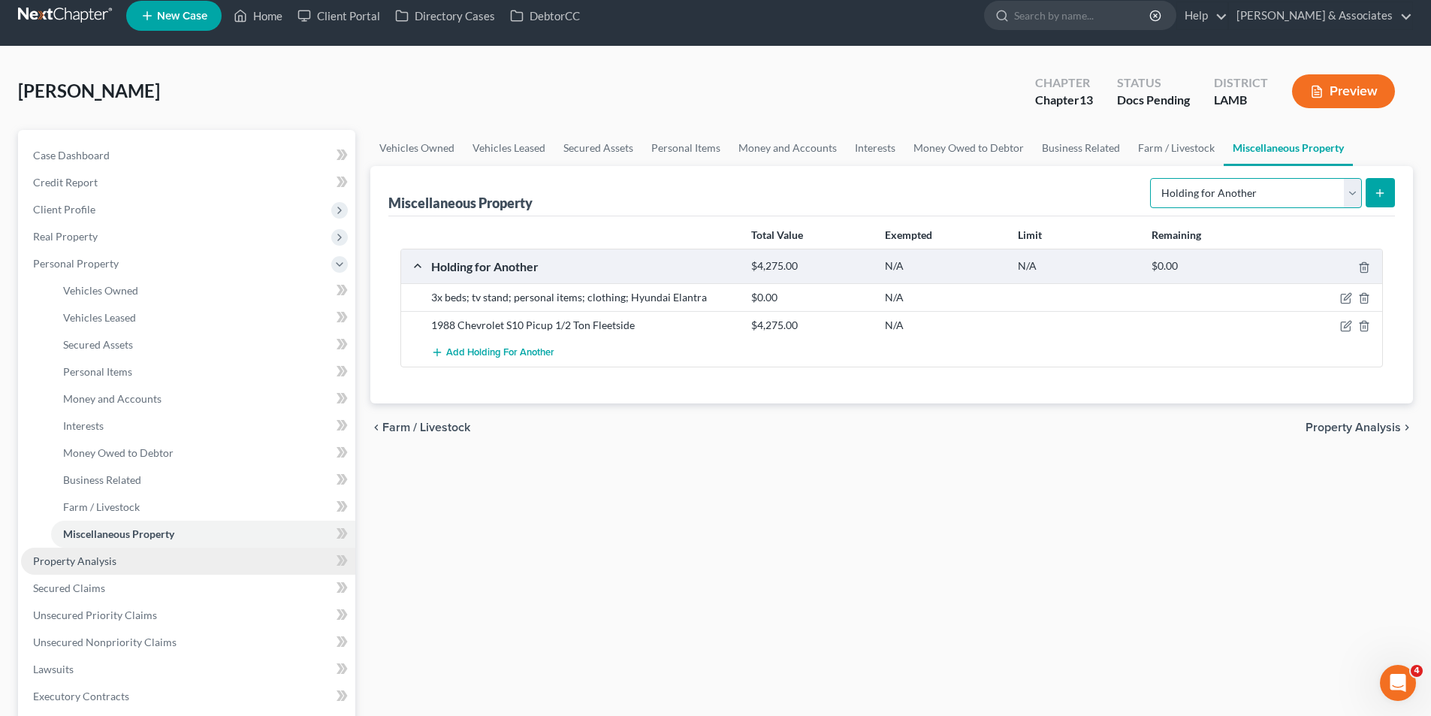
scroll to position [341, 0]
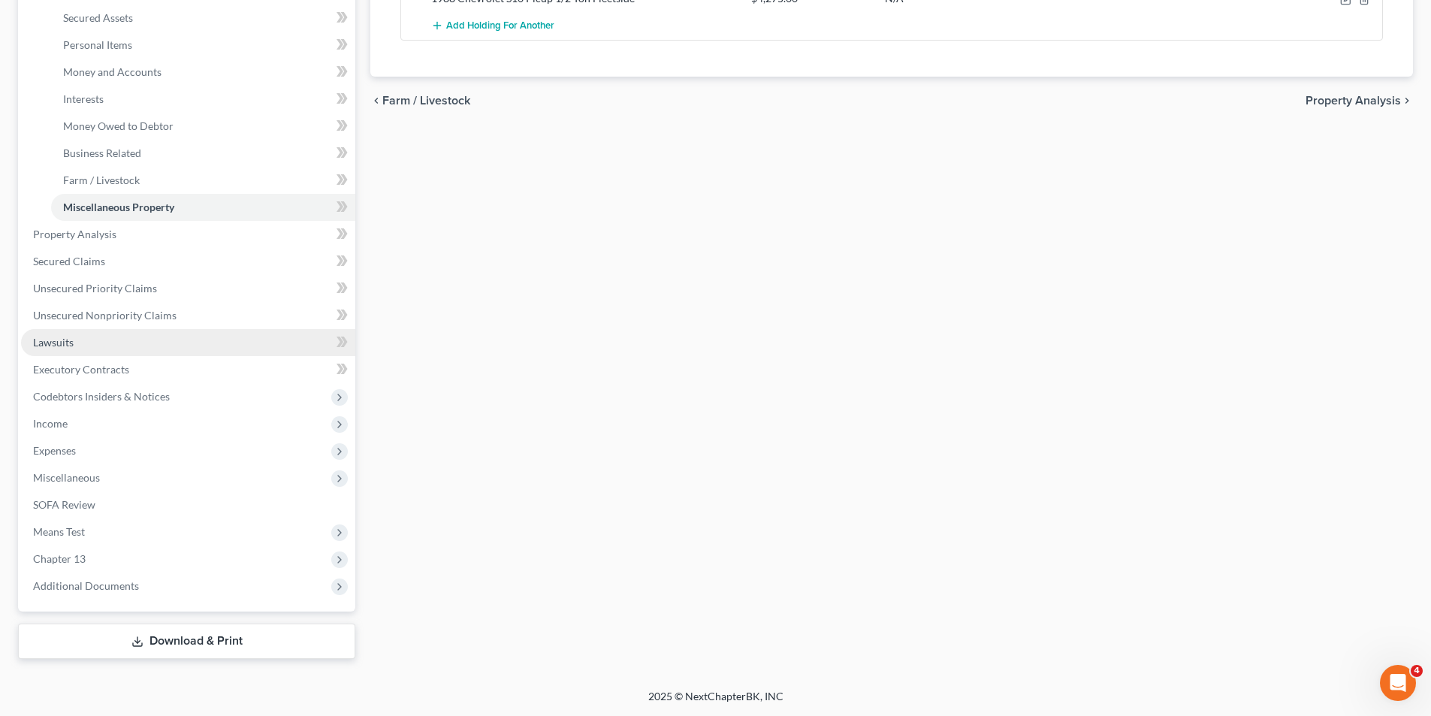
click at [80, 342] on link "Lawsuits" at bounding box center [188, 342] width 334 height 27
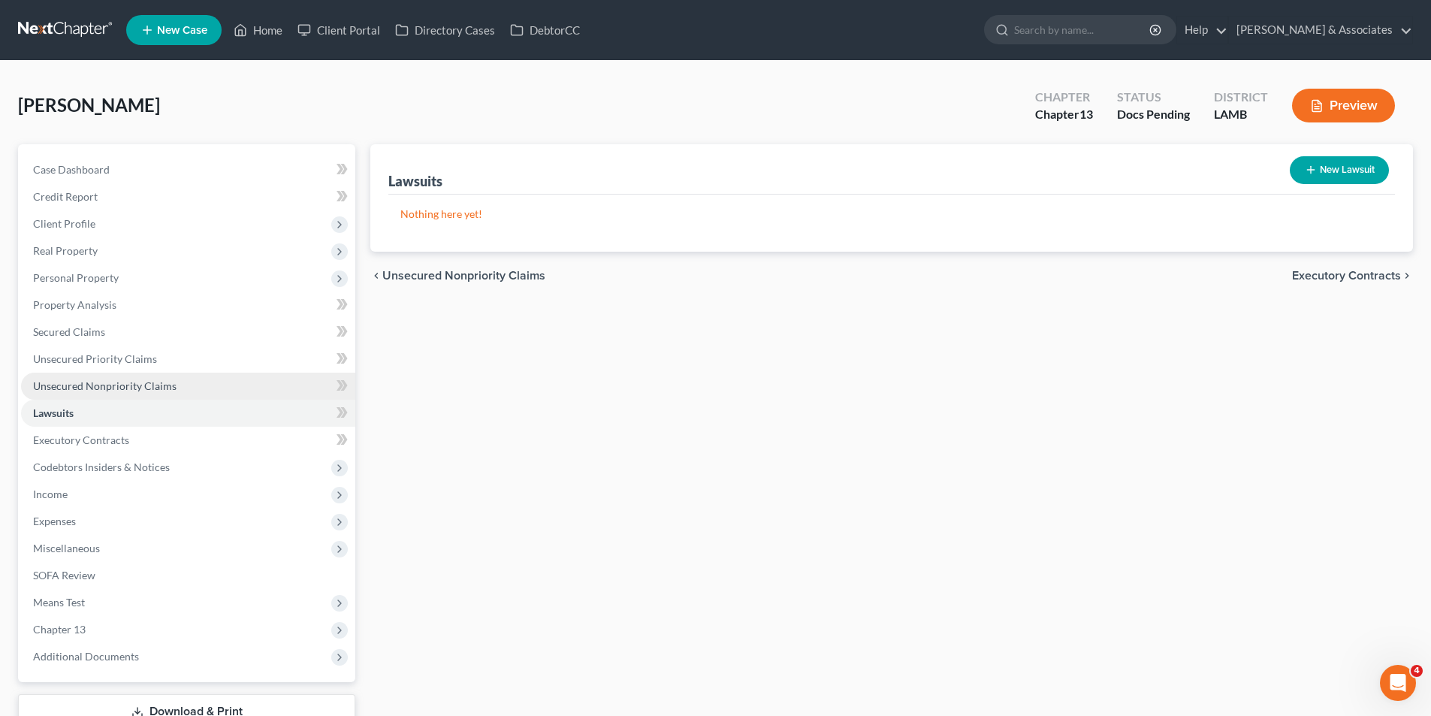
click at [104, 384] on span "Unsecured Nonpriority Claims" at bounding box center [104, 385] width 143 height 13
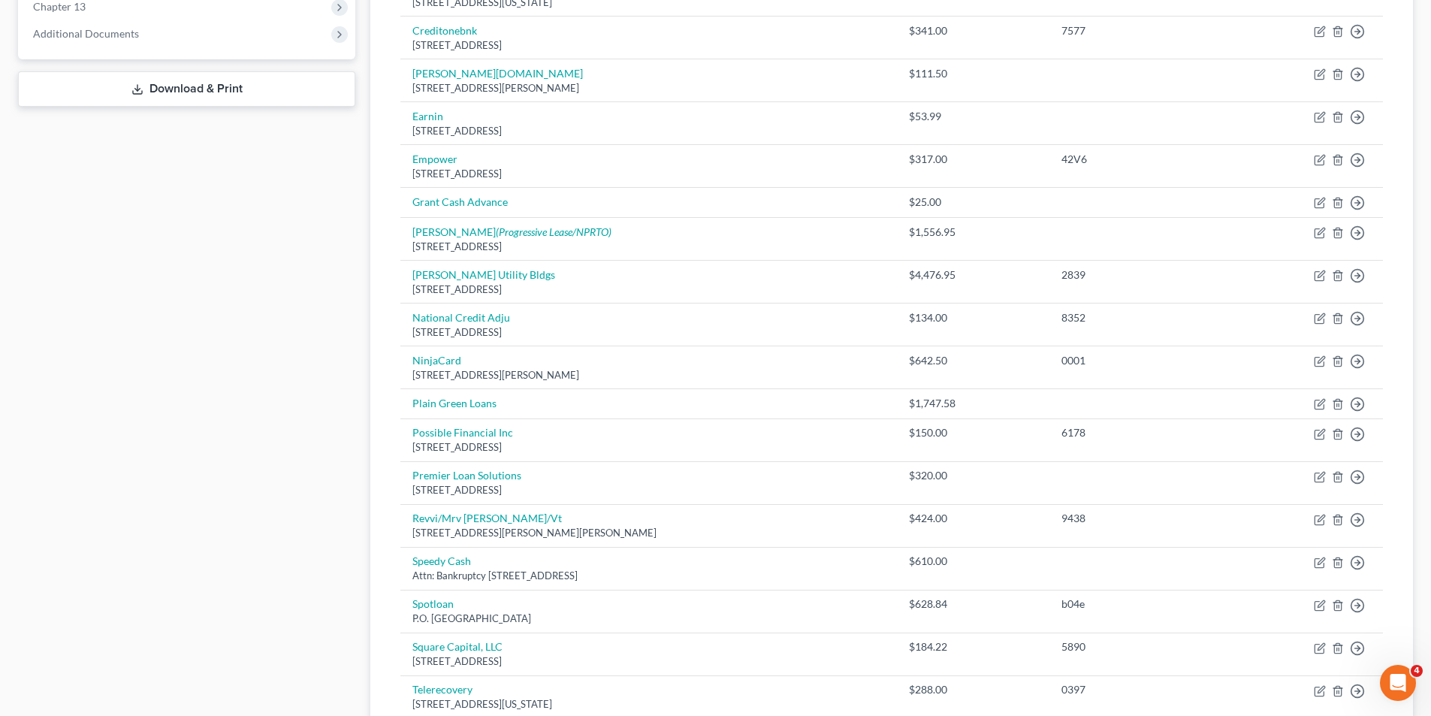
scroll to position [873, 0]
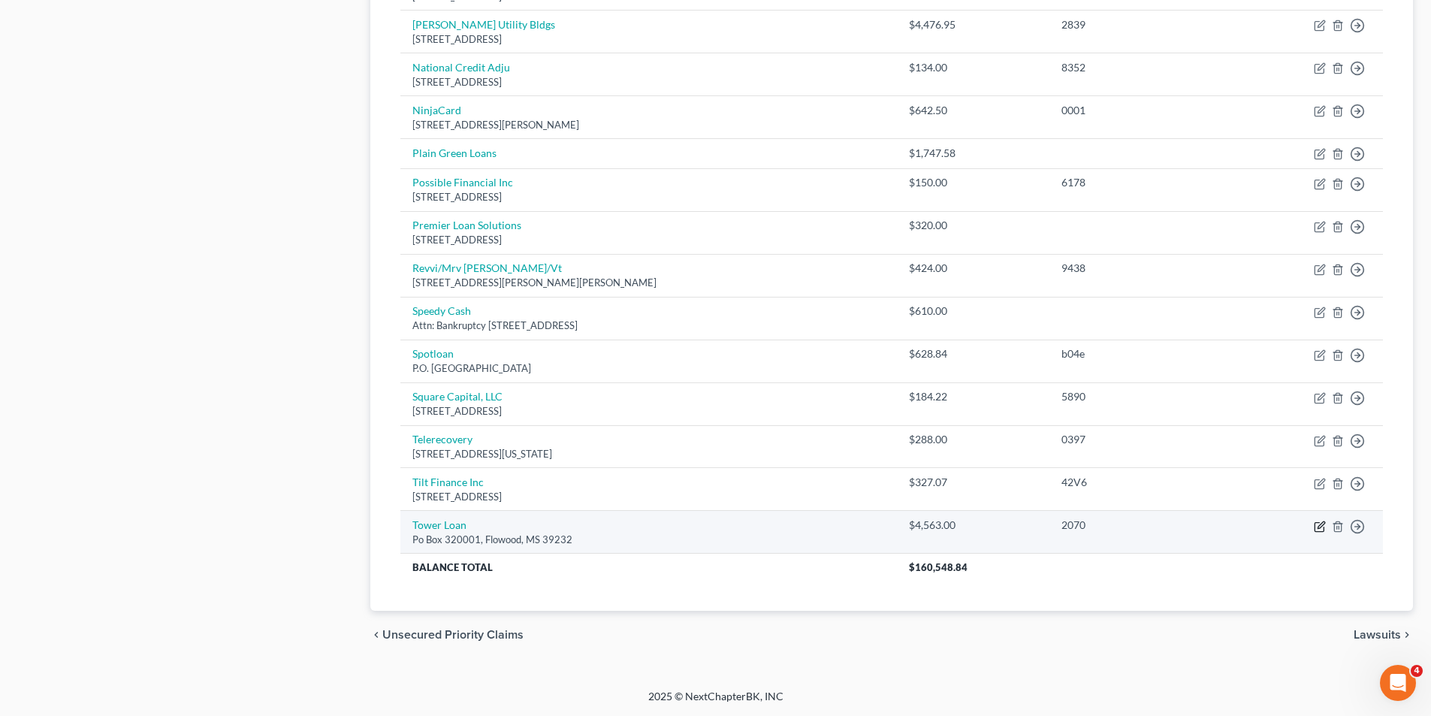
click at [1320, 527] on icon "button" at bounding box center [1320, 524] width 7 height 7
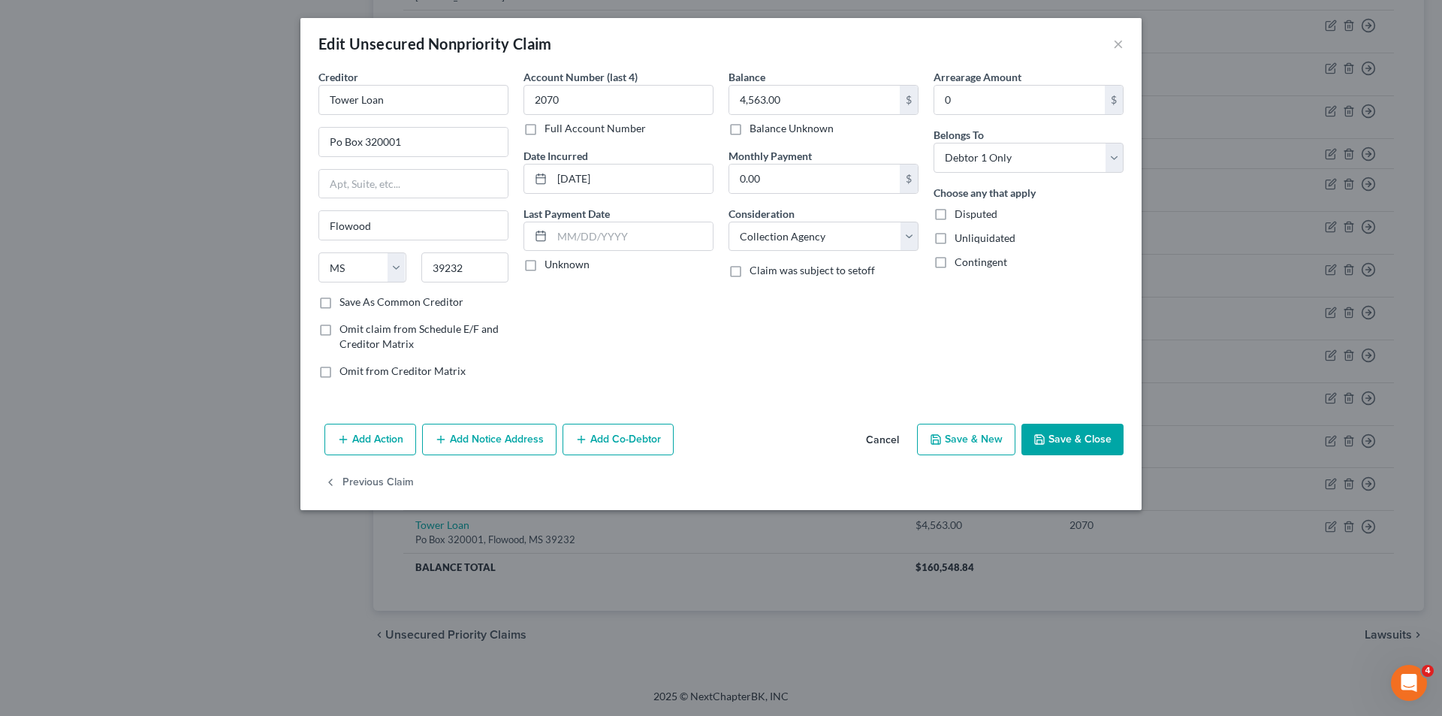
click at [374, 442] on button "Add Action" at bounding box center [370, 440] width 92 height 32
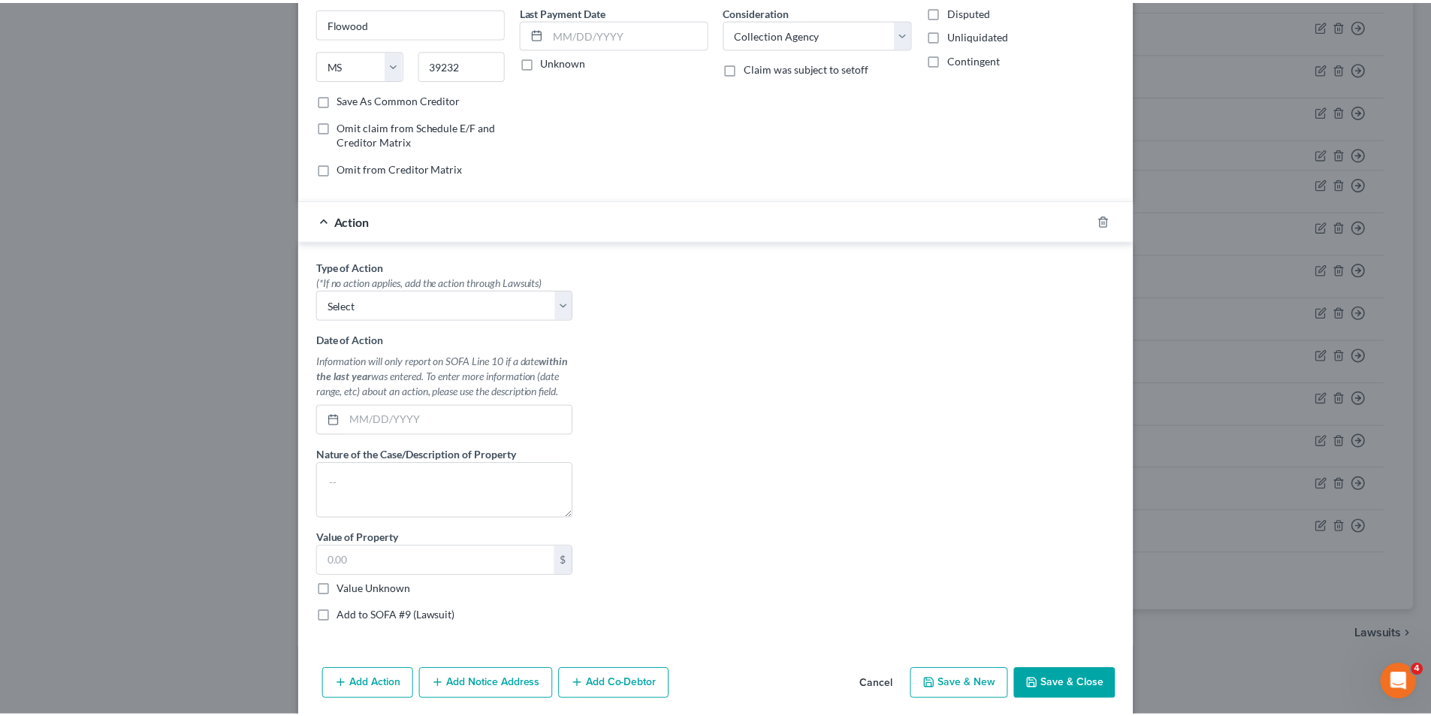
scroll to position [261, 0]
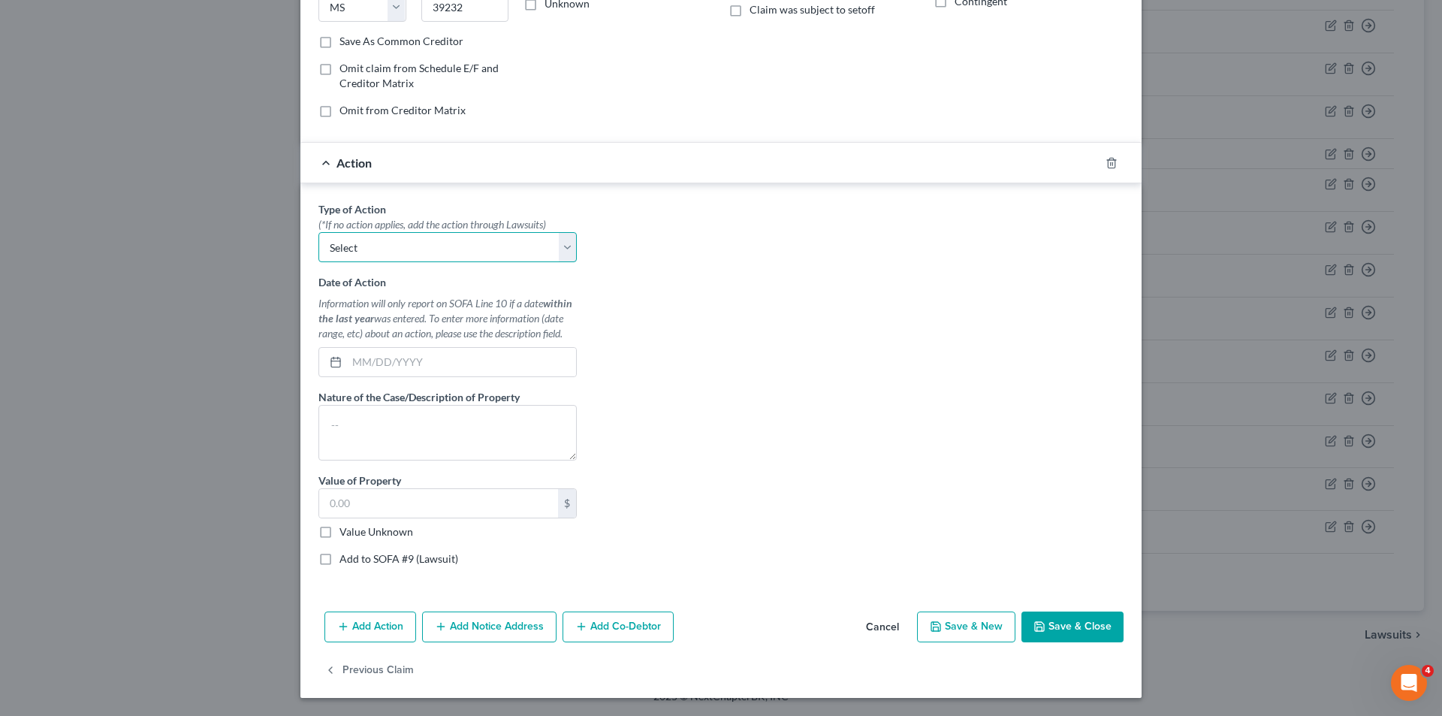
click at [358, 255] on select "Select Repossession Garnishment Foreclosure Personal Injury Attached, Seized, O…" at bounding box center [447, 247] width 258 height 30
click at [318, 232] on select "Select Repossession Garnishment Foreclosure Personal Injury Attached, Seized, O…" at bounding box center [447, 247] width 258 height 30
click at [409, 365] on input "text" at bounding box center [461, 362] width 229 height 29
click at [436, 427] on textarea at bounding box center [447, 433] width 258 height 56
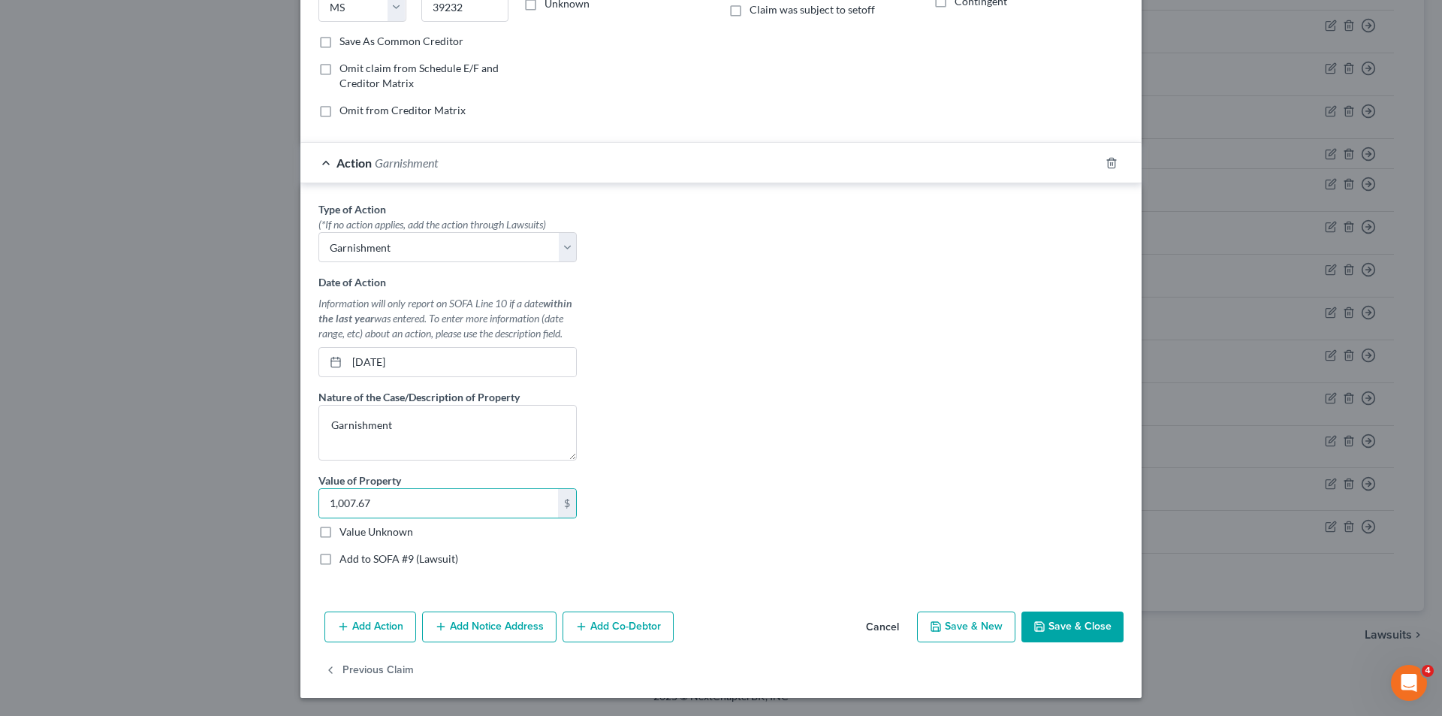
click at [714, 606] on div "Add Action Add Notice Address Add Co-Debtor Cancel Save & New Save & Close" at bounding box center [720, 630] width 841 height 50
click at [432, 562] on label "Add to SOFA #9 (Lawsuit)" at bounding box center [398, 558] width 119 height 15
click at [355, 561] on input "Add to SOFA #9 (Lawsuit)" at bounding box center [350, 556] width 10 height 10
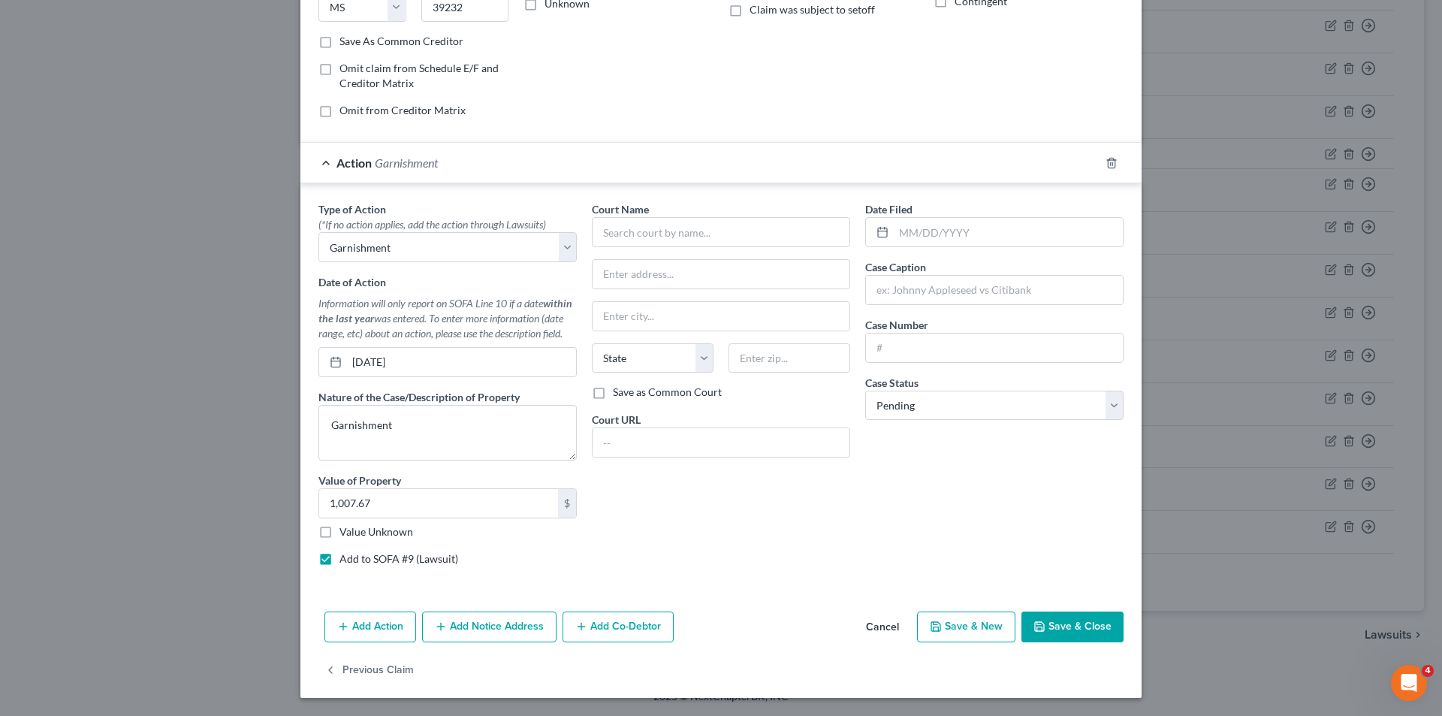
click at [859, 512] on div "Date Filed Case Caption Case Number Case Status * Select Pending On Appeal Conc…" at bounding box center [994, 389] width 273 height 376
click at [626, 249] on div "Court Name * State AL AK AR AZ CA CO CT DE DC FL GA GU HI ID IL IN IA KS KY LA …" at bounding box center [720, 389] width 273 height 376
click at [629, 232] on input "text" at bounding box center [721, 232] width 258 height 30
click at [969, 284] on input "text" at bounding box center [994, 290] width 257 height 29
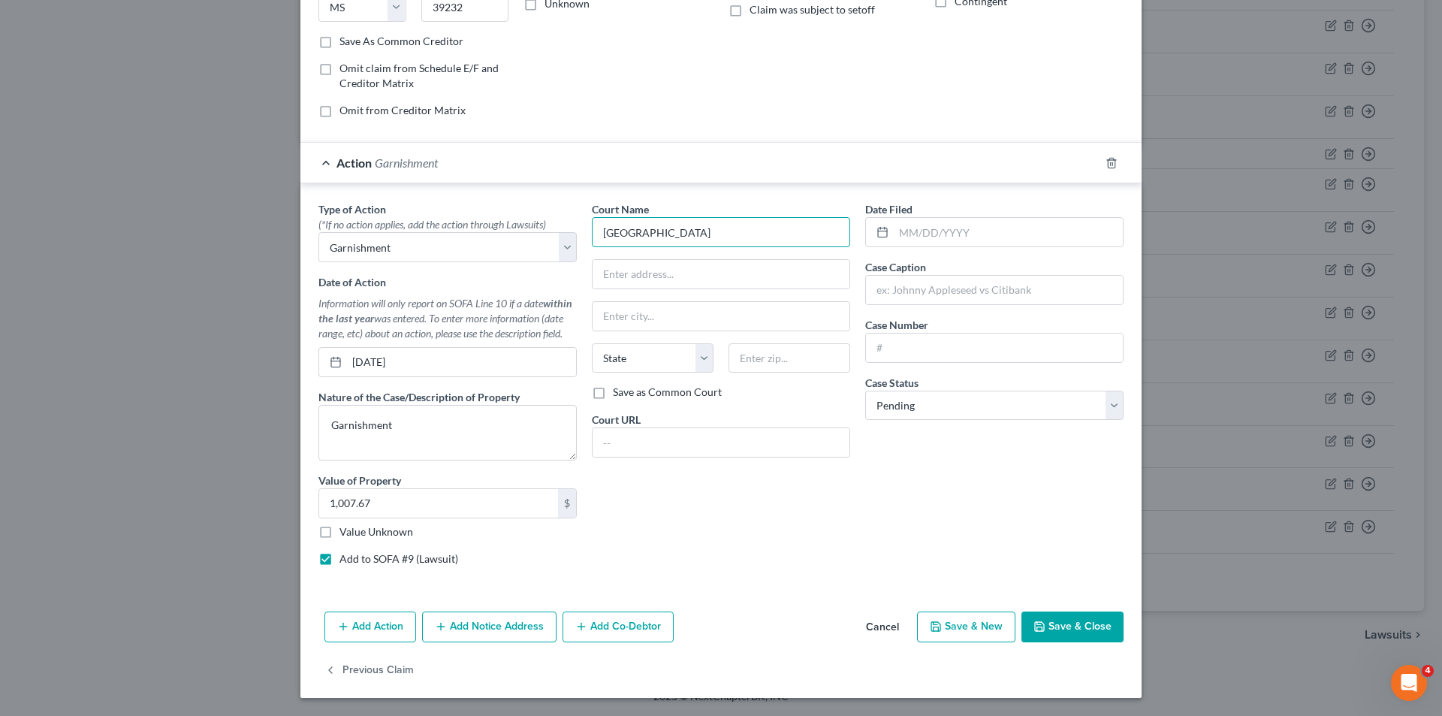
drag, startPoint x: 761, startPoint y: 231, endPoint x: 533, endPoint y: 226, distance: 227.6
click at [533, 226] on div "Type of Action * (*If no action applies, add the action through Lawsuits) Selec…" at bounding box center [721, 389] width 820 height 376
click at [972, 225] on input "text" at bounding box center [1008, 232] width 229 height 29
click at [978, 291] on input "text" at bounding box center [994, 290] width 257 height 29
drag, startPoint x: 724, startPoint y: 231, endPoint x: 470, endPoint y: 231, distance: 253.8
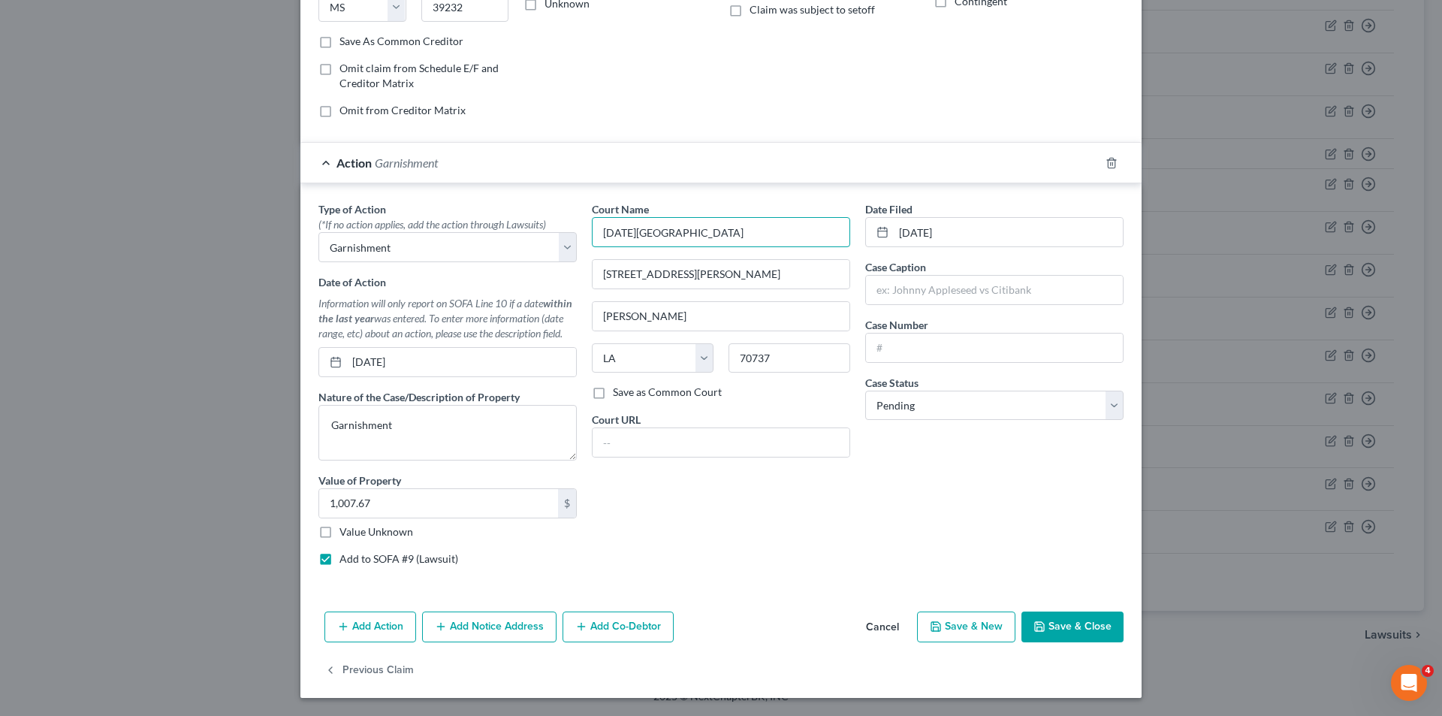
click at [470, 231] on div "Type of Action * (*If no action applies, add the action through Lawsuits) Selec…" at bounding box center [721, 389] width 820 height 376
drag, startPoint x: 769, startPoint y: 266, endPoint x: 605, endPoint y: 340, distance: 179.8
click at [488, 266] on div "Type of Action * (*If no action applies, add the action through Lawsuits) Selec…" at bounding box center [721, 389] width 820 height 376
drag, startPoint x: 789, startPoint y: 361, endPoint x: 679, endPoint y: 343, distance: 111.8
click at [679, 343] on div "State AL AK AR AZ CA CO CT DE DC FL GA GU HI ID IL IN IA KS KY LA ME MD MA MI M…" at bounding box center [720, 364] width 273 height 42
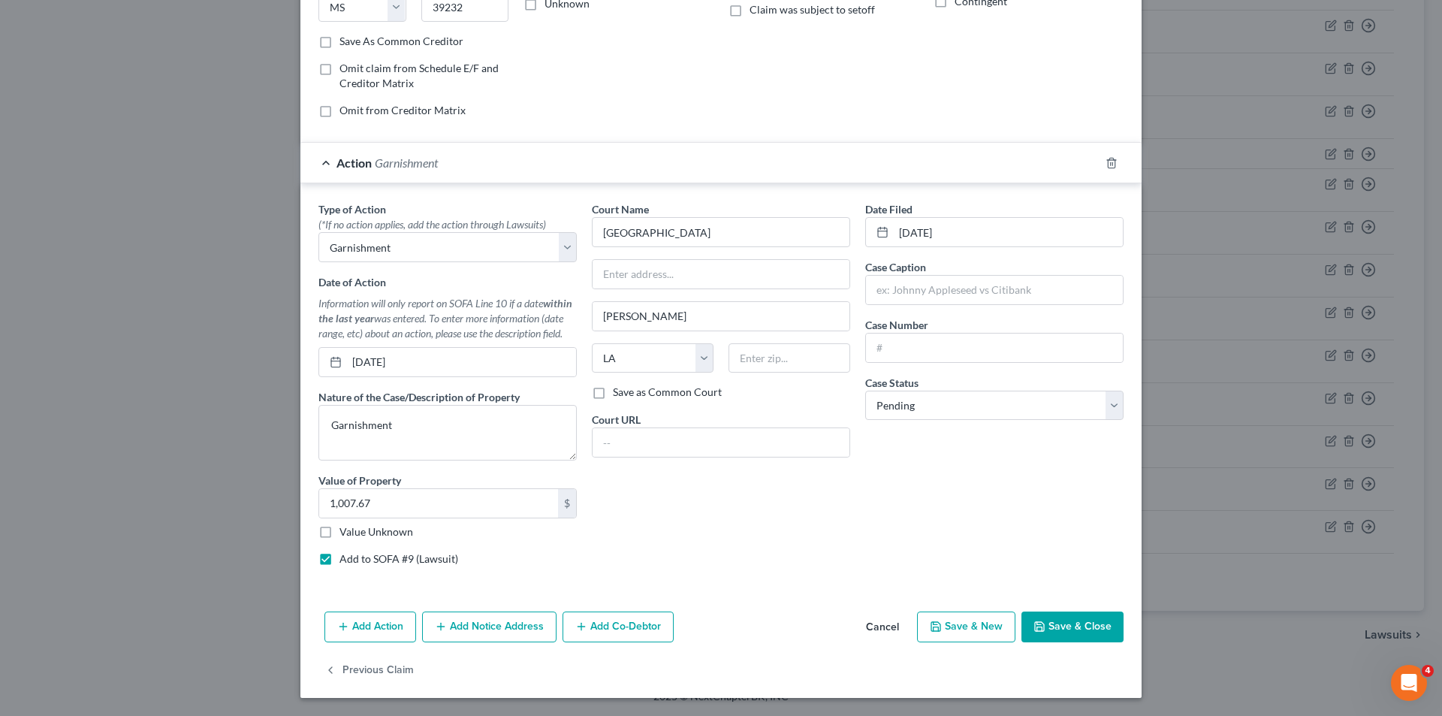
click at [675, 514] on div "Court Name * East Baton Rouge Parish Gonzales State AL AK AR AZ CA CO CT DE DC …" at bounding box center [720, 389] width 273 height 376
drag, startPoint x: 687, startPoint y: 315, endPoint x: 481, endPoint y: 294, distance: 207.5
click at [481, 294] on div "Type of Action * (*If no action applies, add the action through Lawsuits) Selec…" at bounding box center [721, 389] width 820 height 376
click at [876, 545] on div "Date Filed 05/04/2025 Case Caption Case Number Case Status * Select Pending On …" at bounding box center [994, 389] width 273 height 376
click at [954, 278] on input "text" at bounding box center [994, 290] width 257 height 29
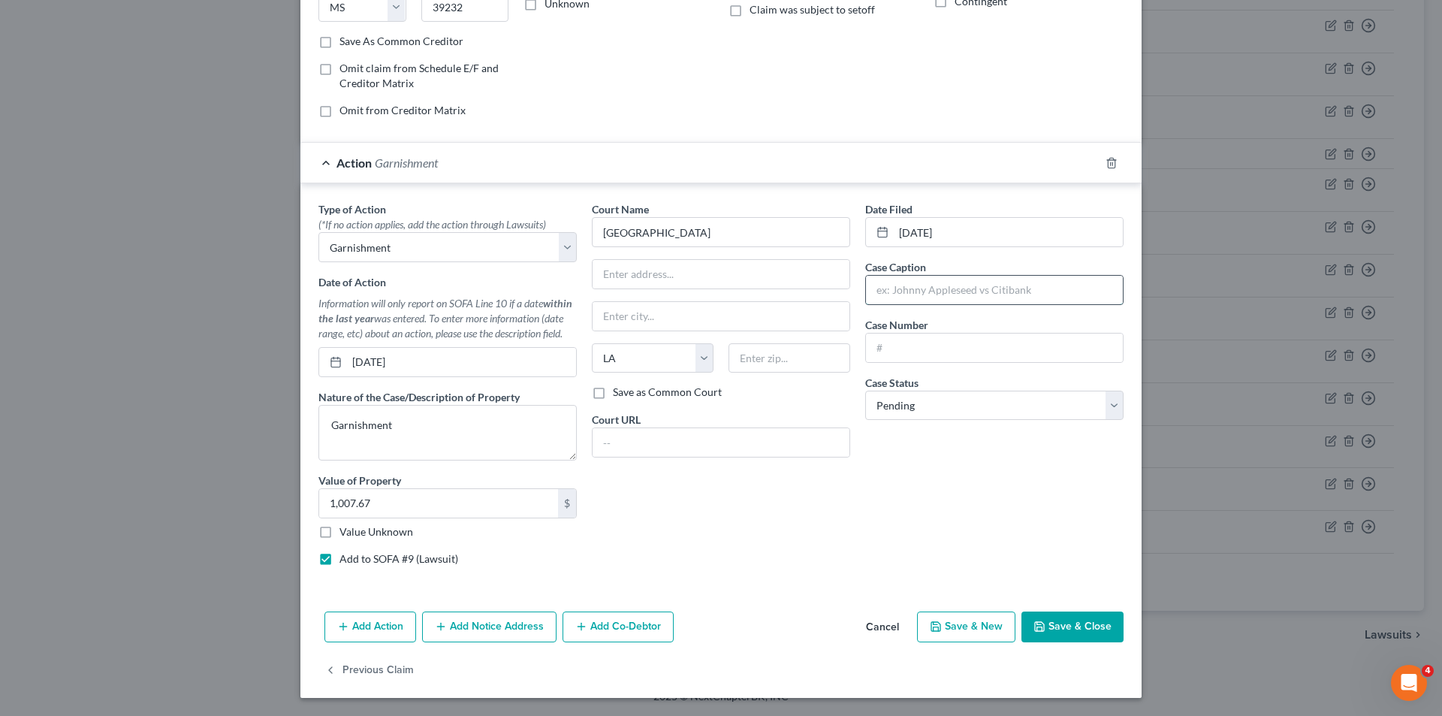
click at [960, 294] on input "text" at bounding box center [994, 290] width 257 height 29
click at [933, 516] on div "Date Filed 05/04/2025 Case Caption Tower Loan vs Colton Dutton Case Number C-76…" at bounding box center [994, 389] width 273 height 376
click at [1038, 629] on polyline "button" at bounding box center [1039, 629] width 5 height 4
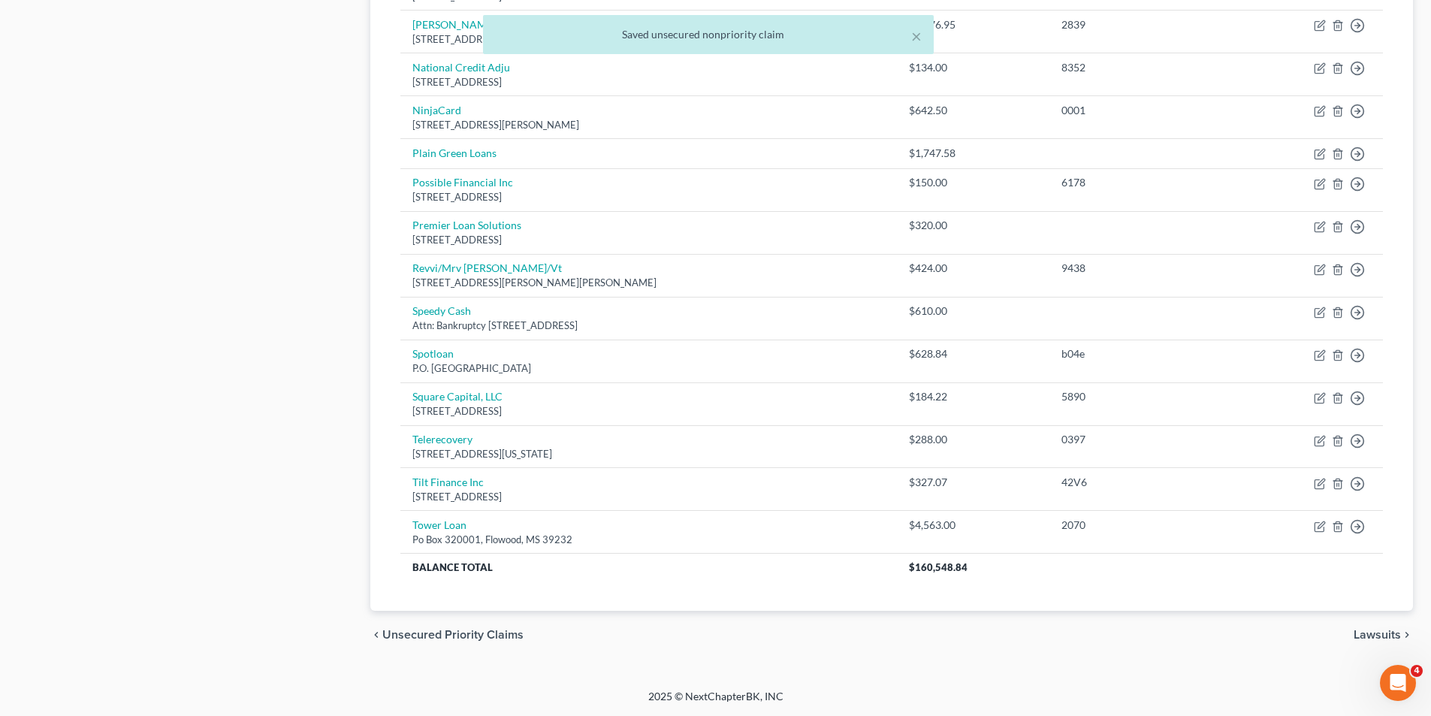
scroll to position [0, 0]
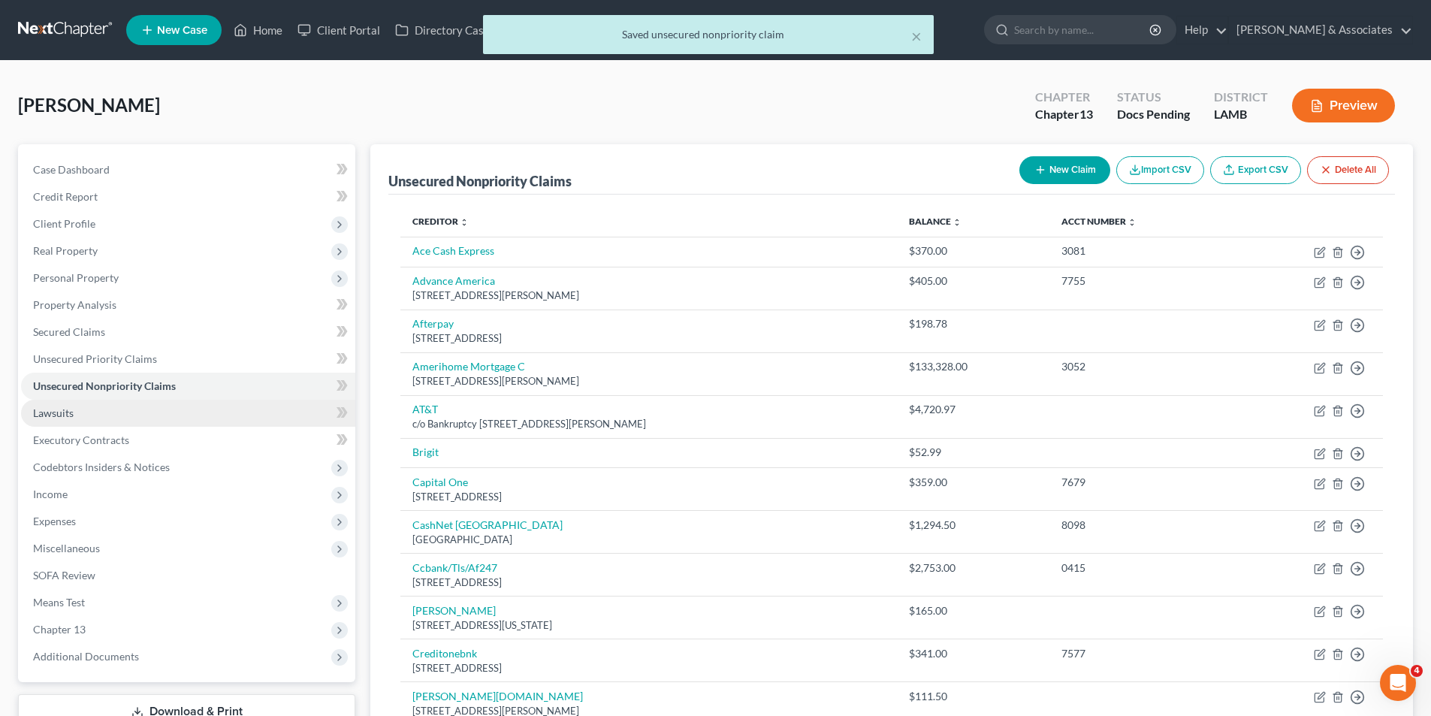
click at [121, 406] on link "Lawsuits" at bounding box center [188, 412] width 334 height 27
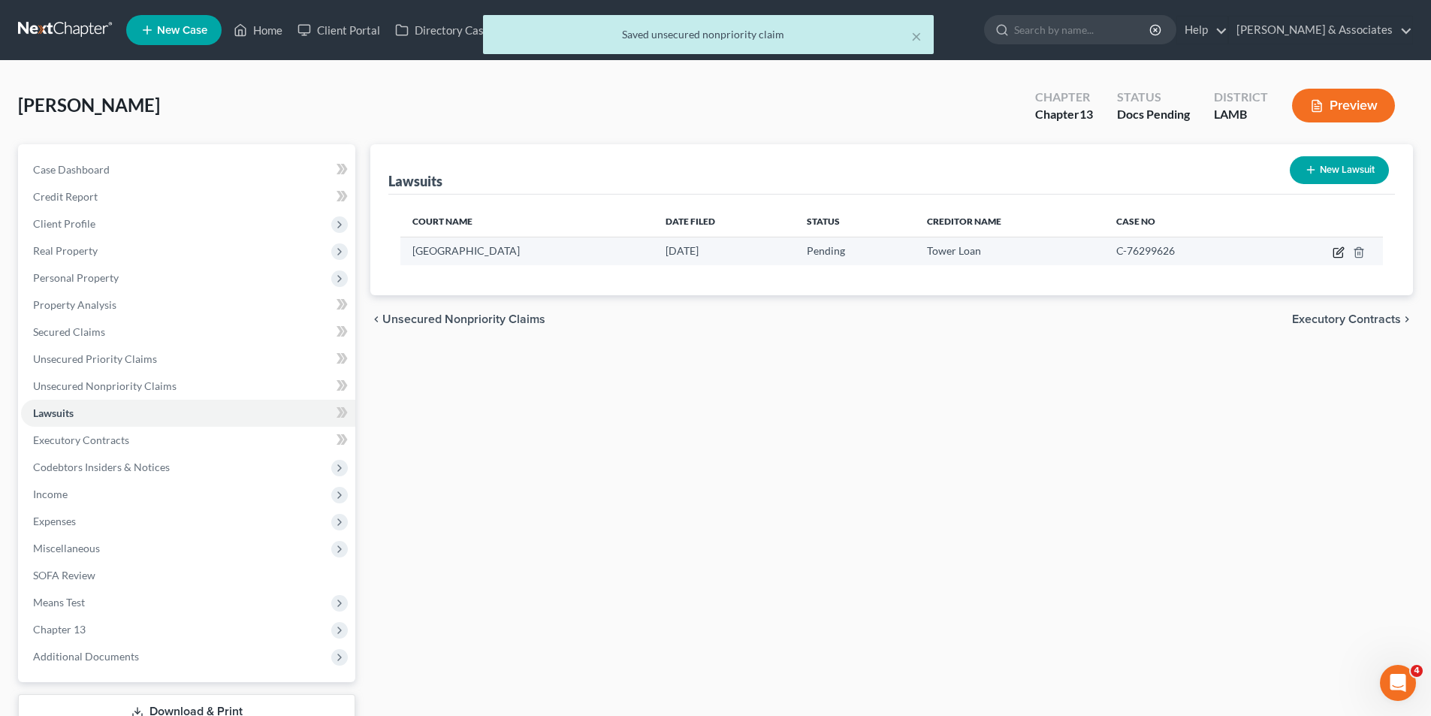
click at [1337, 246] on icon "button" at bounding box center [1338, 252] width 12 height 12
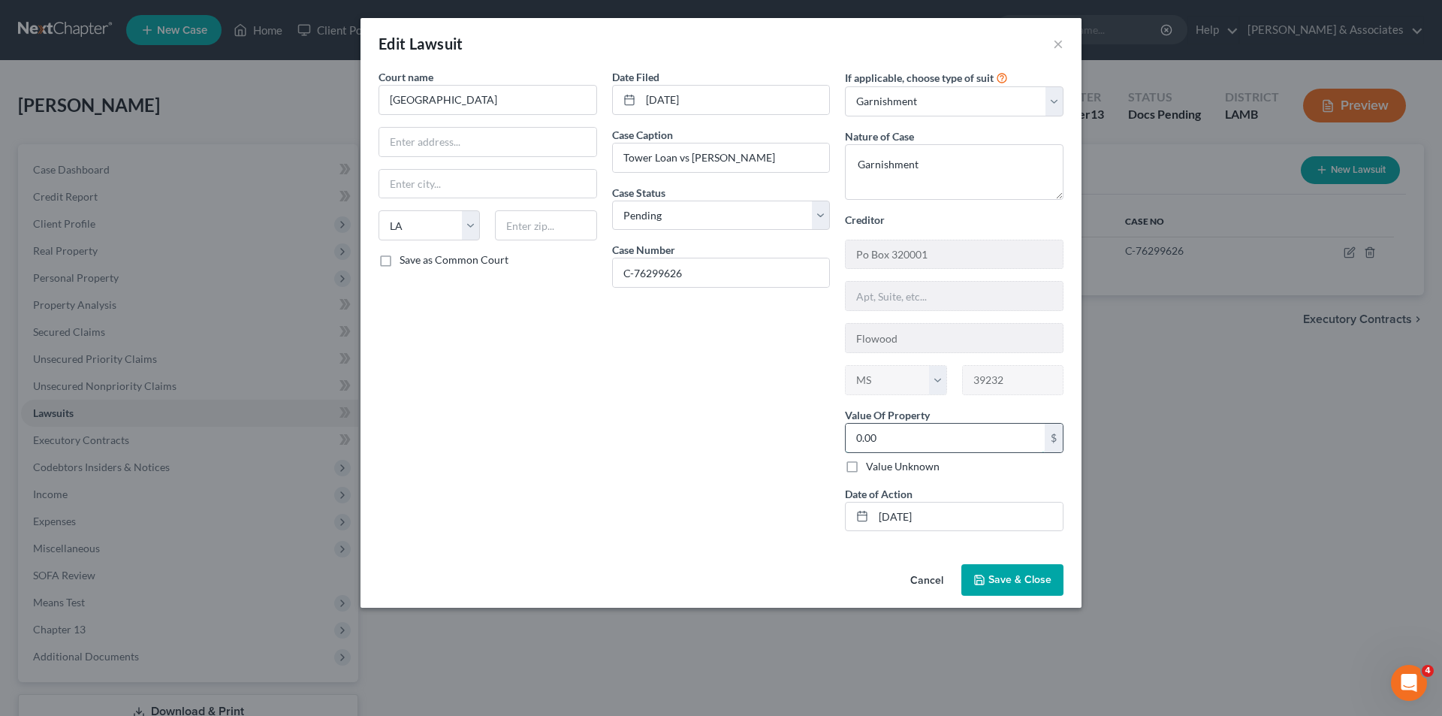
click at [911, 436] on input "0.00" at bounding box center [945, 438] width 199 height 29
click at [993, 568] on button "Save & Close" at bounding box center [1012, 580] width 102 height 32
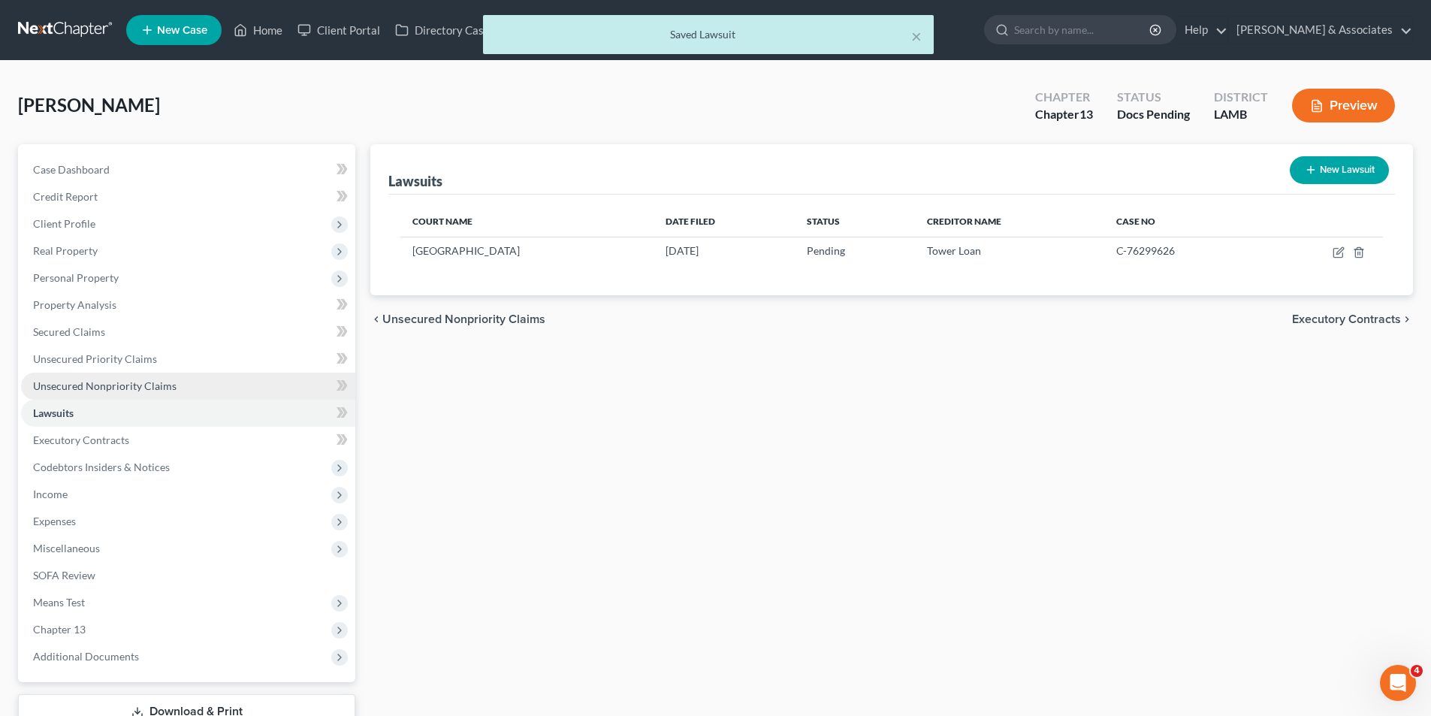
click at [121, 389] on span "Unsecured Nonpriority Claims" at bounding box center [104, 385] width 143 height 13
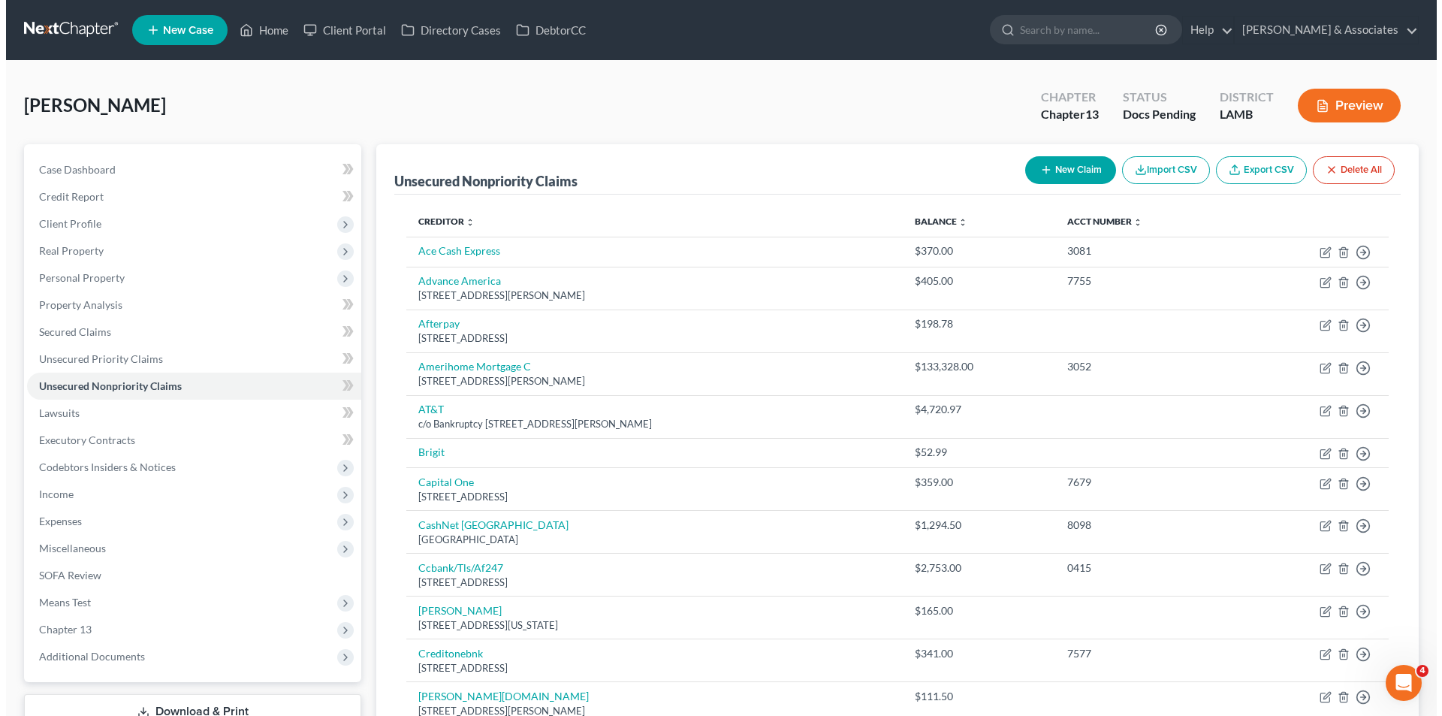
scroll to position [873, 0]
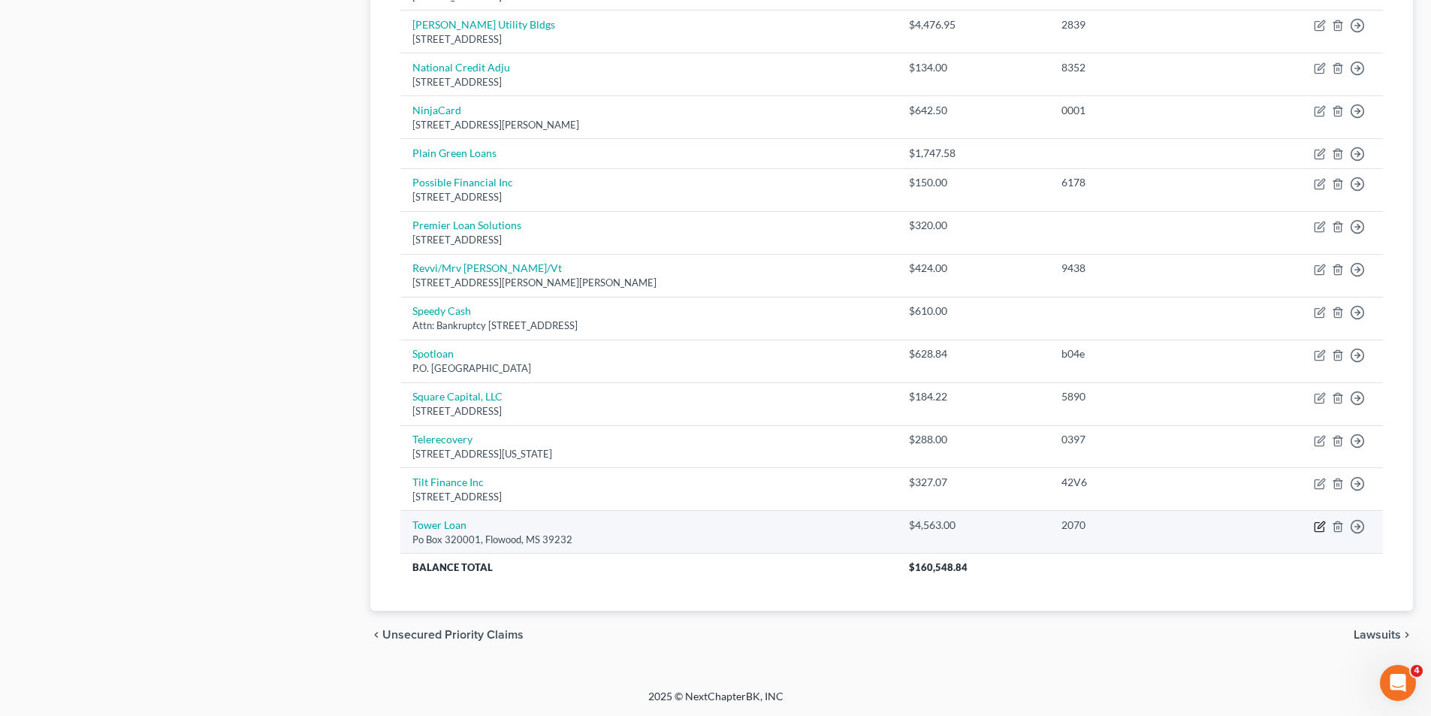
click at [1320, 527] on icon "button" at bounding box center [1320, 524] width 7 height 7
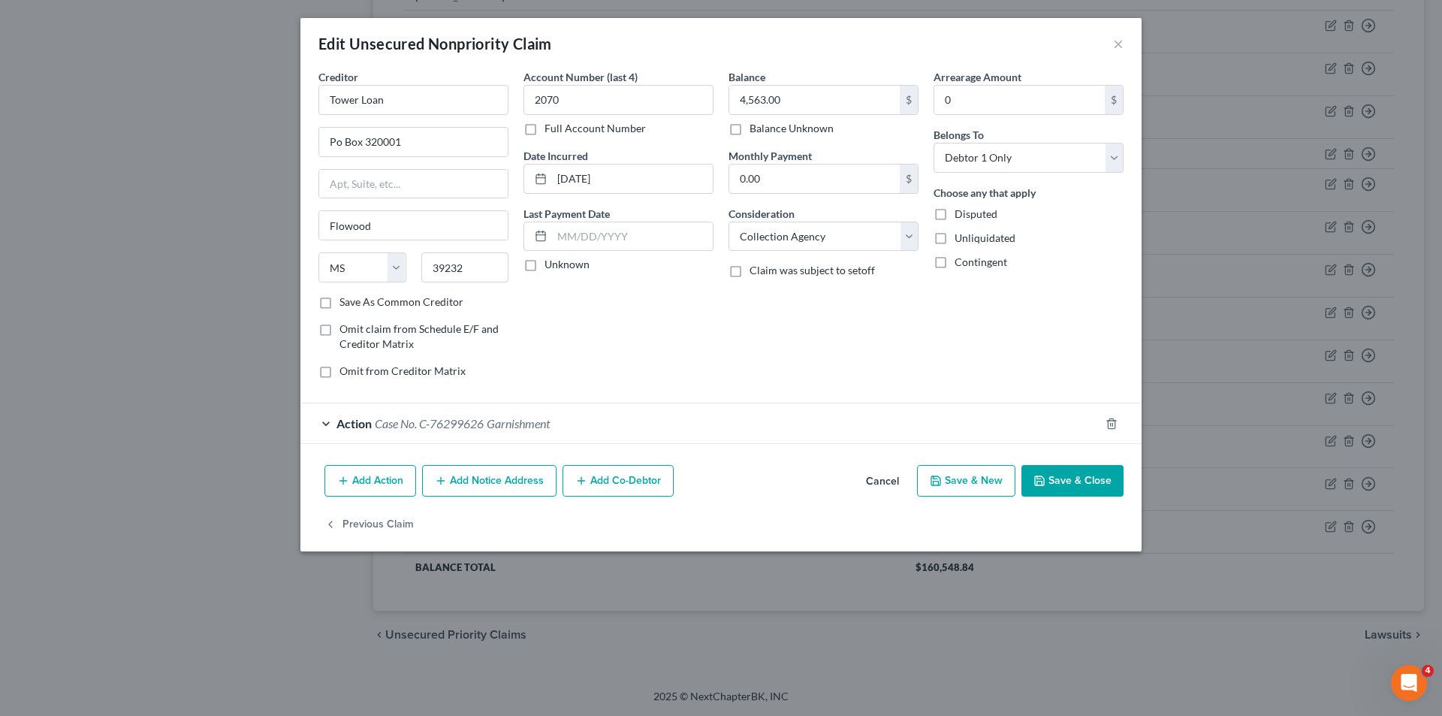
click at [470, 487] on button "Add Notice Address" at bounding box center [489, 481] width 134 height 32
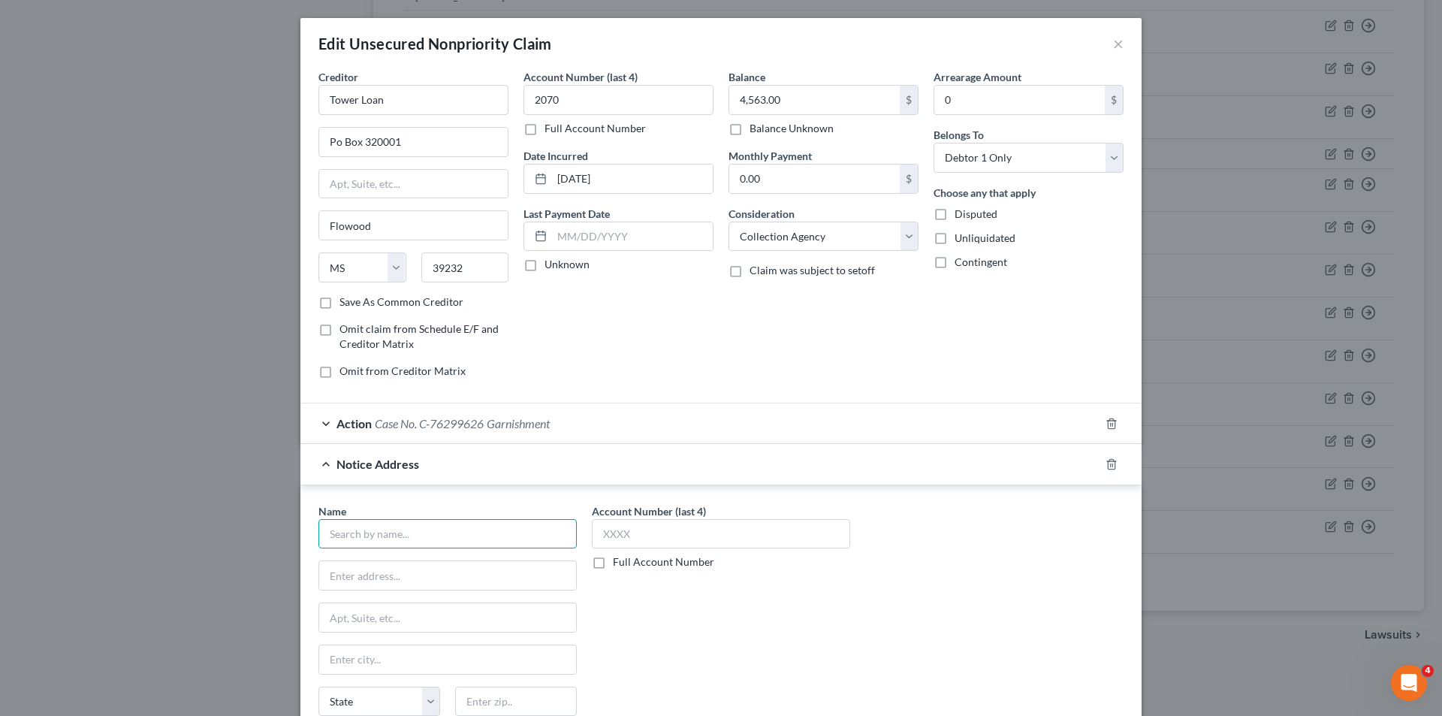
click at [407, 523] on input "text" at bounding box center [447, 534] width 258 height 30
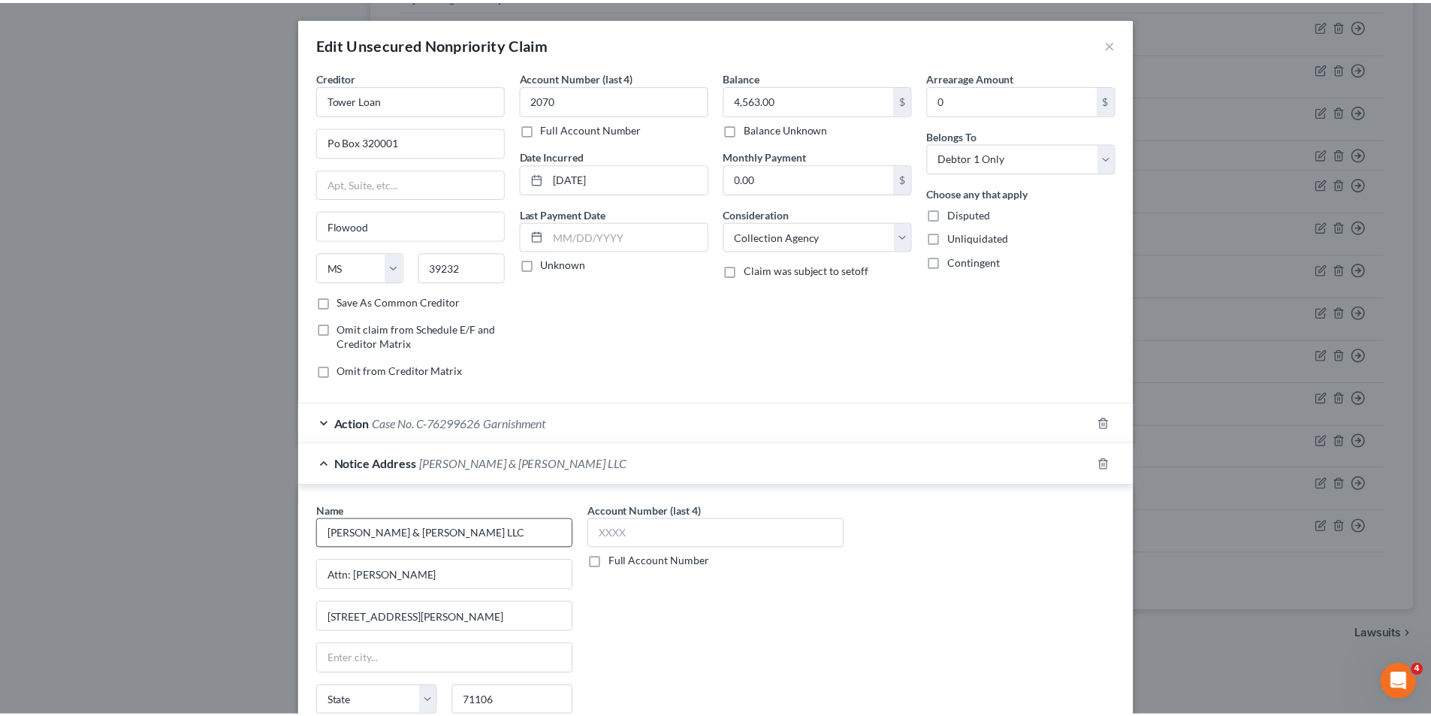
scroll to position [177, 0]
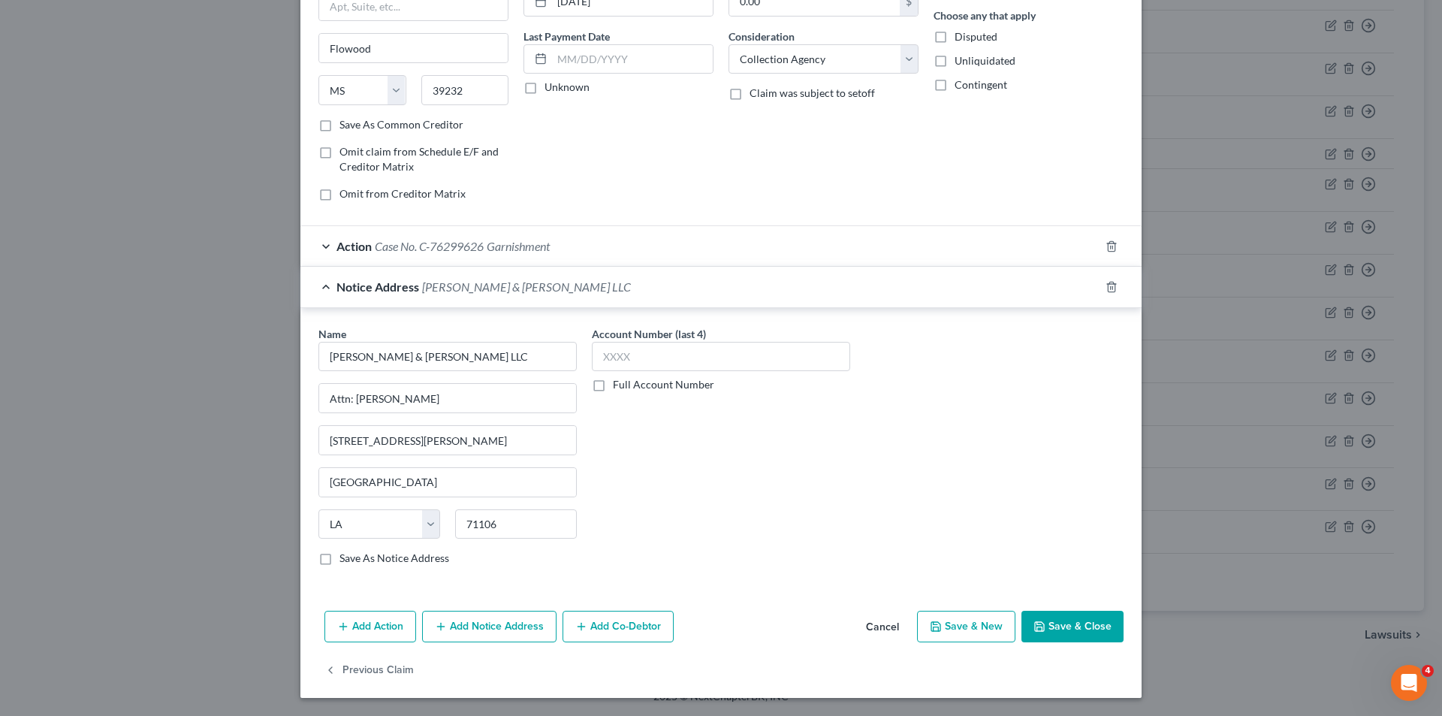
click at [1069, 629] on button "Save & Close" at bounding box center [1072, 627] width 102 height 32
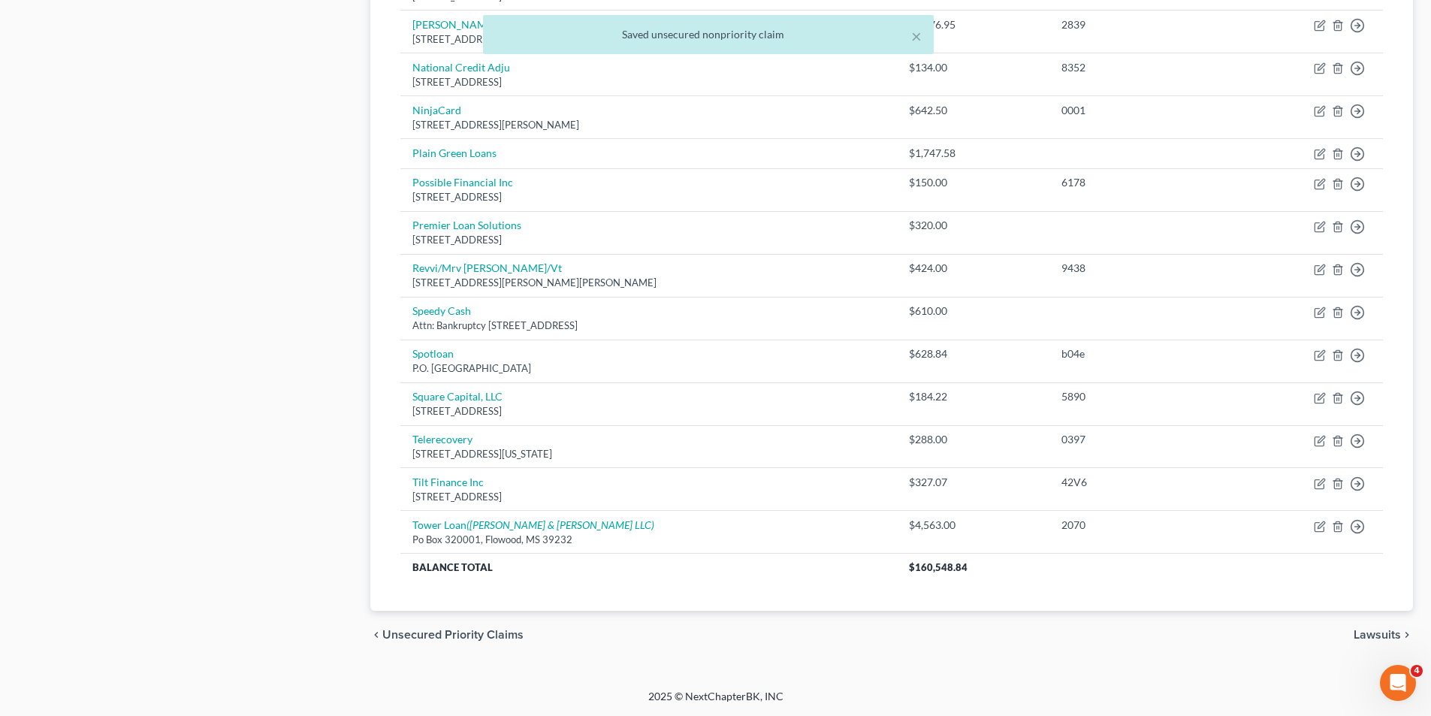
scroll to position [0, 0]
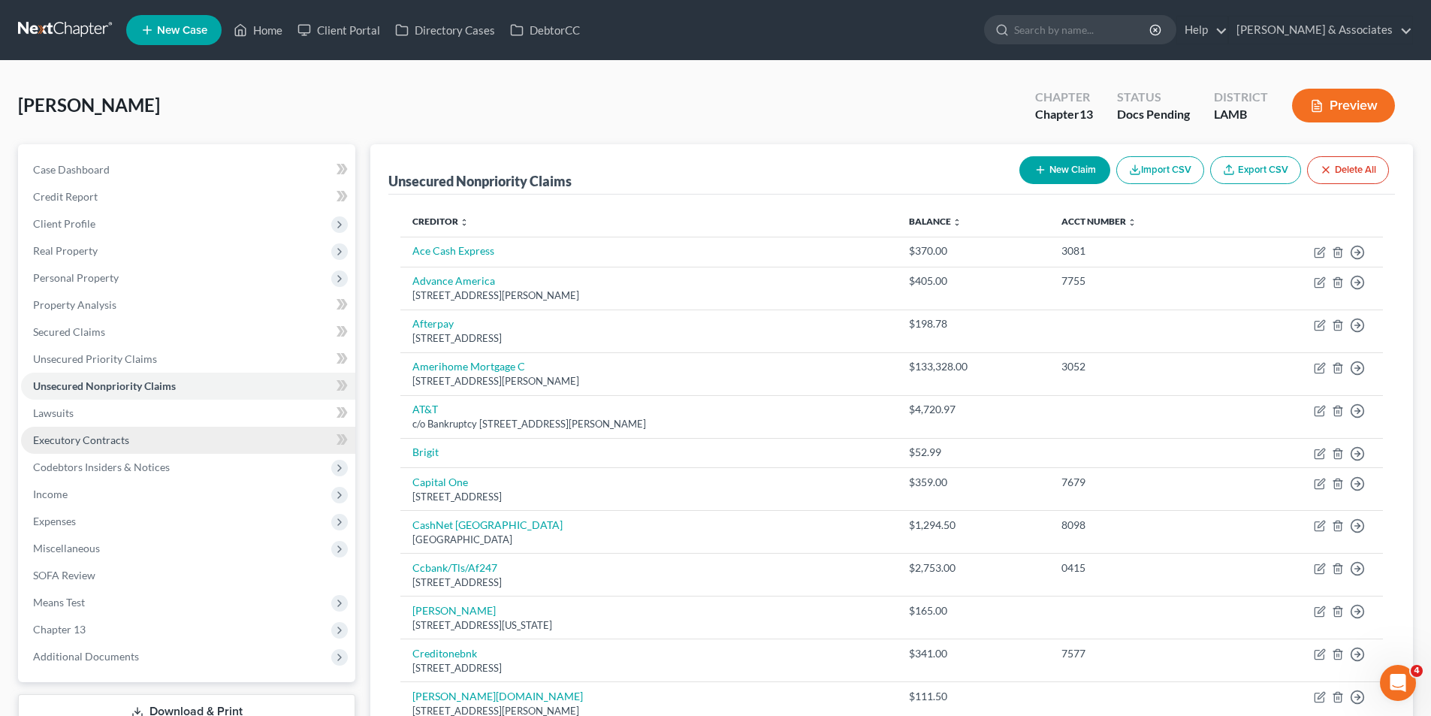
click at [75, 439] on span "Executory Contracts" at bounding box center [81, 439] width 96 height 13
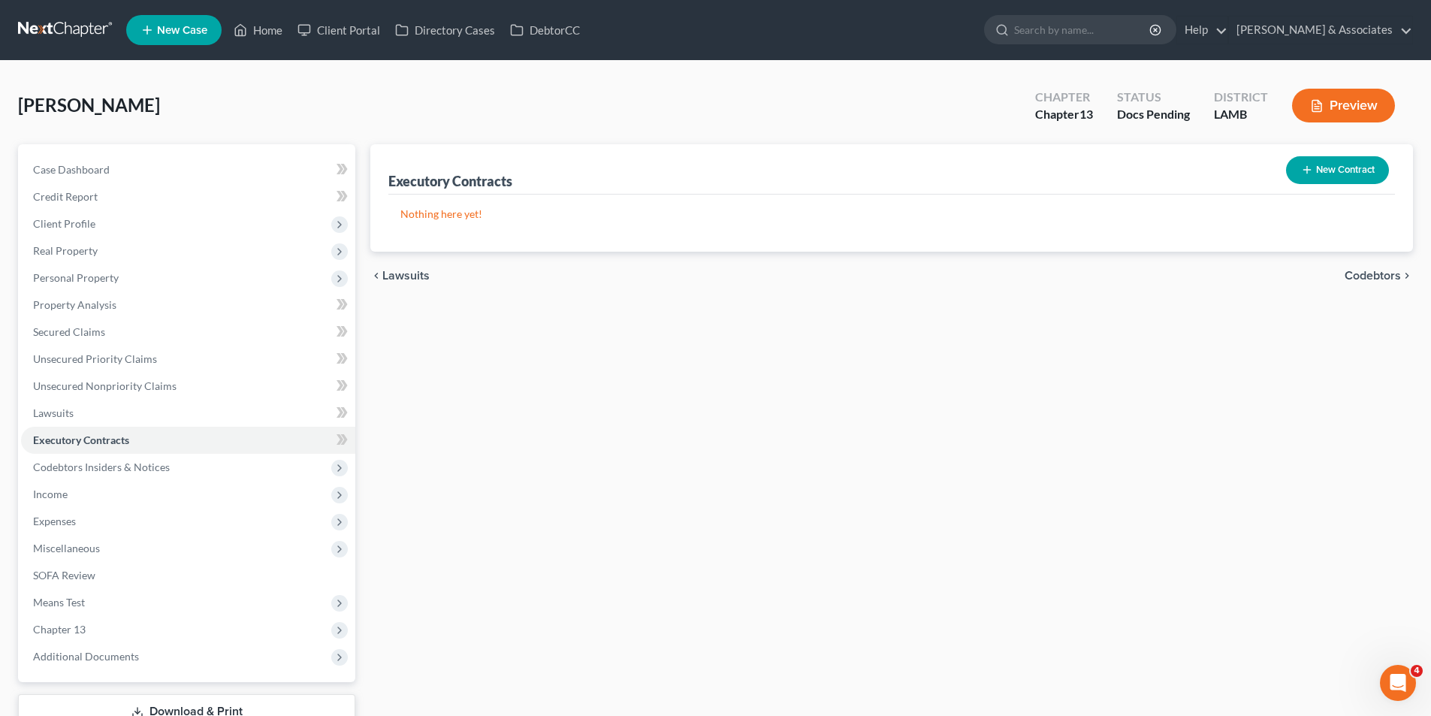
click at [1049, 448] on div "Executory Contracts New Contract Nothing here yet! chevron_left Lawsuits Codebt…" at bounding box center [891, 436] width 1057 height 585
click at [97, 465] on span "Codebtors Insiders & Notices" at bounding box center [101, 466] width 137 height 13
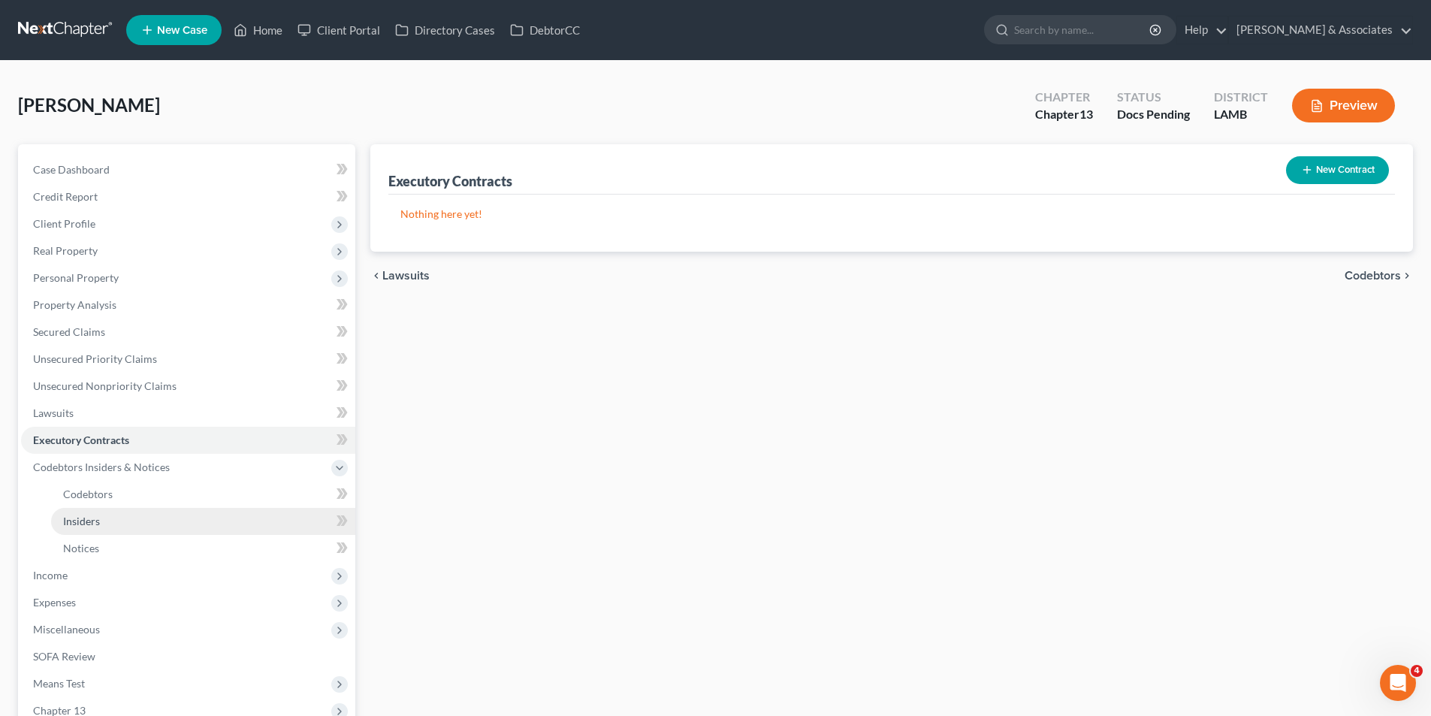
click at [149, 520] on link "Insiders" at bounding box center [203, 521] width 304 height 27
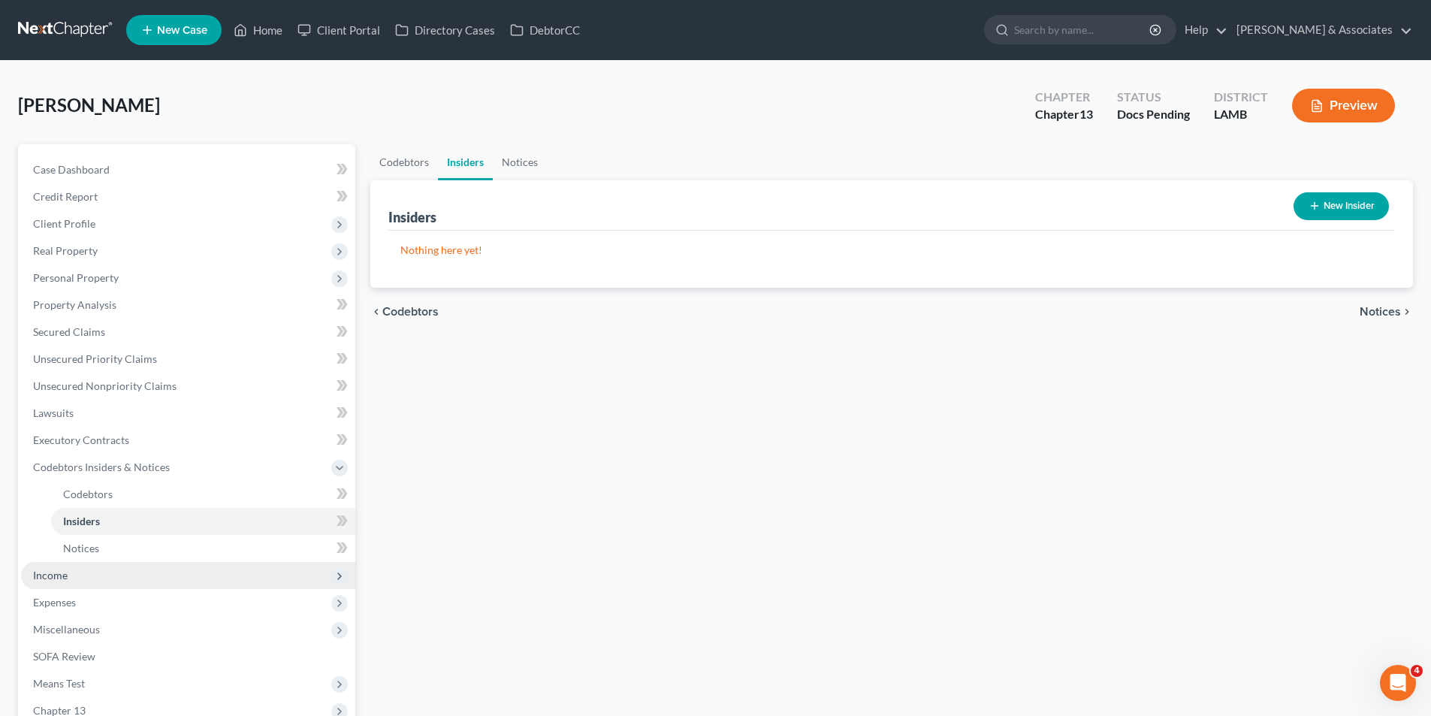
click at [98, 585] on span "Income" at bounding box center [188, 575] width 334 height 27
click at [66, 529] on link "Employment Income" at bounding box center [203, 521] width 304 height 27
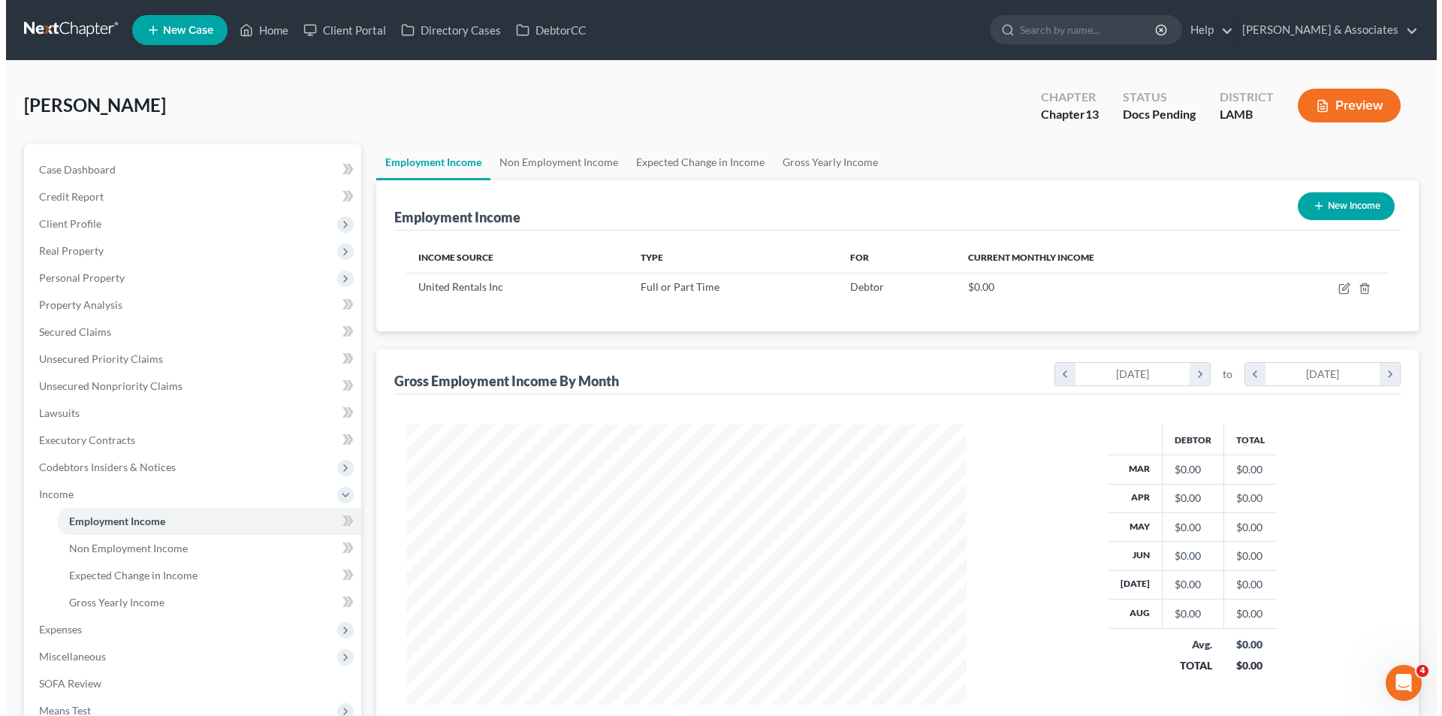
scroll to position [280, 590]
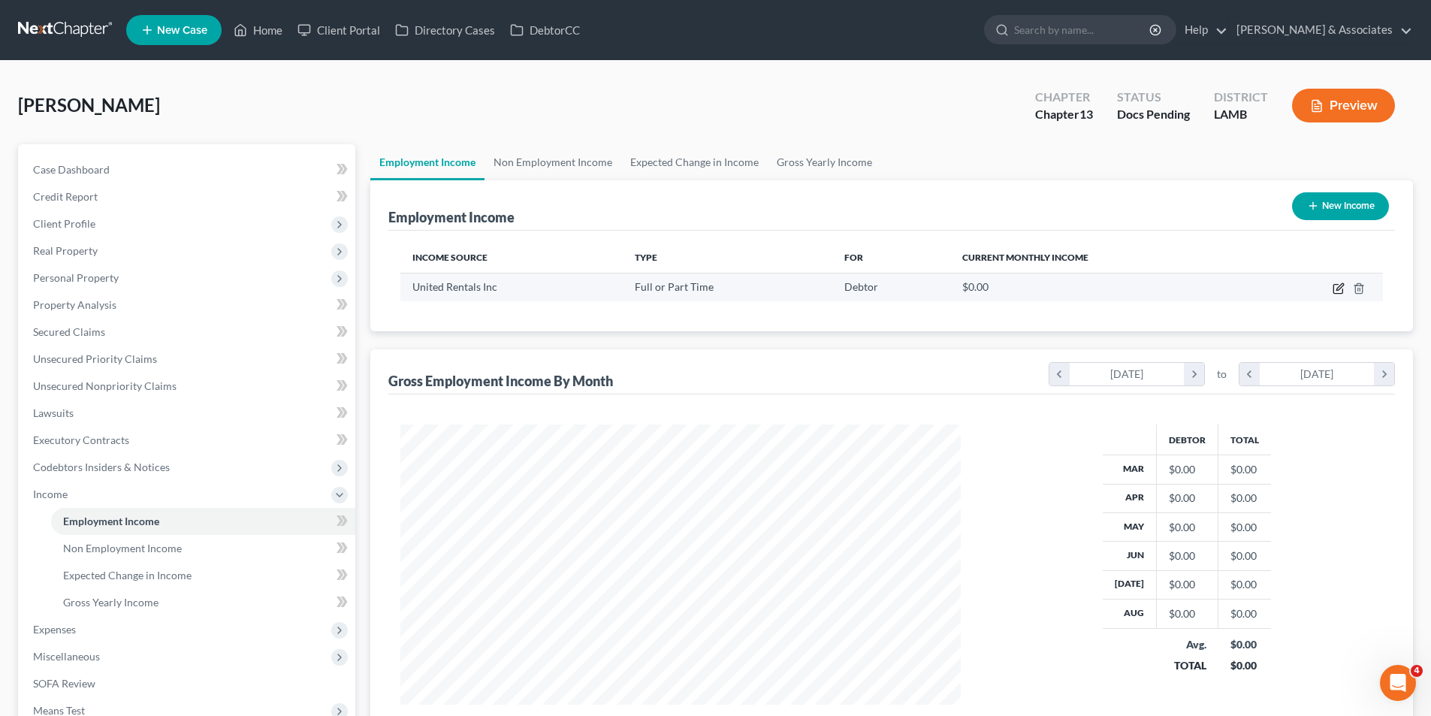
click at [1333, 289] on icon "button" at bounding box center [1337, 289] width 9 height 9
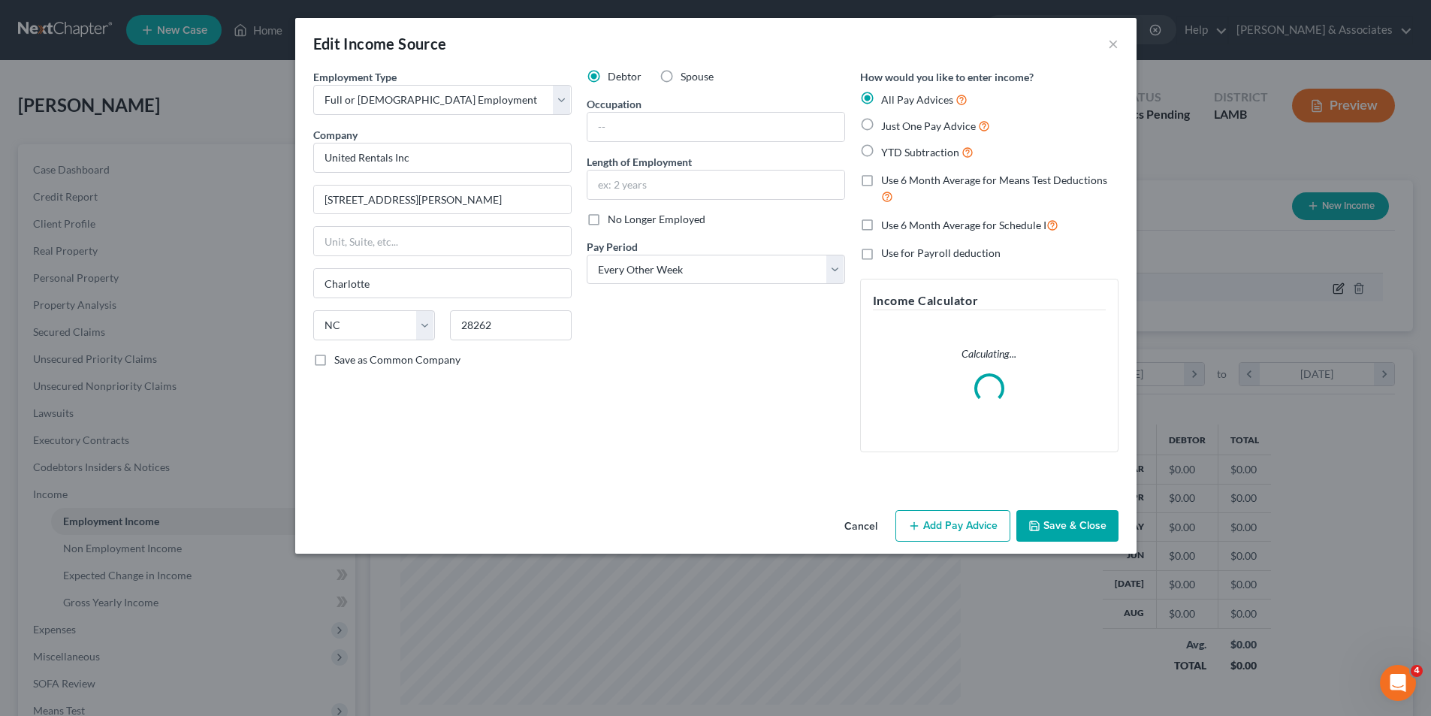
scroll to position [282, 595]
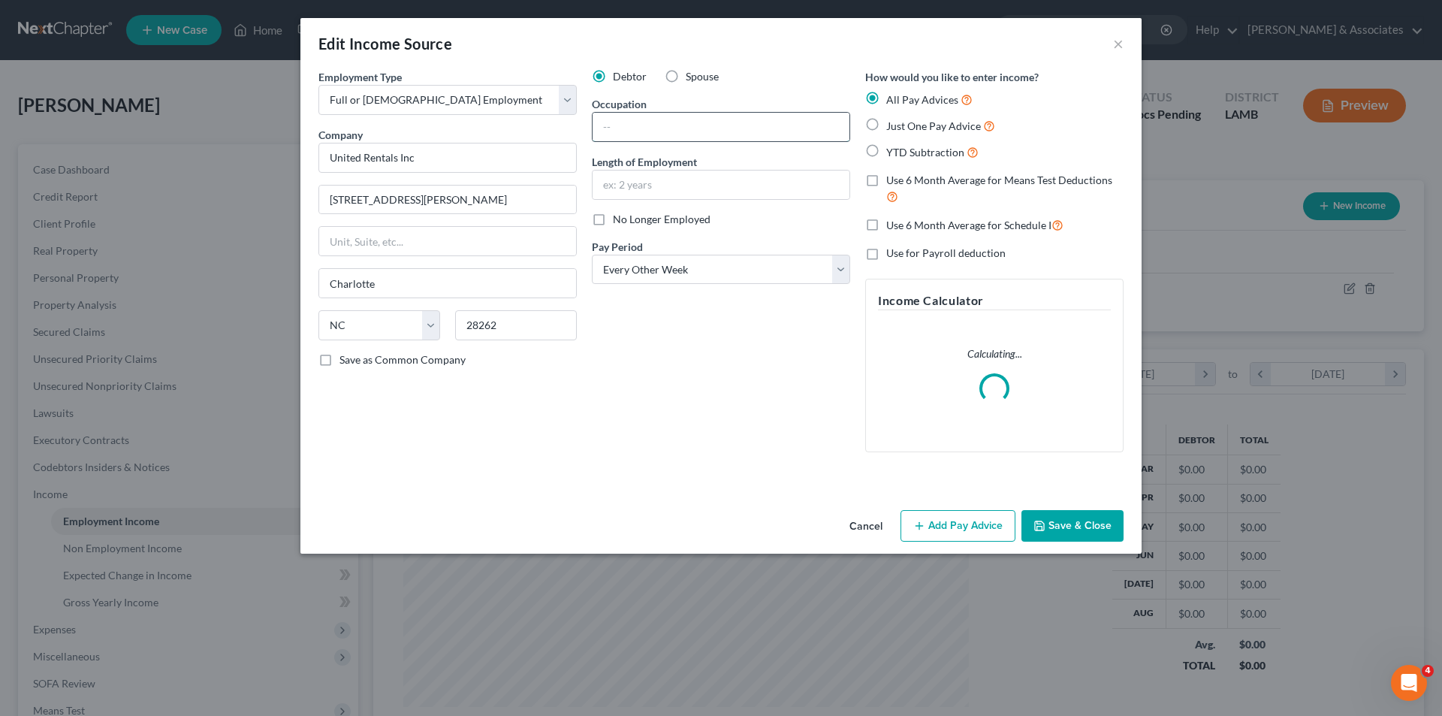
click at [643, 130] on input "text" at bounding box center [720, 127] width 257 height 29
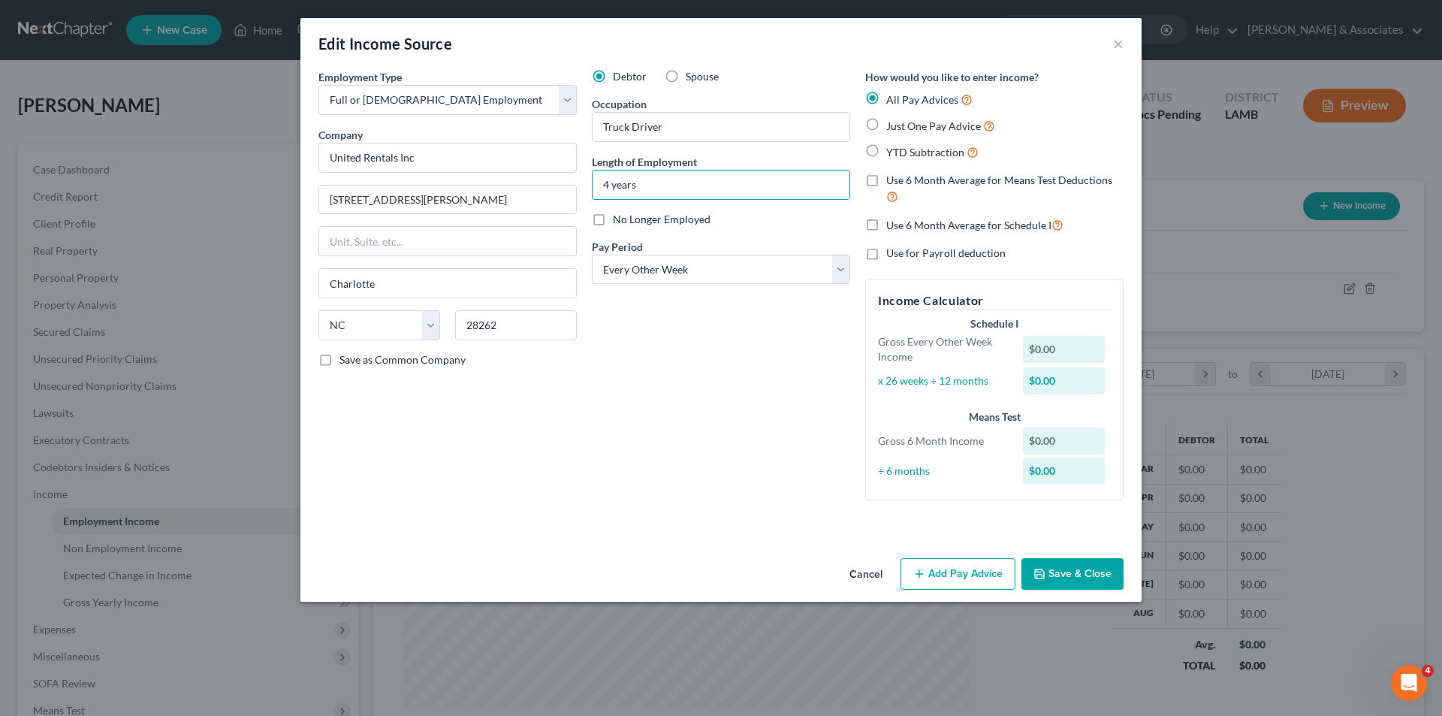
drag, startPoint x: 655, startPoint y: 449, endPoint x: 810, endPoint y: 439, distance: 155.0
click at [655, 450] on div "Debtor Spouse Occupation Truck Driver Length of Employment 4 years No Longer Em…" at bounding box center [720, 290] width 273 height 443
click at [1093, 575] on button "Save & Close" at bounding box center [1072, 574] width 102 height 32
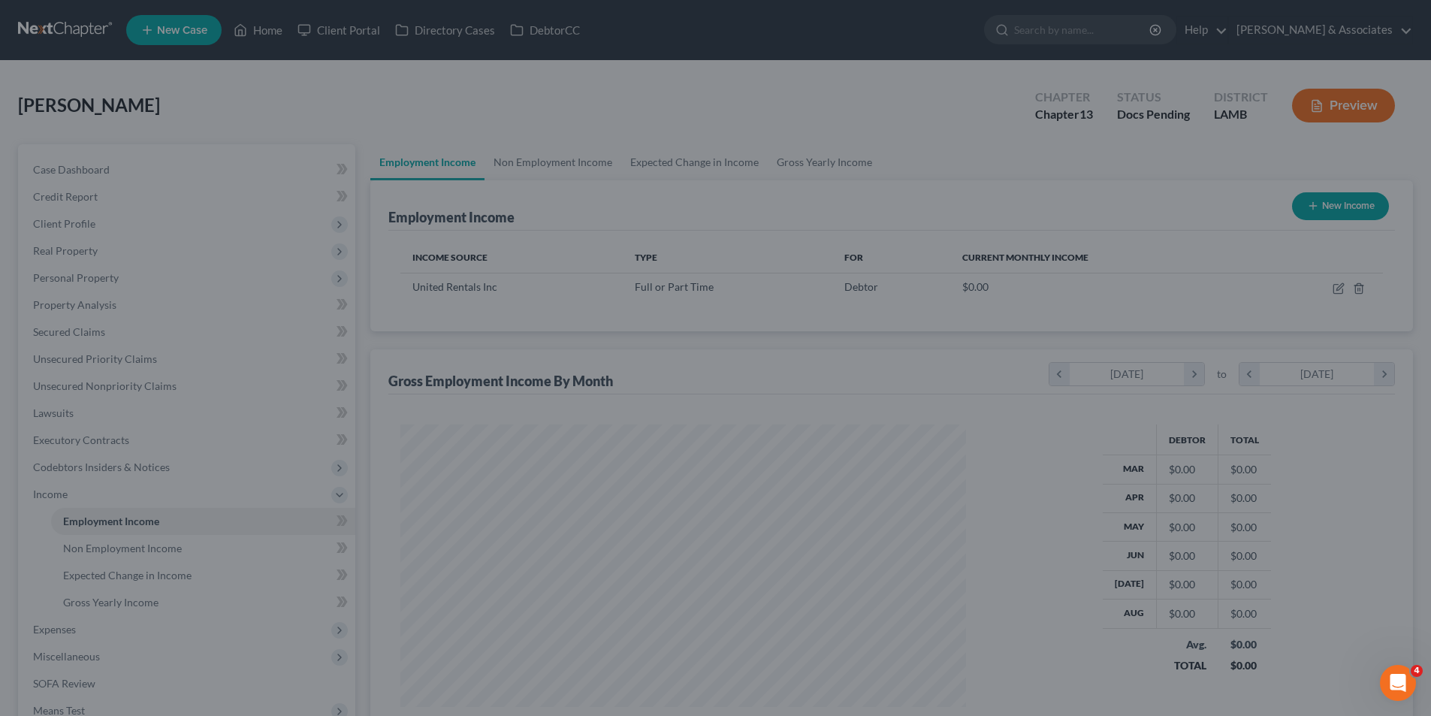
scroll to position [750648, 750338]
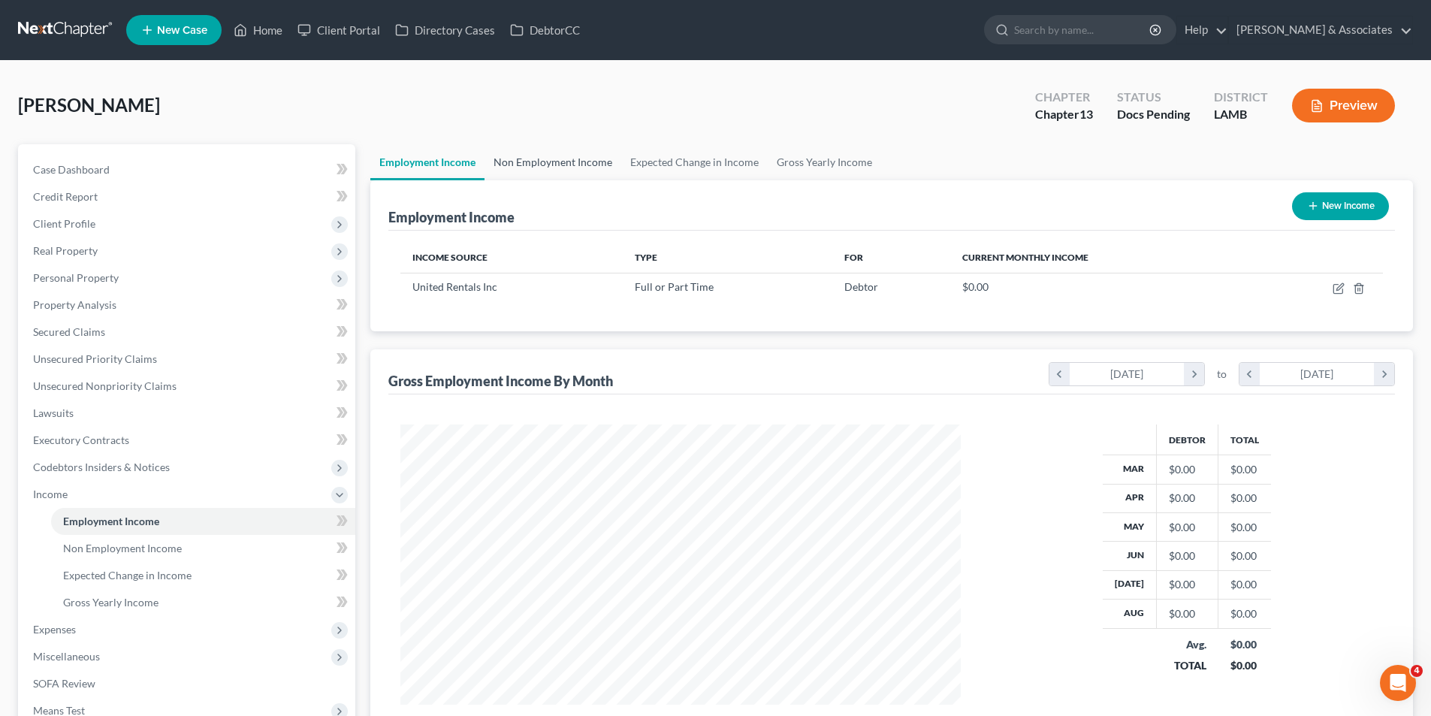
click at [517, 164] on link "Non Employment Income" at bounding box center [552, 162] width 137 height 36
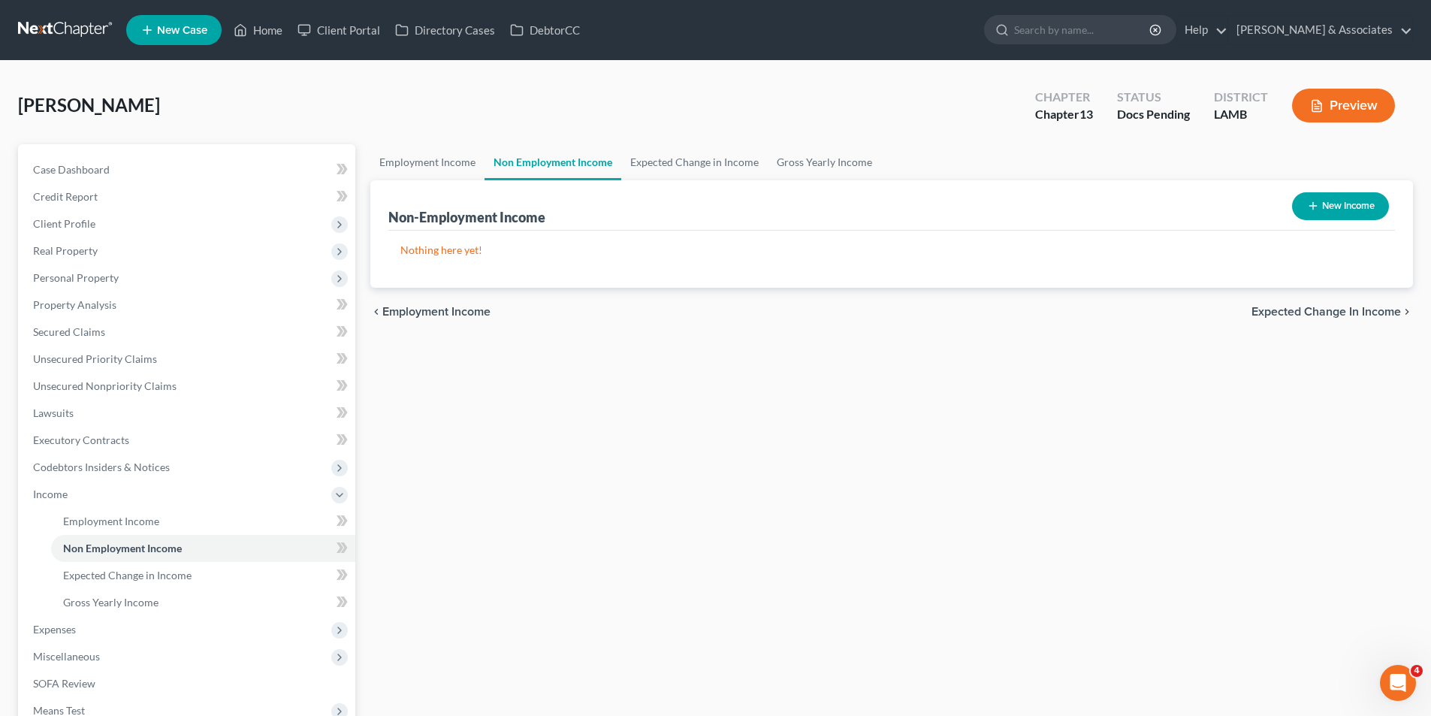
click at [1340, 210] on button "New Income" at bounding box center [1340, 206] width 97 height 28
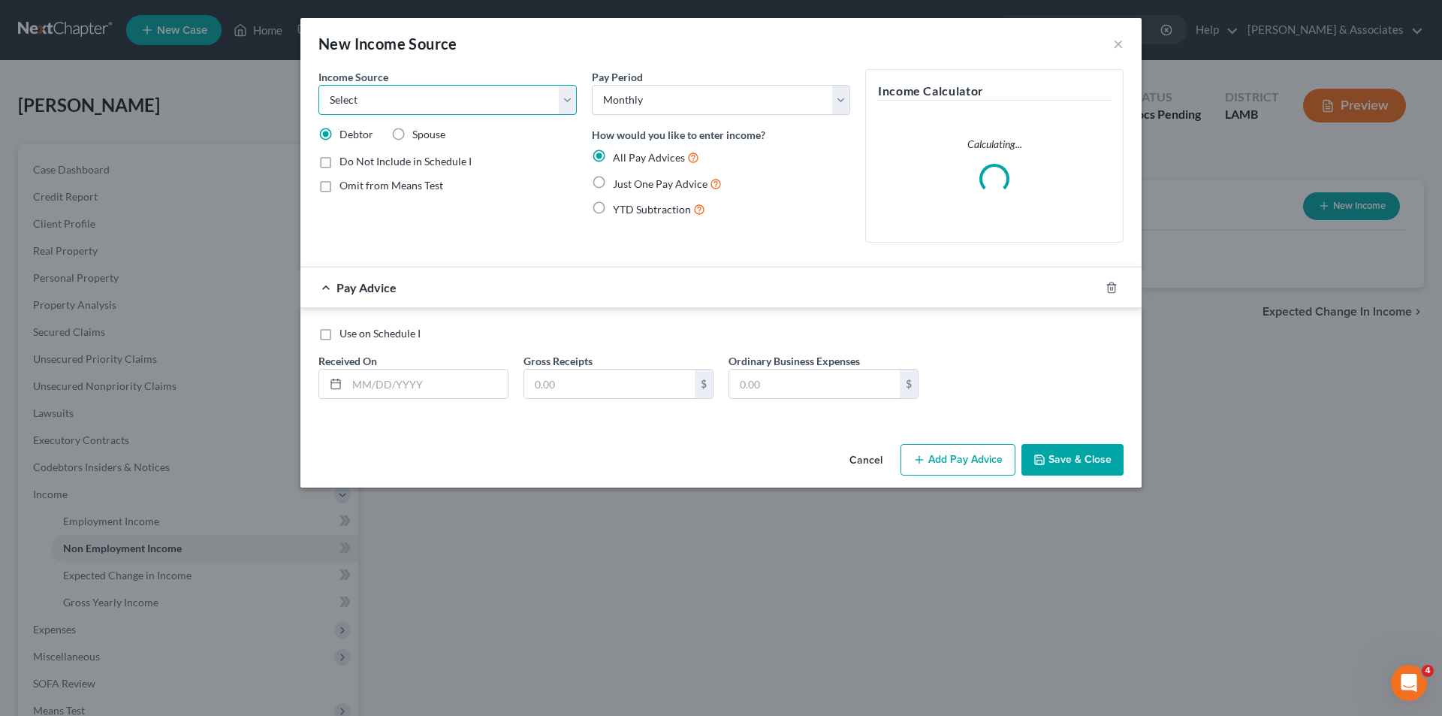
click at [408, 112] on select "Select Unemployment Disability (from employer) Pension Retirement Social Securi…" at bounding box center [447, 100] width 258 height 30
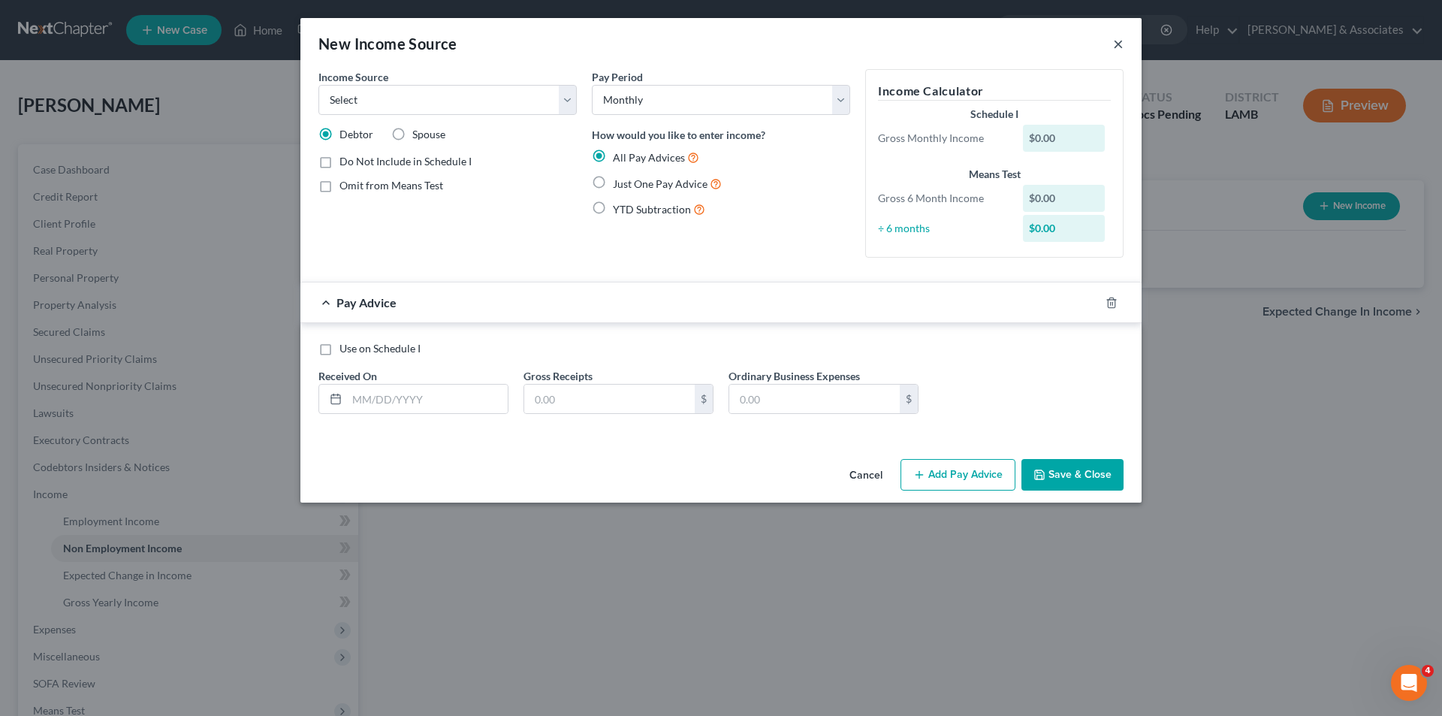
click at [1111, 43] on div "New Income Source ×" at bounding box center [720, 43] width 841 height 51
click at [1115, 45] on button "×" at bounding box center [1118, 44] width 11 height 18
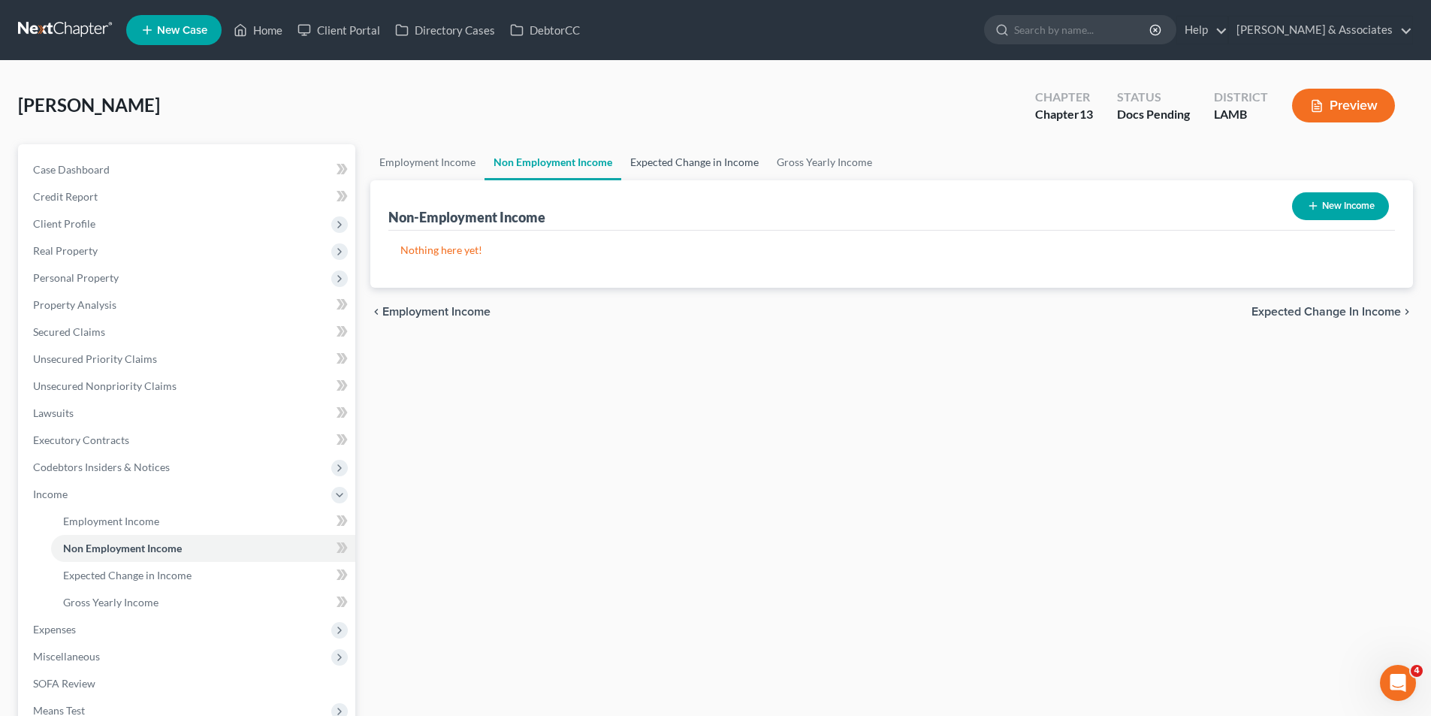
click at [693, 160] on link "Expected Change in Income" at bounding box center [694, 162] width 146 height 36
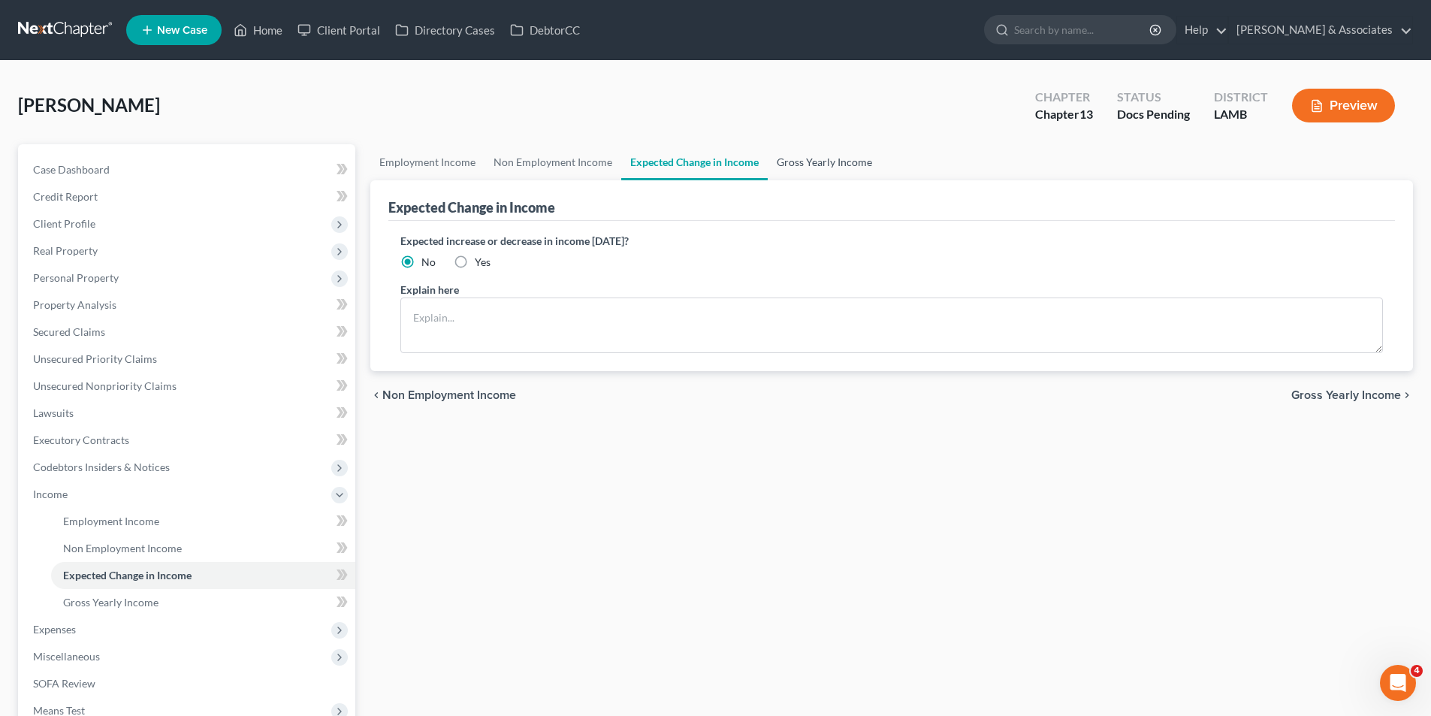
click at [787, 167] on link "Gross Yearly Income" at bounding box center [823, 162] width 113 height 36
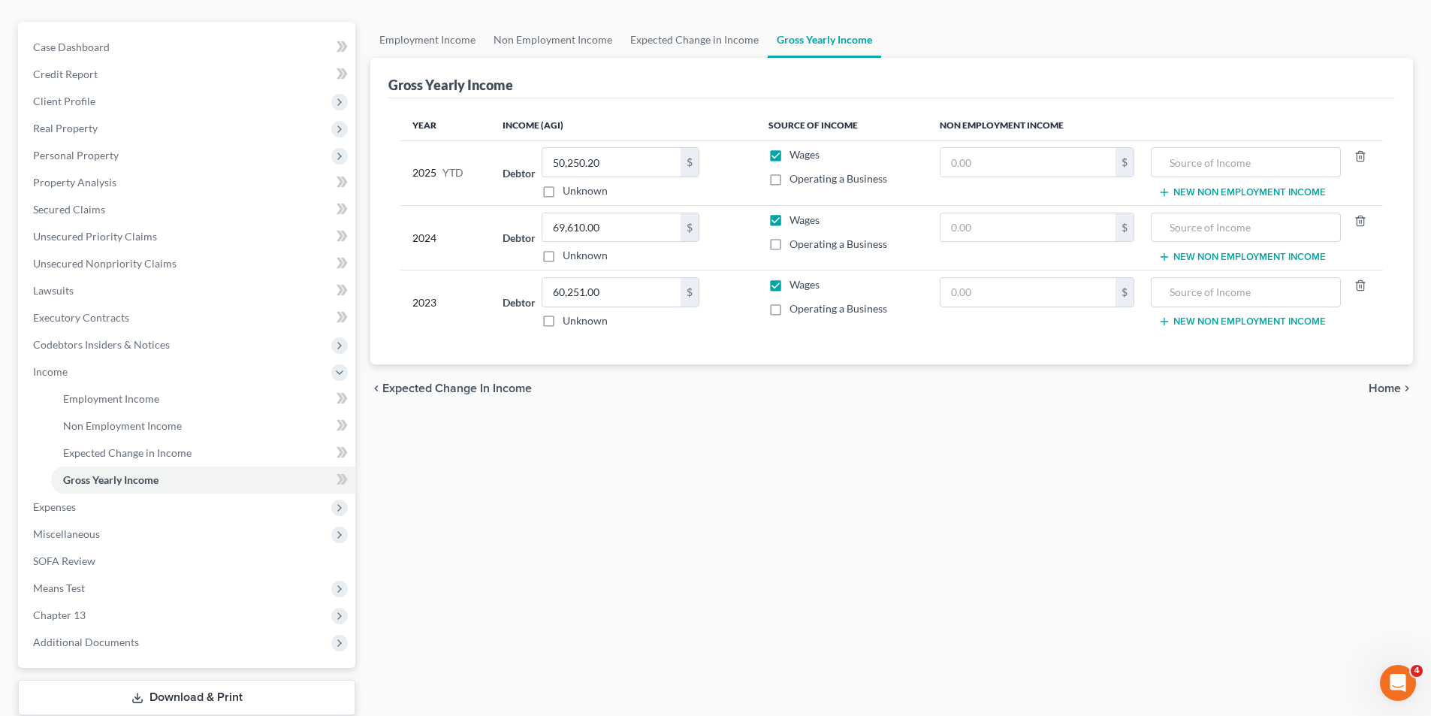
scroll to position [179, 0]
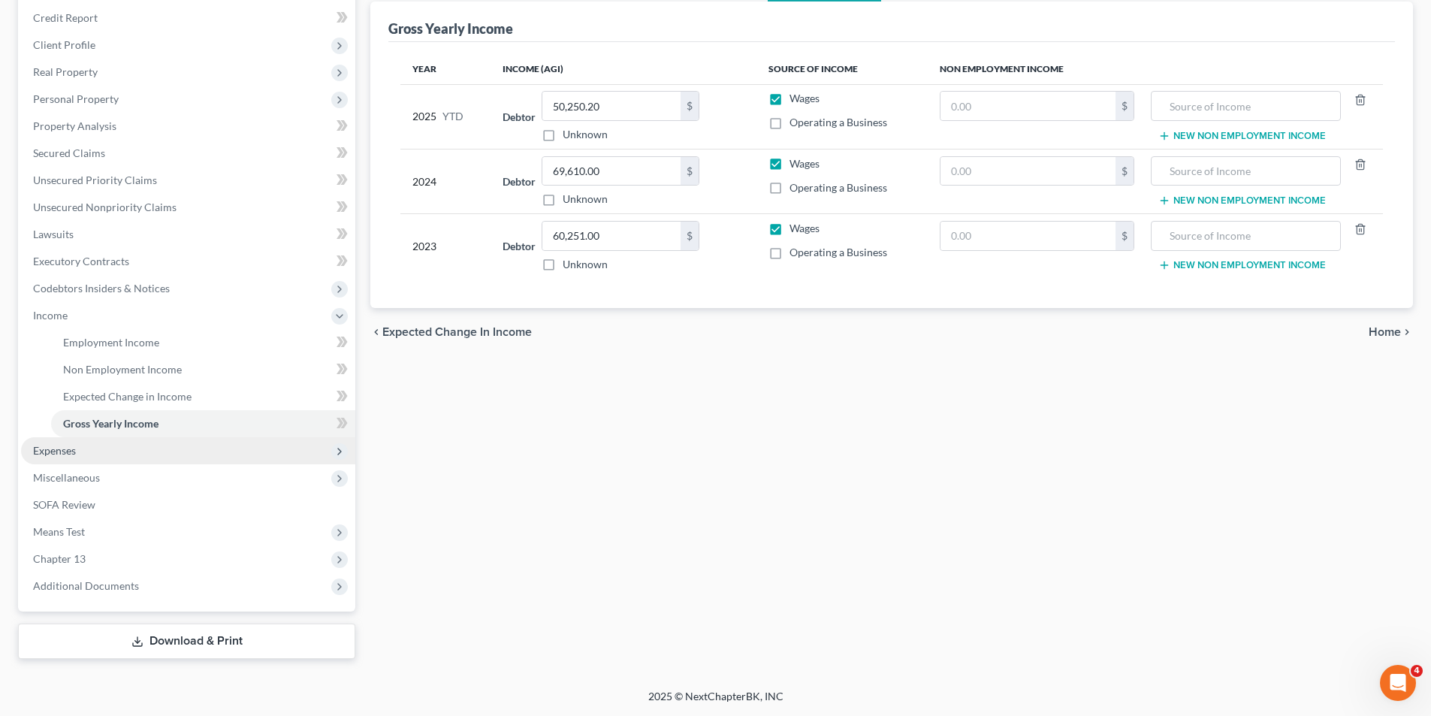
click at [65, 451] on span "Expenses" at bounding box center [54, 450] width 43 height 13
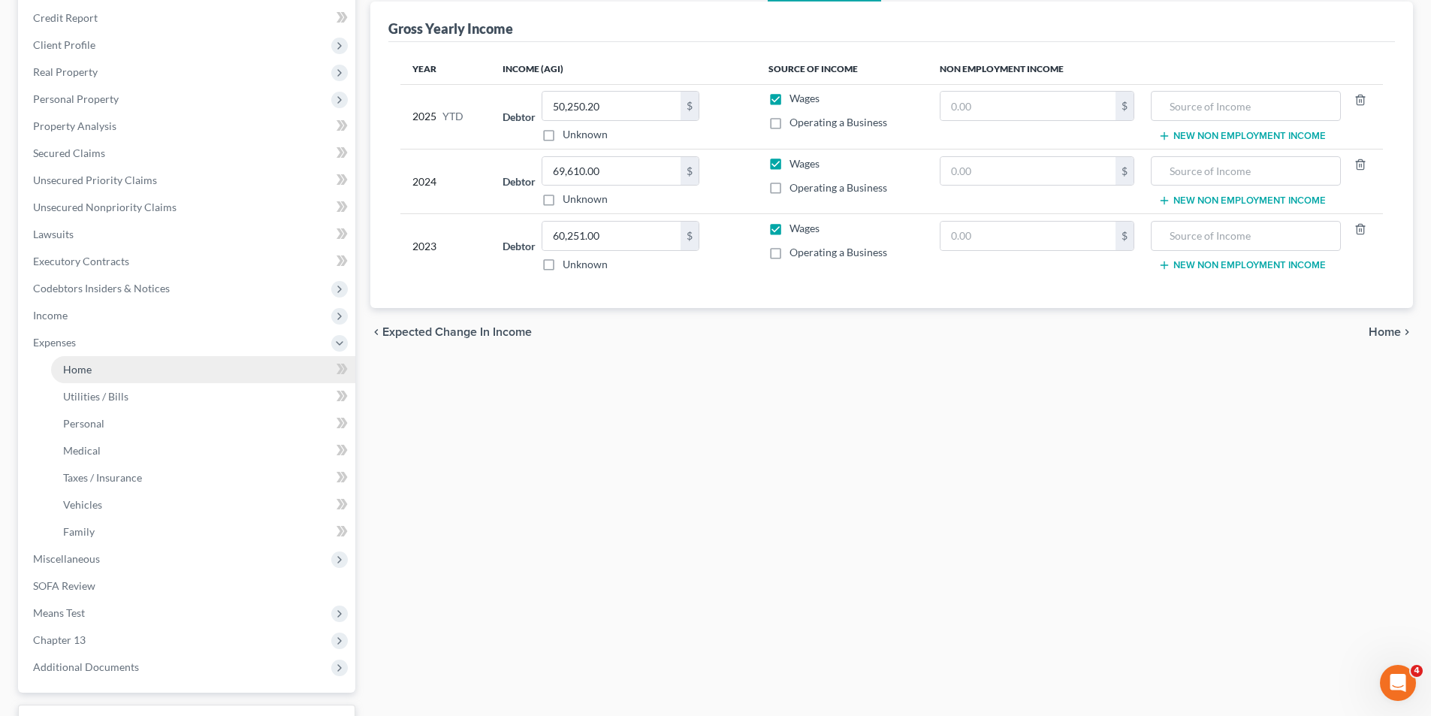
click at [122, 366] on link "Home" at bounding box center [203, 369] width 304 height 27
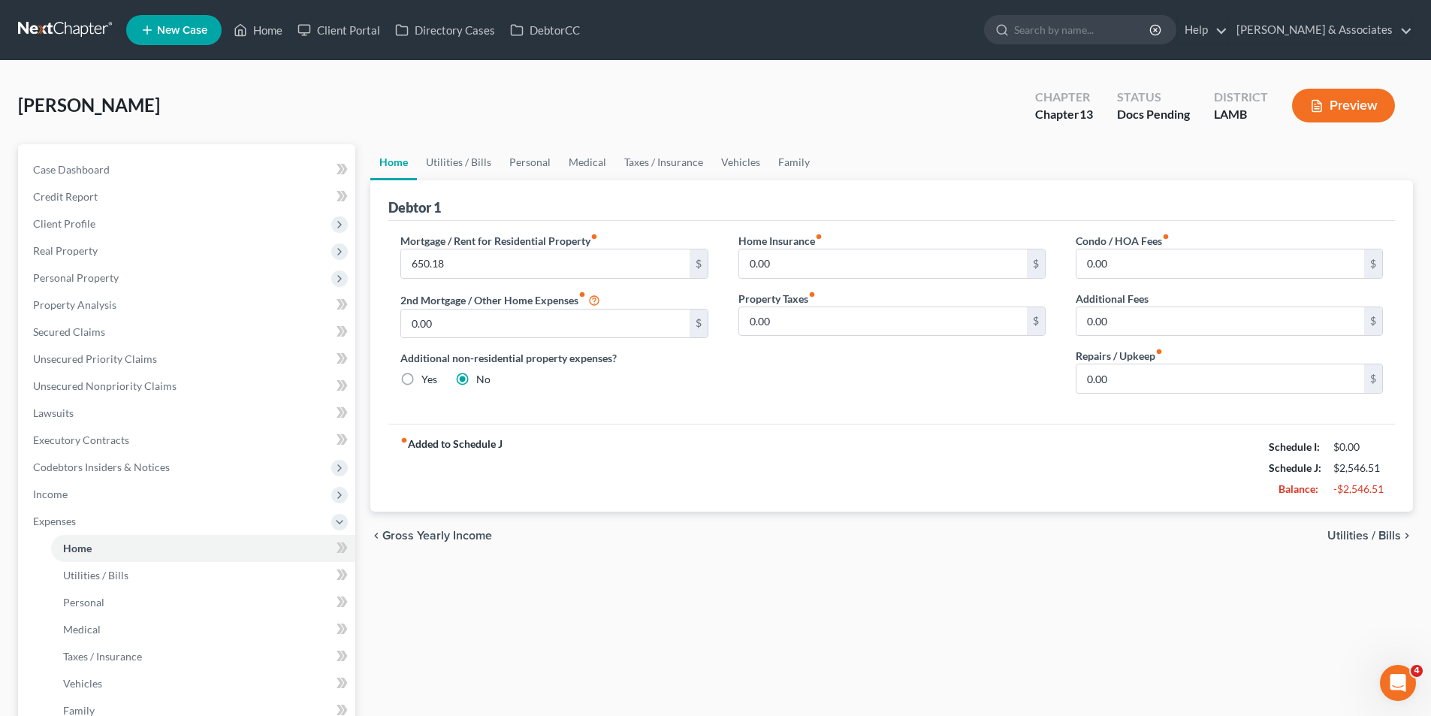
click at [1336, 533] on span "Utilities / Bills" at bounding box center [1364, 535] width 74 height 12
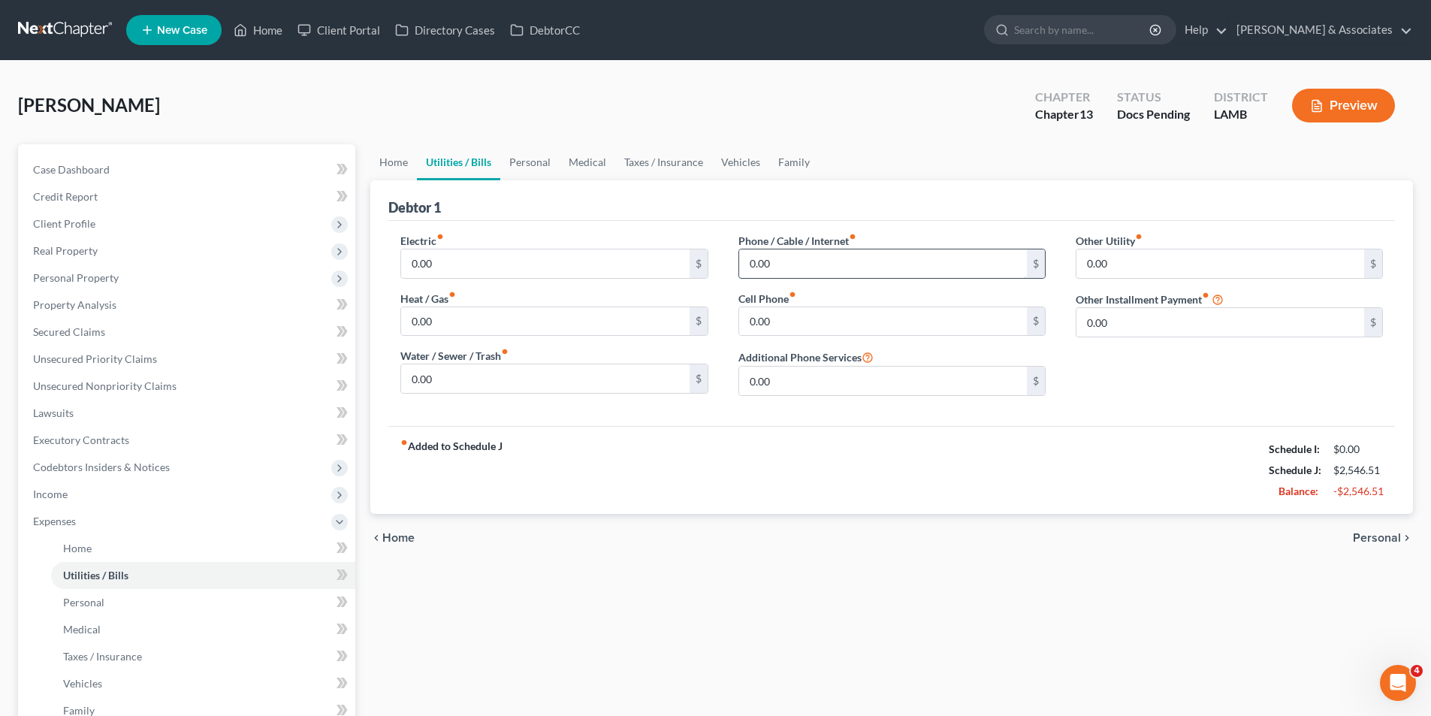
click at [824, 252] on input "0.00" at bounding box center [883, 263] width 288 height 29
click at [828, 336] on div "Phone / Cable / Internet fiber_manual_record 80.00 $ Cell Phone fiber_manual_re…" at bounding box center [891, 320] width 337 height 175
click at [831, 325] on input "0.00" at bounding box center [883, 321] width 288 height 29
click at [1223, 258] on input "0.00" at bounding box center [1220, 263] width 288 height 29
drag, startPoint x: 1174, startPoint y: 425, endPoint x: 1168, endPoint y: 394, distance: 31.4
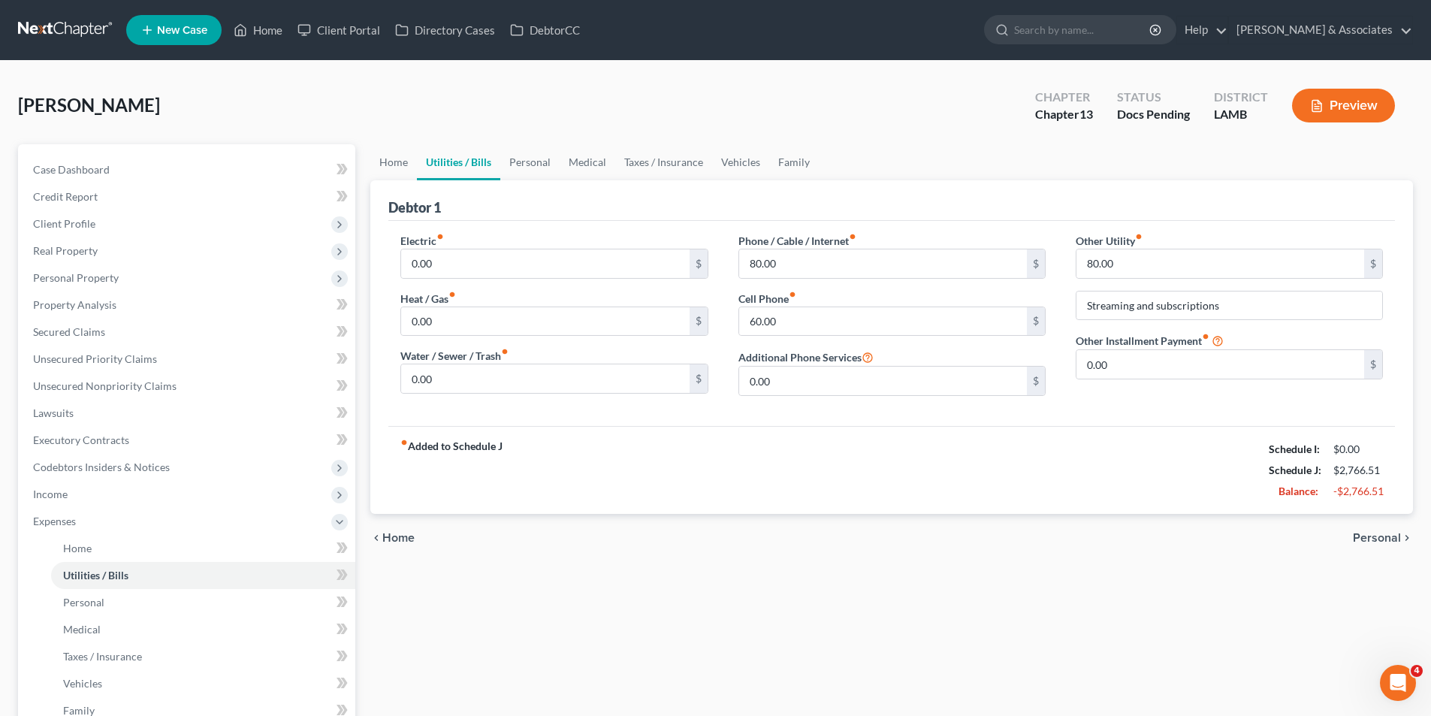
click at [1174, 418] on div "Electric fiber_manual_record 0.00 $ Heat / Gas fiber_manual_record 0.00 $ Water…" at bounding box center [891, 323] width 1006 height 205
click at [1379, 537] on span "Personal" at bounding box center [1376, 538] width 48 height 12
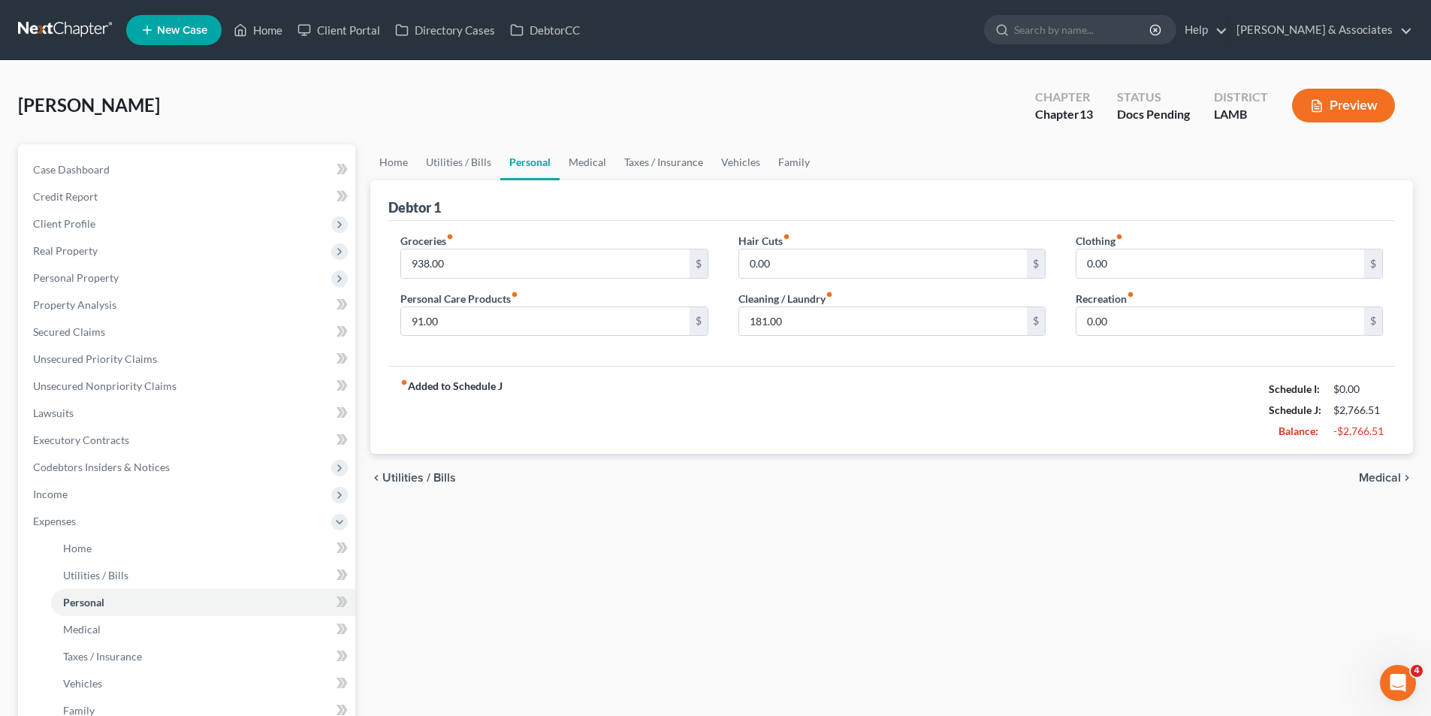
click at [1394, 480] on span "Medical" at bounding box center [1379, 478] width 42 height 12
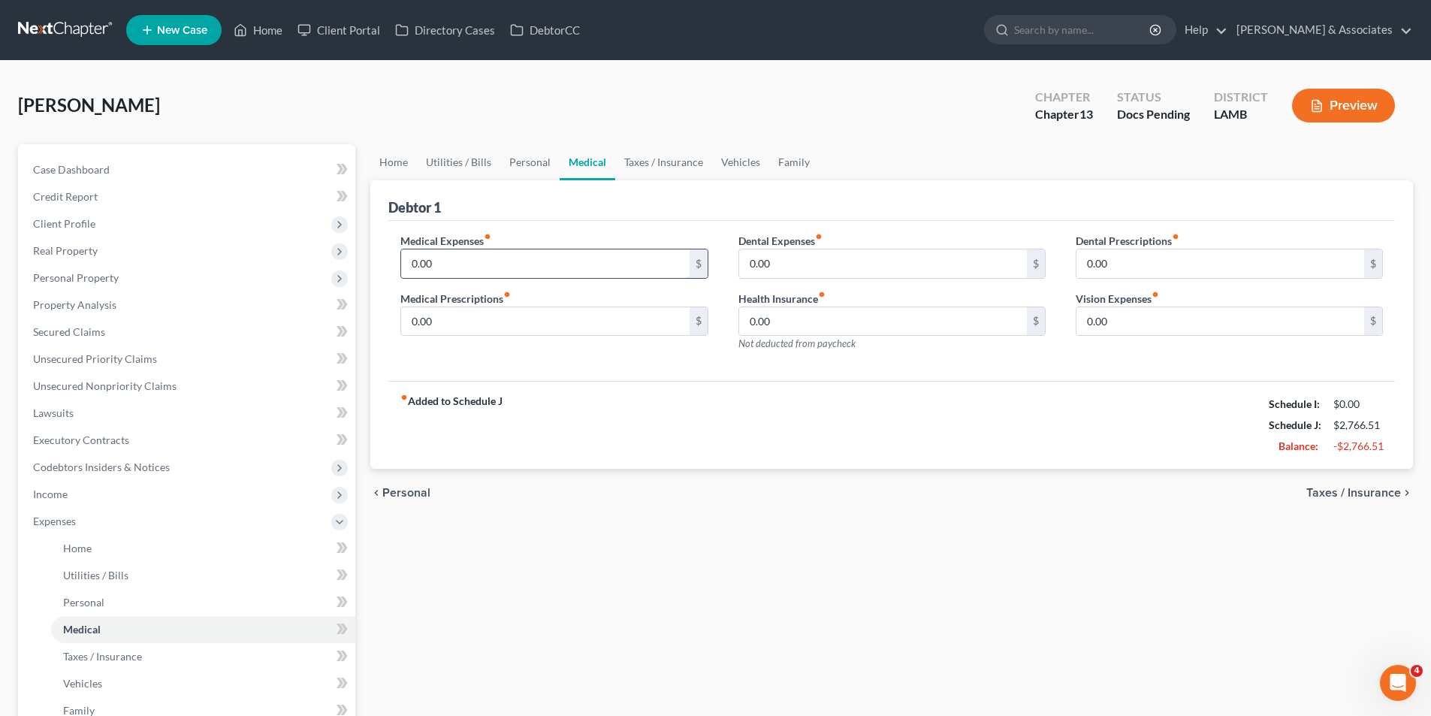
click at [568, 266] on input "0.00" at bounding box center [545, 263] width 288 height 29
click at [1311, 496] on span "Taxes / Insurance" at bounding box center [1353, 493] width 95 height 12
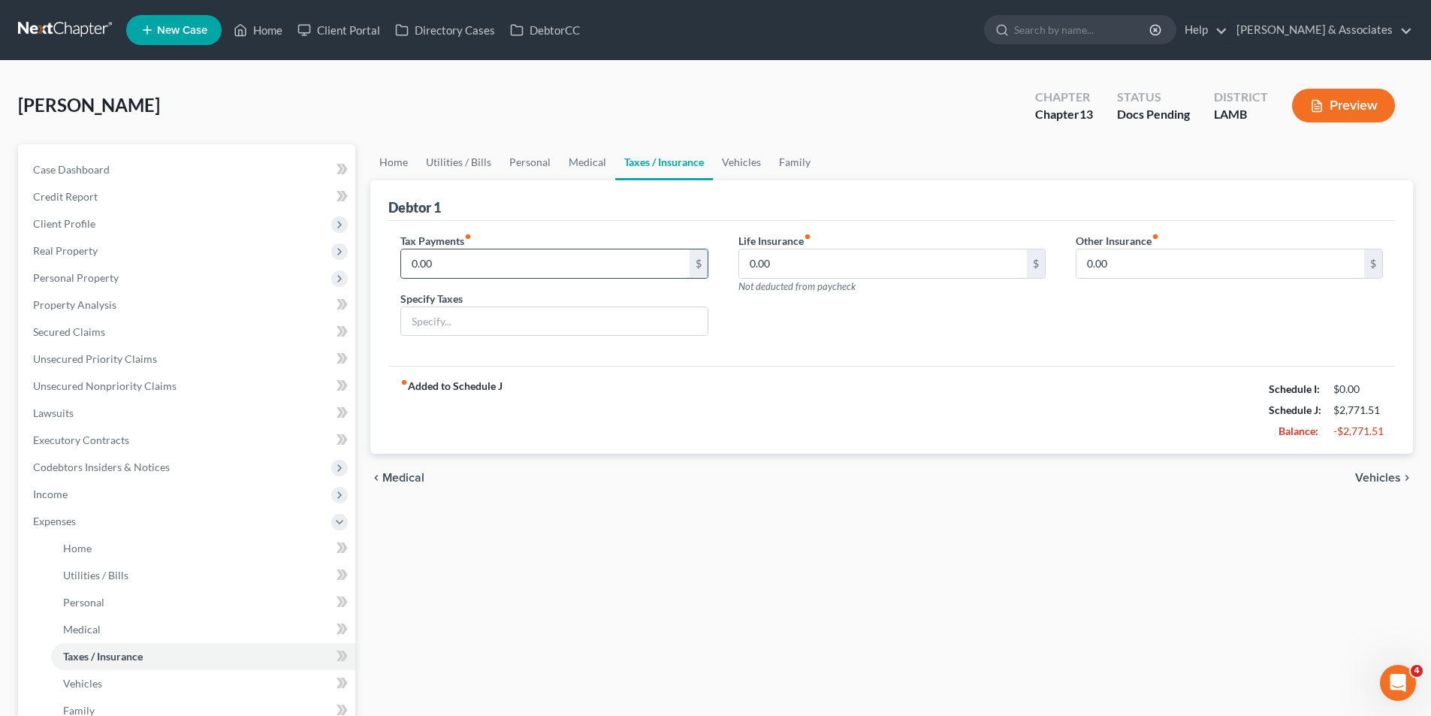
click at [536, 270] on input "0.00" at bounding box center [545, 263] width 288 height 29
click at [1359, 478] on span "Vehicles" at bounding box center [1378, 478] width 46 height 12
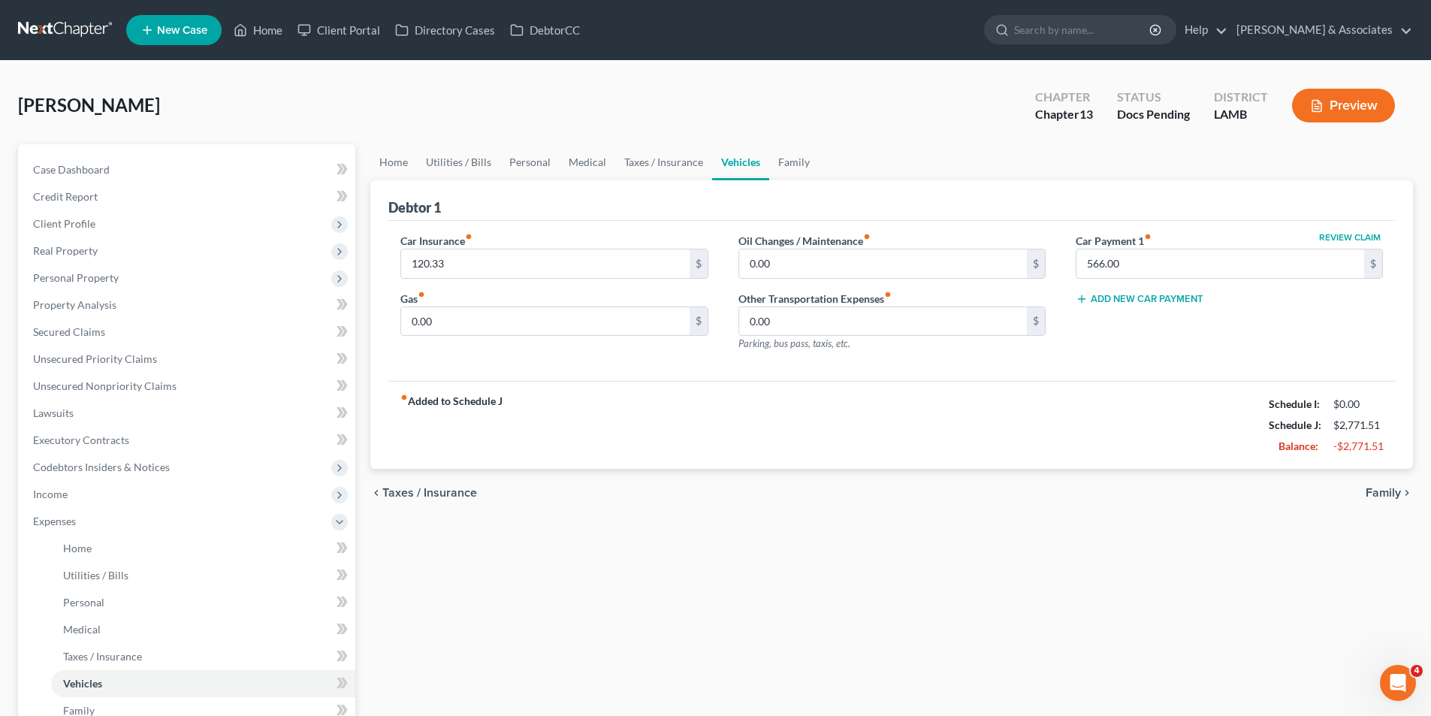
click at [739, 481] on div "chevron_left Taxes / Insurance Family chevron_right" at bounding box center [891, 493] width 1042 height 48
click at [626, 323] on input "0.00" at bounding box center [545, 321] width 288 height 29
click at [778, 271] on input "0.00" at bounding box center [883, 263] width 288 height 29
click at [1024, 562] on div "Home Utilities / Bills Personal Medical Taxes / Insurance Vehicles Family Debto…" at bounding box center [891, 531] width 1057 height 774
click at [1386, 490] on span "Family" at bounding box center [1382, 493] width 35 height 12
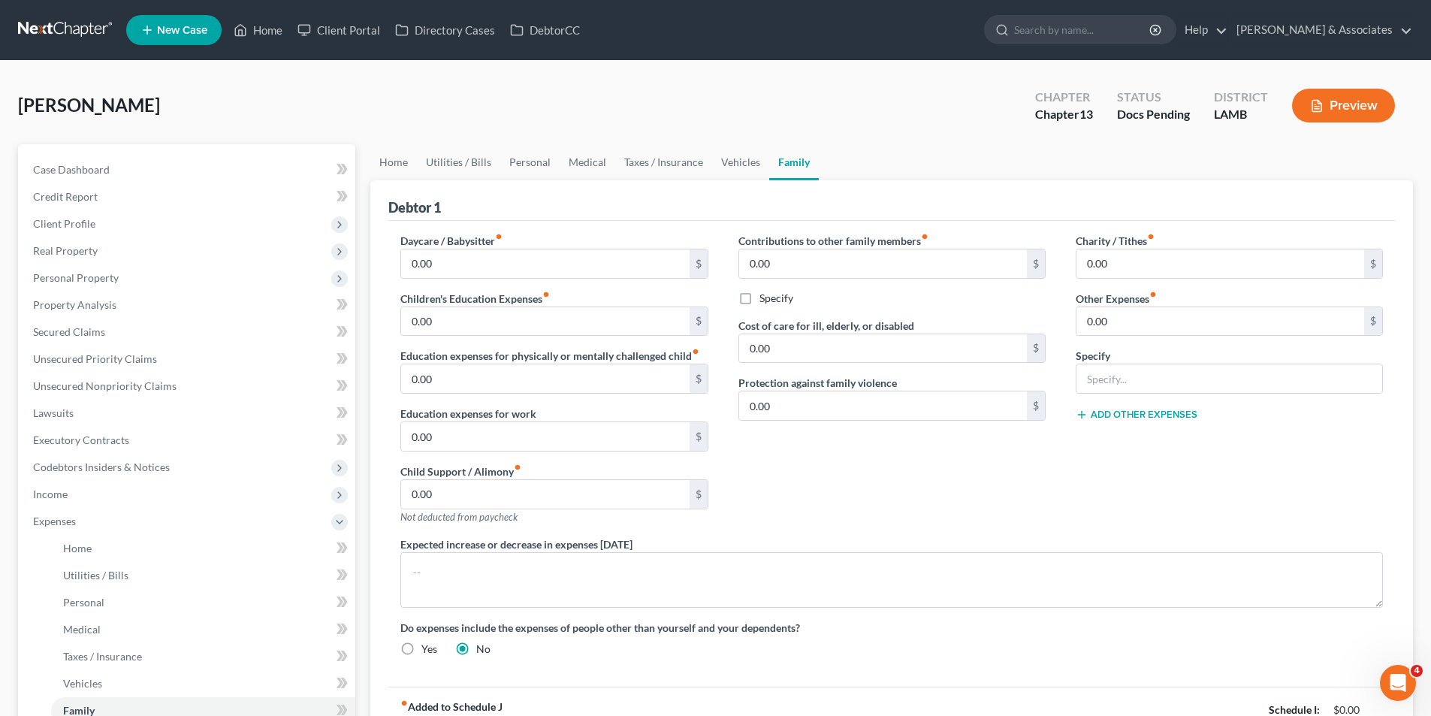
click at [1074, 526] on div "Charity / Tithes fiber_manual_record 0.00 $ Other Expenses fiber_manual_record …" at bounding box center [1228, 384] width 337 height 303
click at [32, 390] on link "Unsecured Nonpriority Claims" at bounding box center [188, 385] width 334 height 27
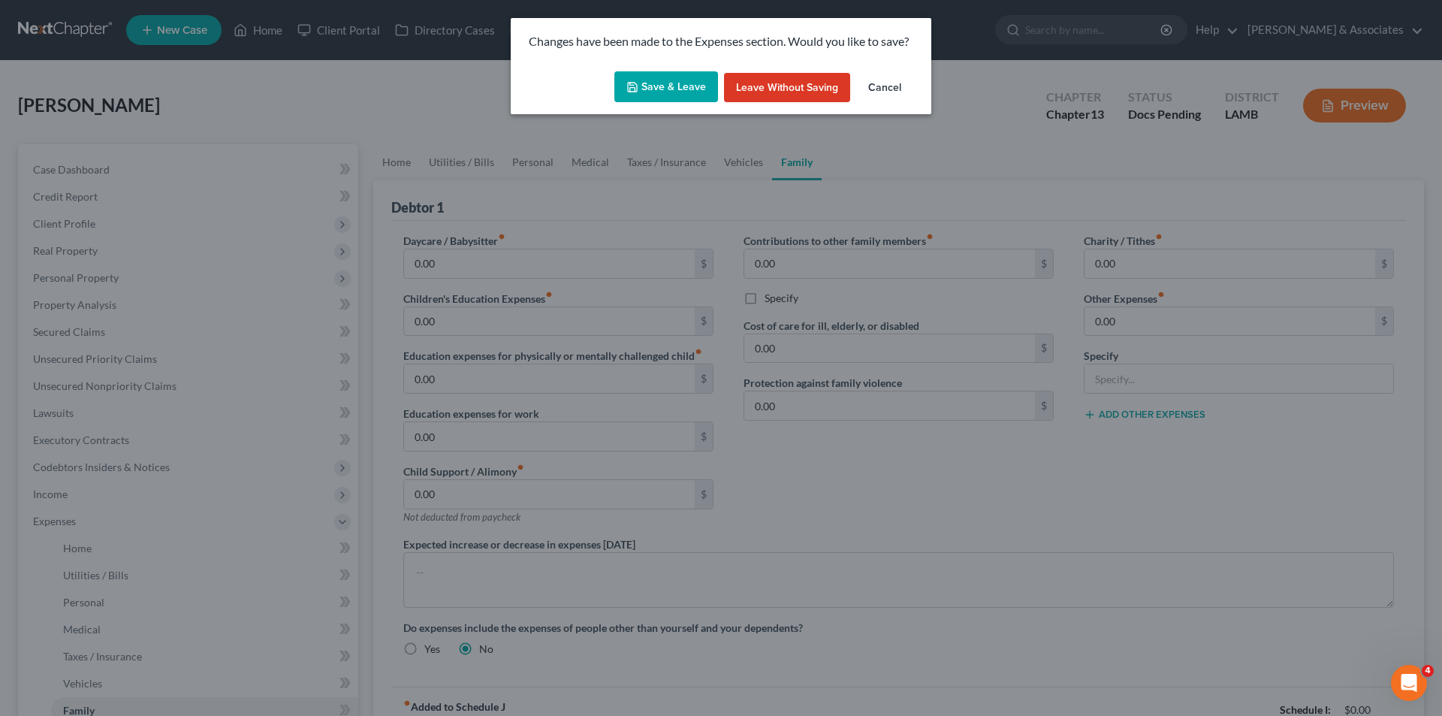
click at [638, 92] on icon "button" at bounding box center [632, 87] width 12 height 12
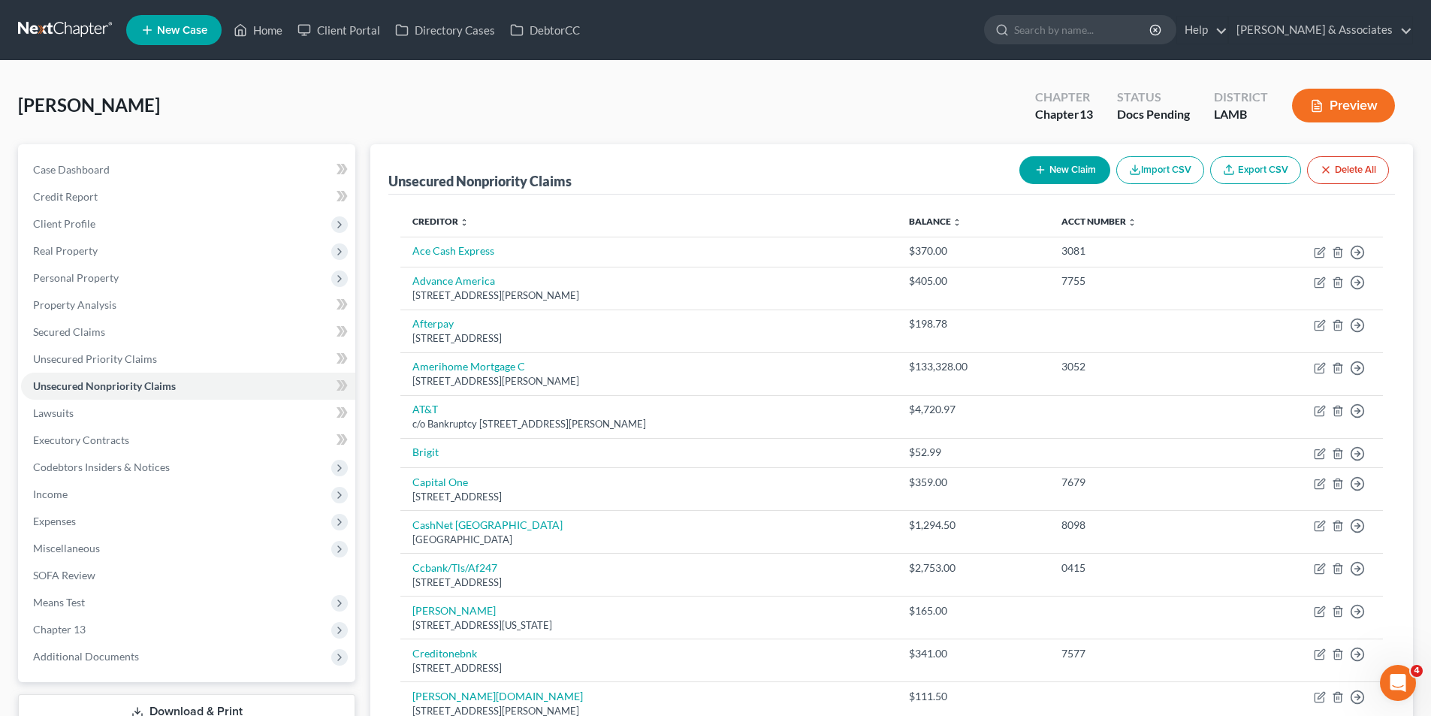
click at [1034, 167] on icon "button" at bounding box center [1040, 170] width 12 height 12
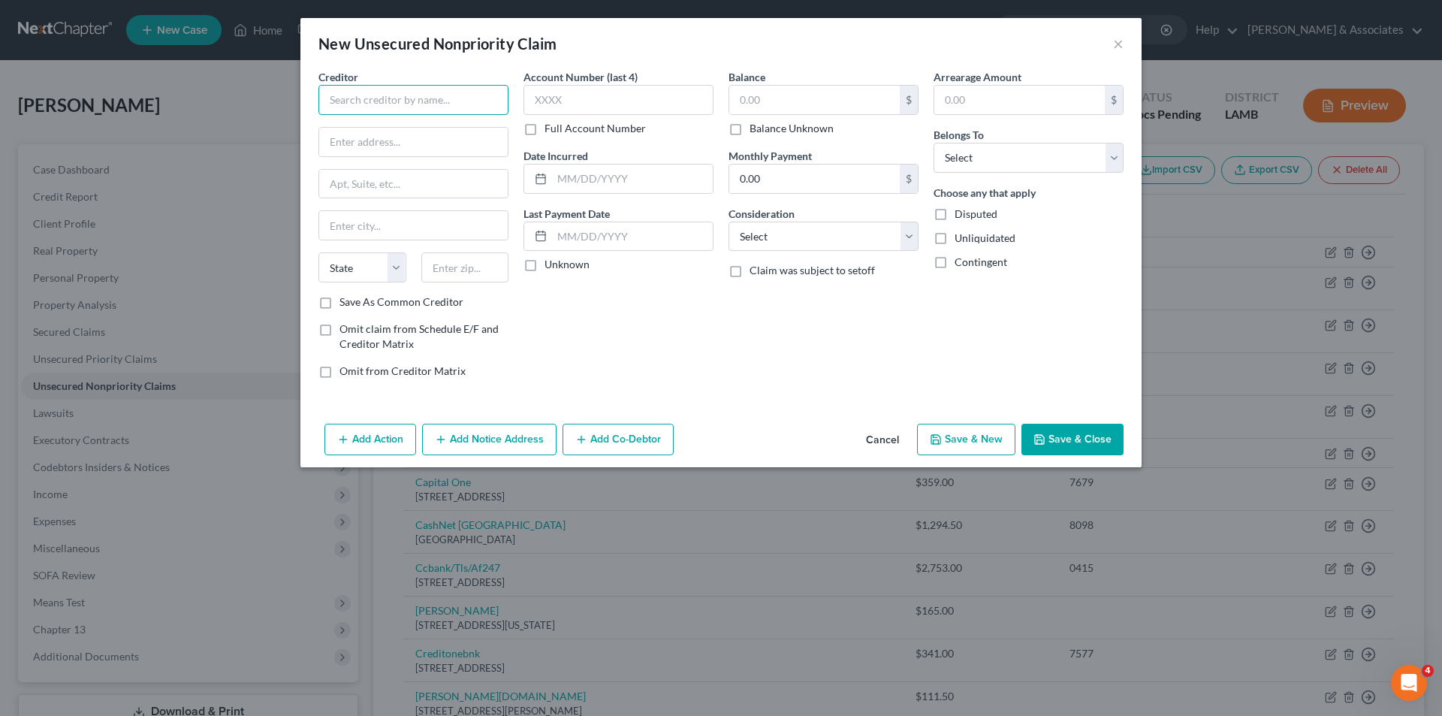
click at [400, 95] on input "text" at bounding box center [413, 100] width 190 height 30
click at [596, 131] on label "Full Account Number" at bounding box center [594, 128] width 101 height 15
click at [560, 131] on input "Full Account Number" at bounding box center [555, 126] width 10 height 10
drag, startPoint x: 641, startPoint y: 183, endPoint x: 1346, endPoint y: 302, distance: 715.8
click at [641, 183] on input "text" at bounding box center [632, 178] width 161 height 29
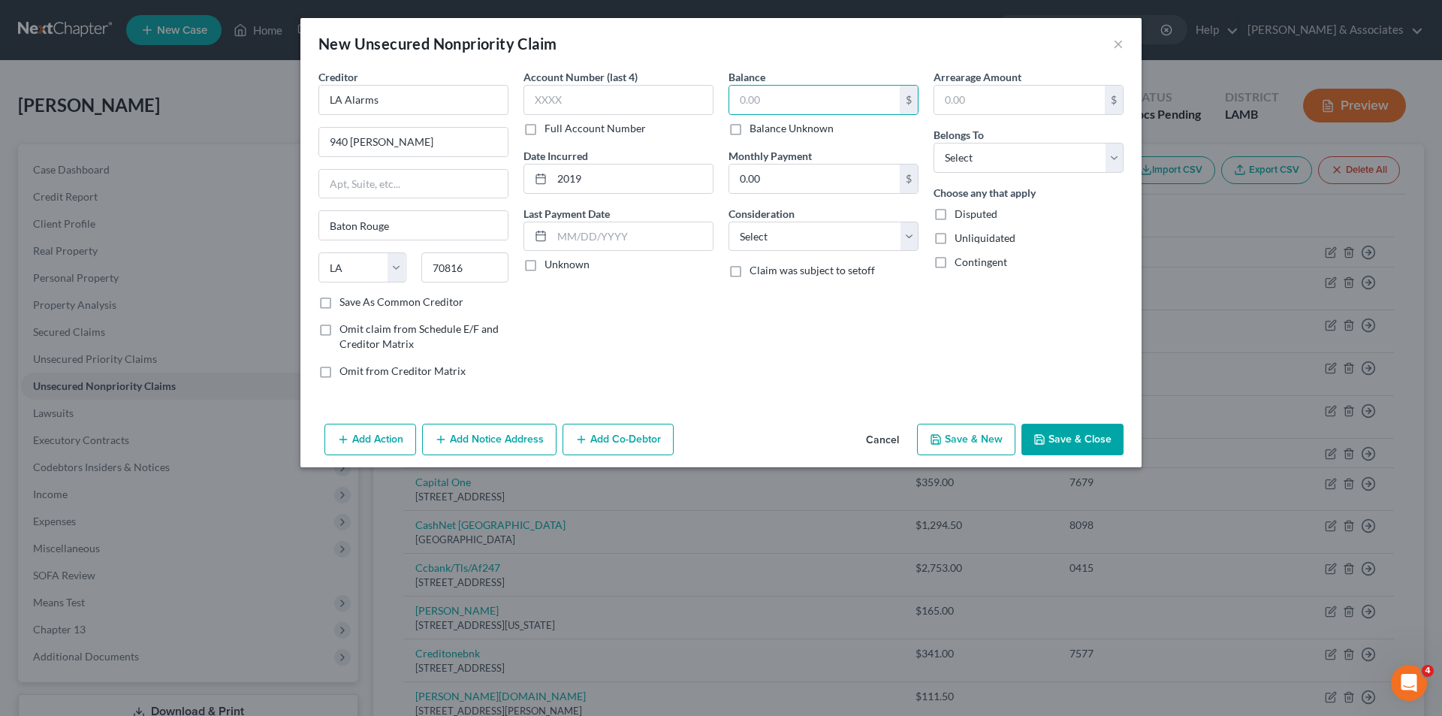
click at [749, 122] on label "Balance Unknown" at bounding box center [791, 128] width 84 height 15
click at [755, 122] on input "Balance Unknown" at bounding box center [760, 126] width 10 height 10
click at [746, 241] on select "Select Cable / Satellite Services Collection Agency Credit Card Debt Debt Couns…" at bounding box center [823, 237] width 190 height 30
click at [728, 222] on select "Select Cable / Satellite Services Collection Agency Credit Card Debt Debt Couns…" at bounding box center [823, 237] width 190 height 30
click at [1012, 138] on div "Belongs To * Select Debtor 1 Only Debtor 2 Only Debtor 1 And Debtor 2 Only At L…" at bounding box center [1028, 150] width 190 height 46
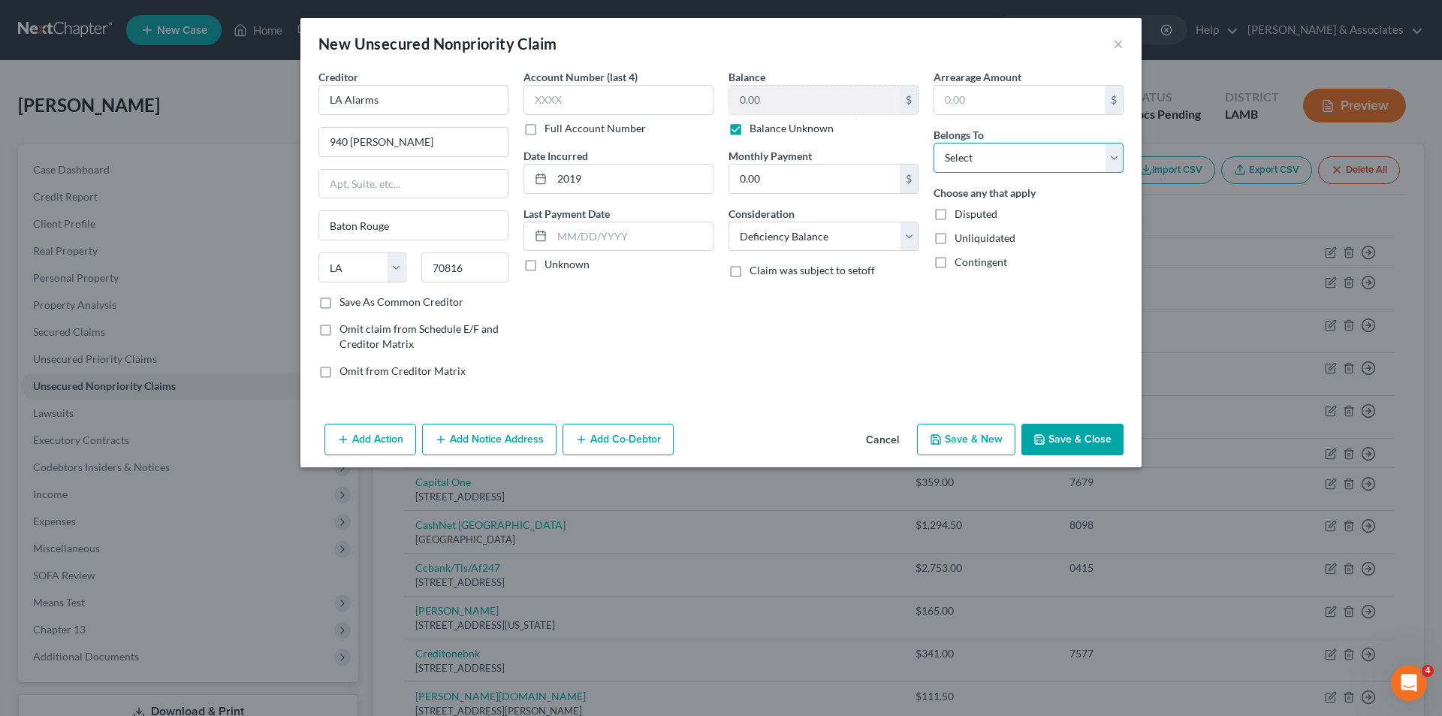
click at [1008, 158] on select "Select Debtor 1 Only Debtor 2 Only Debtor 1 And Debtor 2 Only At Least One Of T…" at bounding box center [1028, 158] width 190 height 30
click at [933, 143] on select "Select Debtor 1 Only Debtor 2 Only Debtor 1 And Debtor 2 Only At Least One Of T…" at bounding box center [1028, 158] width 190 height 30
click at [1033, 313] on div "Arrearage Amount $ Belongs To * Select Debtor 1 Only Debtor 2 Only Debtor 1 And…" at bounding box center [1028, 229] width 205 height 321
click at [1060, 430] on button "Save & Close" at bounding box center [1072, 440] width 102 height 32
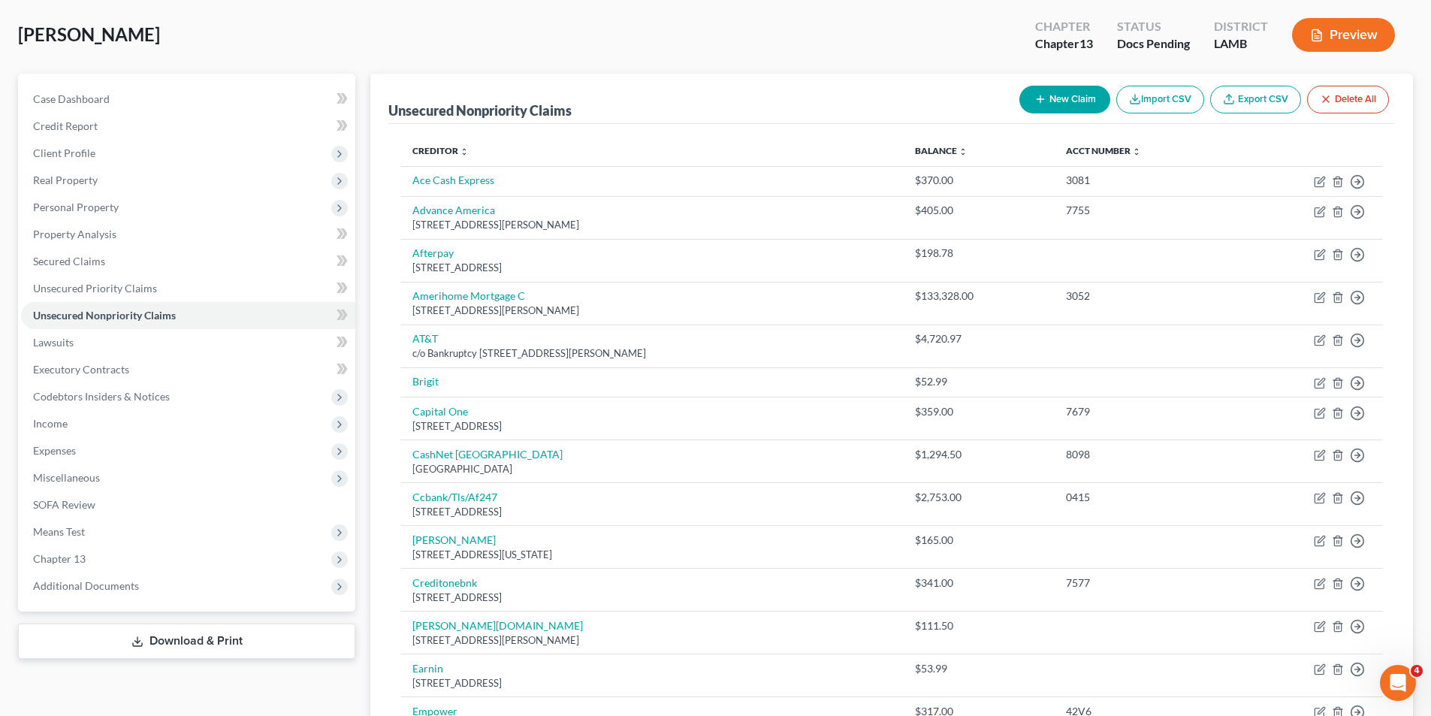
scroll to position [39, 0]
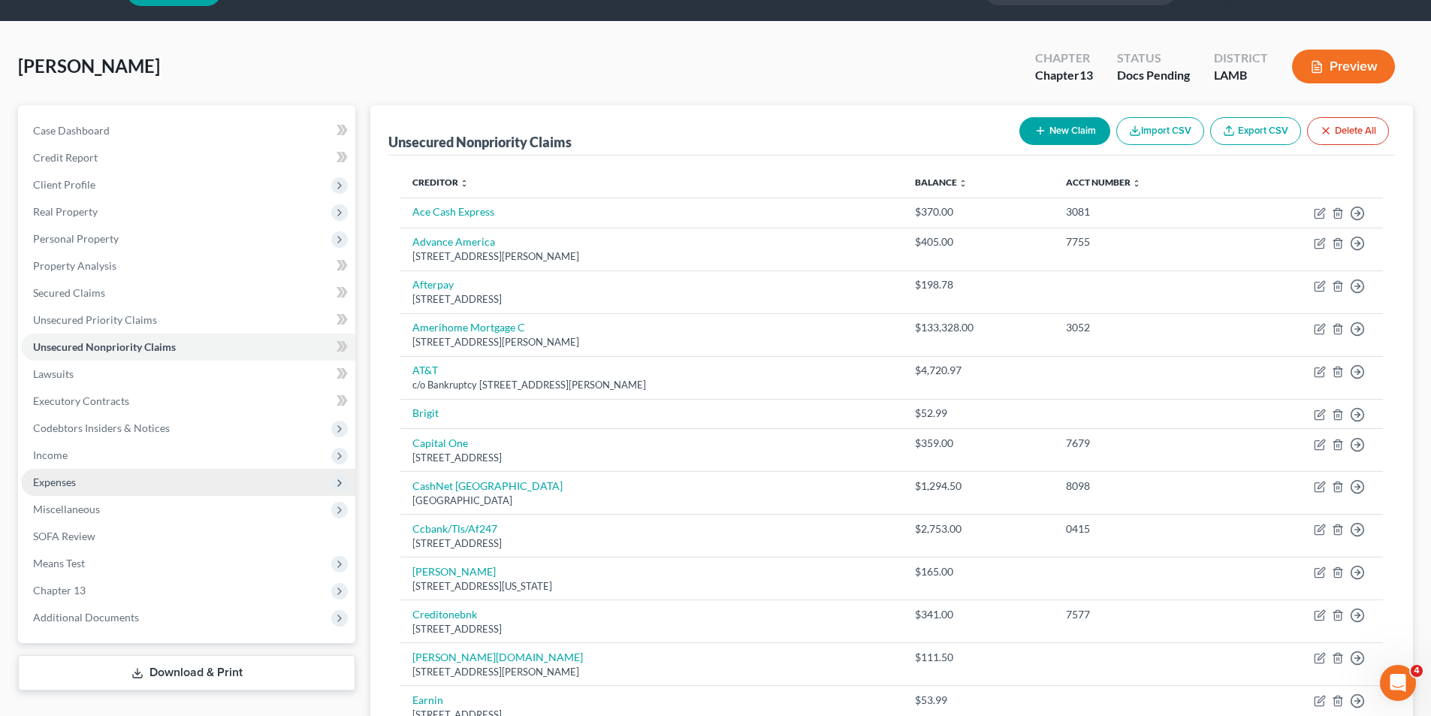
click at [107, 488] on span "Expenses" at bounding box center [188, 482] width 334 height 27
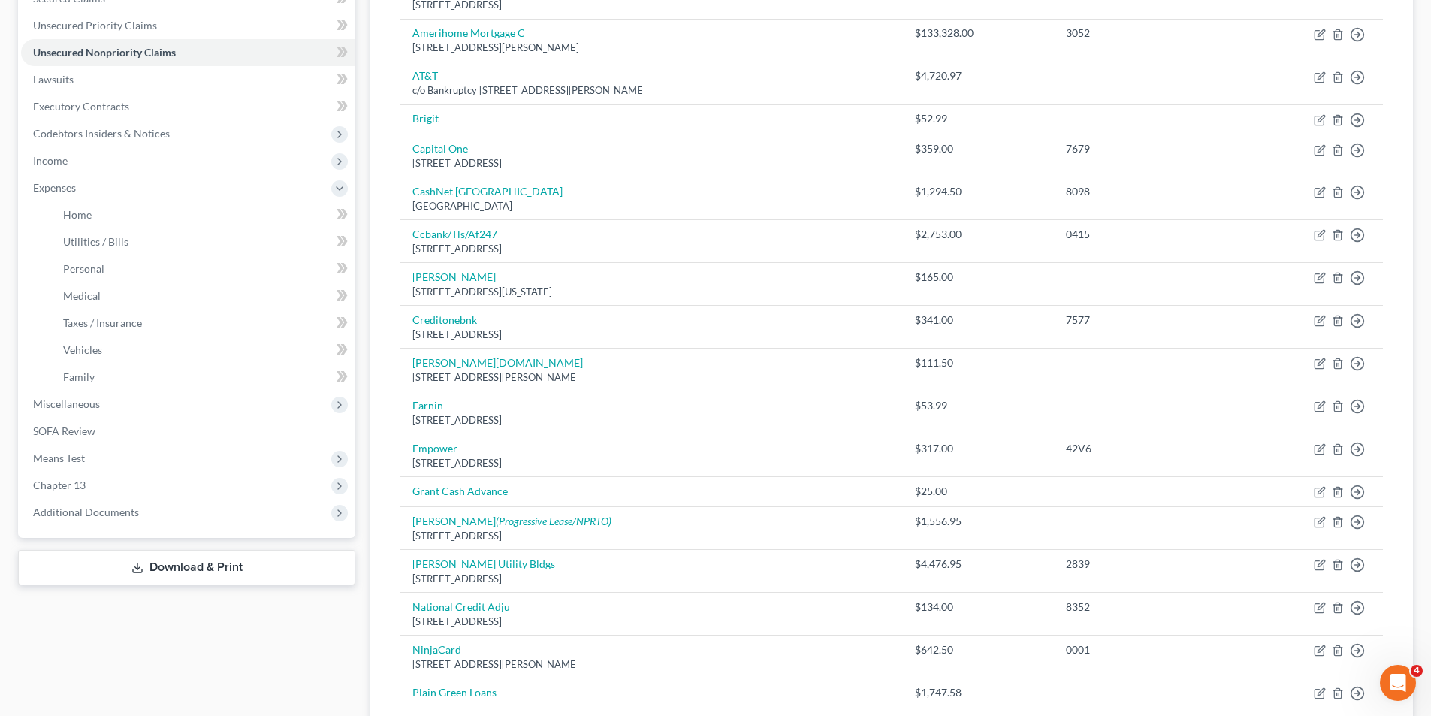
scroll to position [390, 0]
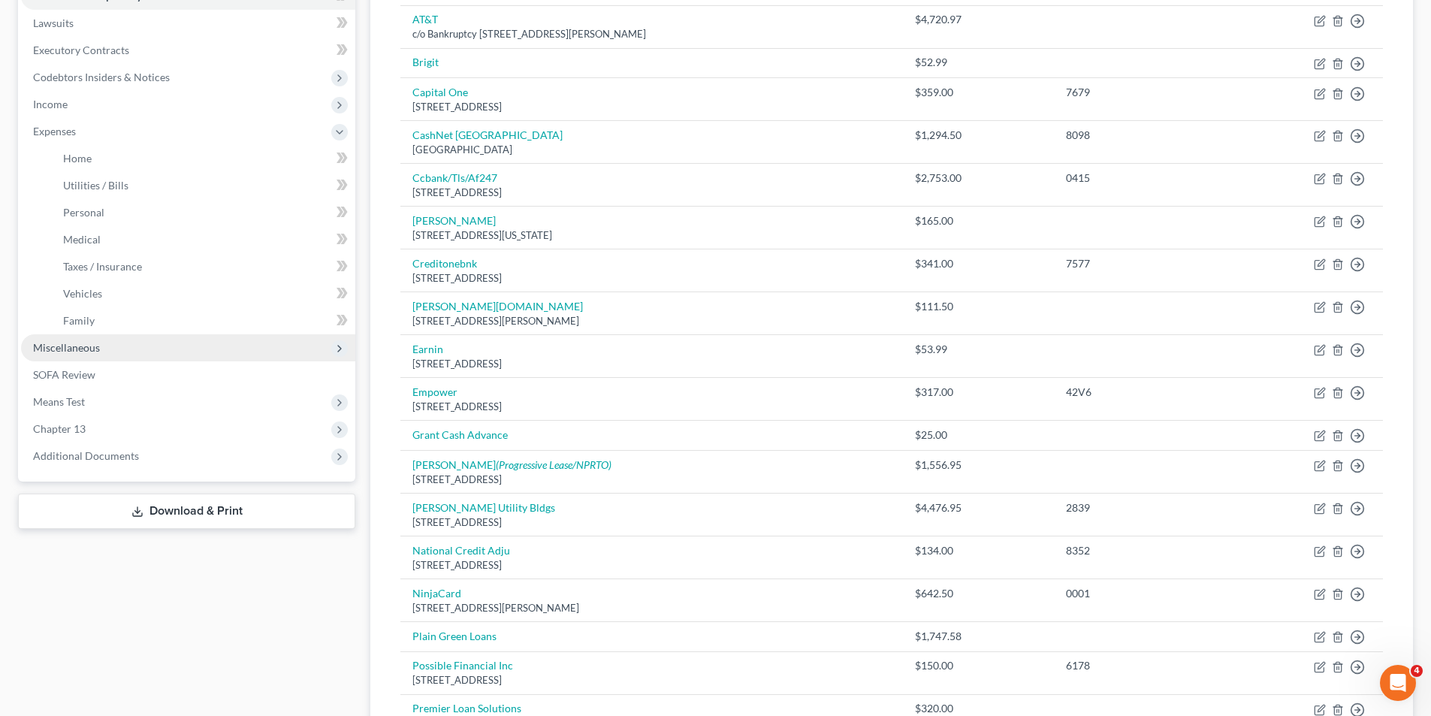
click at [77, 356] on span "Miscellaneous" at bounding box center [188, 347] width 334 height 27
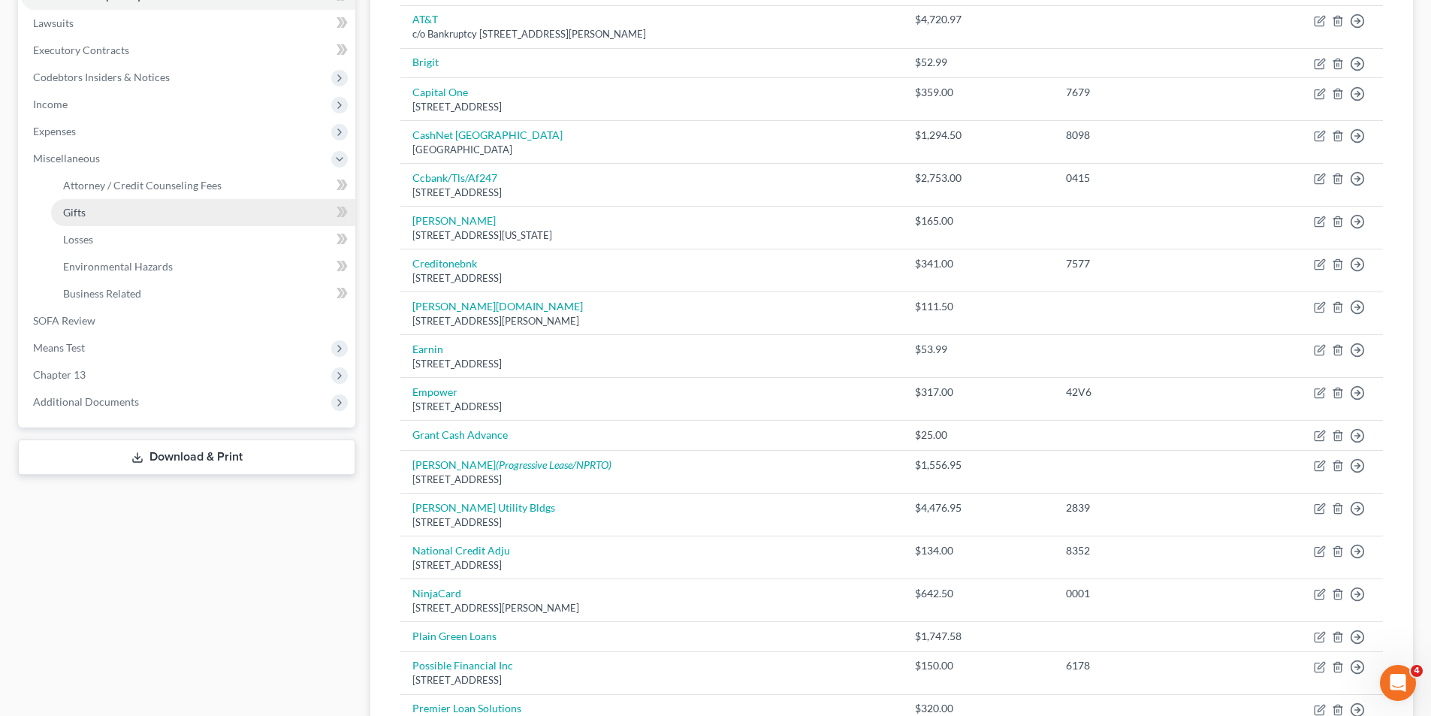
click at [142, 210] on link "Gifts" at bounding box center [203, 212] width 304 height 27
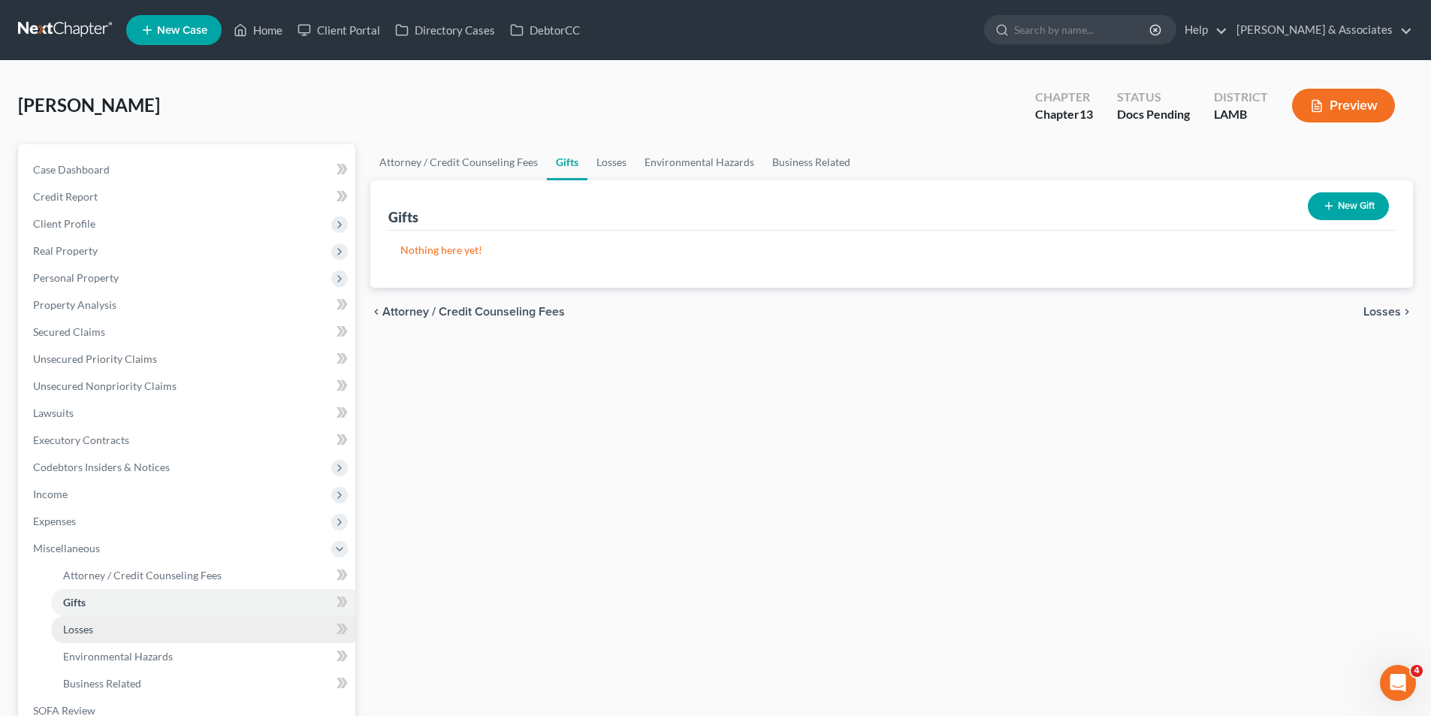
click at [117, 629] on link "Losses" at bounding box center [203, 629] width 304 height 27
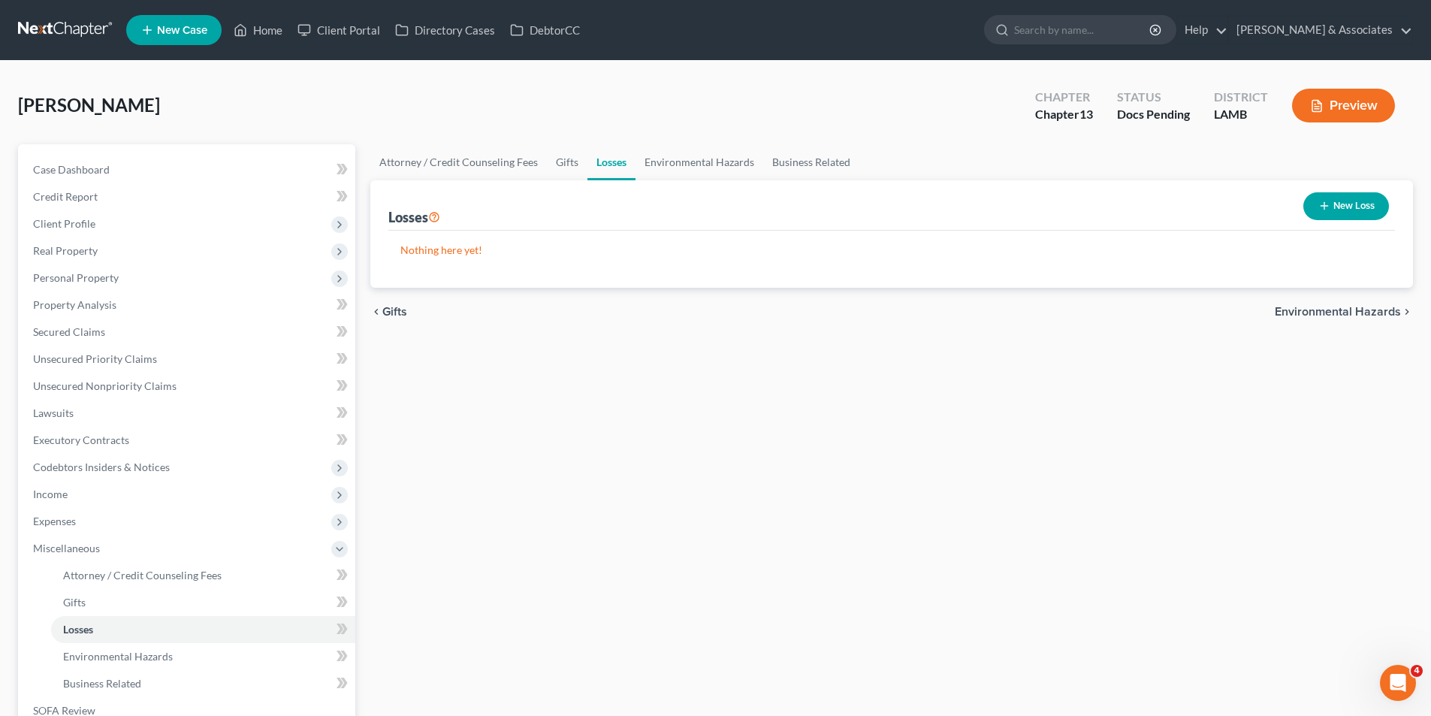
click at [594, 341] on div "Attorney / Credit Counseling Fees Gifts Losses Environmental Hazards Business R…" at bounding box center [891, 504] width 1057 height 720
drag, startPoint x: 513, startPoint y: 249, endPoint x: 373, endPoint y: 210, distance: 144.8
click at [373, 210] on div "Losses New Loss Nothing here yet! Description Date of Loss Value" at bounding box center [891, 233] width 1042 height 107
click at [371, 202] on div "Losses New Loss Nothing here yet! Description Date of Loss Value" at bounding box center [891, 233] width 1042 height 107
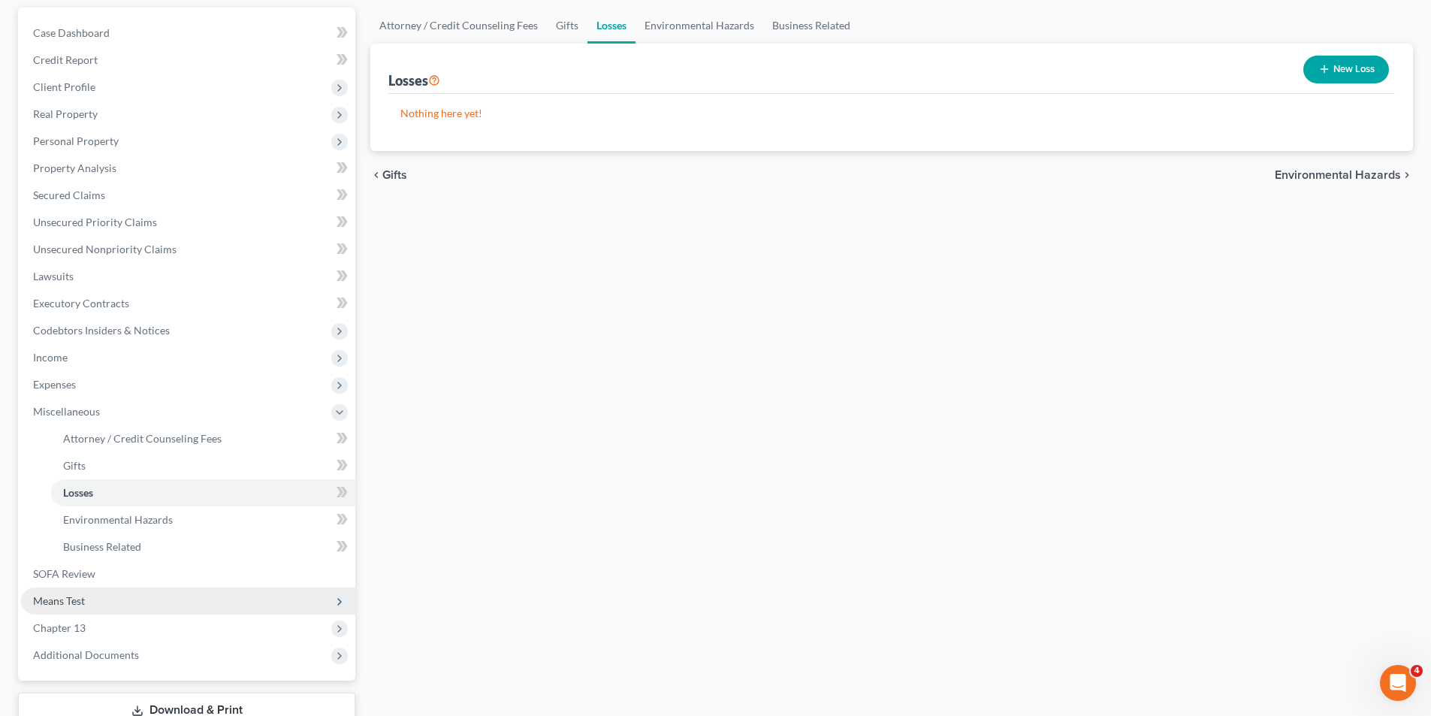
scroll to position [206, 0]
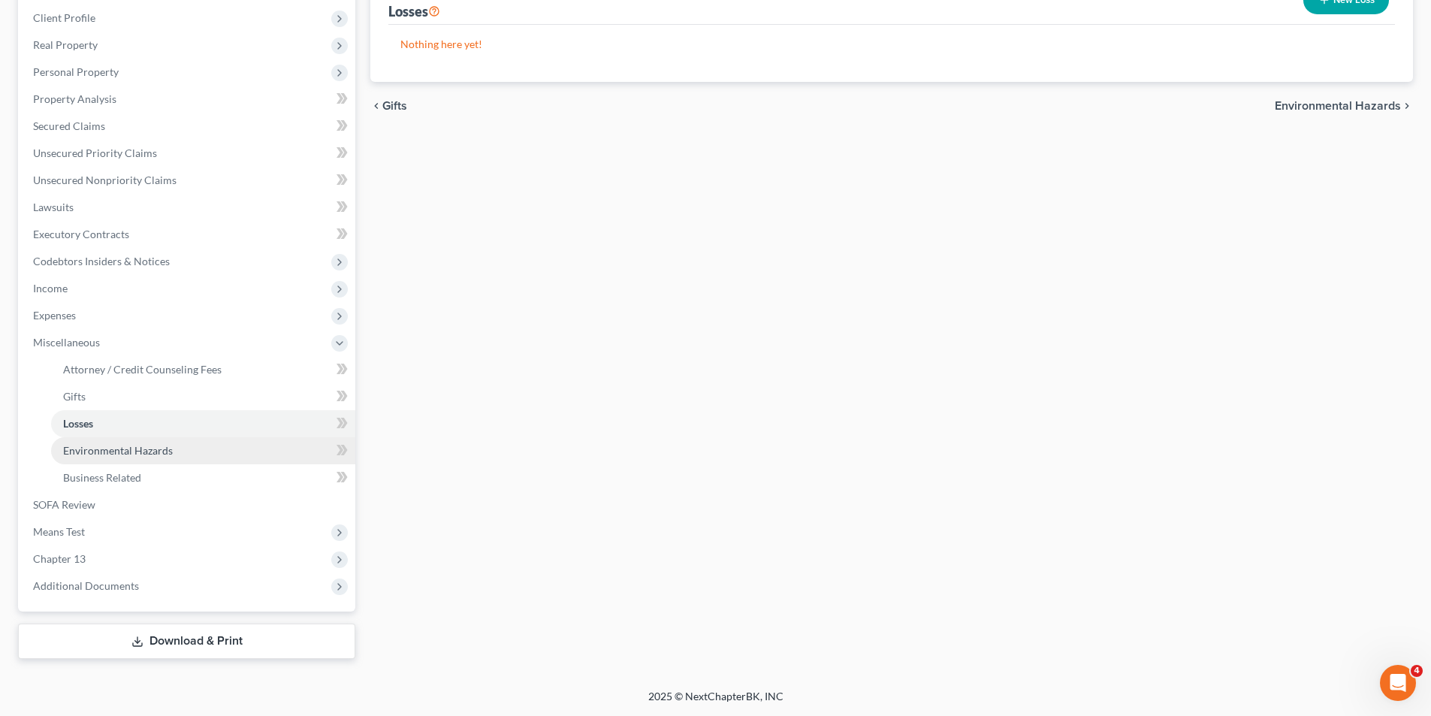
click at [109, 458] on link "Environmental Hazards" at bounding box center [203, 450] width 304 height 27
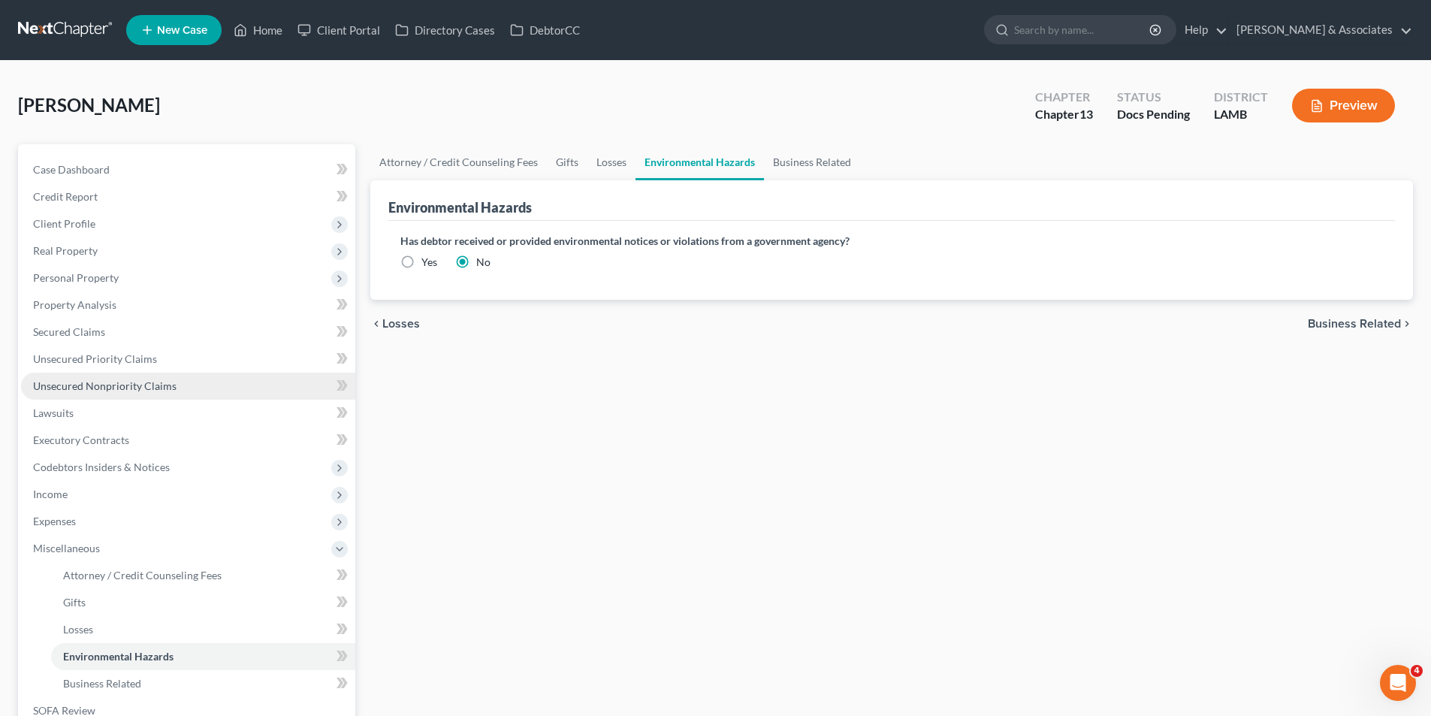
click at [95, 389] on span "Unsecured Nonpriority Claims" at bounding box center [104, 385] width 143 height 13
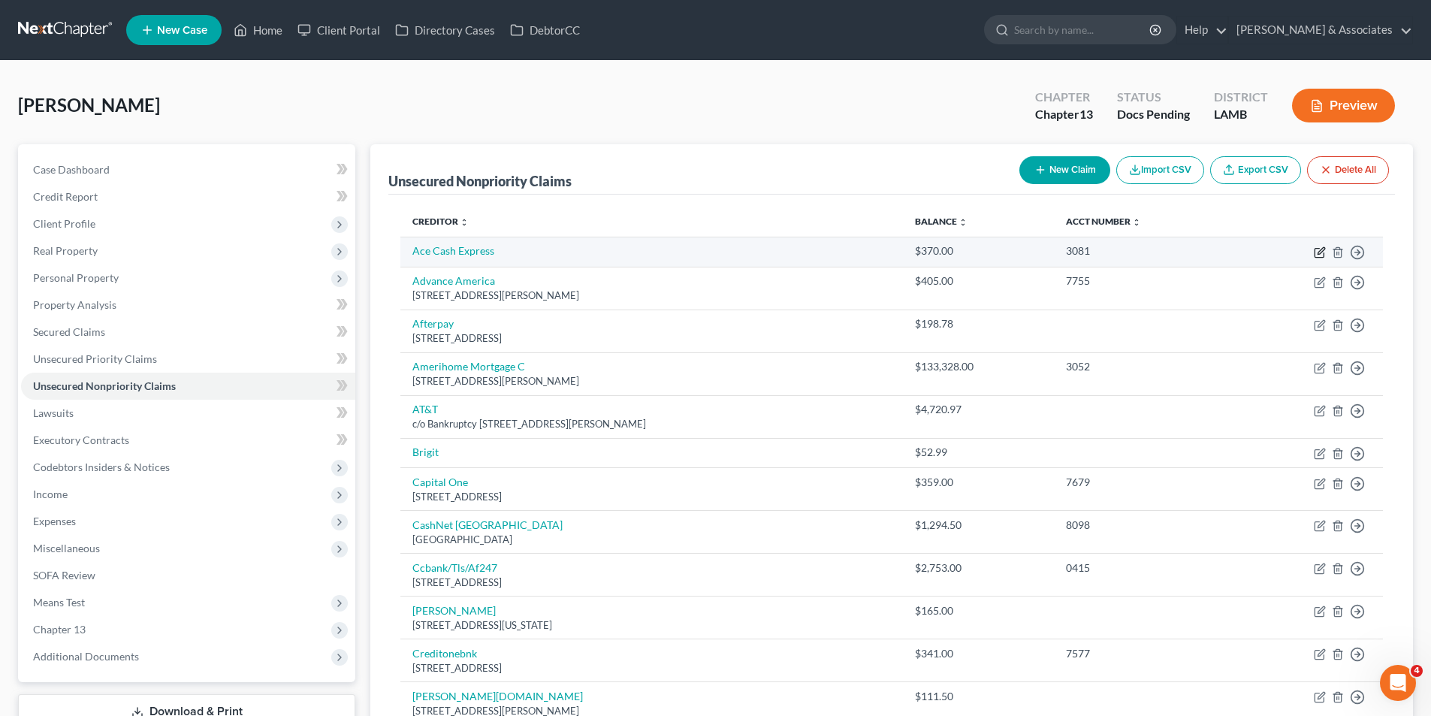
click at [1321, 255] on icon "button" at bounding box center [1319, 252] width 12 height 12
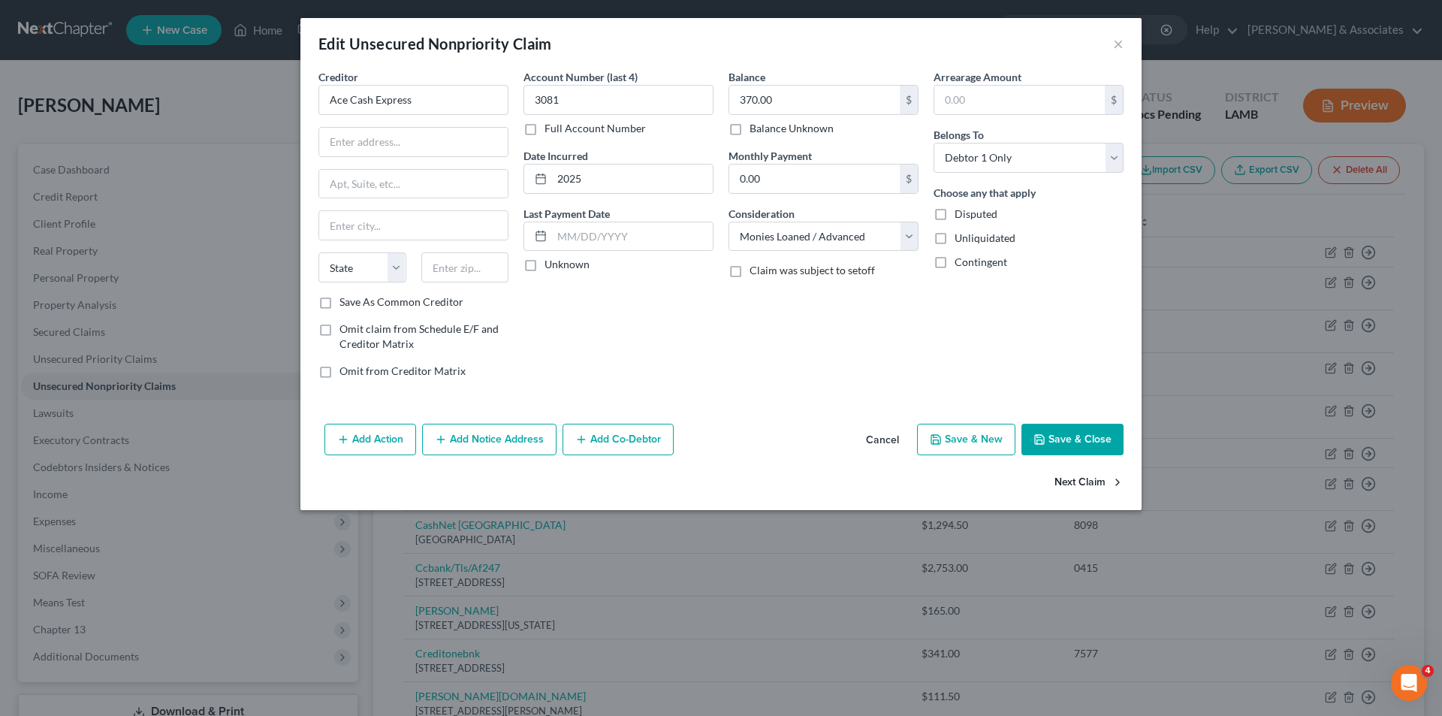
click at [1078, 479] on button "Next Claim" at bounding box center [1088, 483] width 69 height 32
click at [1078, 481] on button "Next Claim" at bounding box center [1088, 483] width 69 height 32
drag, startPoint x: 829, startPoint y: 240, endPoint x: 831, endPoint y: 250, distance: 9.9
click at [829, 240] on select "Select Cable / Satellite Services Collection Agency Credit Card Debt Debt Couns…" at bounding box center [823, 237] width 190 height 30
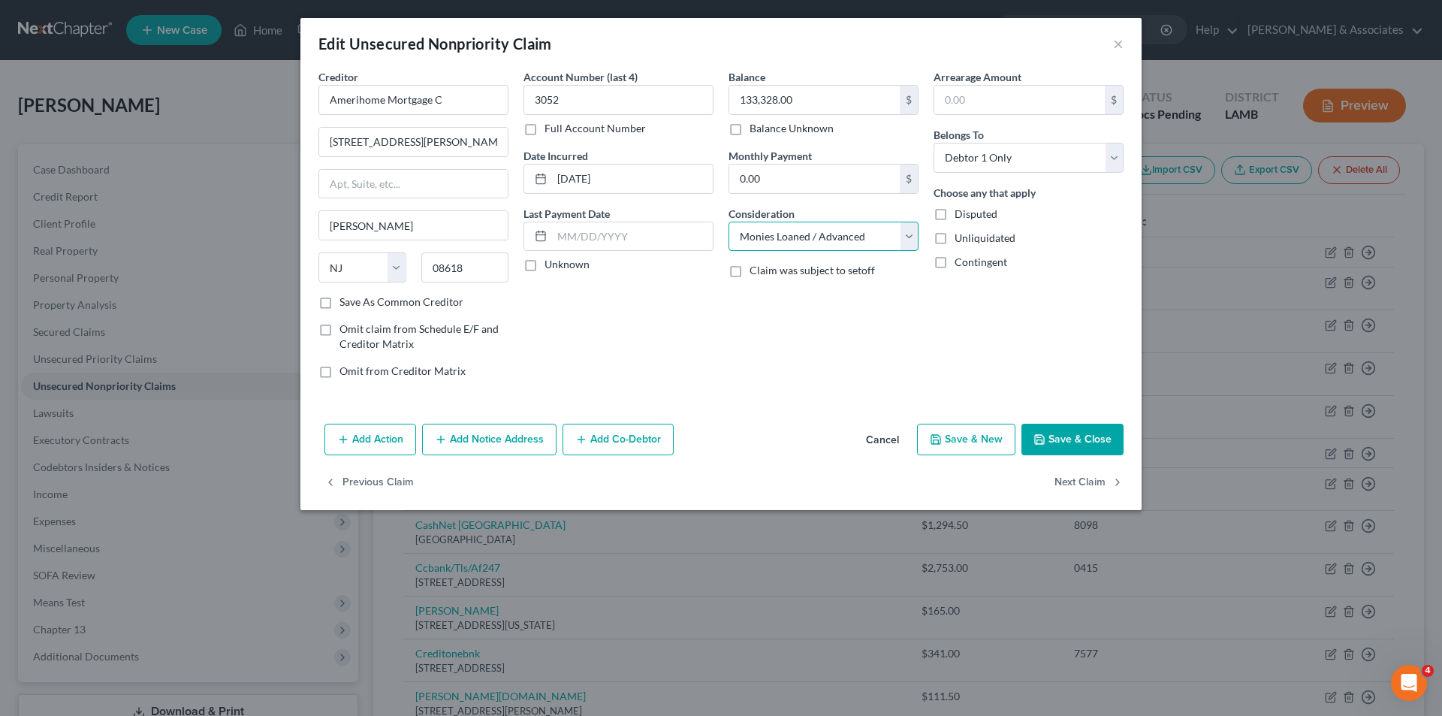
click at [728, 222] on select "Select Cable / Satellite Services Collection Agency Credit Card Debt Debt Couns…" at bounding box center [823, 237] width 190 height 30
click at [1081, 478] on button "Next Claim" at bounding box center [1088, 483] width 69 height 32
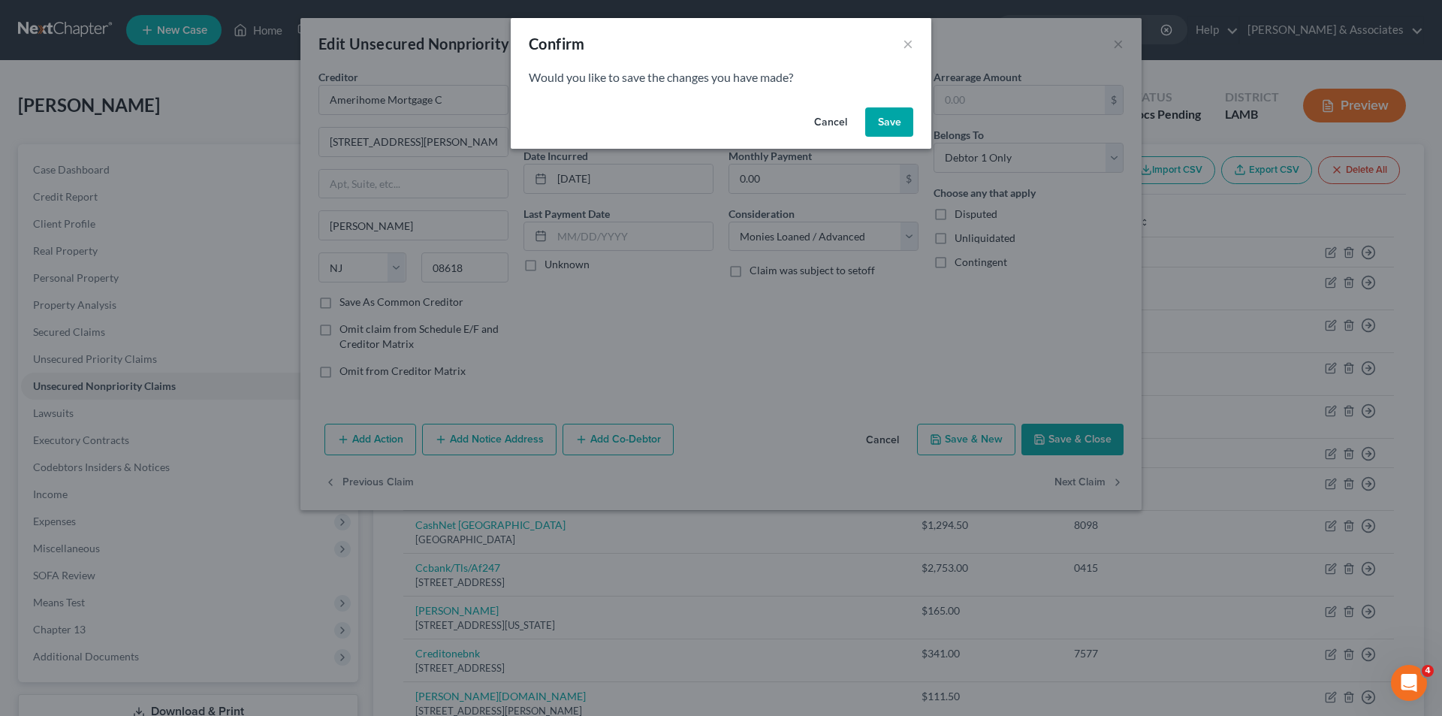
click at [874, 120] on button "Save" at bounding box center [889, 122] width 48 height 30
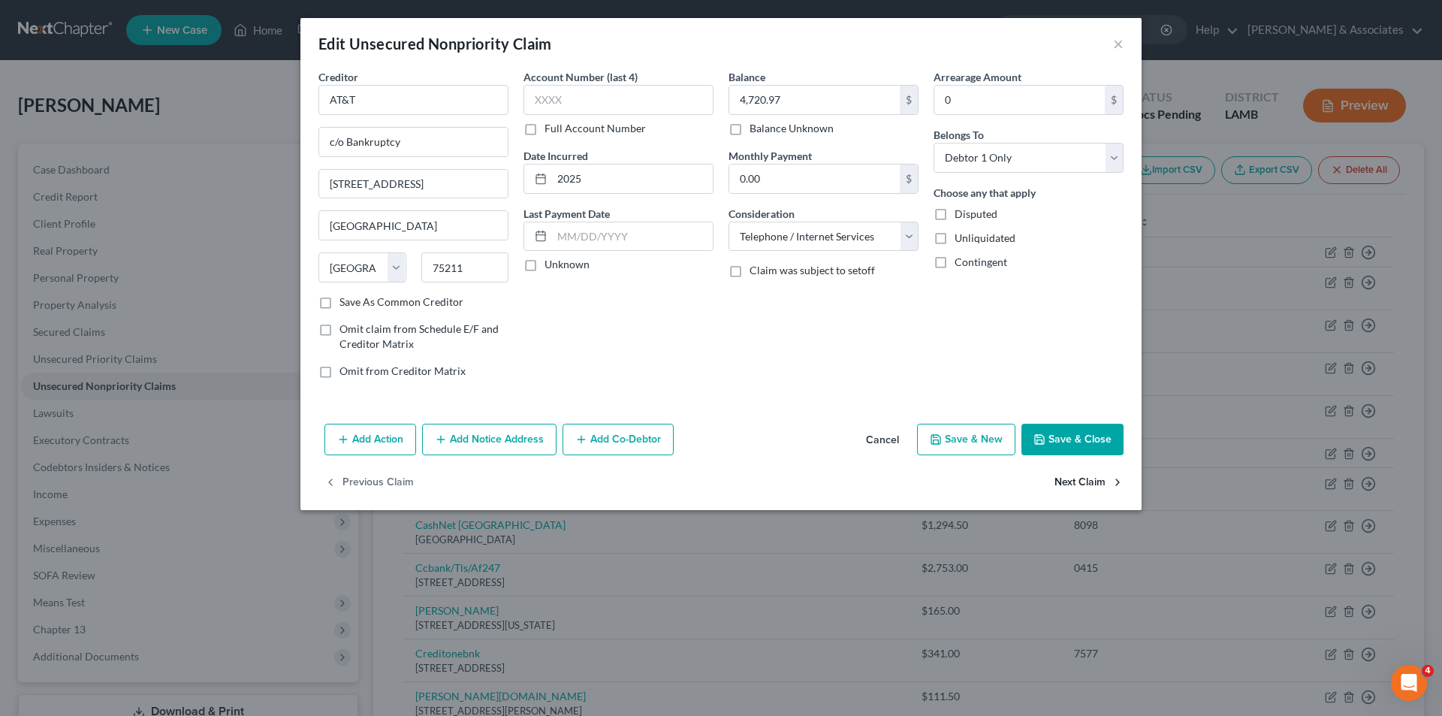
click at [1098, 478] on button "Next Claim" at bounding box center [1088, 483] width 69 height 32
click at [1098, 479] on button "Next Claim" at bounding box center [1088, 483] width 69 height 32
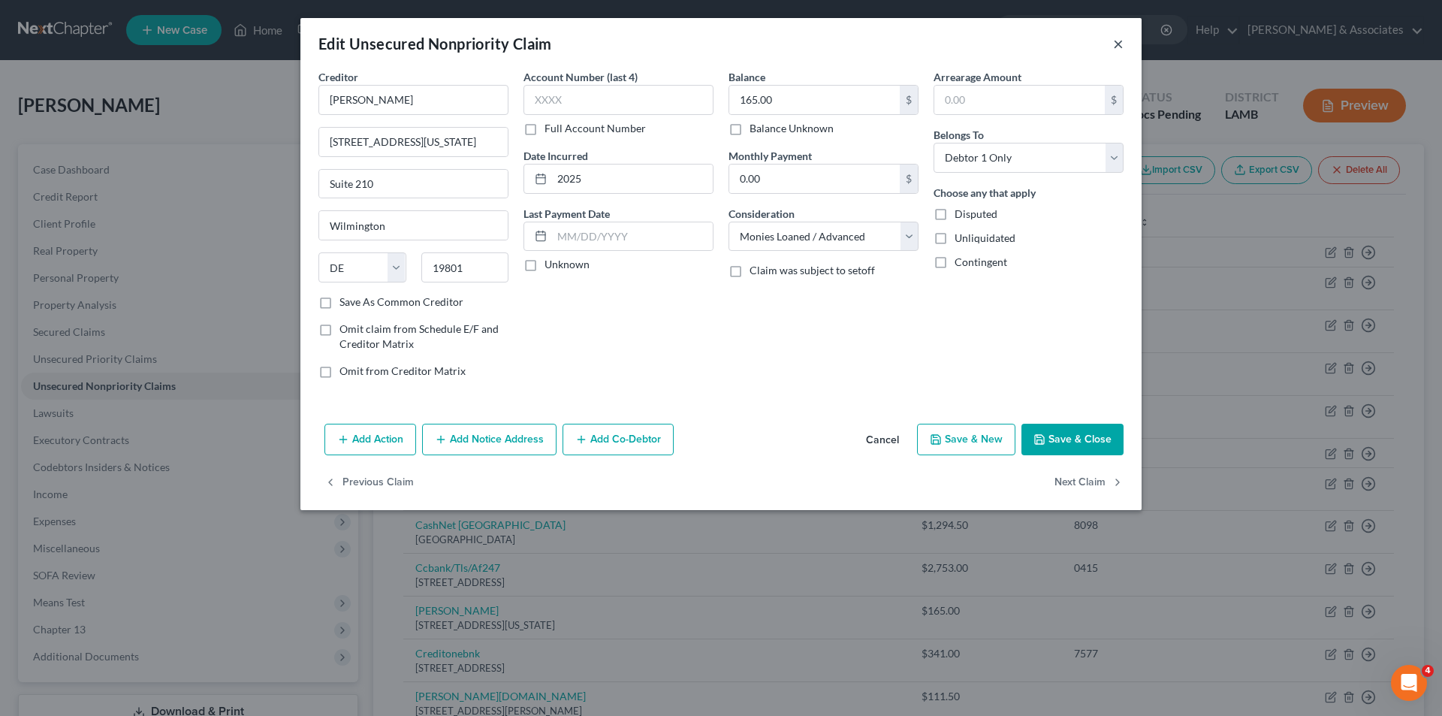
click at [1117, 41] on button "×" at bounding box center [1118, 44] width 11 height 18
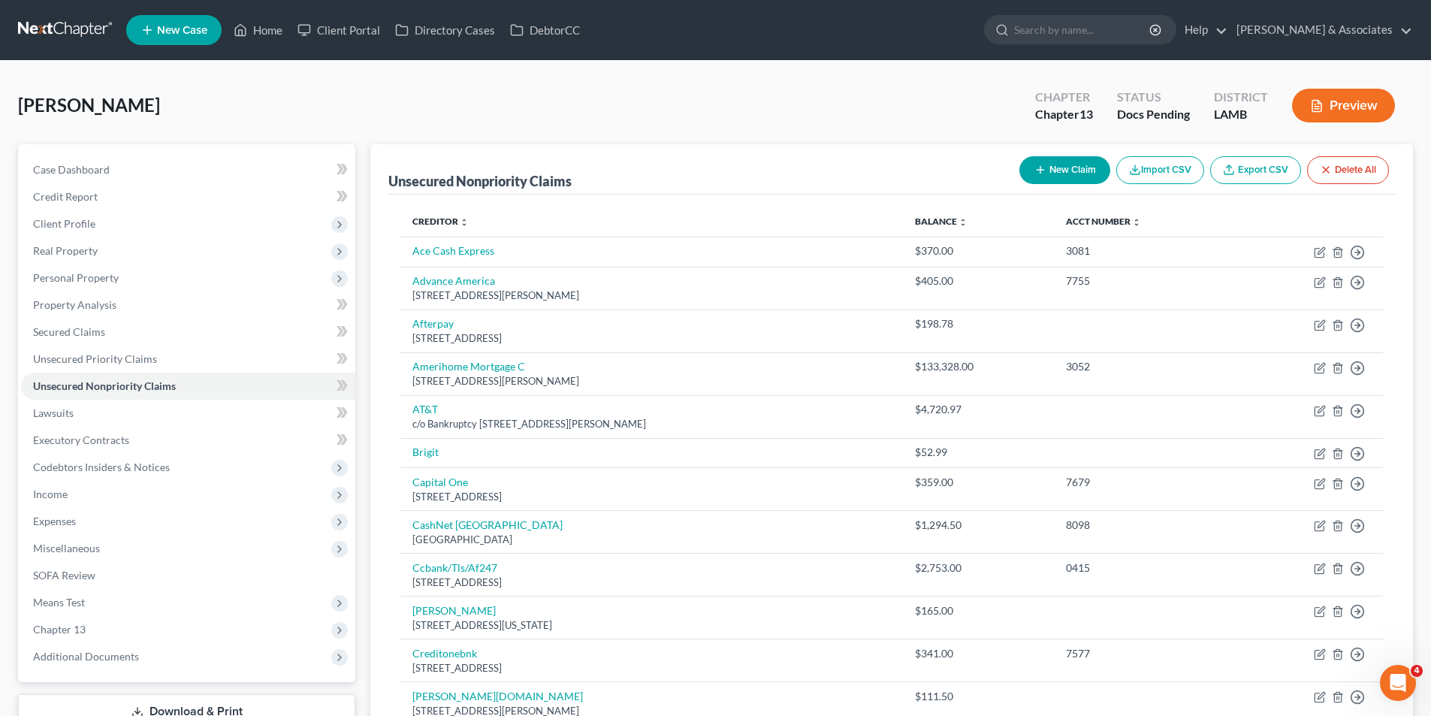
click at [1046, 167] on button "New Claim" at bounding box center [1064, 170] width 91 height 28
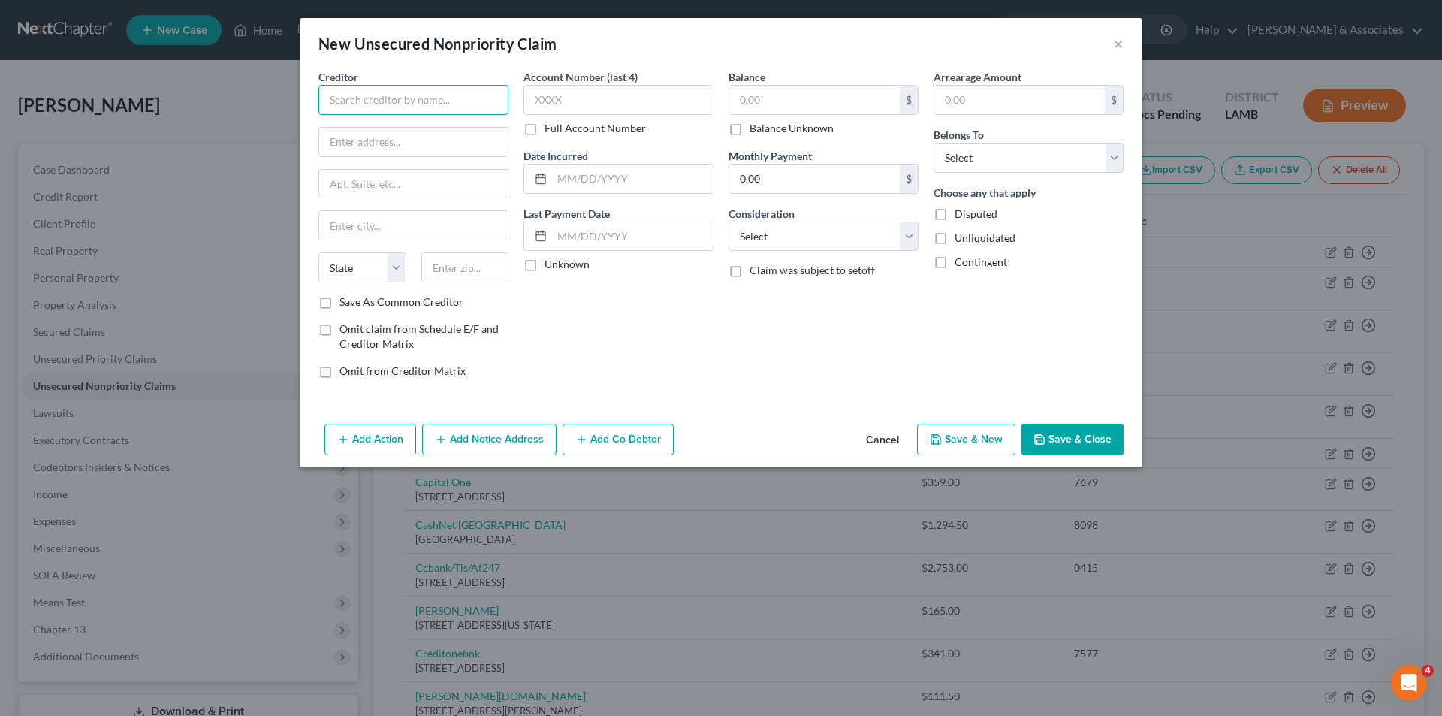
click at [430, 96] on input "text" at bounding box center [413, 100] width 190 height 30
click at [409, 137] on div "P.O. Box 535, Dublin, OH 43017" at bounding box center [408, 140] width 156 height 13
drag, startPoint x: 598, startPoint y: 174, endPoint x: 1432, endPoint y: 264, distance: 838.4
click at [598, 172] on input "text" at bounding box center [632, 178] width 161 height 29
click at [744, 230] on select "Select Cable / Satellite Services Collection Agency Credit Card Debt Debt Couns…" at bounding box center [823, 237] width 190 height 30
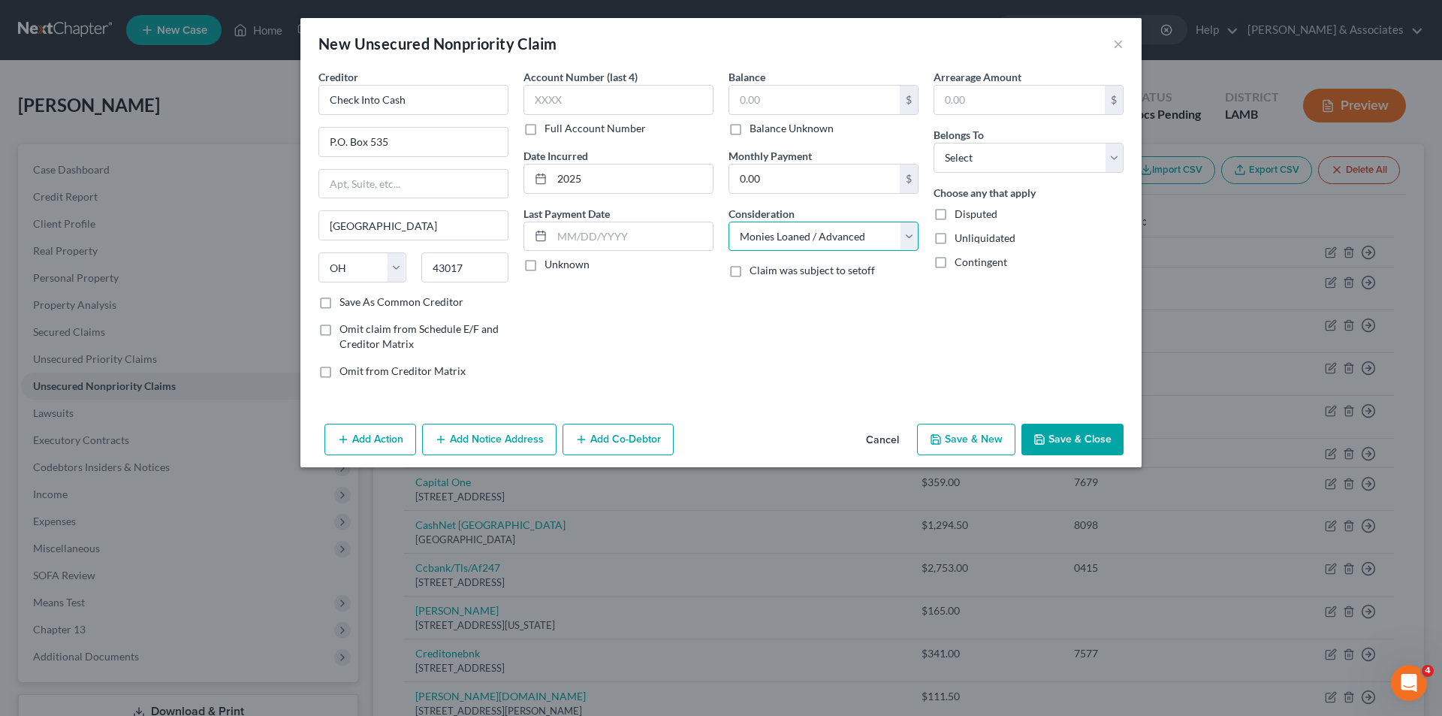
click at [728, 222] on select "Select Cable / Satellite Services Collection Agency Credit Card Debt Debt Couns…" at bounding box center [823, 237] width 190 height 30
drag, startPoint x: 981, startPoint y: 158, endPoint x: 981, endPoint y: 172, distance: 14.3
click at [981, 158] on select "Select Debtor 1 Only Debtor 2 Only Debtor 1 And Debtor 2 Only At Least One Of T…" at bounding box center [1028, 158] width 190 height 30
click at [933, 143] on select "Select Debtor 1 Only Debtor 2 Only Debtor 1 And Debtor 2 Only At Least One Of T…" at bounding box center [1028, 158] width 190 height 30
click at [933, 351] on div "Arrearage Amount $ Belongs To * Select Debtor 1 Only Debtor 2 Only Debtor 1 And…" at bounding box center [1028, 229] width 205 height 321
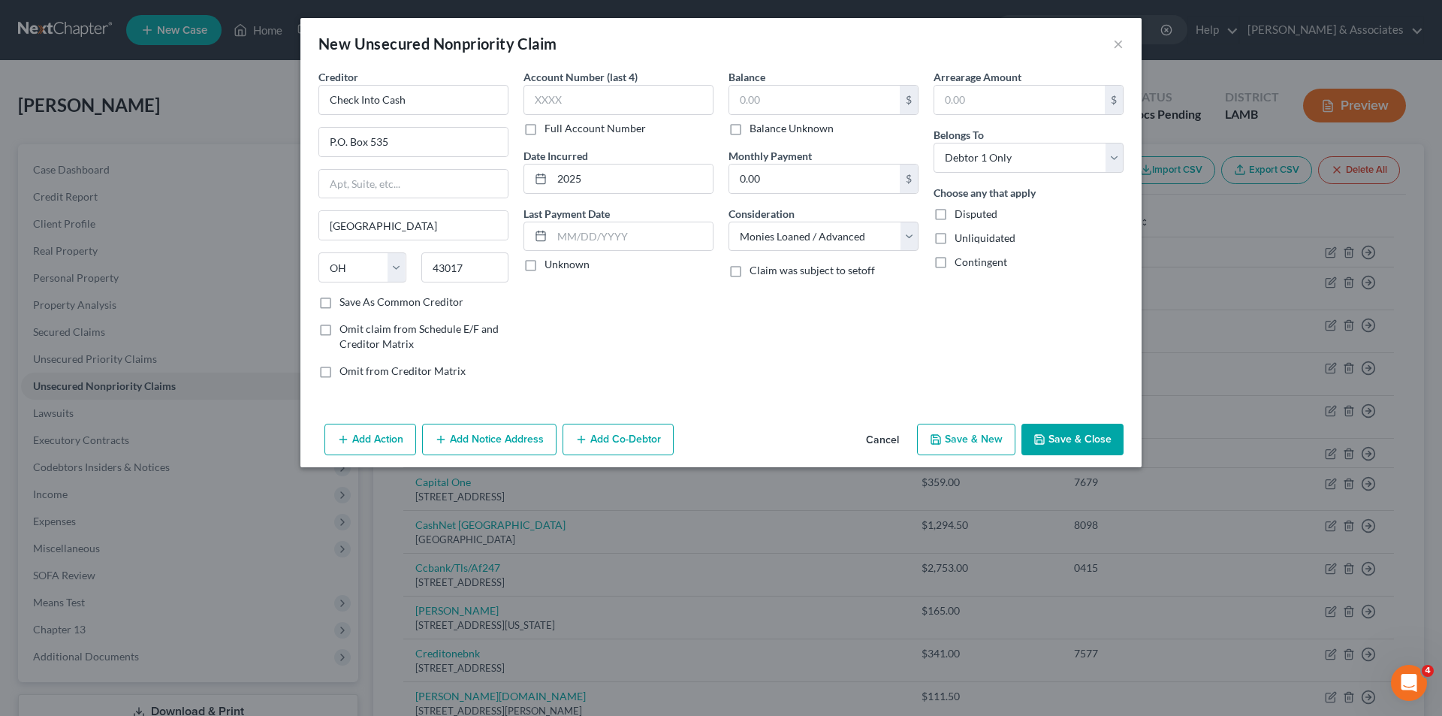
click at [1081, 434] on button "Save & Close" at bounding box center [1072, 440] width 102 height 32
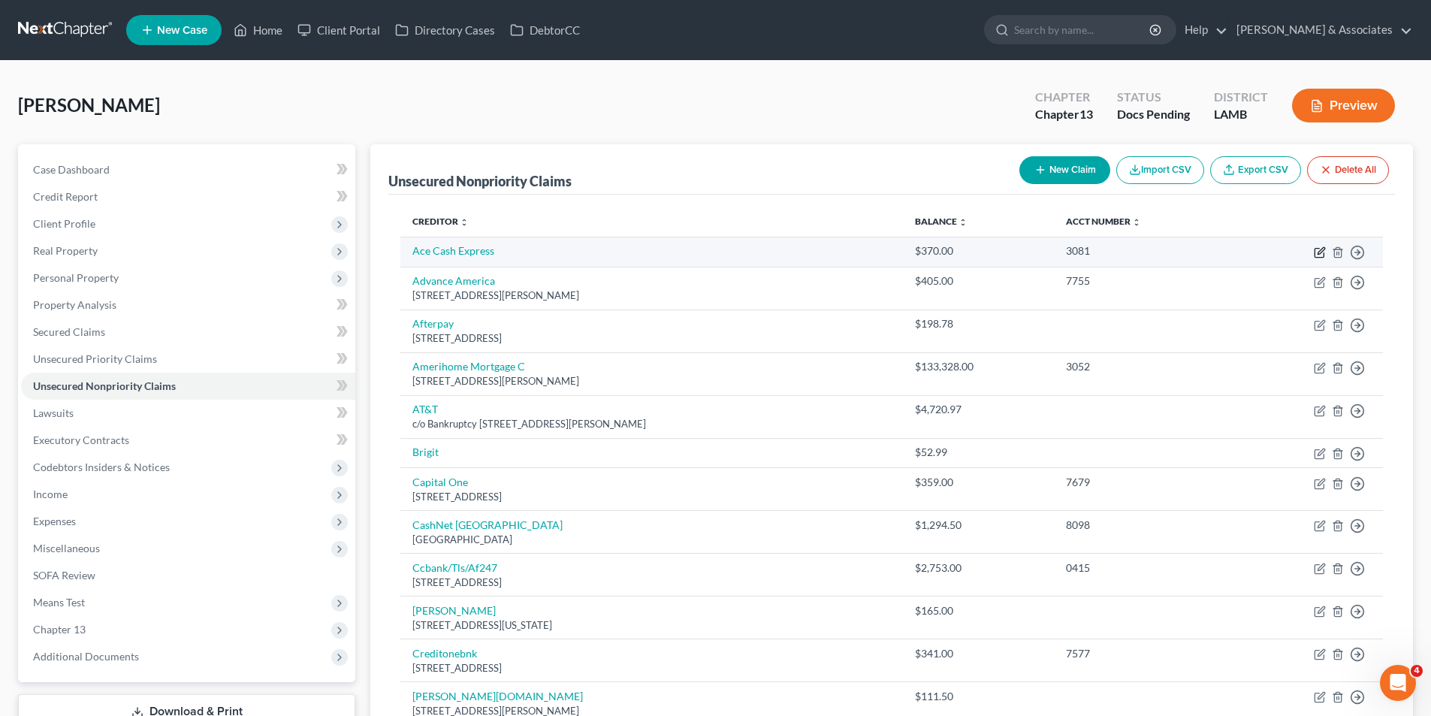
click at [1318, 252] on icon "button" at bounding box center [1320, 250] width 7 height 7
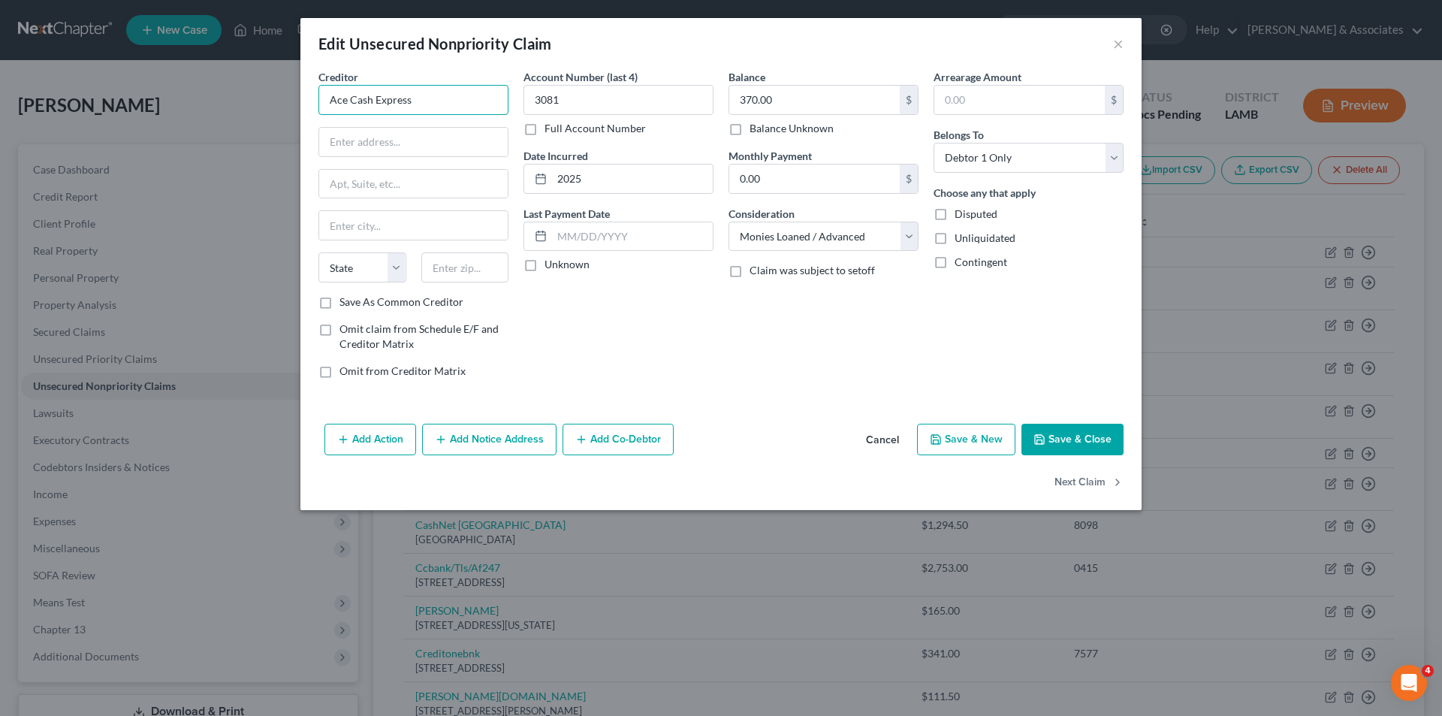
click at [466, 108] on input "Ace Cash Express" at bounding box center [413, 100] width 190 height 30
click at [452, 136] on div "4065 Florida Blvd Suite 3, Baton Rouge, LA 70808" at bounding box center [408, 140] width 156 height 13
click at [828, 369] on div "Balance 370.00 $ Balance Unknown Balance Undetermined 370.00 $ Balance Unknown …" at bounding box center [823, 229] width 205 height 321
click at [1051, 444] on button "Save & Close" at bounding box center [1072, 440] width 102 height 32
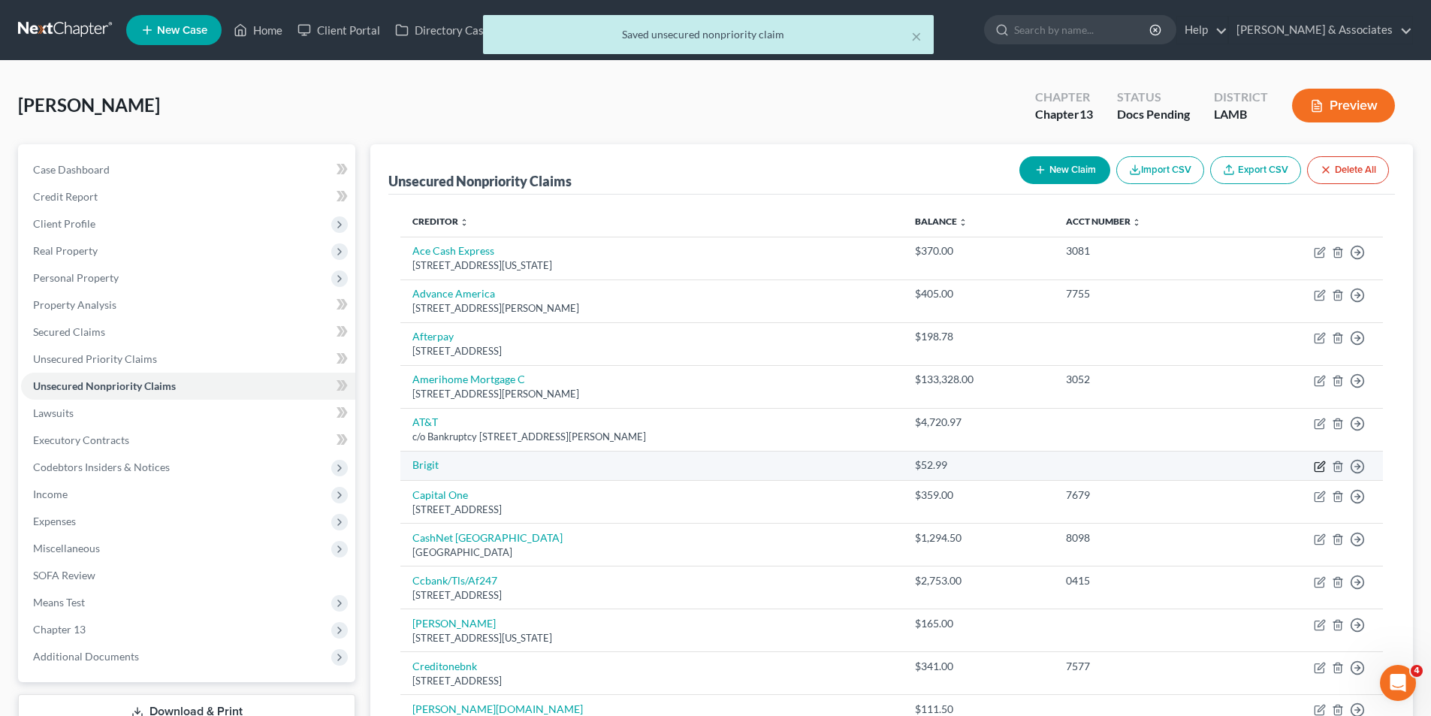
click at [1319, 469] on icon "button" at bounding box center [1319, 466] width 12 height 12
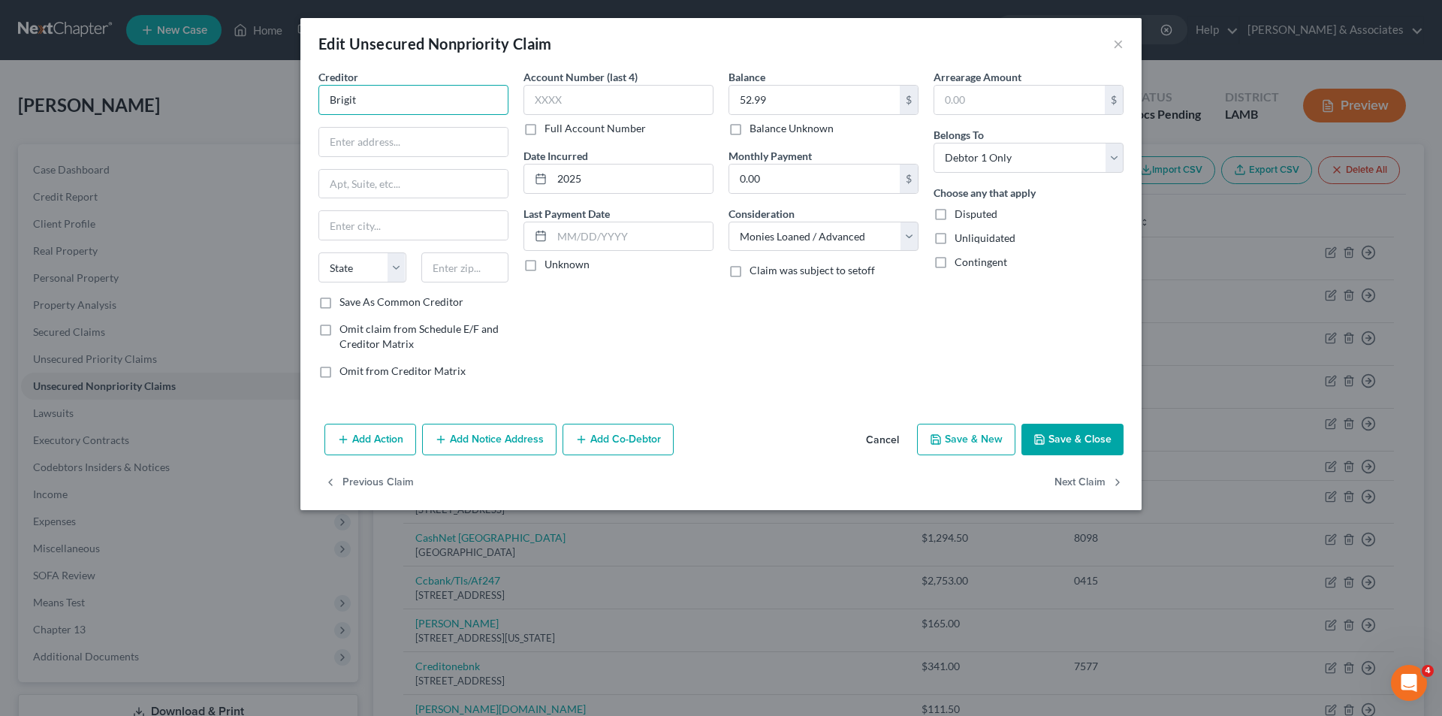
click at [381, 93] on input "Brigit" at bounding box center [413, 100] width 190 height 30
click at [1117, 48] on button "×" at bounding box center [1118, 44] width 11 height 18
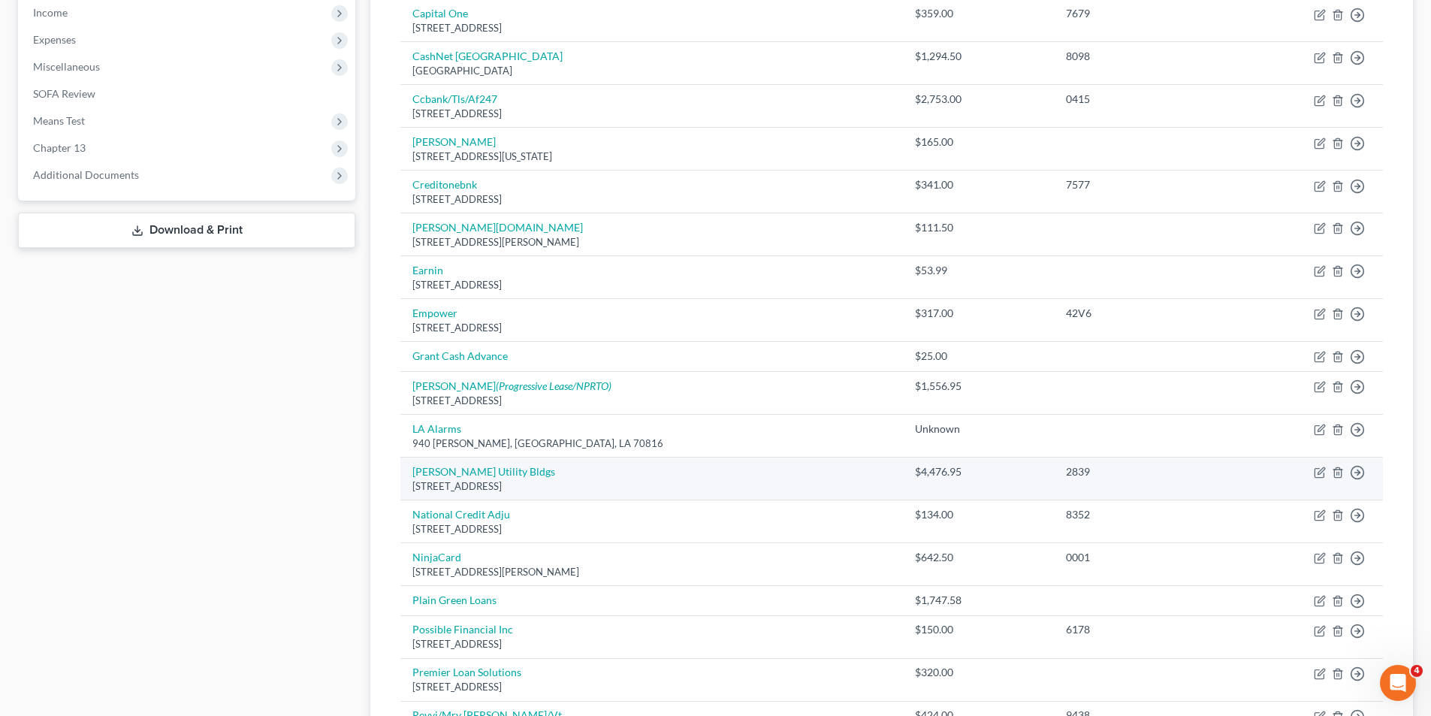
scroll to position [526, 0]
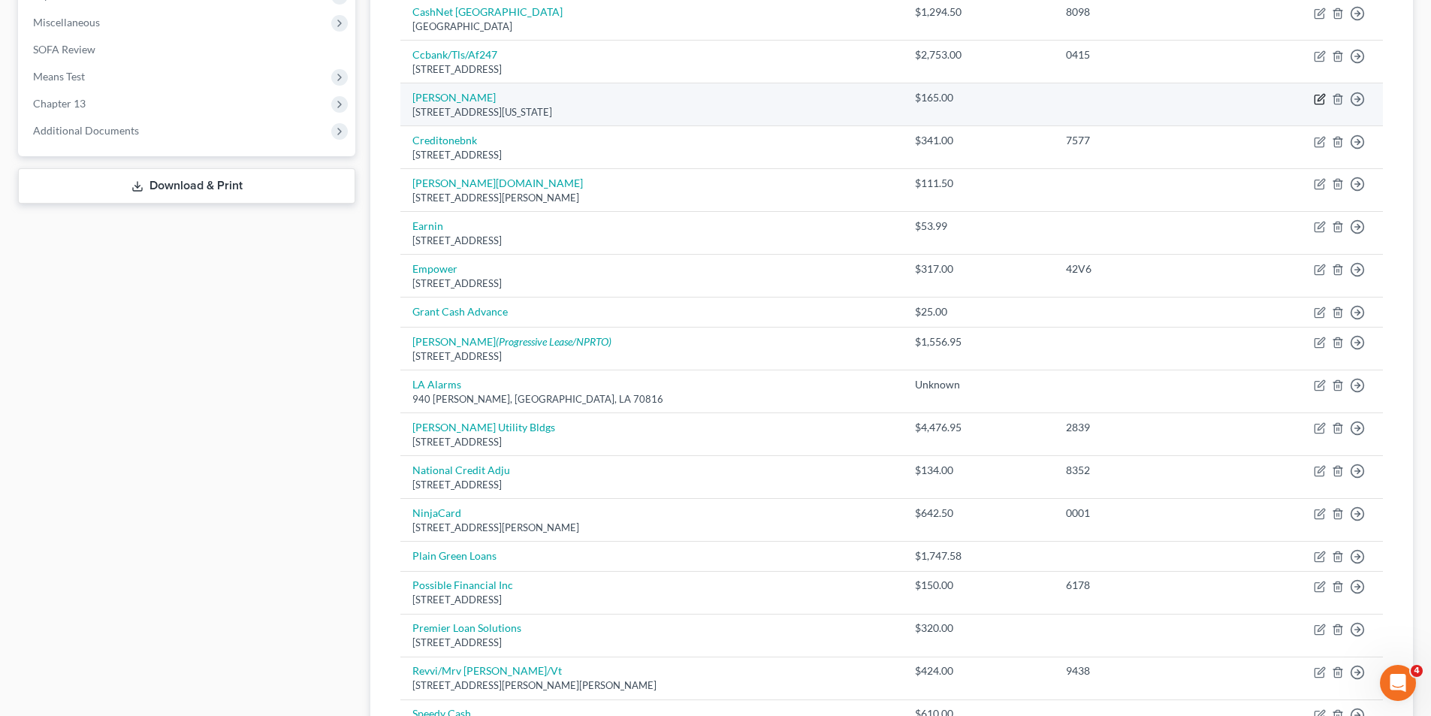
click at [1314, 99] on icon "button" at bounding box center [1319, 99] width 12 height 12
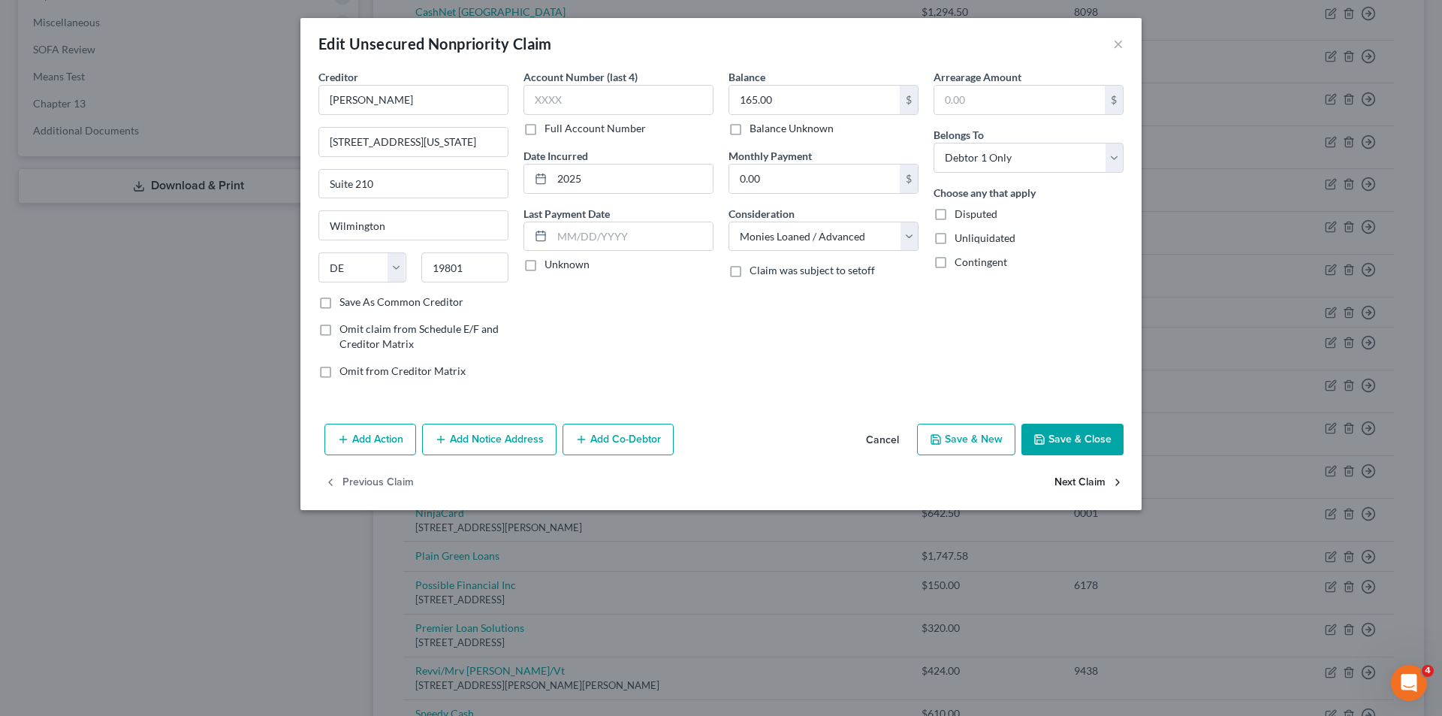
click at [1066, 475] on button "Next Claim" at bounding box center [1088, 483] width 69 height 32
click at [1066, 476] on button "Next Claim" at bounding box center [1088, 483] width 69 height 32
click at [1069, 481] on button "Next Claim" at bounding box center [1088, 483] width 69 height 32
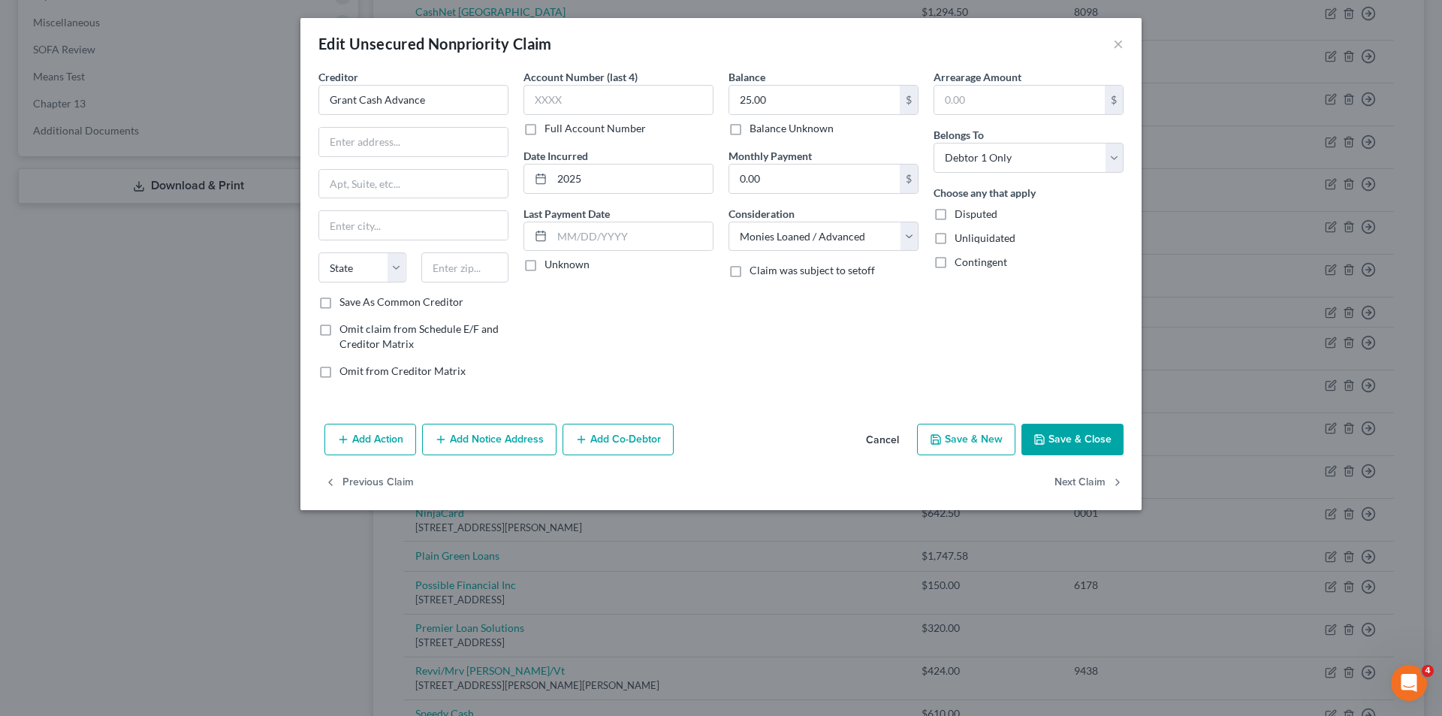
click at [1090, 447] on button "Save & Close" at bounding box center [1072, 440] width 102 height 32
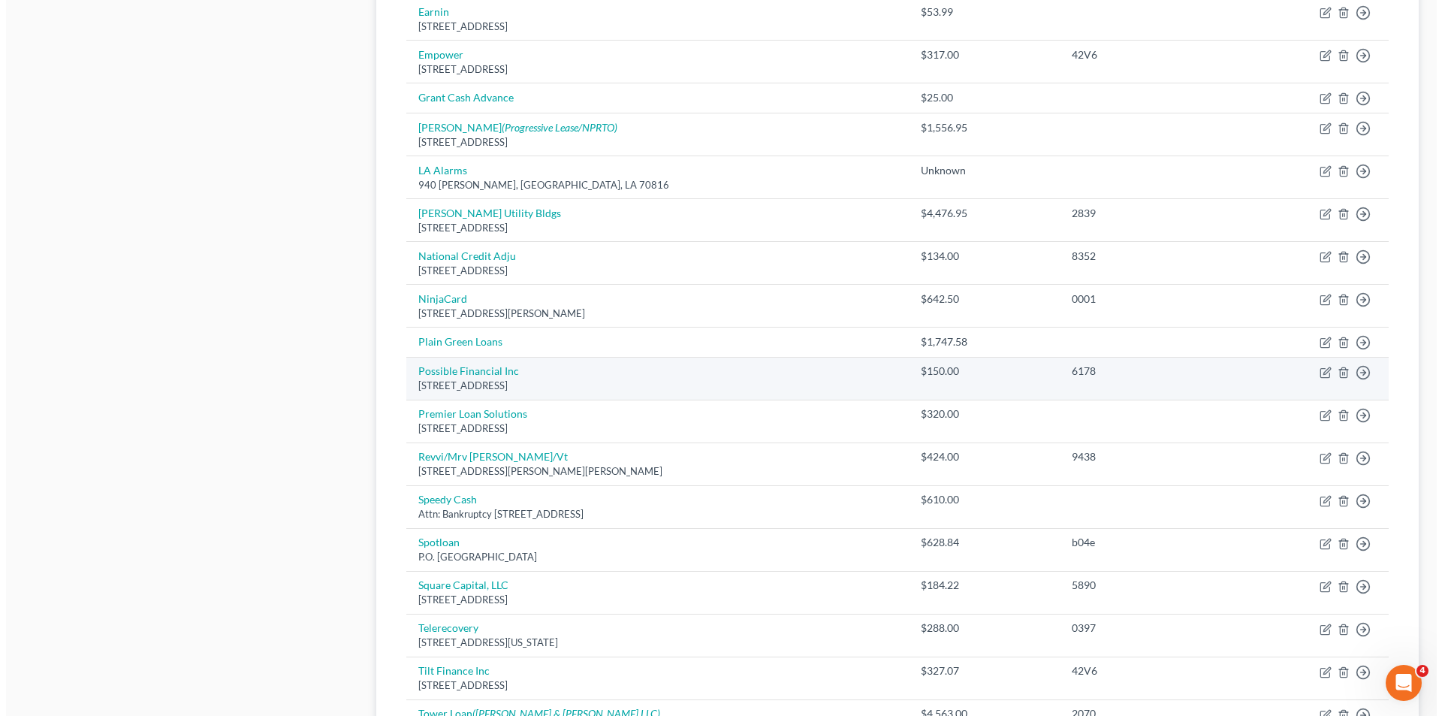
scroll to position [620, 0]
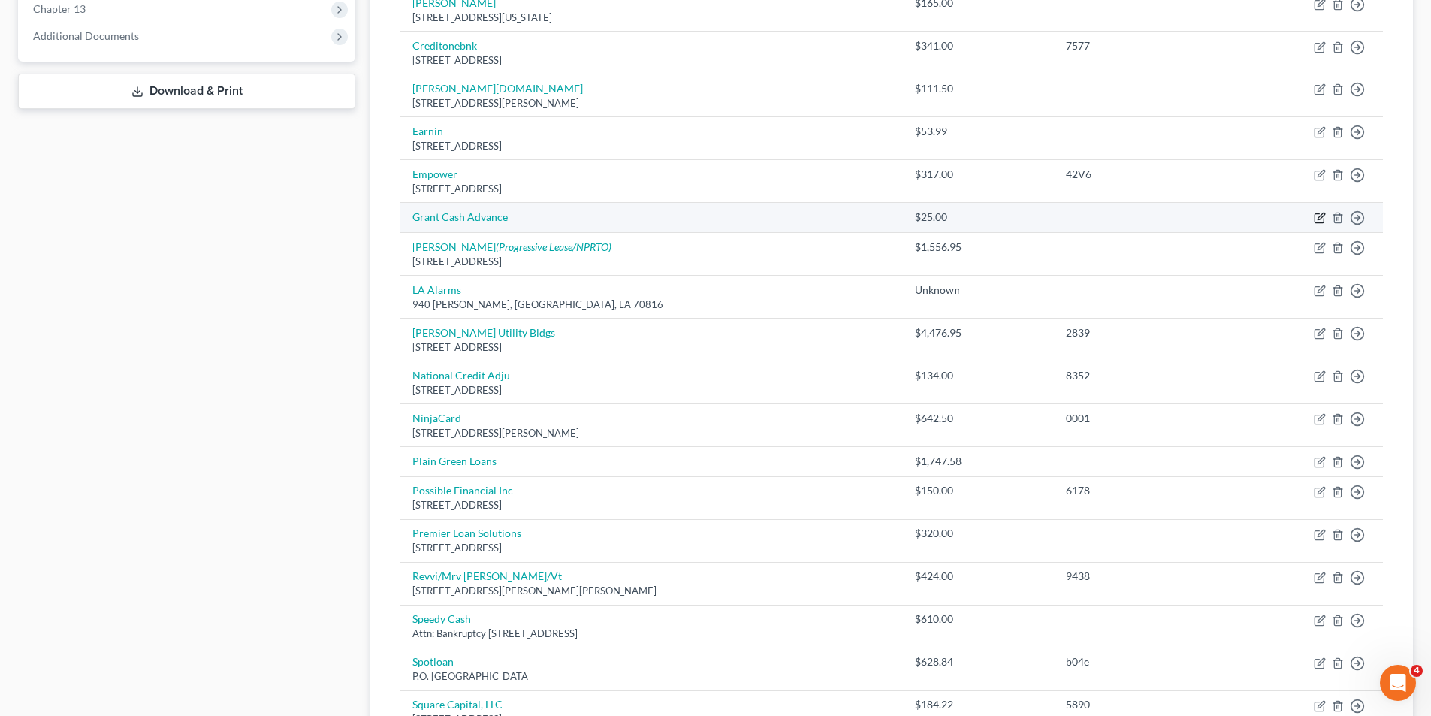
click at [1316, 217] on icon "button" at bounding box center [1319, 218] width 12 height 12
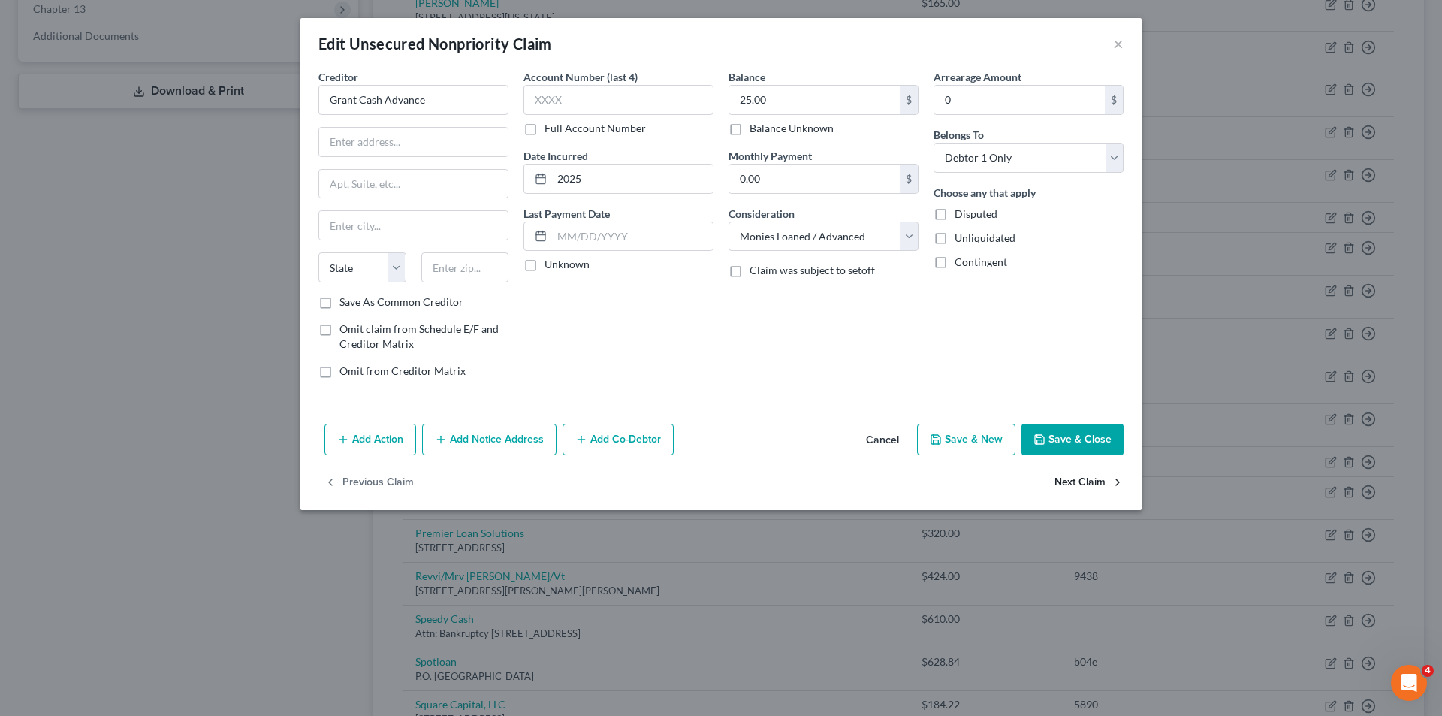
click at [1096, 480] on button "Next Claim" at bounding box center [1088, 483] width 69 height 32
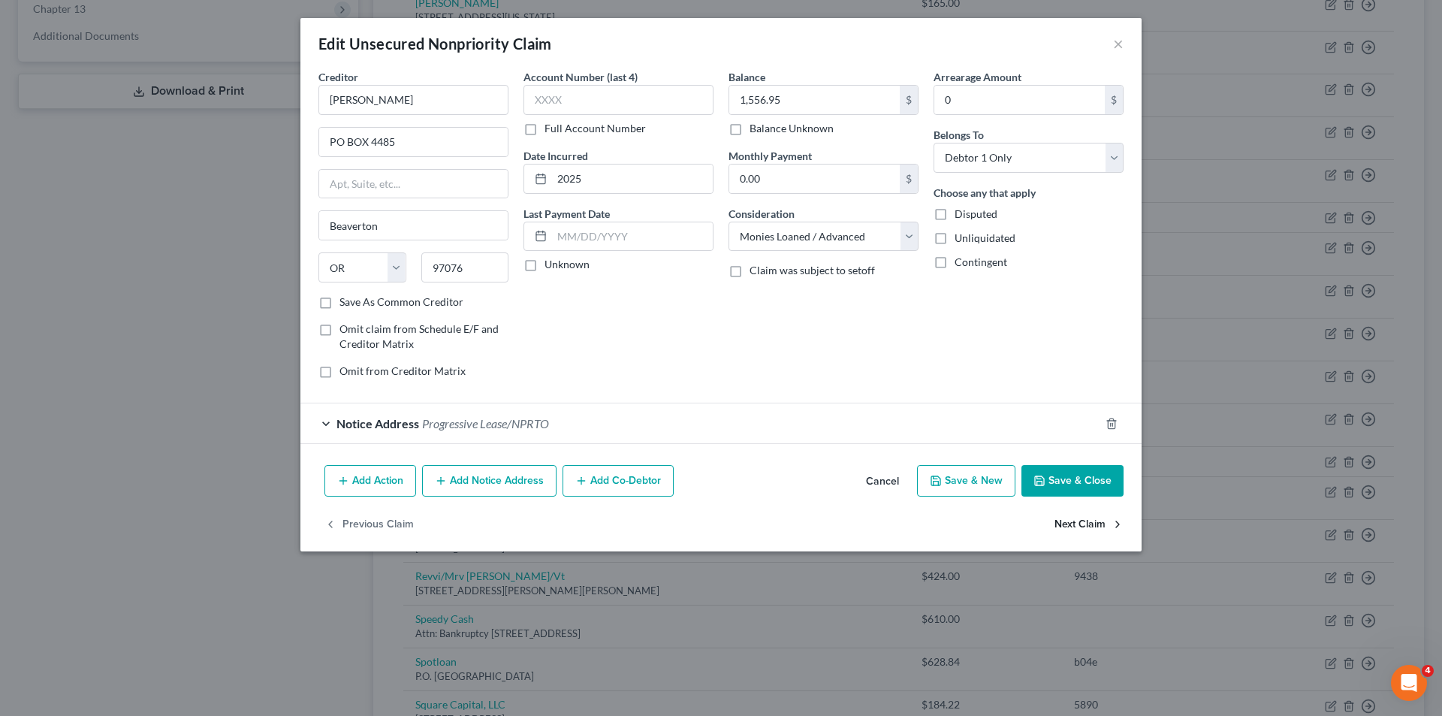
click at [1084, 522] on button "Next Claim" at bounding box center [1088, 524] width 69 height 32
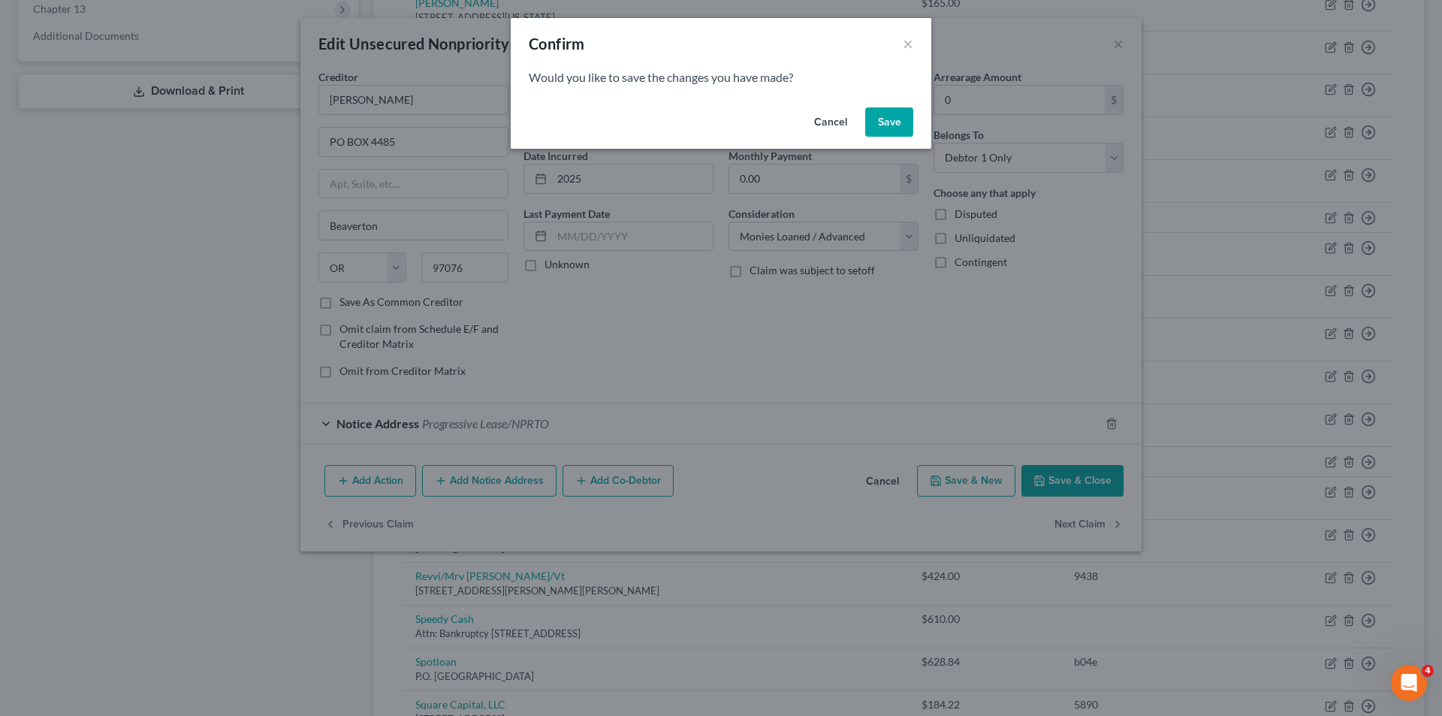
click at [879, 113] on button "Save" at bounding box center [889, 122] width 48 height 30
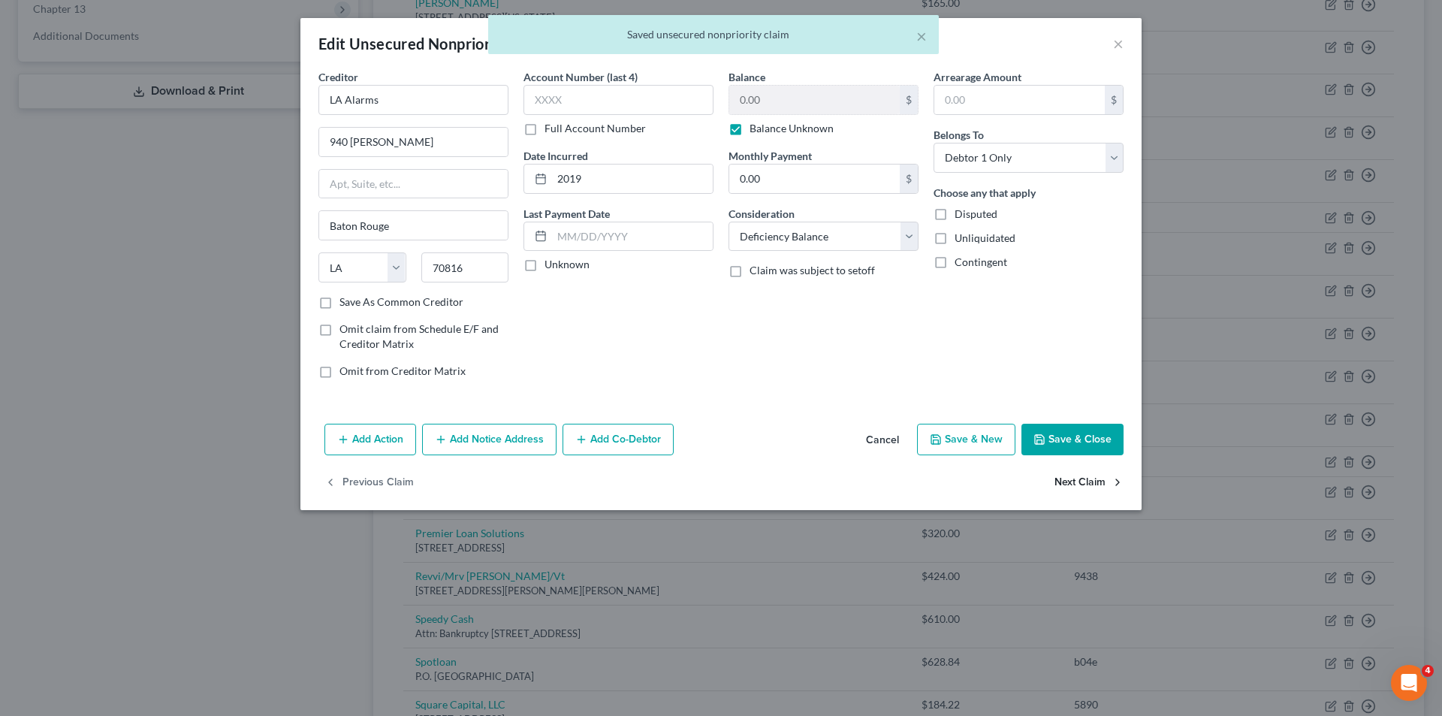
click at [1072, 481] on button "Next Claim" at bounding box center [1088, 483] width 69 height 32
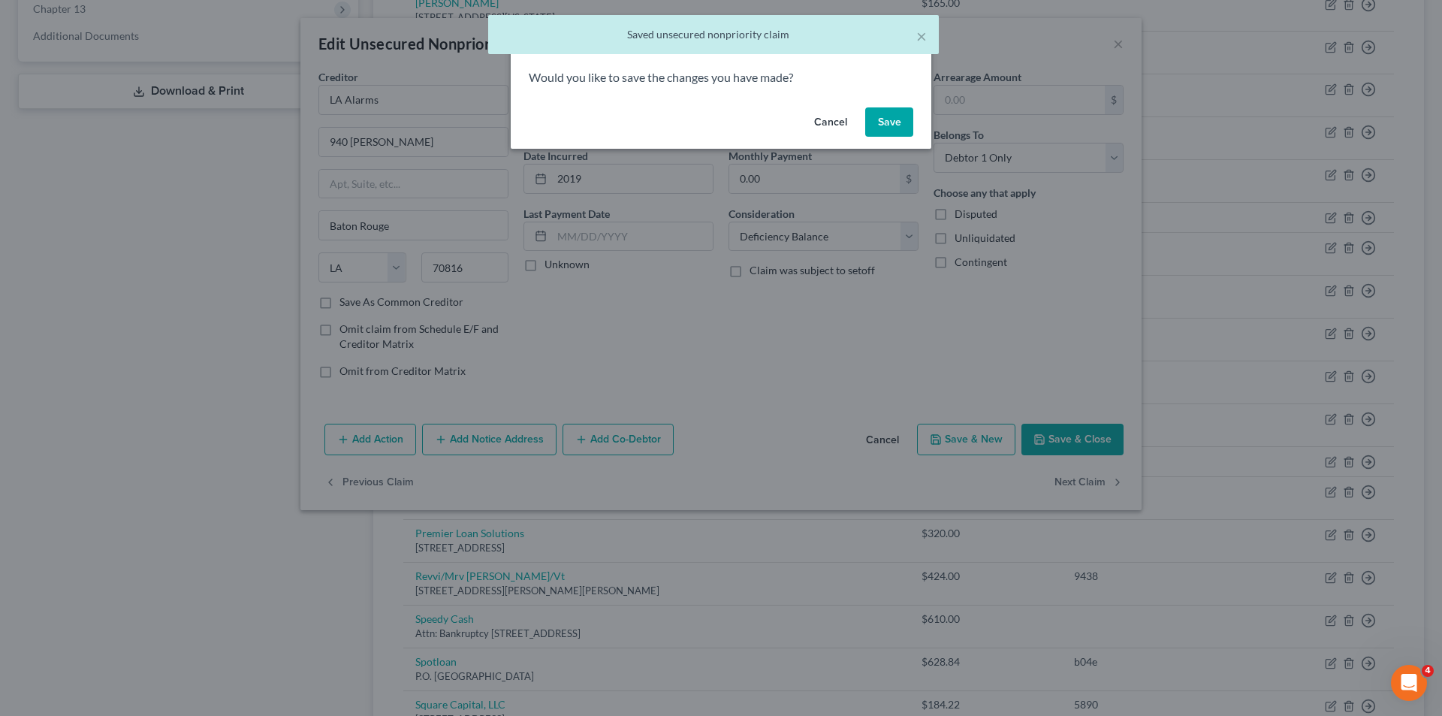
click at [869, 125] on button "Save" at bounding box center [889, 122] width 48 height 30
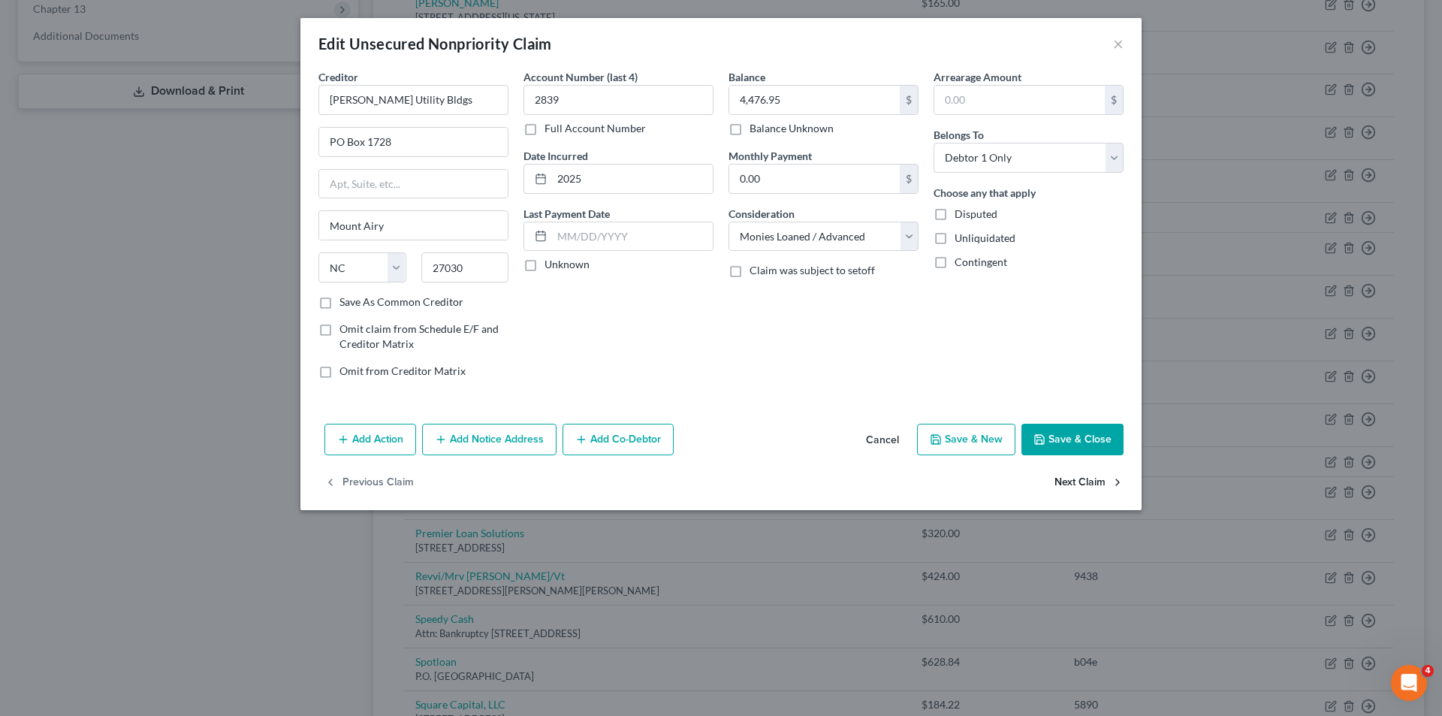
click at [1096, 481] on button "Next Claim" at bounding box center [1088, 483] width 69 height 32
click at [1118, 49] on button "×" at bounding box center [1118, 44] width 11 height 18
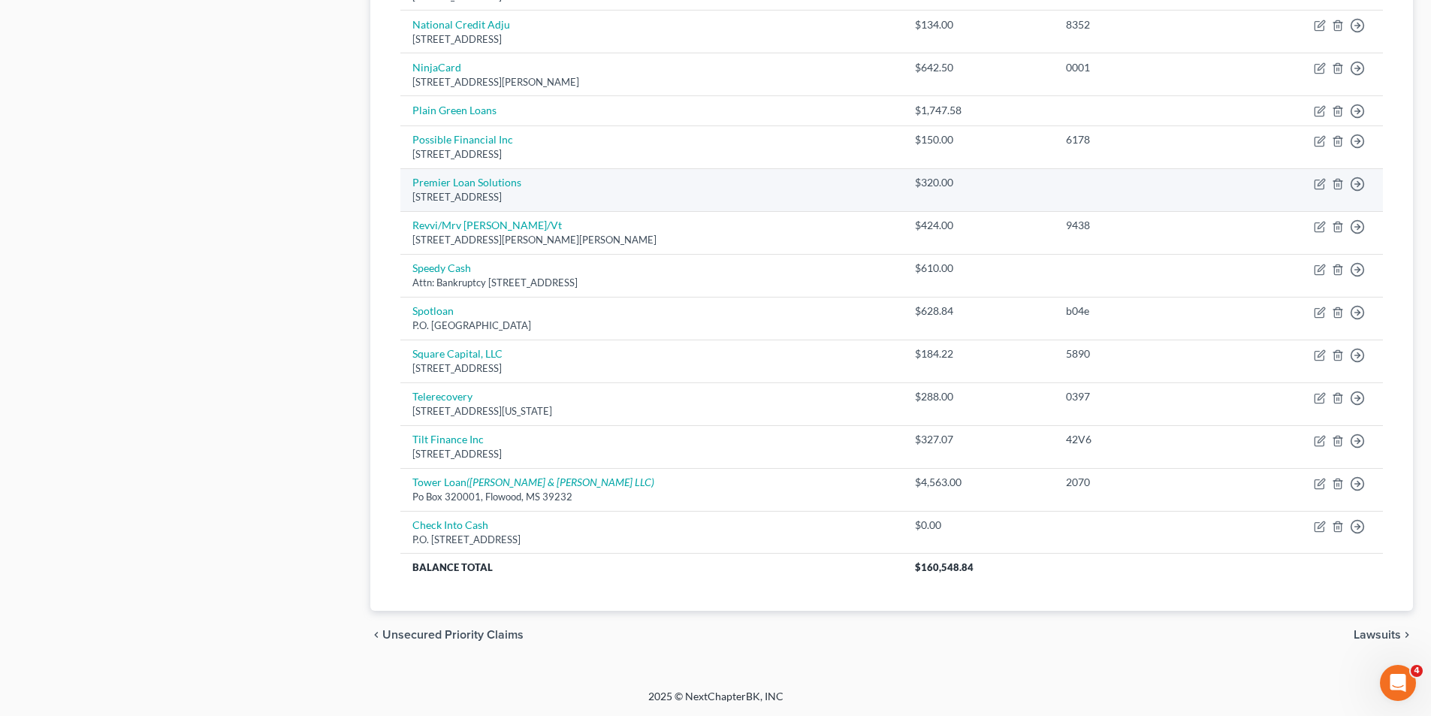
scroll to position [796, 0]
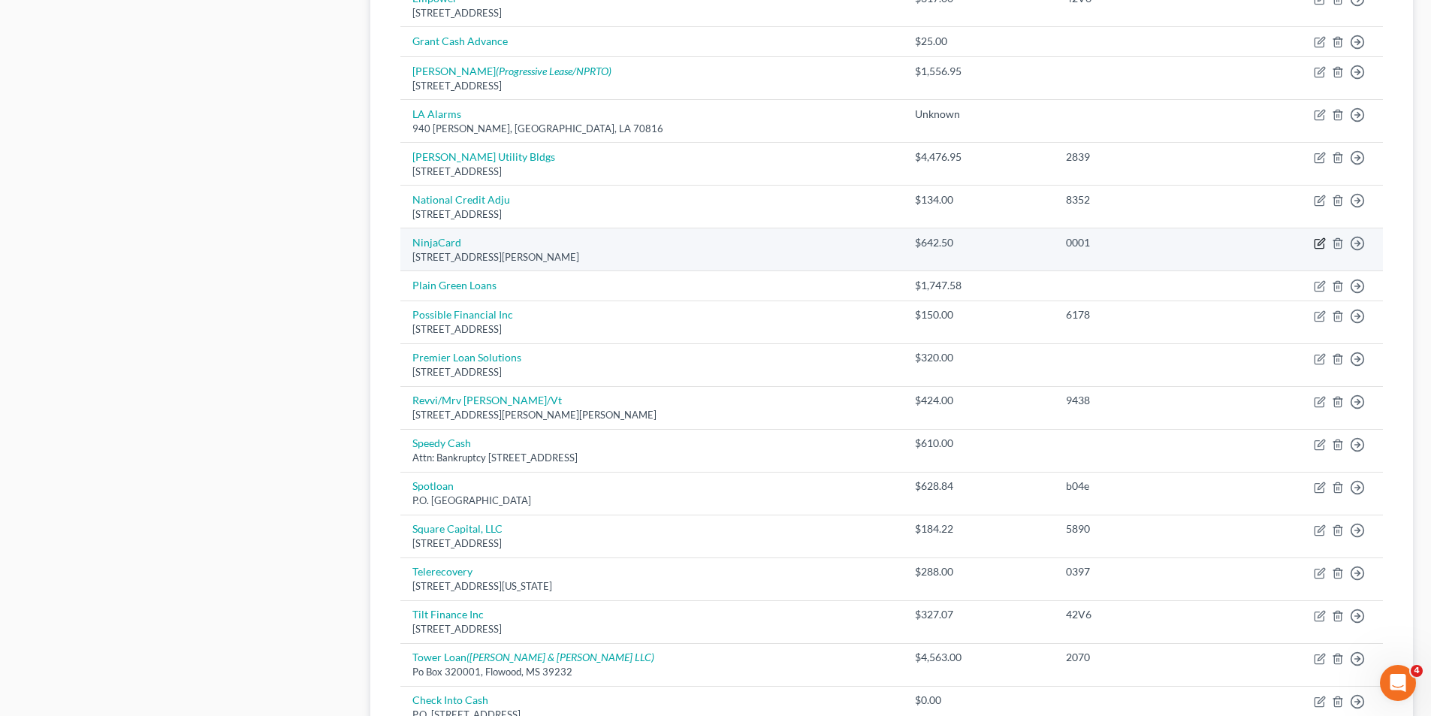
click at [1314, 241] on icon "button" at bounding box center [1318, 244] width 9 height 9
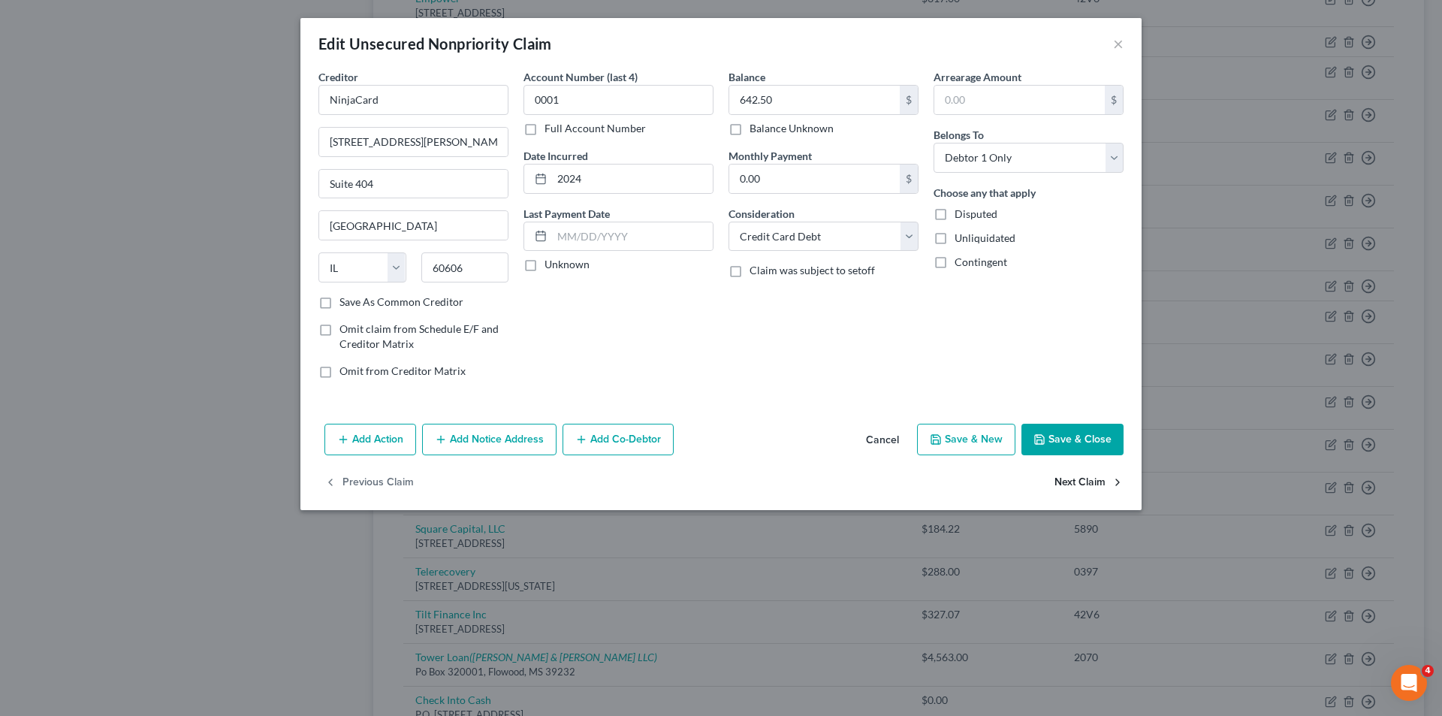
click at [1111, 477] on icon "button" at bounding box center [1117, 482] width 12 height 12
click at [1111, 481] on icon "button" at bounding box center [1117, 482] width 12 height 12
click at [1102, 481] on button "Next Claim" at bounding box center [1088, 483] width 69 height 32
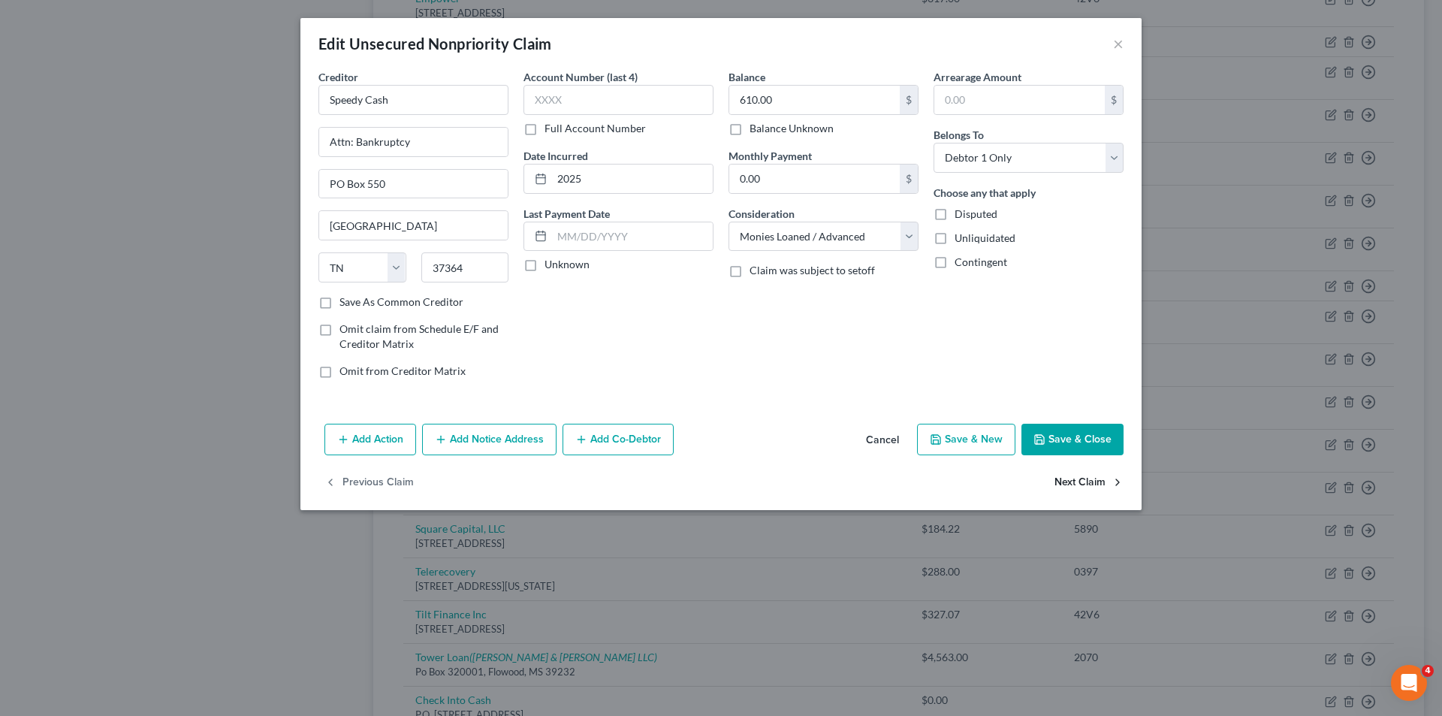
click at [1102, 481] on button "Next Claim" at bounding box center [1088, 483] width 69 height 32
click at [393, 473] on button "Previous Claim" at bounding box center [368, 483] width 89 height 32
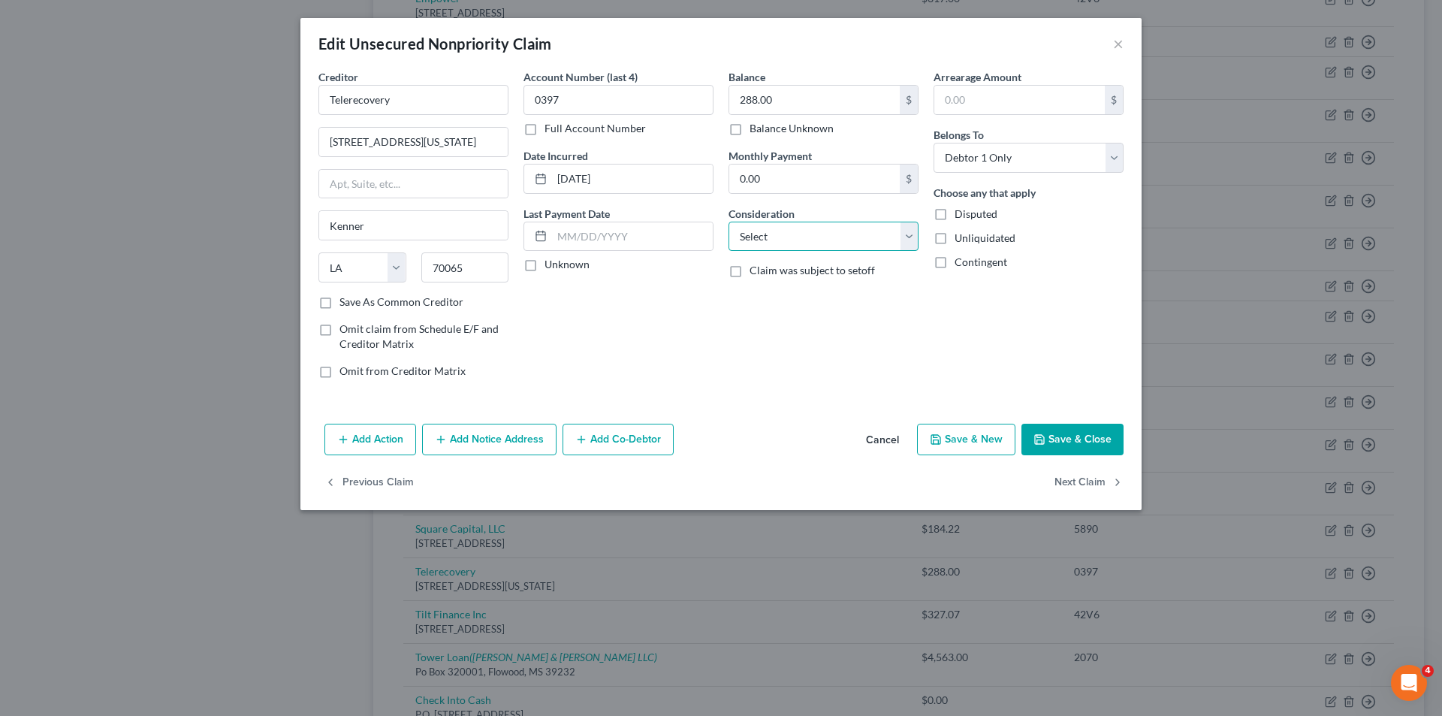
drag, startPoint x: 806, startPoint y: 235, endPoint x: 807, endPoint y: 245, distance: 9.8
click at [806, 235] on select "Select Cable / Satellite Services Collection Agency Credit Card Debt Debt Couns…" at bounding box center [823, 237] width 190 height 30
click at [728, 222] on select "Select Cable / Satellite Services Collection Agency Credit Card Debt Debt Couns…" at bounding box center [823, 237] width 190 height 30
click at [1099, 480] on button "Next Claim" at bounding box center [1088, 483] width 69 height 32
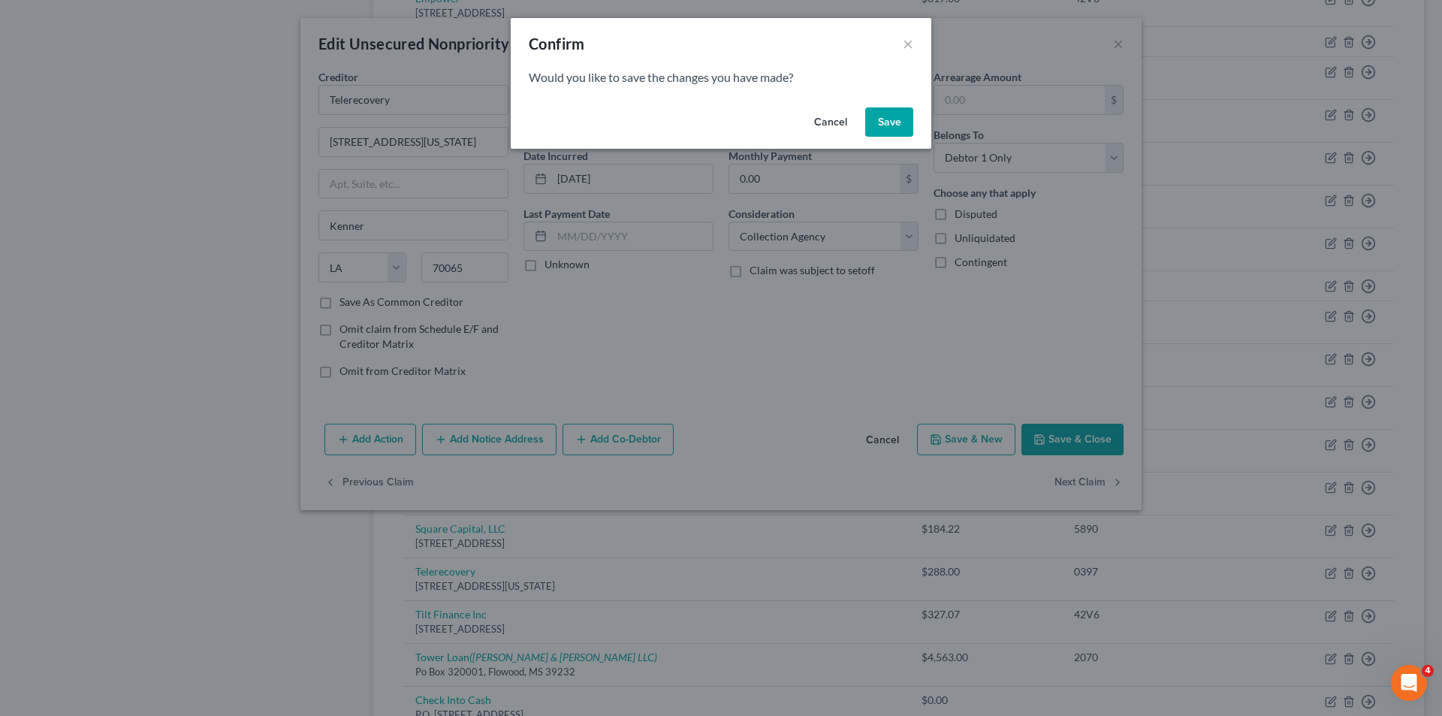
click at [885, 110] on button "Save" at bounding box center [889, 122] width 48 height 30
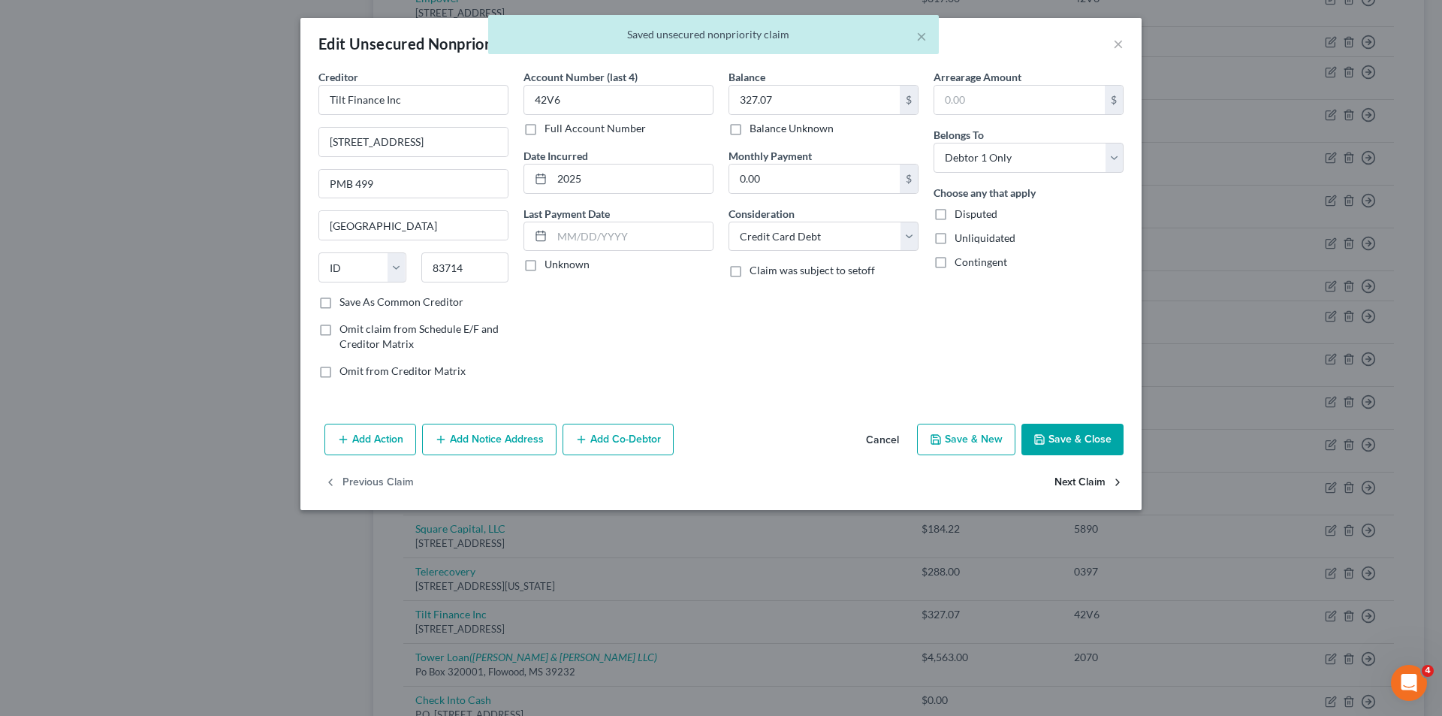
click at [1095, 479] on button "Next Claim" at bounding box center [1088, 483] width 69 height 32
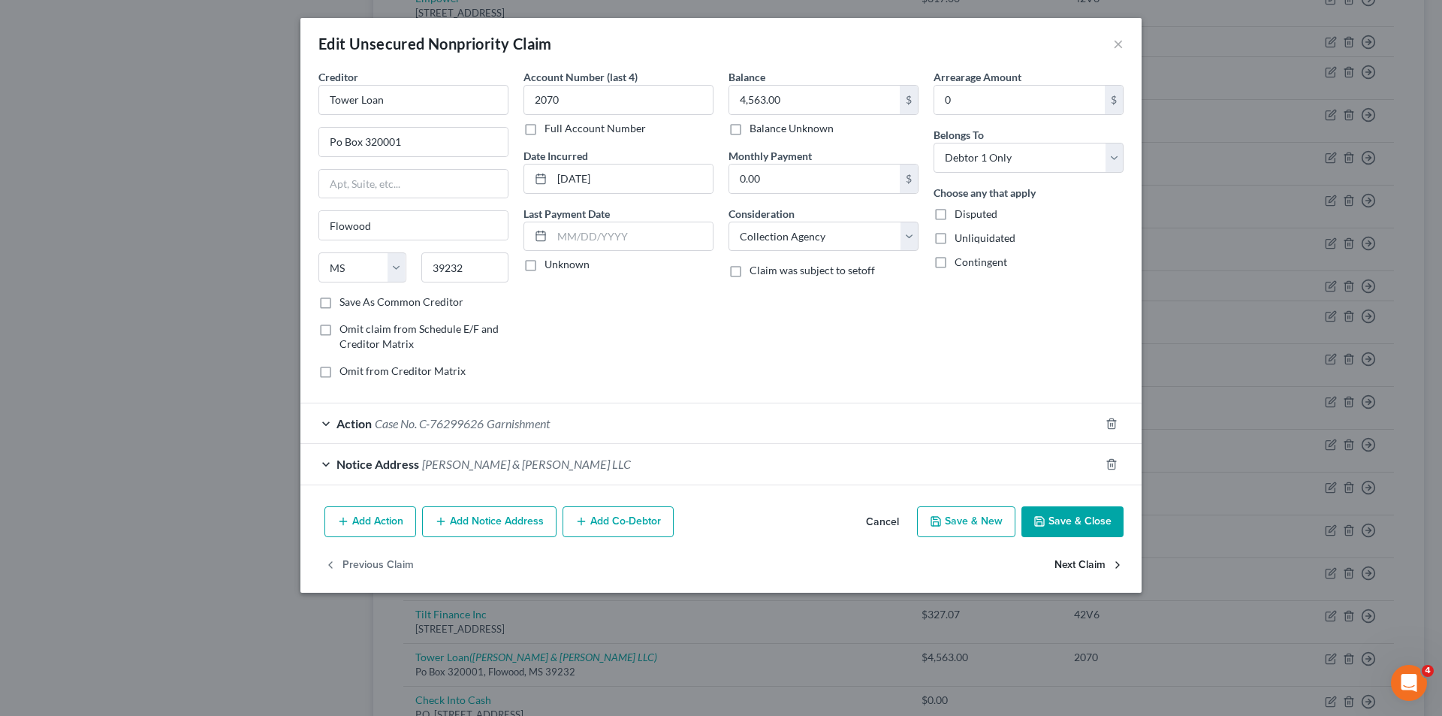
click at [1099, 566] on button "Next Claim" at bounding box center [1088, 565] width 69 height 32
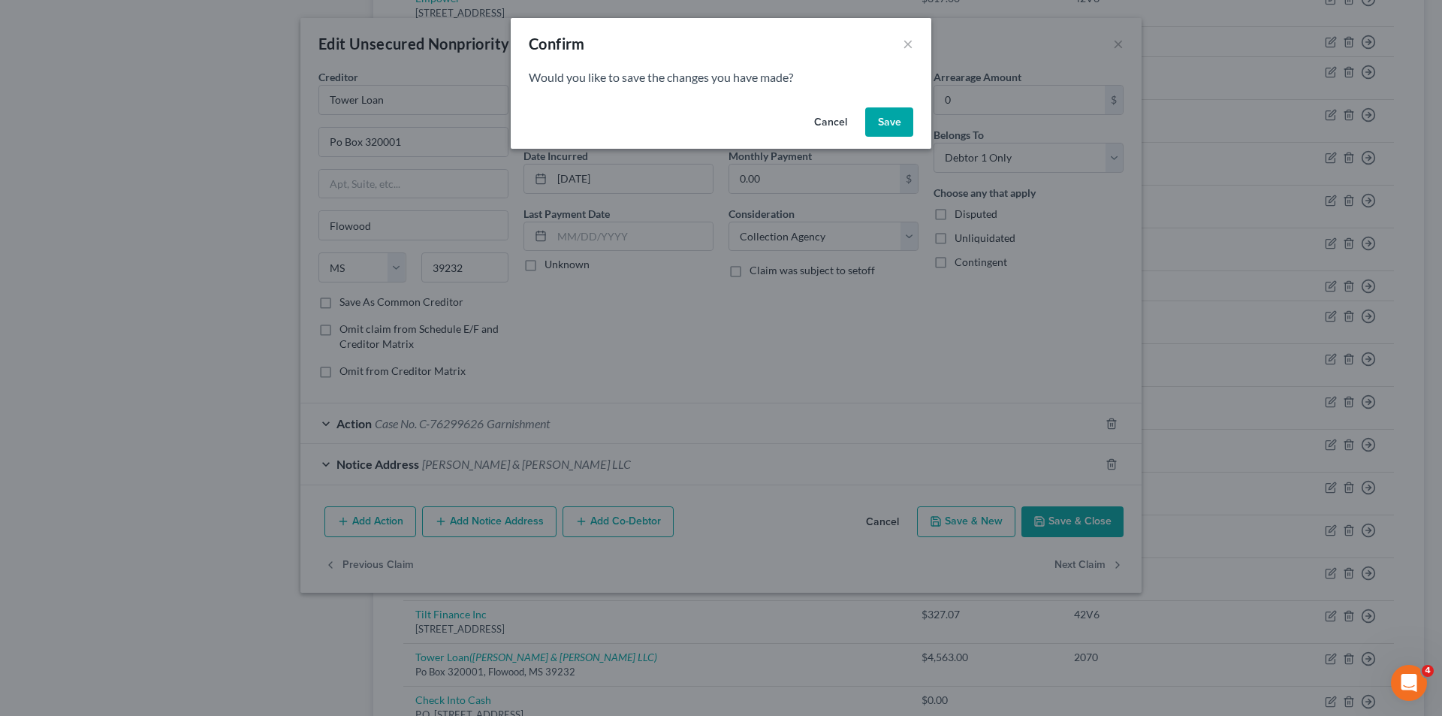
click at [899, 117] on button "Save" at bounding box center [889, 122] width 48 height 30
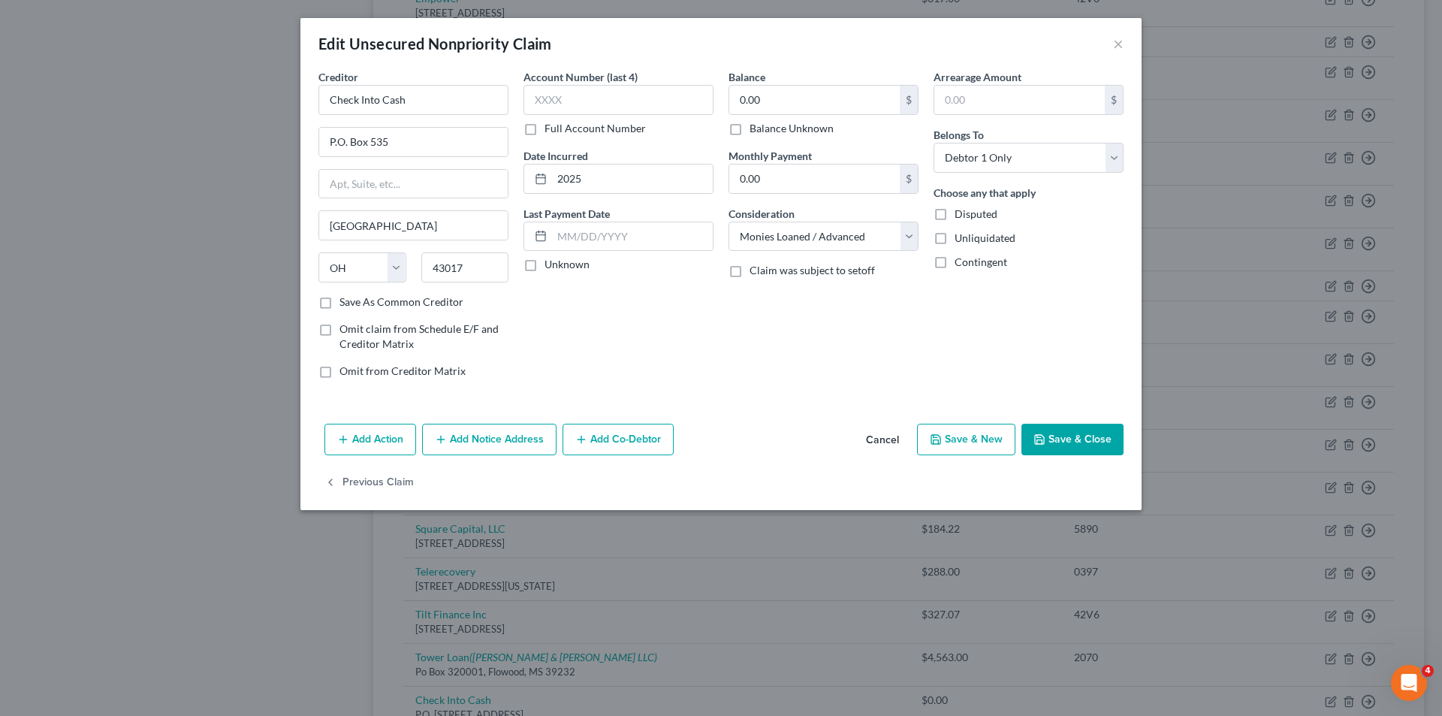
click at [1123, 46] on div "Edit Unsecured Nonpriority Claim ×" at bounding box center [720, 43] width 841 height 51
click at [1118, 46] on button "×" at bounding box center [1118, 44] width 11 height 18
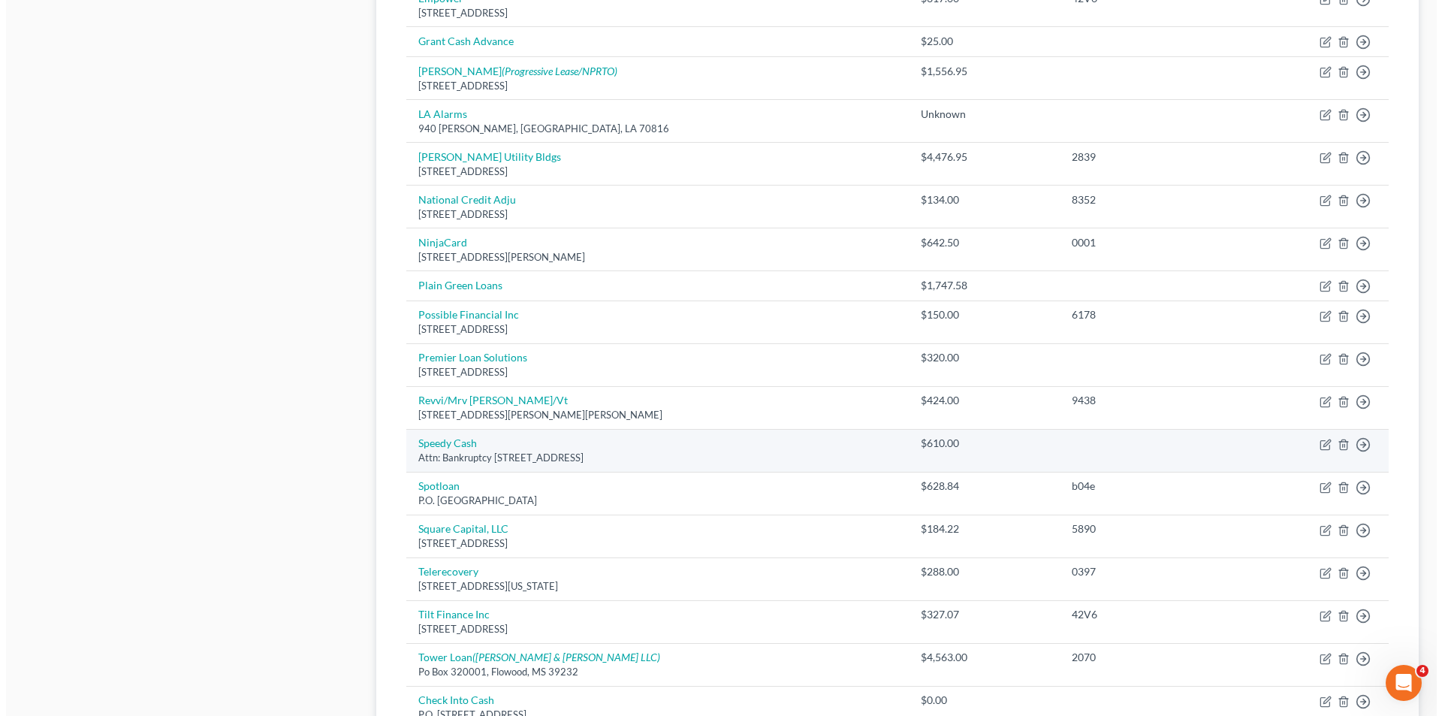
scroll to position [971, 0]
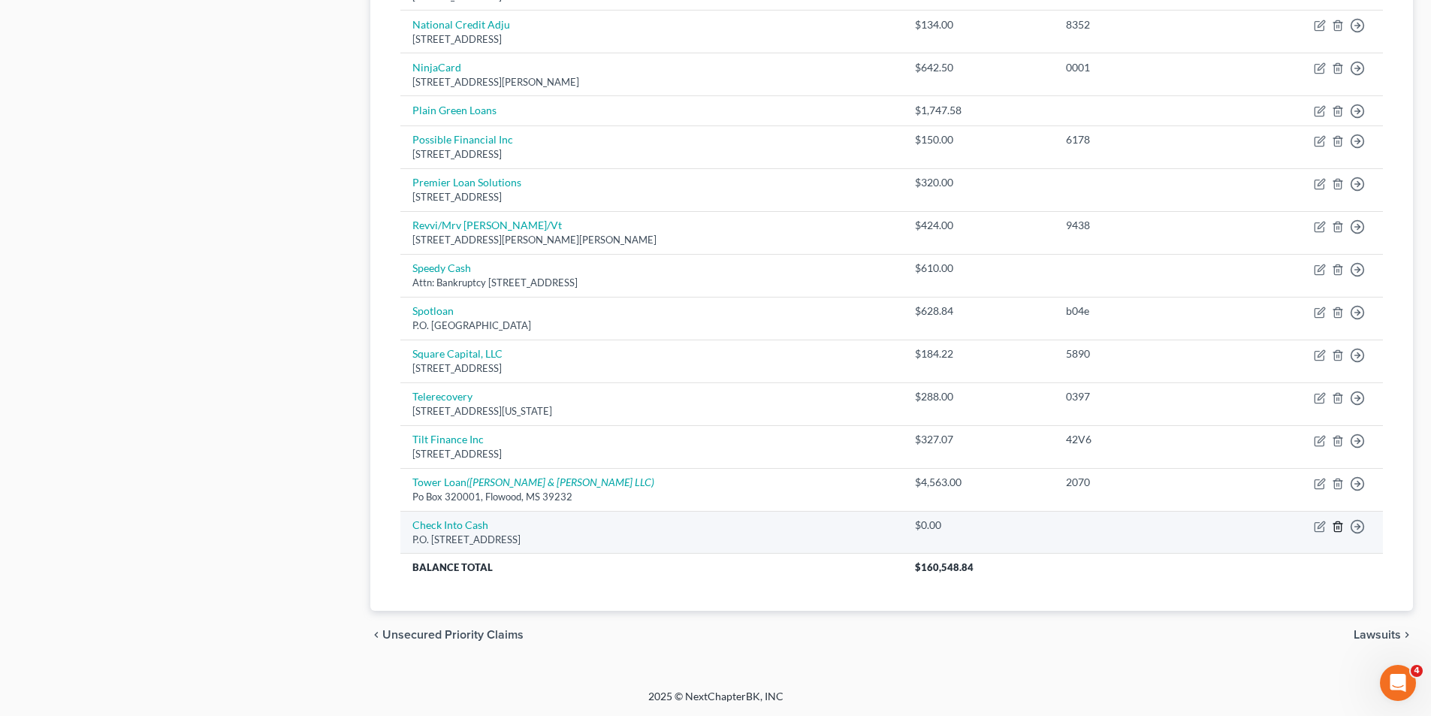
click at [1336, 525] on icon "button" at bounding box center [1337, 526] width 12 height 12
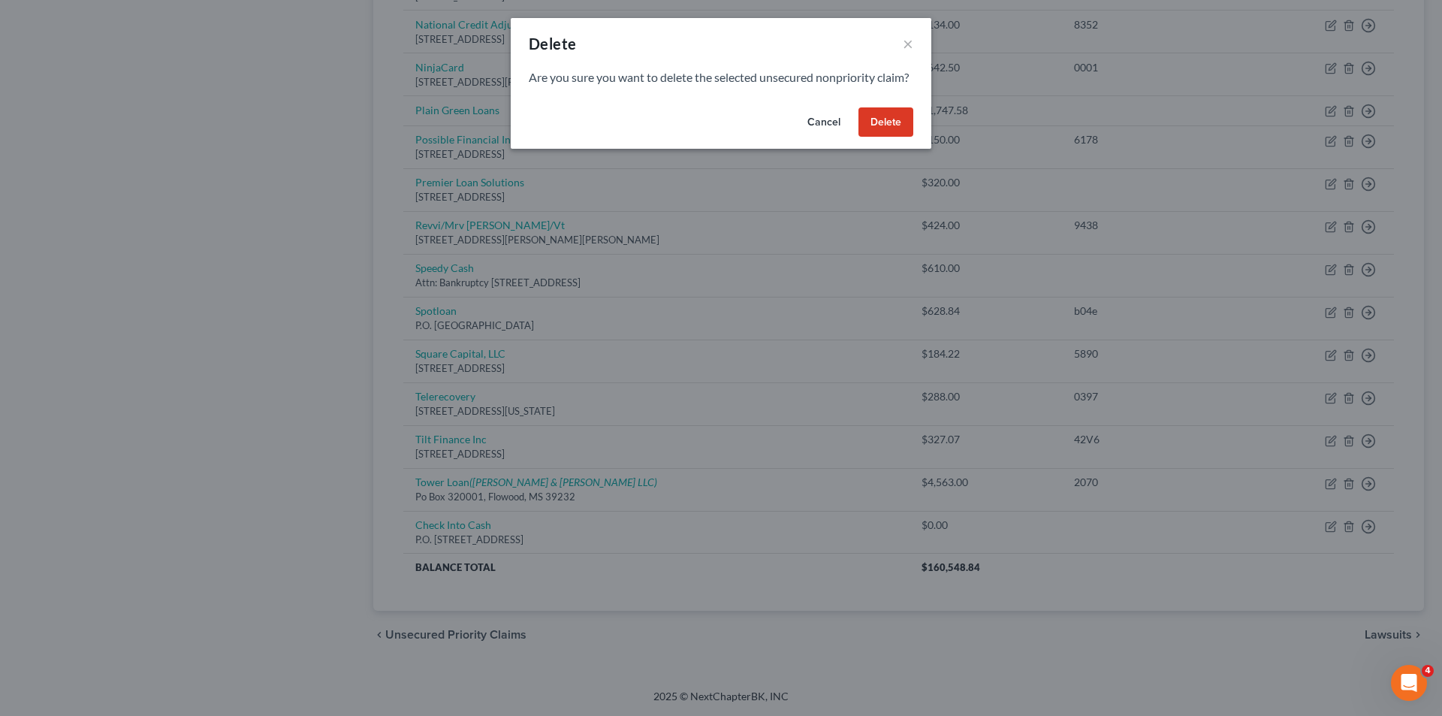
click at [907, 137] on button "Delete" at bounding box center [885, 122] width 55 height 30
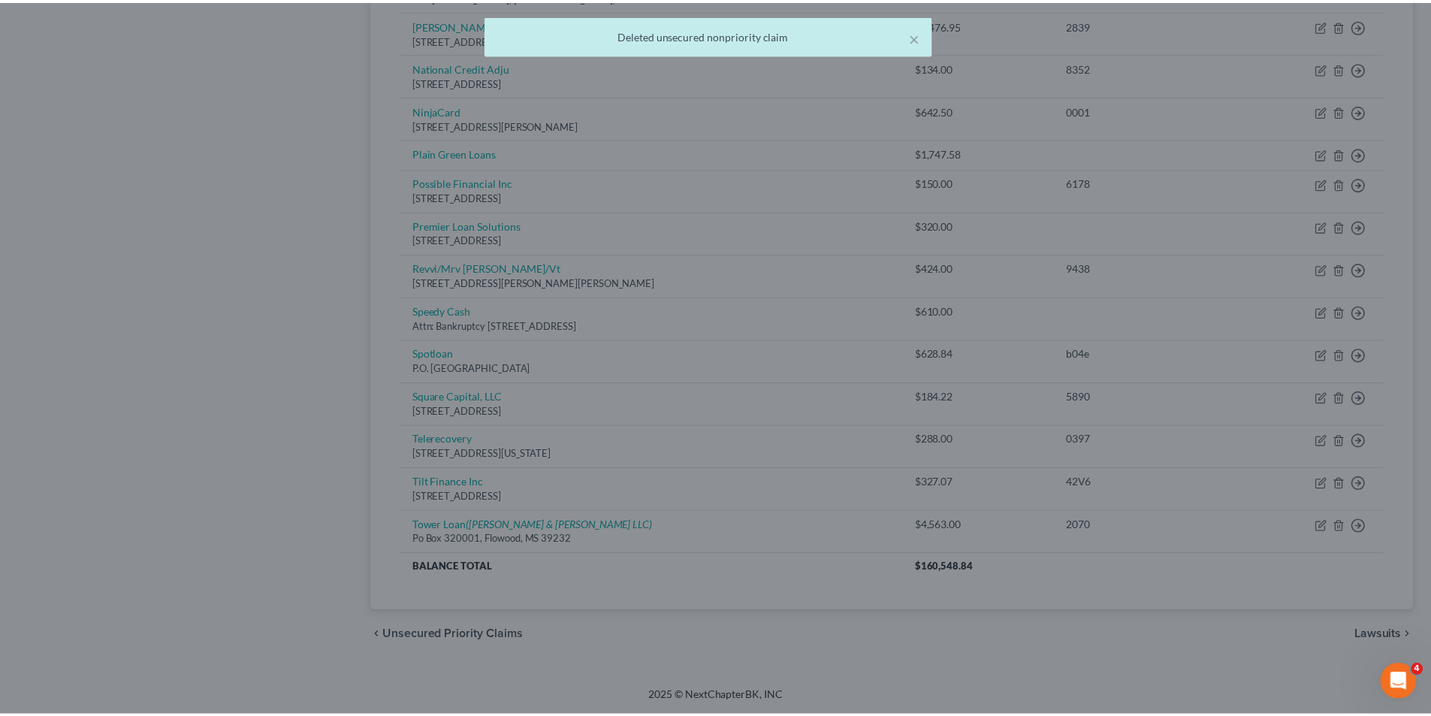
scroll to position [928, 0]
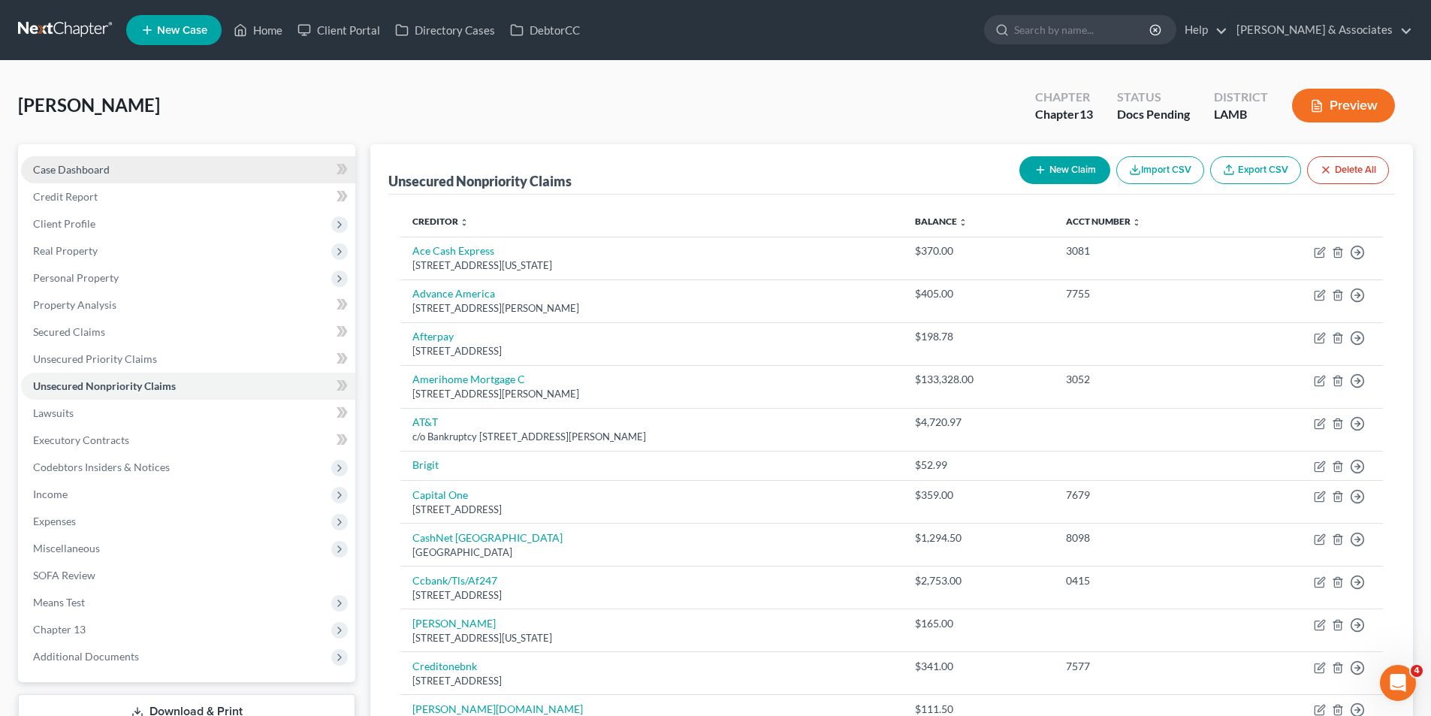
click at [103, 169] on span "Case Dashboard" at bounding box center [71, 169] width 77 height 13
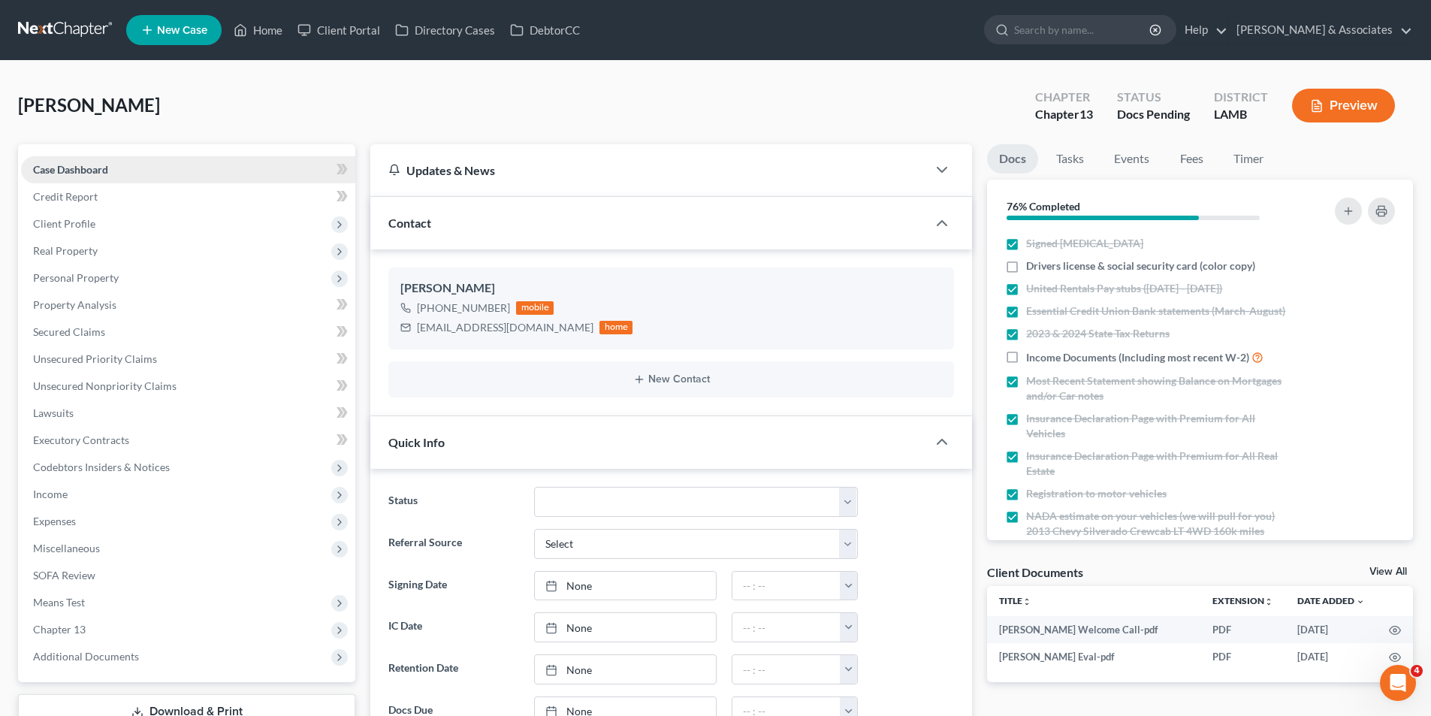
scroll to position [591, 0]
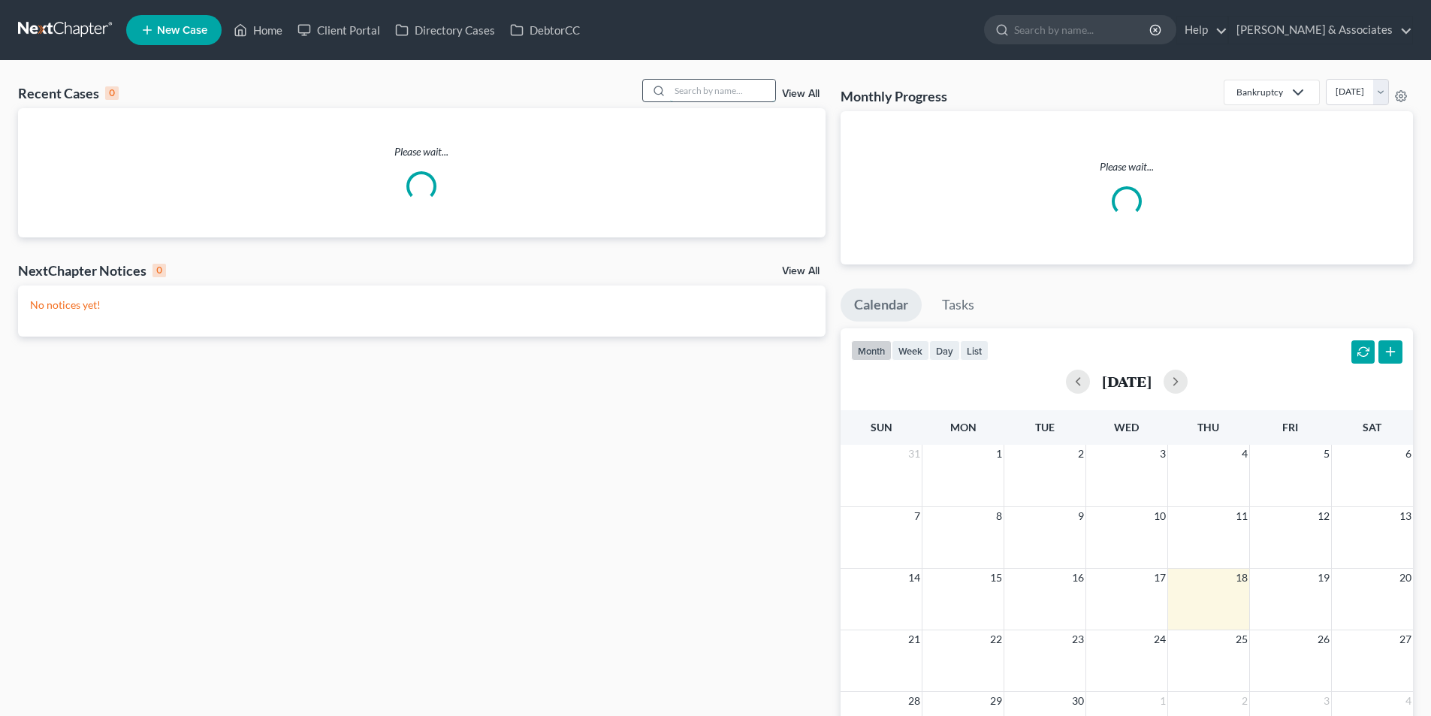
click at [729, 88] on input "search" at bounding box center [722, 91] width 105 height 22
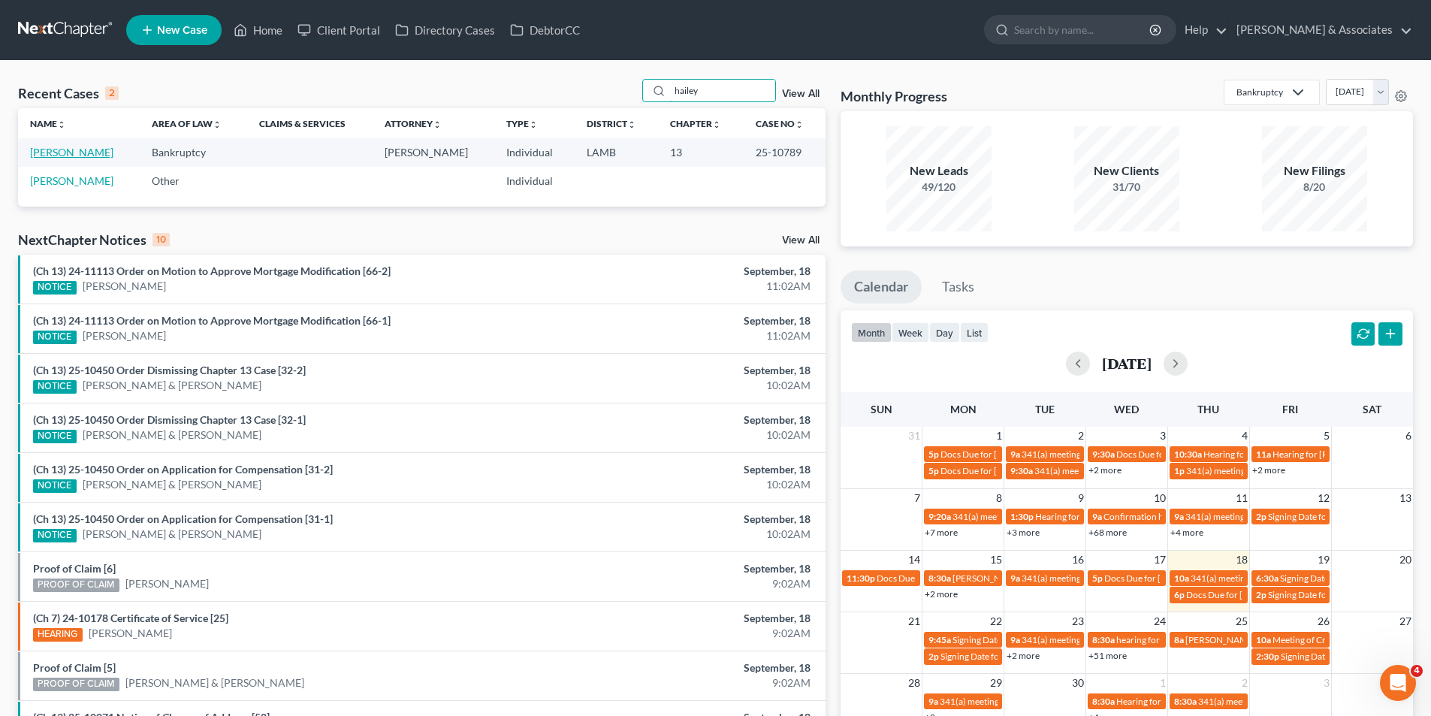
type input "hailey"
click at [46, 155] on link "Marino, Hailey" at bounding box center [71, 152] width 83 height 13
select select "8"
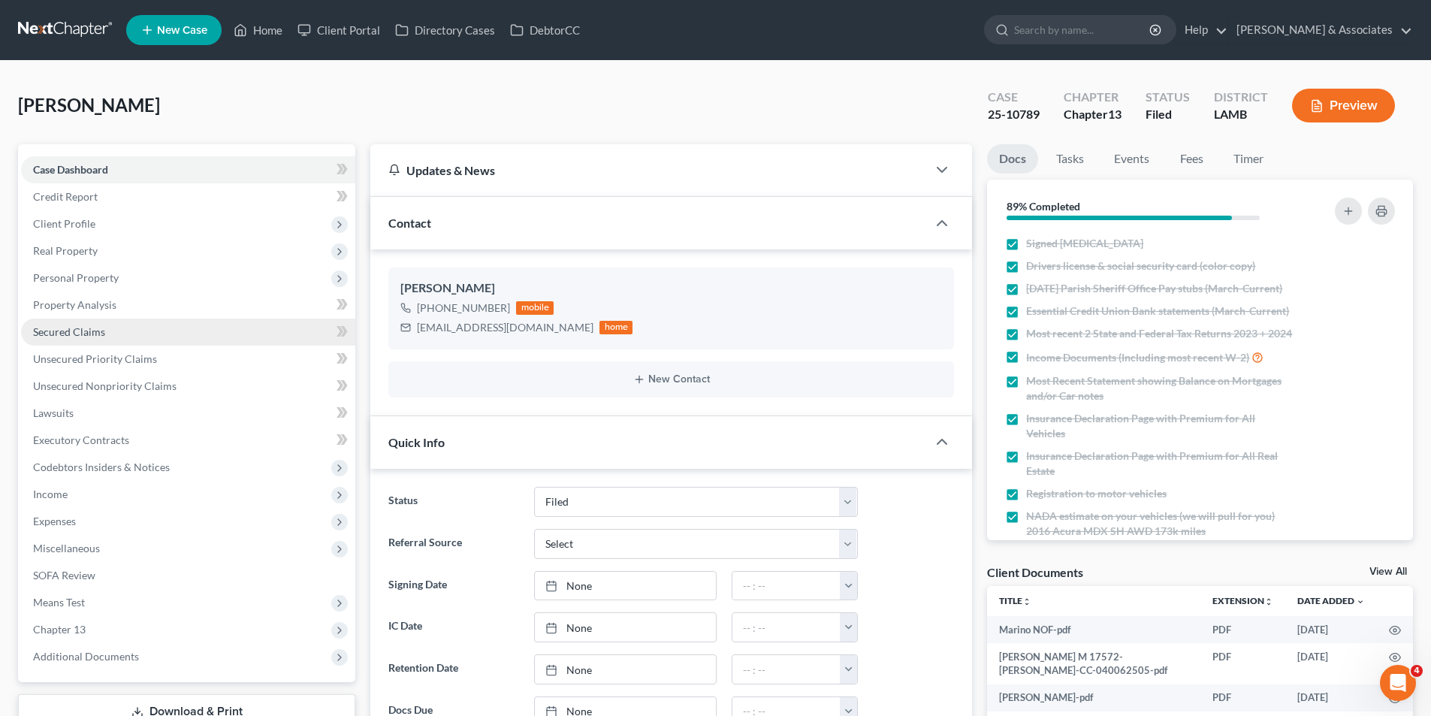
click at [55, 271] on span "Personal Property" at bounding box center [76, 277] width 86 height 13
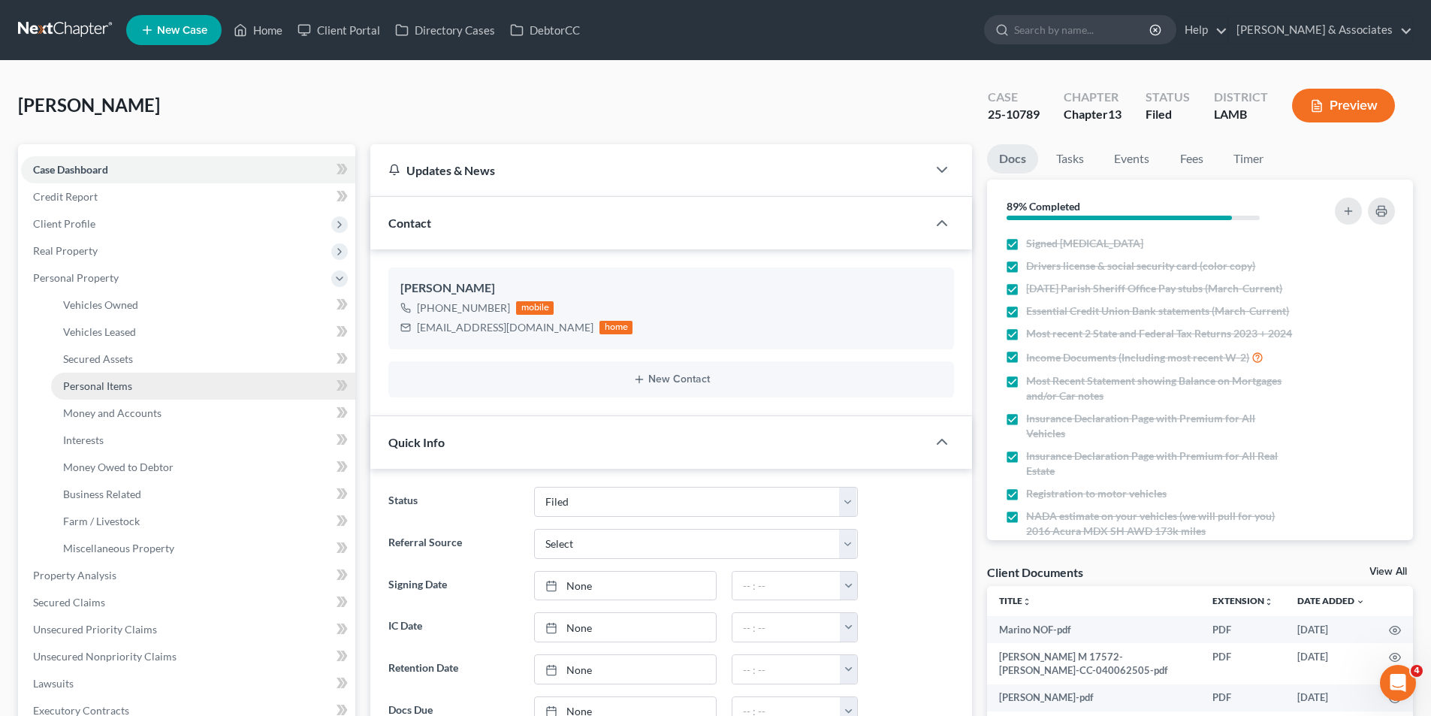
scroll to position [1599, 0]
click at [102, 382] on span "Personal Items" at bounding box center [97, 385] width 69 height 13
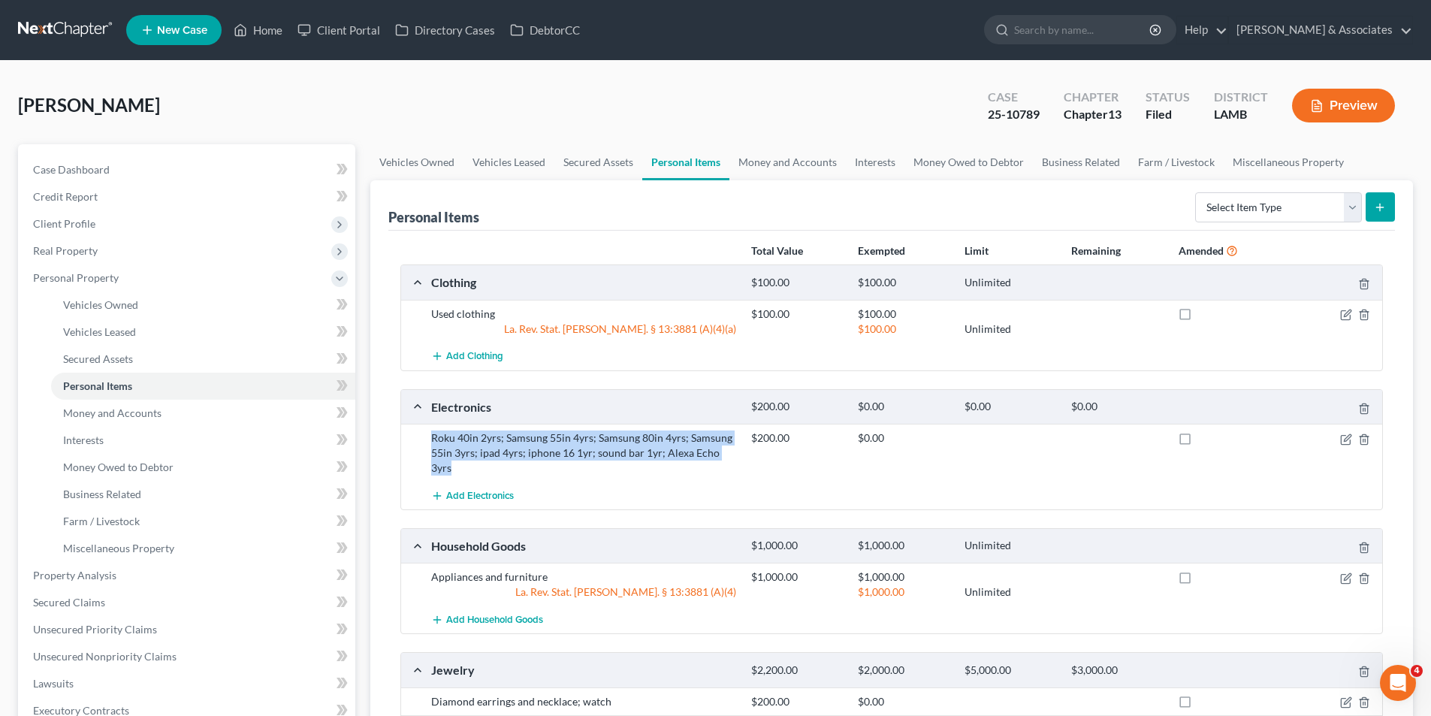
drag, startPoint x: 431, startPoint y: 435, endPoint x: 737, endPoint y: 464, distance: 307.0
click at [737, 464] on div "Roku 40in 2yrs; Samsung 55in 4yrs; Samsung 80in 4yrs; Samsung 55in 3yrs; ipad 4…" at bounding box center [891, 453] width 981 height 58
copy div "Roku 40in 2yrs; Samsung 55in 4yrs; Samsung 80in 4yrs; Samsung 55in 3yrs; ipad 4…"
click at [49, 170] on span "Case Dashboard" at bounding box center [71, 169] width 77 height 13
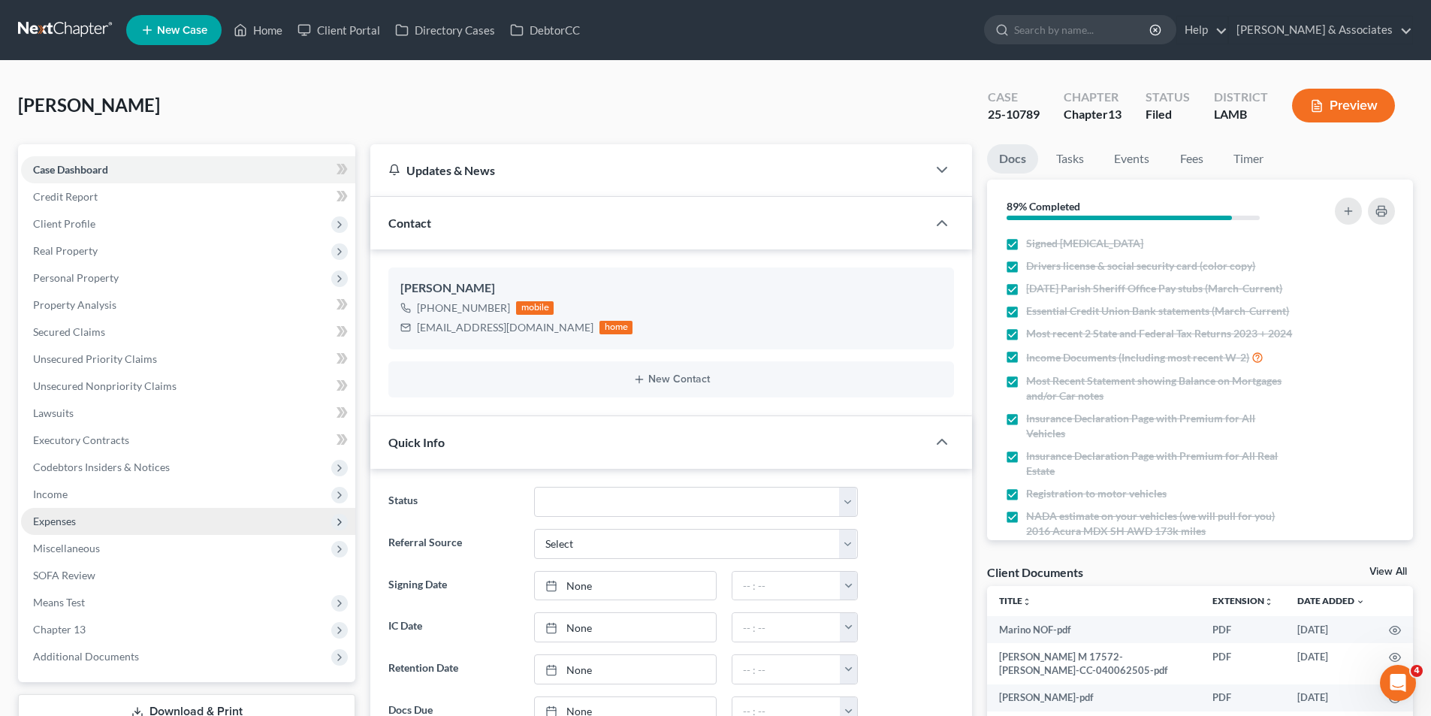
click at [56, 518] on span "Expenses" at bounding box center [54, 520] width 43 height 13
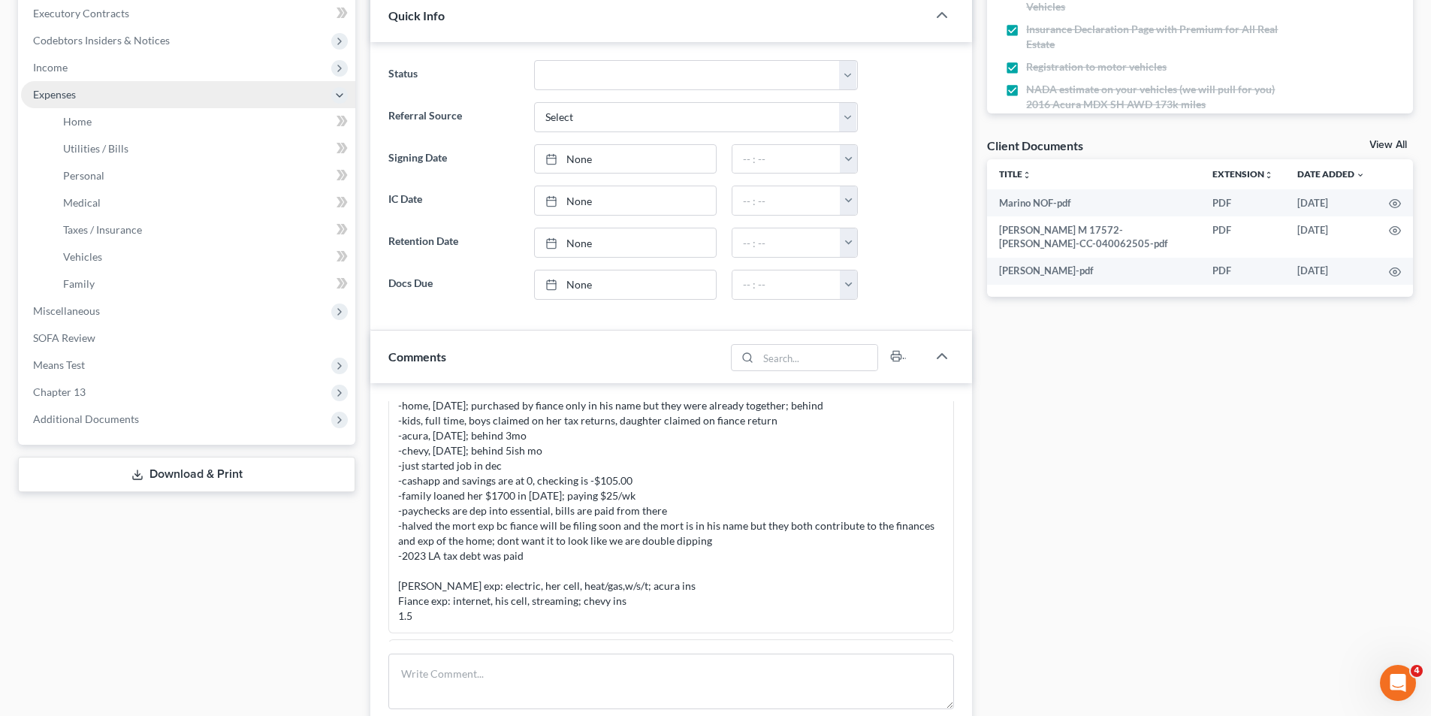
scroll to position [351, 0]
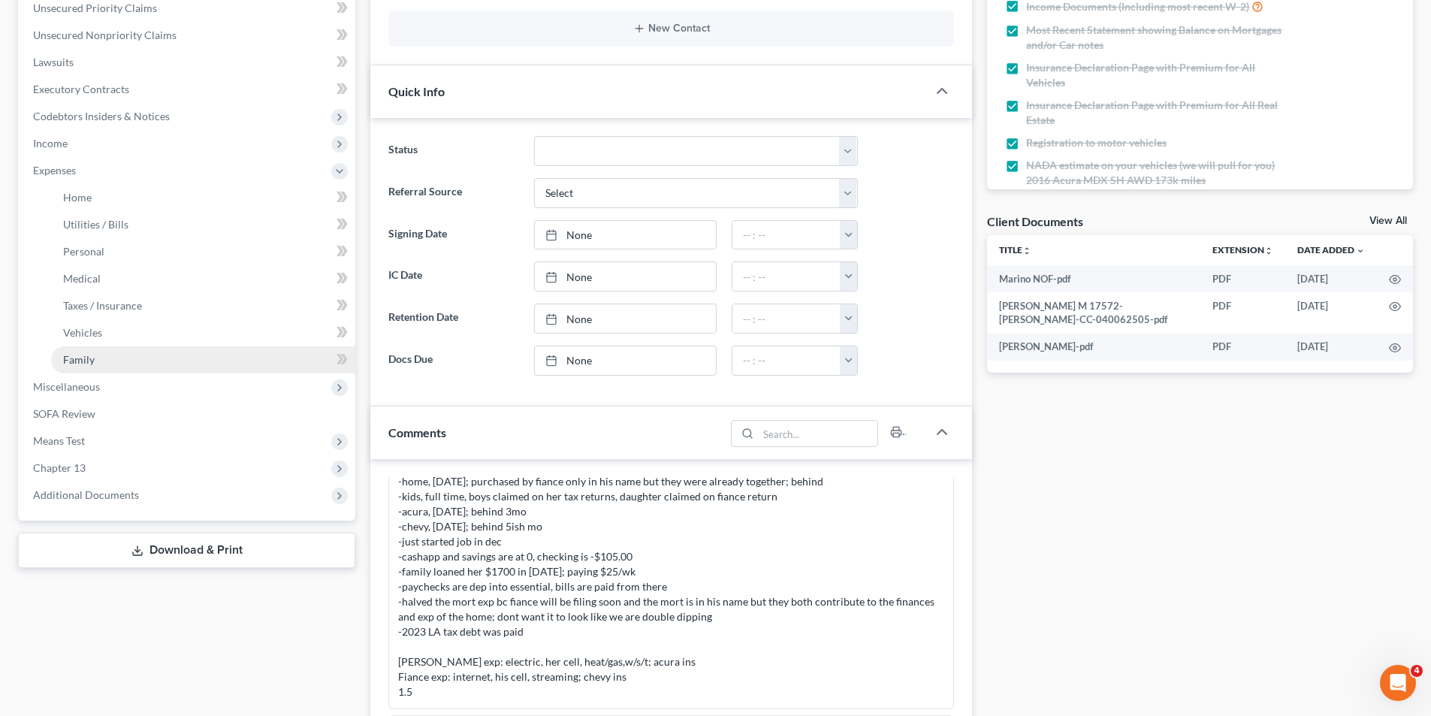
click at [107, 369] on link "Family" at bounding box center [203, 359] width 304 height 27
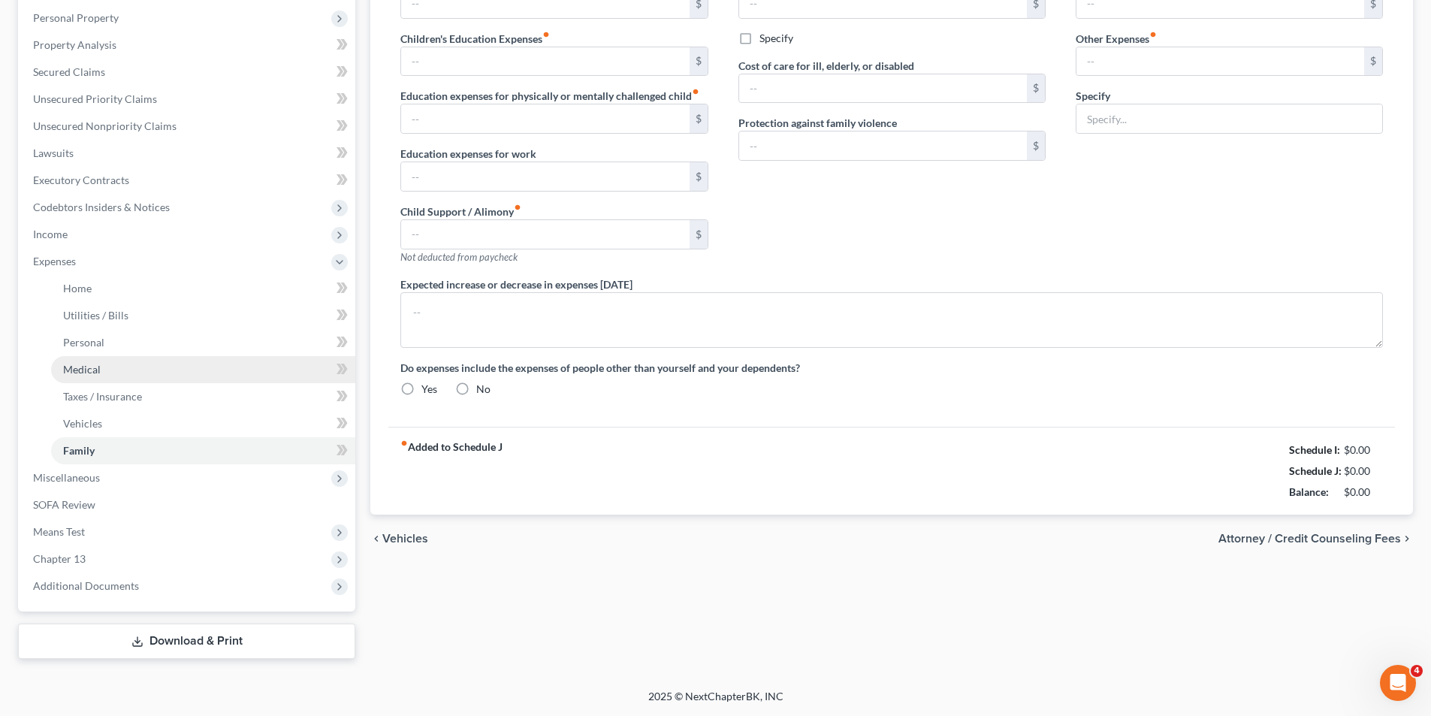
type input "0.00"
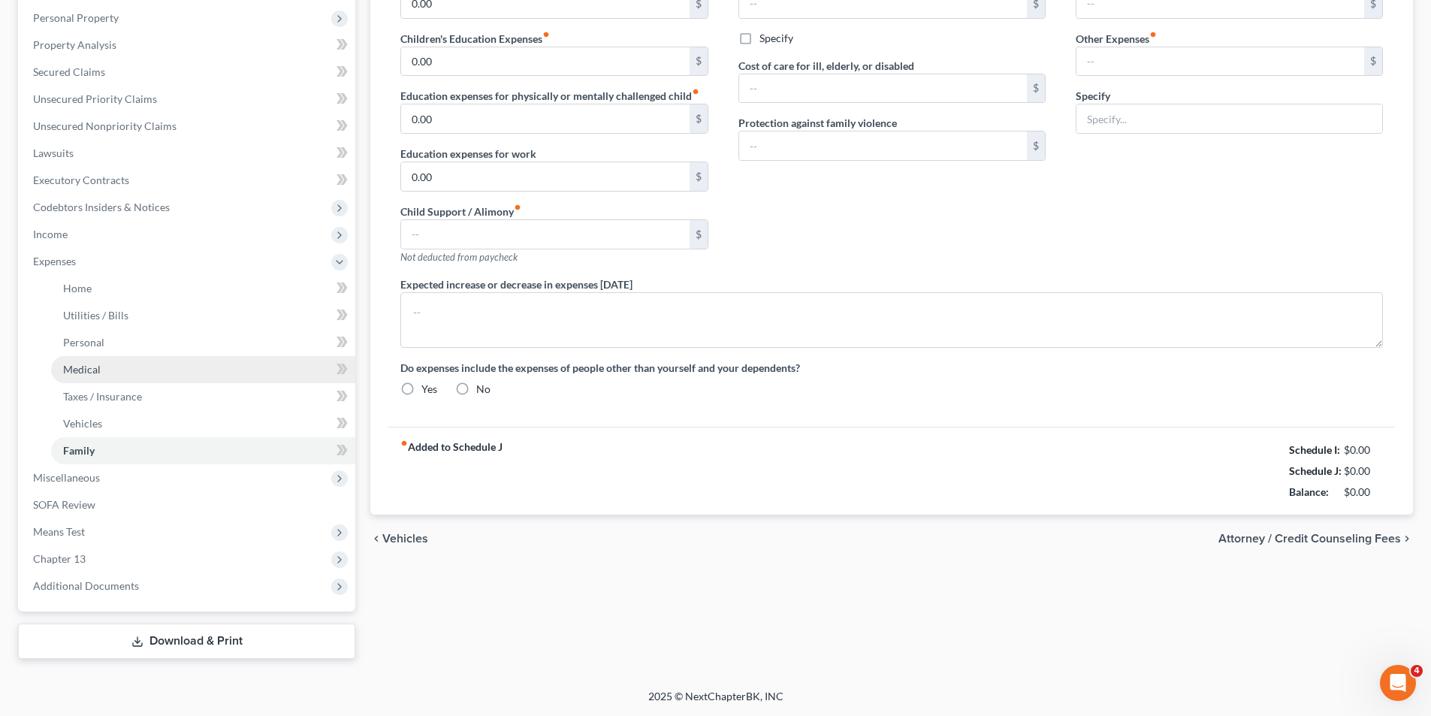
type input "0.00"
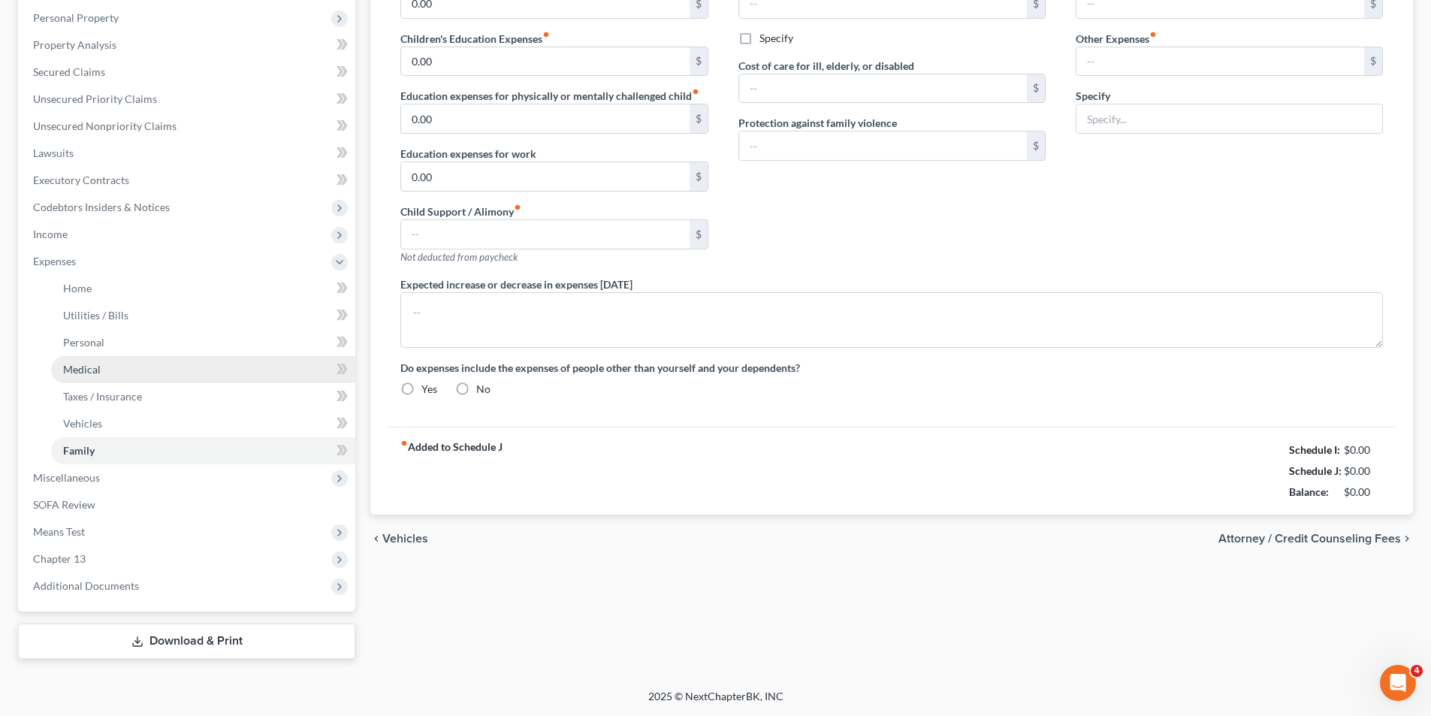
radio input "true"
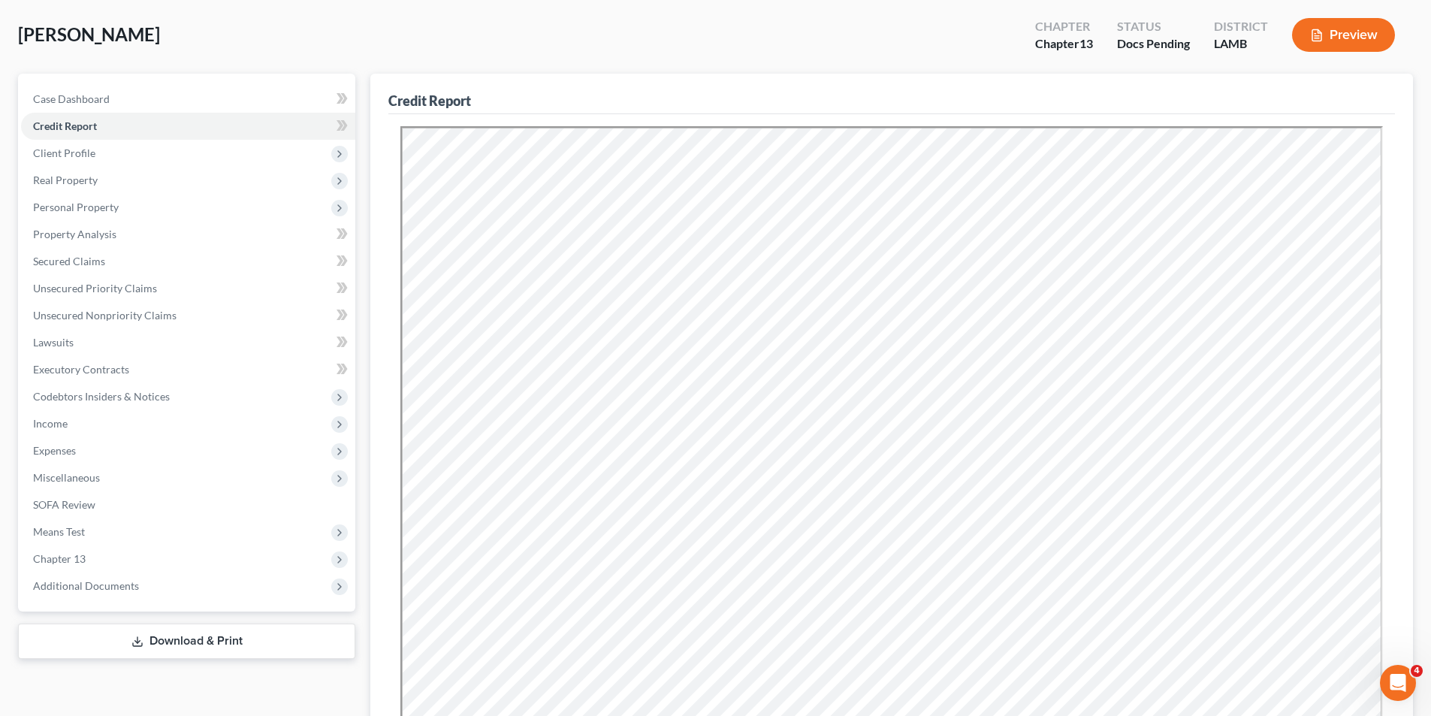
scroll to position [270, 0]
